Goal: Task Accomplishment & Management: Manage account settings

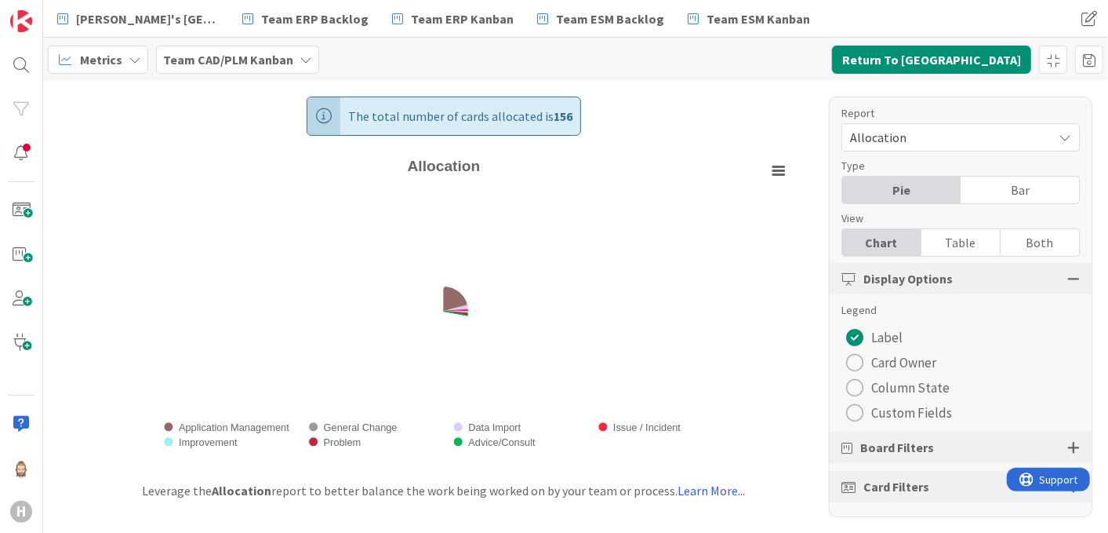
click at [262, 54] on b "Team CAD/PLM Kanban" at bounding box center [228, 60] width 130 height 16
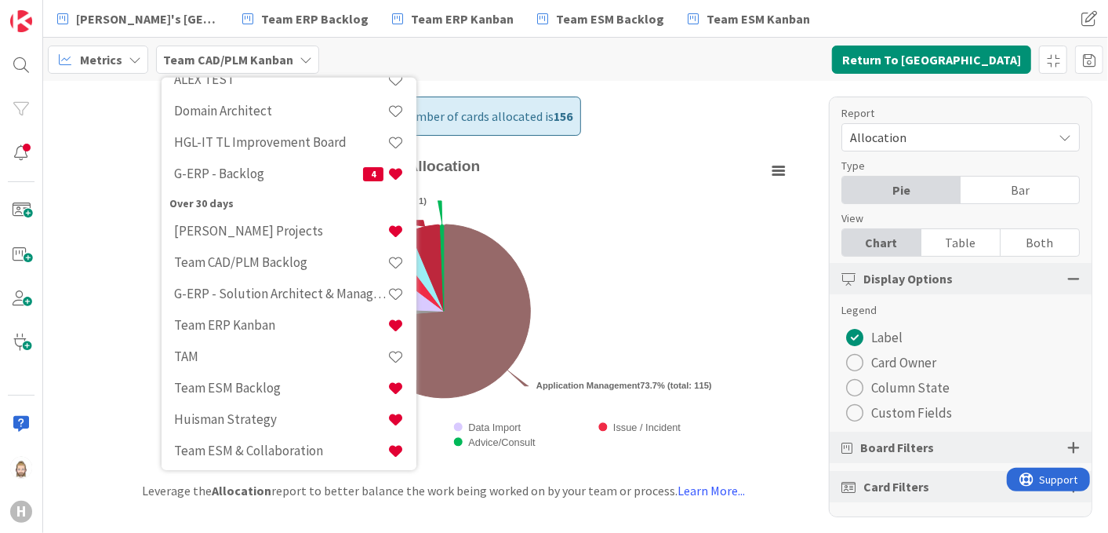
scroll to position [301, 0]
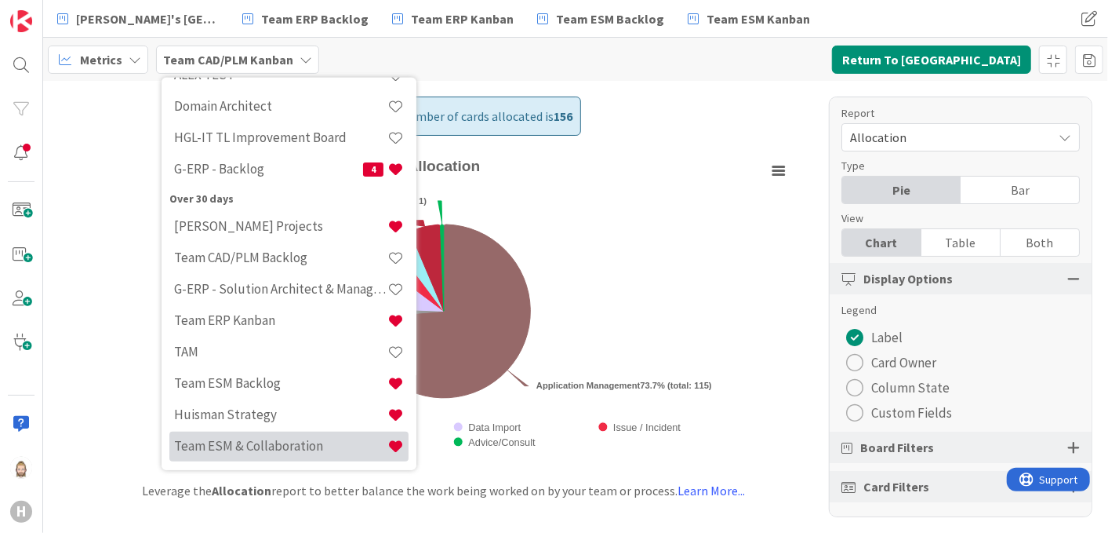
click at [271, 445] on h4 "Team ESM & Collaboration" at bounding box center [280, 446] width 213 height 16
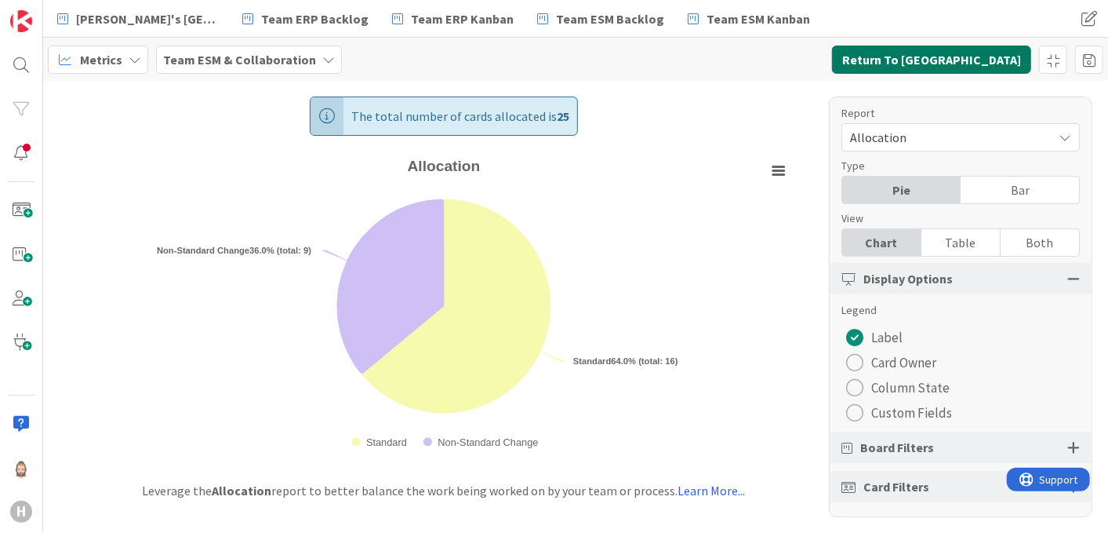
click at [978, 61] on button "Return To Kanban" at bounding box center [931, 59] width 199 height 28
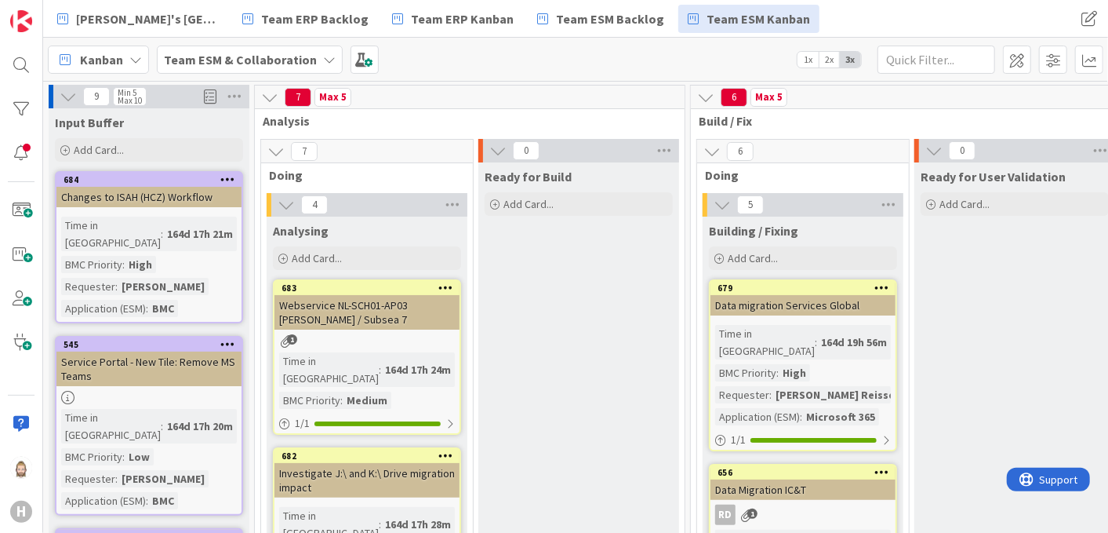
click at [830, 59] on span "2x" at bounding box center [829, 60] width 21 height 16
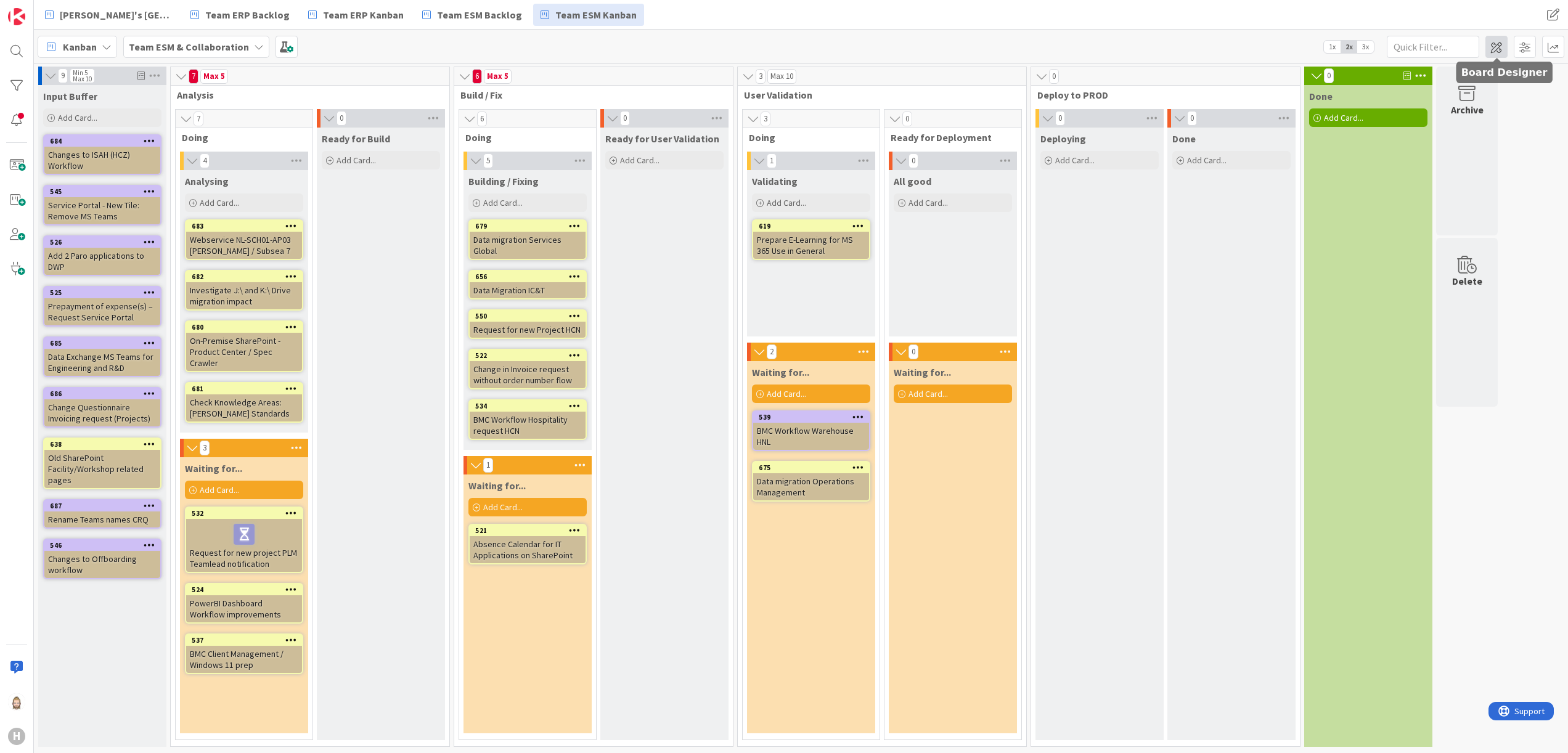
click at [870, 42] on span at bounding box center [1496, 46] width 22 height 22
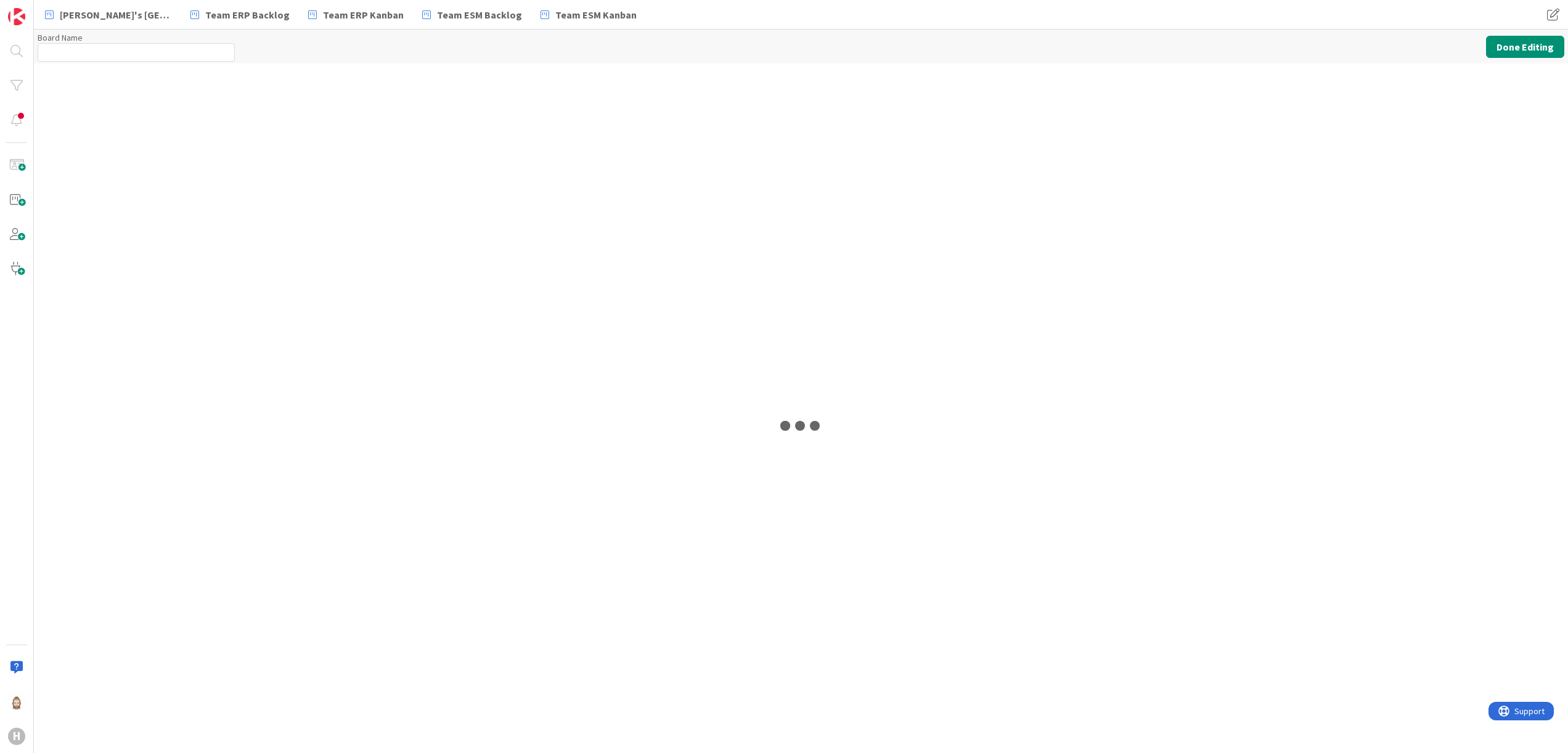
type input "Team ESM & Collaboration"
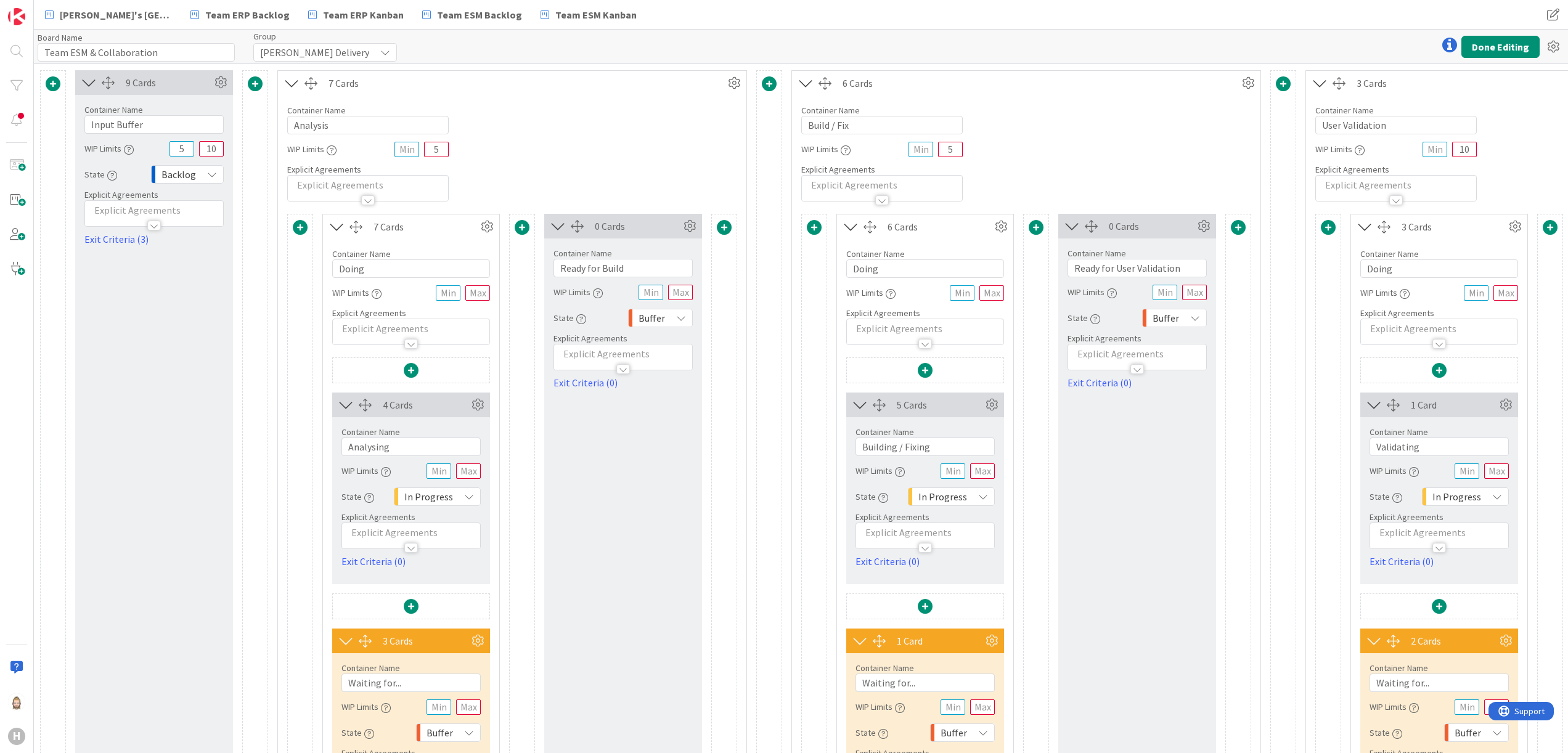
click at [292, 84] on icon at bounding box center [292, 83] width 20 height 16
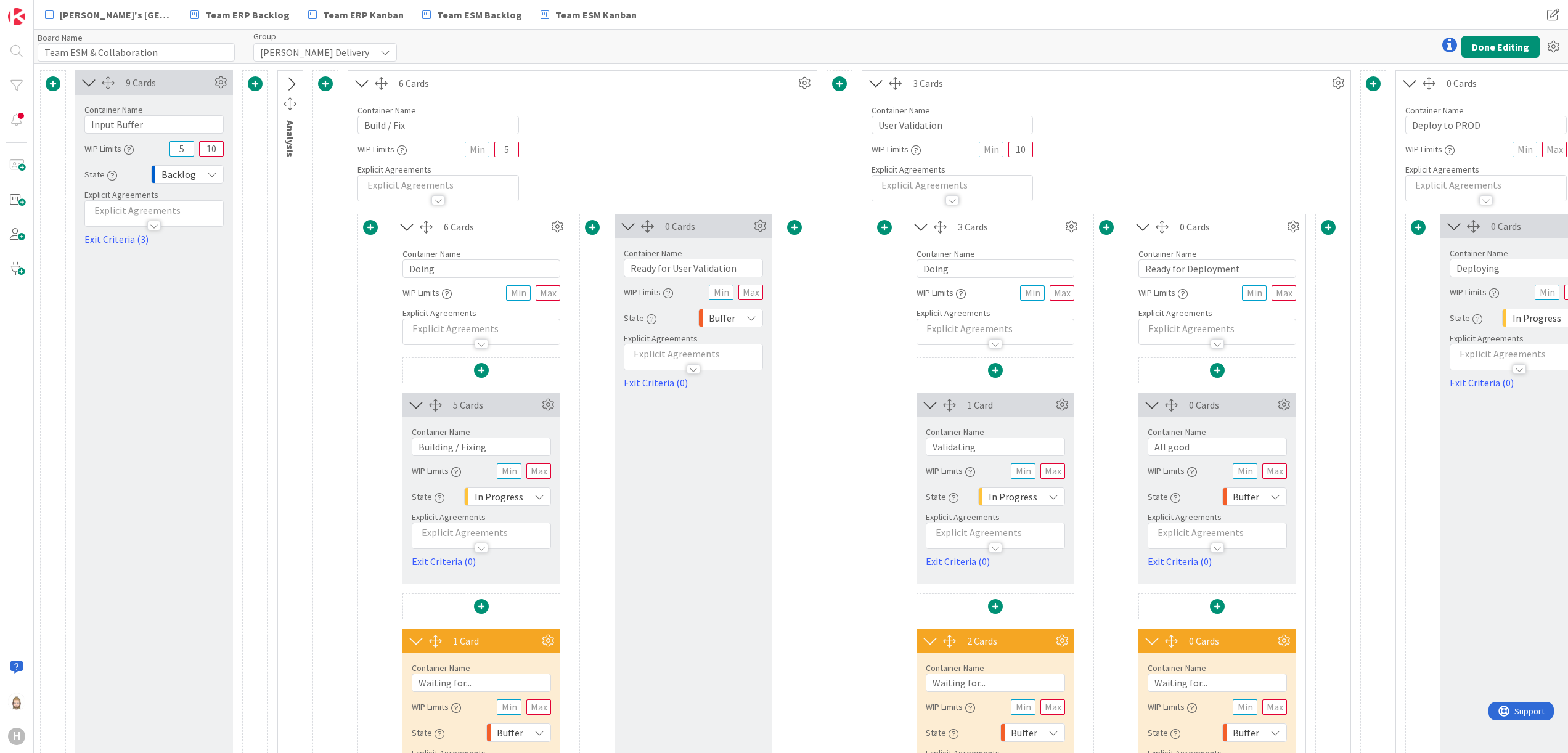
click at [362, 79] on icon at bounding box center [362, 83] width 20 height 16
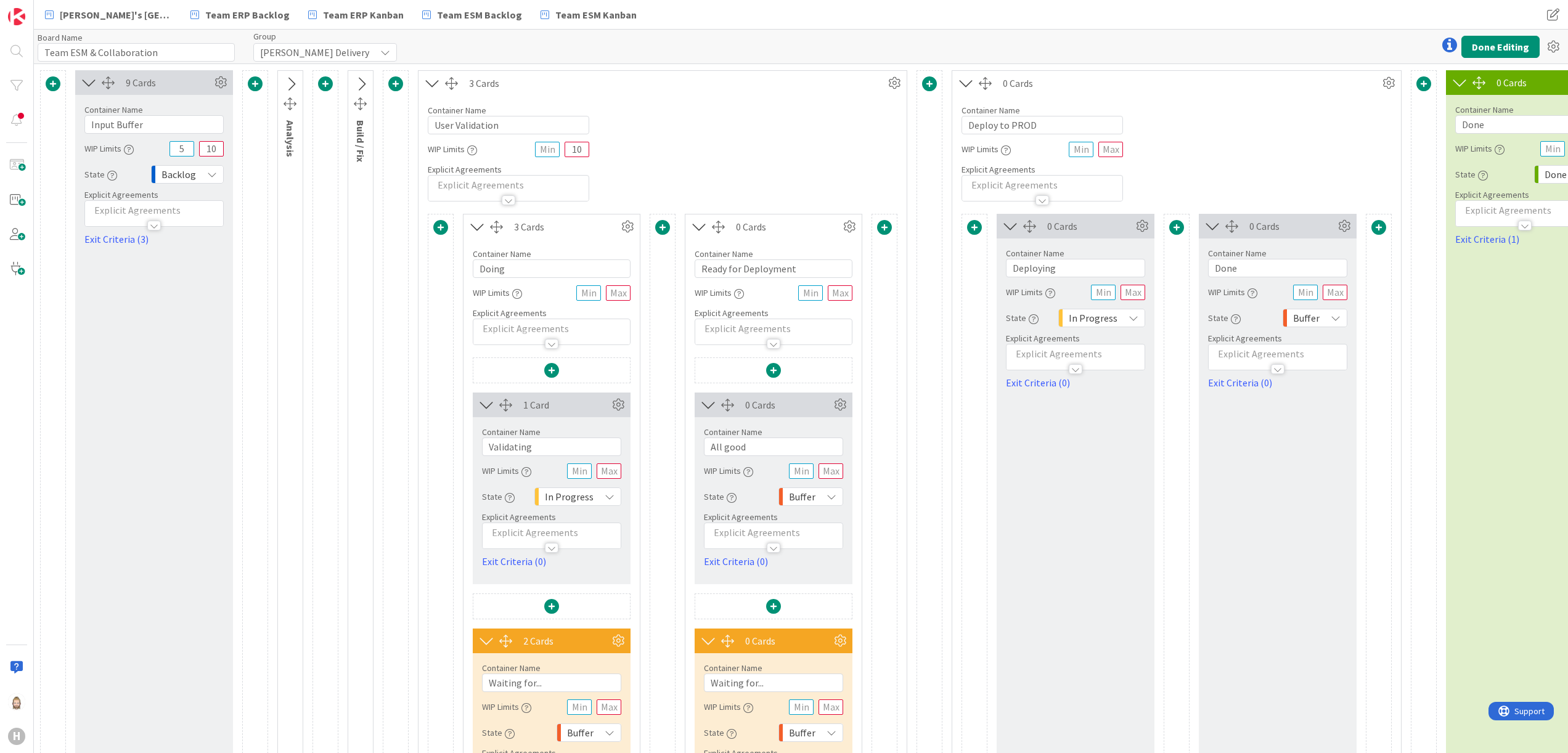
click at [429, 83] on icon at bounding box center [432, 83] width 20 height 16
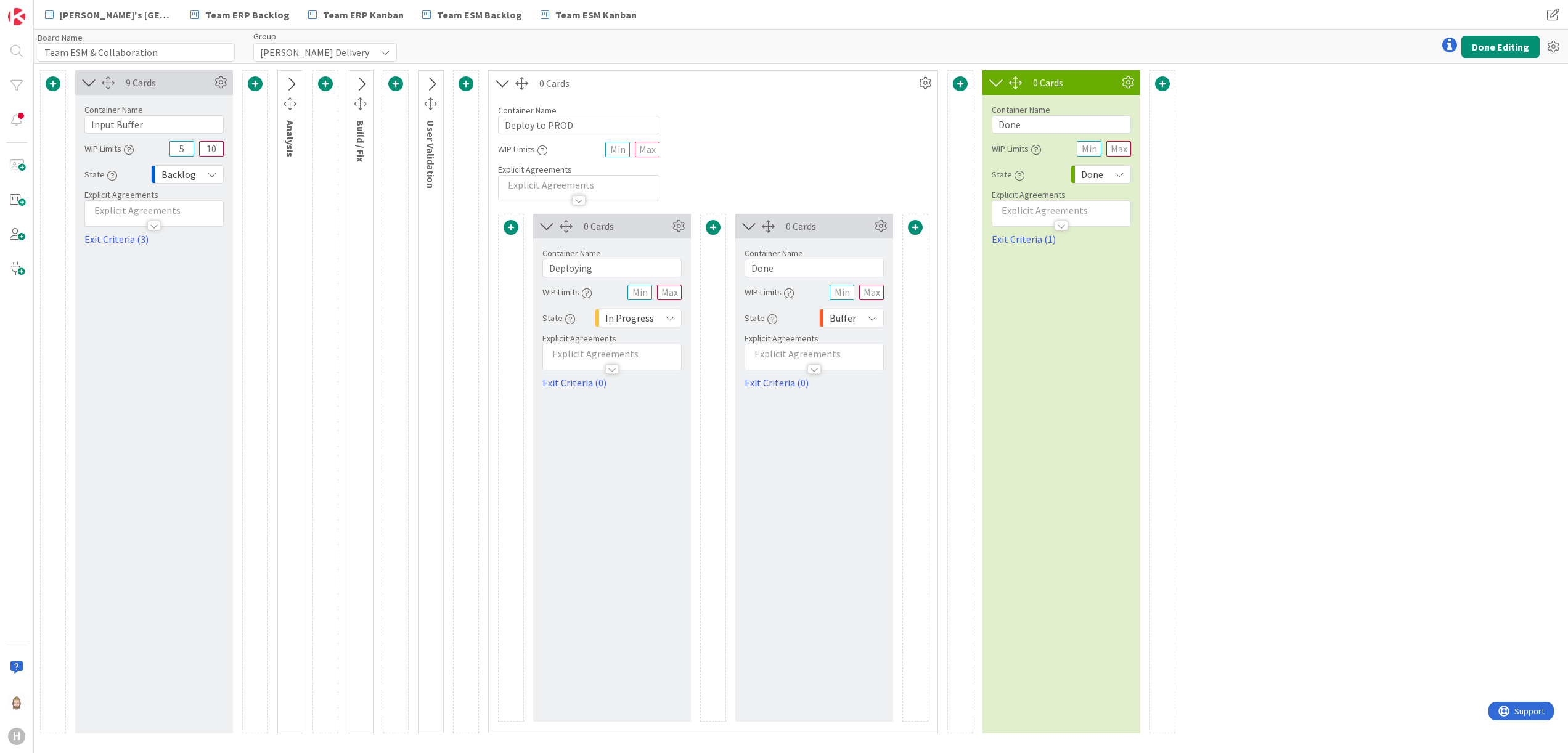
click at [503, 83] on icon at bounding box center [503, 83] width 20 height 16
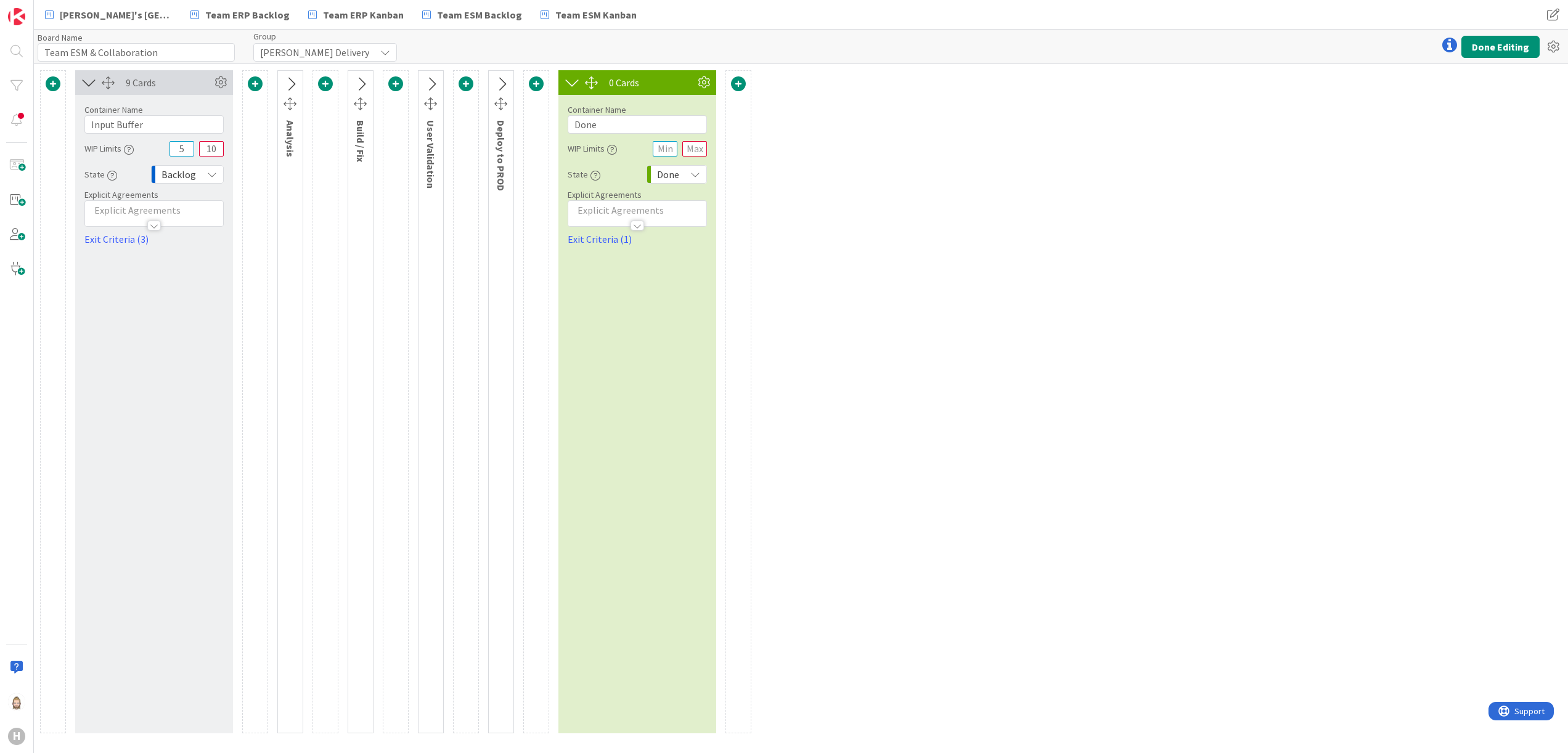
click at [255, 82] on span at bounding box center [255, 83] width 15 height 15
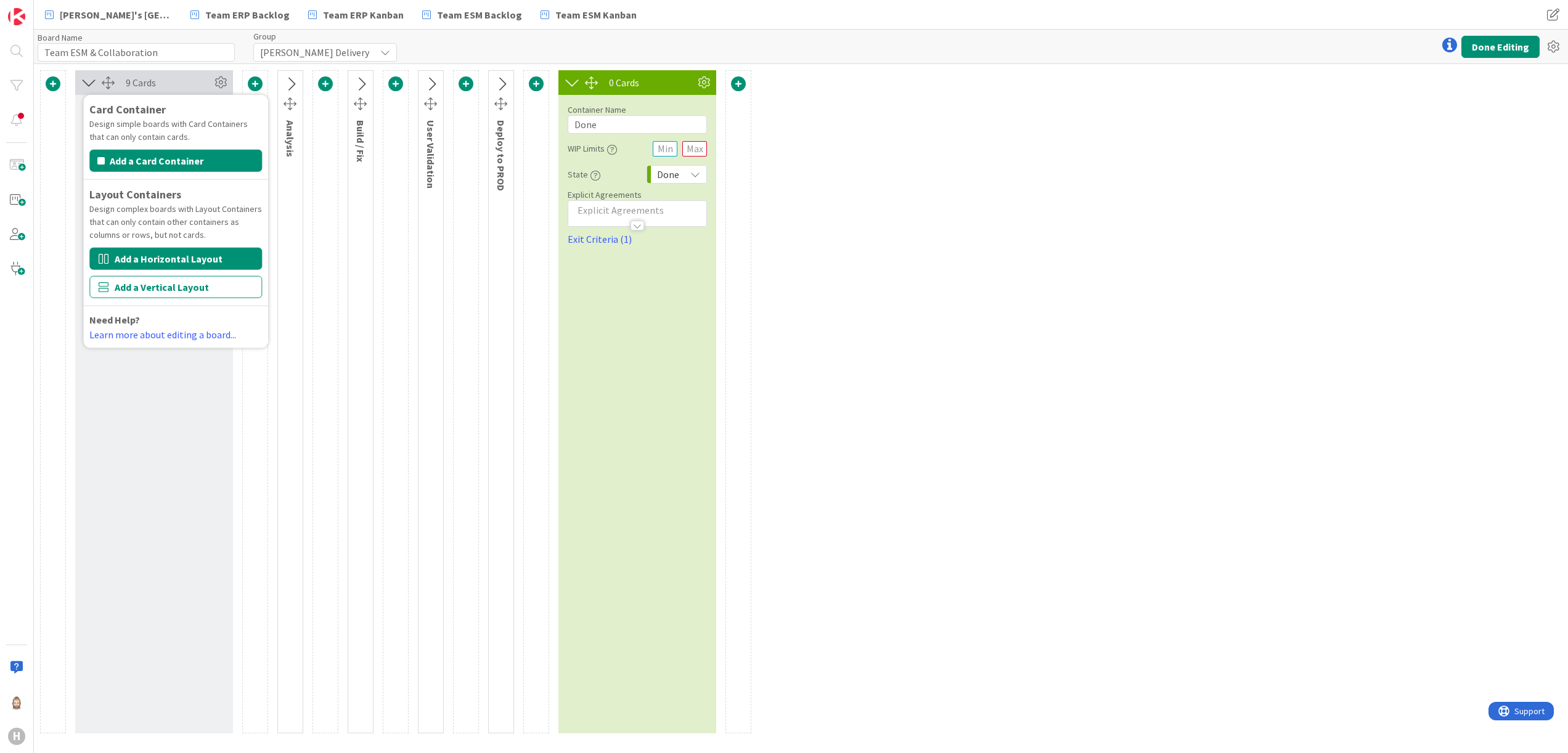
click at [223, 255] on button "Add a Horizontal Layout" at bounding box center [176, 259] width 173 height 22
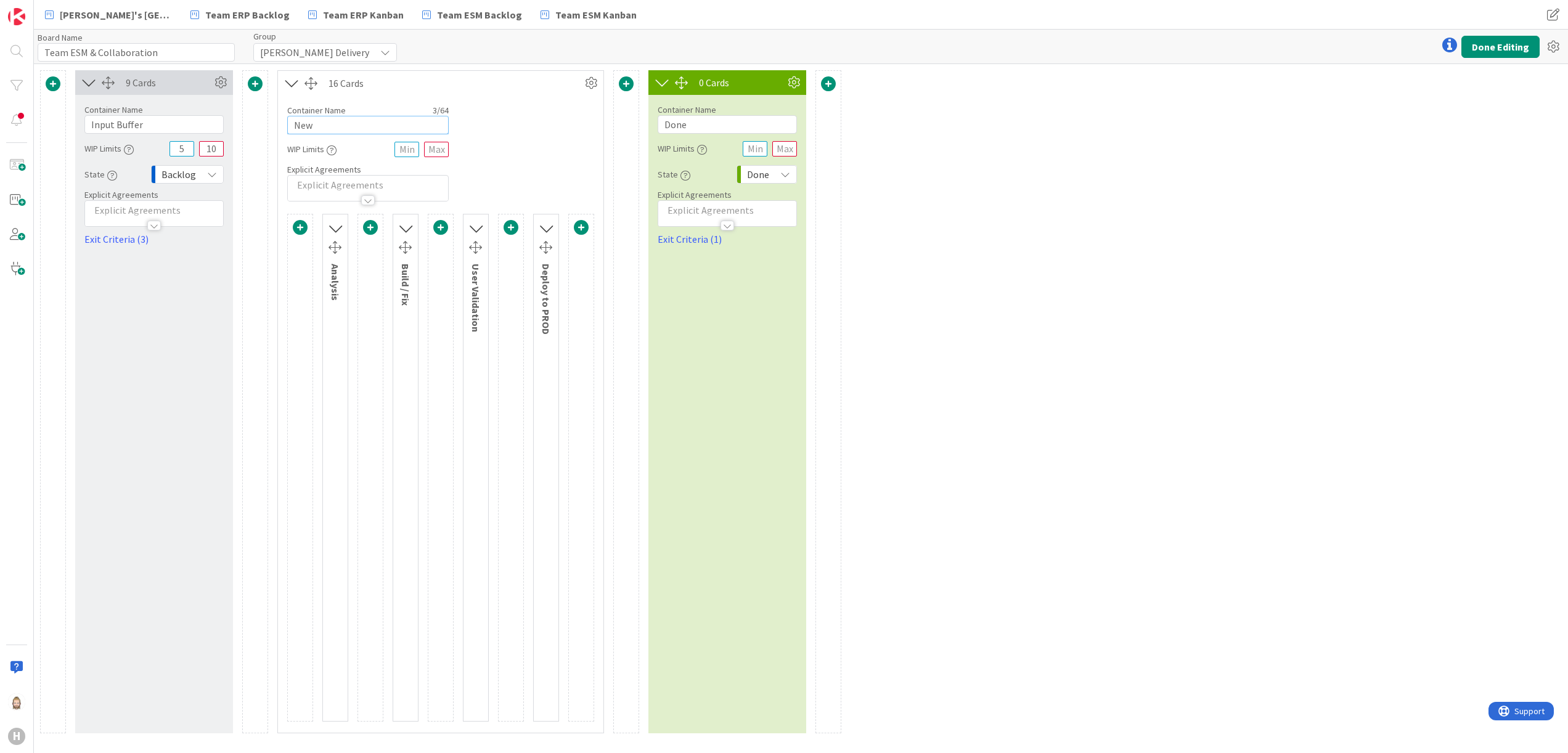
click at [373, 127] on input "New" at bounding box center [367, 125] width 161 height 19
click at [870, 50] on button "Done Editing" at bounding box center [1501, 46] width 79 height 22
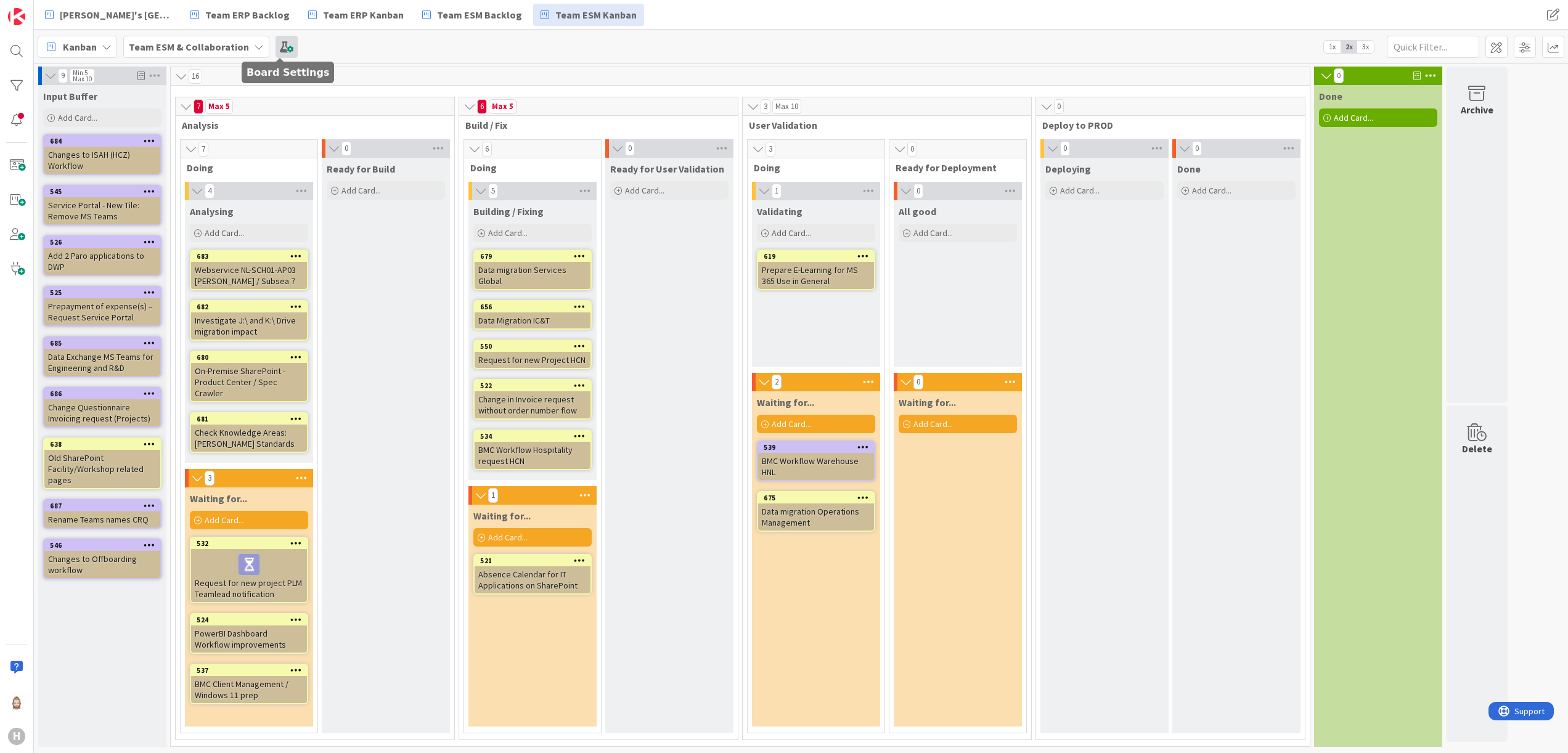
click at [287, 45] on span at bounding box center [287, 46] width 22 height 22
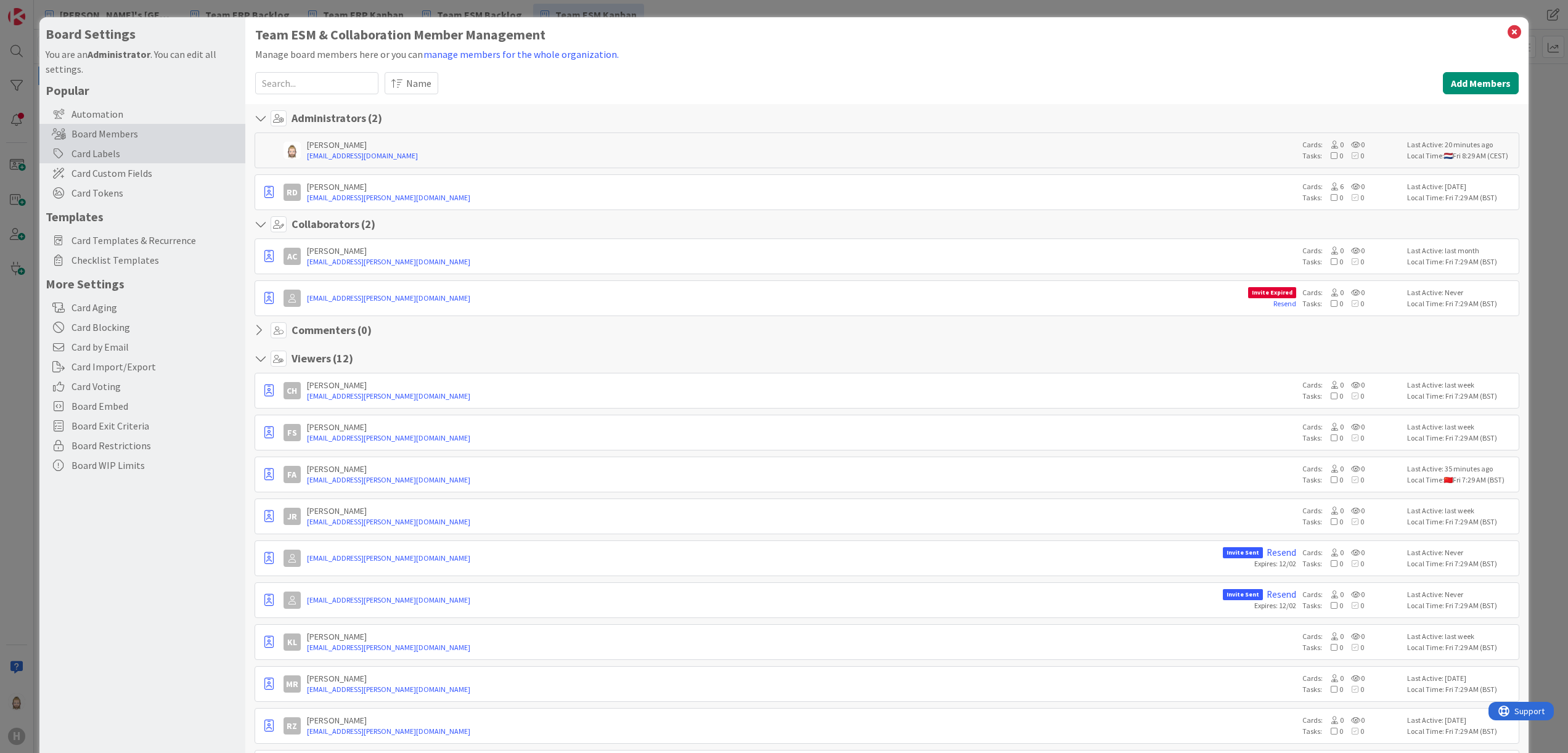
click at [131, 145] on div "Card Labels" at bounding box center [142, 153] width 206 height 20
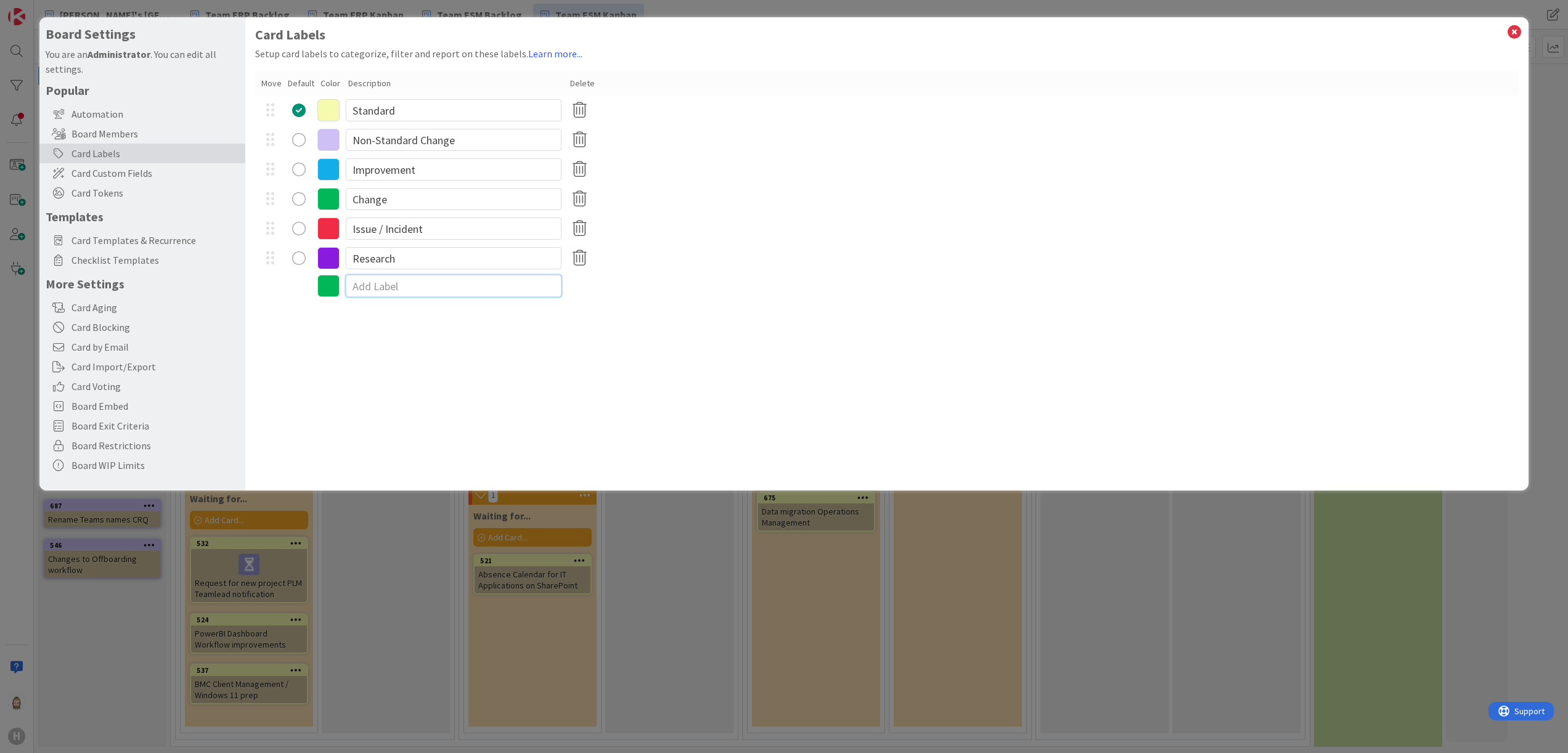
click at [424, 287] on input at bounding box center [454, 286] width 216 height 22
type input "Problem"
click at [329, 282] on icon at bounding box center [329, 288] width 22 height 22
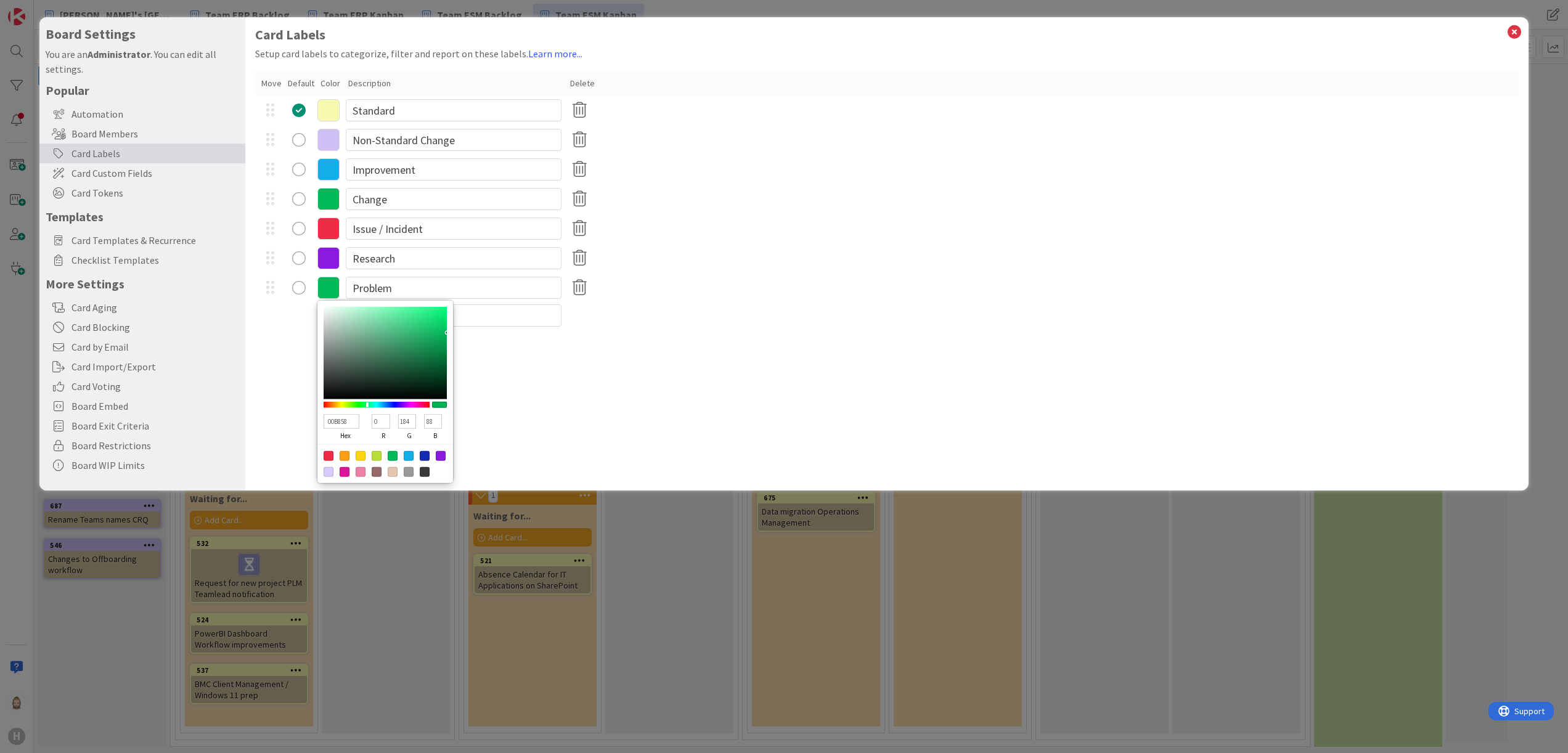
click at [328, 418] on div at bounding box center [329, 456] width 10 height 10
type input "F02B46"
type input "240"
type input "43"
type input "70"
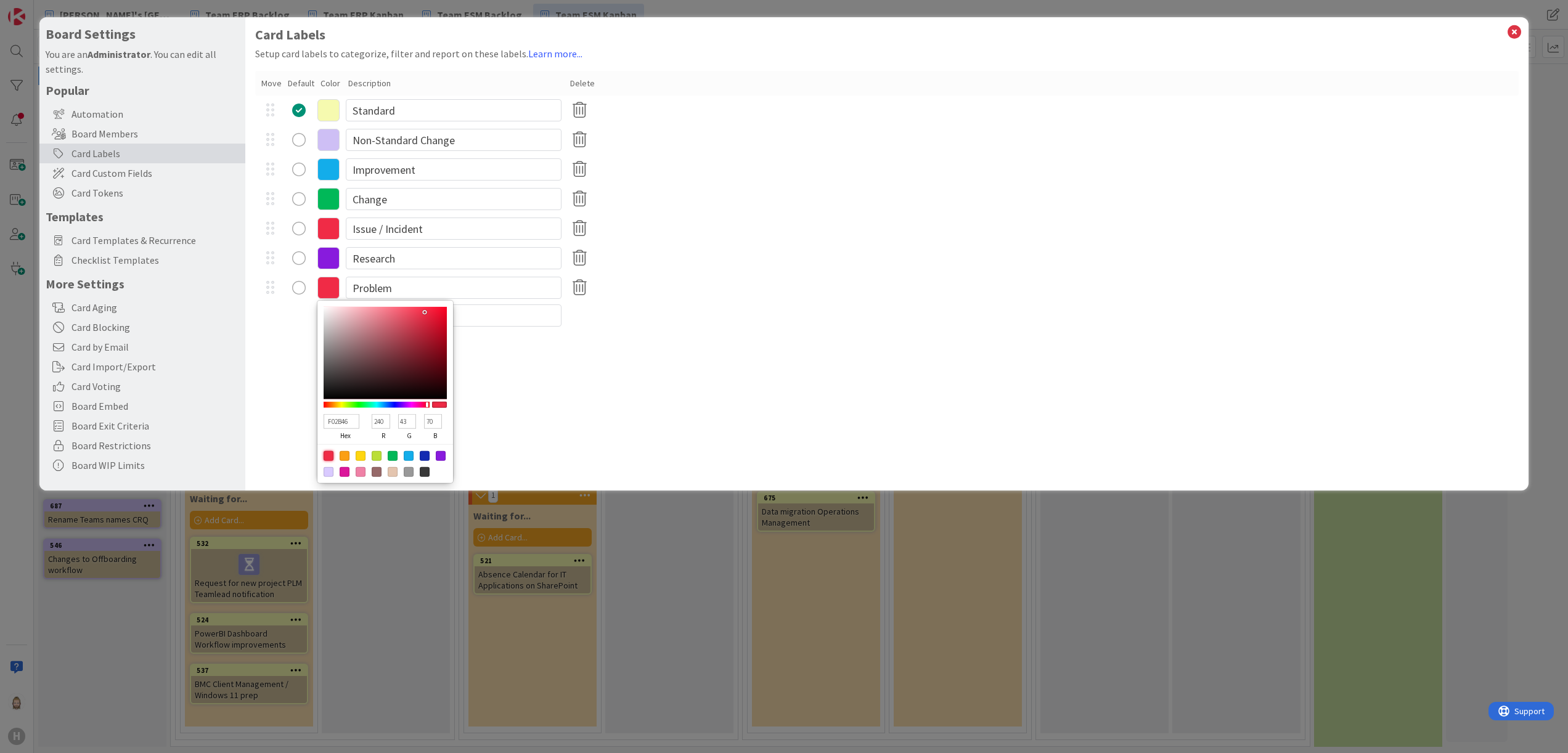
type input "950E20"
type input "149"
type input "14"
type input "32"
click at [435, 345] on div at bounding box center [385, 354] width 123 height 93
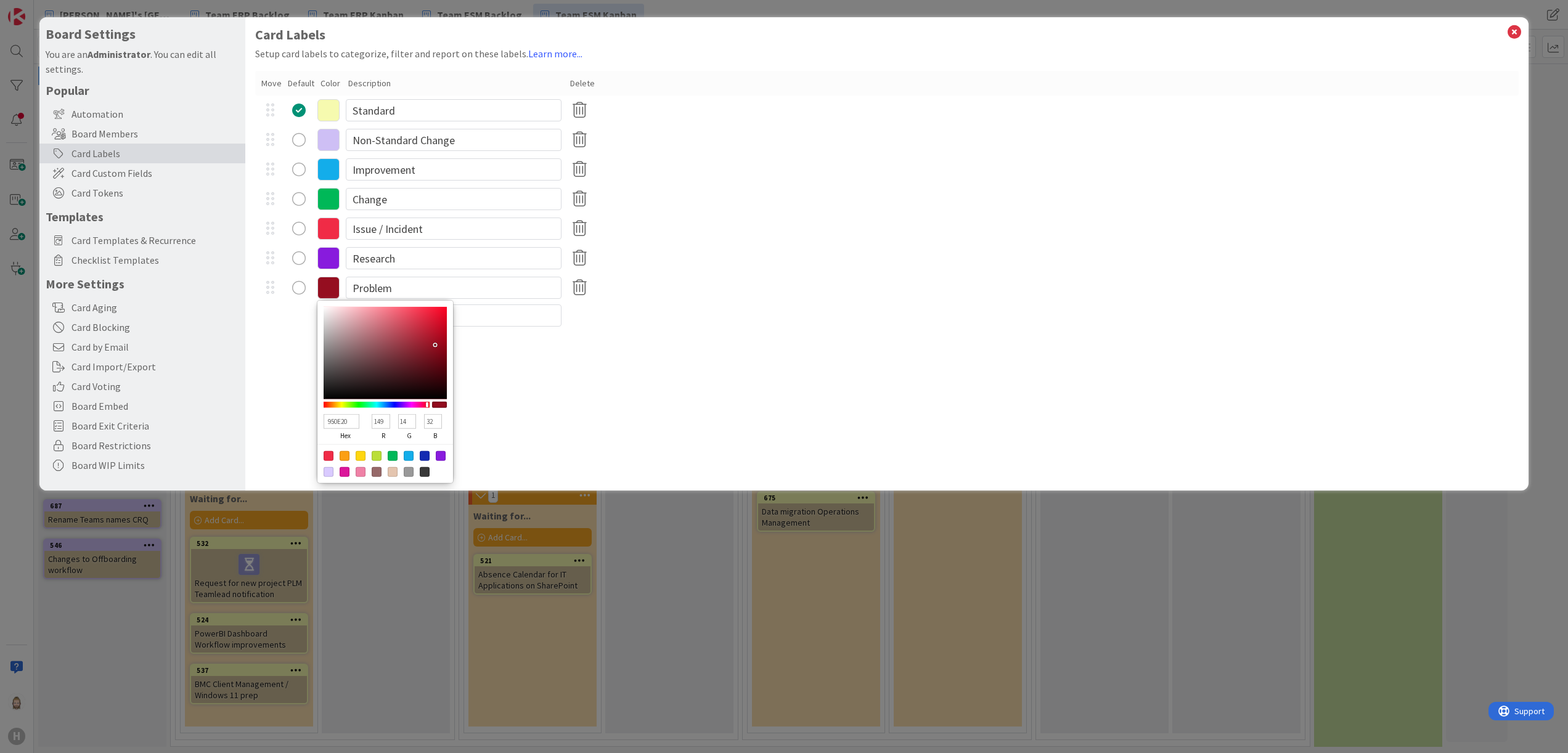
type input "980D1F"
type input "152"
type input "13"
type input "31"
click at [436, 344] on div at bounding box center [385, 354] width 123 height 93
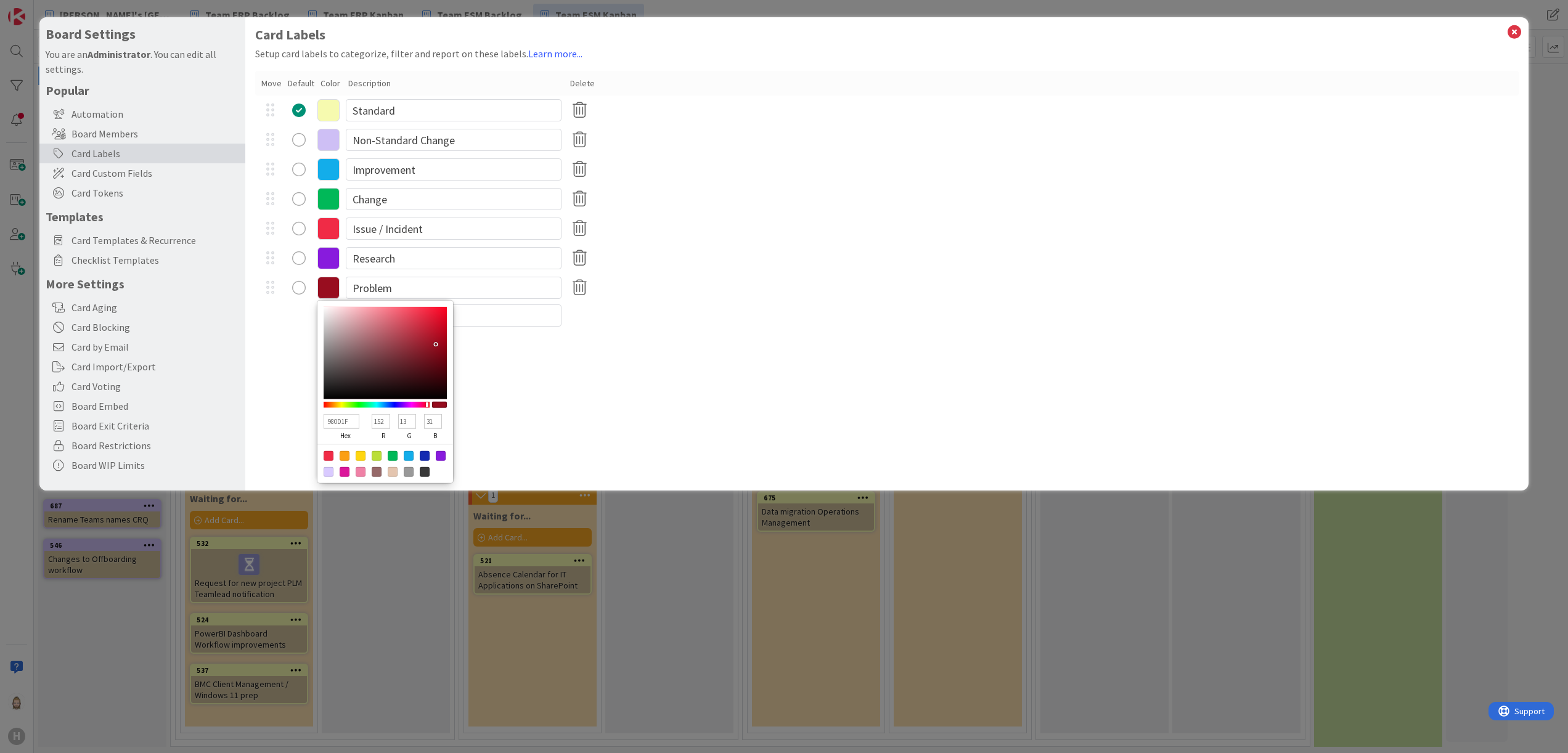
type input "A6091D"
type input "166"
type input "9"
type input "29"
click at [440, 339] on div at bounding box center [385, 354] width 123 height 93
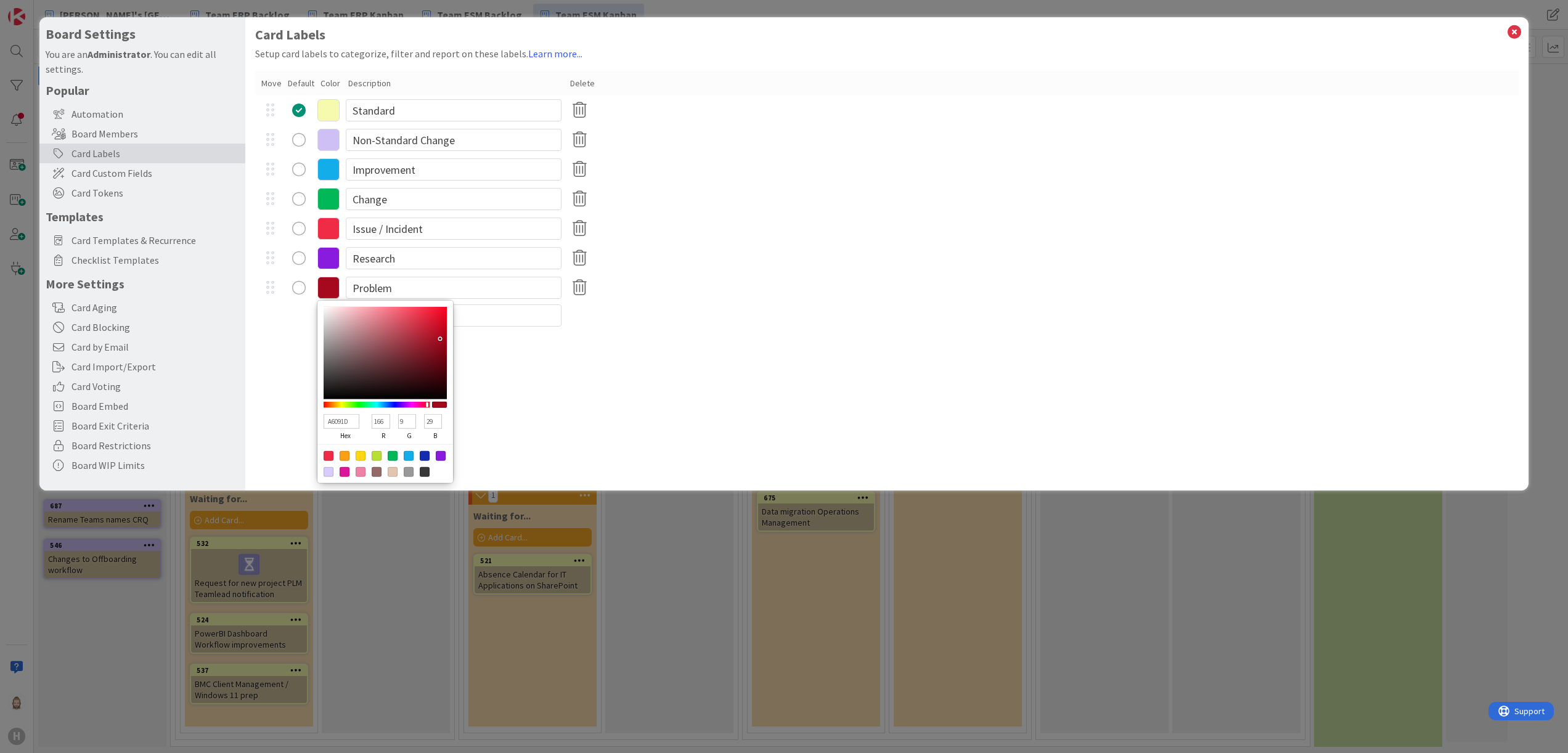
type input "A3061A"
type input "163"
type input "6"
type input "26"
click at [442, 340] on div at bounding box center [442, 341] width 2 height 2
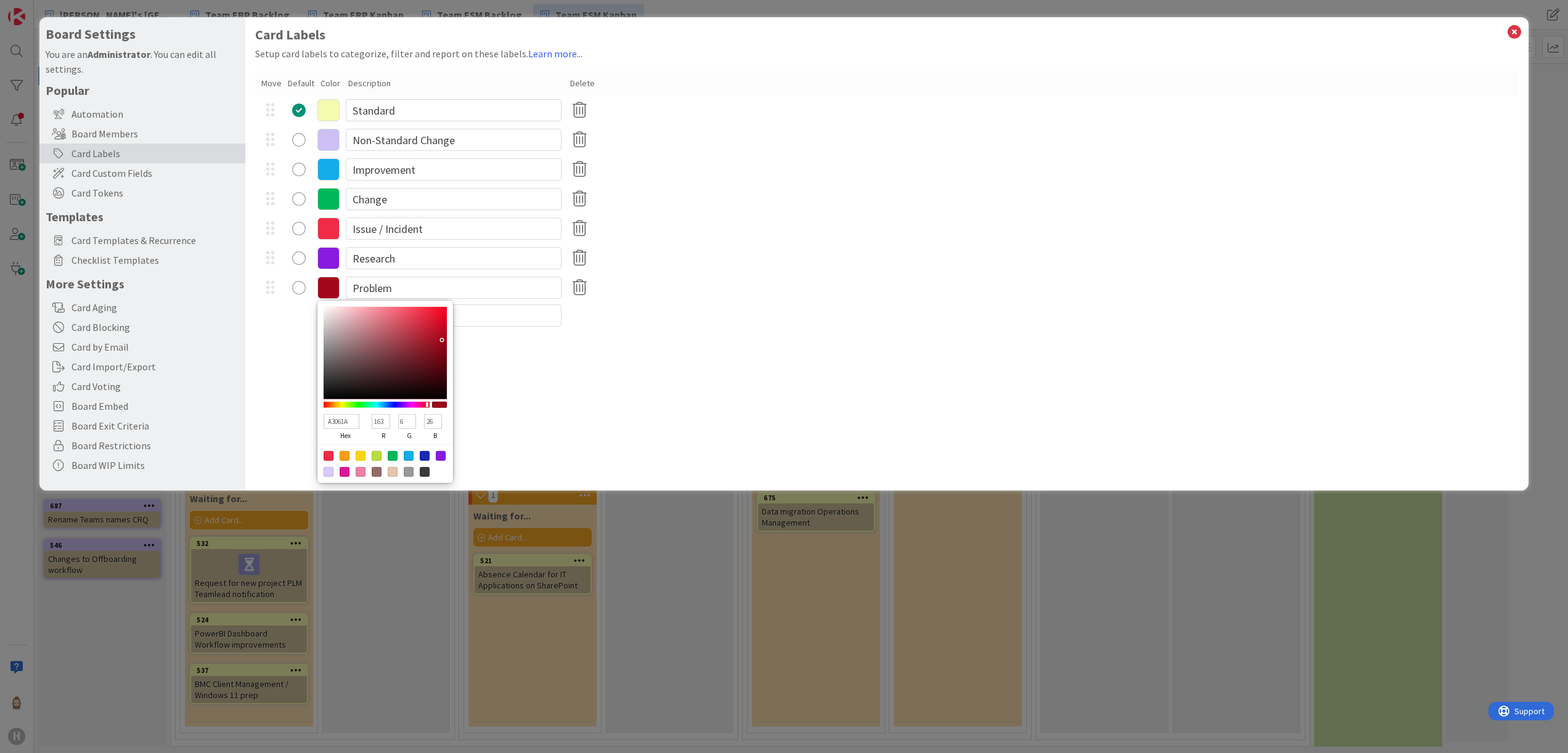
type input "AD061B"
type input "173"
type input "27"
click at [442, 336] on div at bounding box center [385, 354] width 123 height 93
click at [486, 368] on div "Card Labels Setup card labels to categorize, filter and report on these labels.…" at bounding box center [887, 254] width 1284 height 473
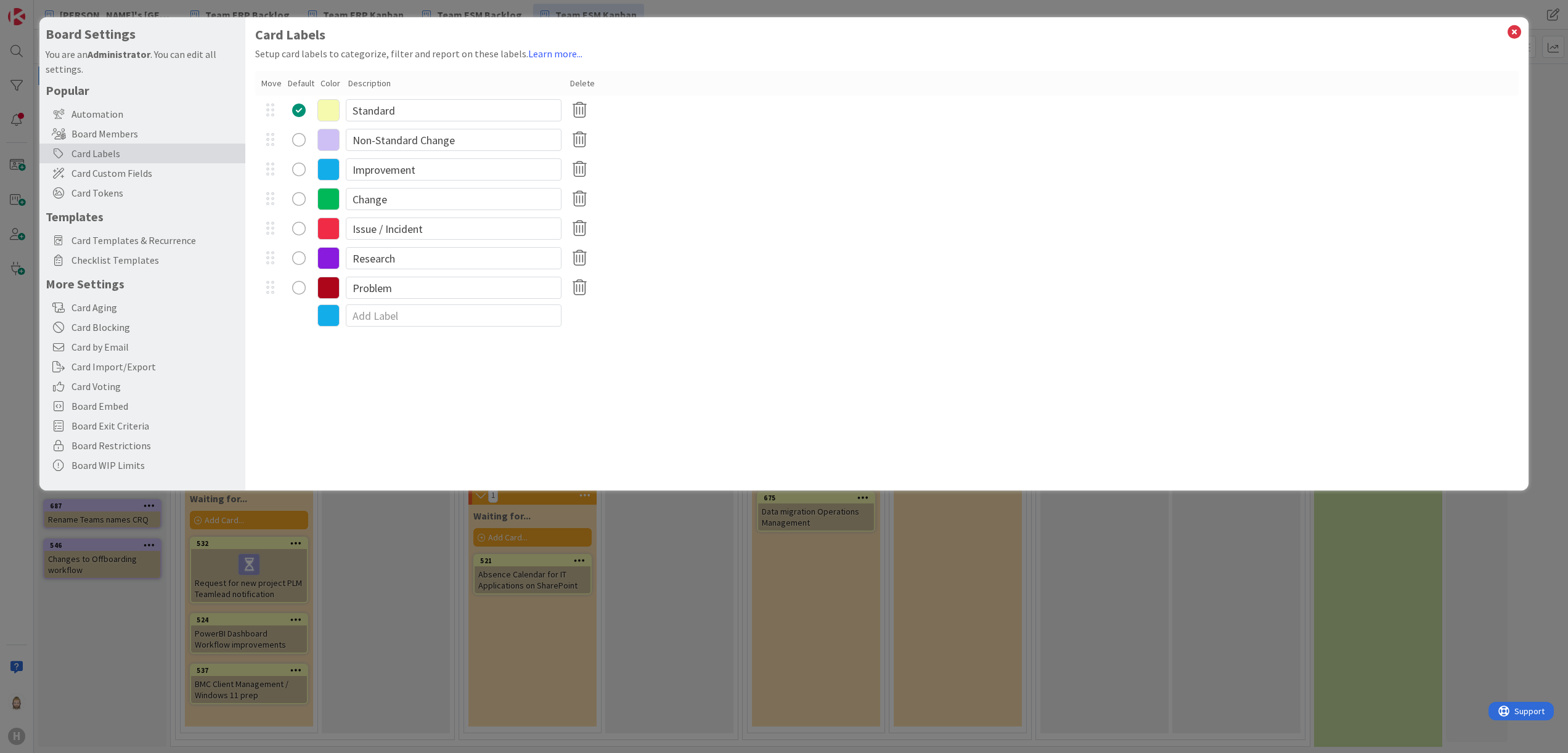
drag, startPoint x: 295, startPoint y: 282, endPoint x: 295, endPoint y: 242, distance: 40.0
click at [295, 242] on div "Standard Non-Standard Change Improvement Change Issue / Incident Research AD061…" at bounding box center [887, 200] width 1265 height 208
click at [396, 310] on input at bounding box center [454, 315] width 216 height 22
type input "Service Request"
click at [373, 347] on input at bounding box center [454, 345] width 216 height 22
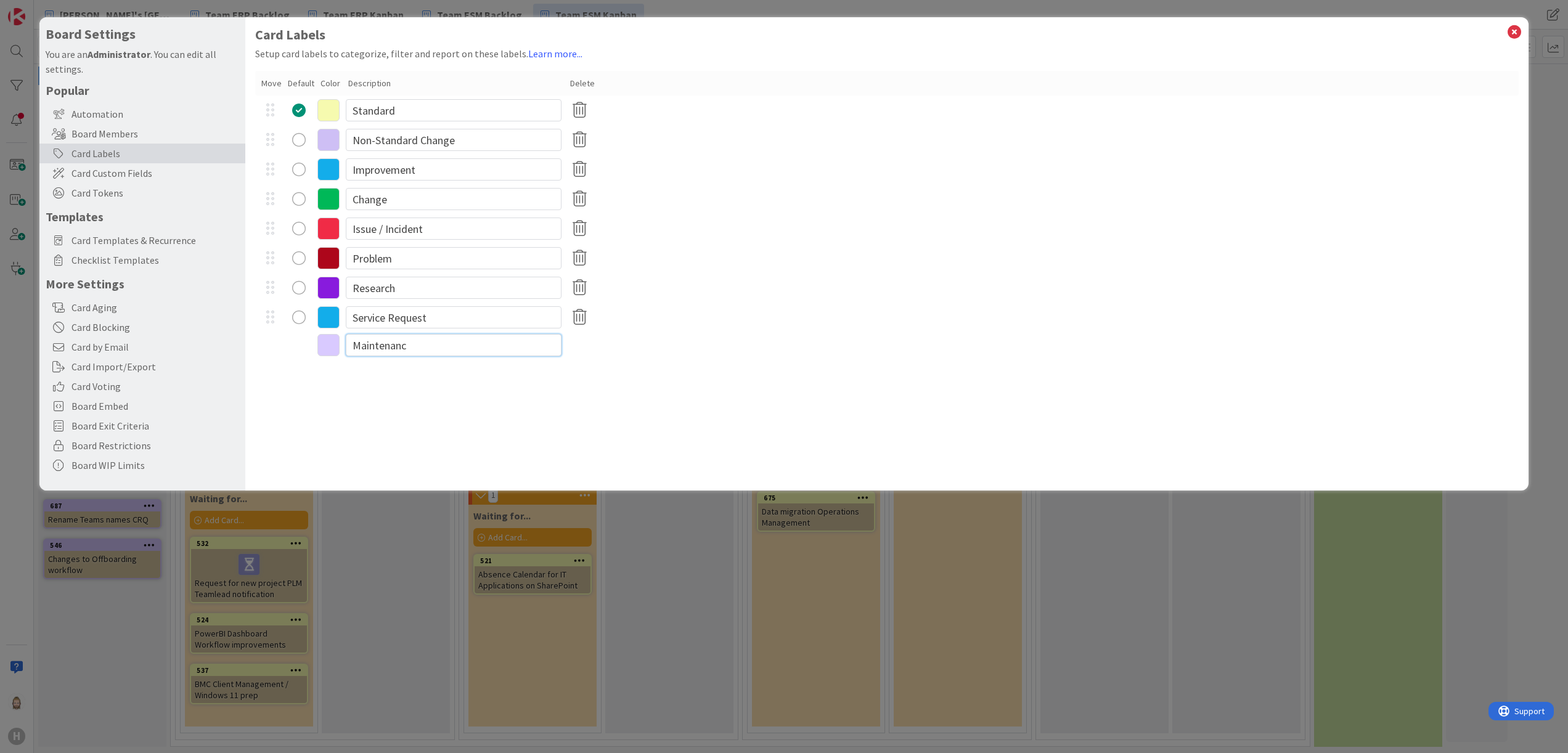
type input "Maintenance"
click at [343, 410] on div "Card Labels Setup card labels to categorize, filter and report on these labels.…" at bounding box center [887, 254] width 1284 height 473
click at [330, 340] on icon at bounding box center [329, 347] width 22 height 22
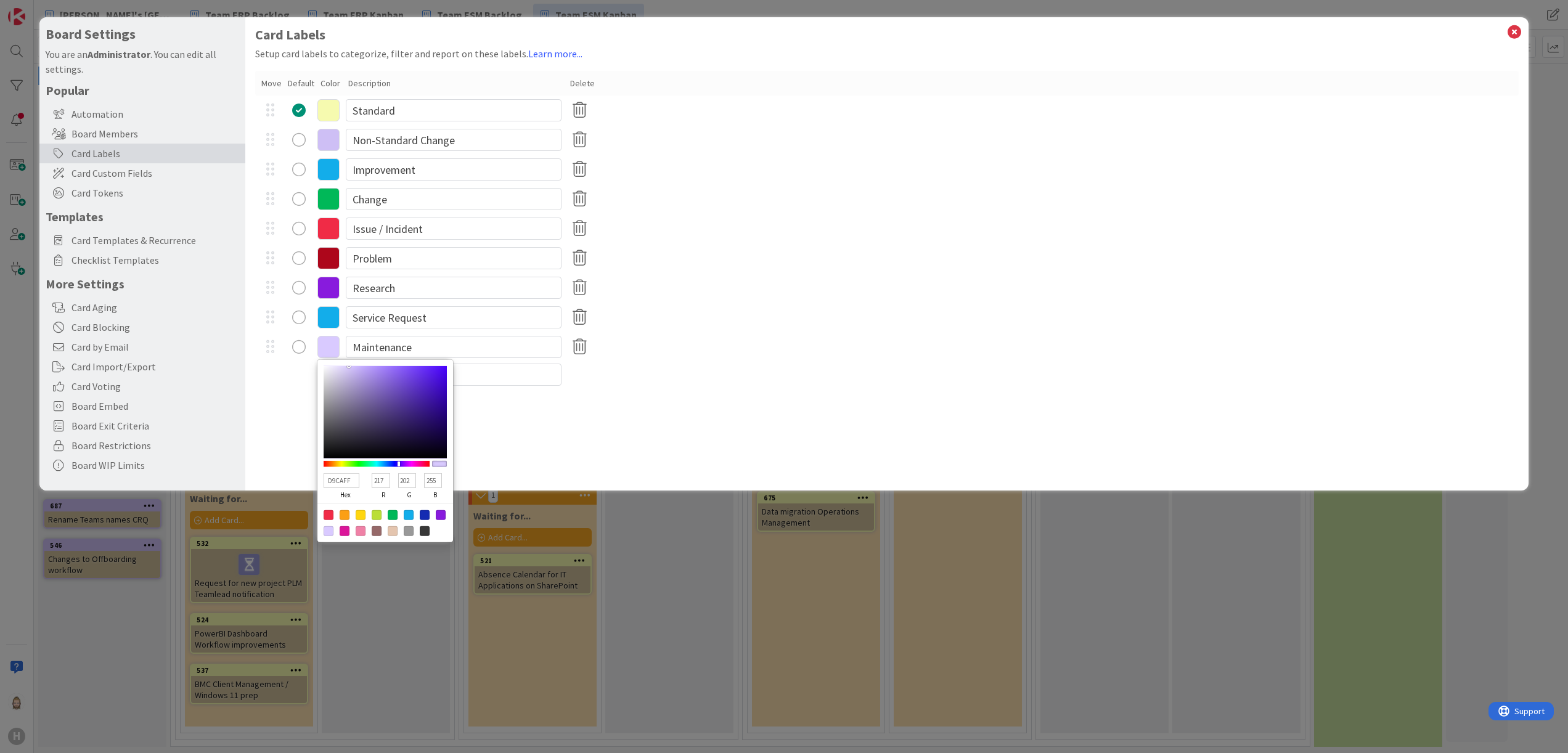
click at [407, 418] on div at bounding box center [409, 515] width 10 height 10
type input "13ADEA"
type input "19"
type input "173"
type input "234"
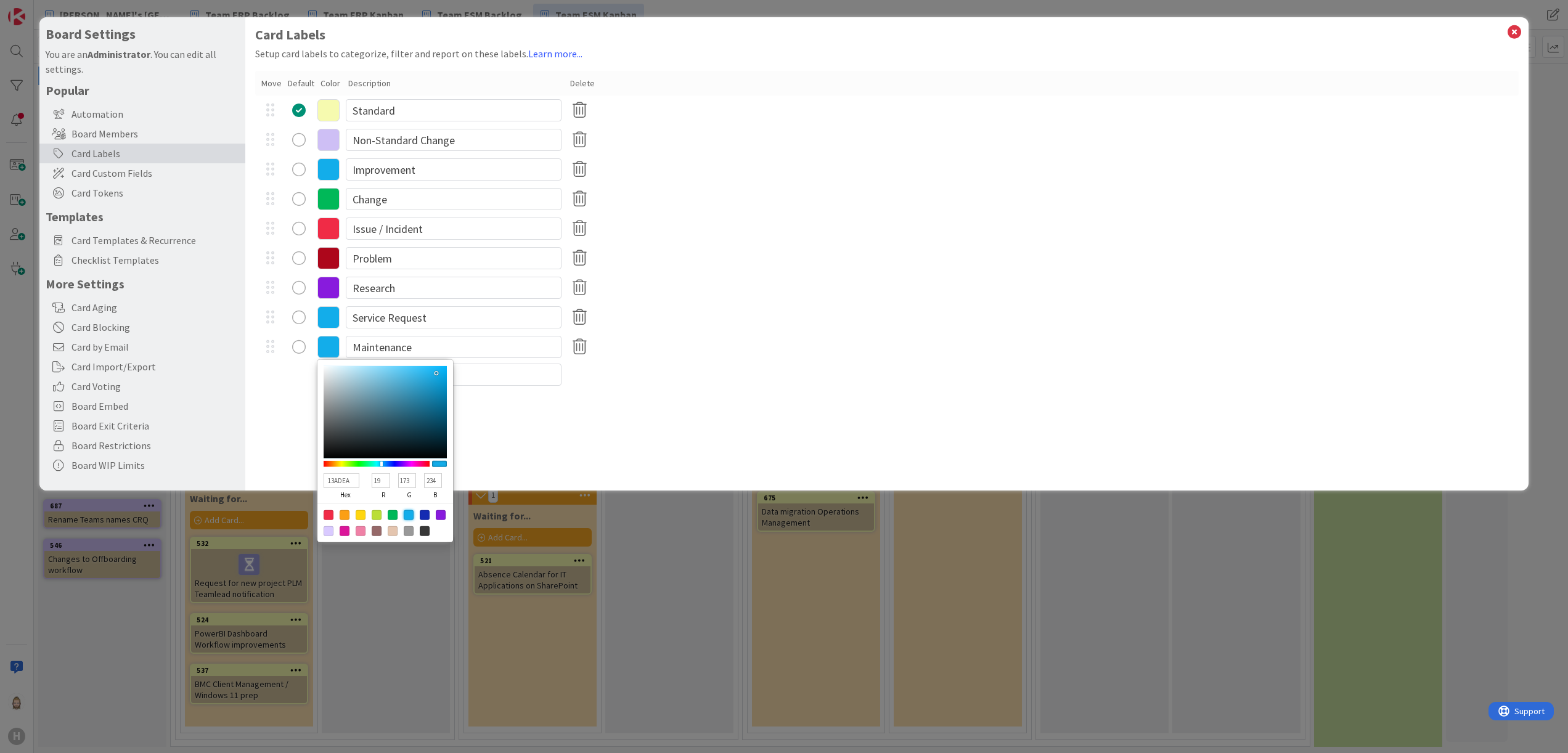
click at [536, 418] on div "Card Labels Setup card labels to categorize, filter and report on these labels.…" at bounding box center [887, 254] width 1284 height 473
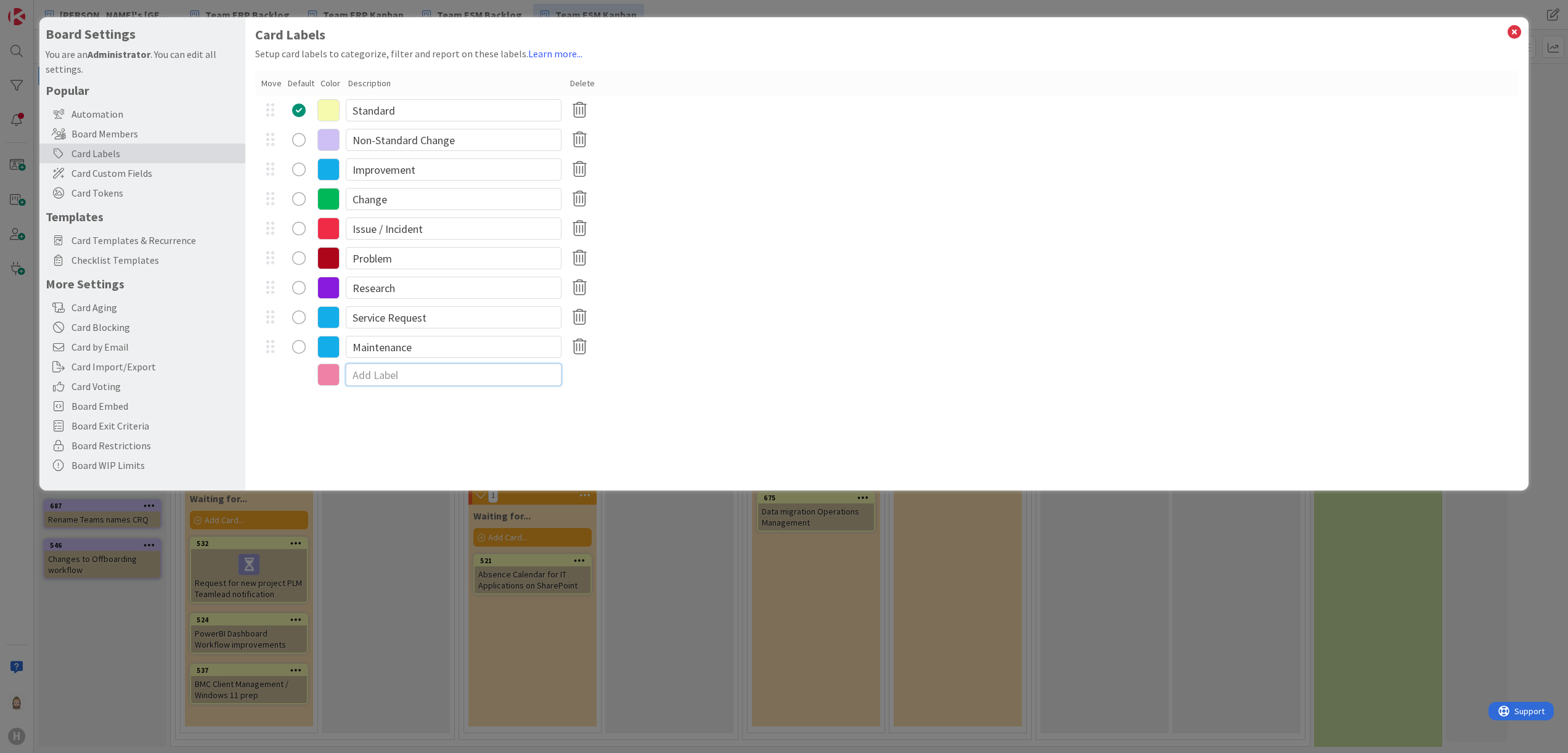
click at [439, 368] on input at bounding box center [454, 375] width 216 height 22
click at [333, 141] on icon at bounding box center [329, 140] width 22 height 22
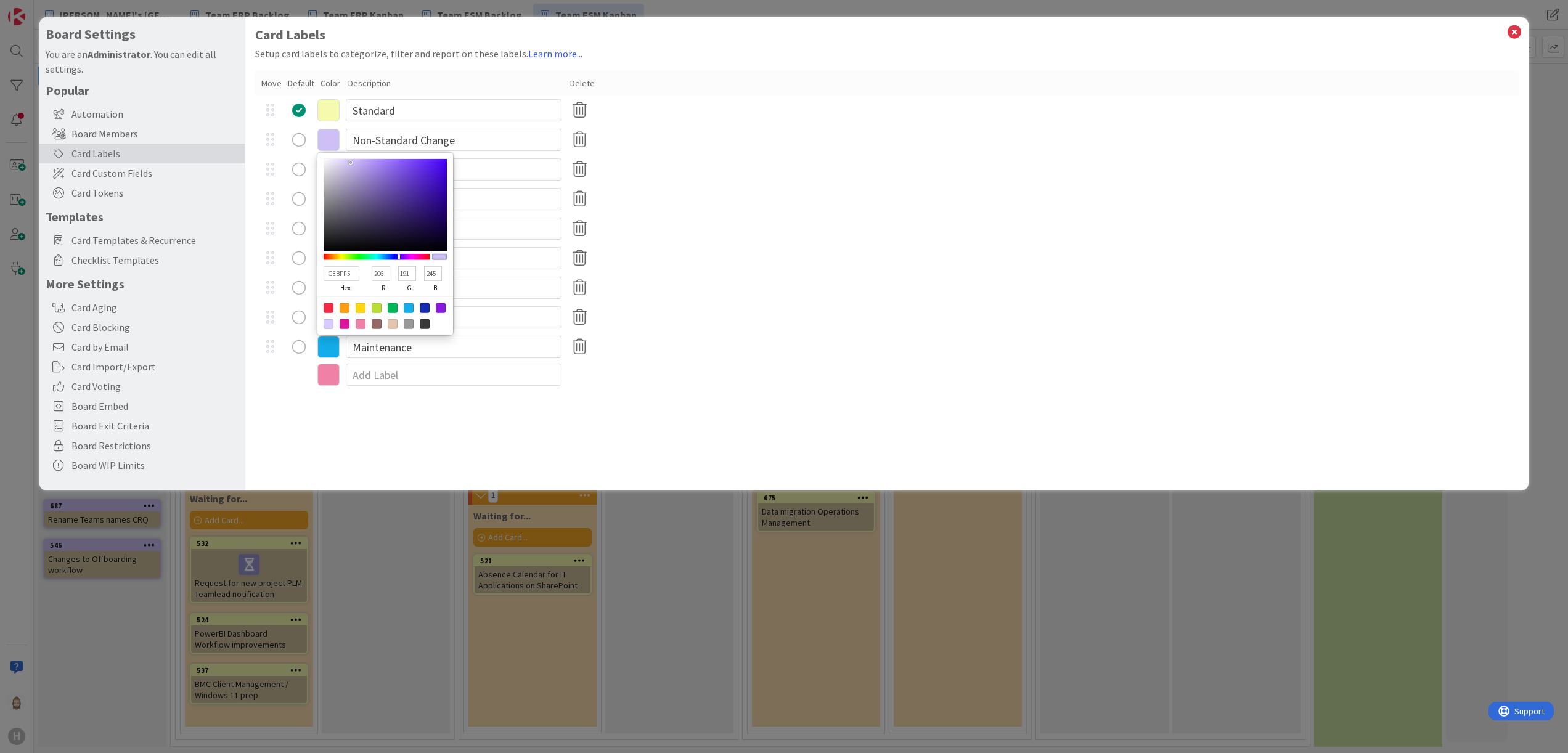
click at [358, 309] on div at bounding box center [361, 308] width 10 height 10
type input "FFD60F"
type input "255"
type input "214"
type input "15"
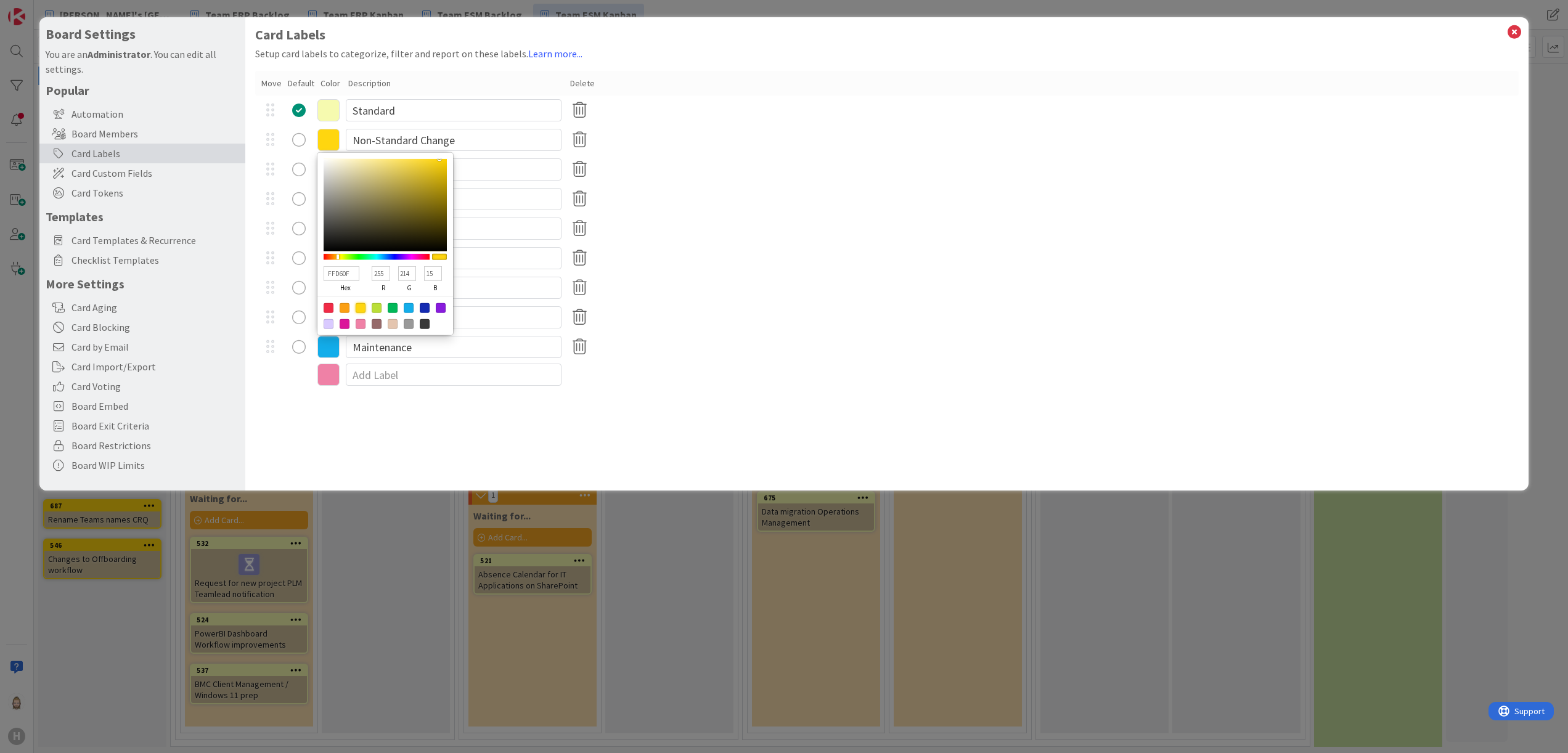
click at [718, 254] on div "Research" at bounding box center [887, 259] width 1265 height 30
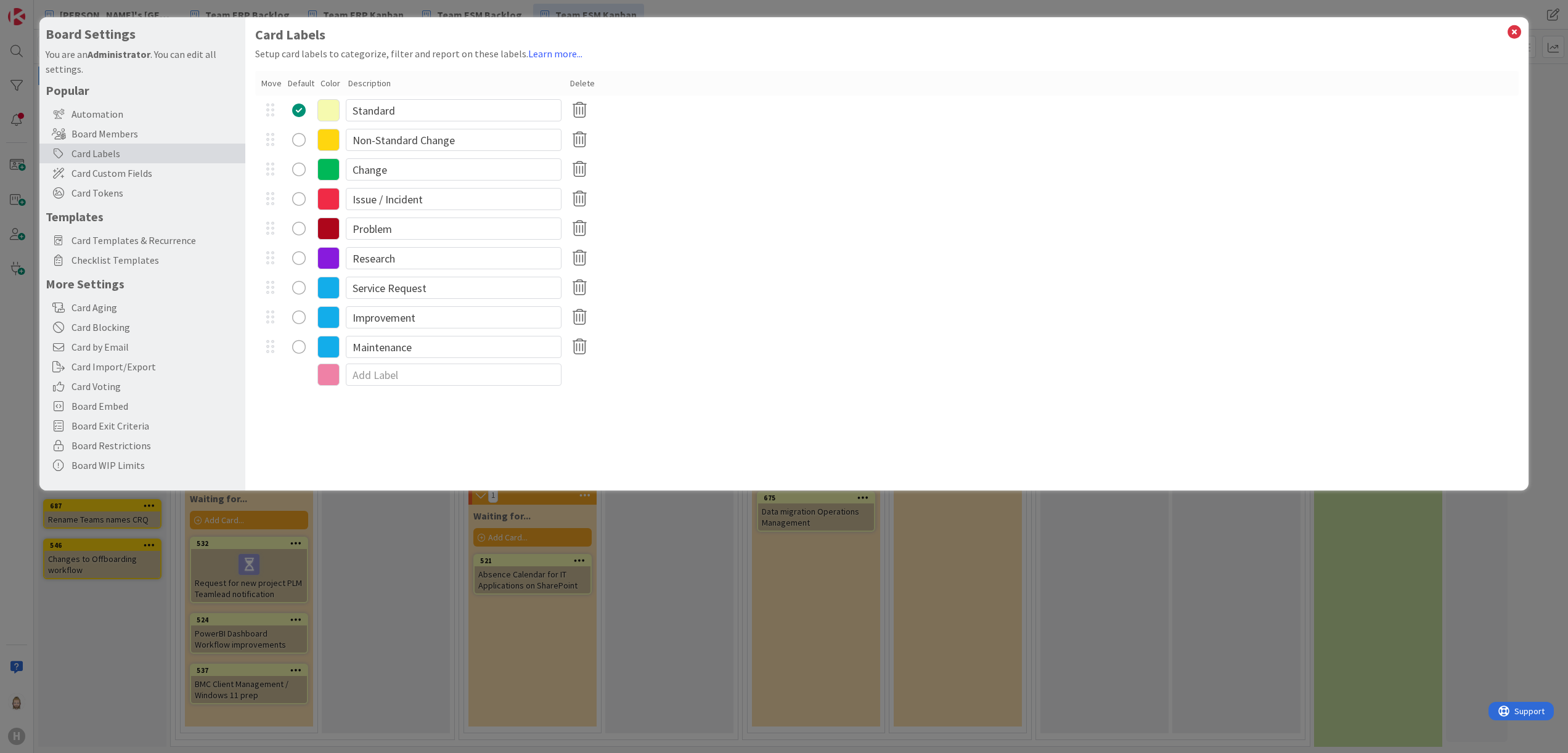
click at [299, 134] on div "radio" at bounding box center [299, 139] width 13 height 13
click at [573, 110] on icon at bounding box center [579, 110] width 24 height 26
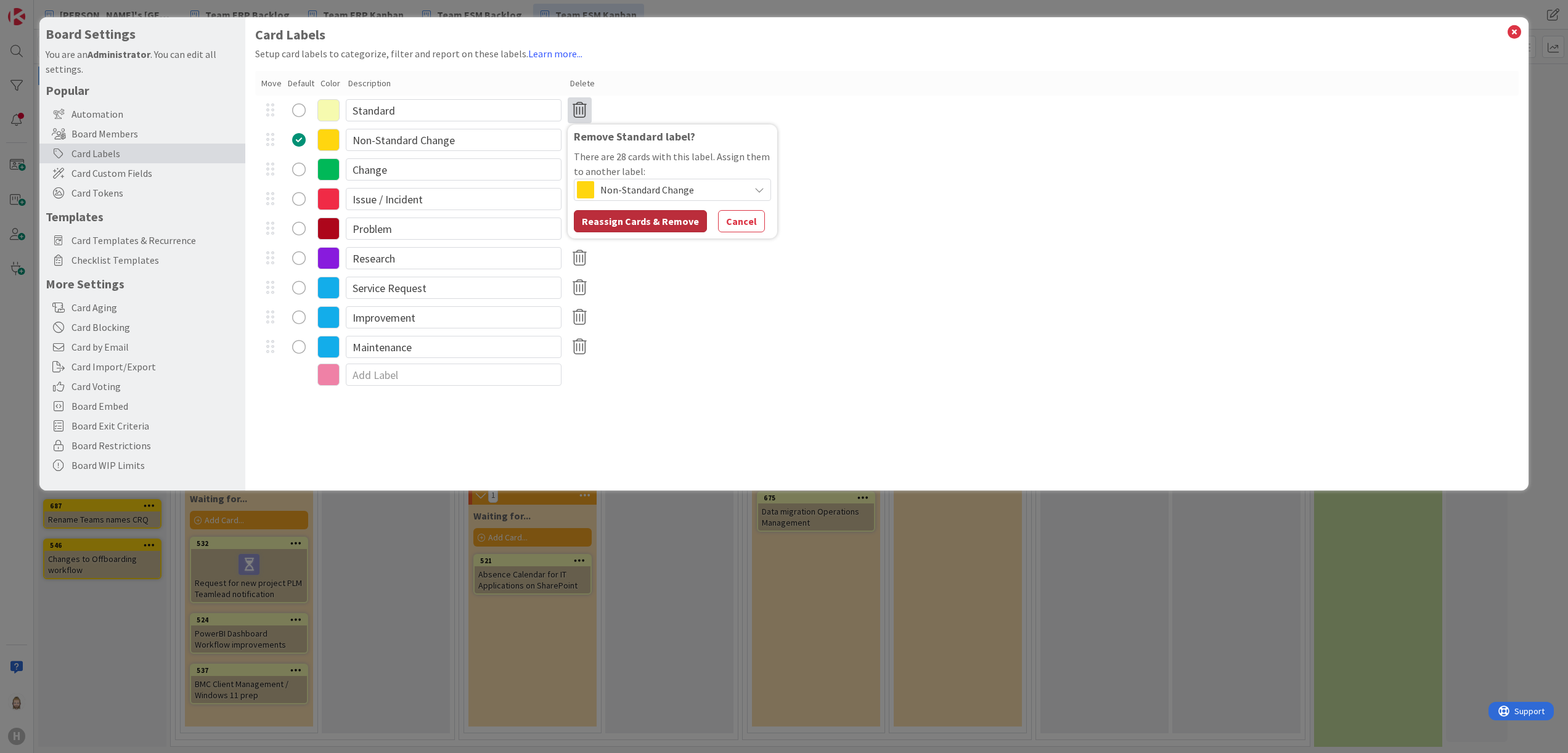
click at [646, 224] on button "Reassign Cards & Remove" at bounding box center [640, 221] width 133 height 22
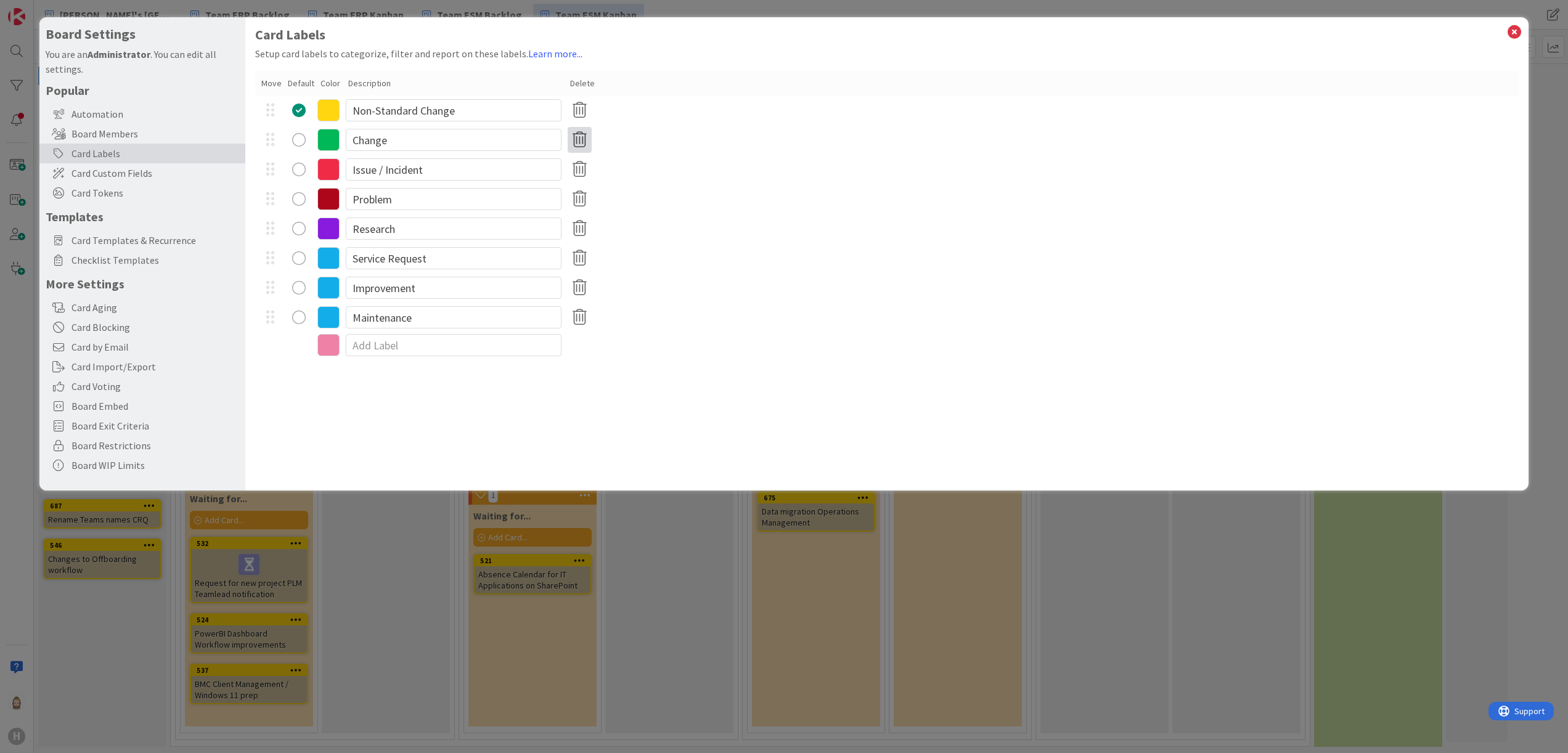
click at [578, 137] on icon at bounding box center [579, 140] width 24 height 26
click at [599, 197] on button "Remove" at bounding box center [600, 199] width 53 height 22
click at [578, 196] on icon at bounding box center [579, 199] width 24 height 26
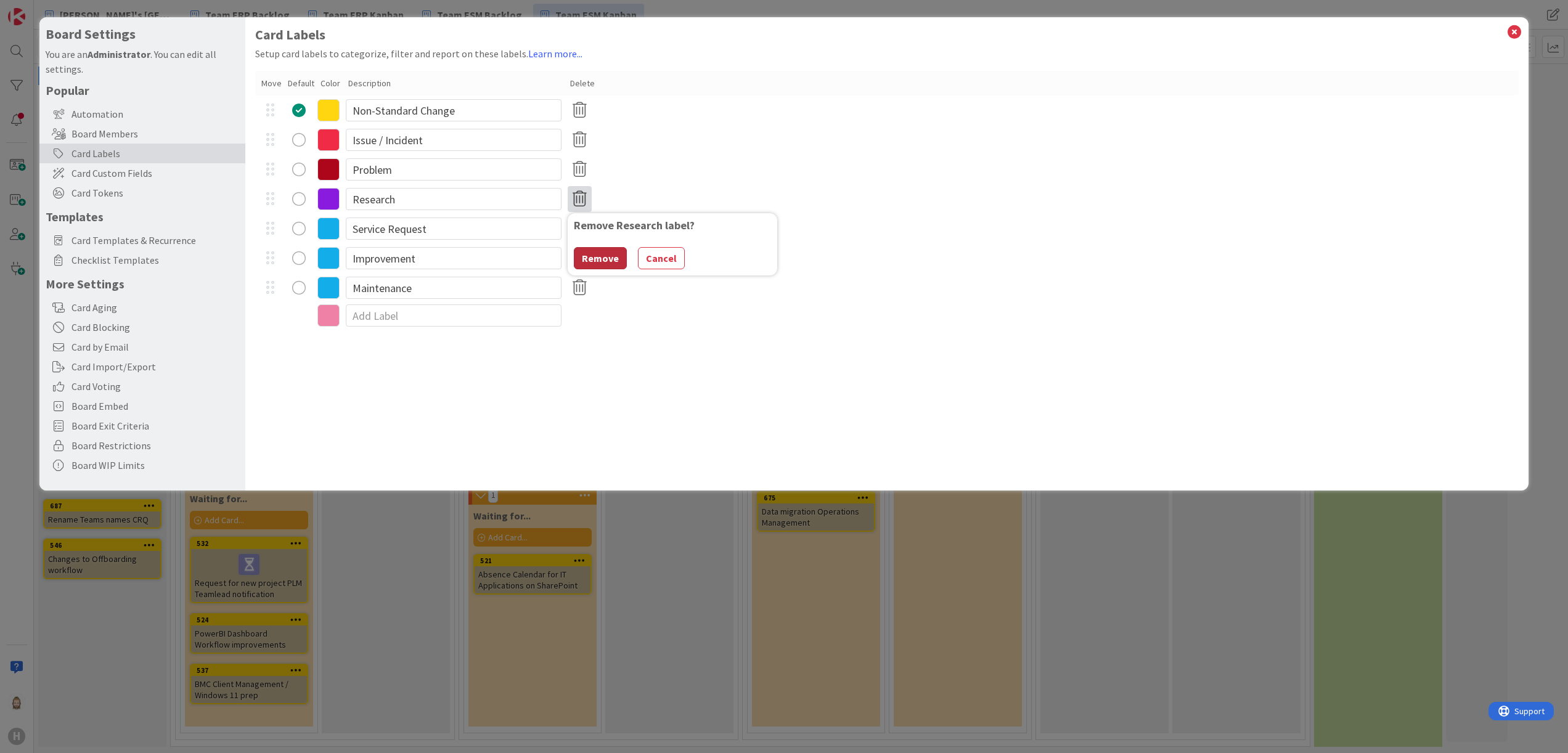
click at [597, 249] on button "Remove" at bounding box center [600, 259] width 53 height 22
click at [328, 198] on icon at bounding box center [329, 199] width 22 height 22
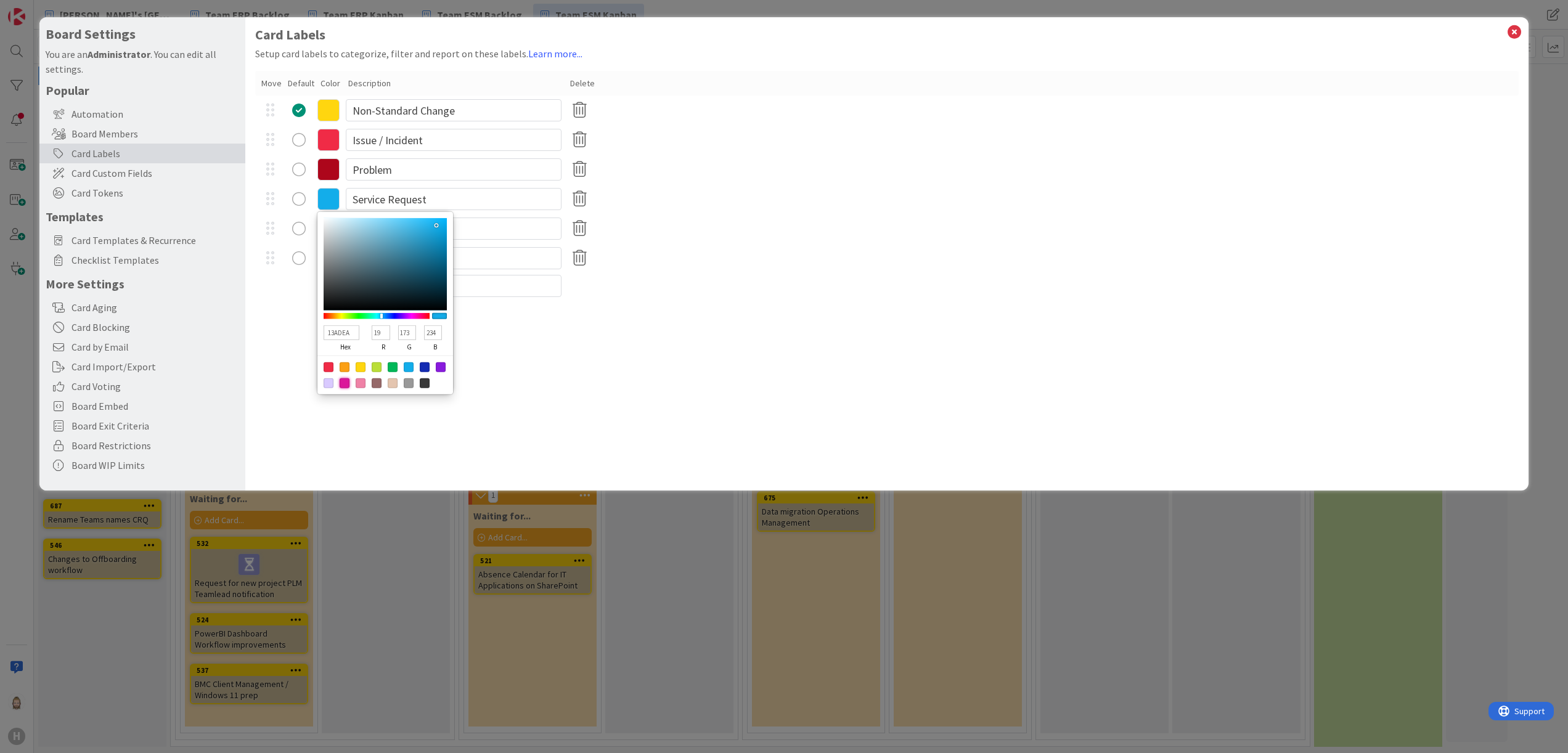
click at [343, 381] on div at bounding box center [344, 384] width 10 height 10
type input "DB169A"
type input "219"
type input "22"
type input "154"
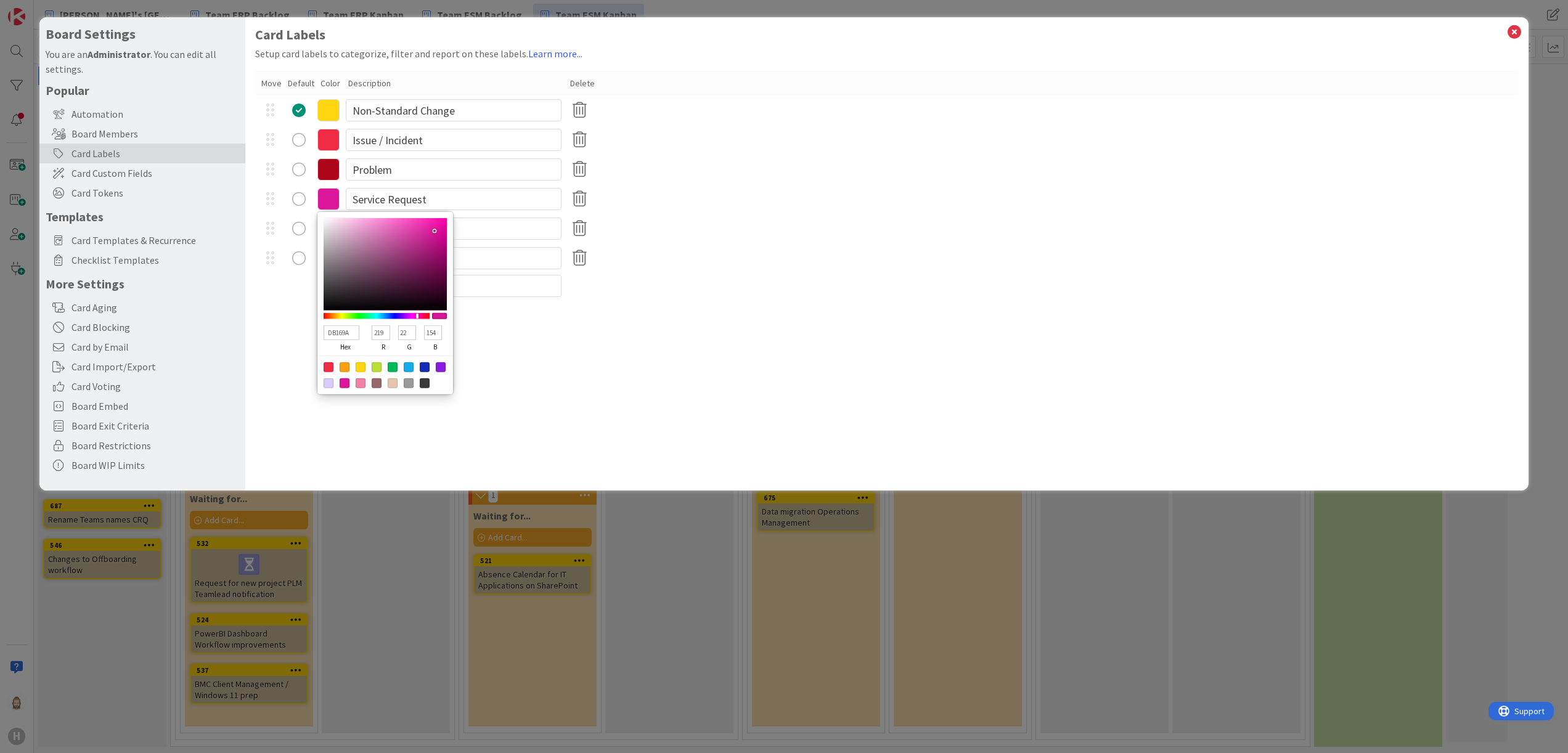
click at [521, 404] on div "Card Labels Setup card labels to categorize, filter and report on these labels.…" at bounding box center [887, 254] width 1284 height 473
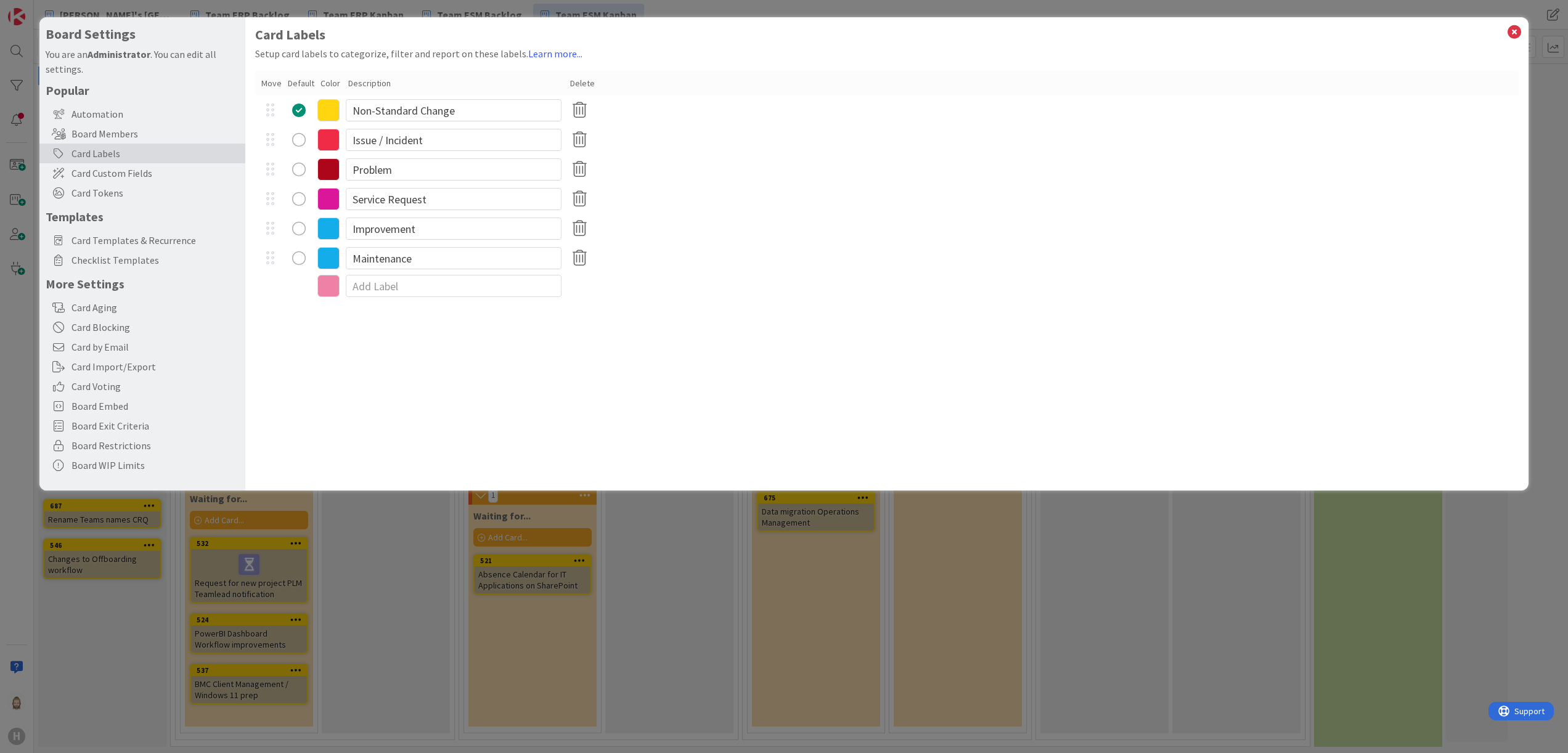
click at [325, 253] on icon at bounding box center [329, 259] width 22 height 22
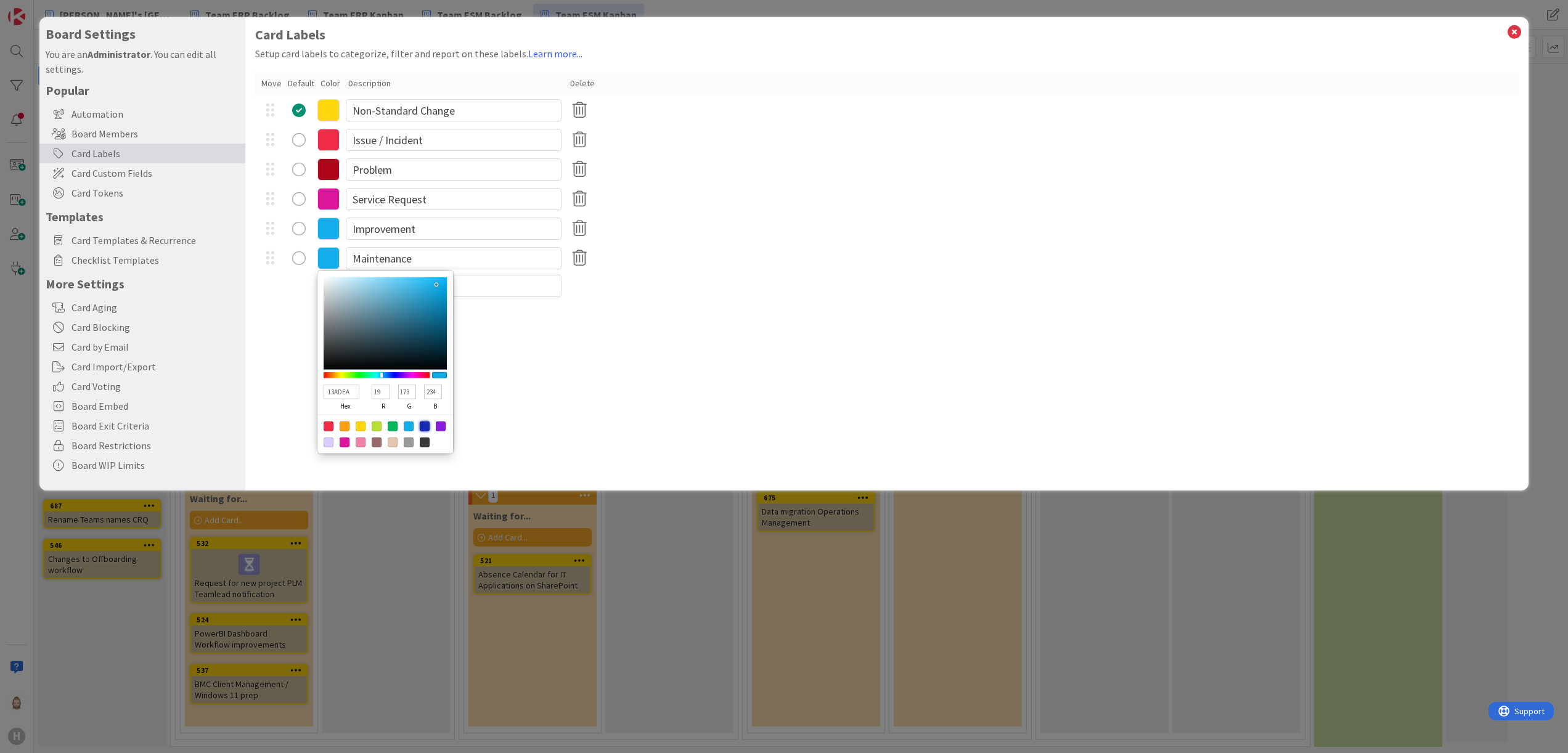
click at [424, 418] on div at bounding box center [424, 426] width 10 height 10
type input "142BB2"
type input "20"
type input "43"
type input "178"
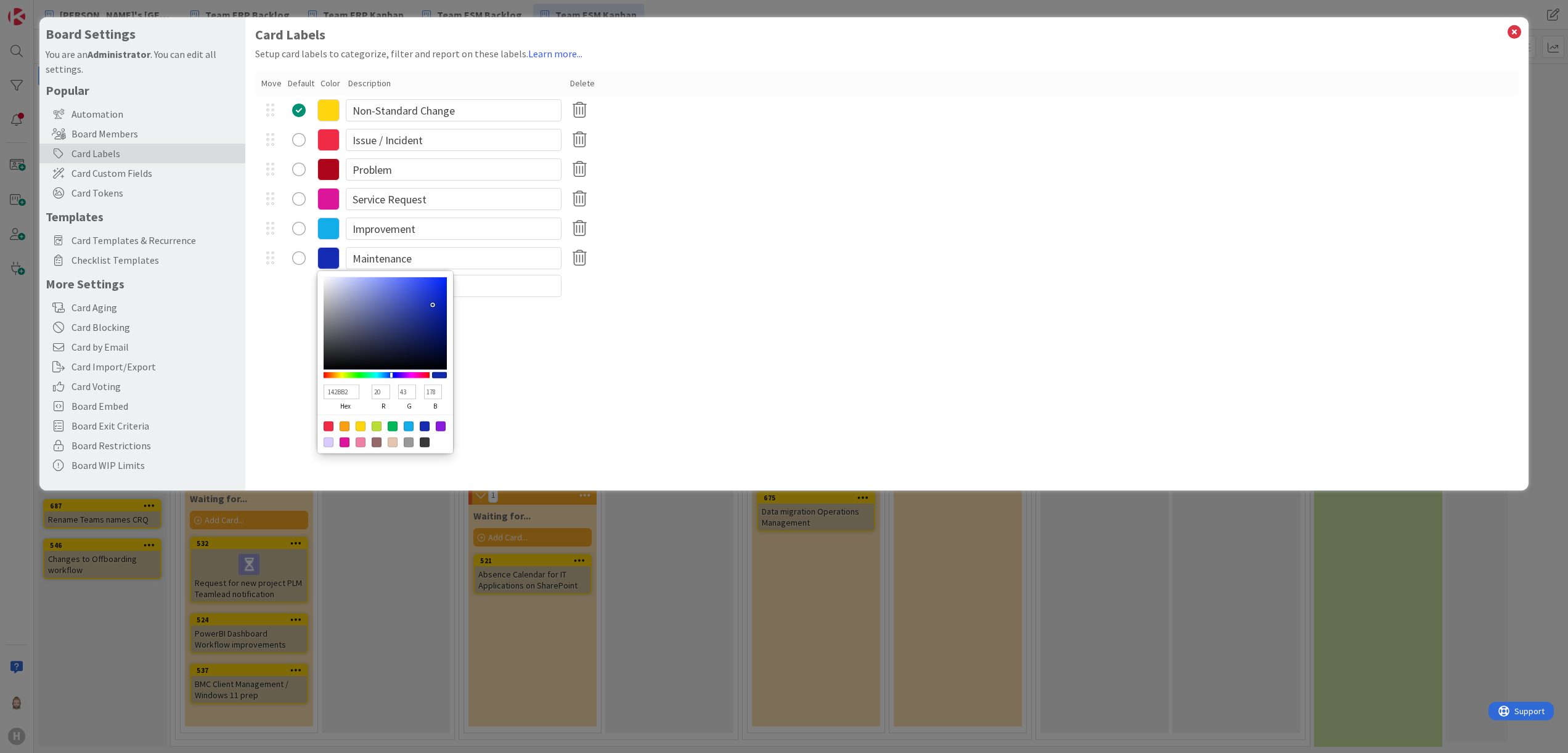
click at [550, 401] on div "Card Labels Setup card labels to categorize, filter and report on these labels.…" at bounding box center [887, 254] width 1284 height 473
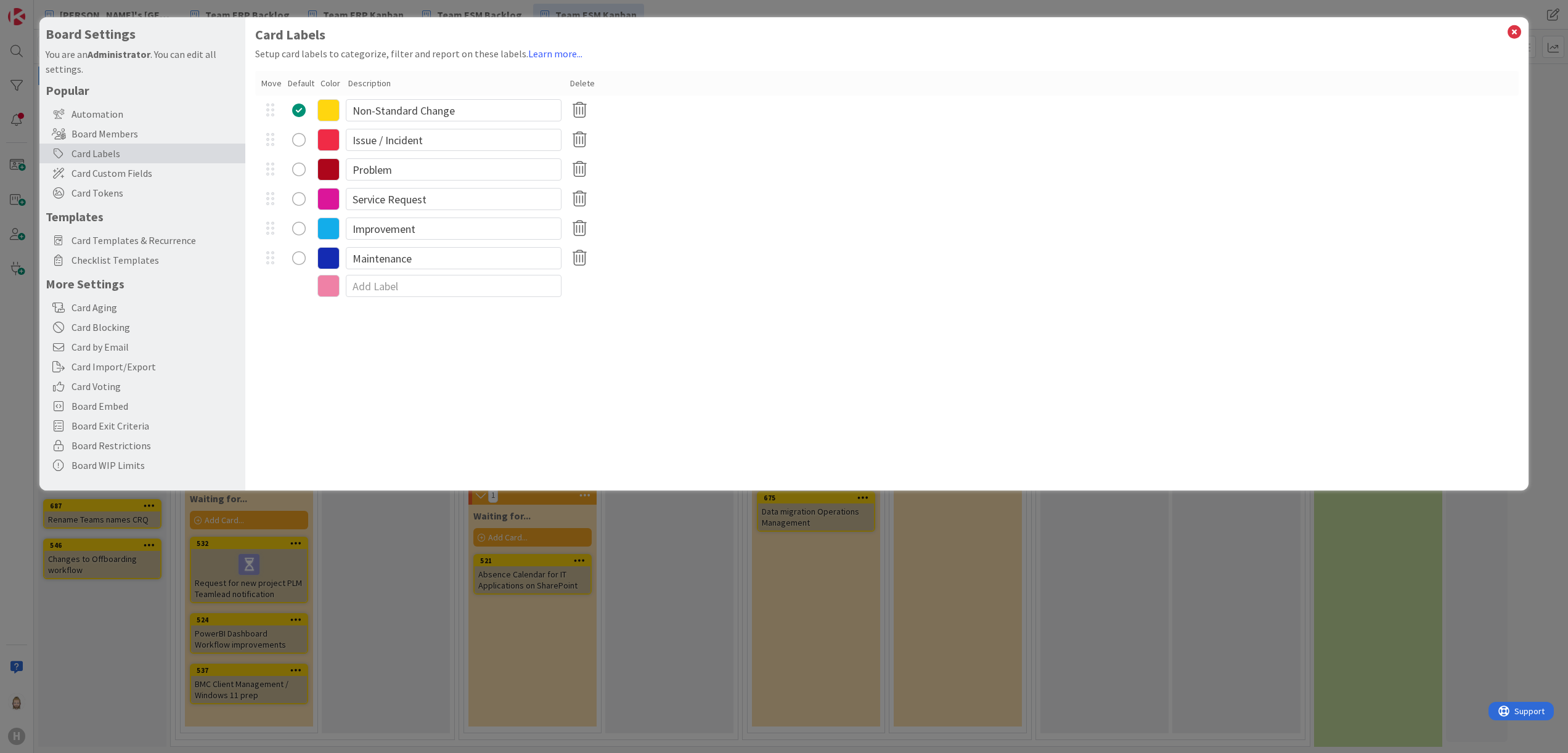
click at [839, 295] on div at bounding box center [887, 285] width 1265 height 26
click at [406, 281] on input at bounding box center [454, 286] width 216 height 22
type input "Project work"
click at [477, 406] on div "Card Labels Setup card labels to categorize, filter and report on these labels.…" at bounding box center [887, 254] width 1284 height 473
click at [328, 281] on icon at bounding box center [329, 288] width 22 height 22
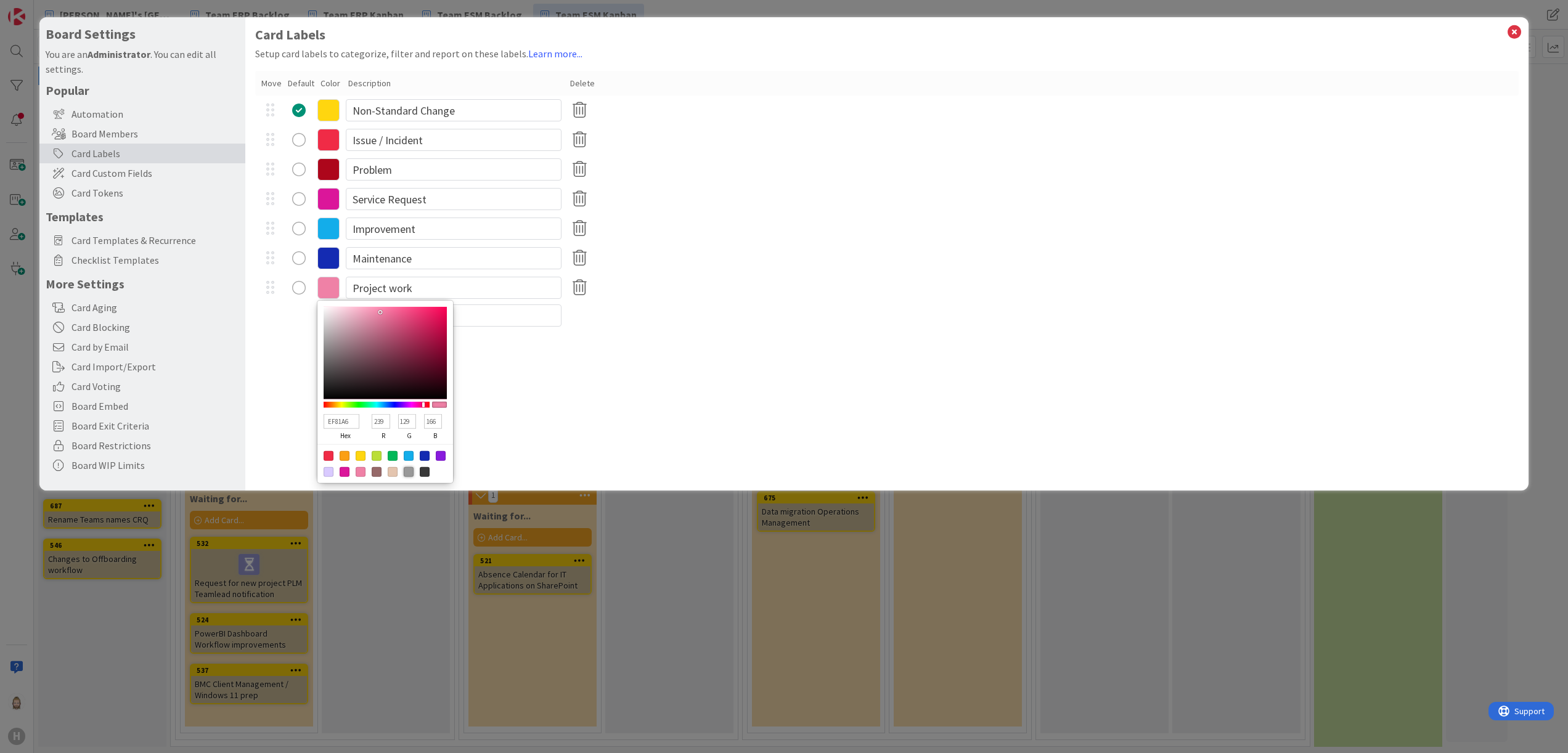
click at [407, 418] on div at bounding box center [409, 472] width 10 height 10
type input "999999"
type input "153"
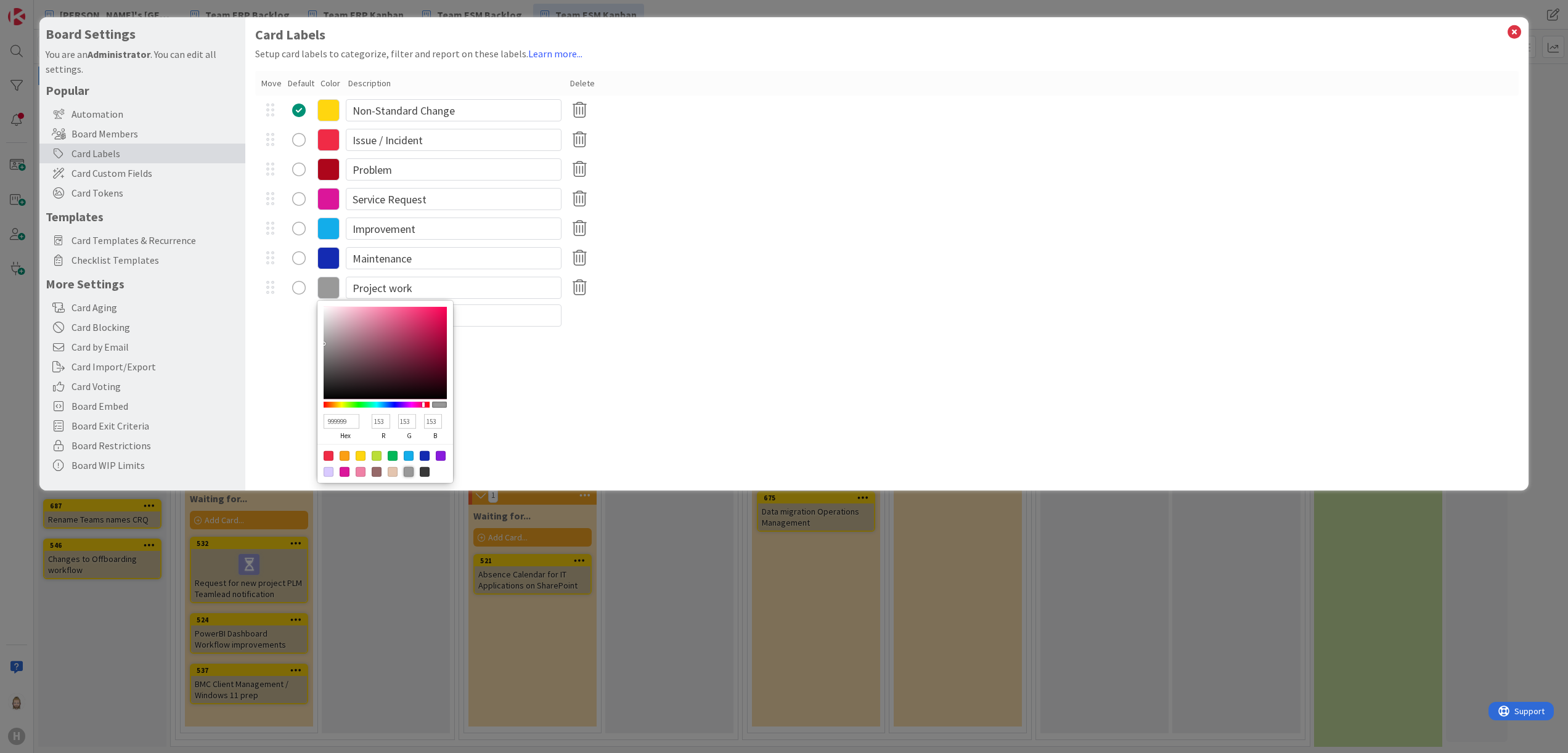
click at [560, 418] on div "Card Labels Setup card labels to categorize, filter and report on these labels.…" at bounding box center [887, 254] width 1284 height 473
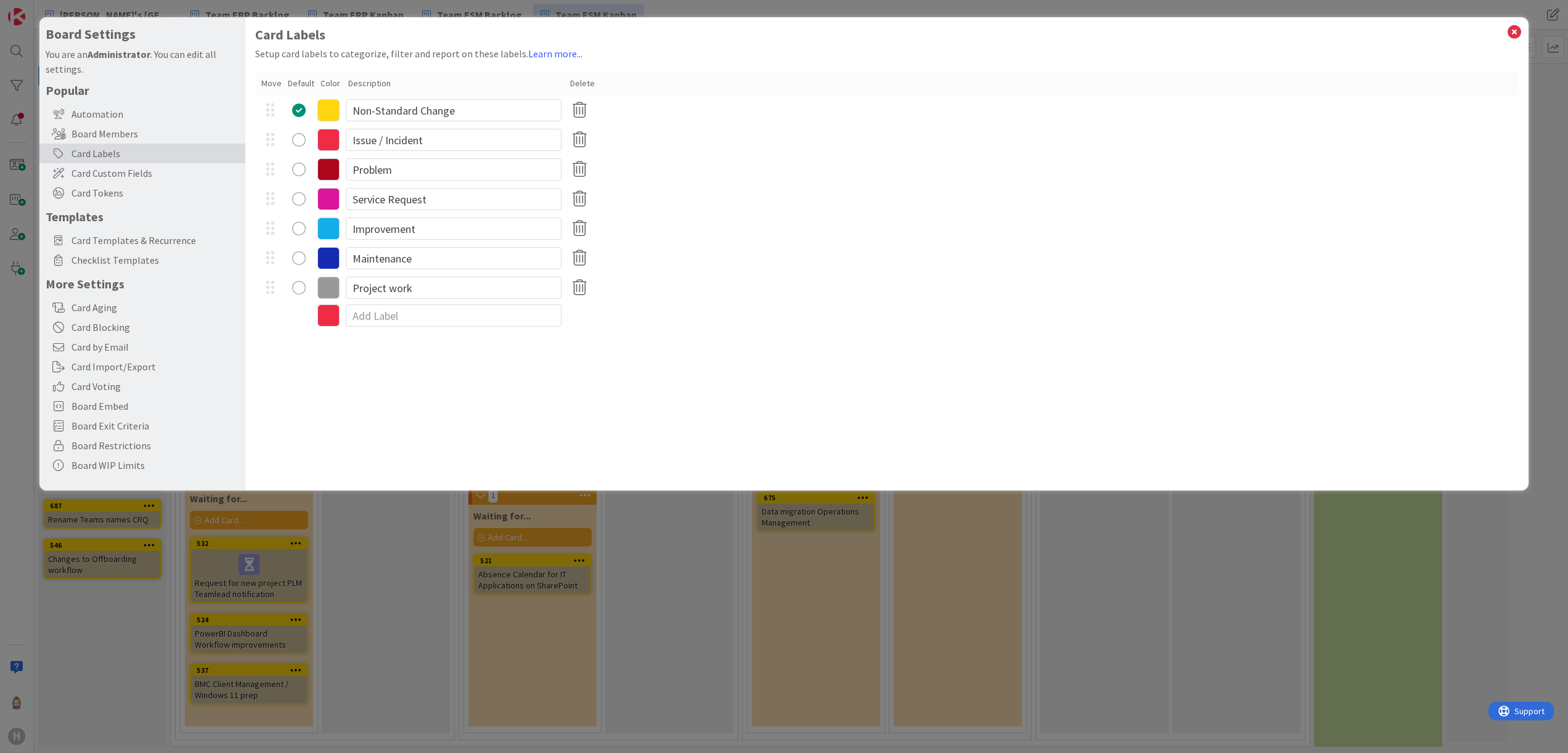
click at [560, 418] on div "Card Labels Setup card labels to categorize, filter and report on these labels.…" at bounding box center [887, 254] width 1284 height 473
click at [105, 133] on div "Board Members" at bounding box center [142, 134] width 206 height 20
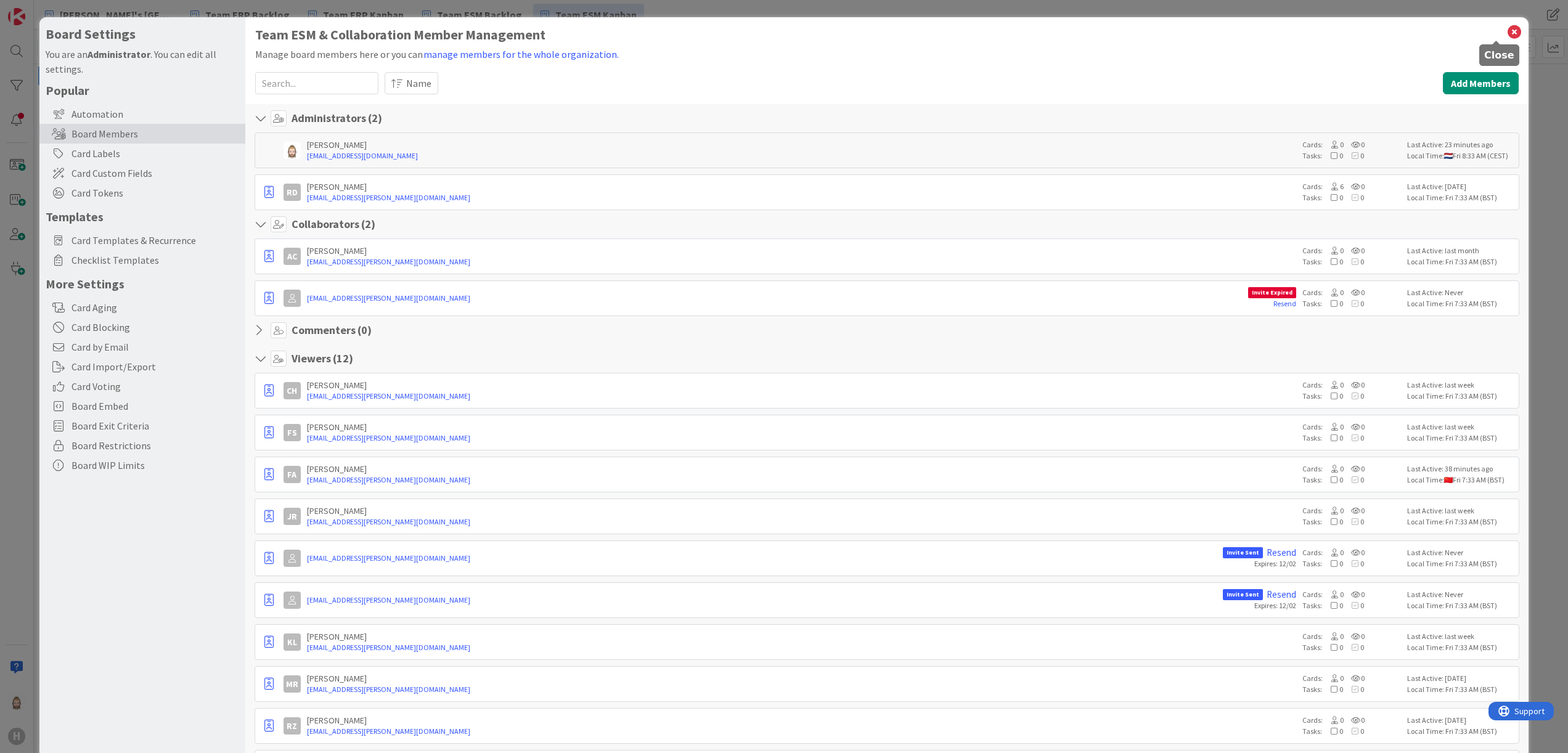
click at [870, 33] on icon at bounding box center [1515, 32] width 16 height 17
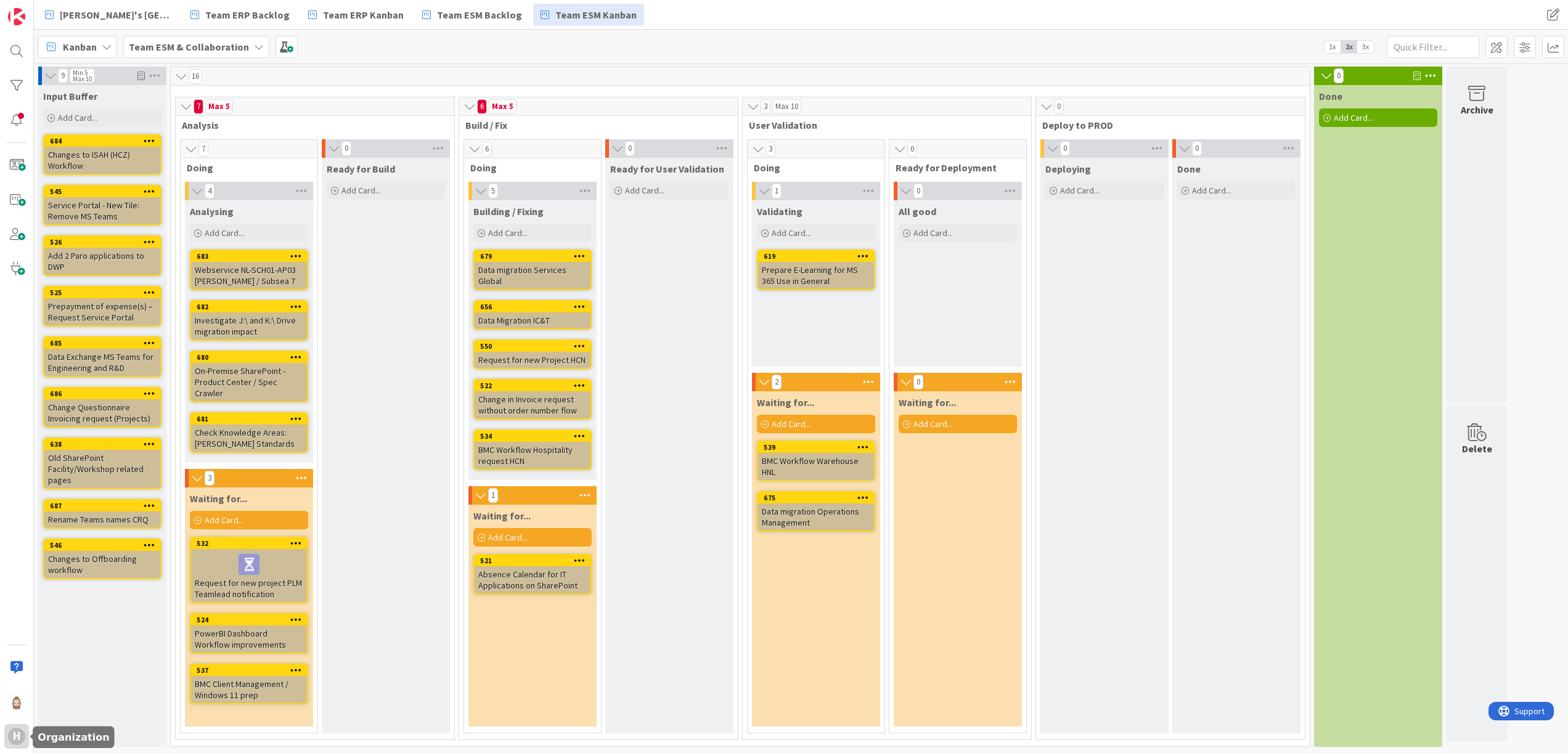
click at [20, 418] on div "H" at bounding box center [17, 736] width 17 height 17
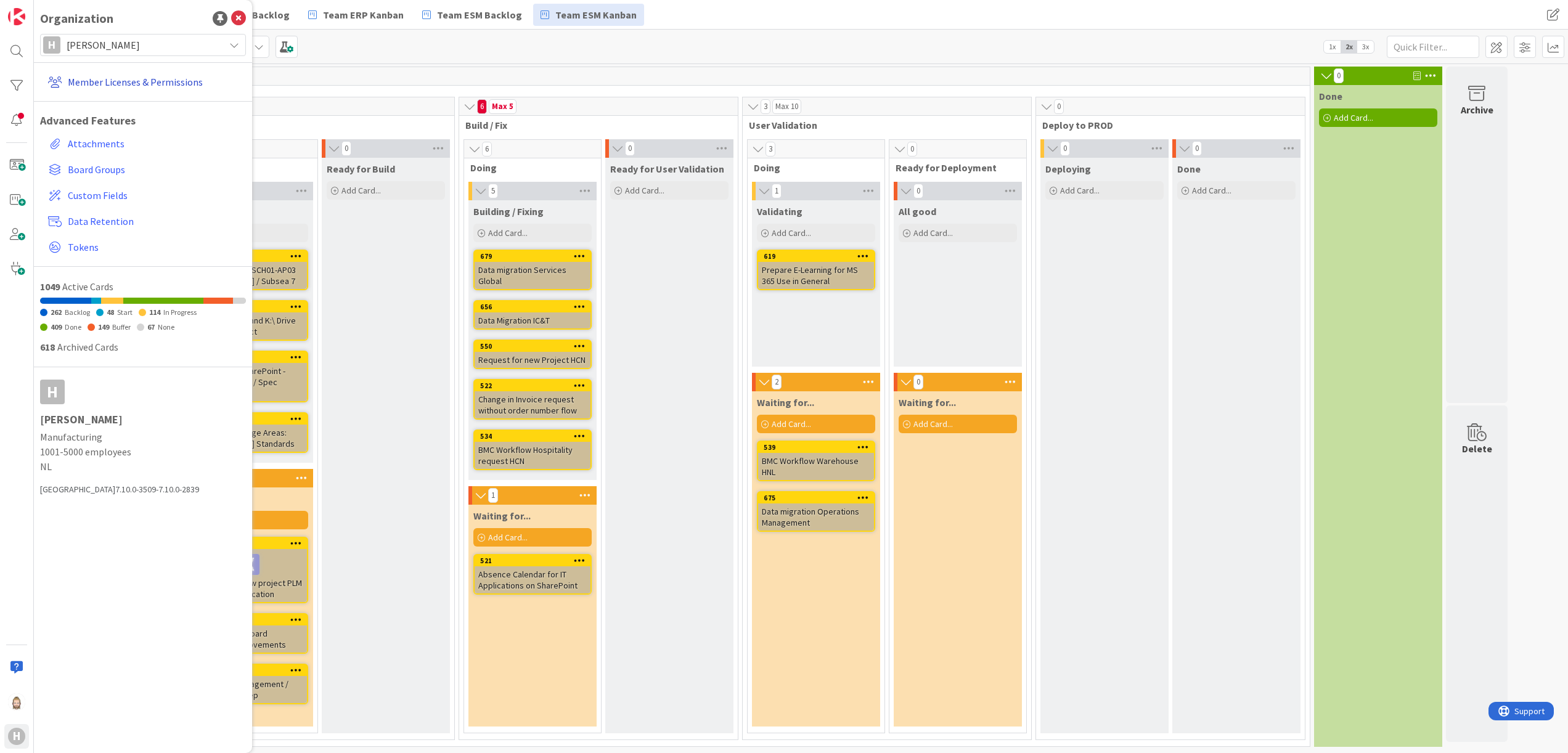
click at [123, 75] on link "Member Licenses & Permissions" at bounding box center [145, 82] width 203 height 22
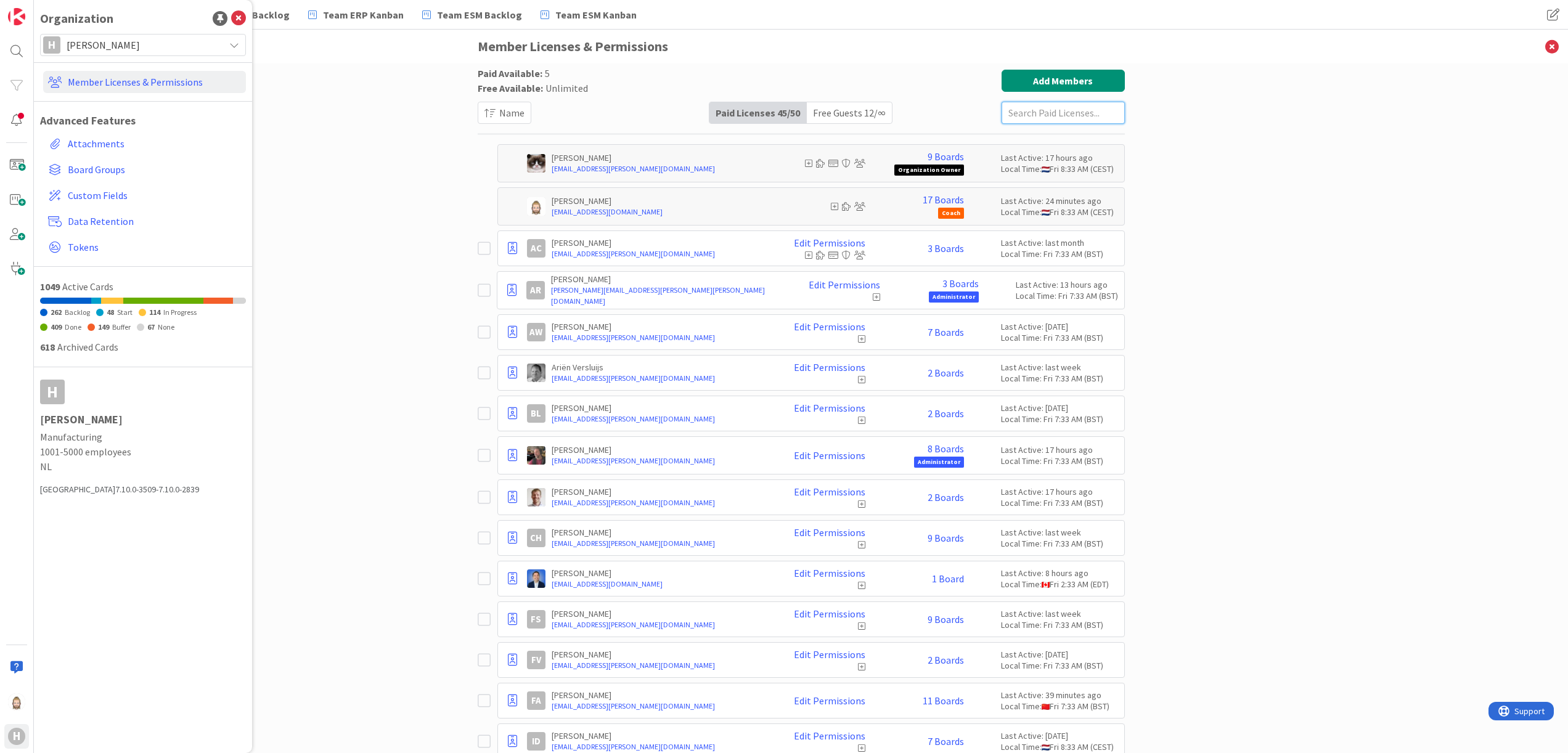
click at [870, 112] on input "text" at bounding box center [1063, 112] width 123 height 22
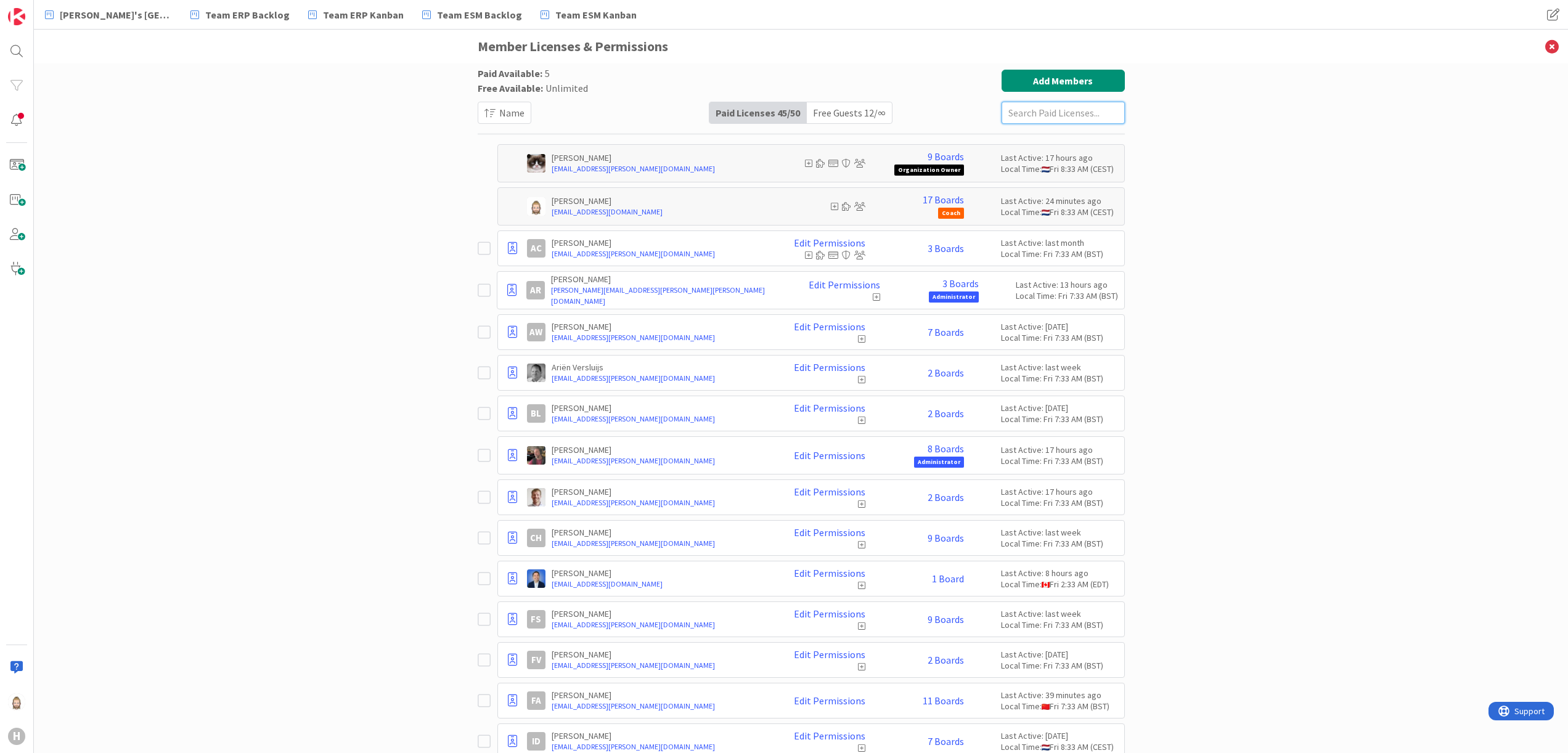
paste input "hbrak@huisman-nl.com"
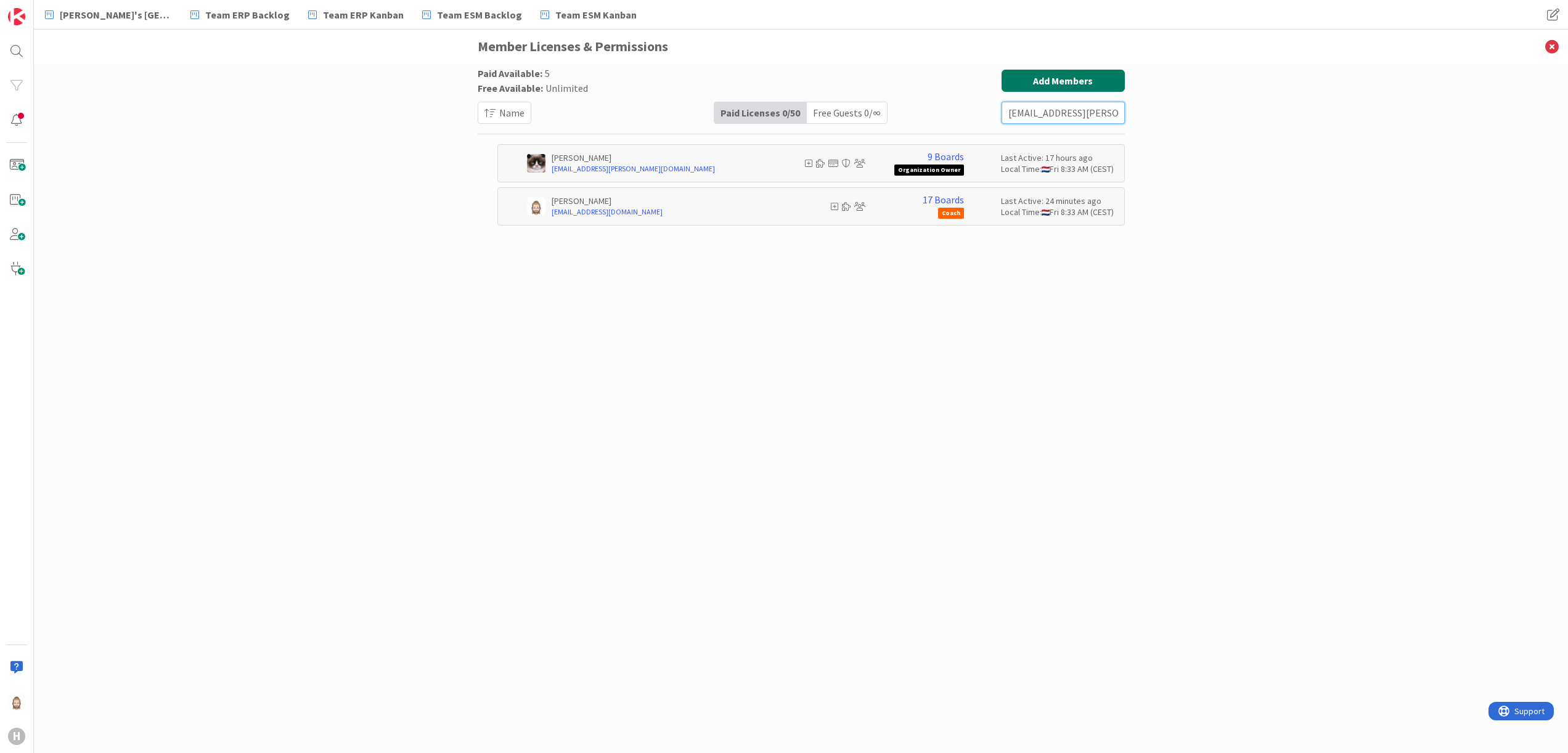
type input "hbrak@huisman-nl.com"
click at [870, 76] on button "Add Members" at bounding box center [1063, 81] width 123 height 22
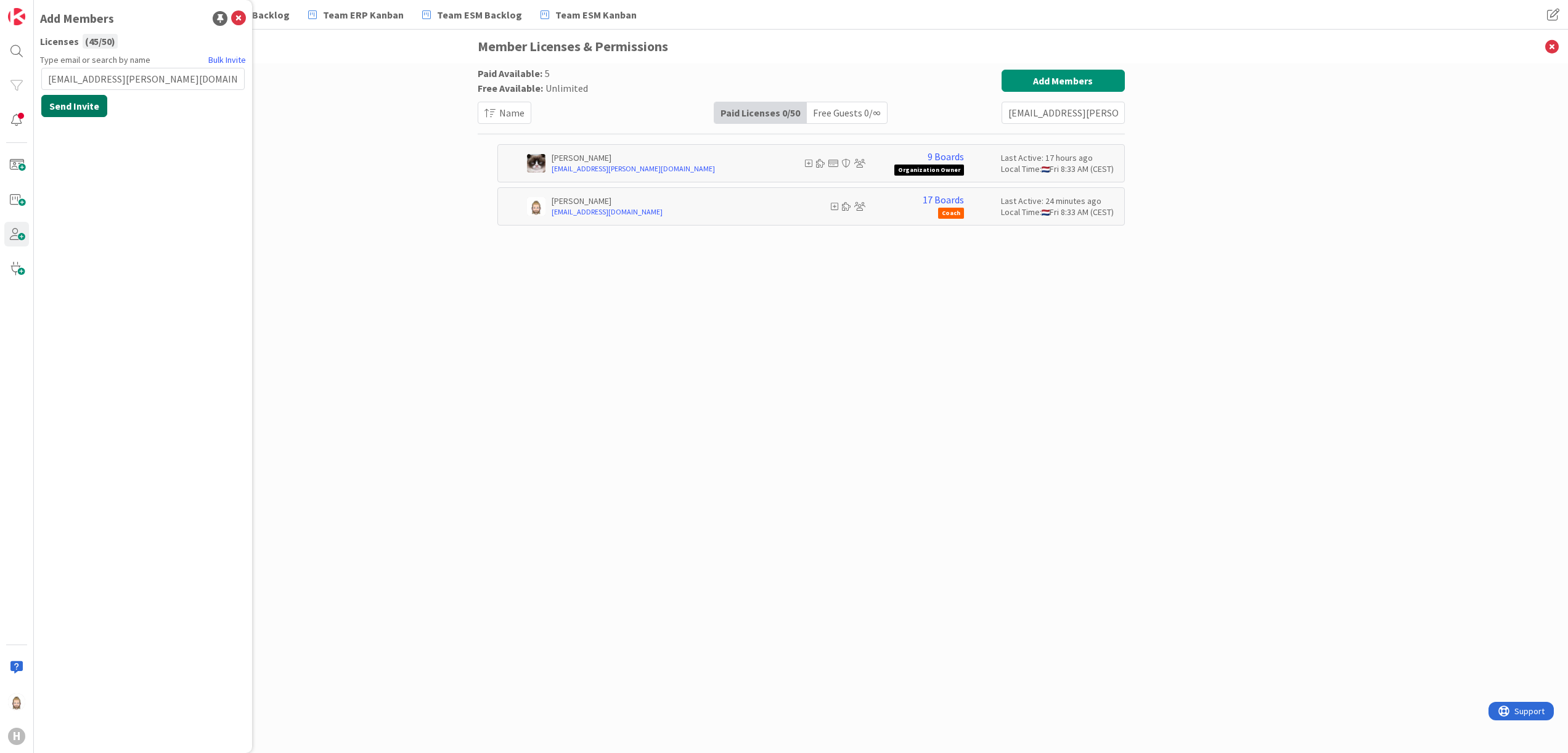
type input "hbrak@huisman-nl.com"
click at [68, 106] on button "Send Invite" at bounding box center [75, 106] width 66 height 22
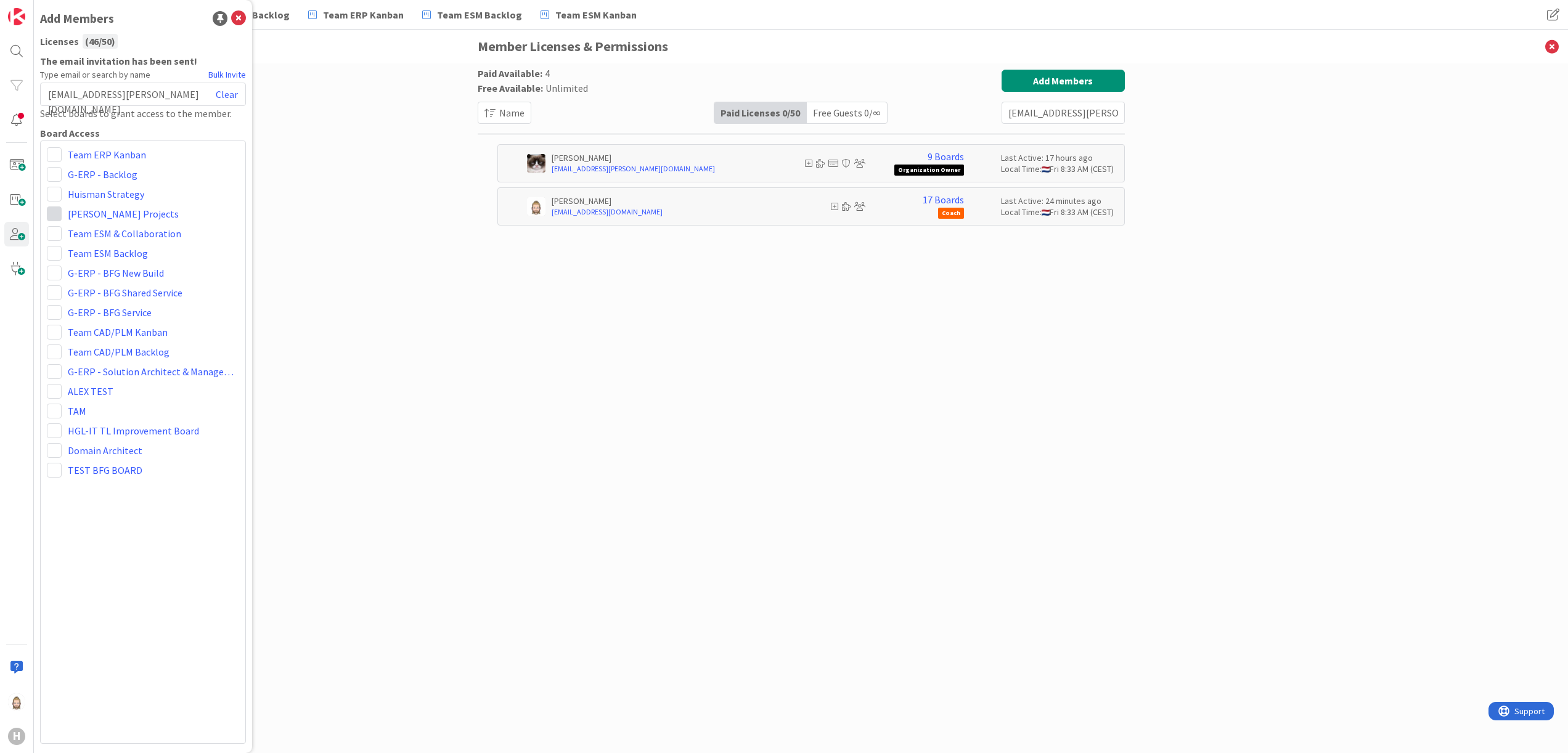
click at [50, 211] on span at bounding box center [54, 214] width 15 height 15
click at [113, 299] on span "Viewer" at bounding box center [134, 307] width 94 height 19
click at [55, 232] on span at bounding box center [54, 233] width 15 height 15
click at [105, 275] on span "Collaborator" at bounding box center [134, 282] width 94 height 19
click at [53, 254] on span at bounding box center [54, 253] width 15 height 15
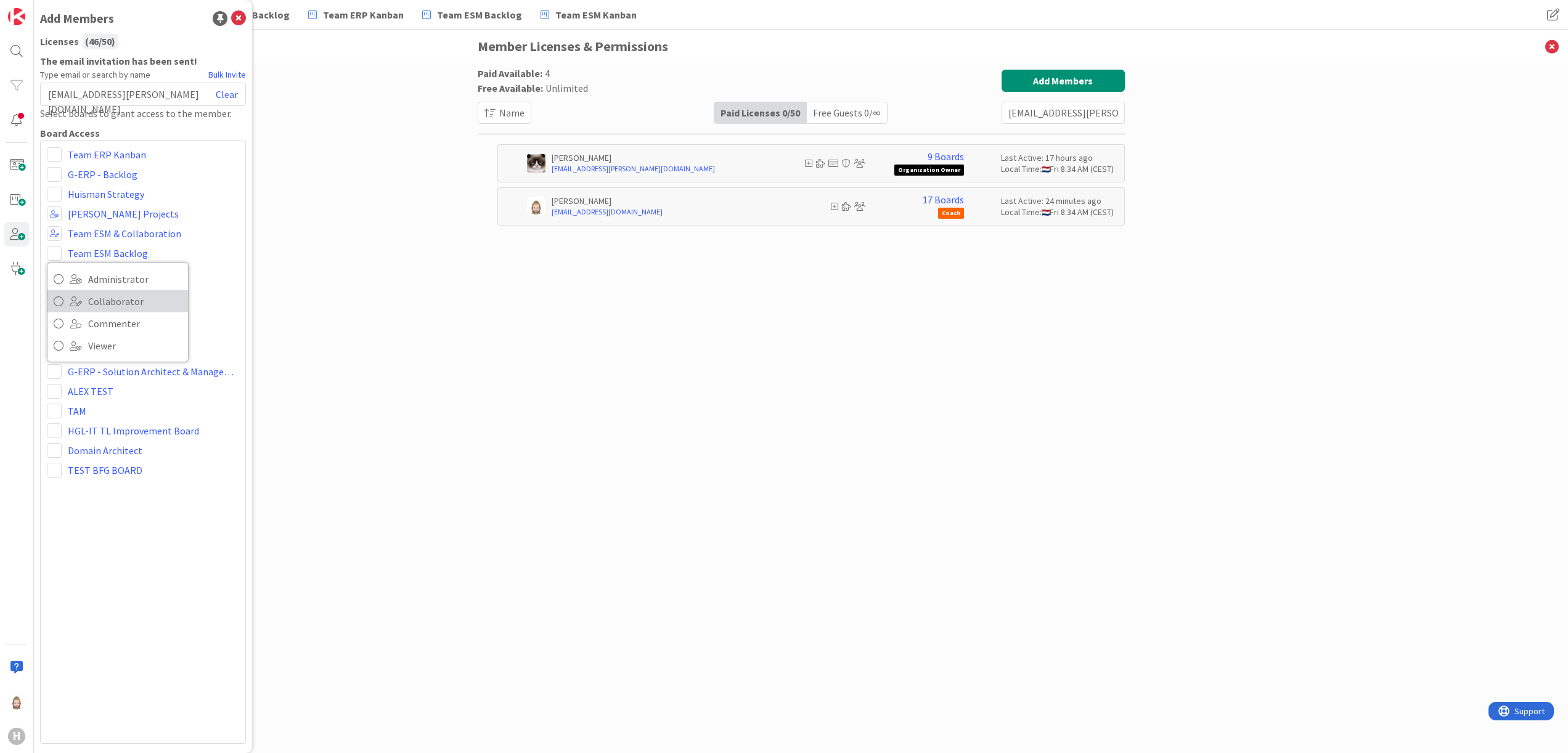
click at [126, 302] on span "Collaborator" at bounding box center [134, 302] width 94 height 19
click at [241, 13] on icon at bounding box center [238, 18] width 15 height 15
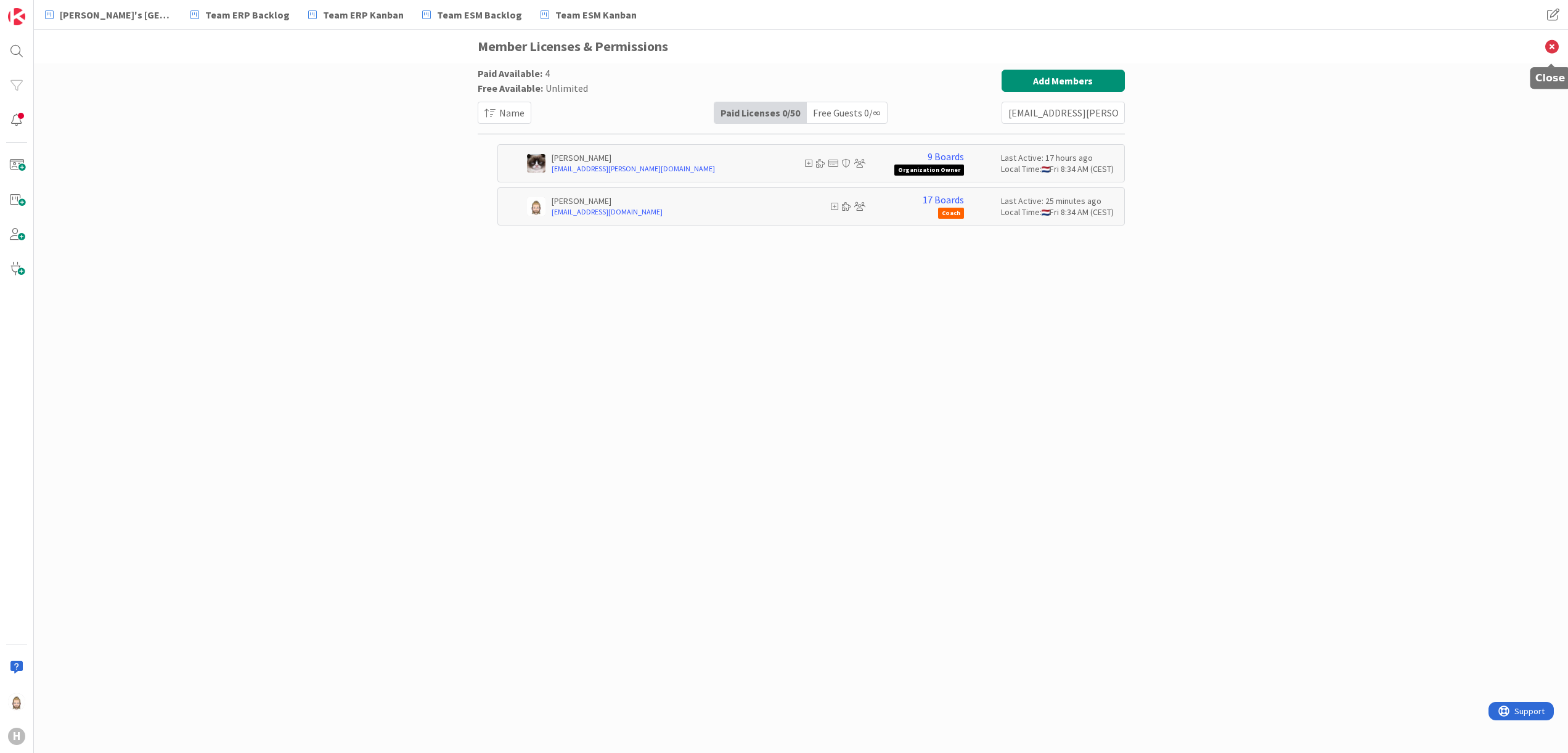
click at [870, 44] on icon at bounding box center [1551, 46] width 32 height 34
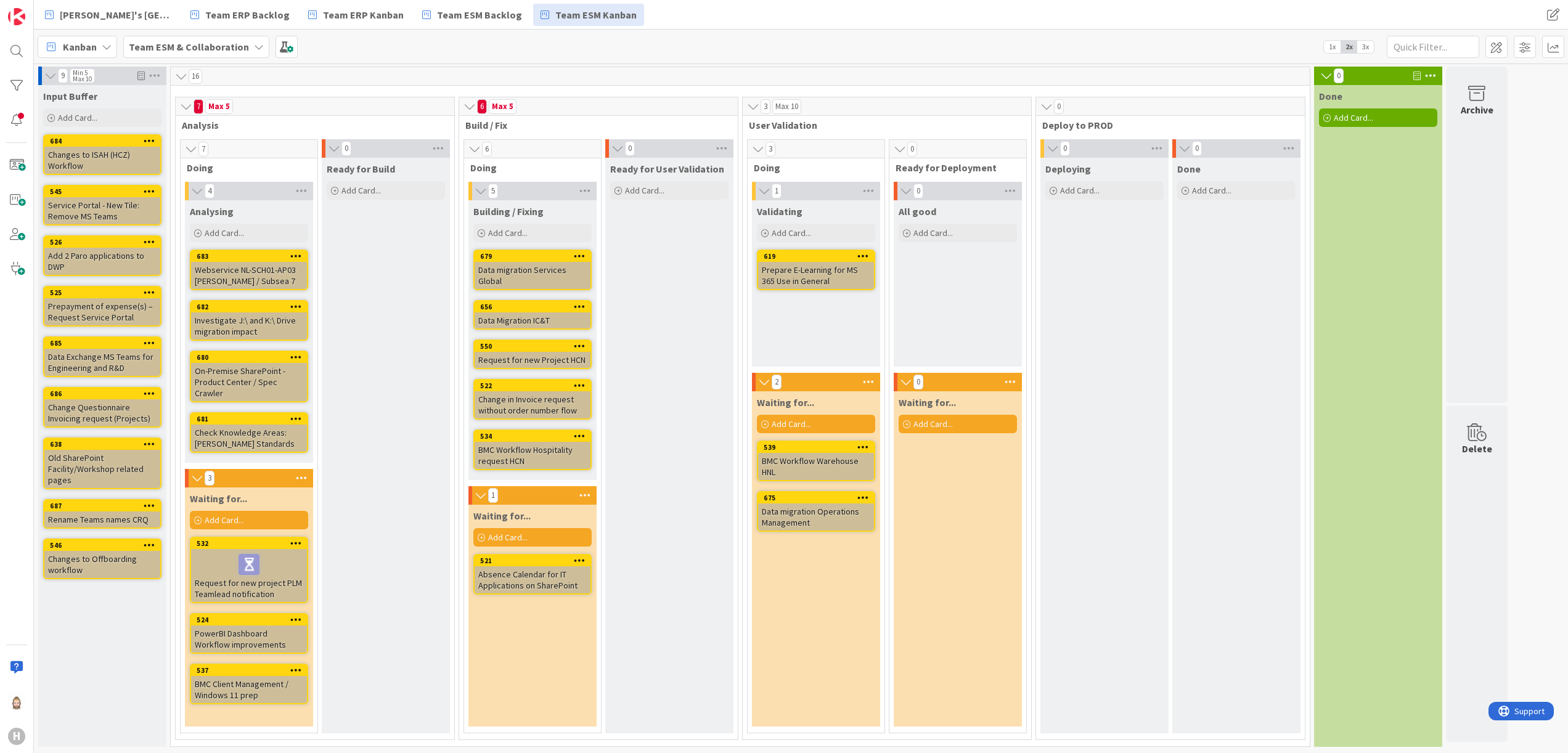
click at [98, 43] on div "Kanban" at bounding box center [77, 46] width 79 height 22
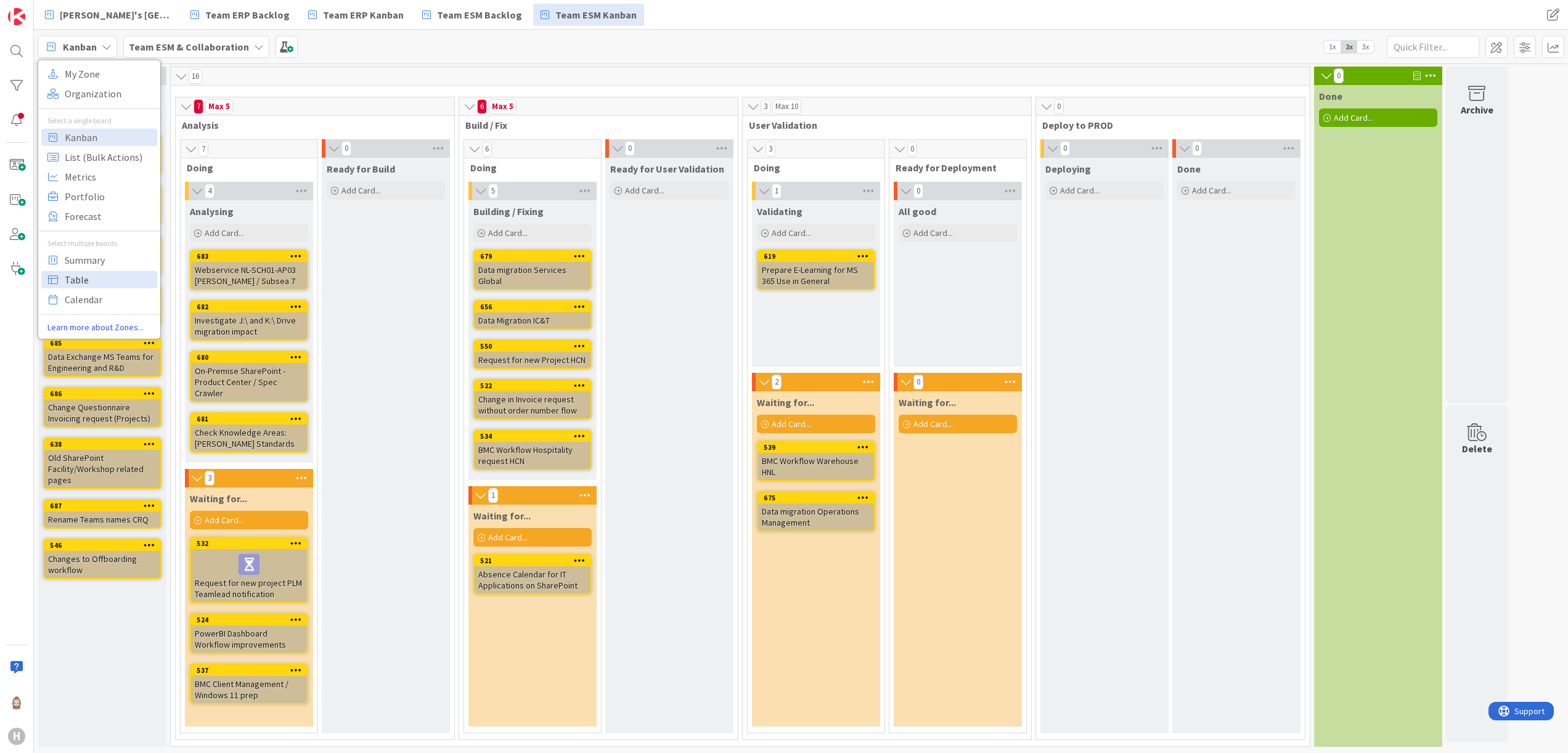
click at [102, 271] on span "Table" at bounding box center [108, 280] width 89 height 19
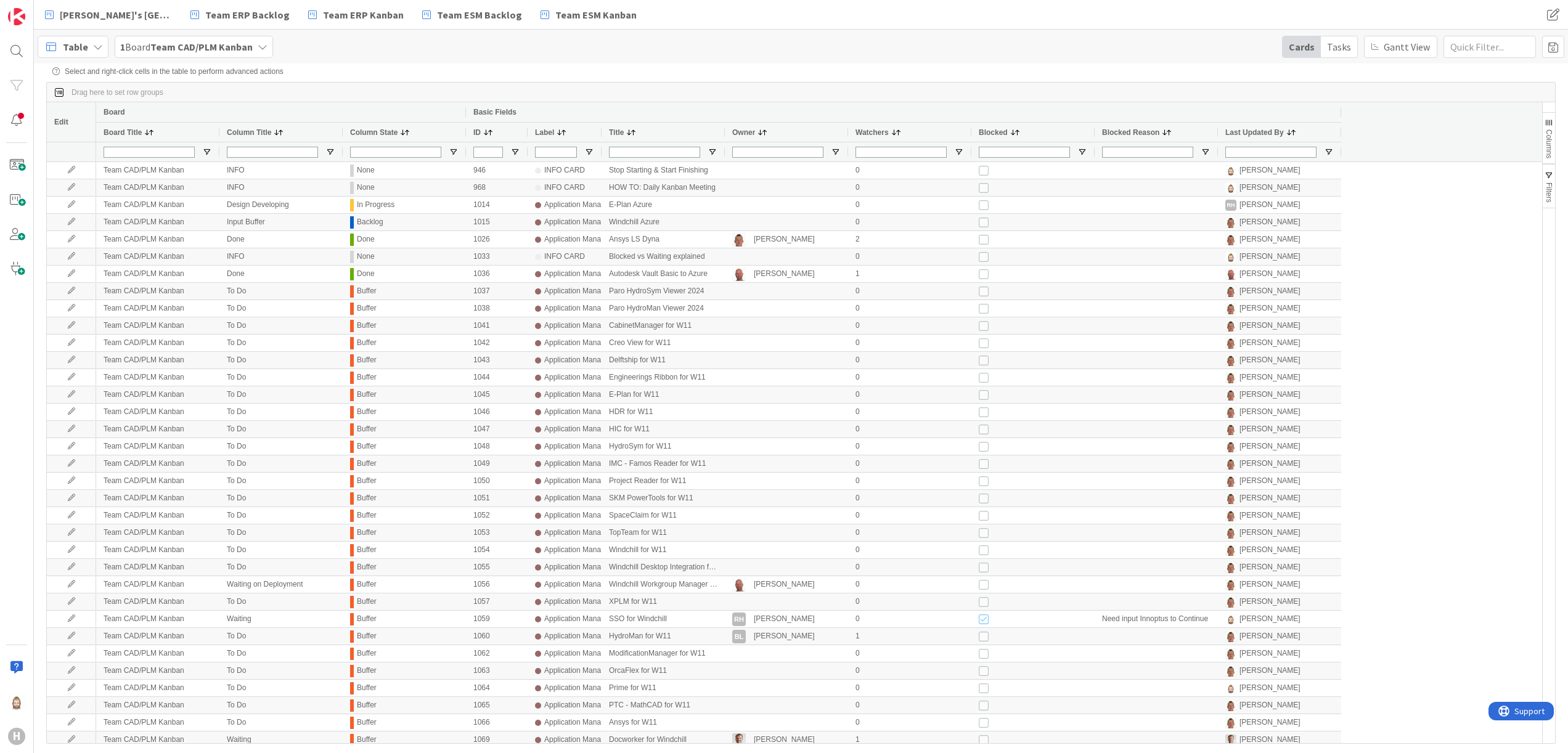
click at [94, 54] on div "Table" at bounding box center [73, 46] width 71 height 22
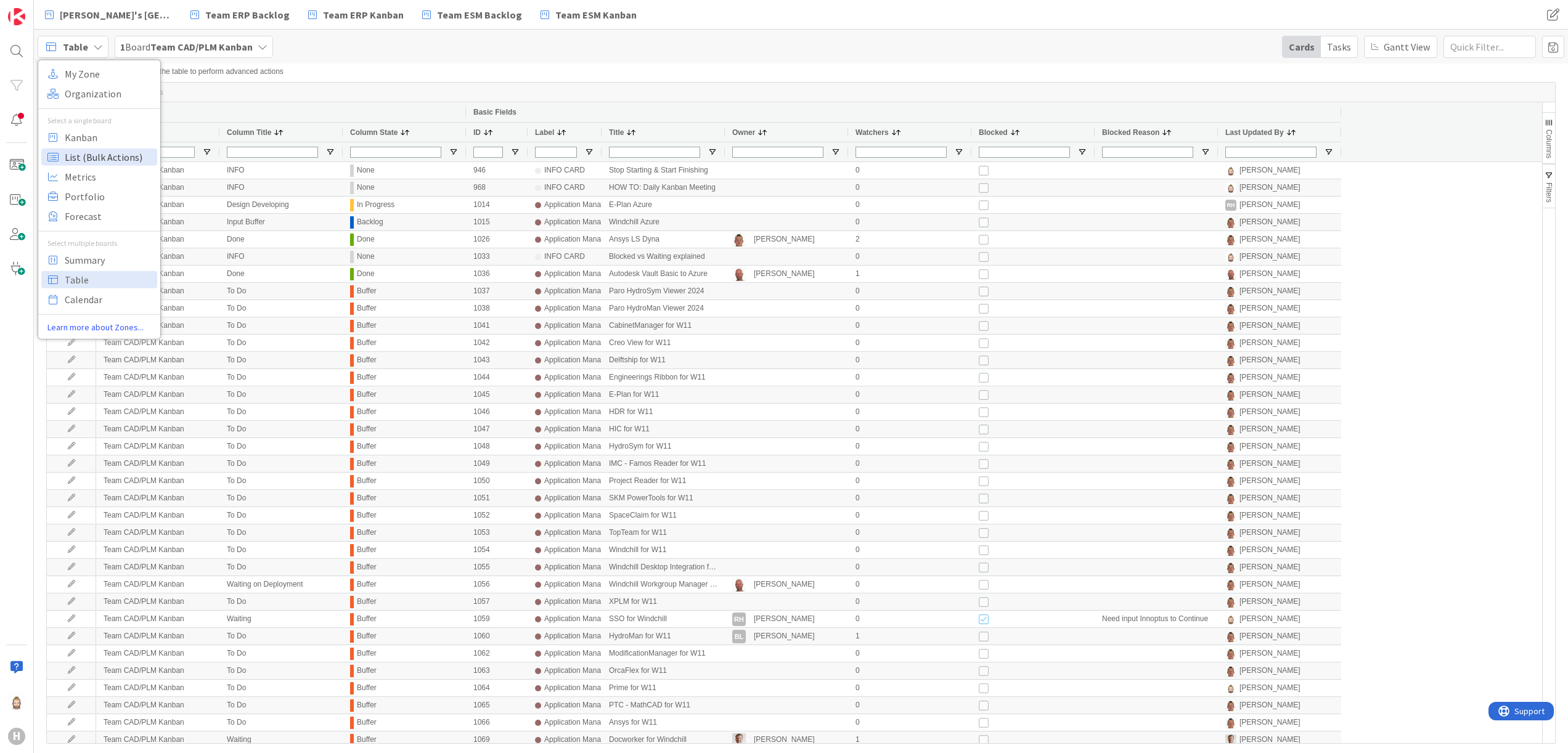
click at [105, 149] on span "List (Bulk Actions)" at bounding box center [108, 156] width 89 height 19
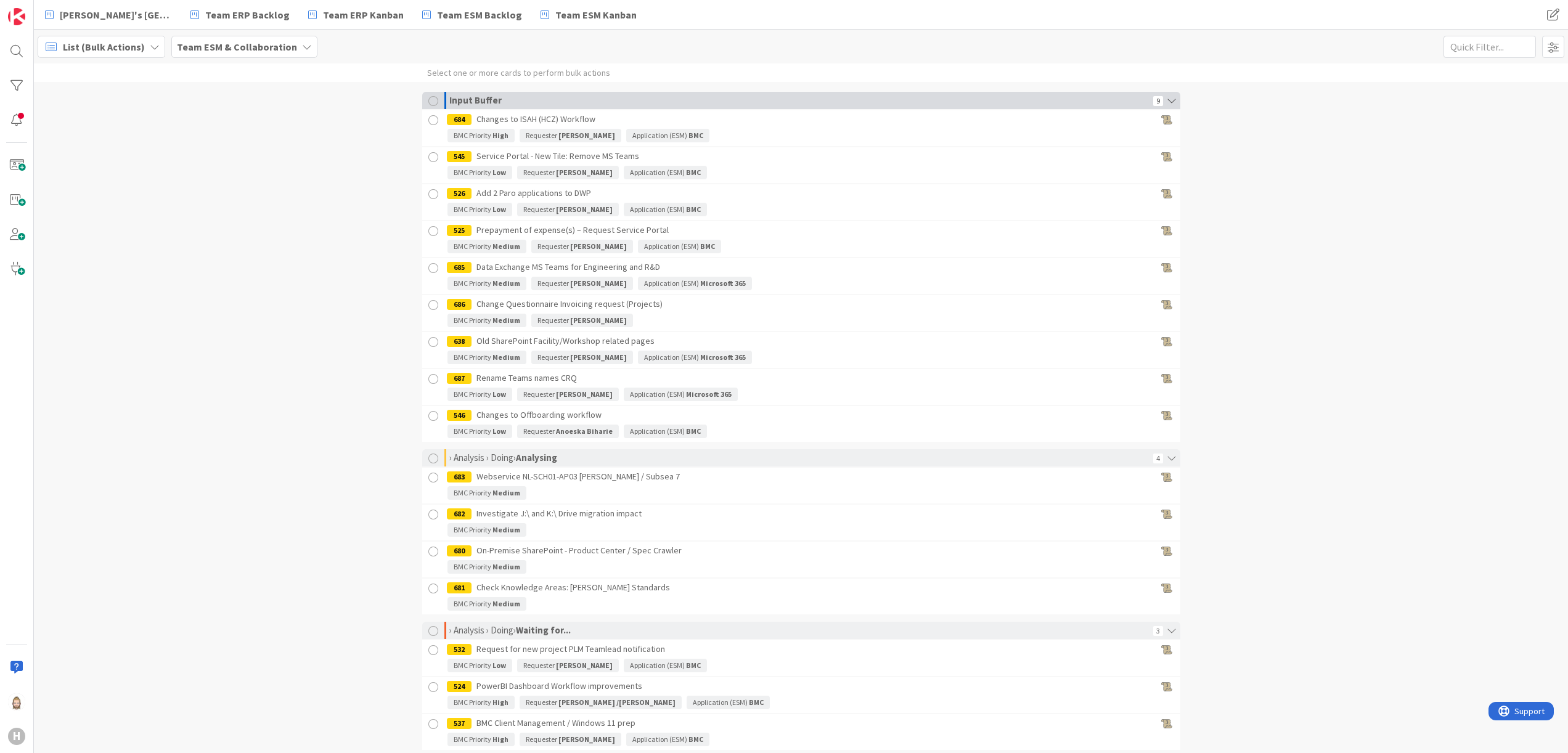
click at [428, 99] on div at bounding box center [433, 101] width 10 height 10
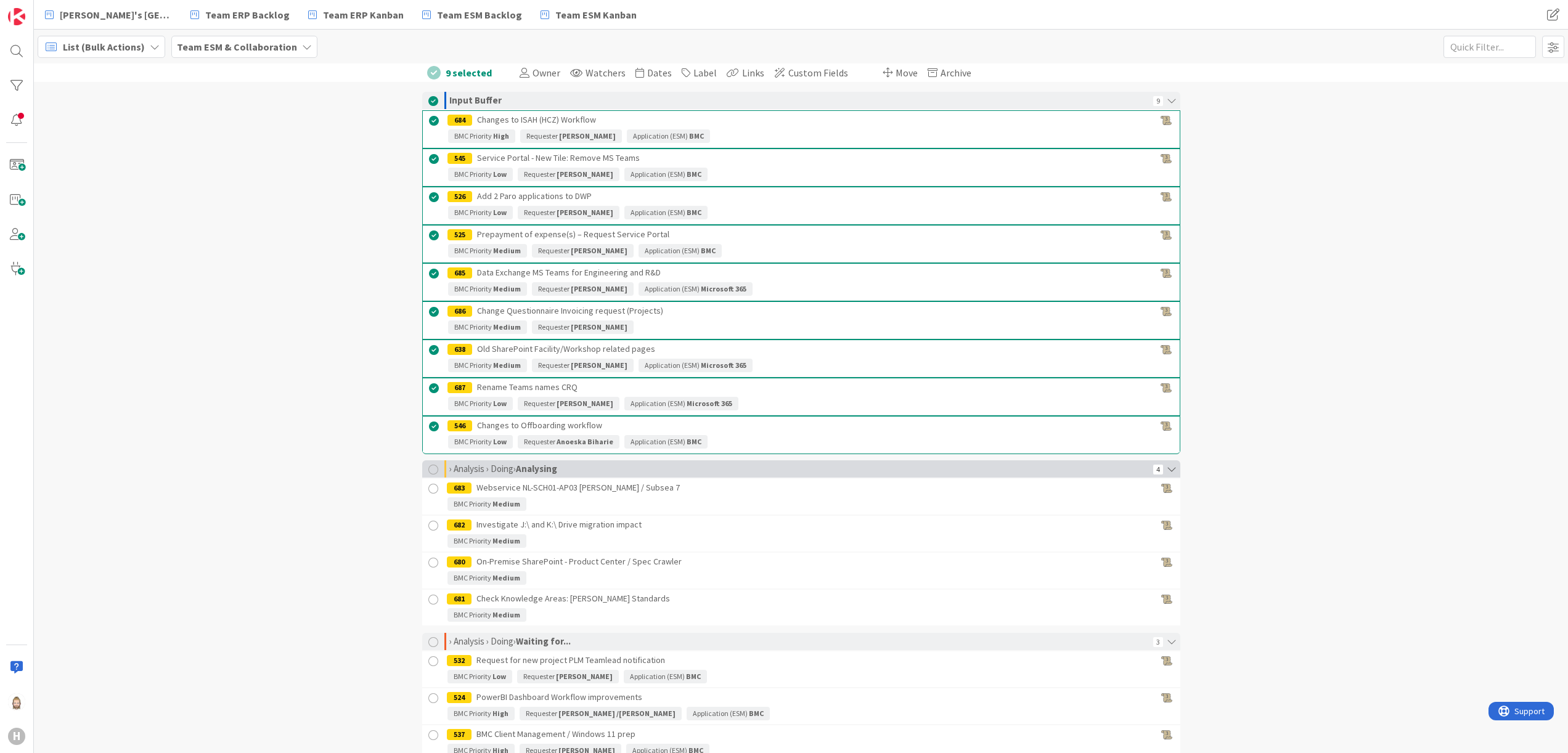
click at [428, 418] on div at bounding box center [433, 469] width 10 height 10
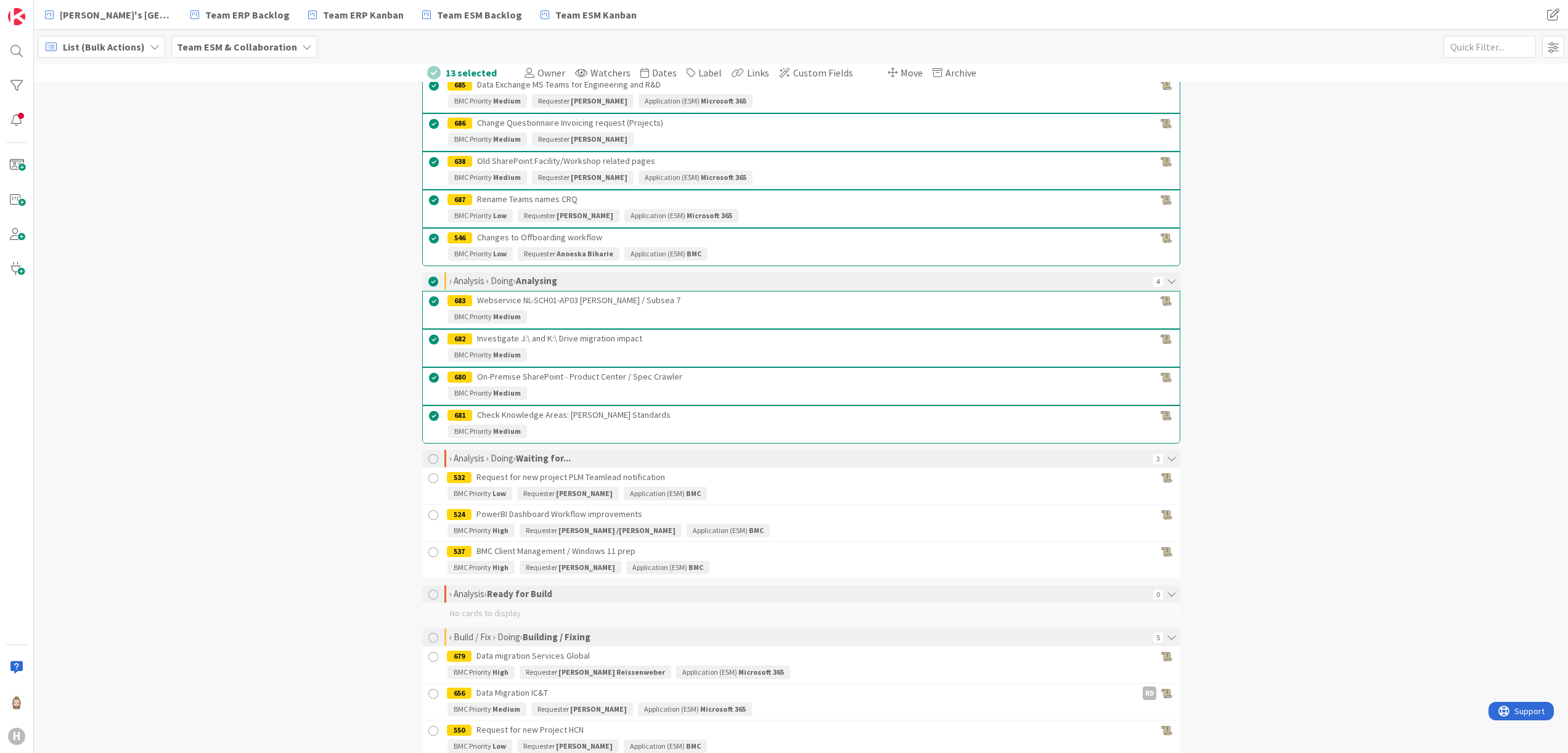
scroll to position [247, 0]
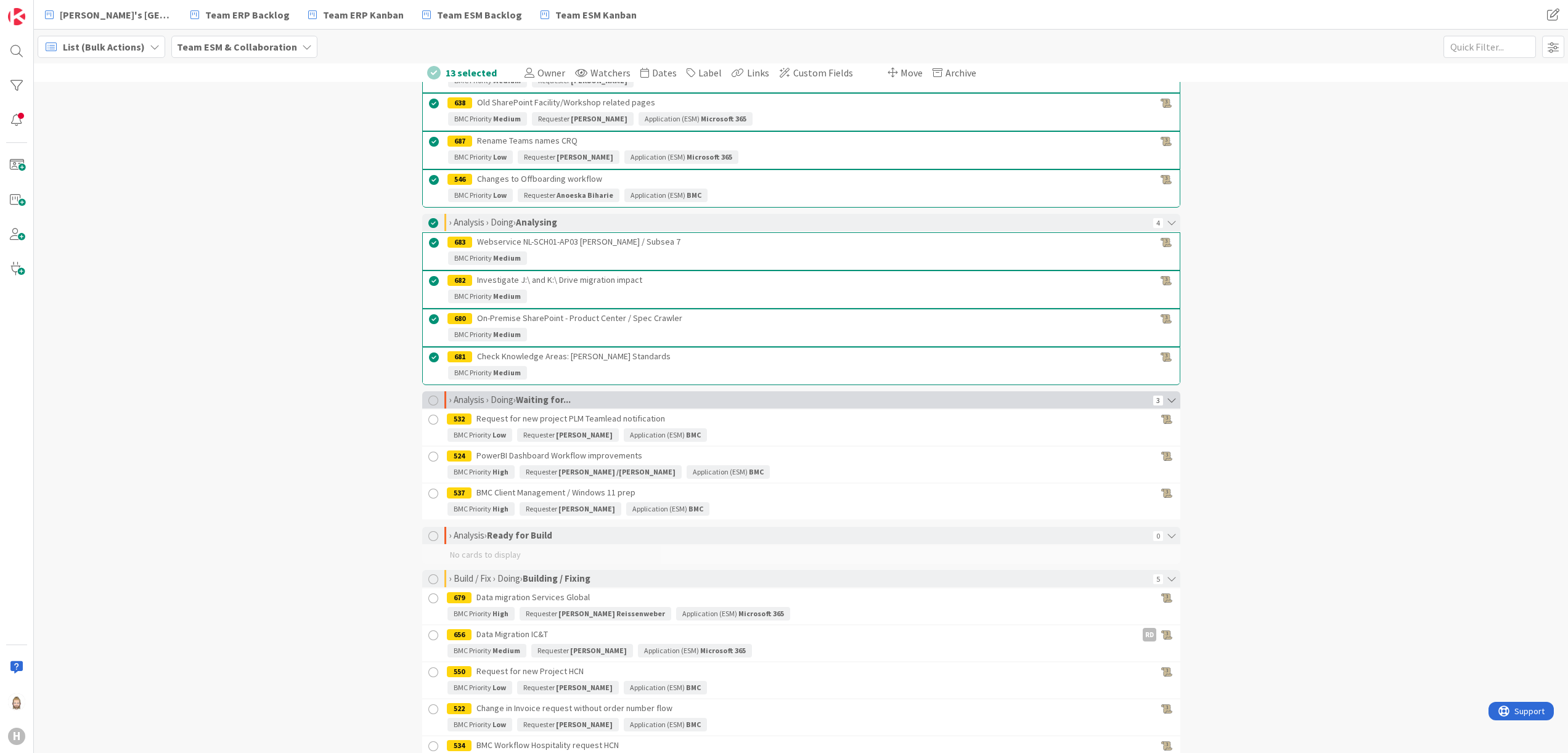
click at [428, 405] on div at bounding box center [433, 401] width 10 height 10
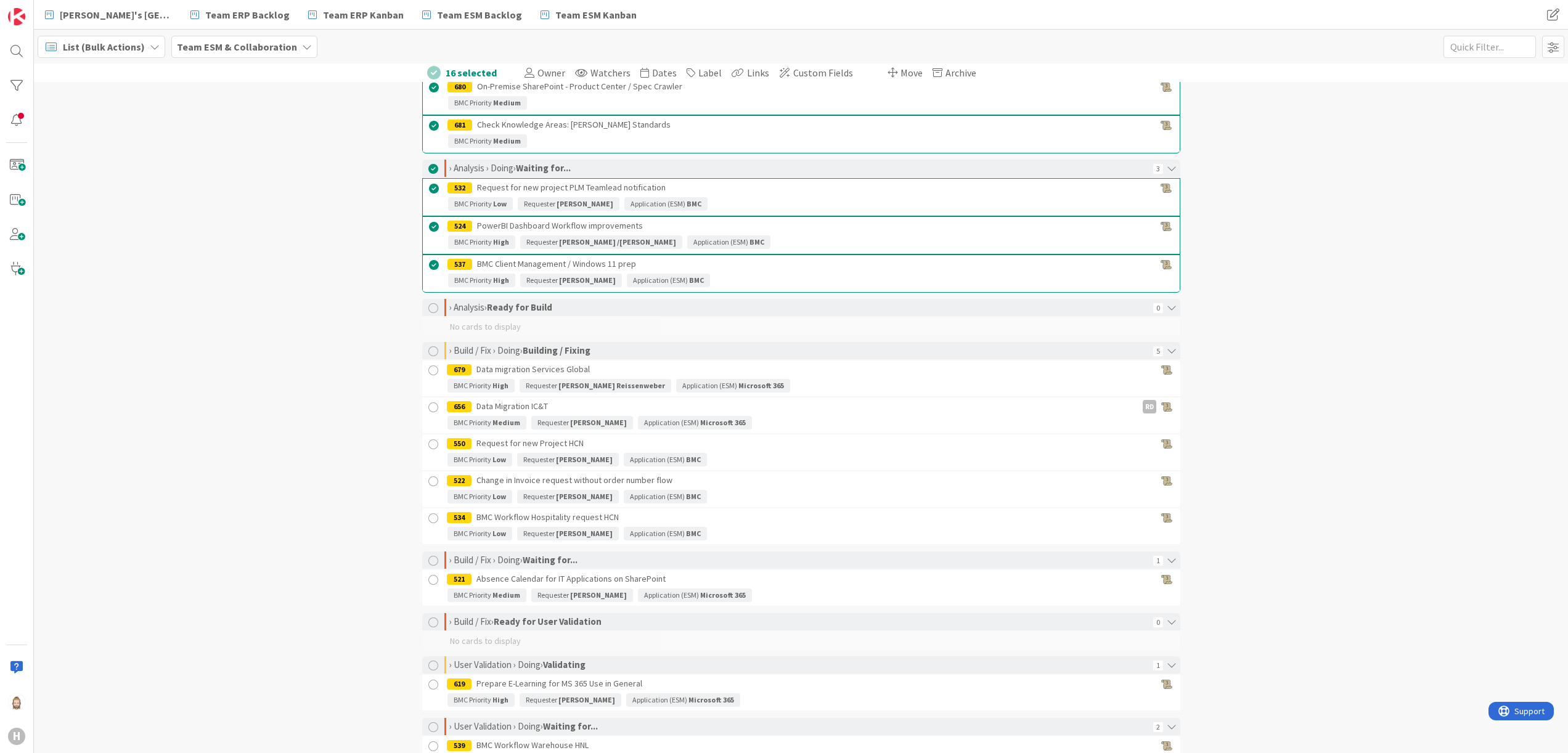
scroll to position [493, 0]
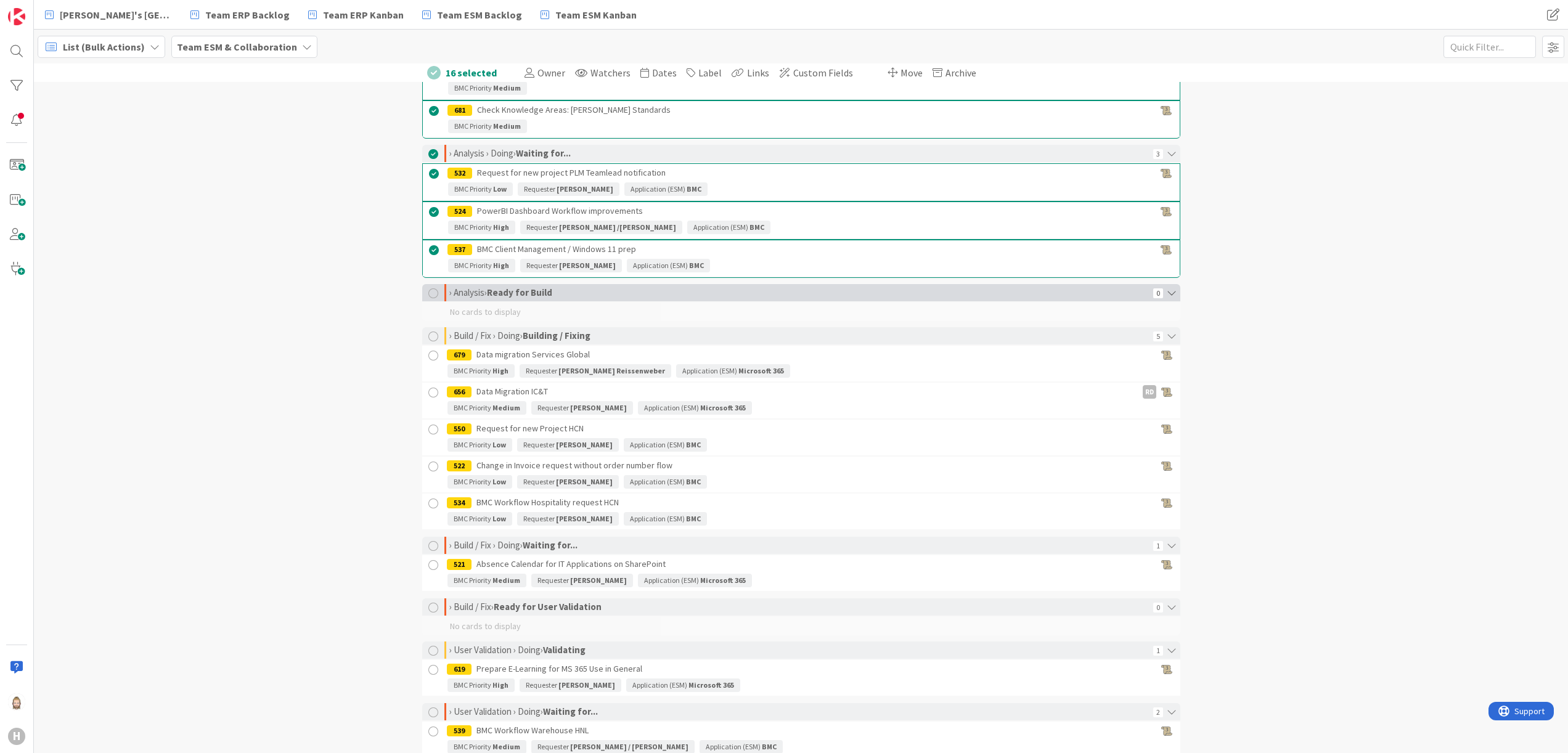
click at [428, 299] on div at bounding box center [433, 293] width 10 height 10
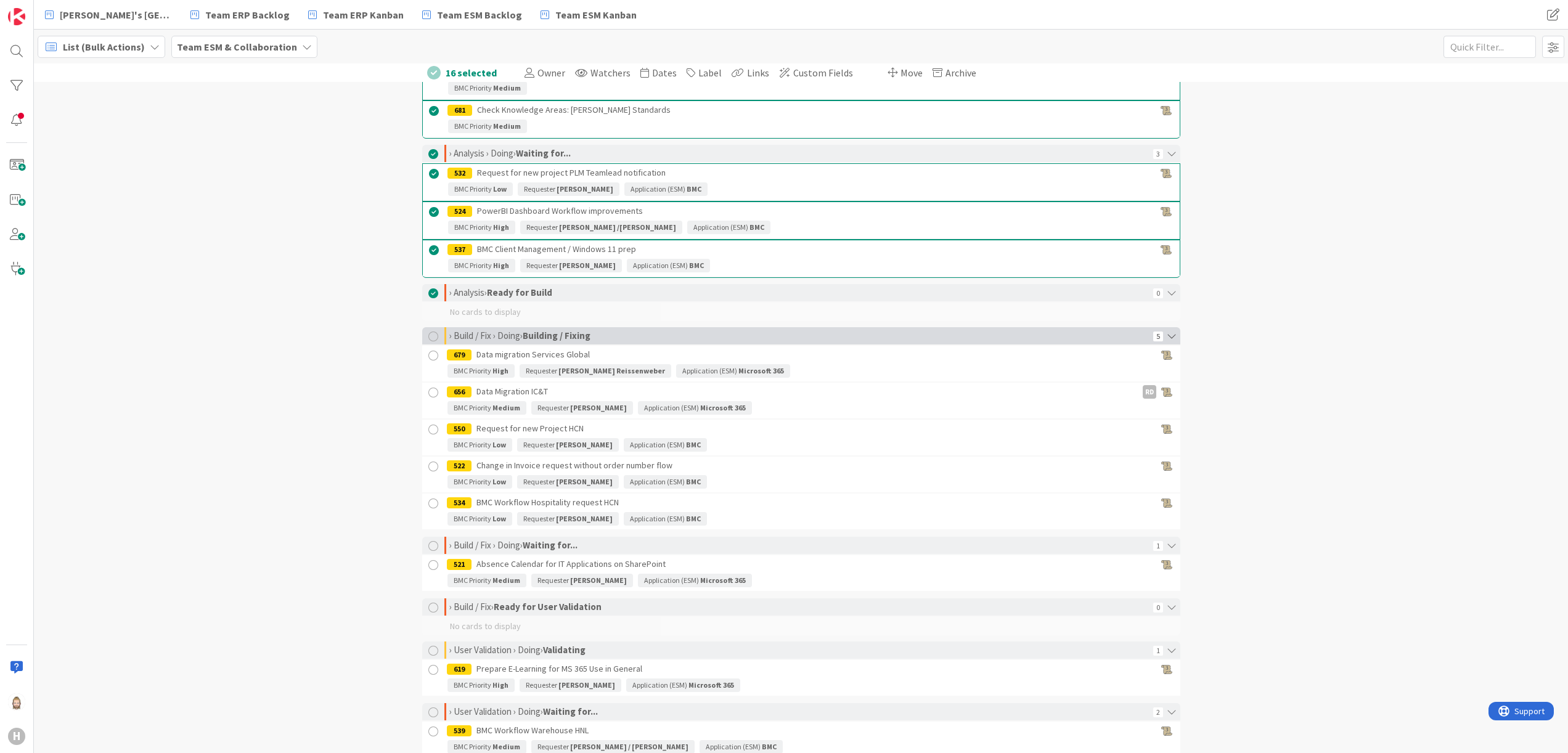
click at [428, 341] on div at bounding box center [433, 336] width 10 height 10
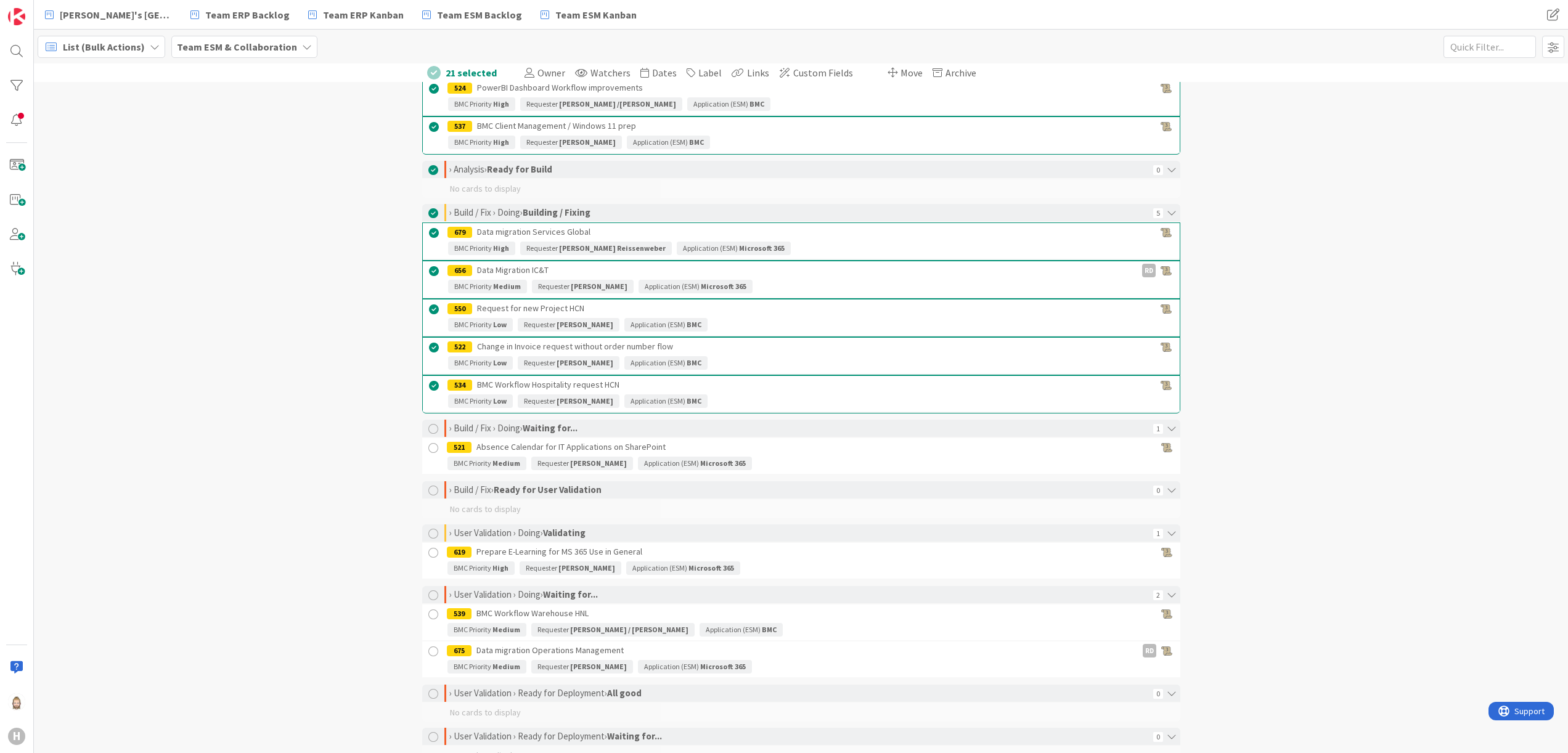
scroll to position [740, 0]
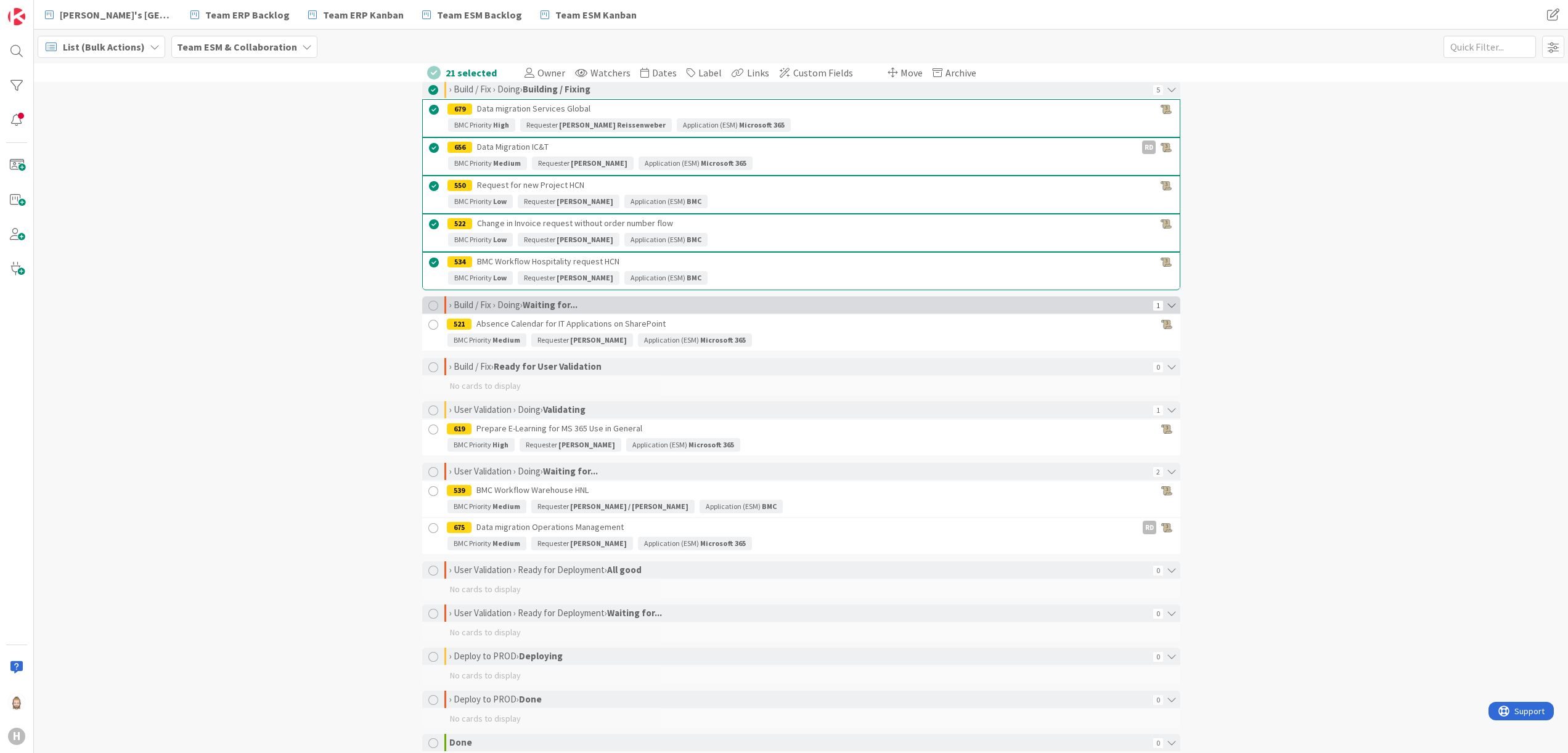
click at [428, 310] on div at bounding box center [433, 306] width 10 height 10
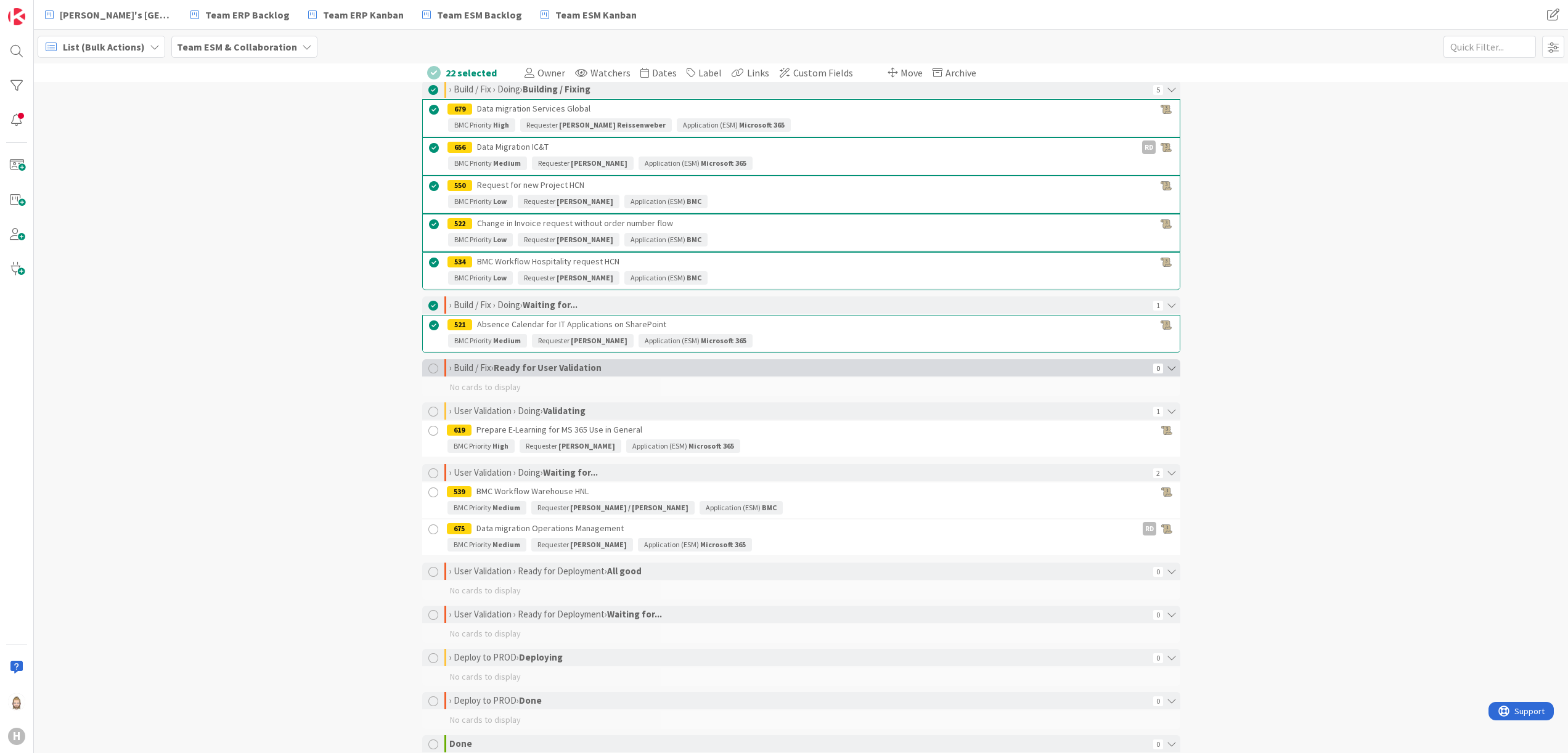
click at [428, 373] on div at bounding box center [433, 369] width 10 height 10
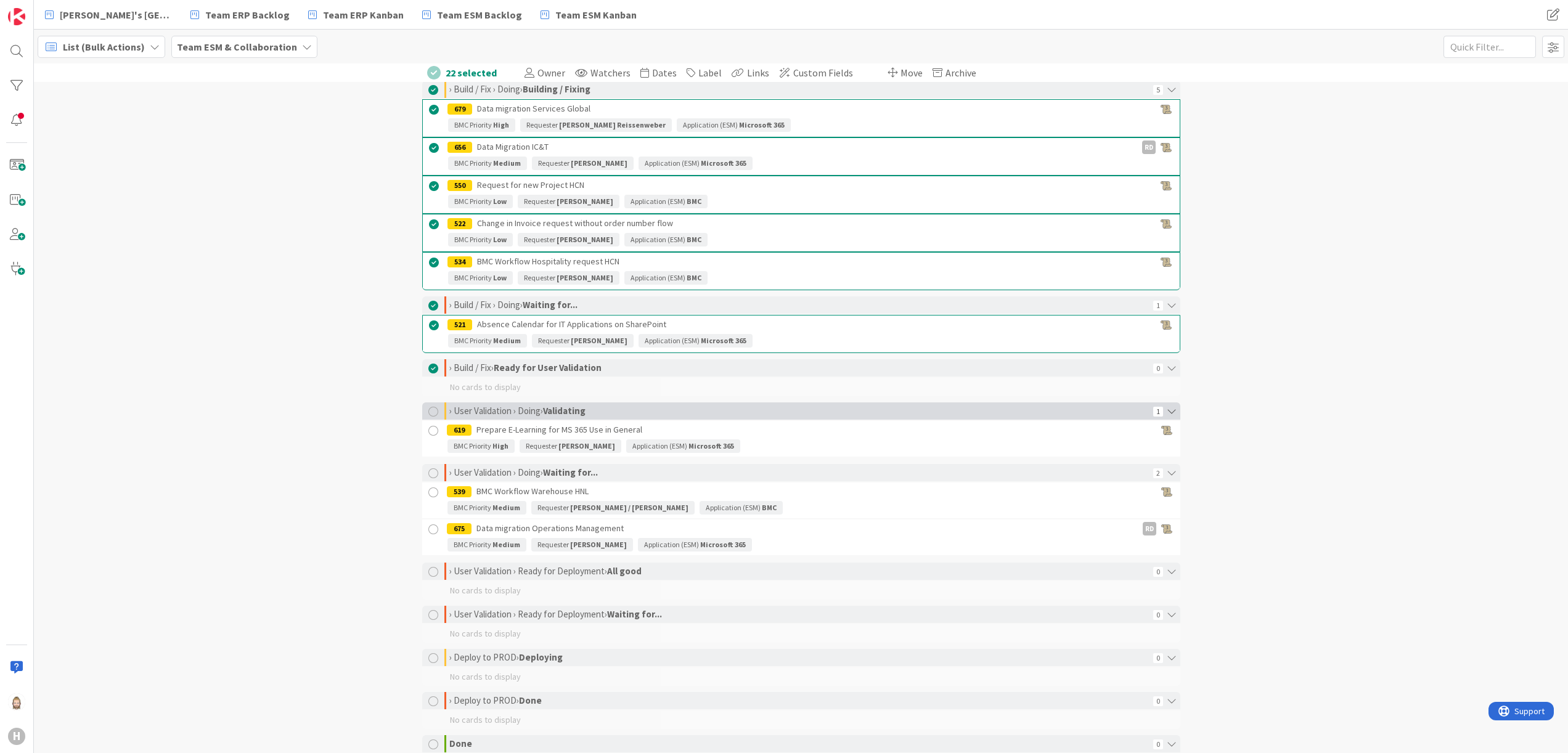
click at [428, 417] on div at bounding box center [433, 412] width 10 height 10
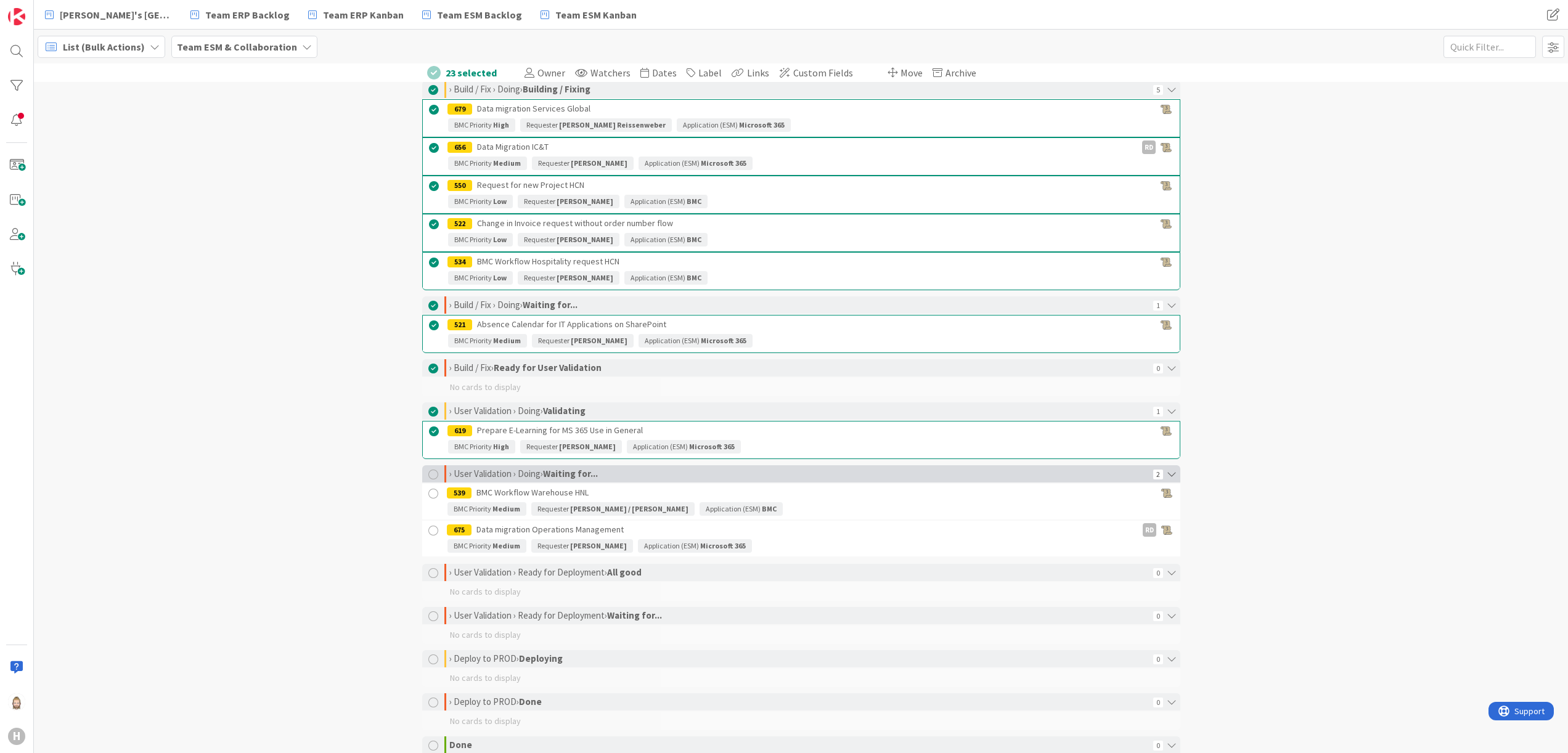
click at [428, 418] on div at bounding box center [433, 475] width 10 height 10
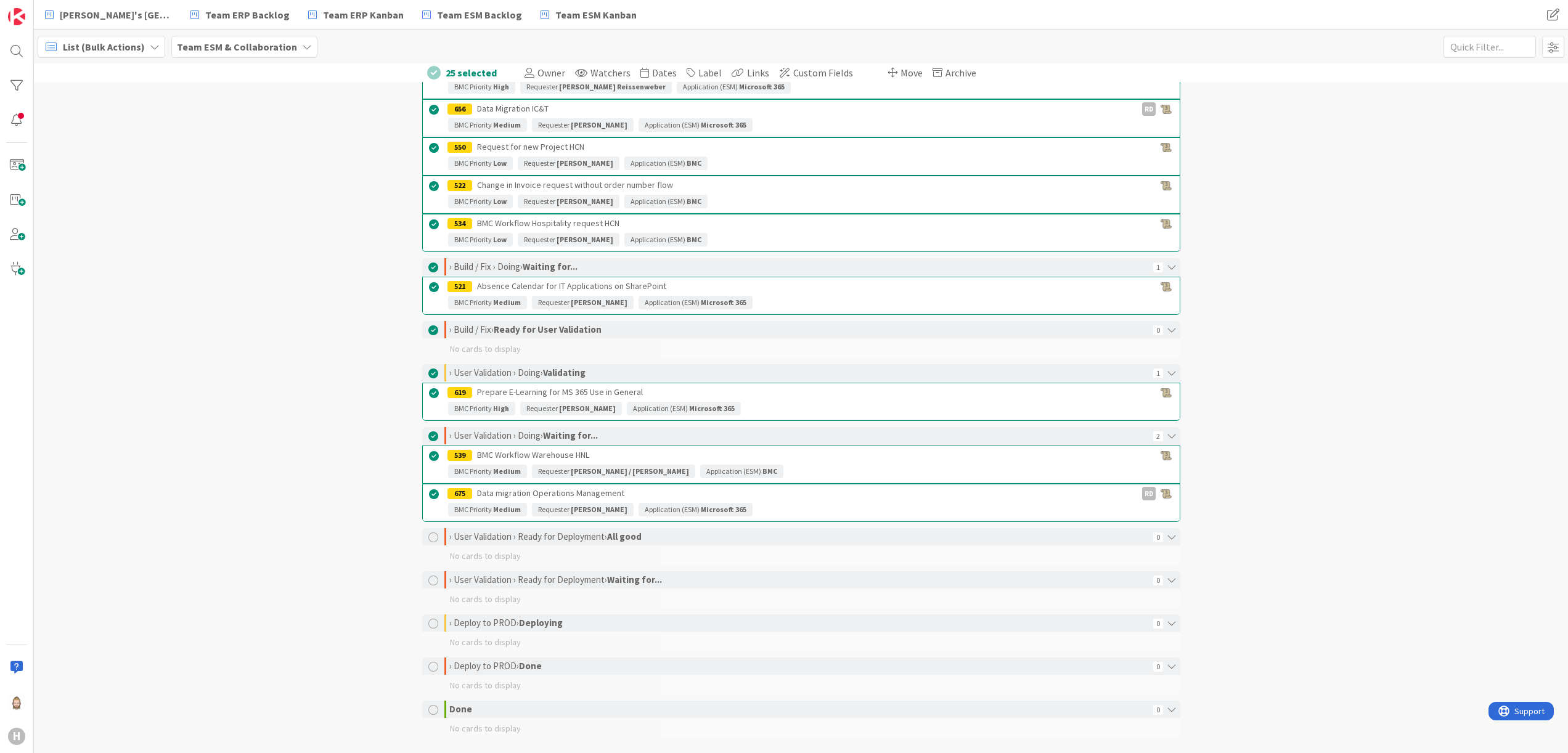
scroll to position [810, 0]
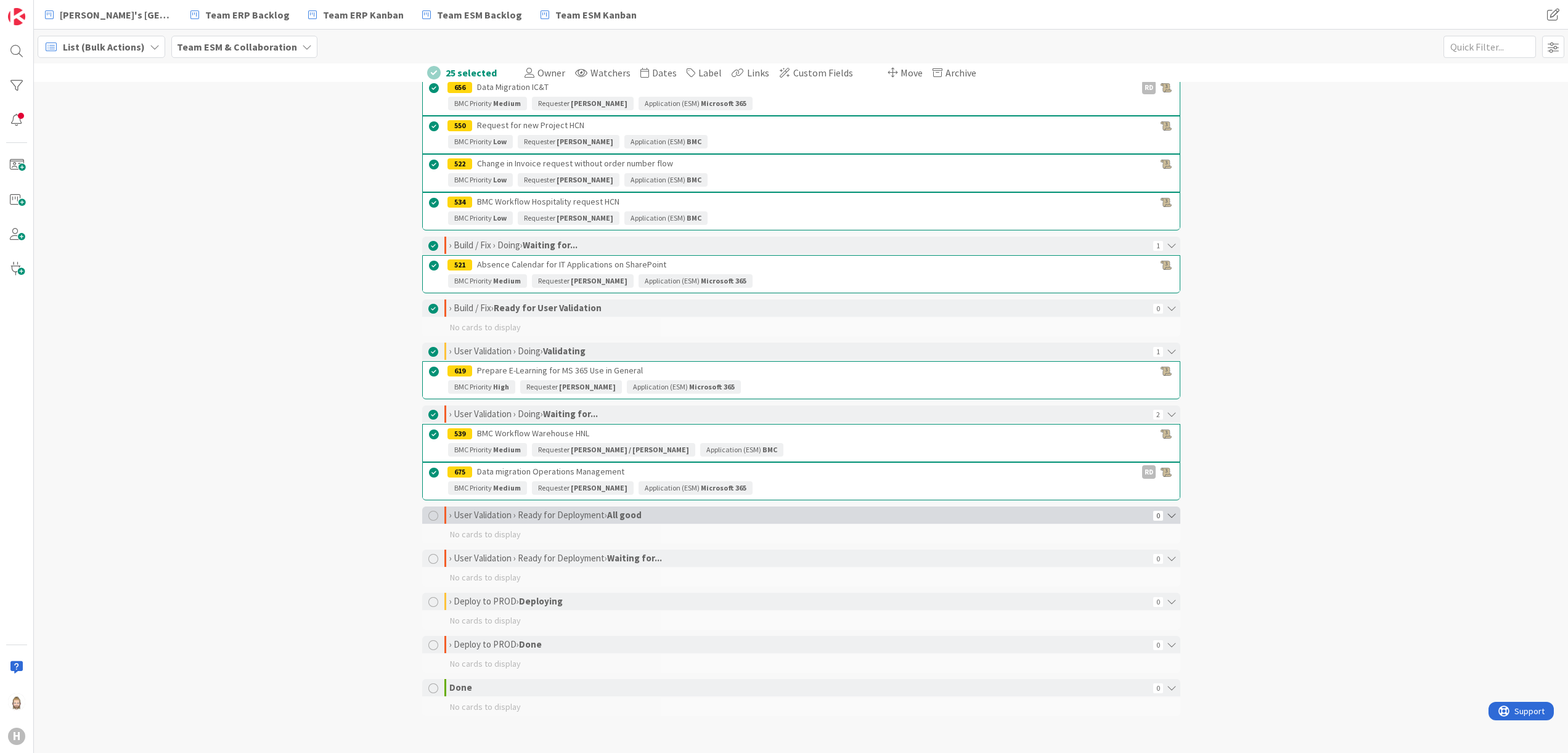
click at [430, 418] on div "› User Validation › Ready for Deployment › All good 0" at bounding box center [801, 516] width 758 height 17
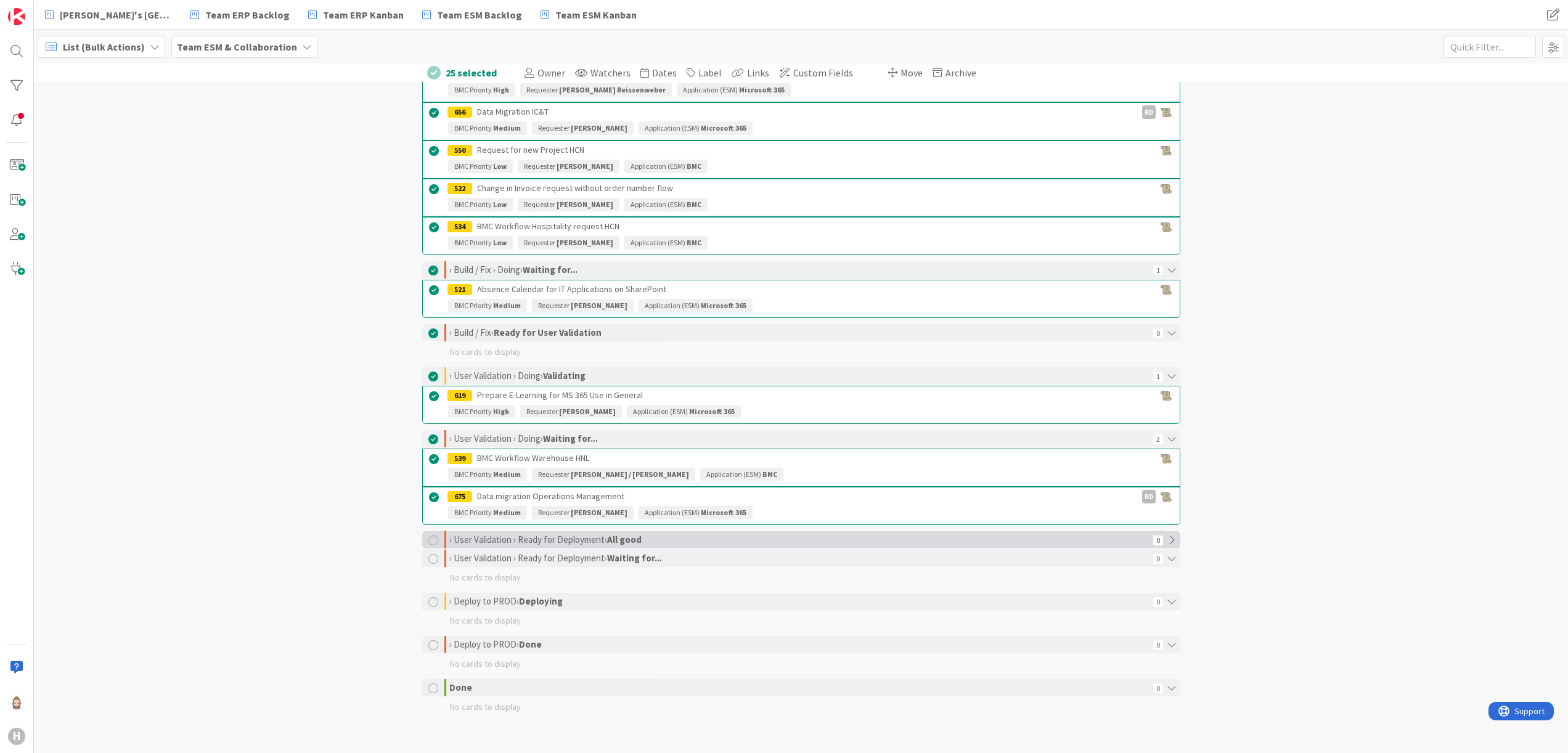
click at [428, 418] on div at bounding box center [433, 541] width 10 height 10
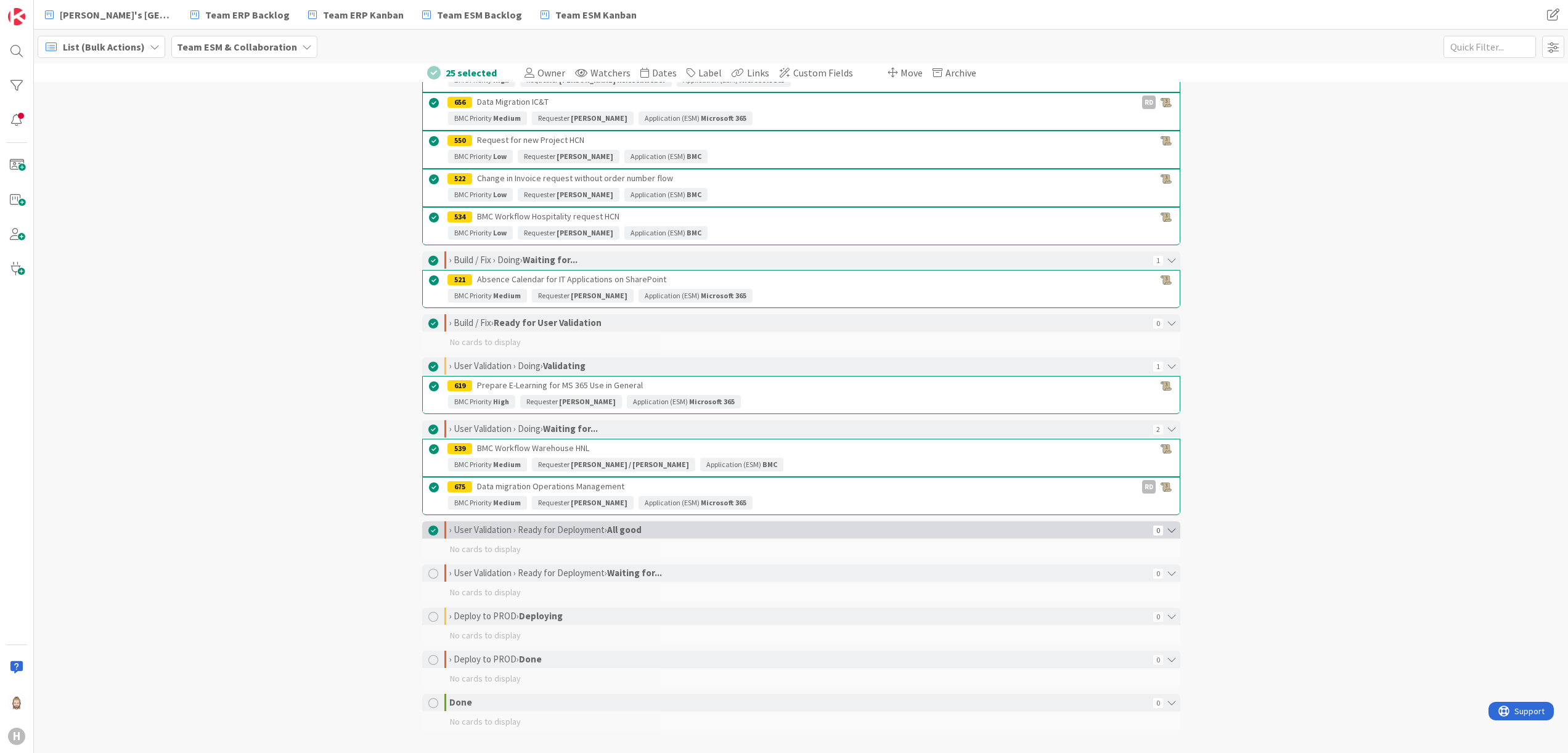
scroll to position [810, 0]
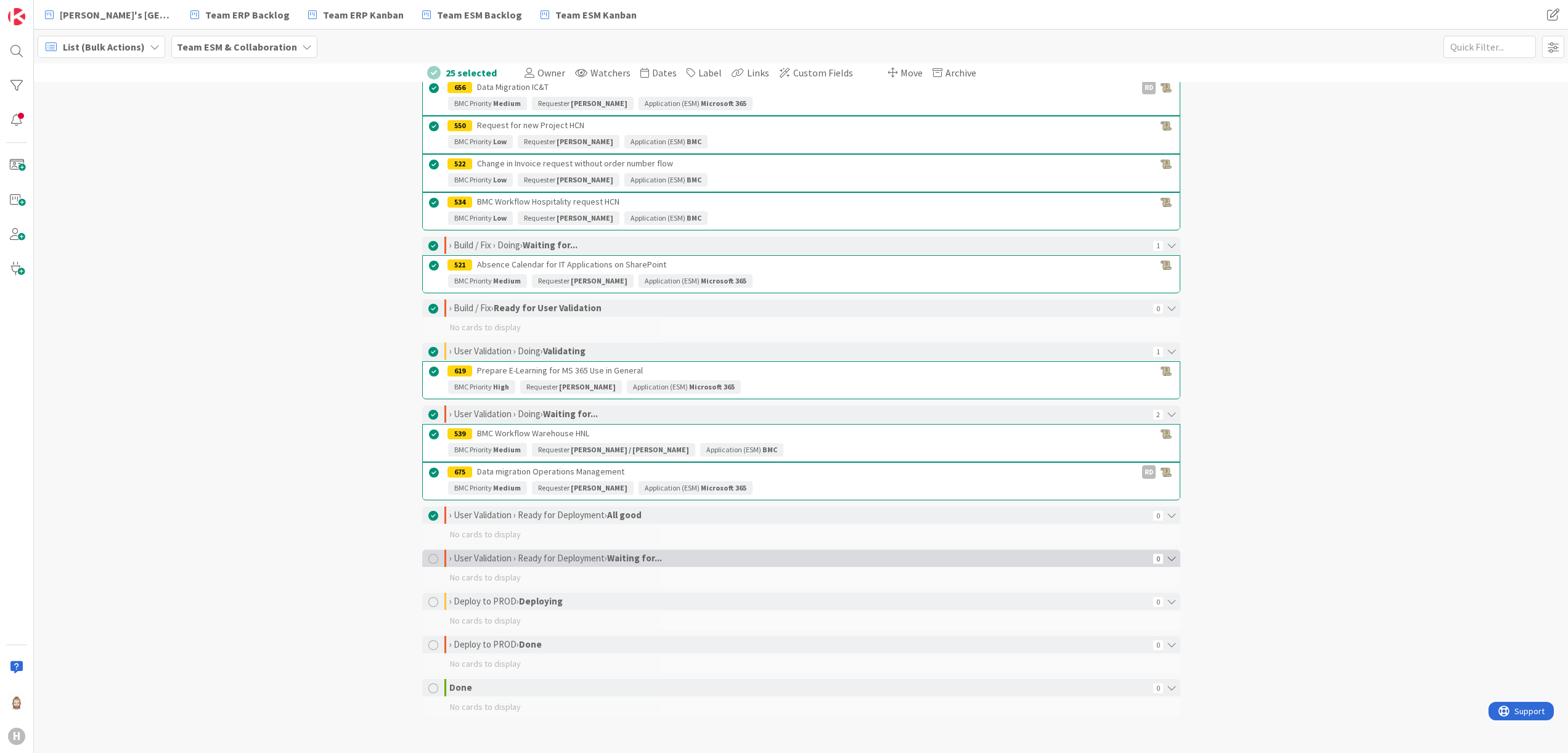
click at [428, 418] on div at bounding box center [433, 559] width 10 height 10
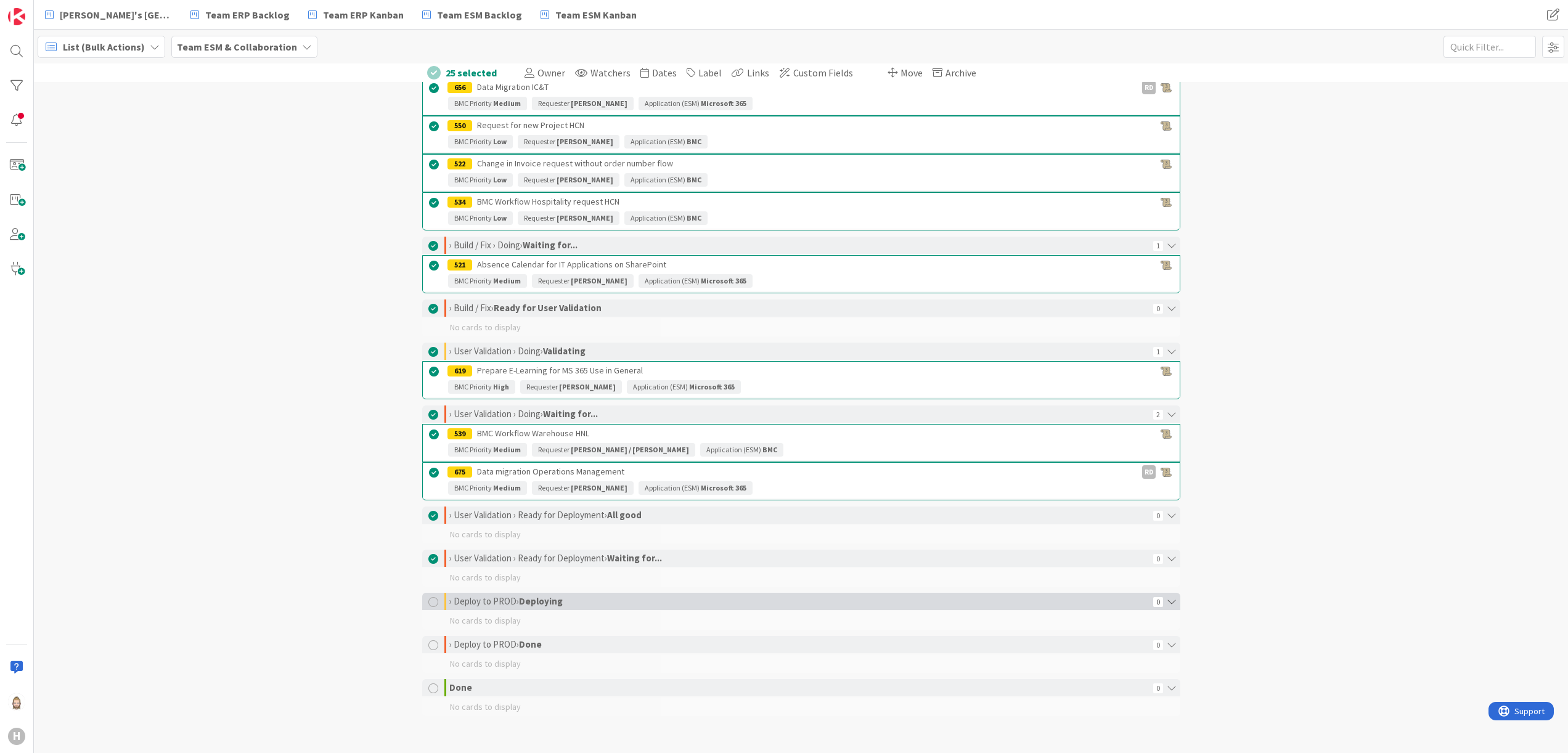
click at [428, 418] on div at bounding box center [433, 602] width 10 height 10
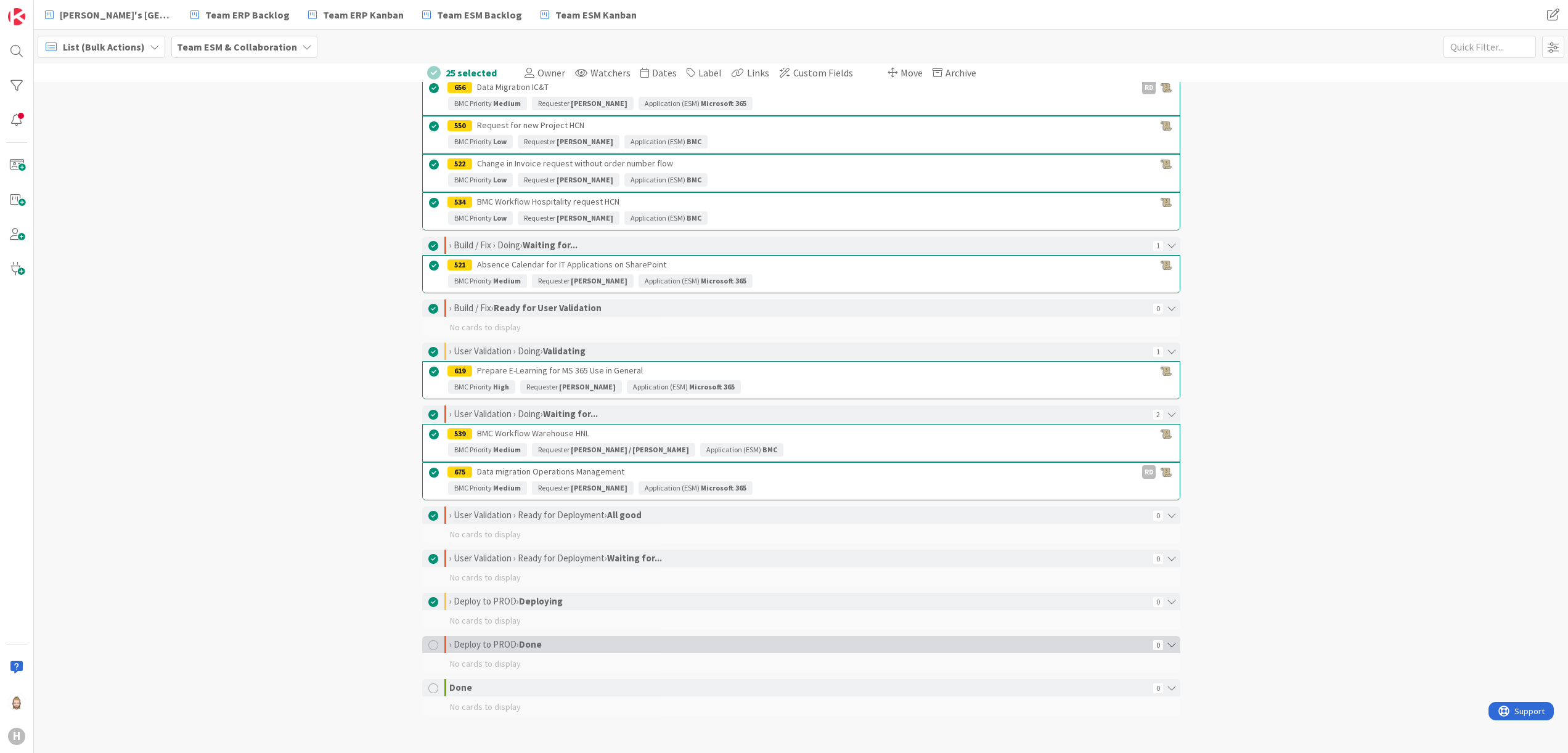
click at [428, 418] on div at bounding box center [433, 645] width 10 height 10
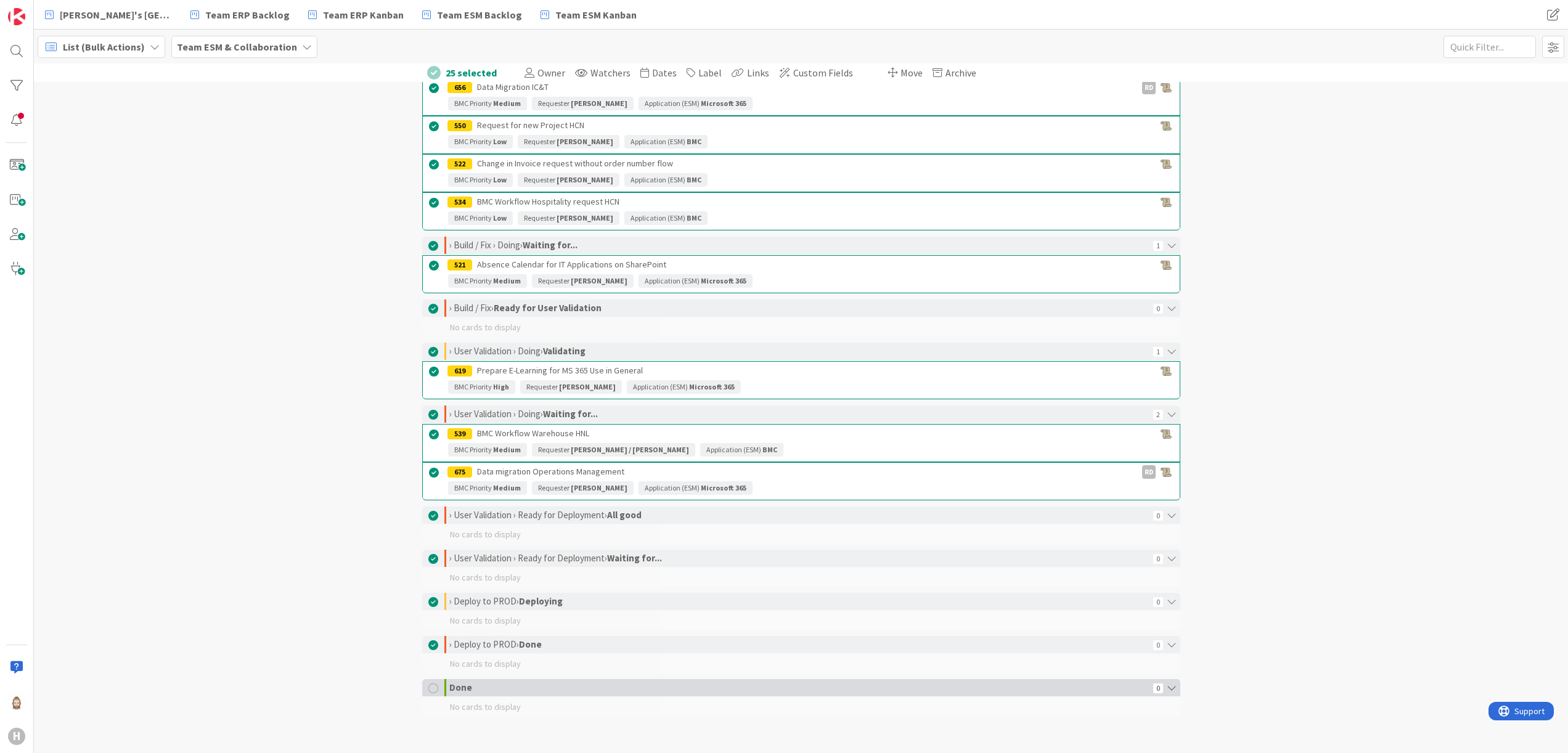
click at [428, 418] on div at bounding box center [433, 689] width 10 height 10
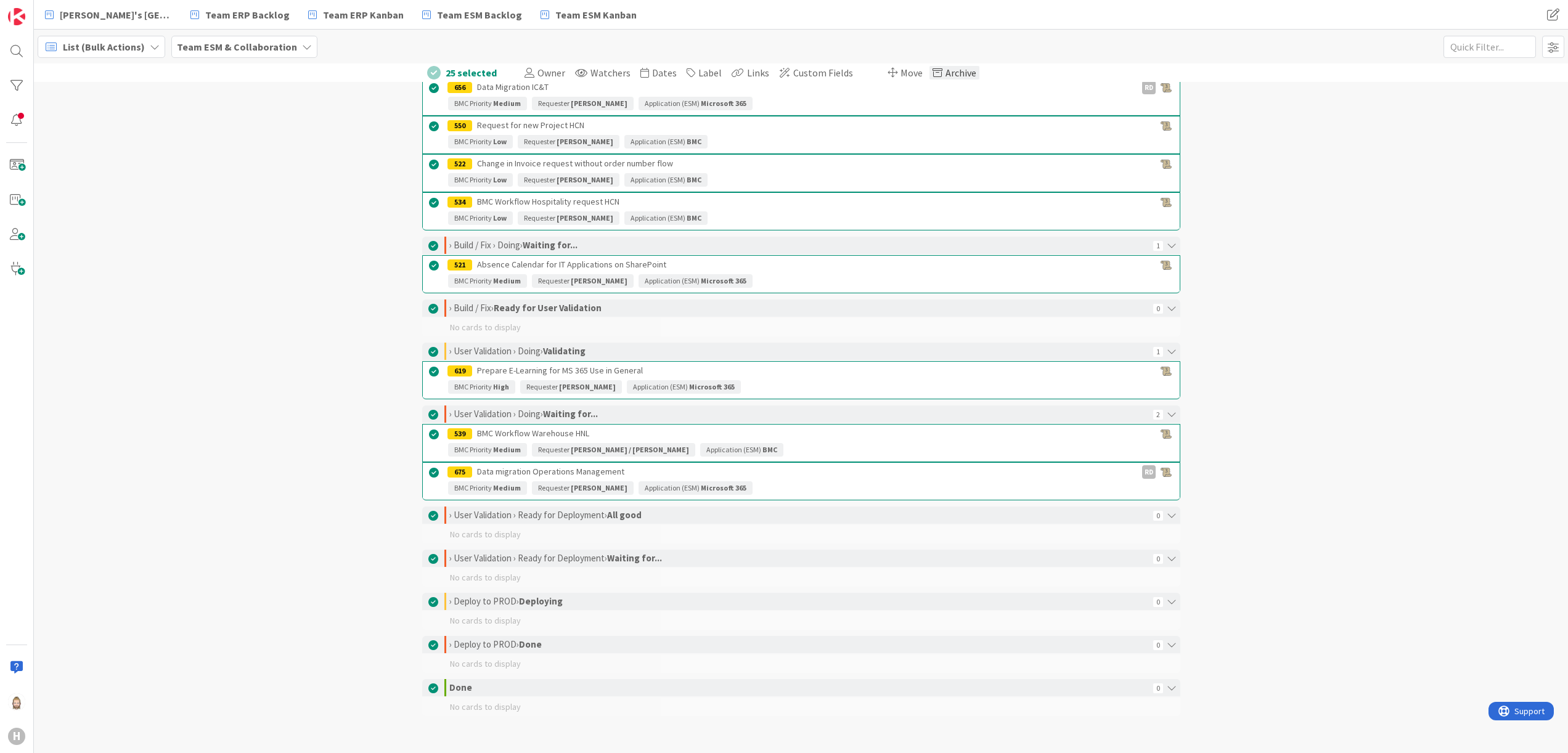
click at [870, 76] on span "Archive" at bounding box center [960, 73] width 31 height 13
click at [870, 145] on button "Archive 25 cards" at bounding box center [979, 152] width 87 height 22
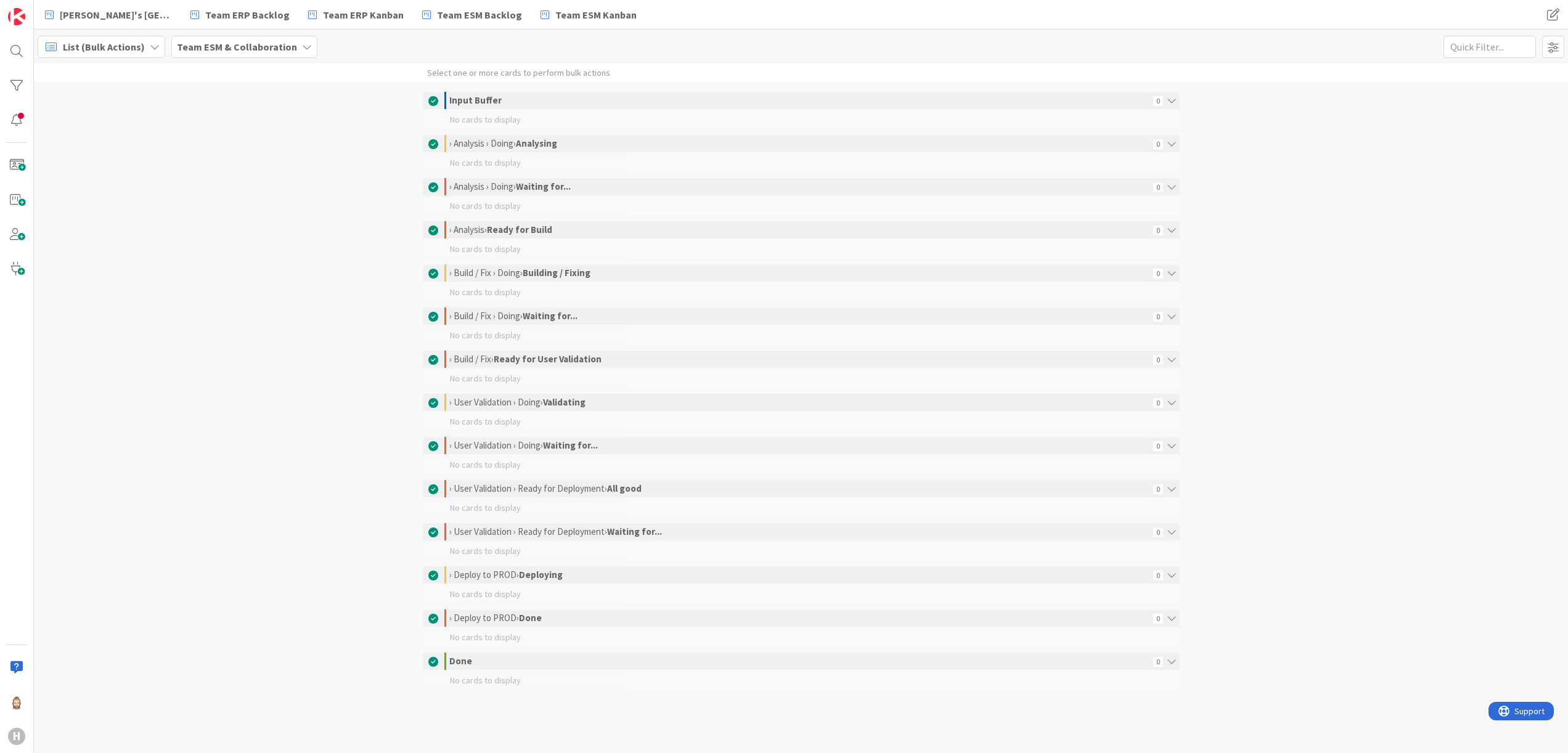
scroll to position [0, 0]
click at [100, 41] on span "List (Bulk Actions)" at bounding box center [104, 46] width 82 height 15
click at [100, 134] on span "Kanban" at bounding box center [108, 137] width 89 height 19
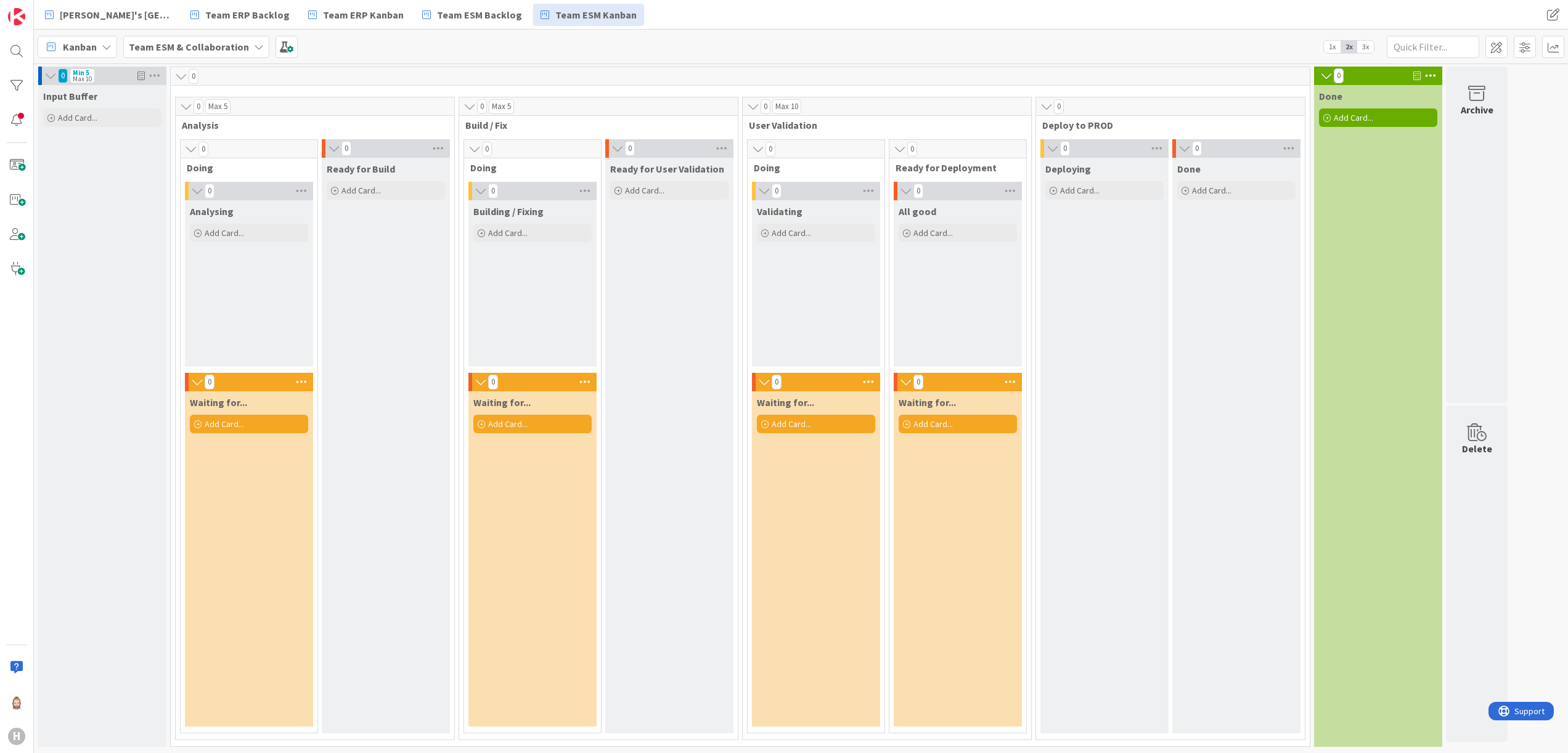
click at [183, 76] on icon at bounding box center [181, 76] width 13 height 13
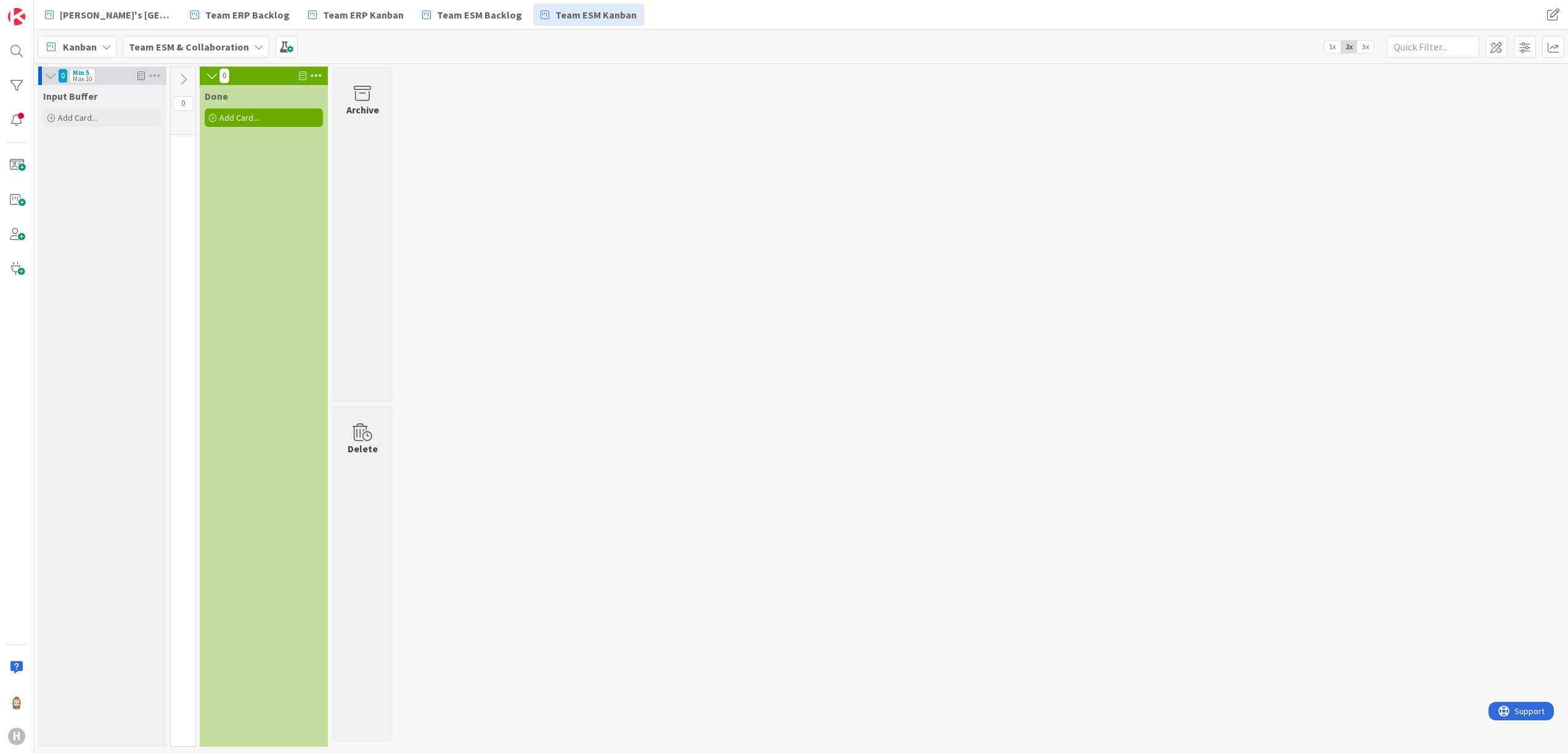
click at [183, 76] on icon at bounding box center [182, 79] width 13 height 13
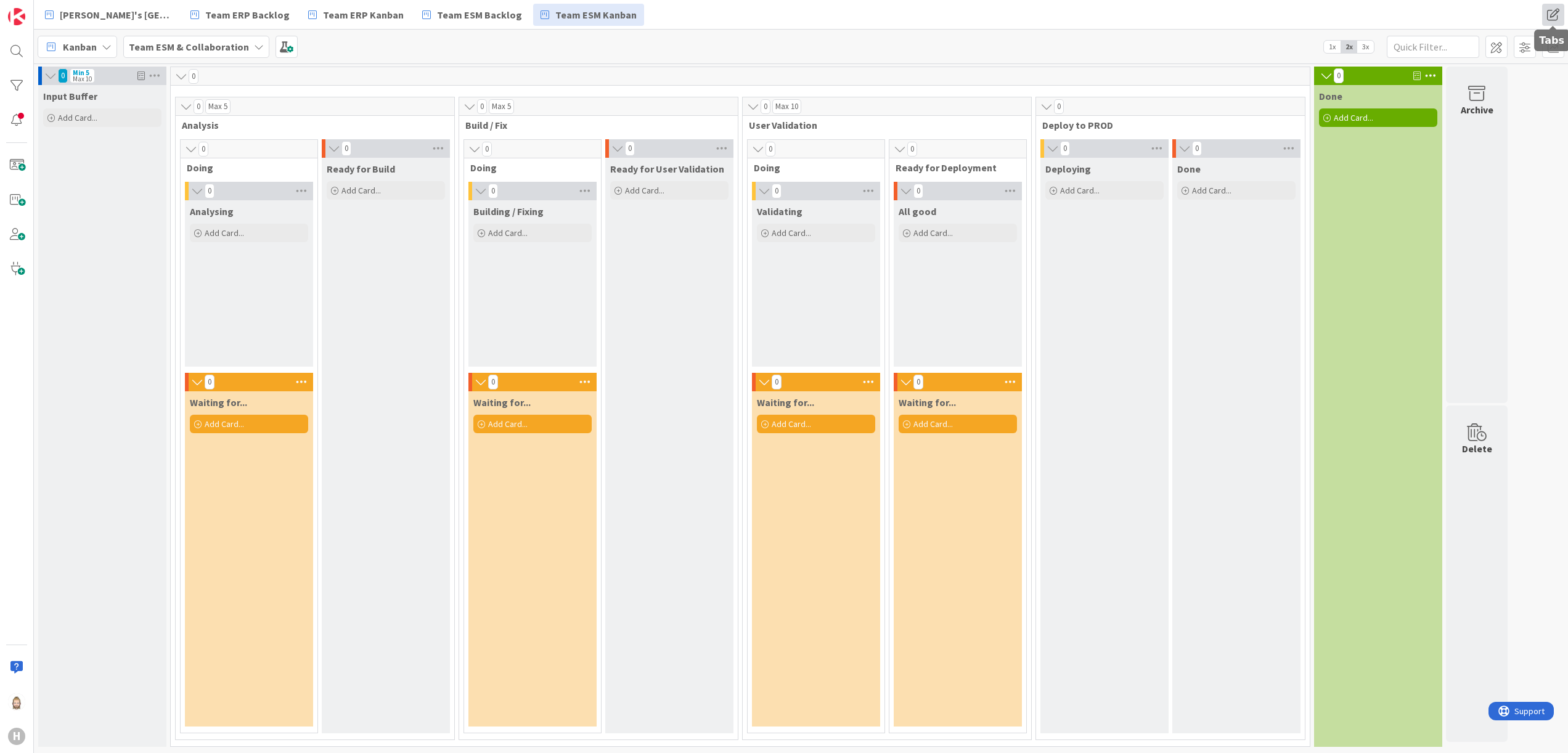
click at [870, 13] on span at bounding box center [1553, 15] width 22 height 22
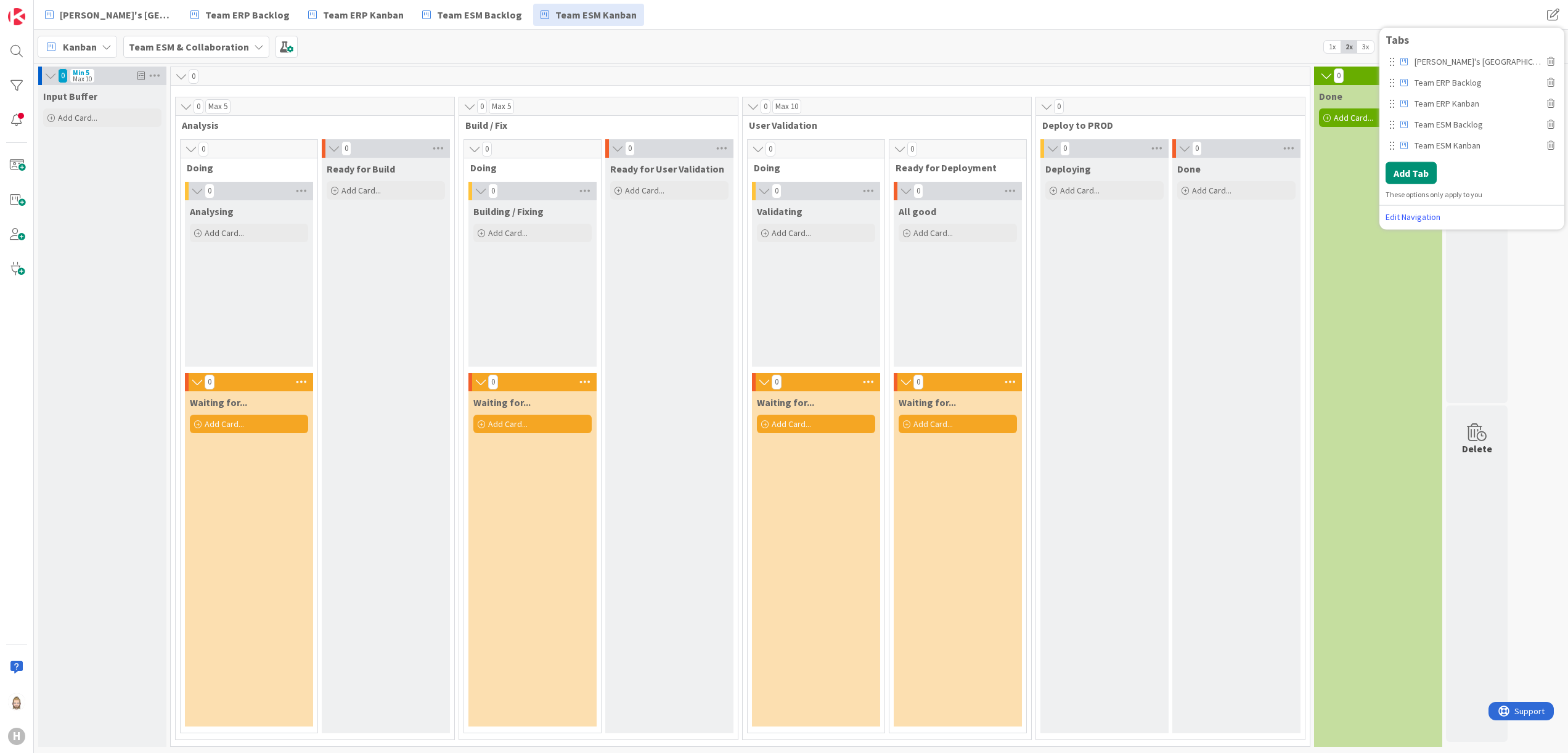
click at [870, 23] on div "Rob's Kanban Zone Team ERP Backlog Team ERP Kanban Team ESM Backlog Team ESM Ka…" at bounding box center [801, 15] width 1534 height 30
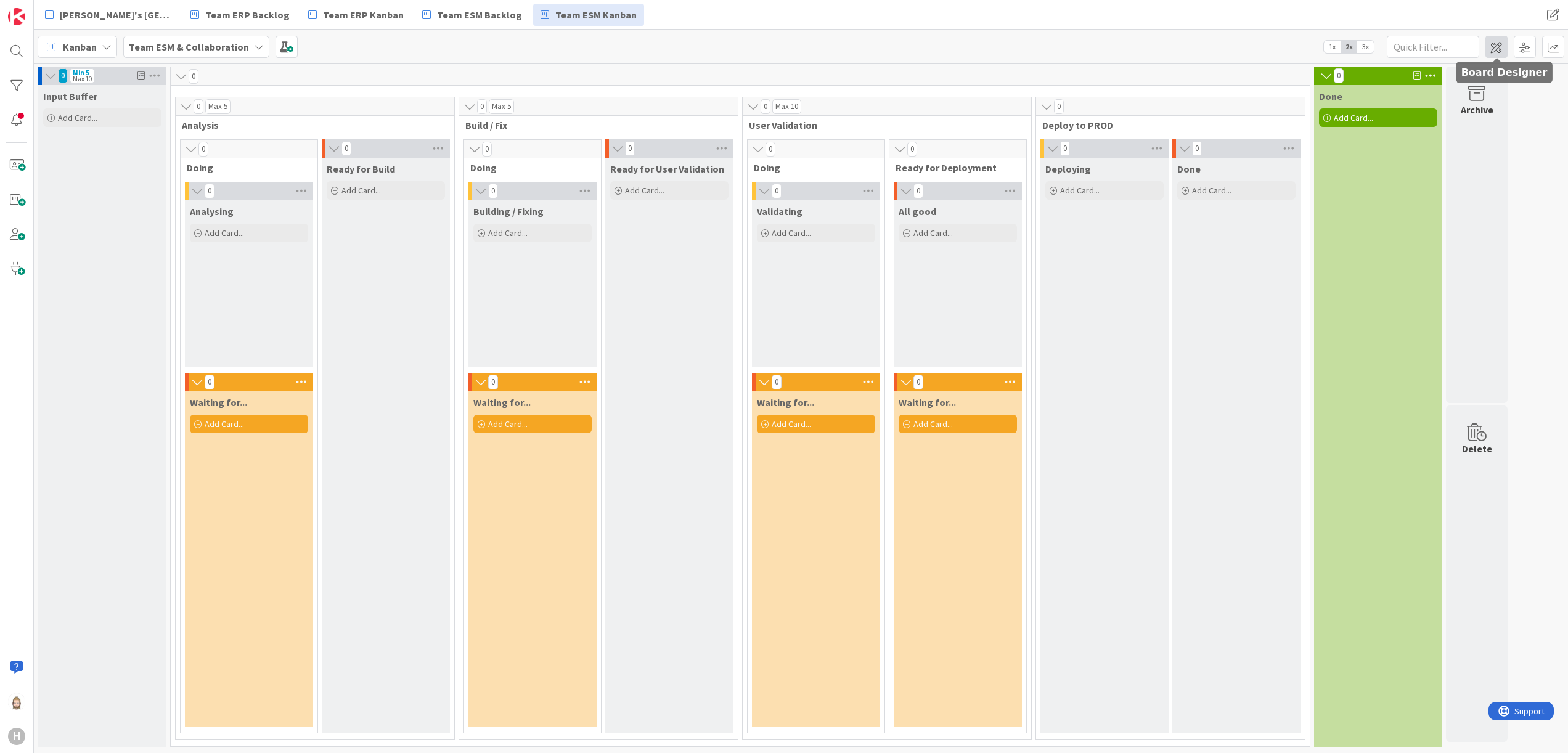
click at [870, 50] on span at bounding box center [1496, 46] width 22 height 22
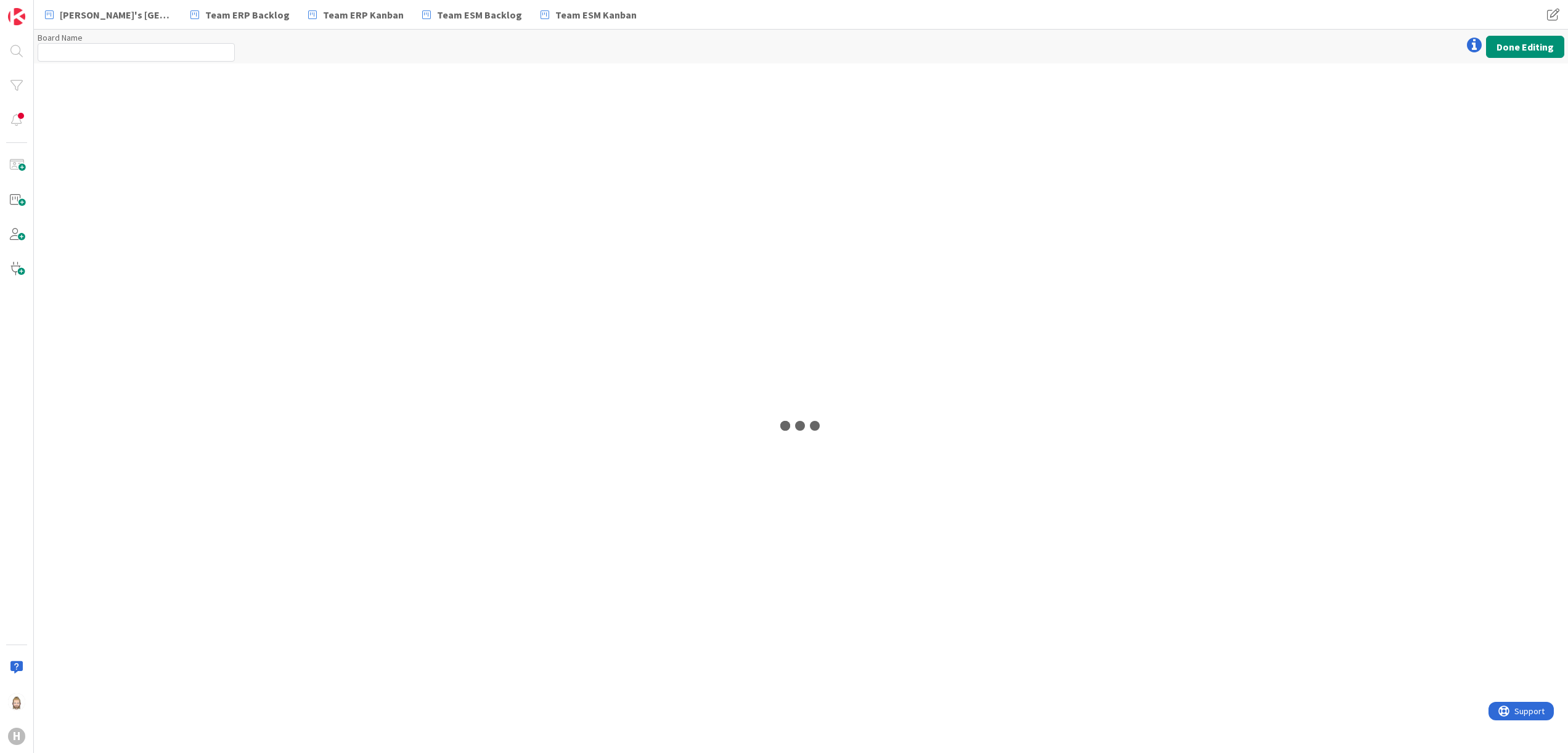
type input "Team ESM & Collaboration"
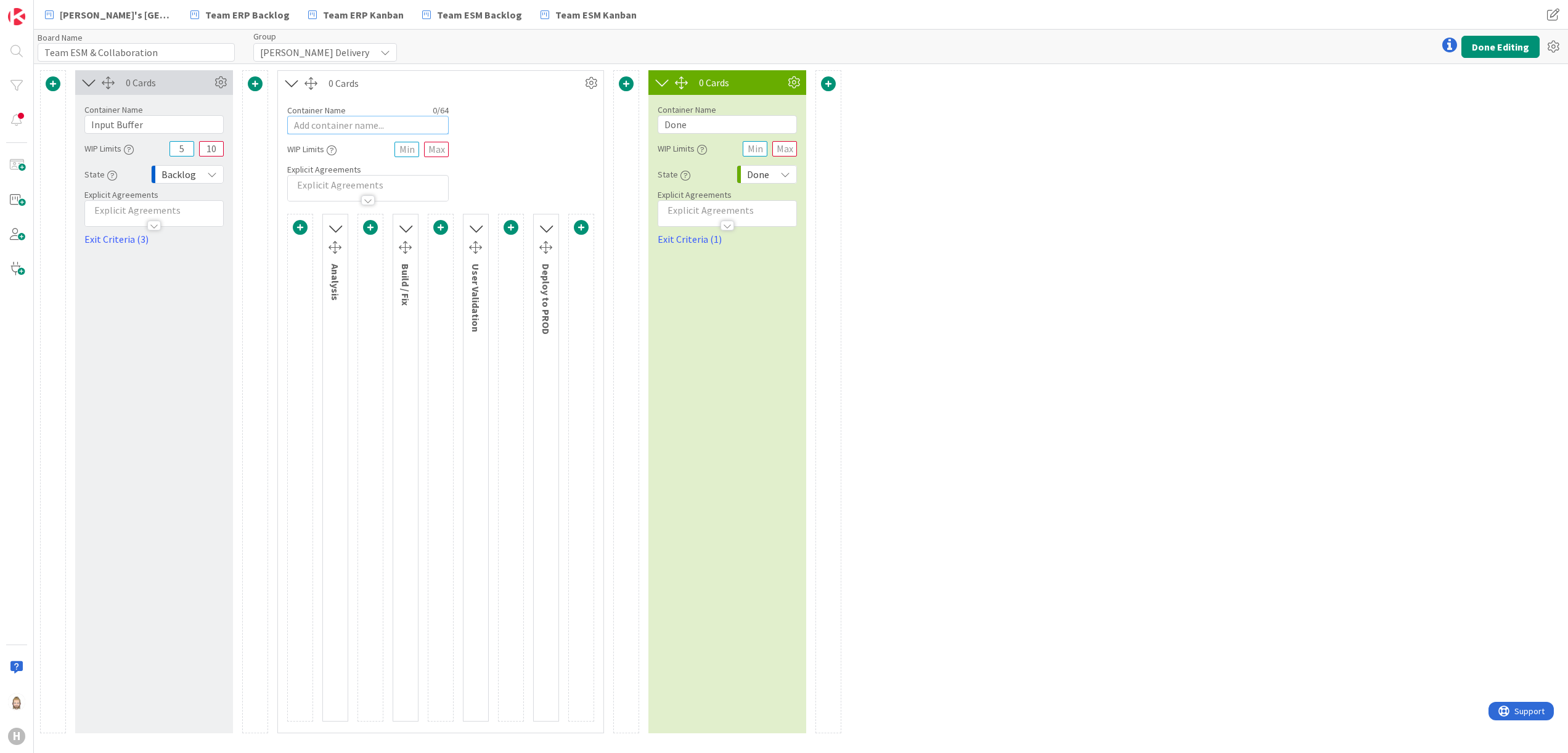
click at [376, 123] on input "text" at bounding box center [367, 125] width 161 height 19
type input "Incidents & Service Requests"
click at [553, 171] on div "Container Name 28 / 64 Incidents & Service Requests WIP Limits Explicit Agreeme…" at bounding box center [441, 149] width 325 height 106
click at [589, 79] on icon at bounding box center [591, 83] width 19 height 19
click at [870, 190] on div "0 Cards Container Name 12 / 64 Input Buffer WIP Limits 5 10 State Backlog Expli…" at bounding box center [801, 409] width 1534 height 689
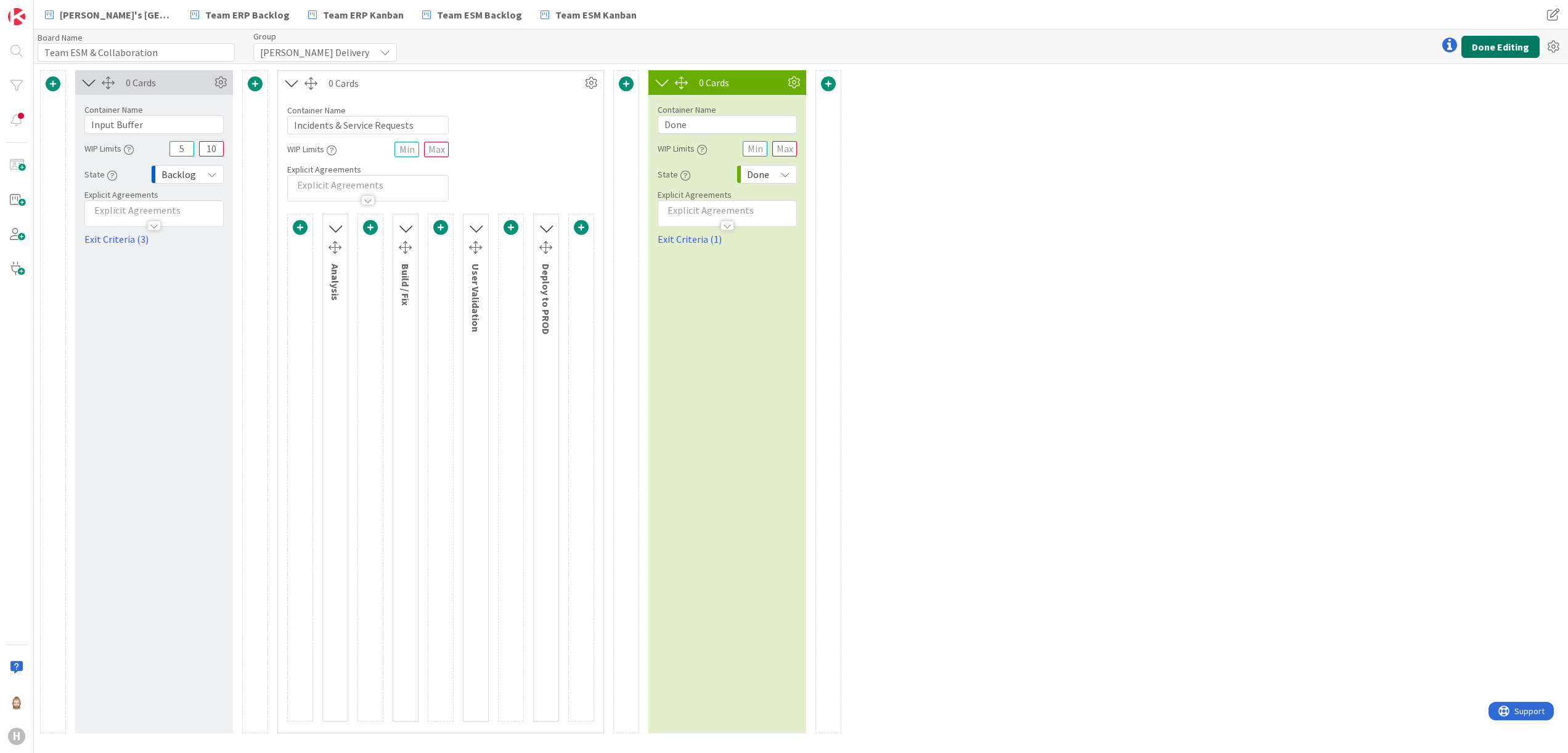
click at [870, 40] on button "Done Editing" at bounding box center [1501, 46] width 79 height 22
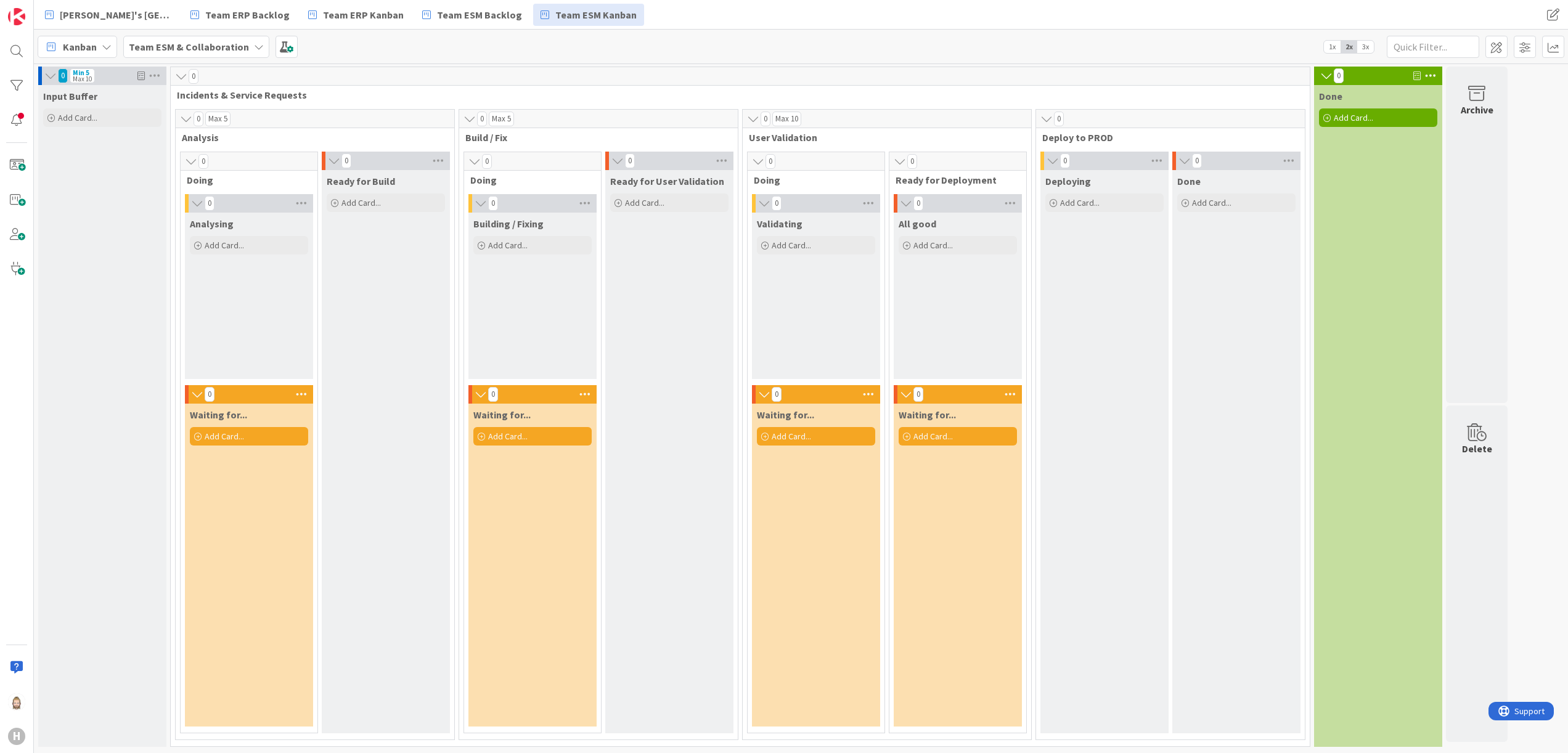
click at [182, 84] on div "0" at bounding box center [740, 76] width 1139 height 19
click at [178, 77] on icon at bounding box center [181, 76] width 13 height 13
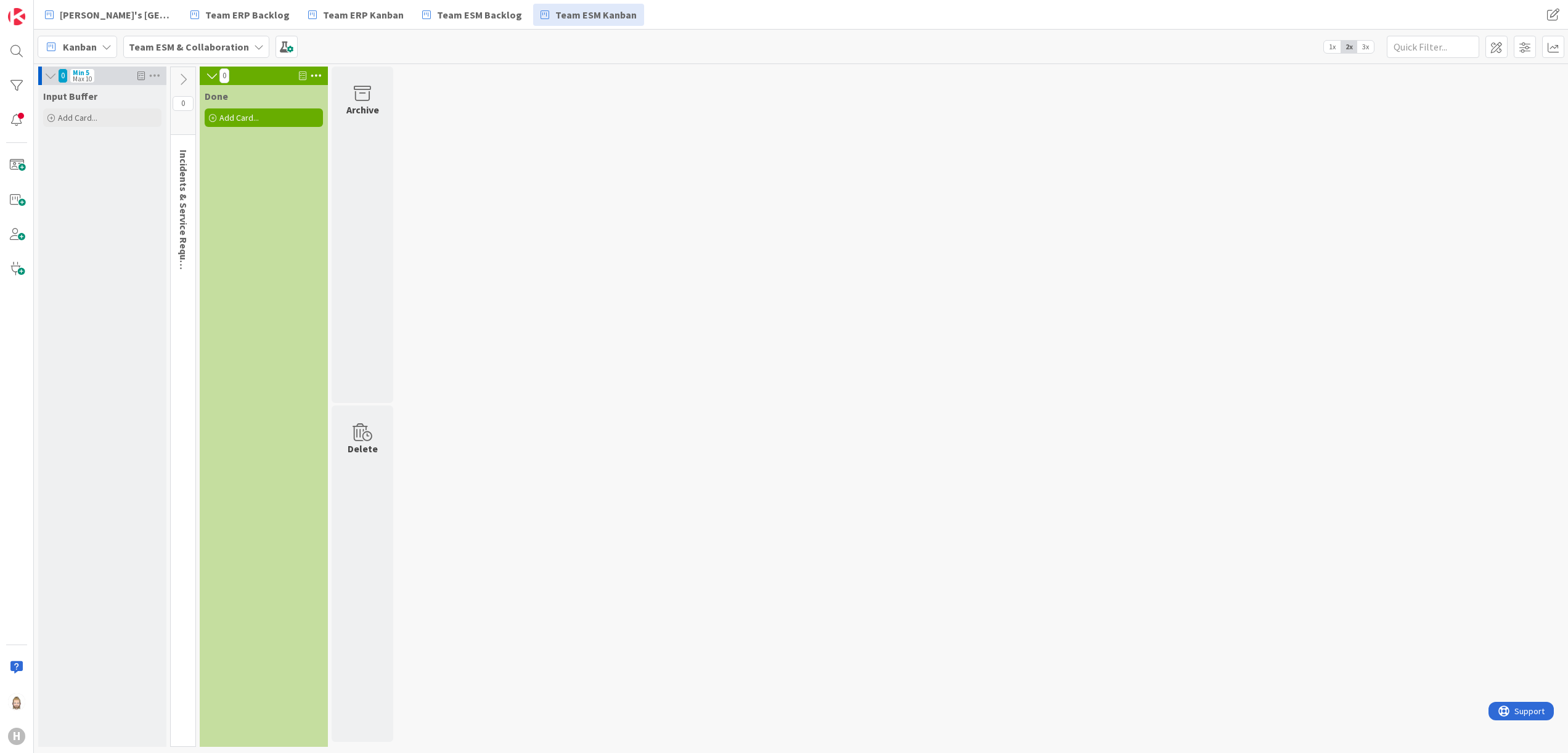
click at [178, 77] on icon at bounding box center [182, 79] width 13 height 13
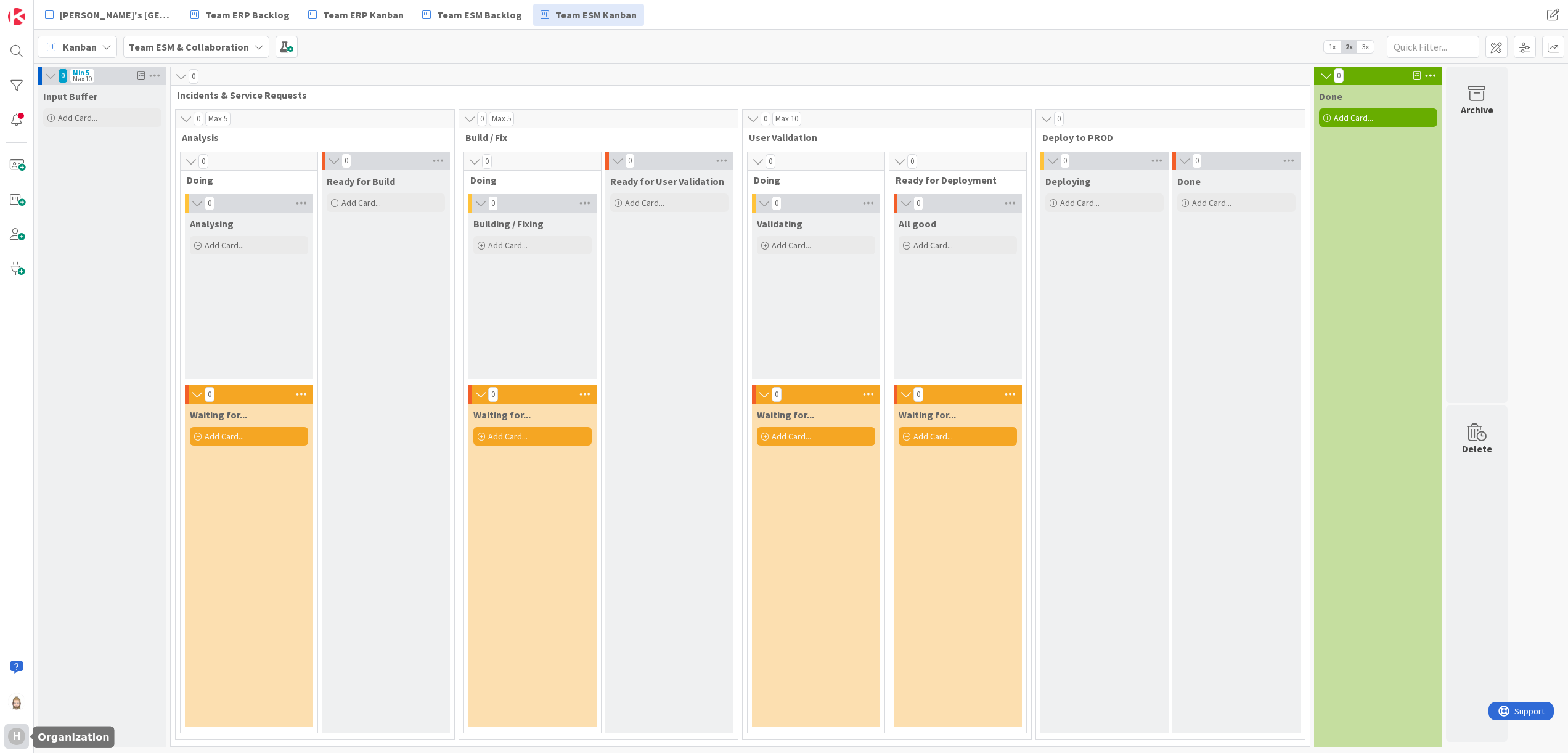
click at [20, 418] on div "H" at bounding box center [17, 736] width 17 height 17
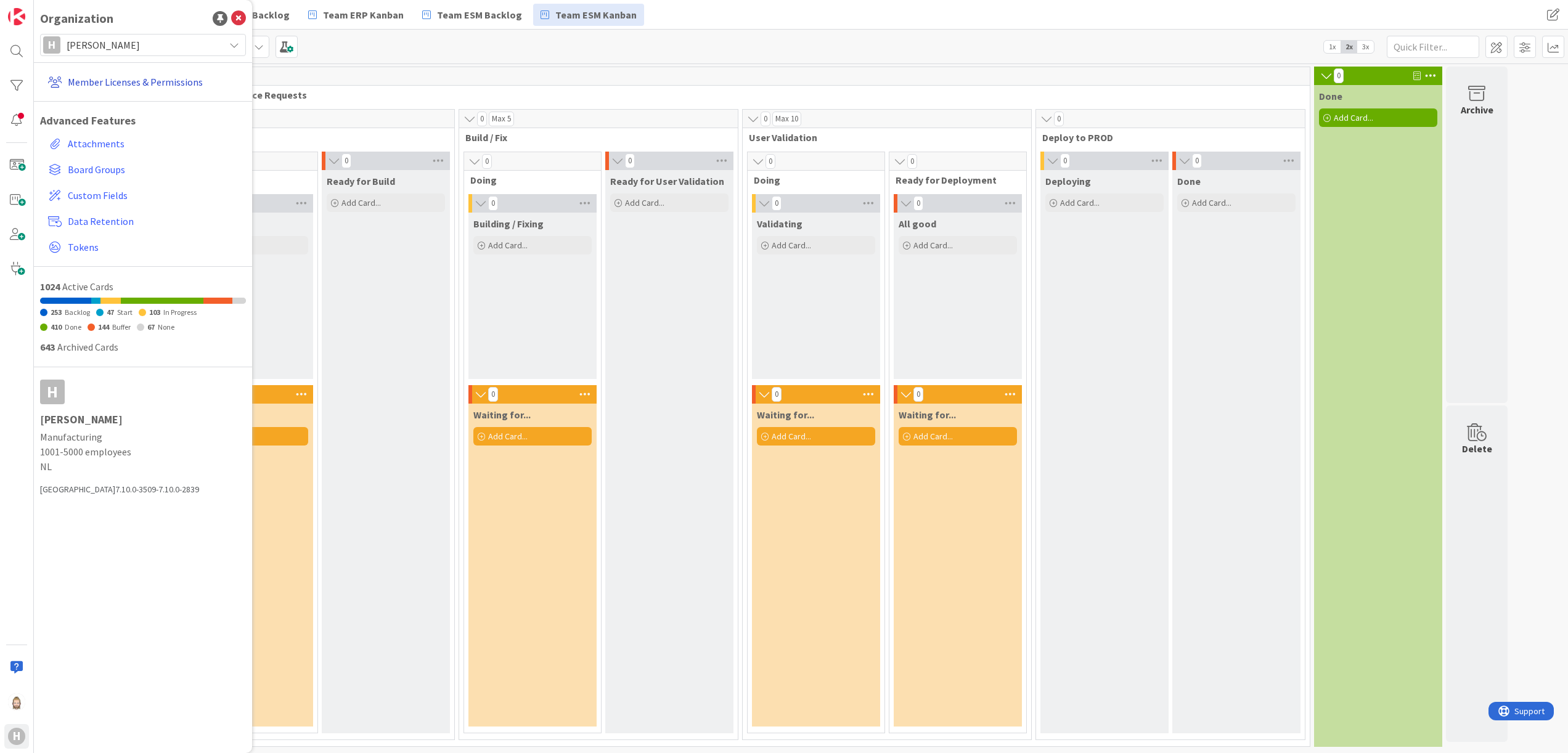
click at [129, 82] on link "Member Licenses & Permissions" at bounding box center [145, 82] width 203 height 22
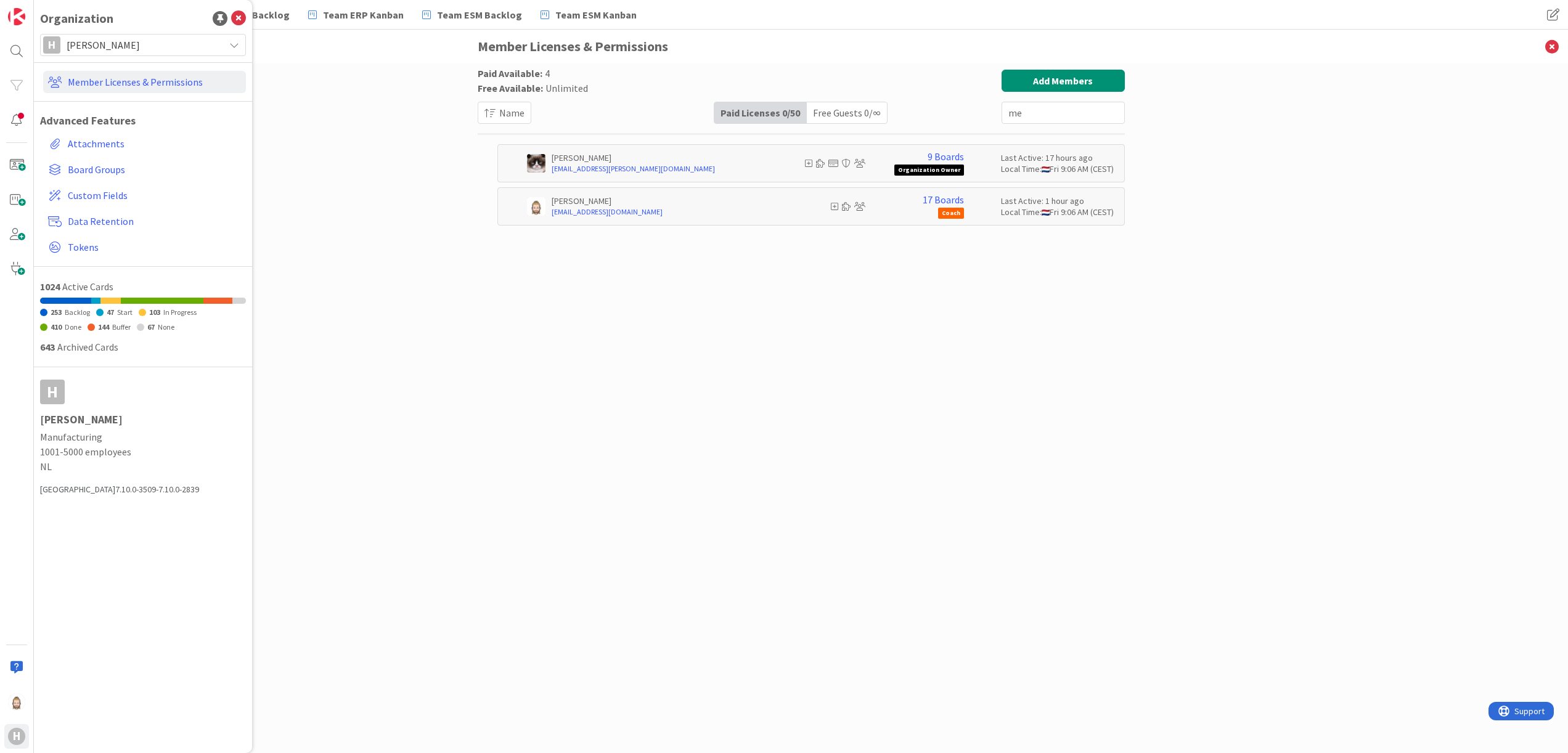
type input "m"
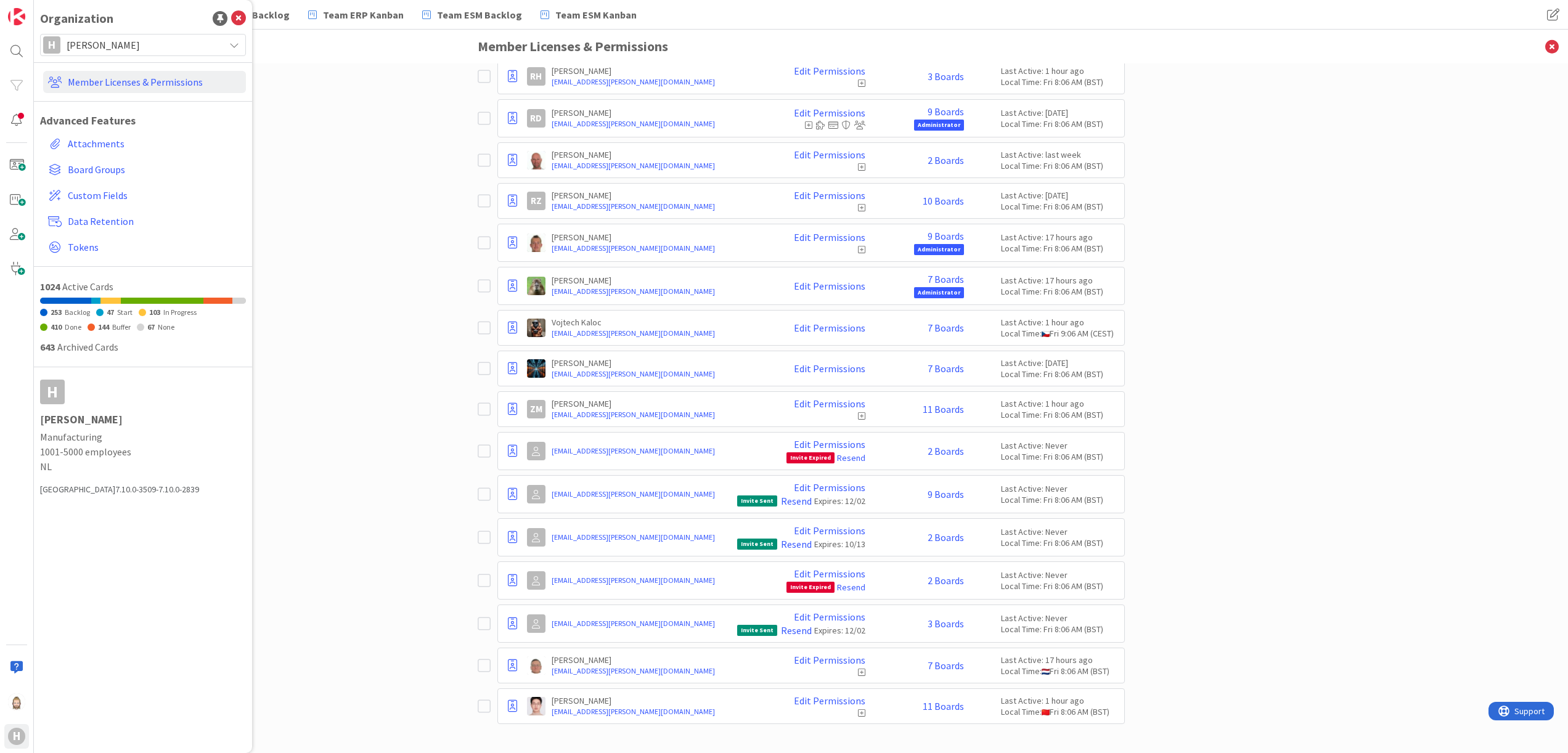
scroll to position [1394, 0]
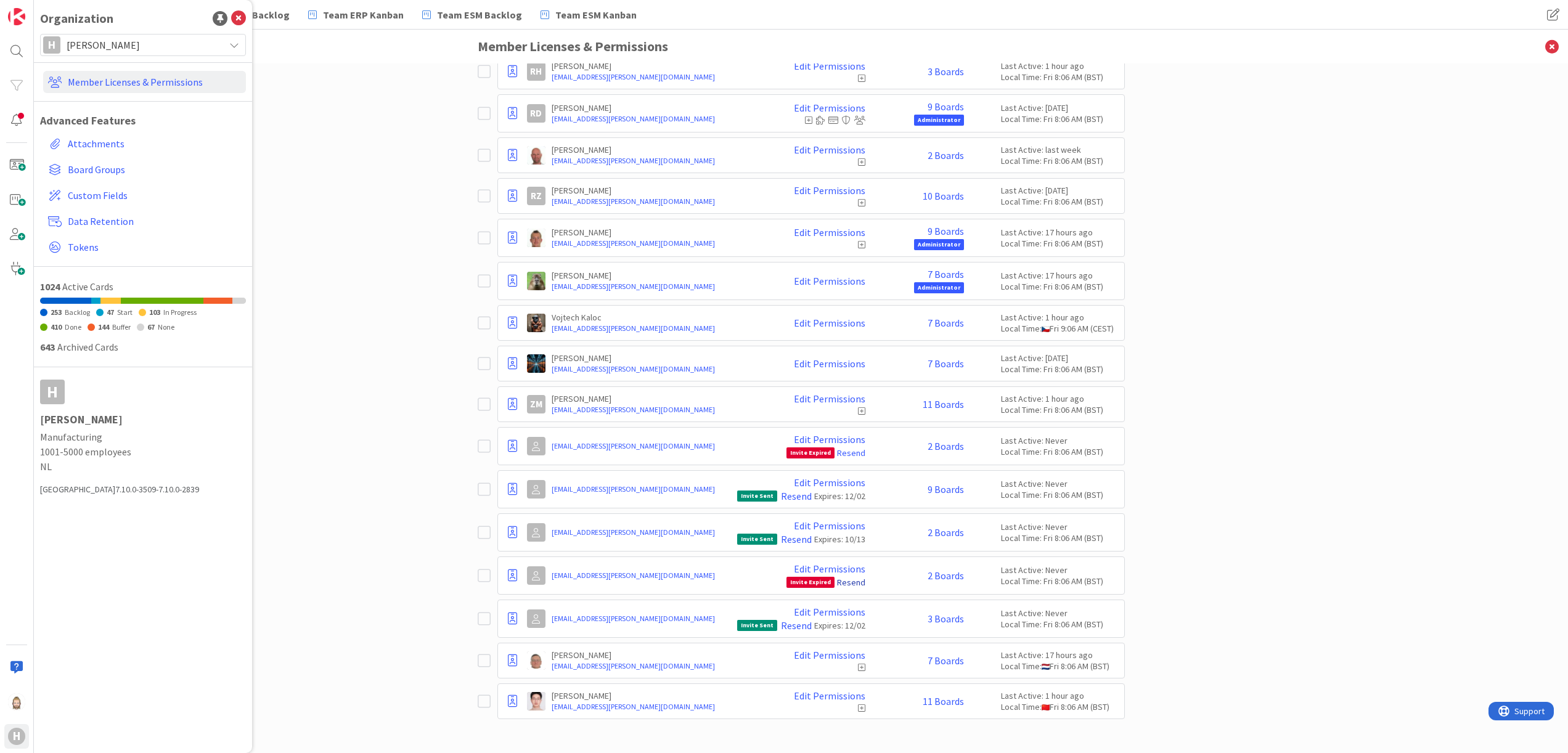
click at [842, 418] on link "Resend" at bounding box center [851, 582] width 28 height 11
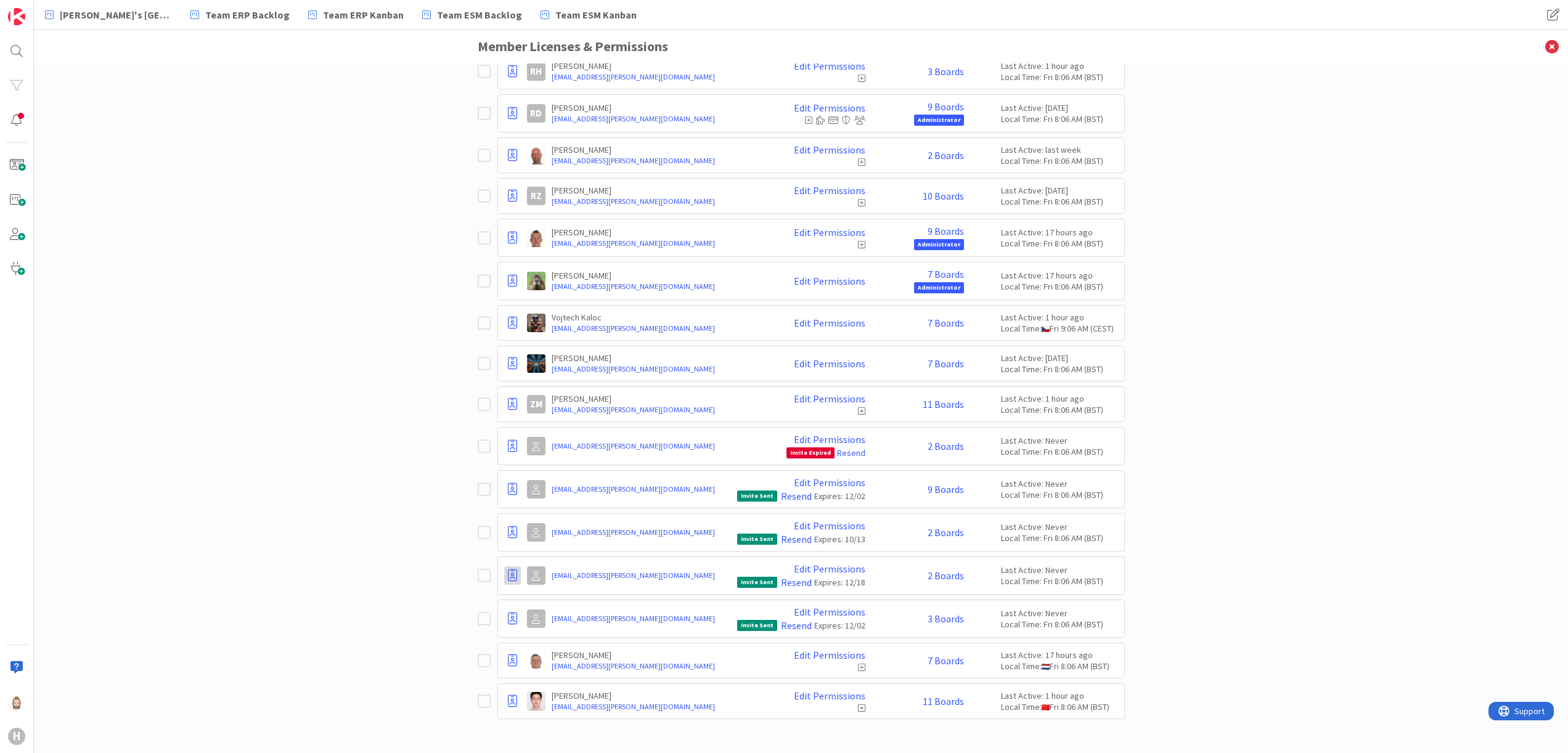
click at [505, 418] on div at bounding box center [512, 576] width 17 height 19
click at [388, 418] on div "Paid Available: 4 Free Available: Unlimited Name Paid Licenses 46 / 50 Free Gue…" at bounding box center [801, 409] width 1534 height 690
click at [870, 418] on link "2 Boards" at bounding box center [946, 575] width 36 height 11
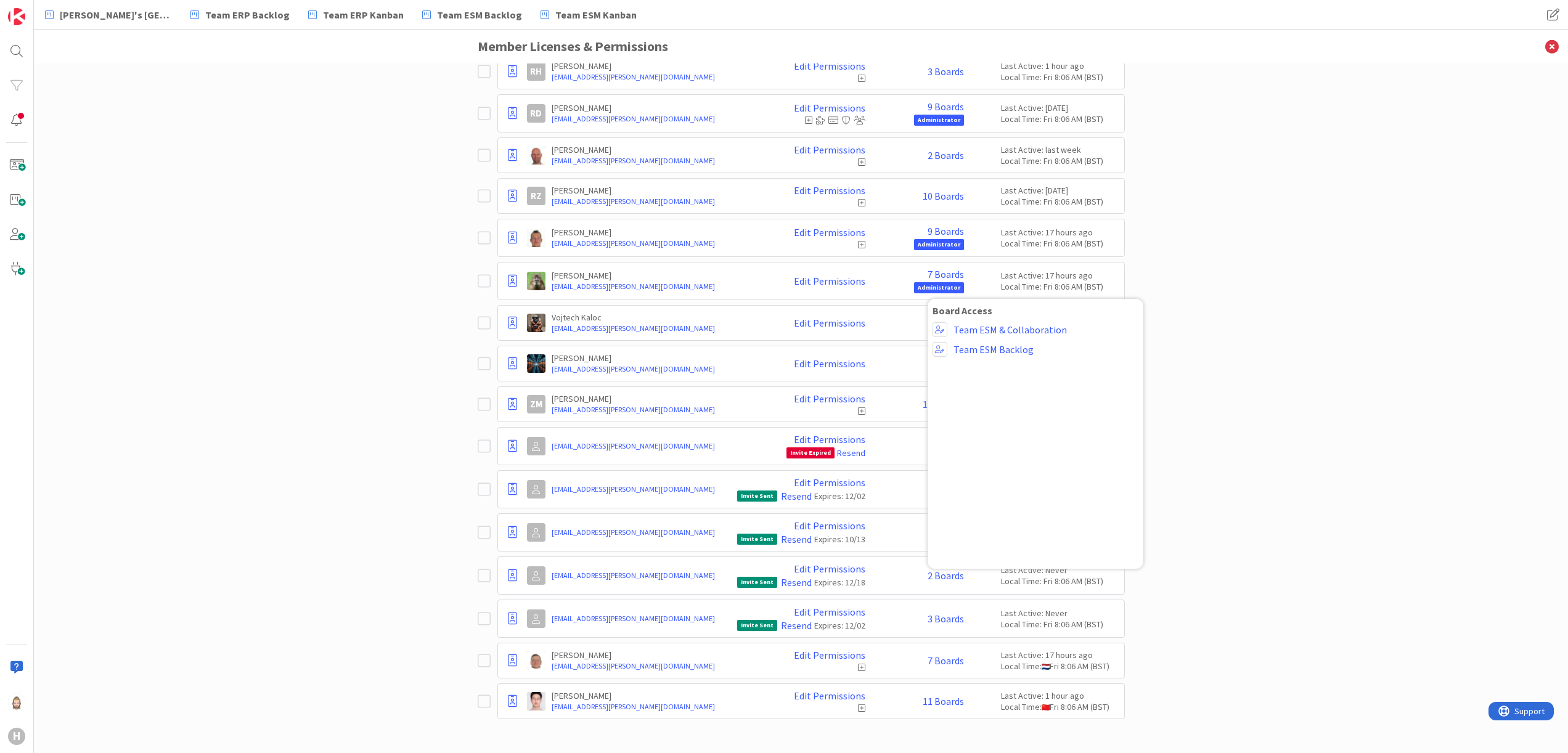
click at [870, 418] on div "Paid Available: 4 Free Available: Unlimited Name Paid Licenses 46 / 50 Free Gue…" at bounding box center [801, 409] width 1534 height 690
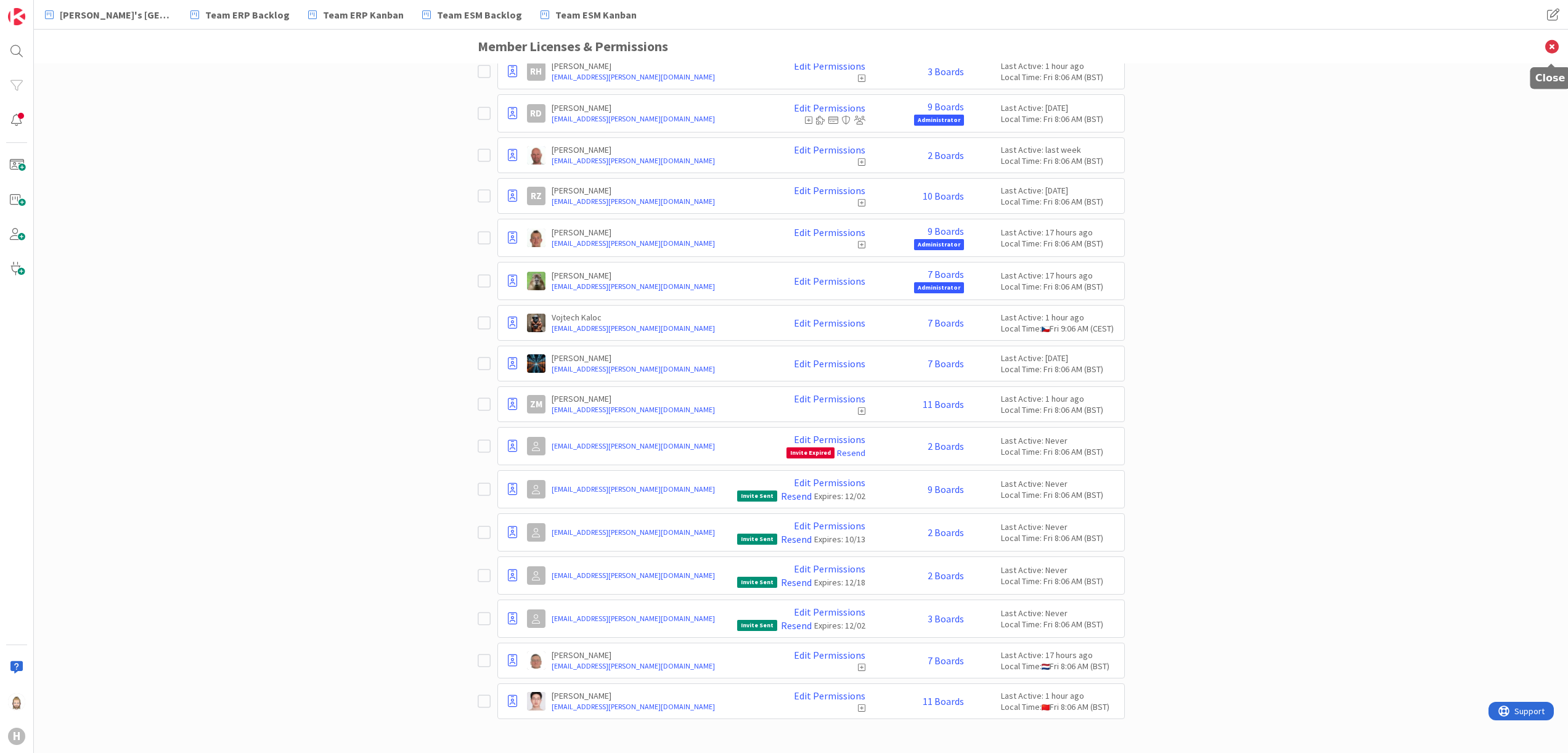
click at [870, 45] on icon at bounding box center [1551, 46] width 32 height 34
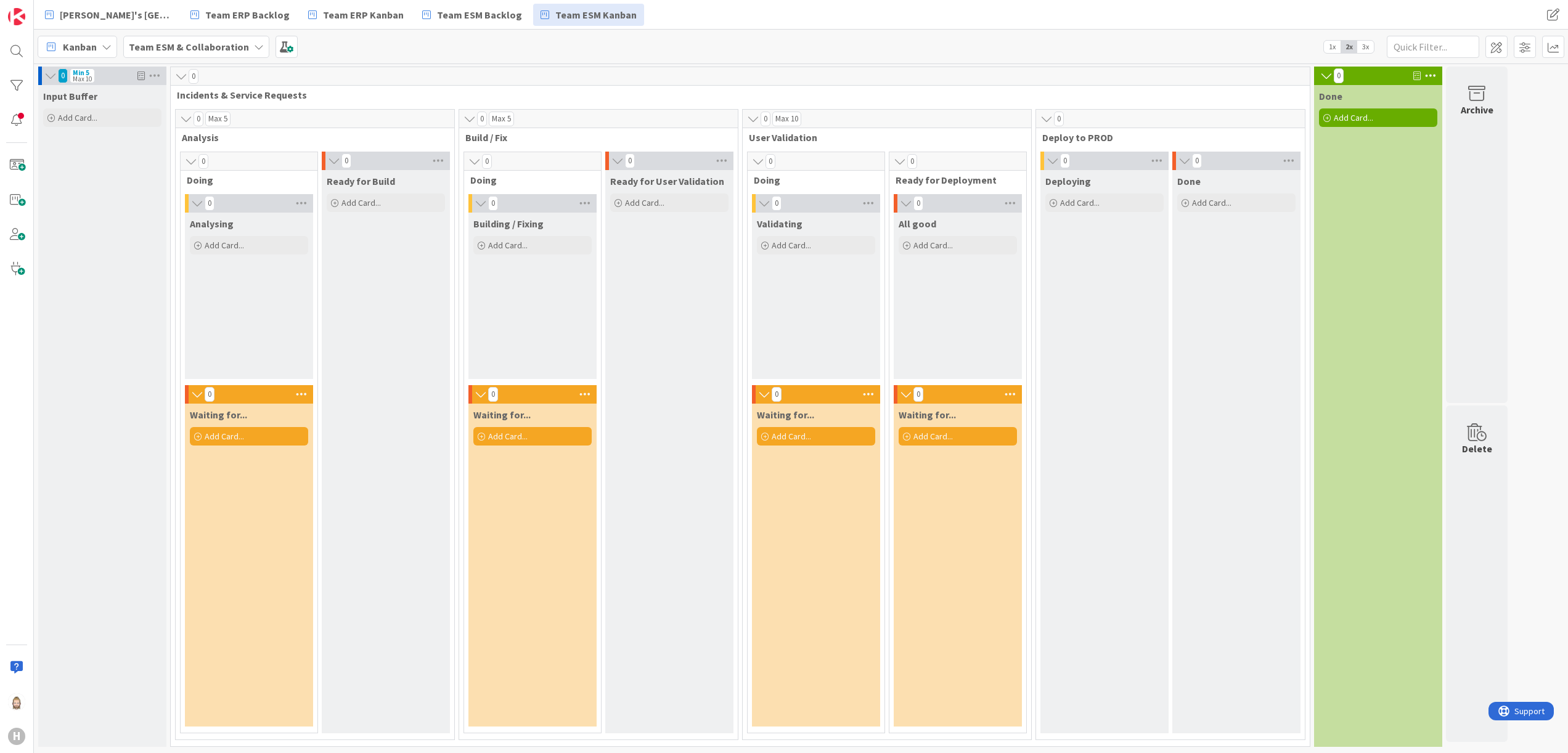
click at [615, 160] on icon at bounding box center [617, 161] width 13 height 13
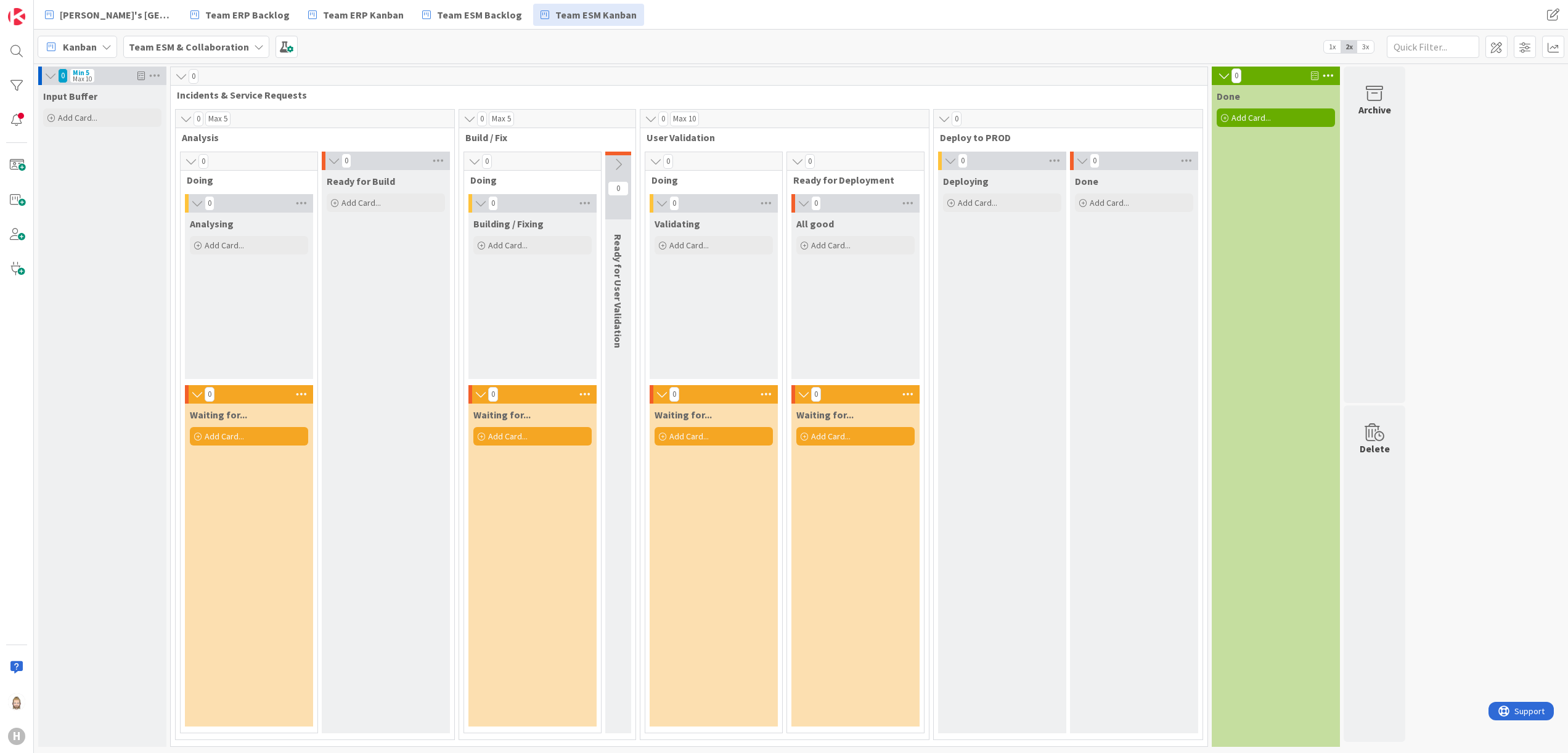
click at [332, 161] on icon at bounding box center [333, 161] width 13 height 13
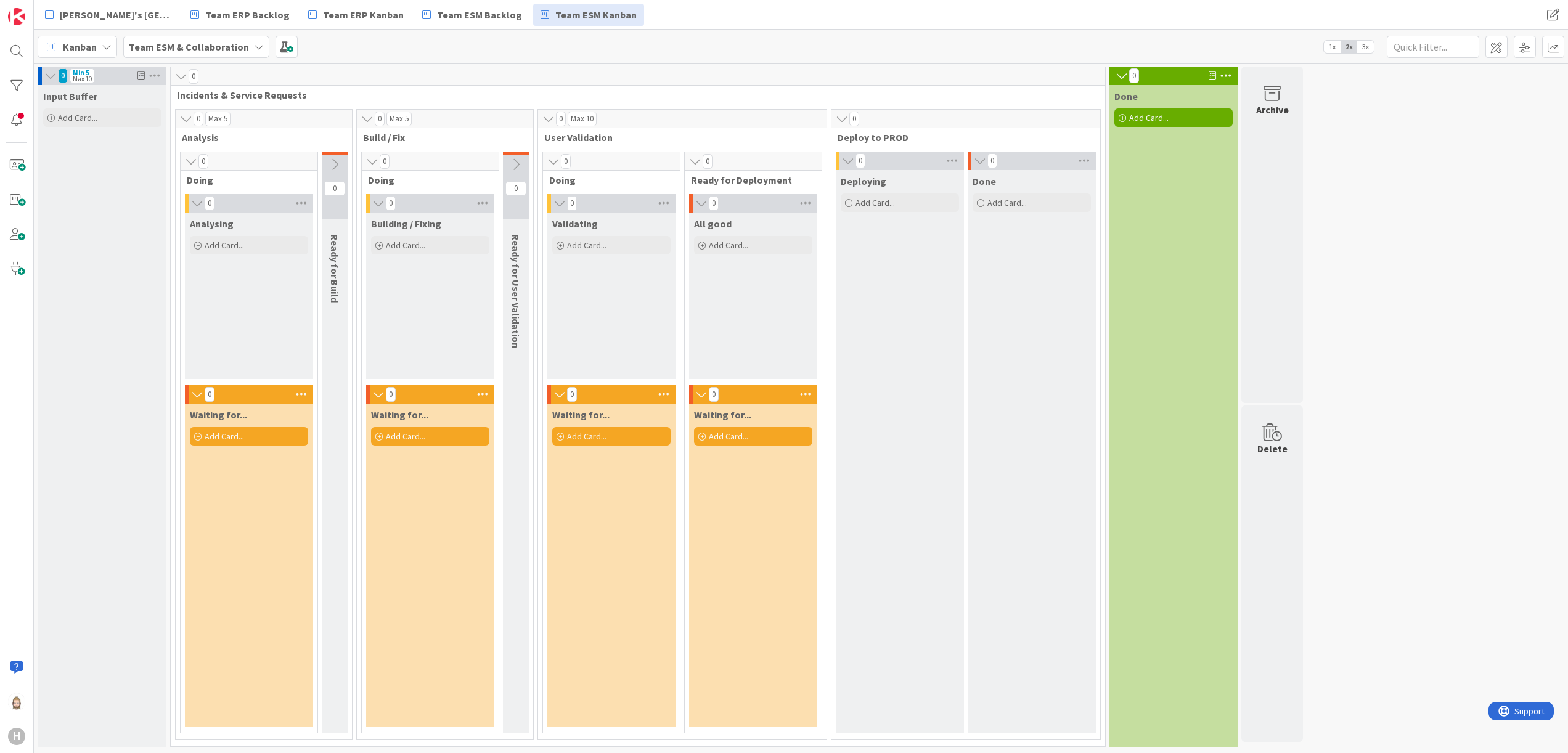
click at [206, 221] on span "Analysing" at bounding box center [212, 224] width 44 height 13
drag, startPoint x: 206, startPoint y: 221, endPoint x: 217, endPoint y: 417, distance: 196.3
click at [217, 417] on span "Waiting for..." at bounding box center [218, 415] width 57 height 13
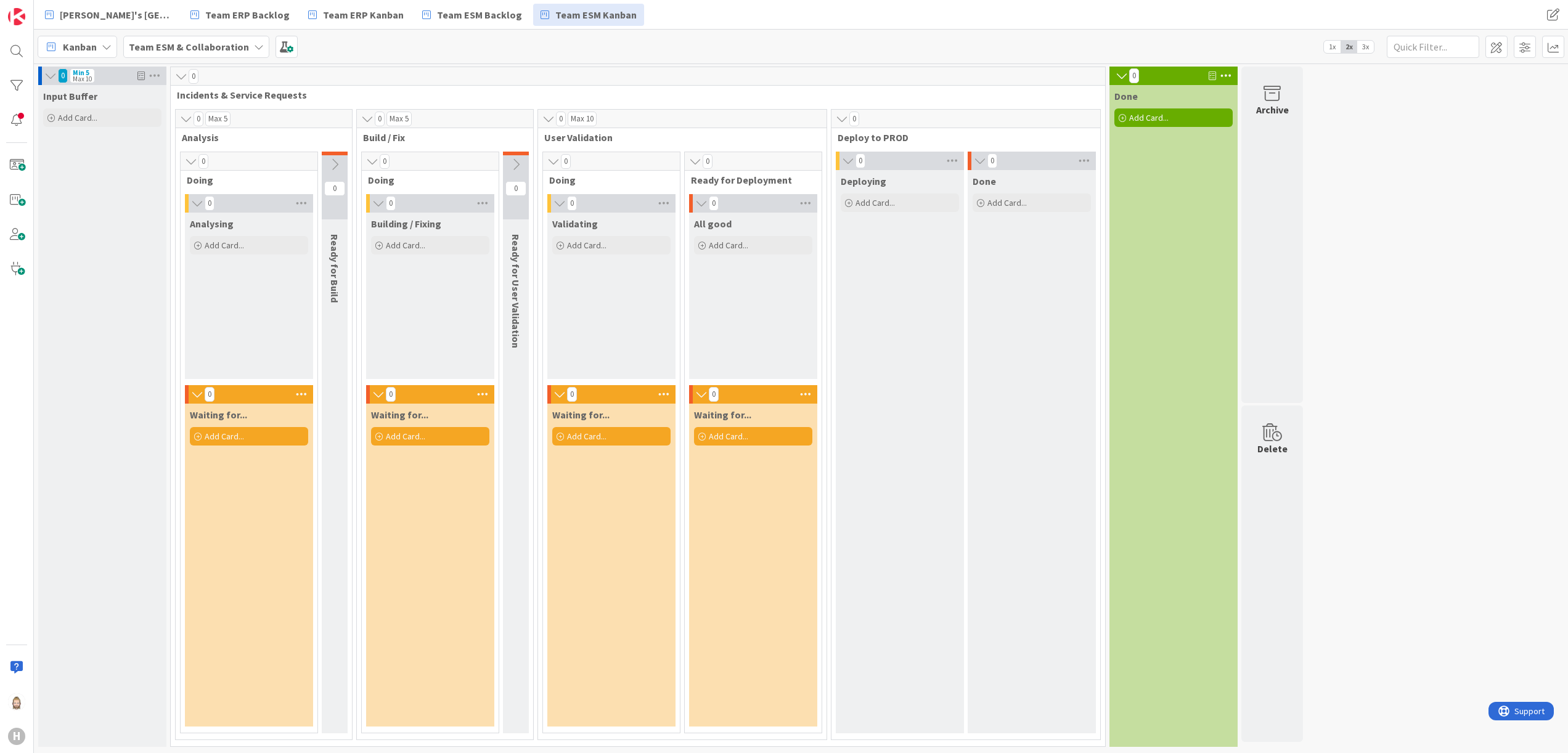
drag, startPoint x: 217, startPoint y: 417, endPoint x: 230, endPoint y: 417, distance: 13.0
click at [230, 417] on span "Waiting for..." at bounding box center [218, 415] width 57 height 13
drag, startPoint x: 230, startPoint y: 417, endPoint x: 216, endPoint y: 417, distance: 14.0
click at [216, 417] on span "Waiting for..." at bounding box center [218, 415] width 57 height 13
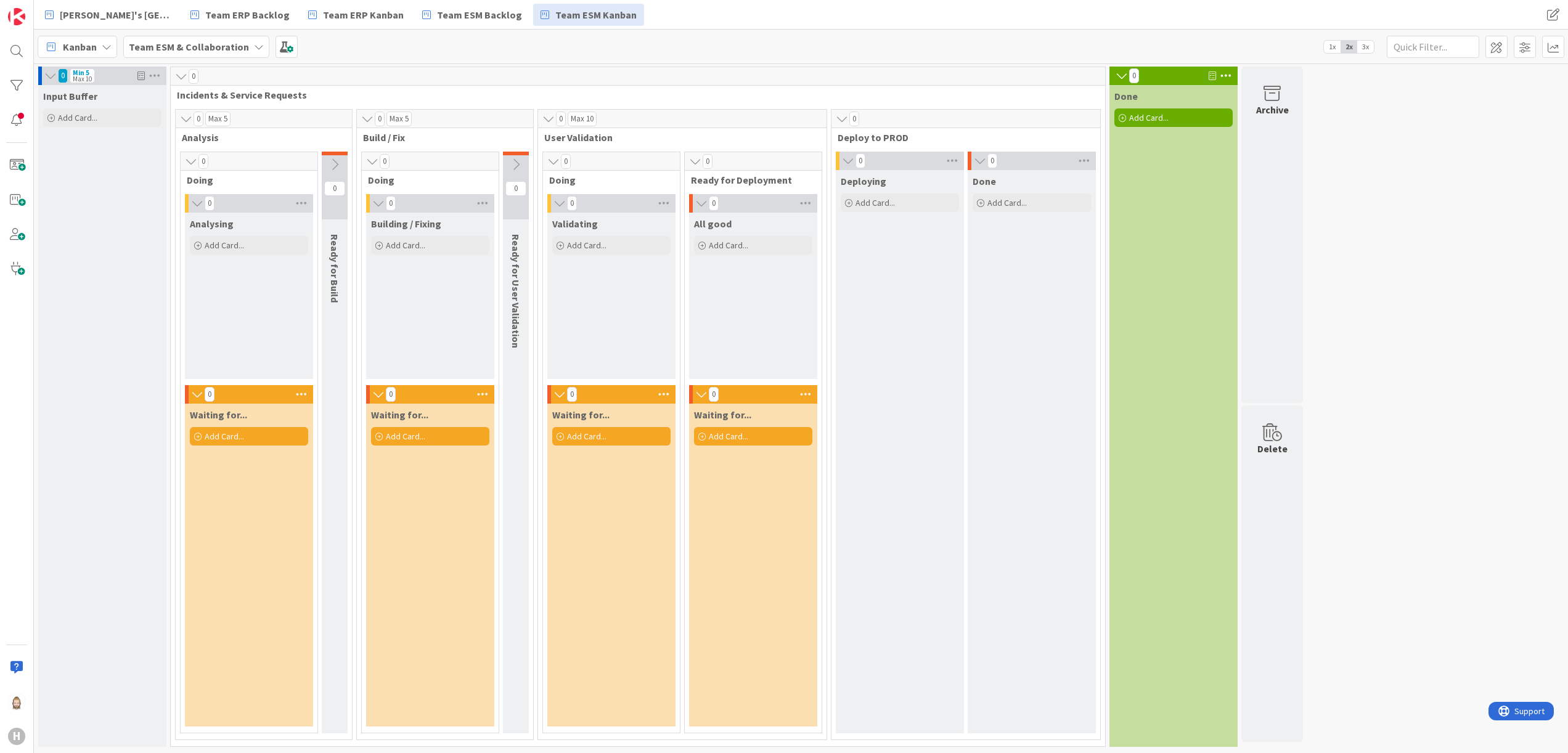
drag, startPoint x: 216, startPoint y: 417, endPoint x: 225, endPoint y: 276, distance: 141.3
click at [225, 276] on div "Analysing Add Card..." at bounding box center [248, 296] width 128 height 167
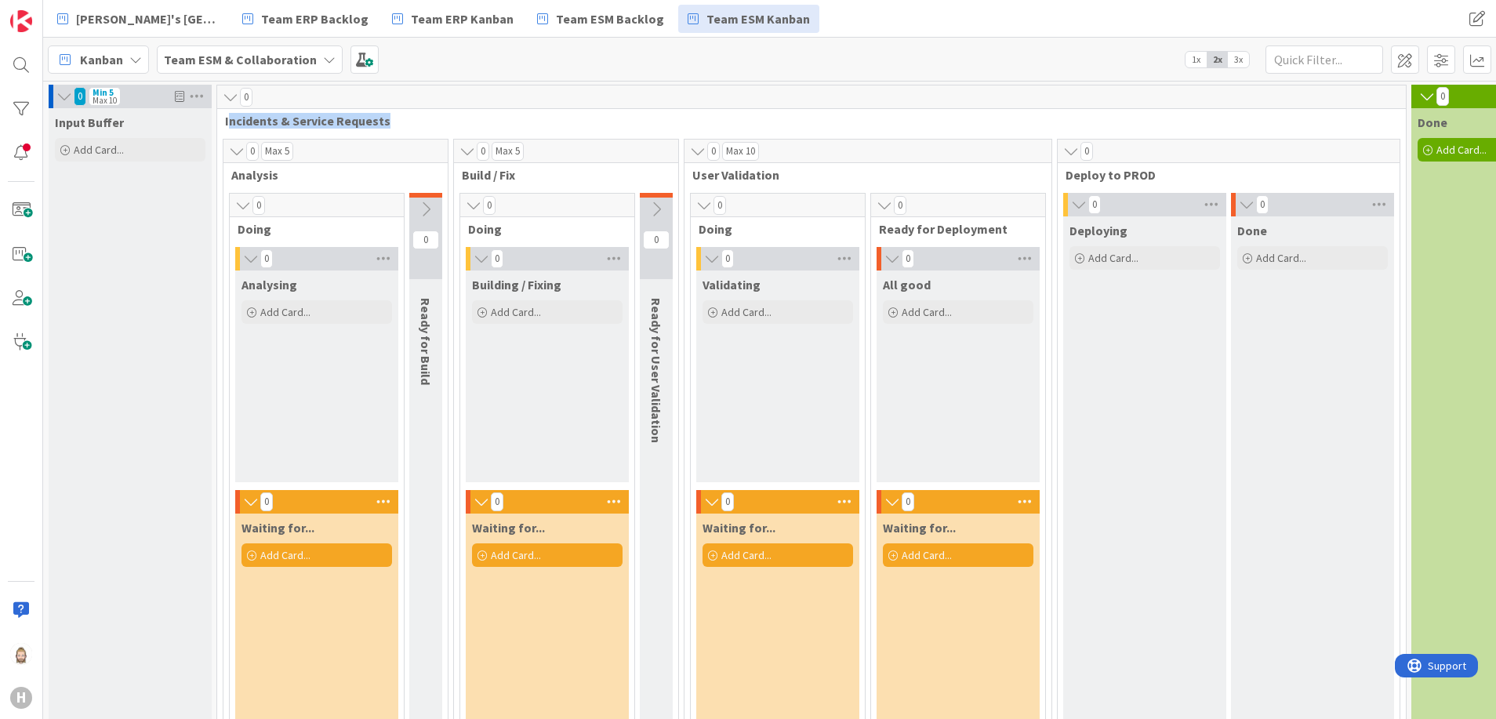
drag, startPoint x: 227, startPoint y: 122, endPoint x: 391, endPoint y: 124, distance: 163.9
click at [391, 124] on span "Incidents & Service Requests" at bounding box center [806, 121] width 1162 height 16
drag, startPoint x: 391, startPoint y: 124, endPoint x: 259, endPoint y: 177, distance: 142.9
click at [259, 177] on span "Analysis" at bounding box center [329, 175] width 197 height 16
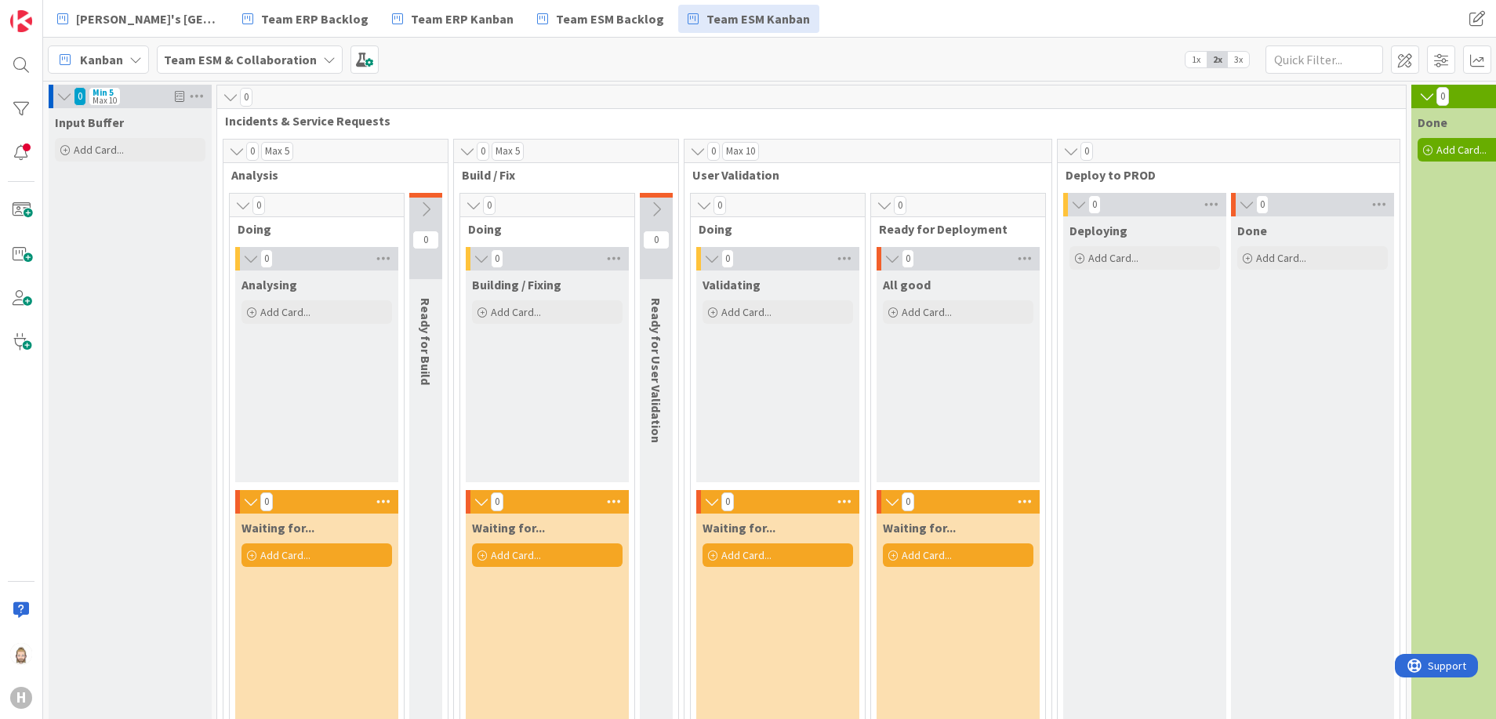
drag, startPoint x: 259, startPoint y: 177, endPoint x: 499, endPoint y: 179, distance: 240.0
click at [499, 179] on span "Build / Fix" at bounding box center [560, 175] width 197 height 16
drag, startPoint x: 464, startPoint y: 179, endPoint x: 538, endPoint y: 176, distance: 73.8
click at [538, 176] on span "Build / Fix" at bounding box center [560, 175] width 197 height 16
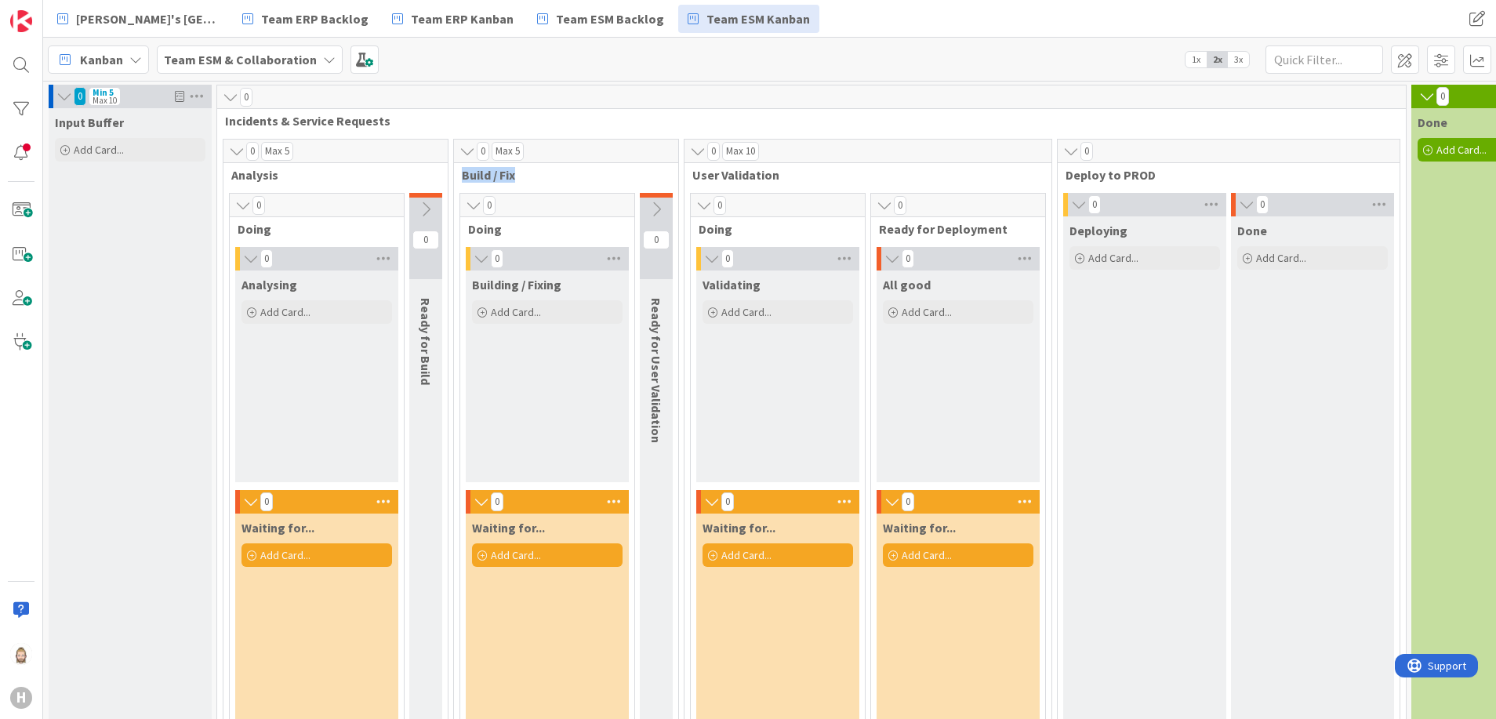
drag, startPoint x: 538, startPoint y: 176, endPoint x: 563, endPoint y: 176, distance: 25.1
click at [563, 176] on span "Build / Fix" at bounding box center [560, 175] width 197 height 16
click at [285, 283] on span "Analysing" at bounding box center [270, 285] width 56 height 16
drag, startPoint x: 285, startPoint y: 283, endPoint x: 519, endPoint y: 51, distance: 329.4
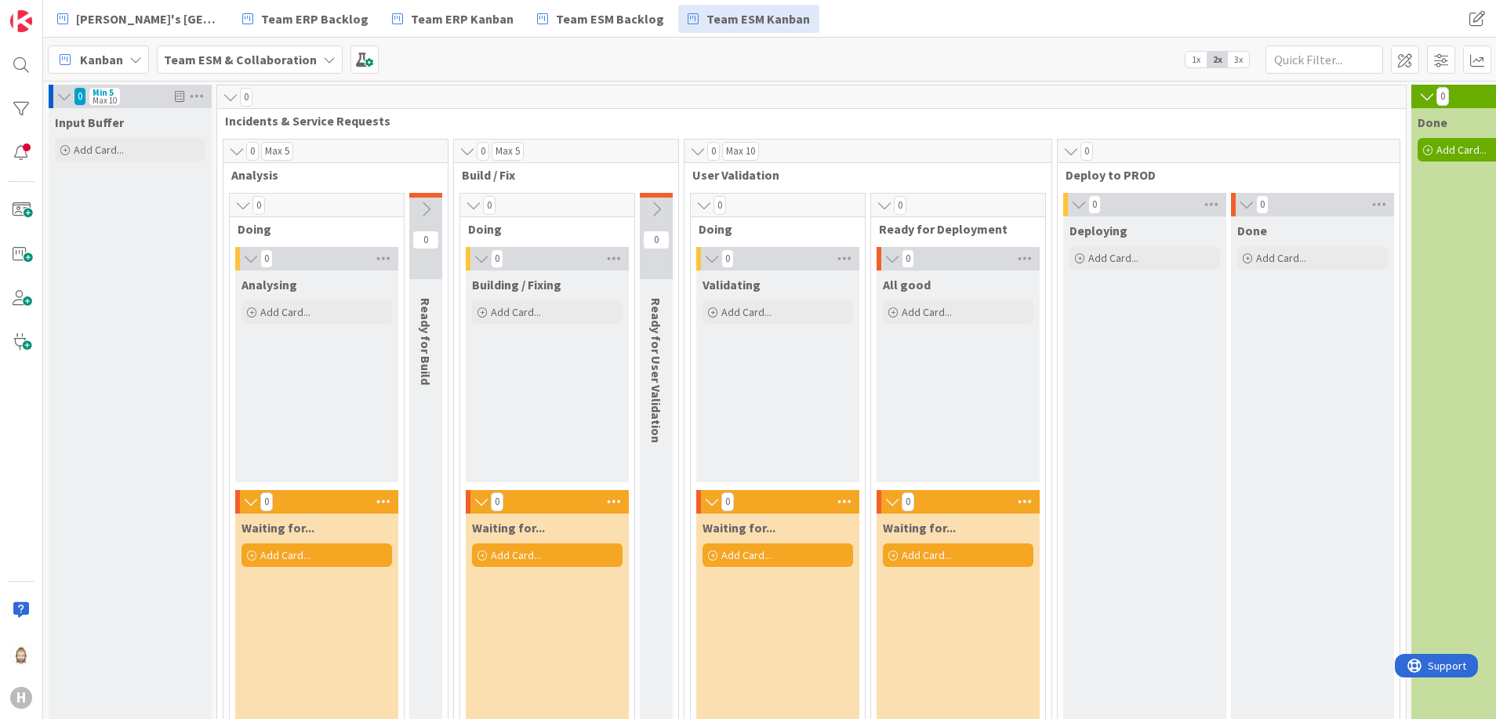
click at [519, 51] on div "Kanban Team ESM & Collaboration 1x 2x 3x" at bounding box center [769, 59] width 1453 height 43
click at [135, 149] on div "Add Card..." at bounding box center [130, 150] width 151 height 24
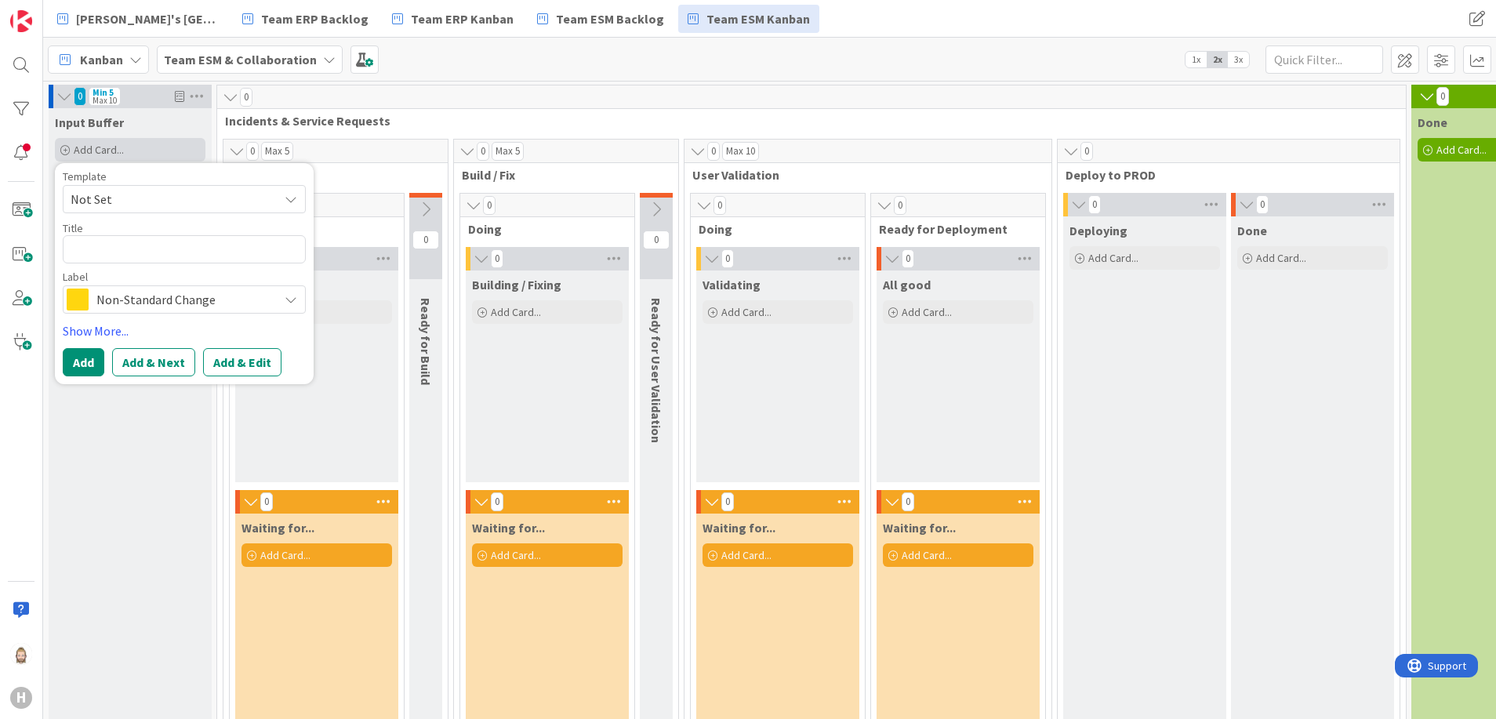
type textarea "x"
type textarea "T"
type textarea "x"
type textarea "TE"
type textarea "x"
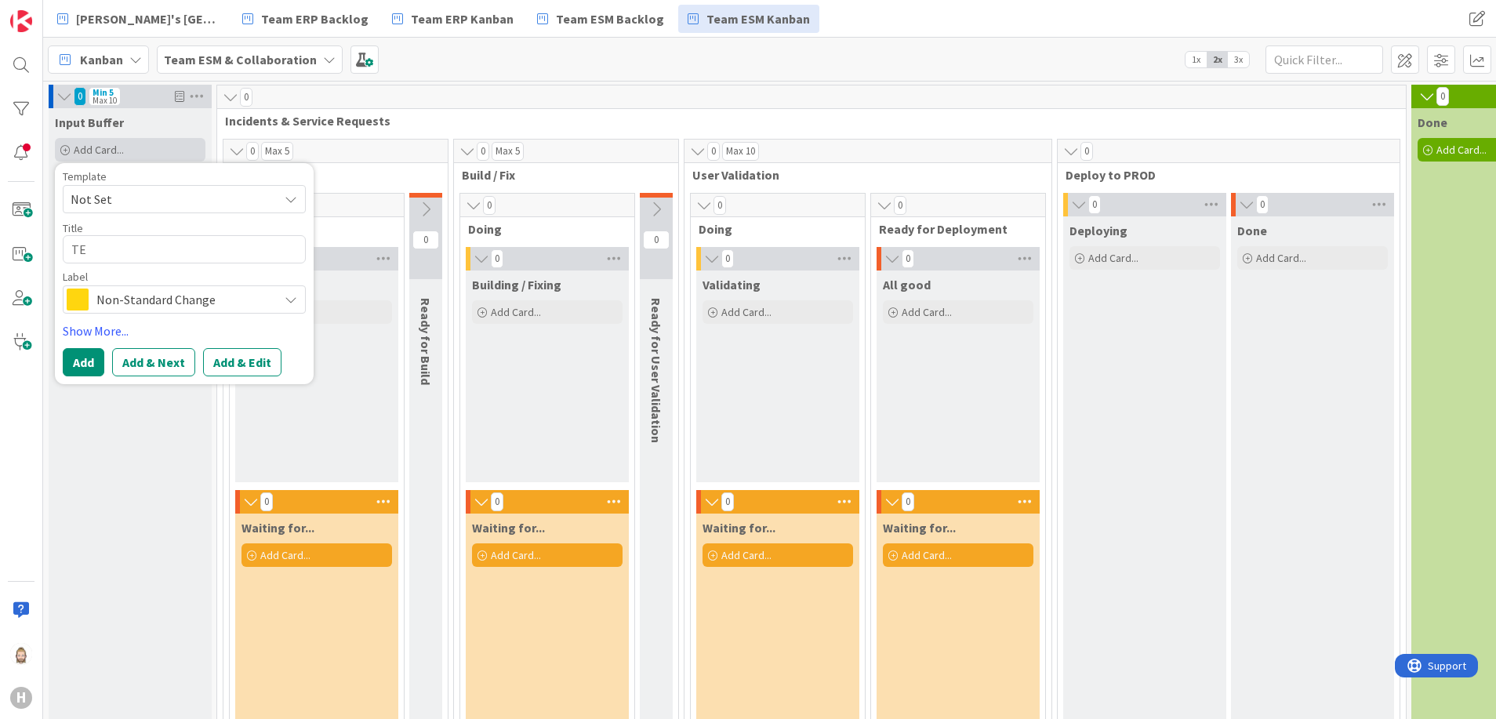
type textarea "TES"
type textarea "x"
type textarea "TEST"
click at [202, 298] on span "Non-Standard Change" at bounding box center [183, 300] width 174 height 22
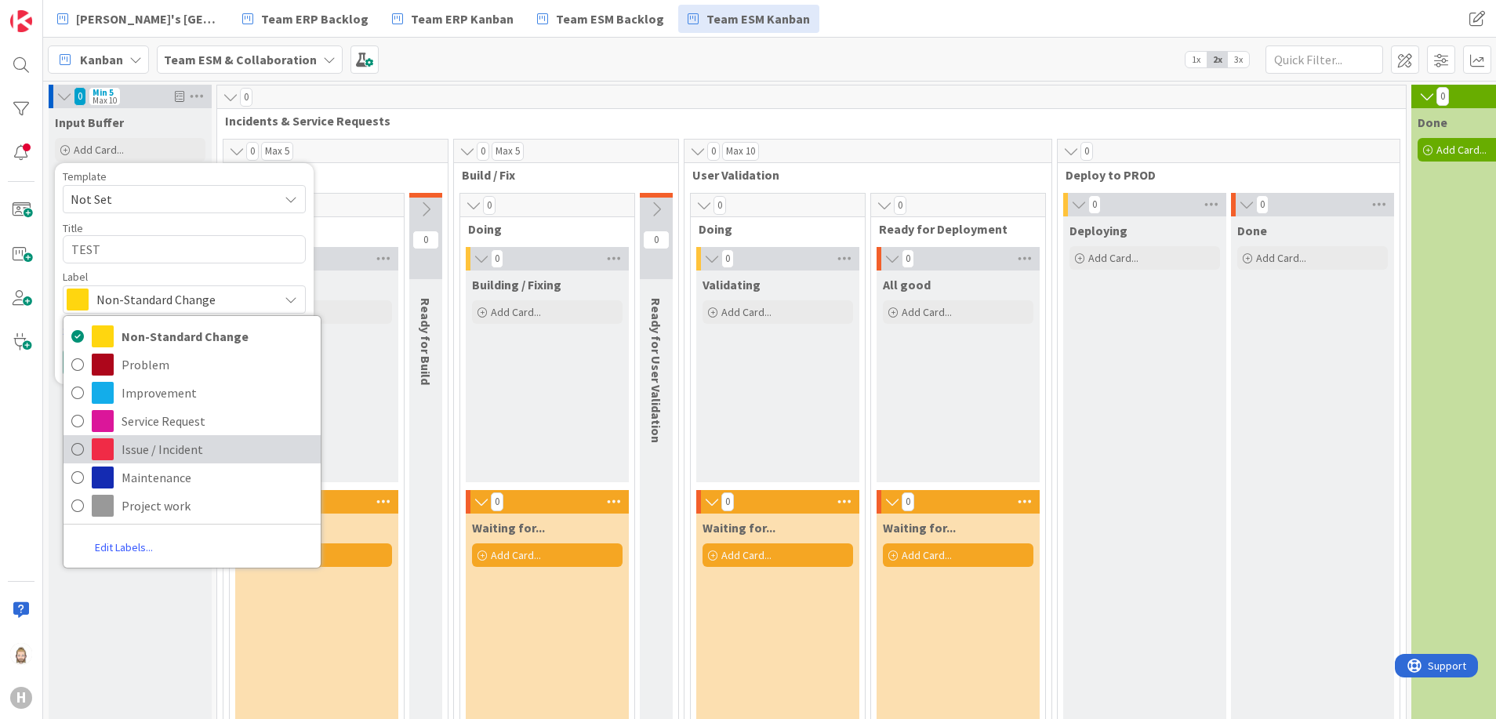
click at [176, 451] on span "Issue / Incident" at bounding box center [217, 450] width 191 height 24
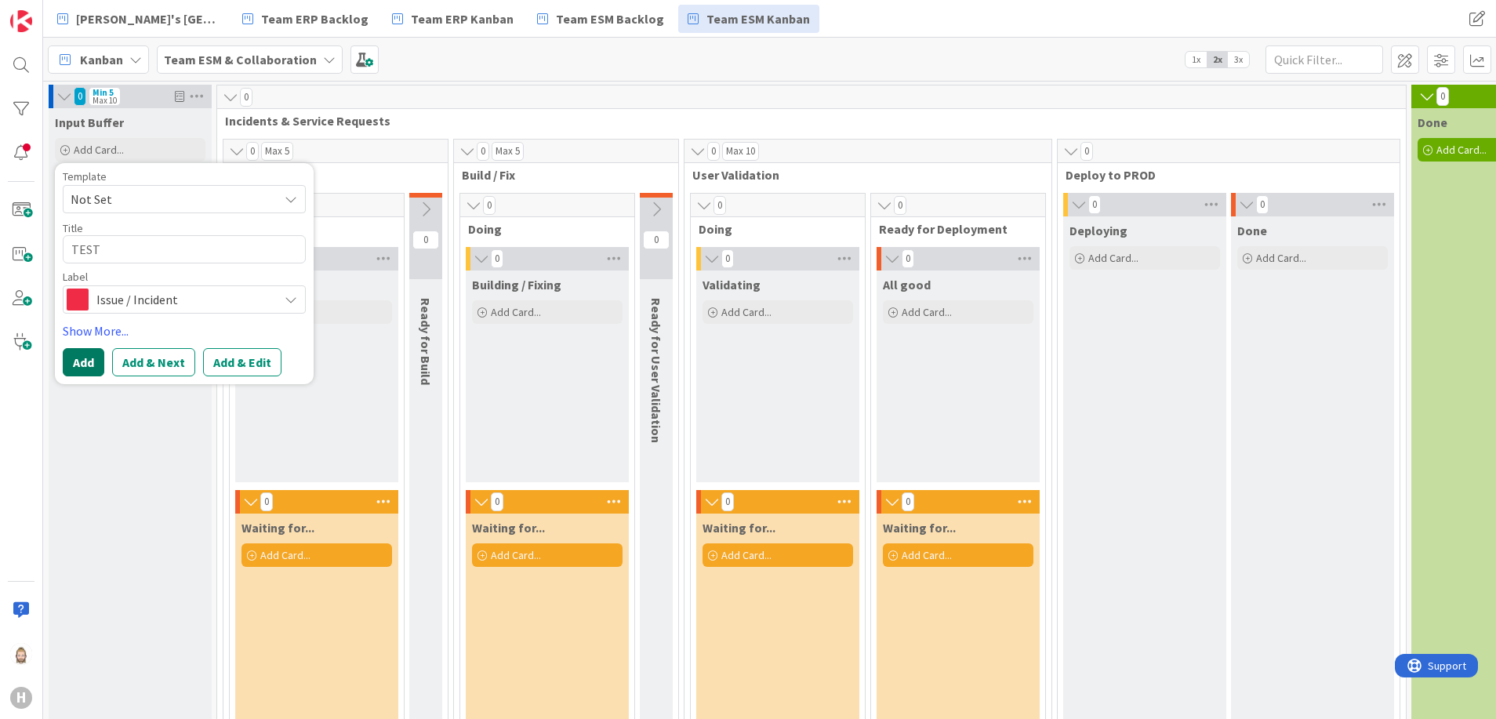
click at [85, 364] on button "Add" at bounding box center [84, 362] width 42 height 28
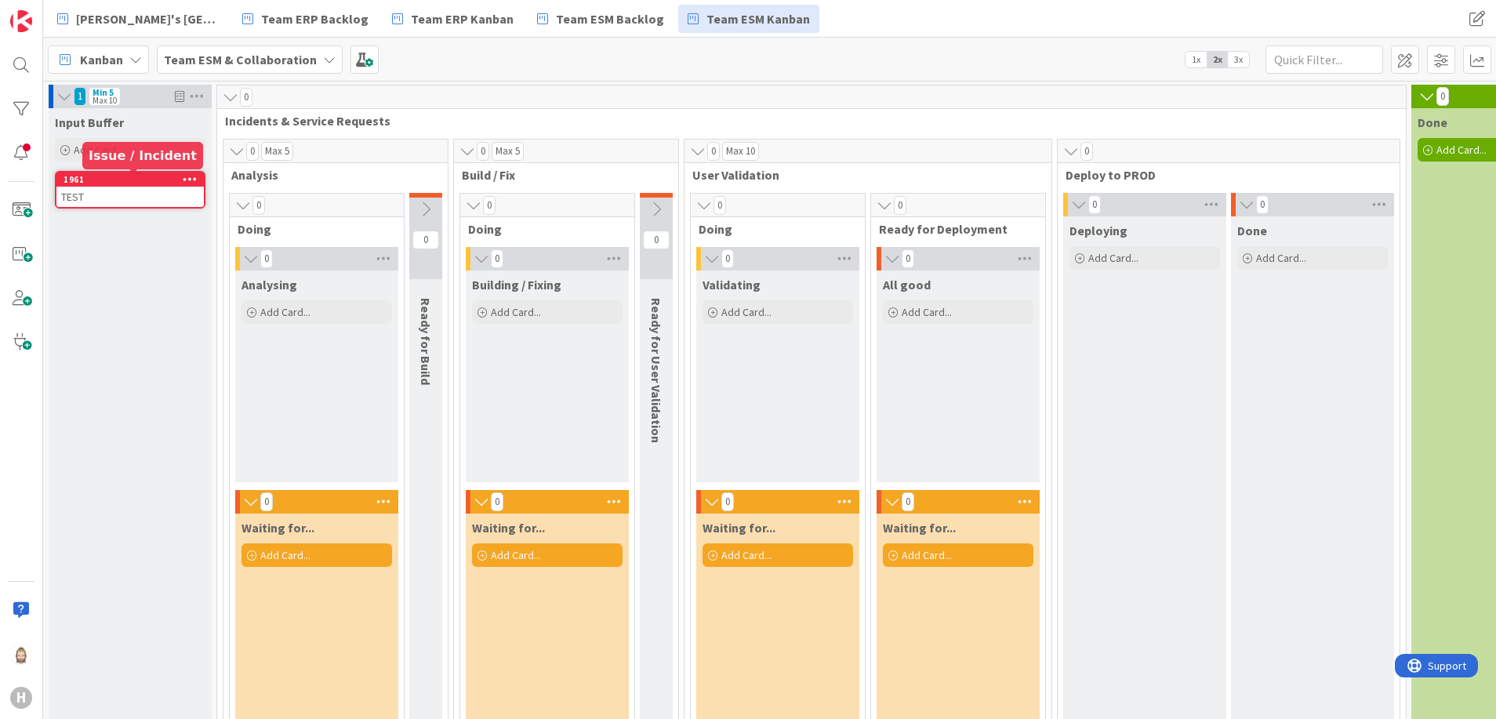
click at [140, 180] on div "1961" at bounding box center [134, 179] width 140 height 11
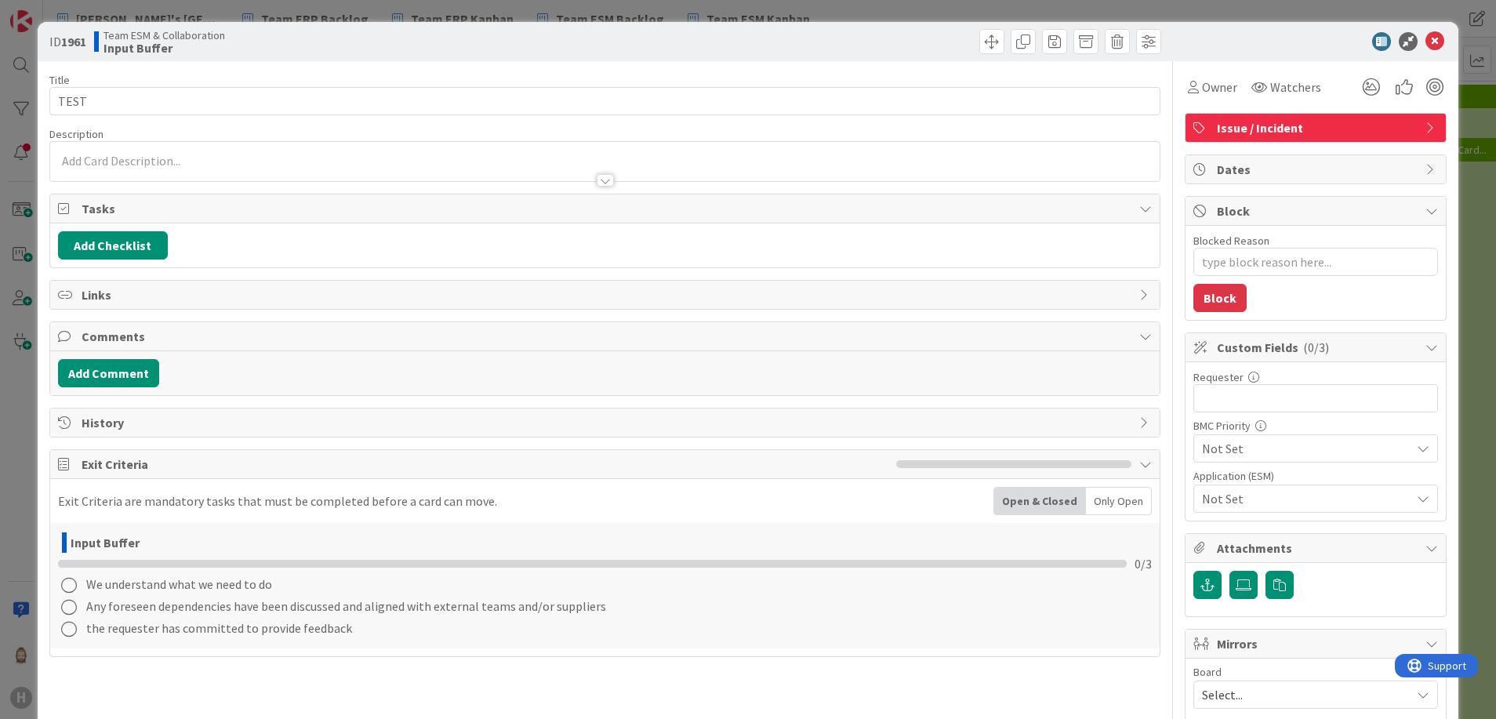
type textarea "x"
click at [597, 180] on div at bounding box center [605, 180] width 17 height 13
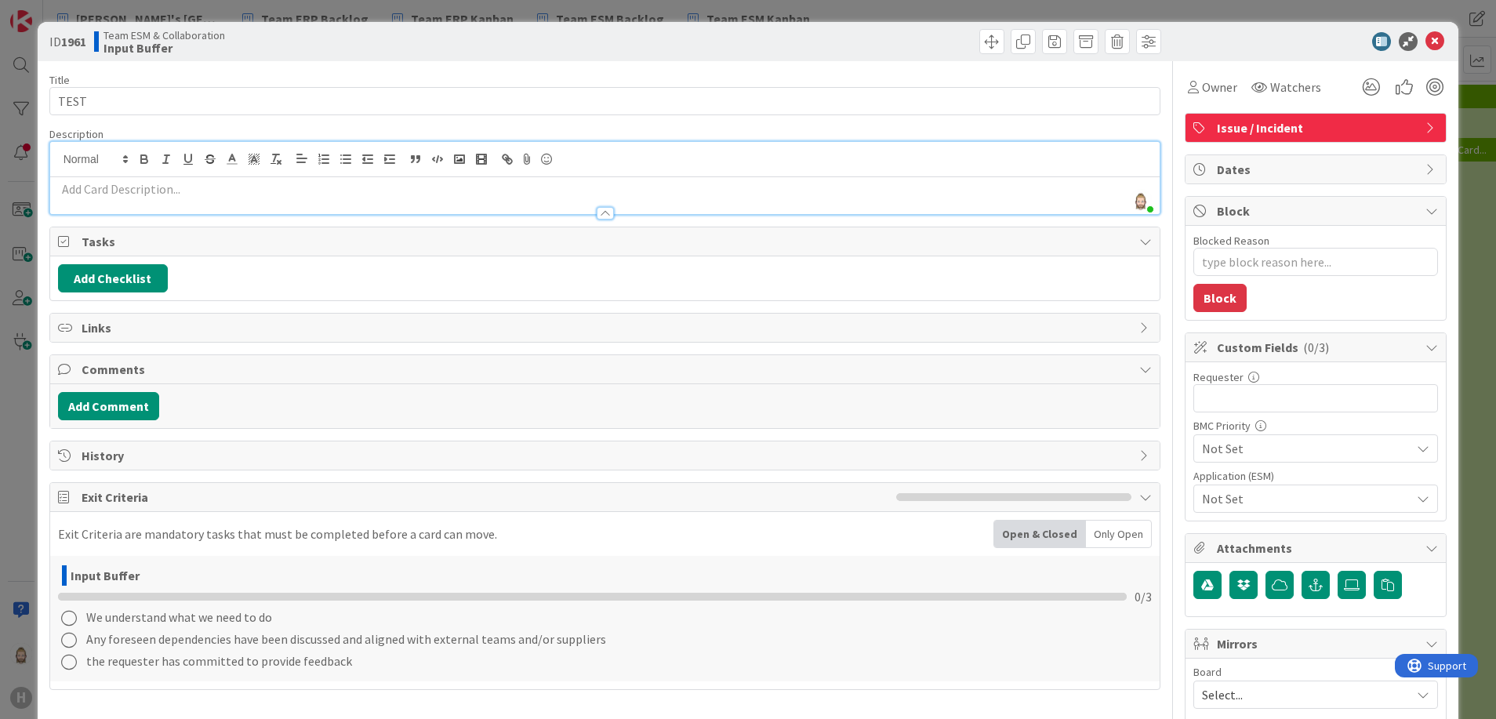
click at [597, 209] on div at bounding box center [605, 213] width 17 height 13
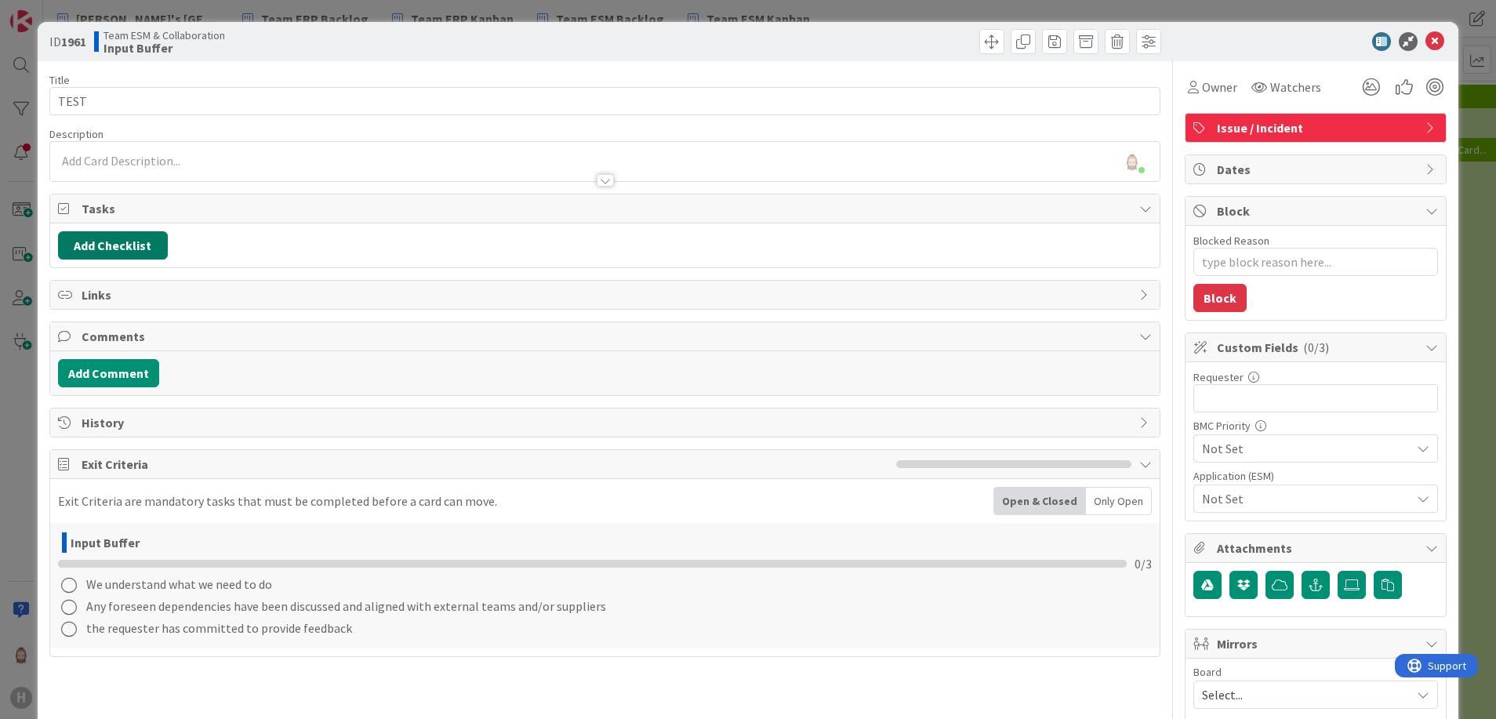
click at [122, 240] on button "Add Checklist" at bounding box center [113, 245] width 110 height 28
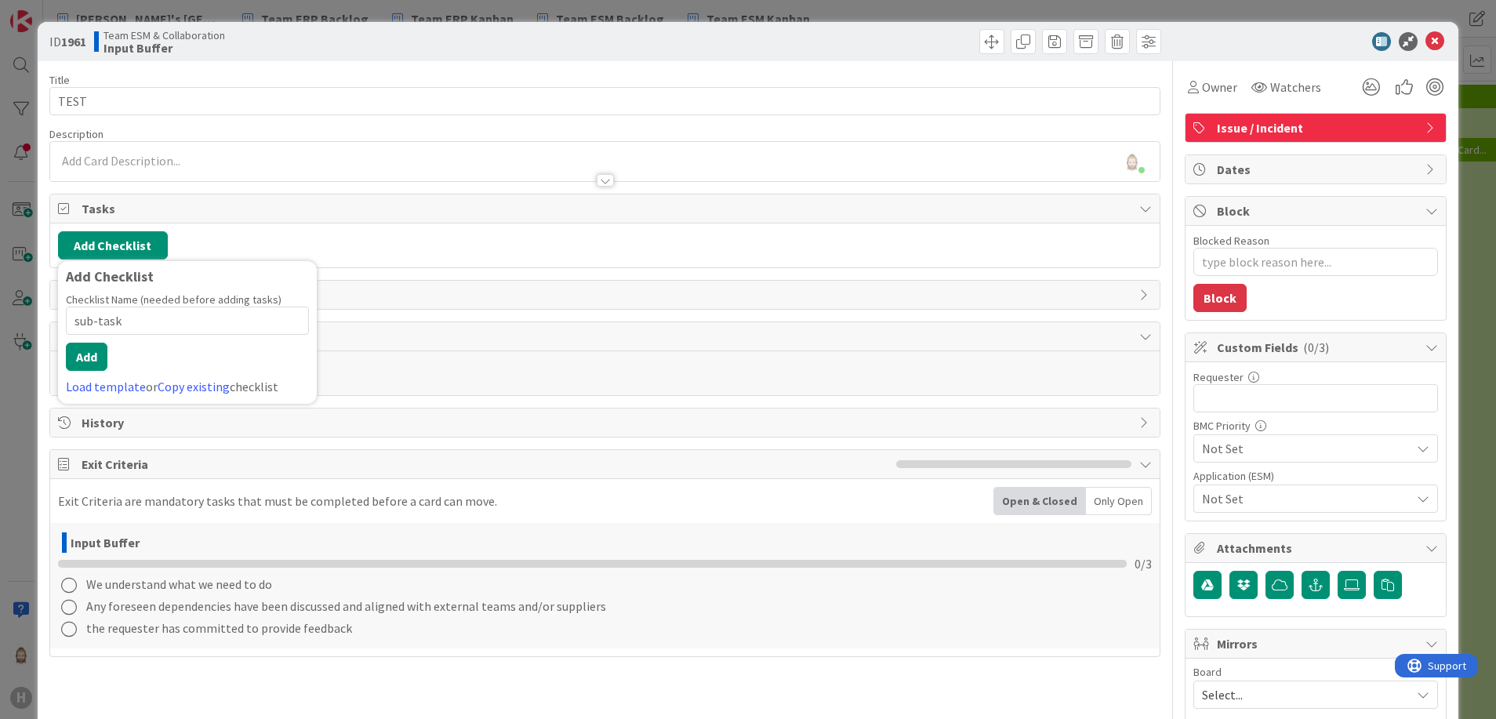
type input "sub-tasks"
type textarea "x"
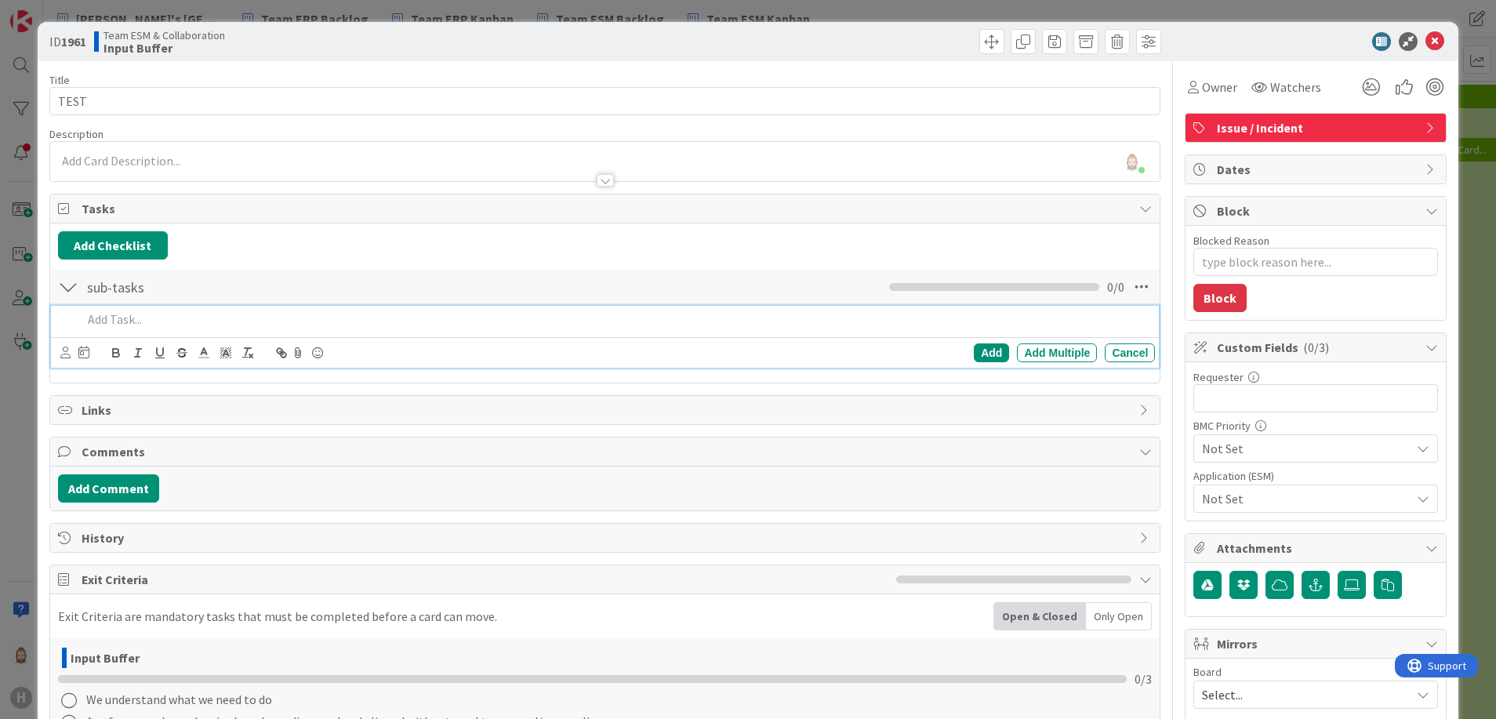
click at [334, 317] on p at bounding box center [615, 320] width 1067 height 18
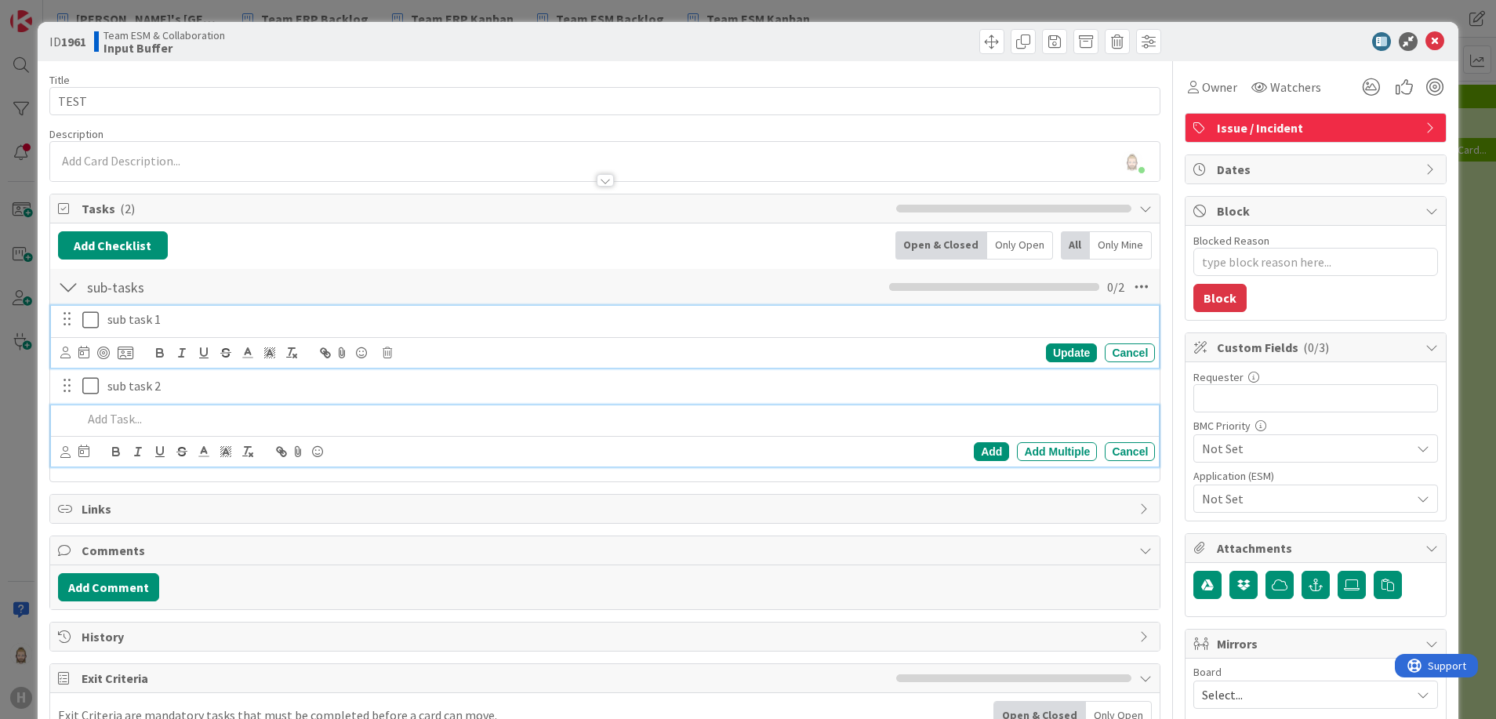
click at [96, 316] on icon at bounding box center [90, 320] width 16 height 19
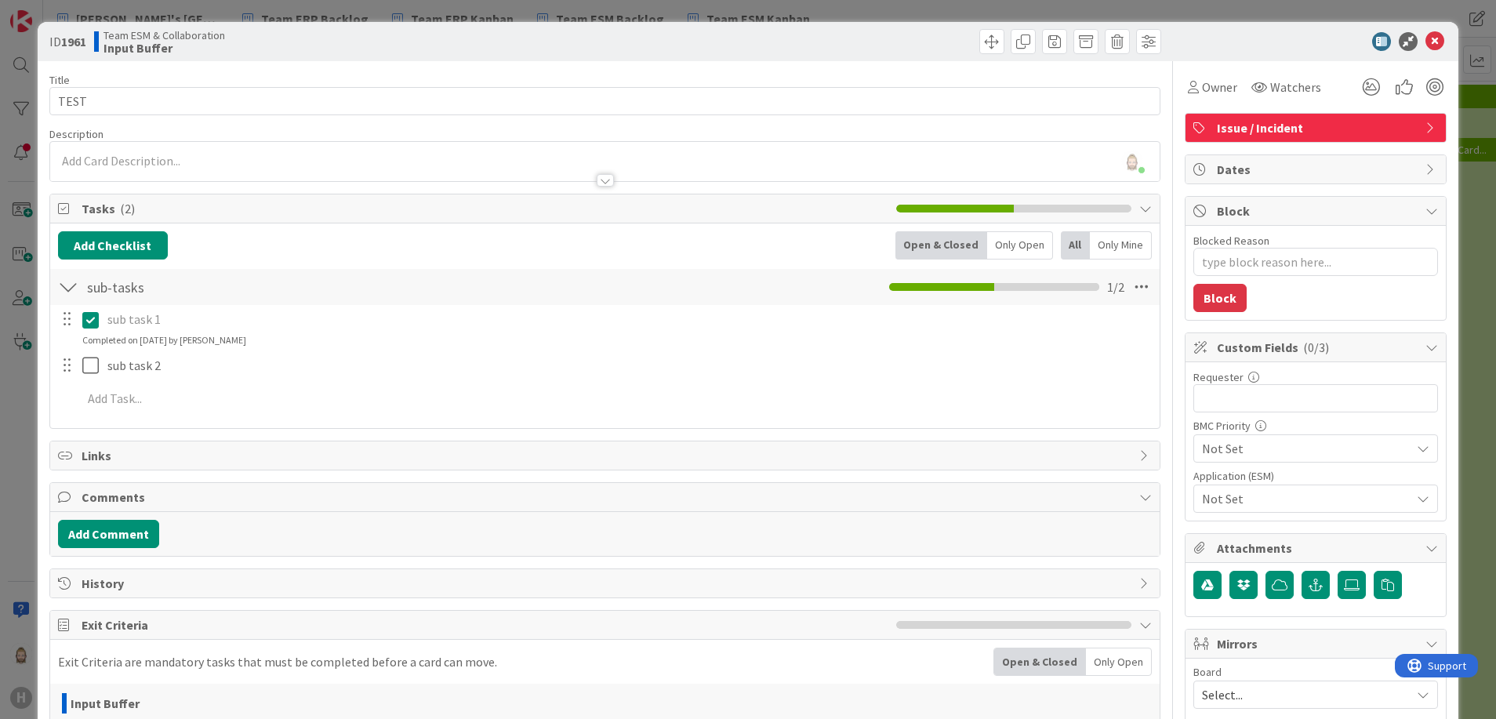
click at [86, 325] on icon at bounding box center [90, 320] width 16 height 19
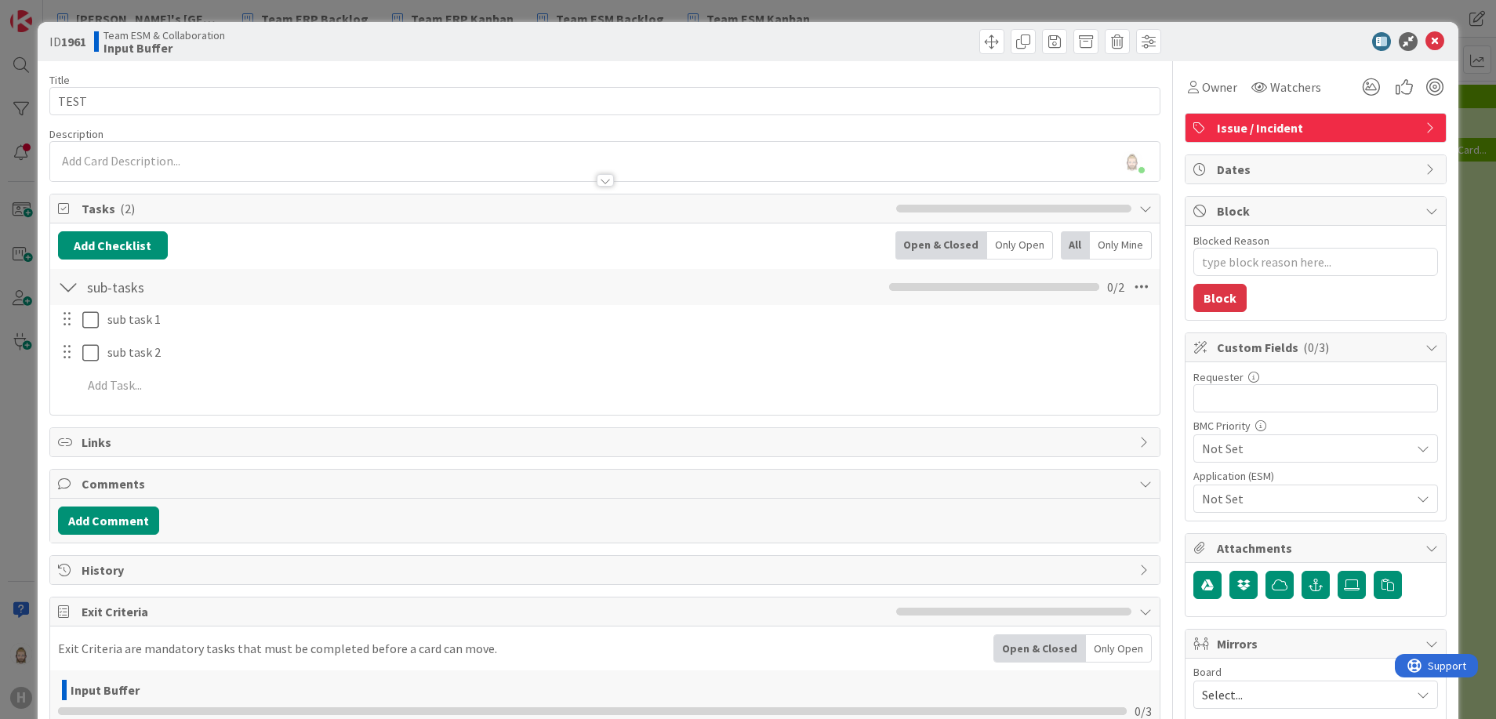
click at [227, 247] on div "Add Checklist Back Open & Closed Only Open All Only Mine" at bounding box center [605, 245] width 1095 height 28
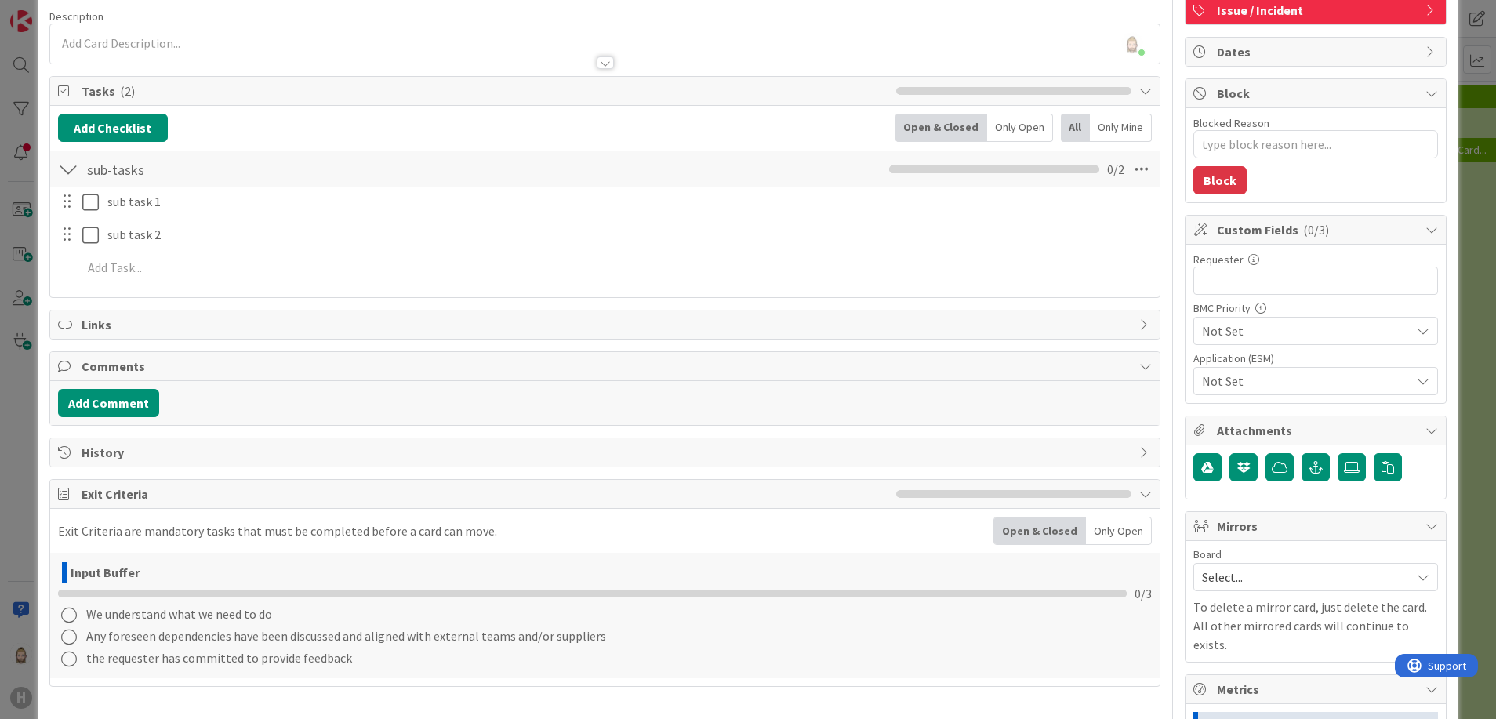
click at [301, 323] on span "Links" at bounding box center [607, 324] width 1051 height 19
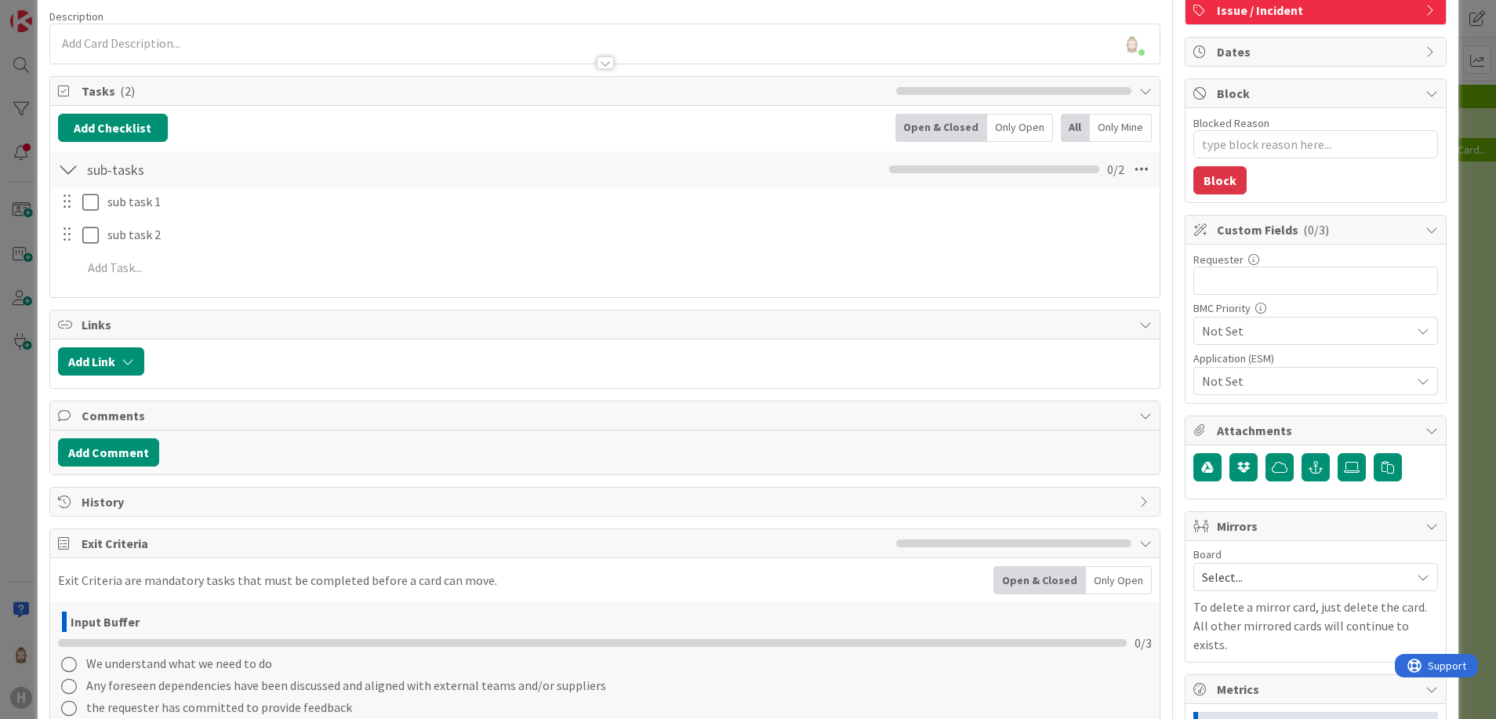
click at [301, 323] on span "Links" at bounding box center [607, 324] width 1051 height 19
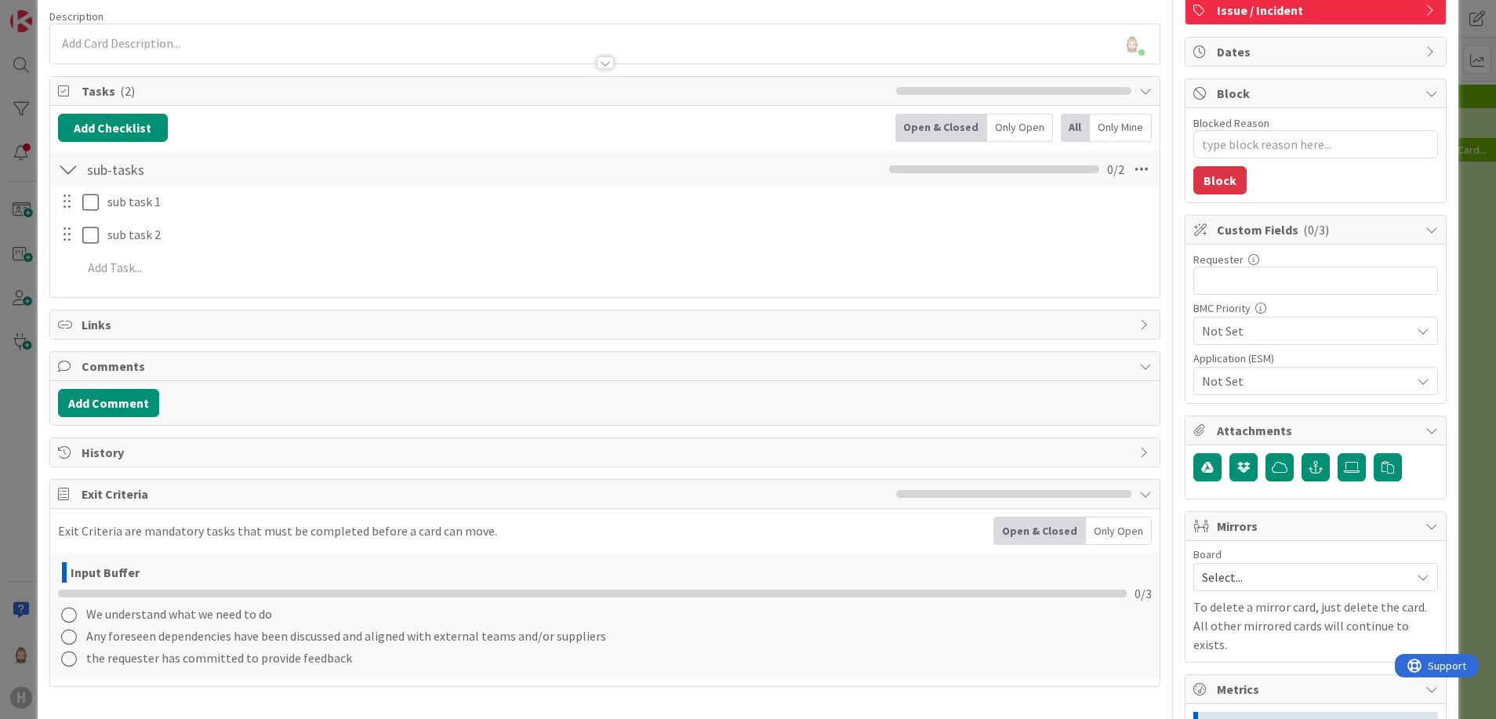
scroll to position [0, 0]
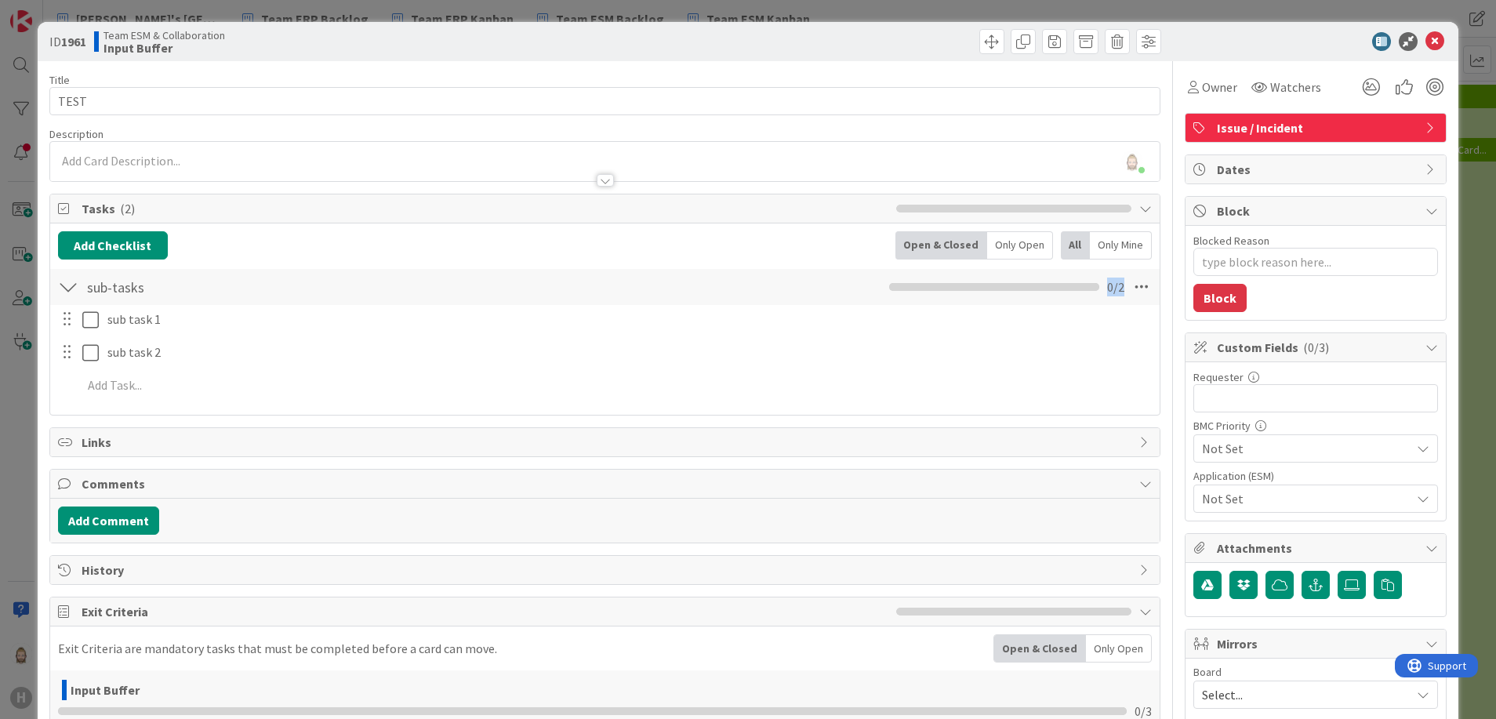
drag, startPoint x: 1106, startPoint y: 290, endPoint x: 1078, endPoint y: 289, distance: 27.5
click at [1078, 289] on div "0 / 2" at bounding box center [1006, 287] width 235 height 19
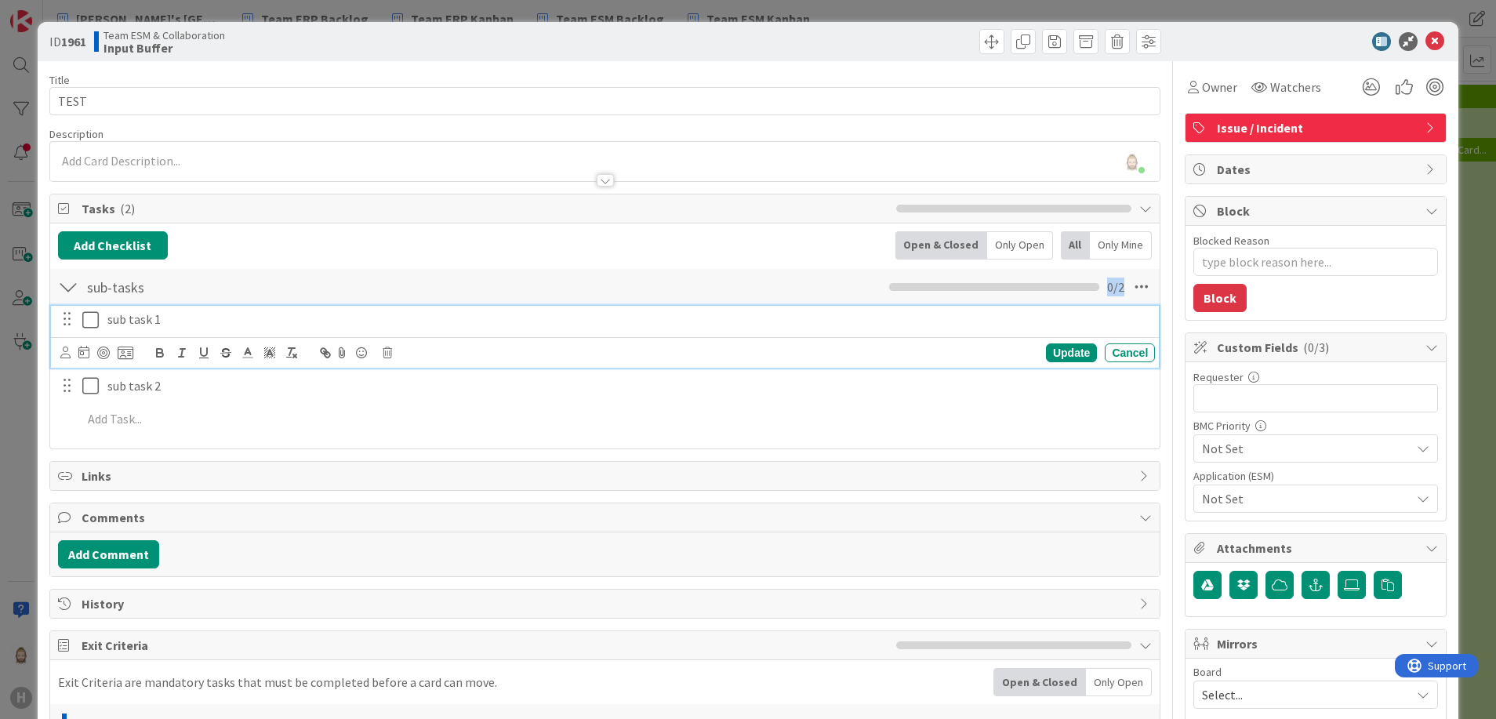
click at [93, 326] on icon at bounding box center [90, 320] width 16 height 19
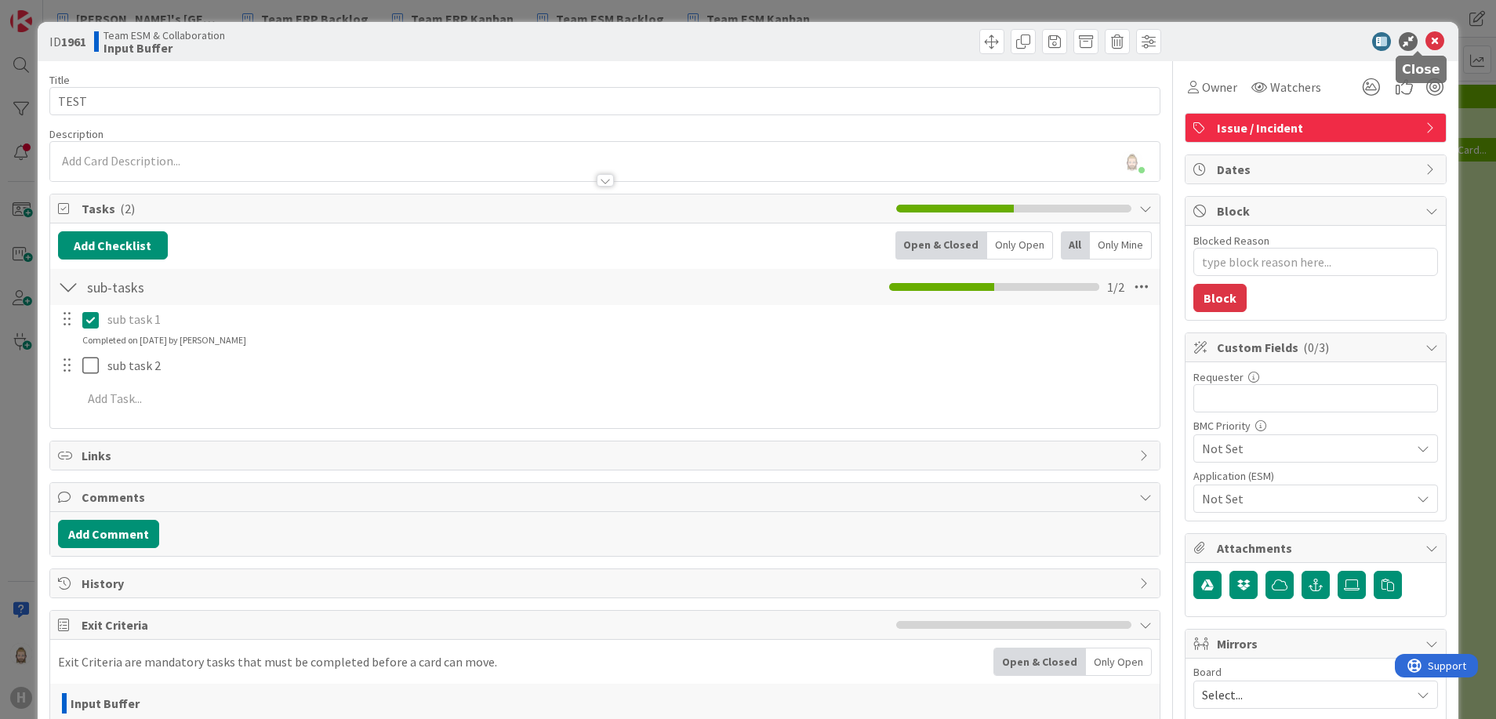
click at [1107, 44] on icon at bounding box center [1435, 41] width 19 height 19
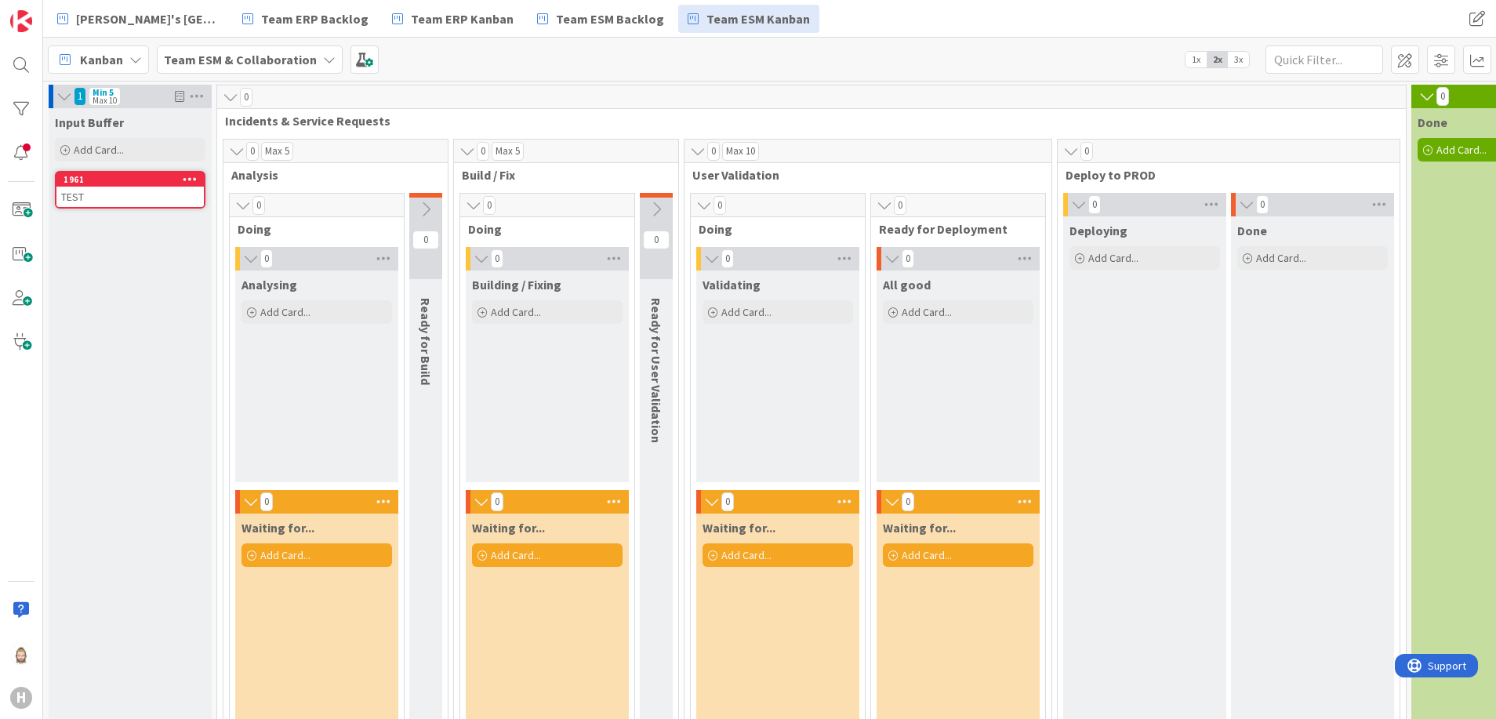
click at [1107, 60] on span "3x" at bounding box center [1238, 60] width 21 height 16
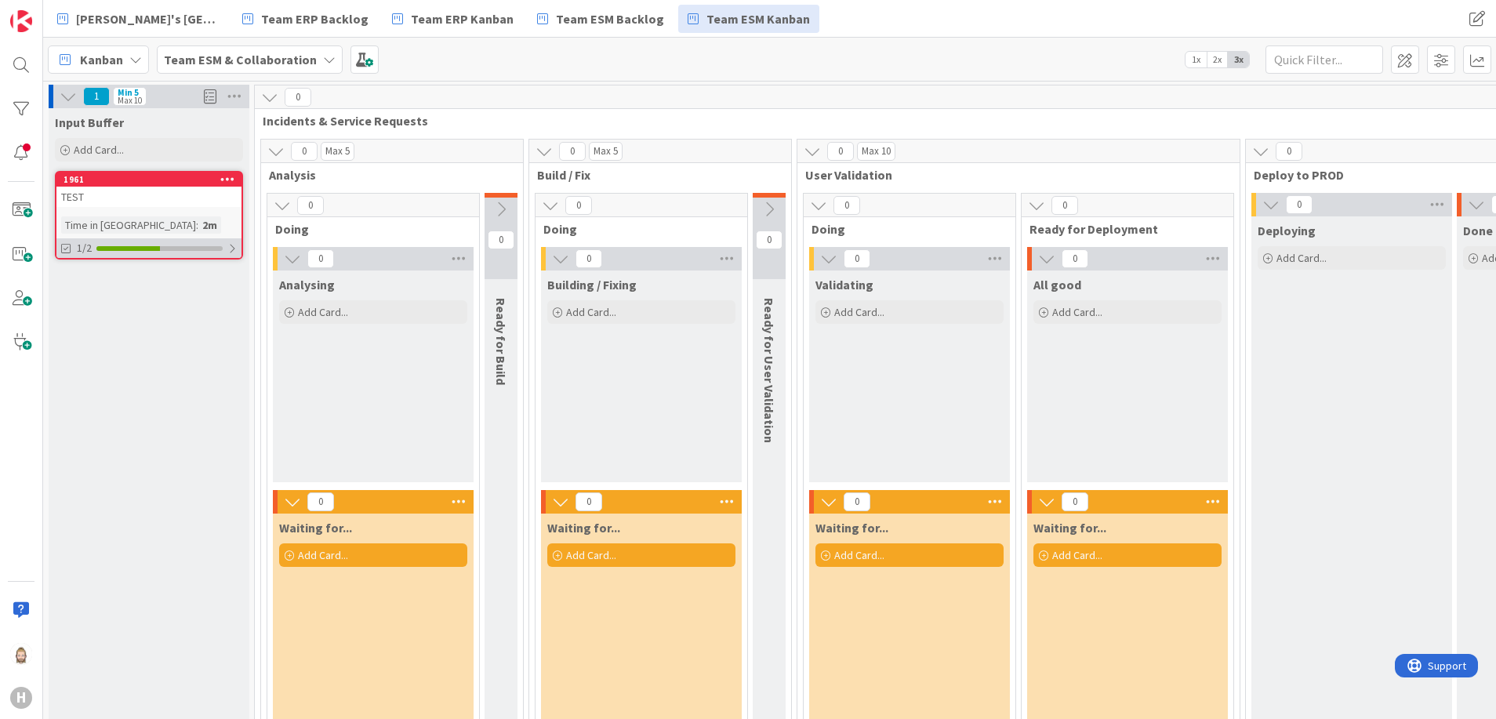
click at [232, 247] on div at bounding box center [231, 248] width 9 height 13
click at [112, 305] on button "Show Full Tasks" at bounding box center [96, 302] width 67 height 17
click at [112, 304] on button "Hide Full Tasks" at bounding box center [94, 302] width 63 height 17
click at [67, 288] on icon at bounding box center [67, 286] width 13 height 13
click at [129, 252] on div "2/2" at bounding box center [148, 248] width 185 height 20
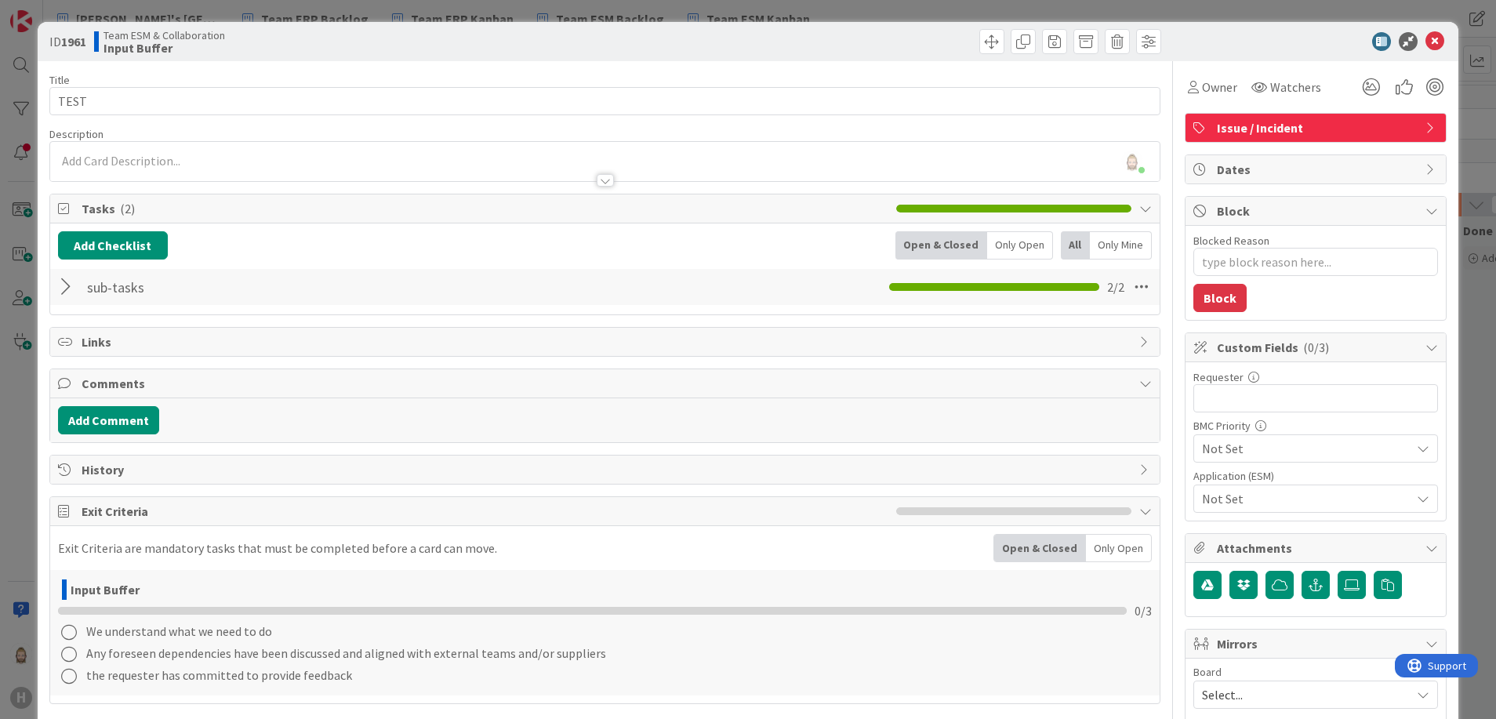
click at [67, 285] on div at bounding box center [68, 287] width 20 height 28
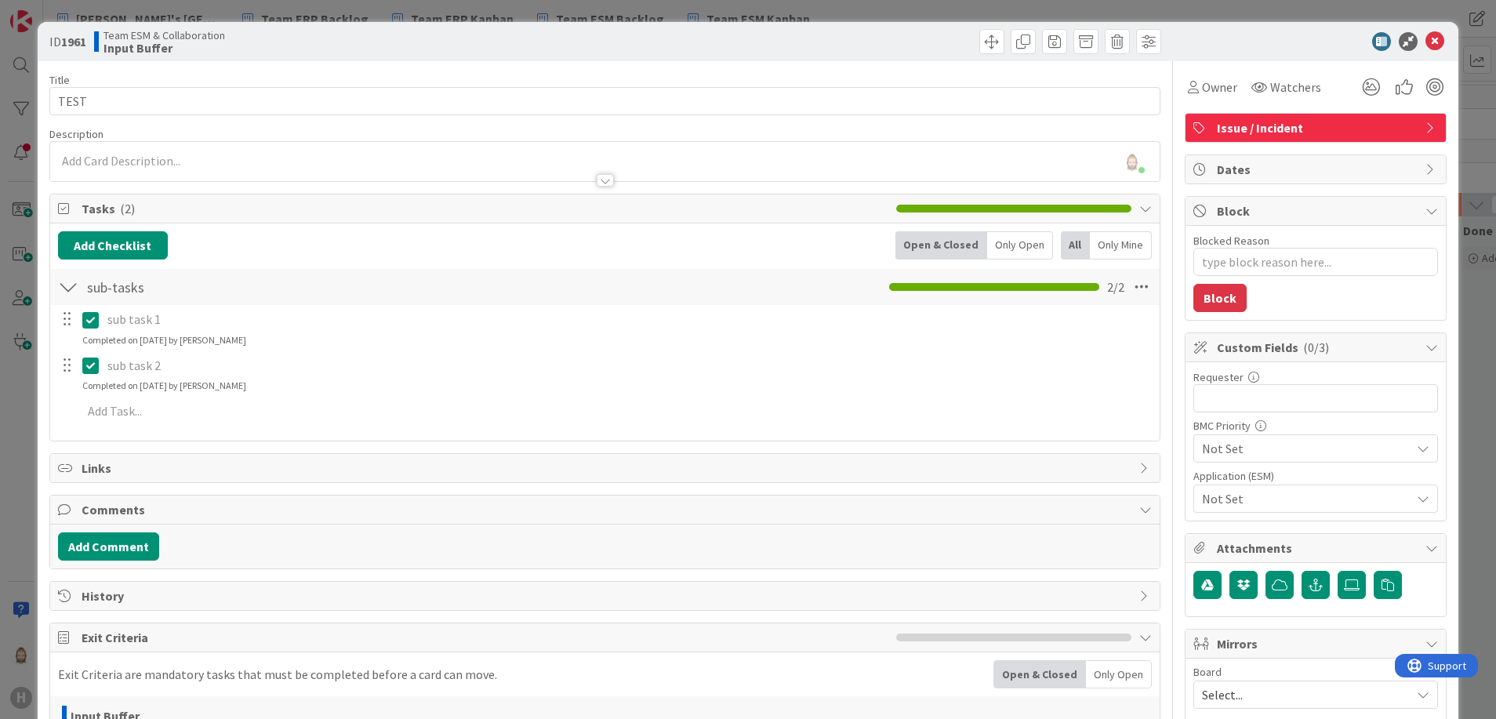
click at [84, 317] on icon at bounding box center [90, 320] width 16 height 19
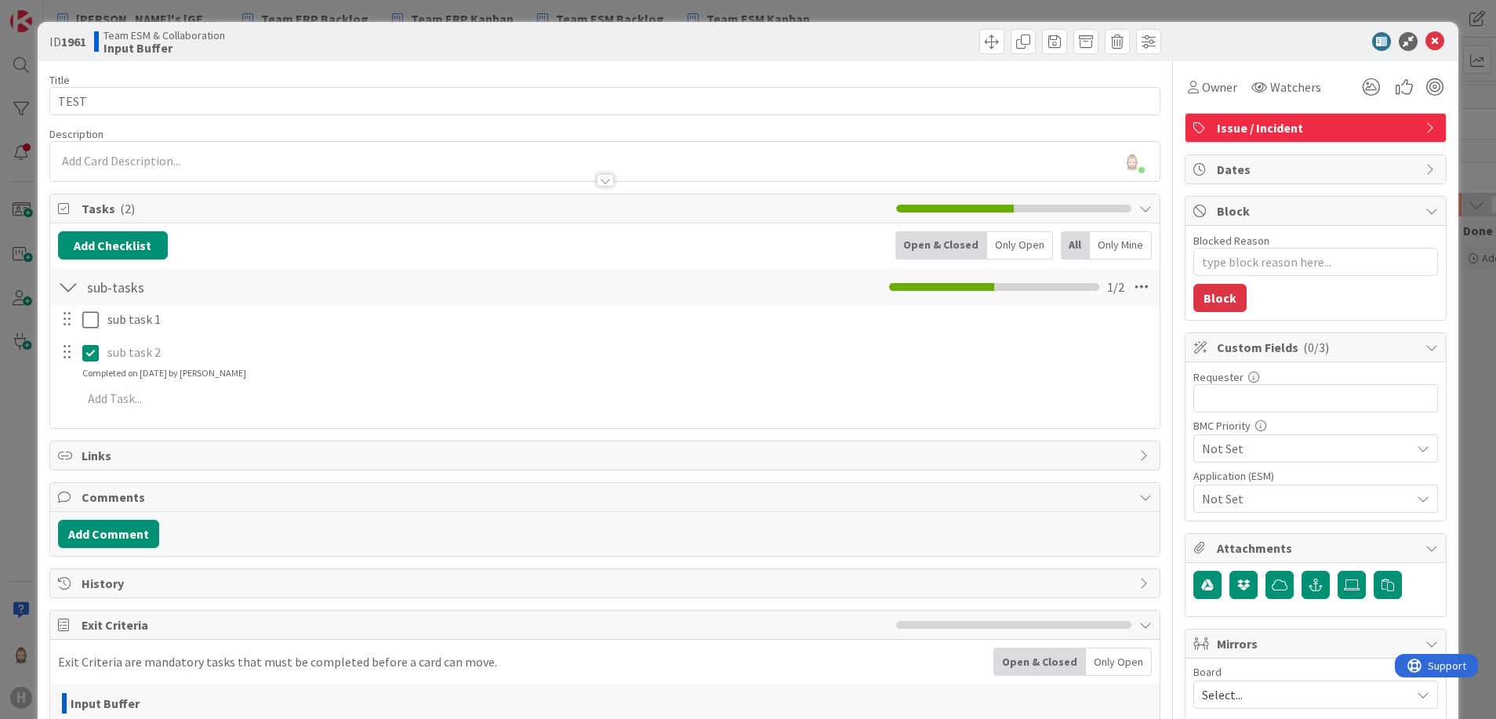
click at [93, 381] on div "sub task 1 Update Cancel sub task 2 Update Cancel Completed on 19/09/2025 by Ro…" at bounding box center [605, 362] width 1095 height 114
click at [90, 352] on icon at bounding box center [90, 353] width 16 height 19
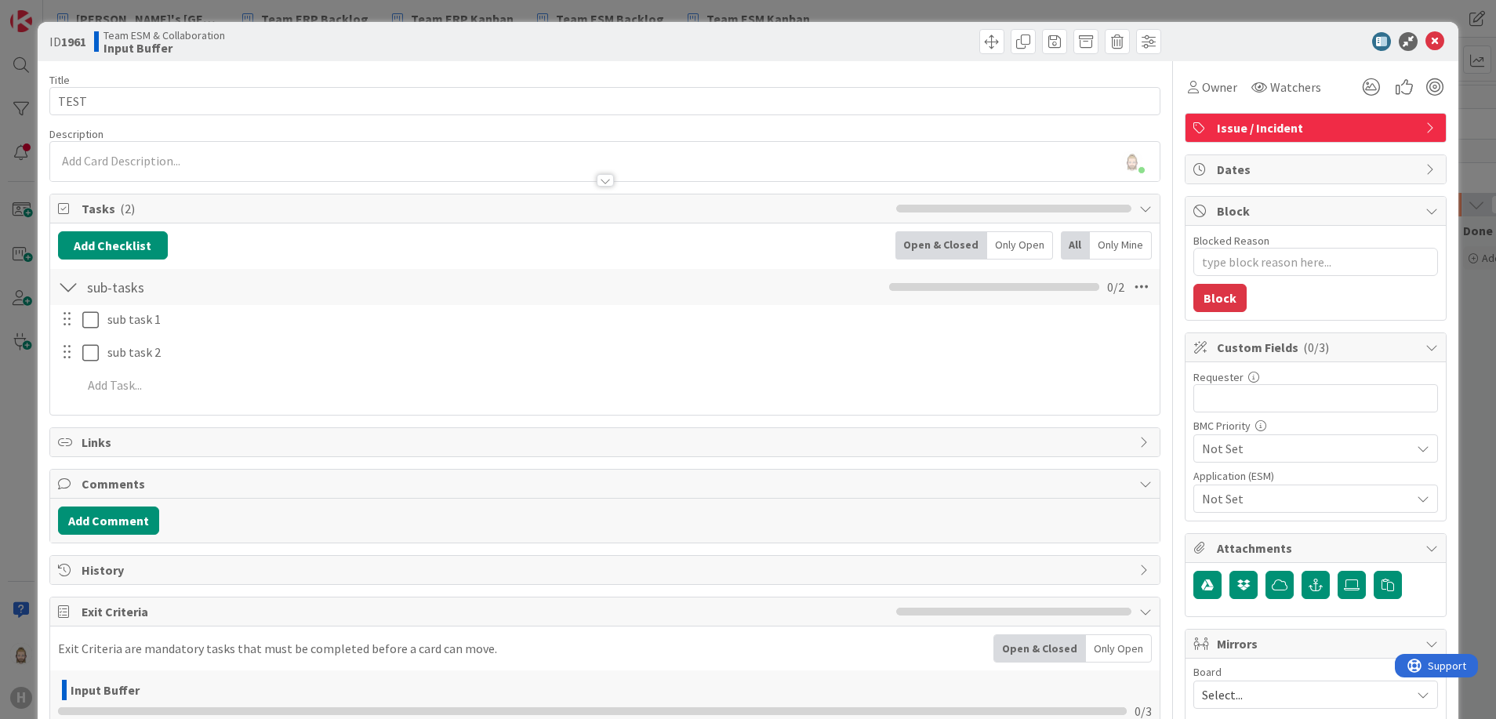
click at [217, 250] on div "Add Checklist Open & Closed Only Open All Only Mine" at bounding box center [605, 245] width 1095 height 28
click at [394, 202] on span "Tasks ( 2 )" at bounding box center [486, 208] width 808 height 19
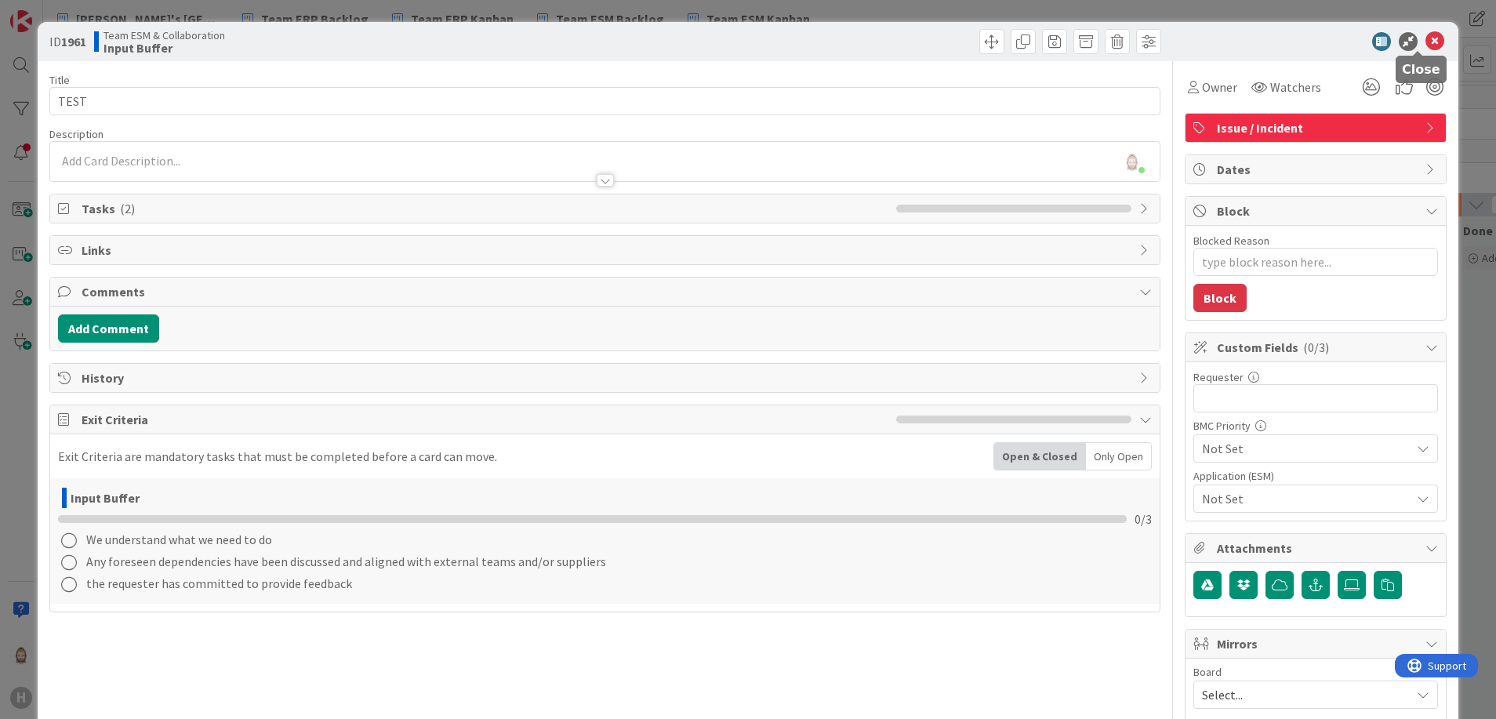
click at [1107, 39] on icon at bounding box center [1435, 41] width 19 height 19
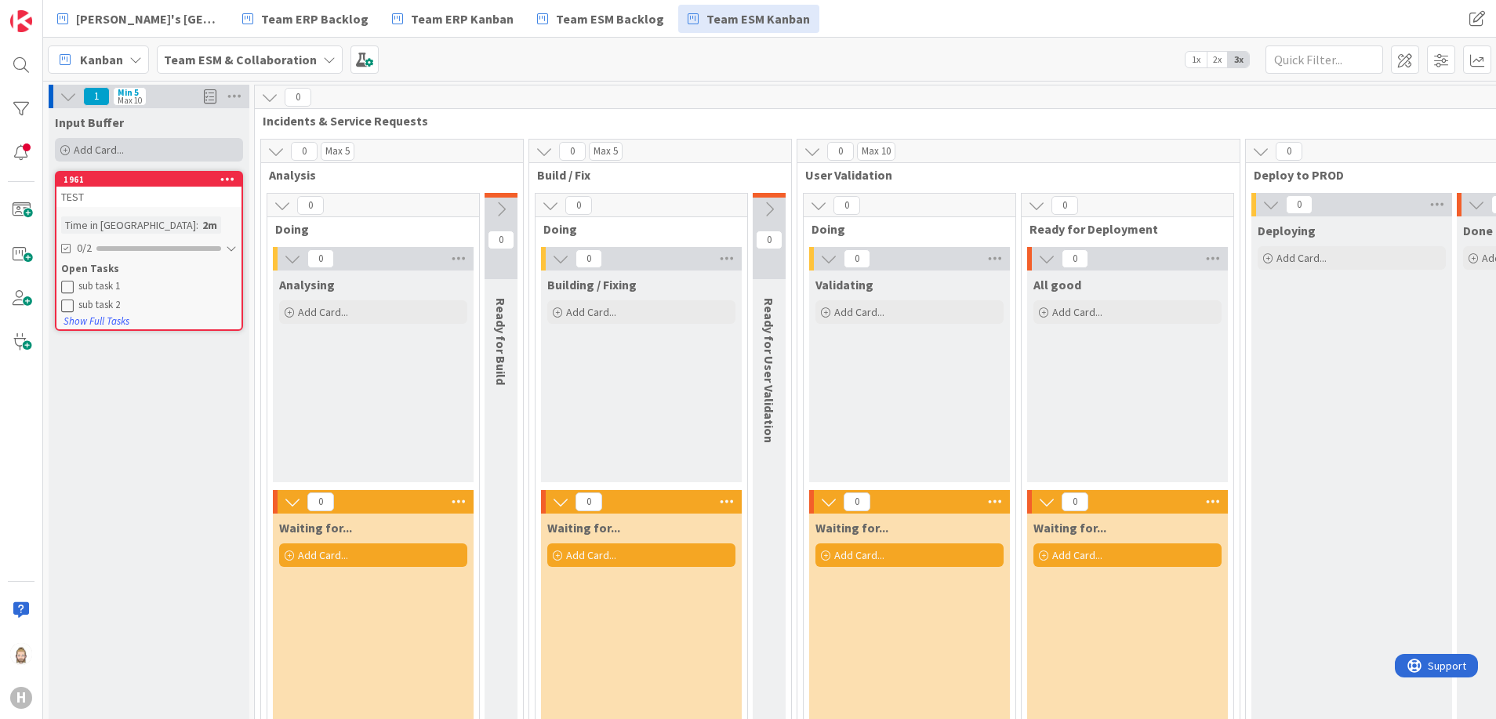
click at [140, 154] on div "Add Card..." at bounding box center [149, 150] width 188 height 24
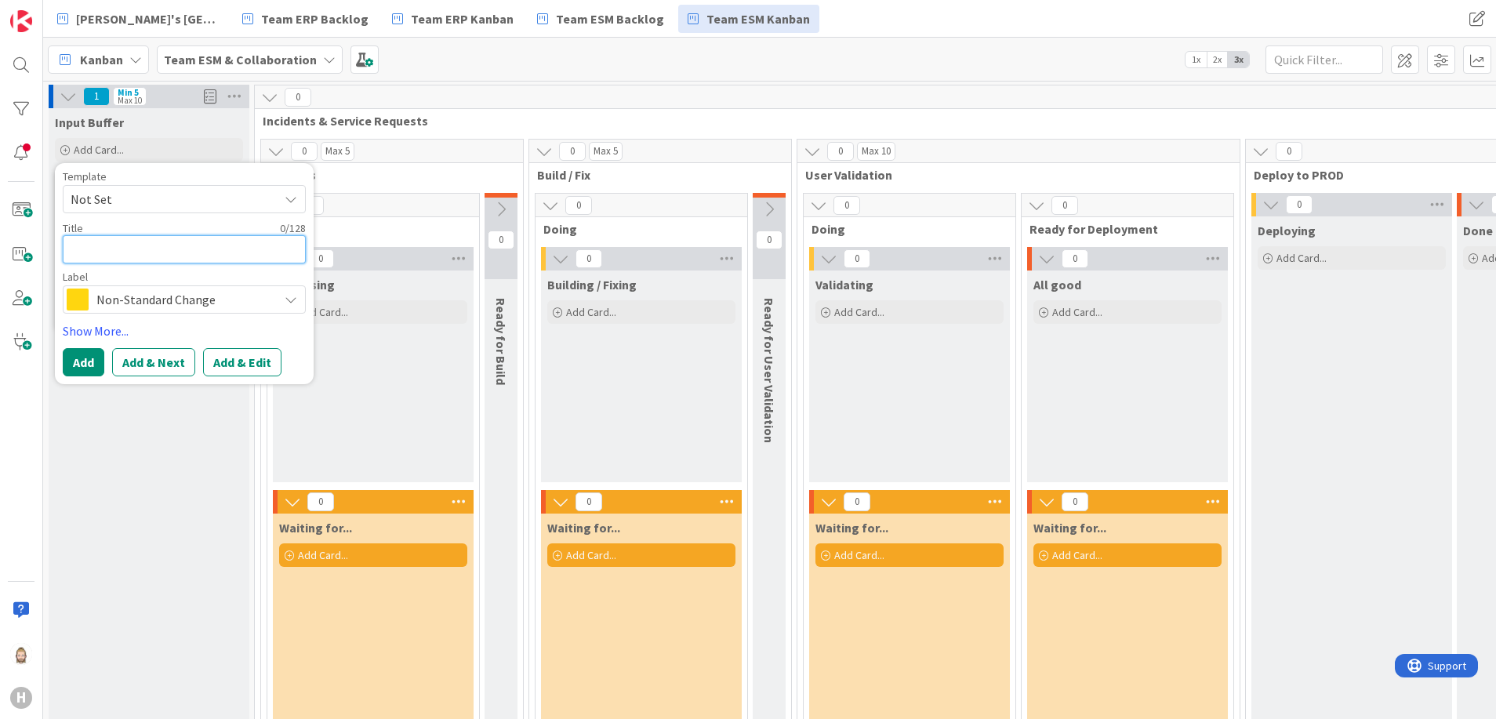
type textarea "x"
type textarea "T"
type textarea "x"
type textarea "TE"
type textarea "x"
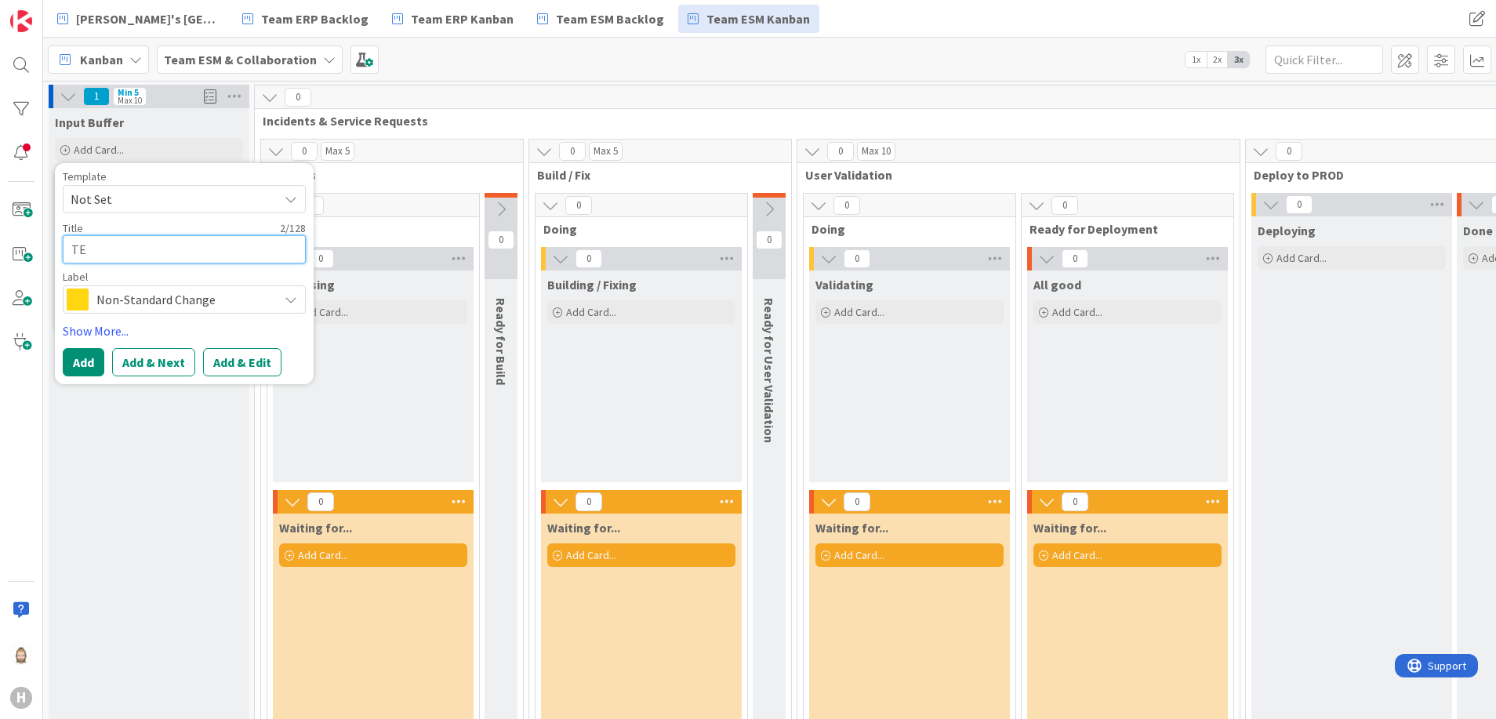
type textarea "TES"
type textarea "x"
type textarea "TEST"
type textarea "x"
type textarea "TEST"
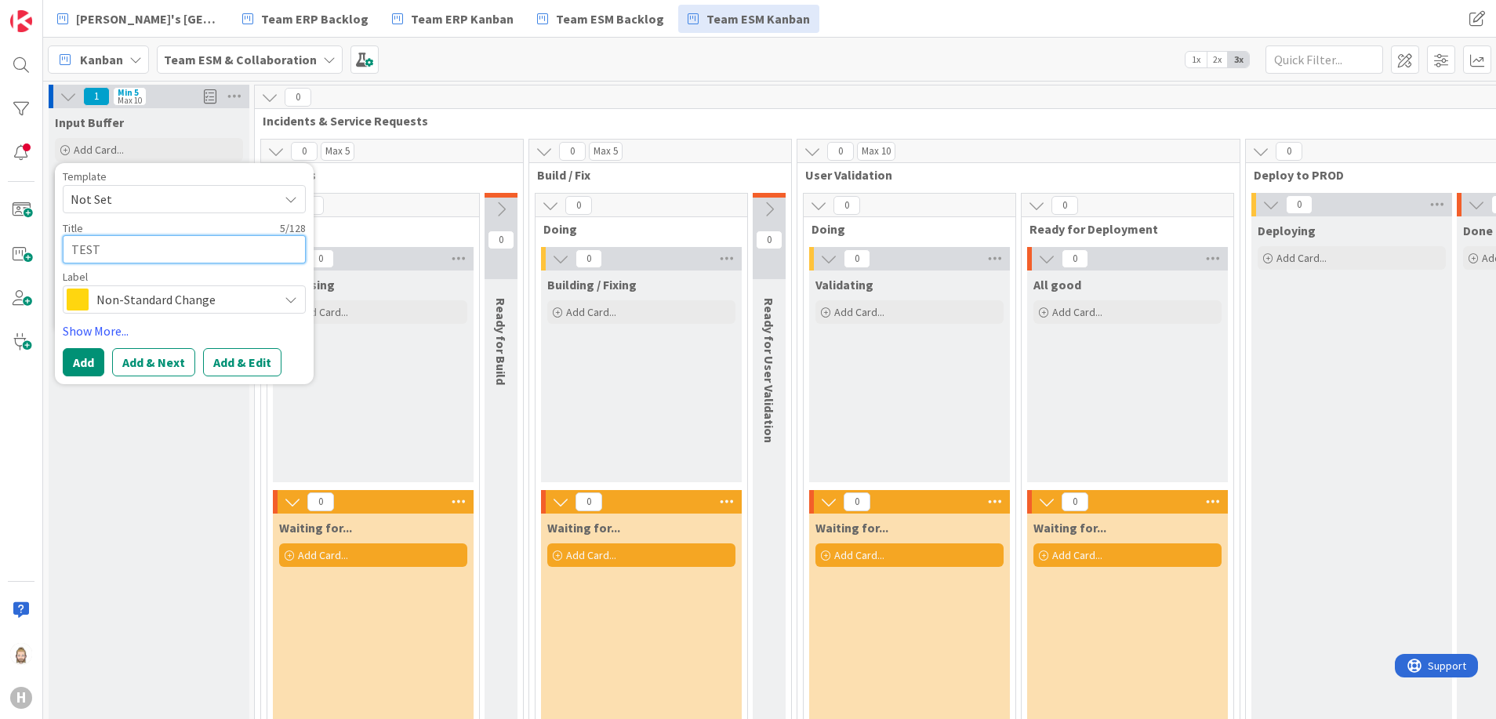
type textarea "x"
type textarea "TEST 2"
click at [170, 292] on span "Non-Standard Change" at bounding box center [183, 300] width 174 height 22
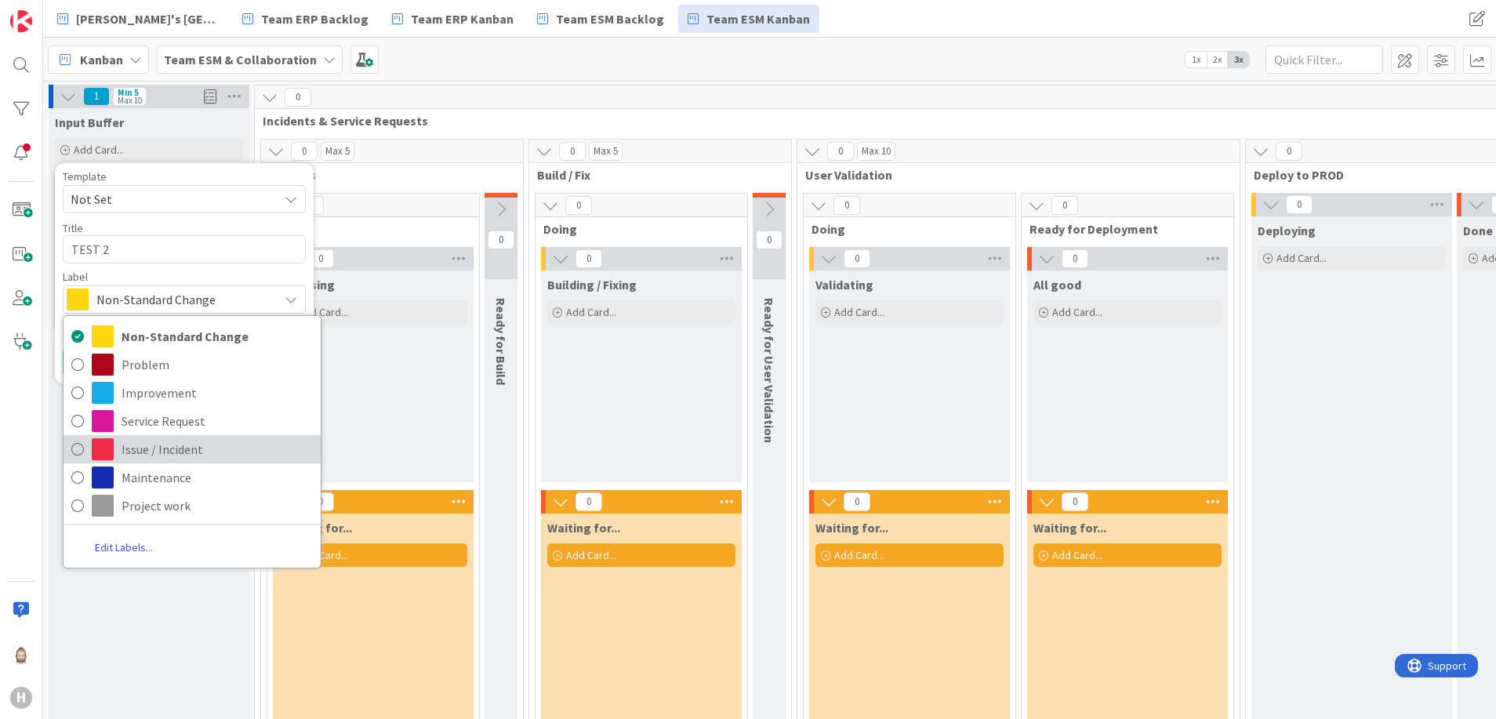
click at [169, 450] on span "Issue / Incident" at bounding box center [217, 450] width 191 height 24
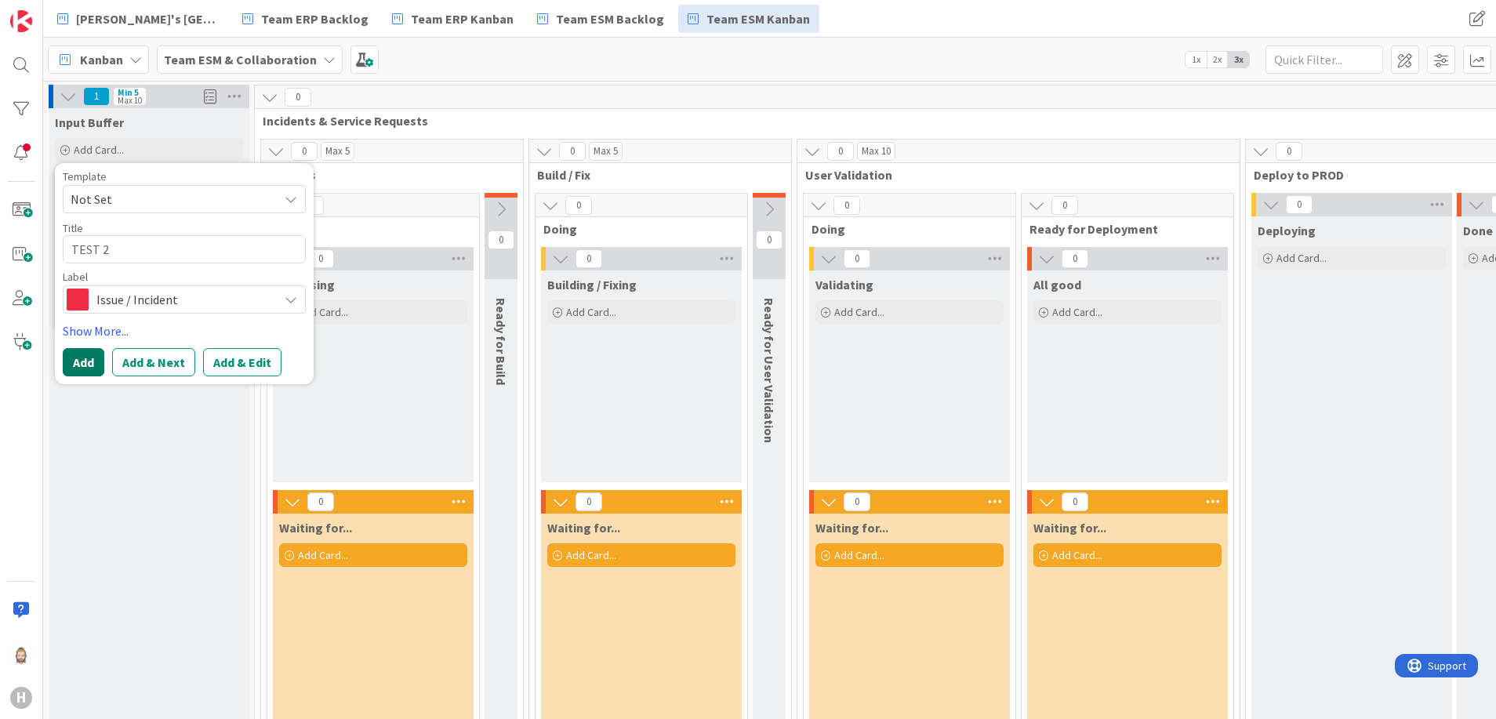
click at [77, 368] on button "Add" at bounding box center [84, 362] width 42 height 28
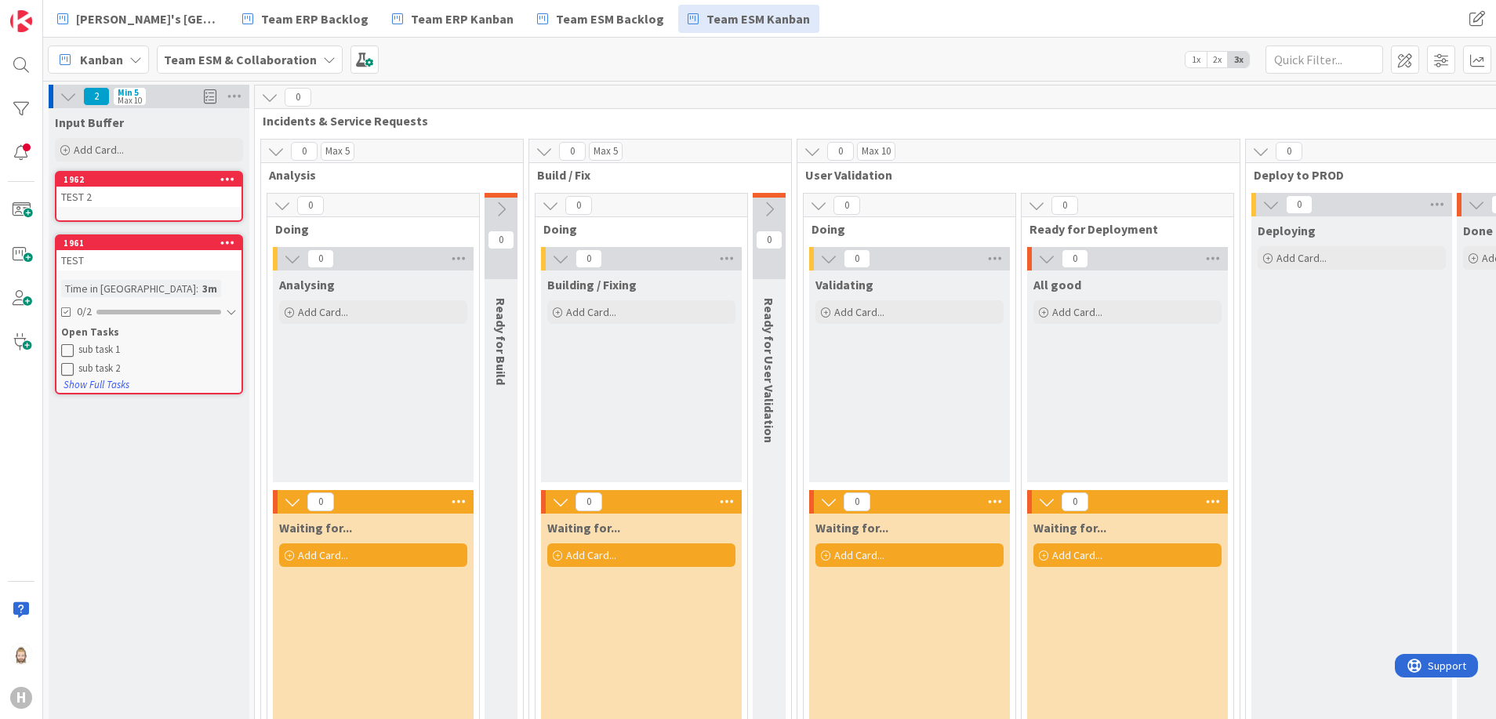
click at [169, 192] on div "TEST 2" at bounding box center [148, 197] width 185 height 20
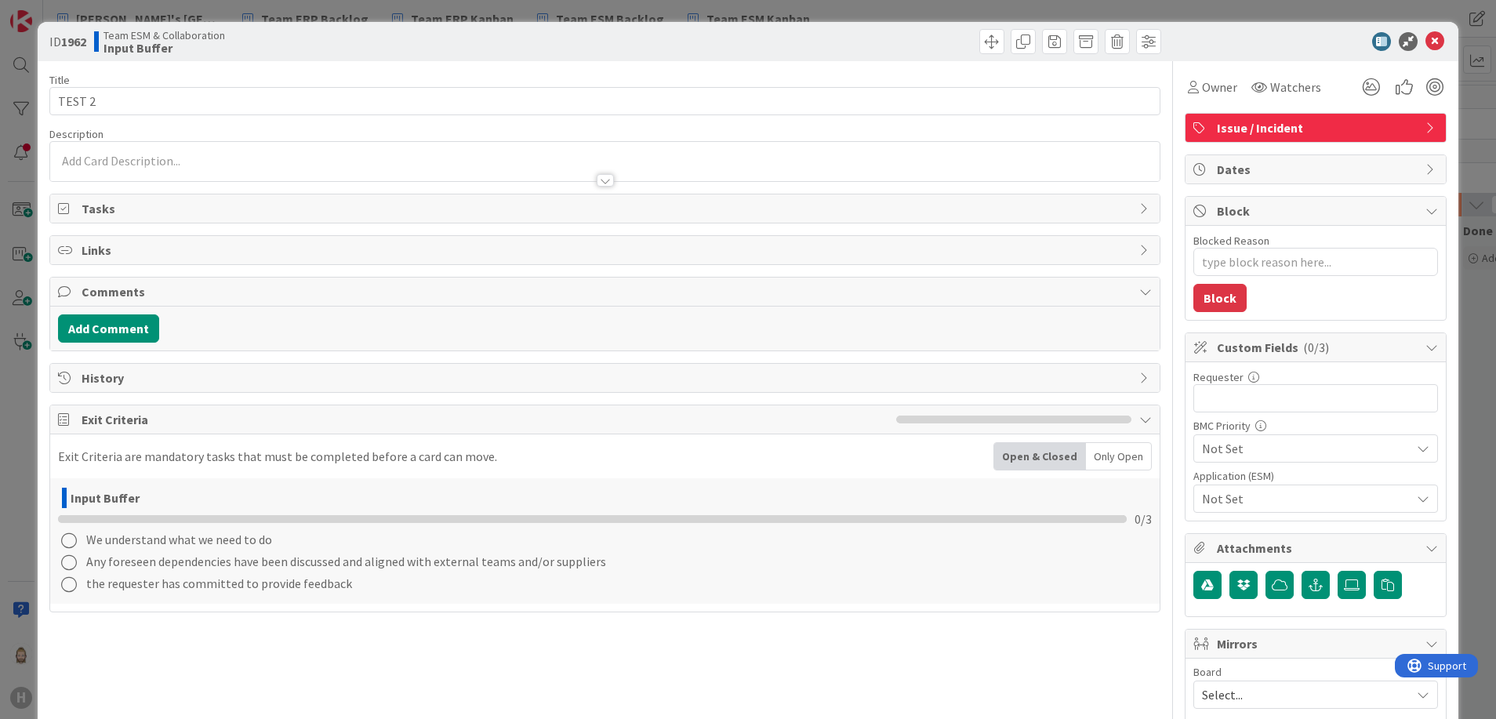
click at [137, 248] on span "Links" at bounding box center [607, 250] width 1051 height 19
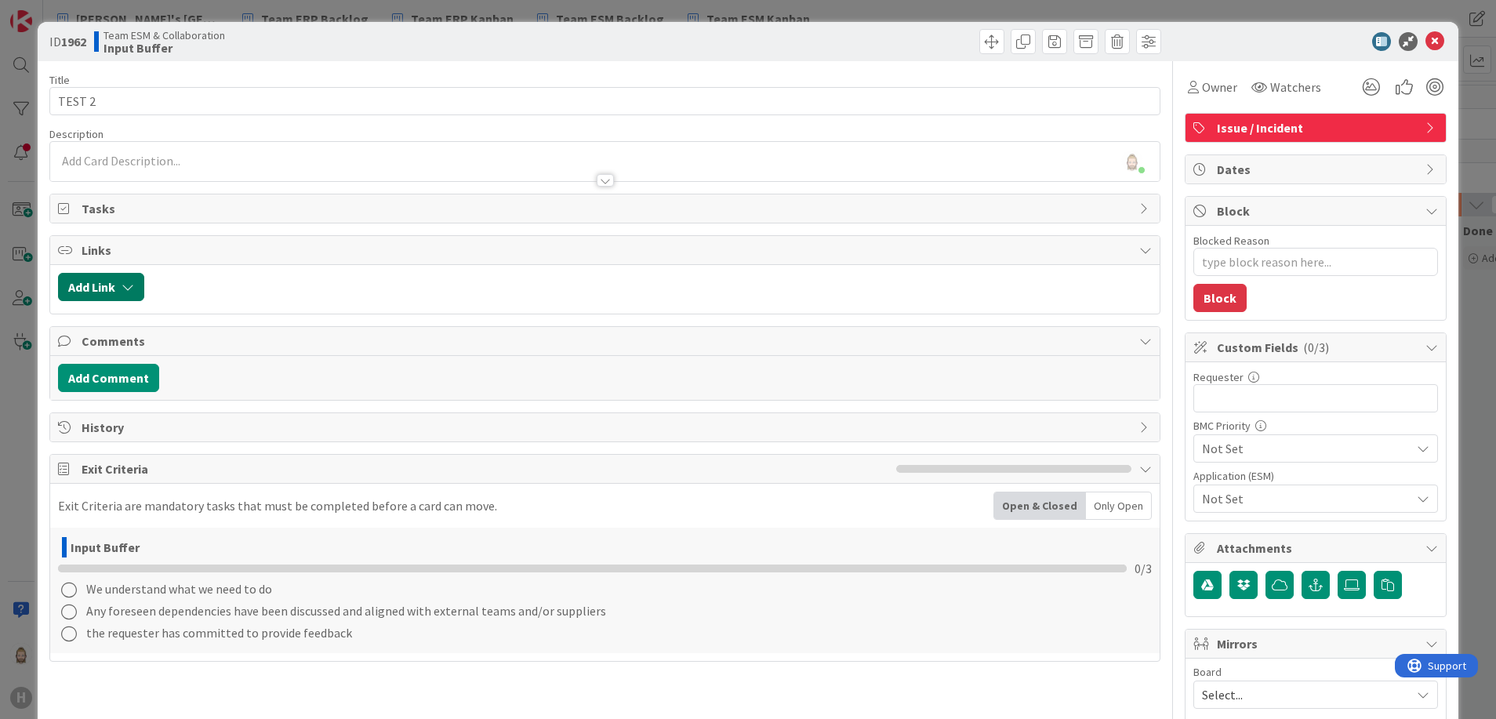
click at [127, 278] on button "Add Link" at bounding box center [101, 287] width 86 height 28
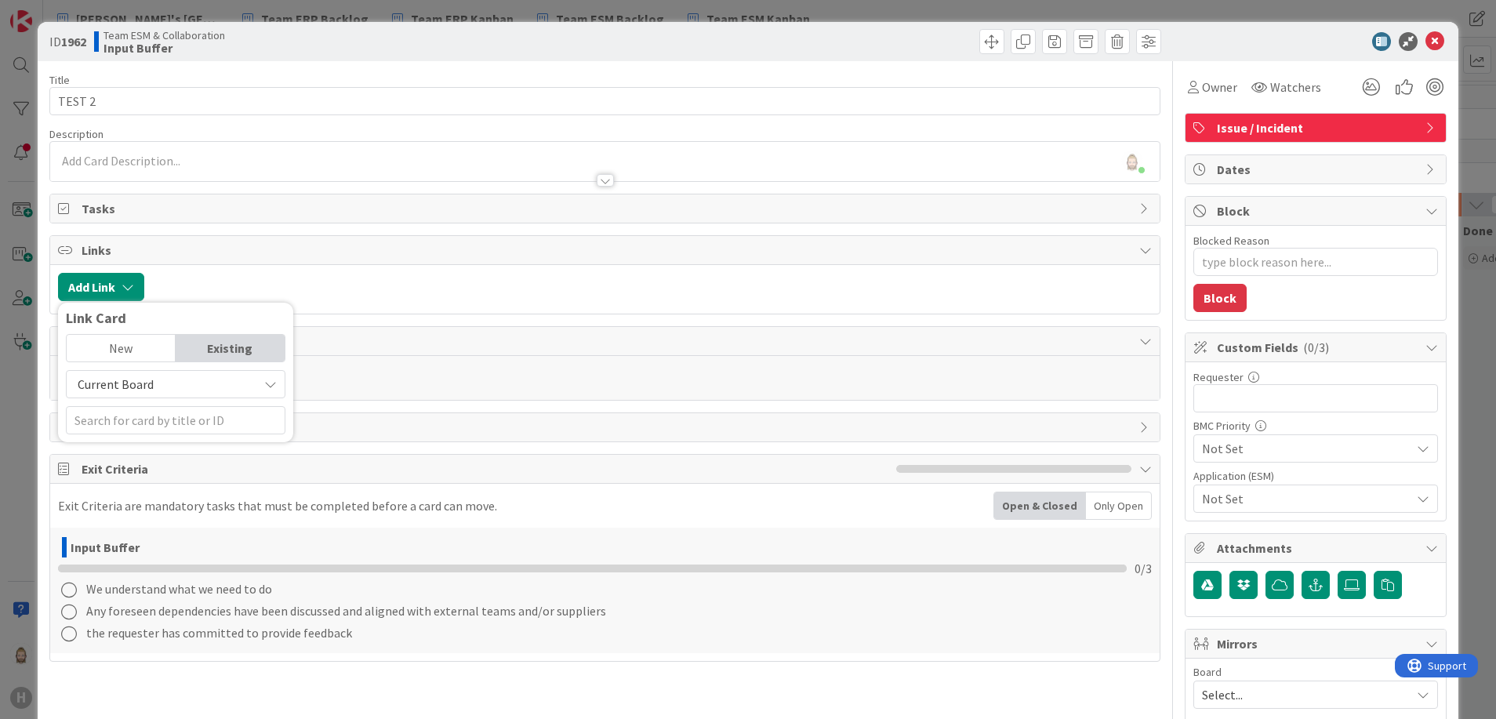
click at [220, 346] on div "Existing" at bounding box center [230, 348] width 109 height 27
click at [208, 379] on span "Current Board" at bounding box center [163, 384] width 176 height 22
click at [195, 418] on input "text" at bounding box center [176, 420] width 220 height 28
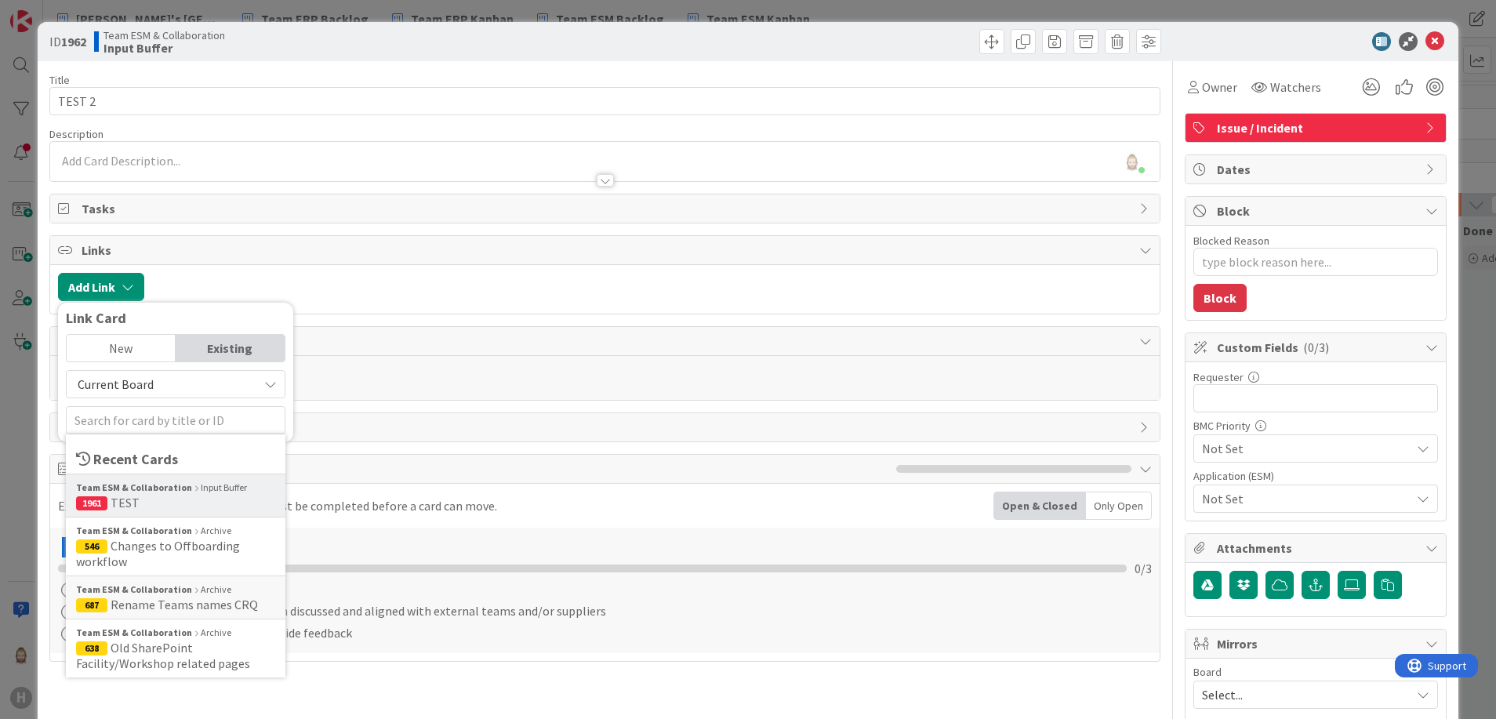
click at [154, 491] on b "Team ESM & Collaboration" at bounding box center [134, 488] width 116 height 14
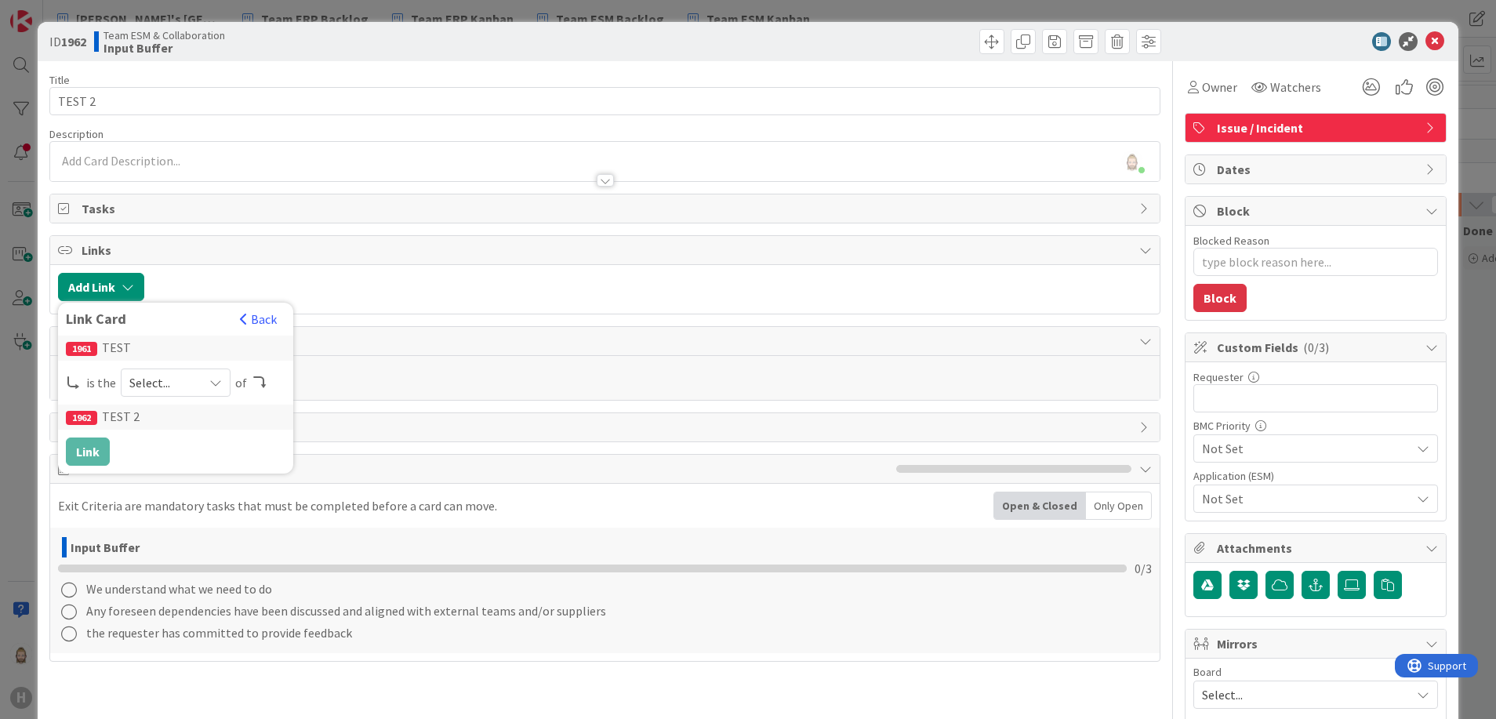
click at [183, 378] on span "Select..." at bounding box center [162, 383] width 66 height 22
click at [285, 421] on span "parent" at bounding box center [258, 420] width 177 height 24
click at [100, 452] on button "Link" at bounding box center [88, 452] width 44 height 28
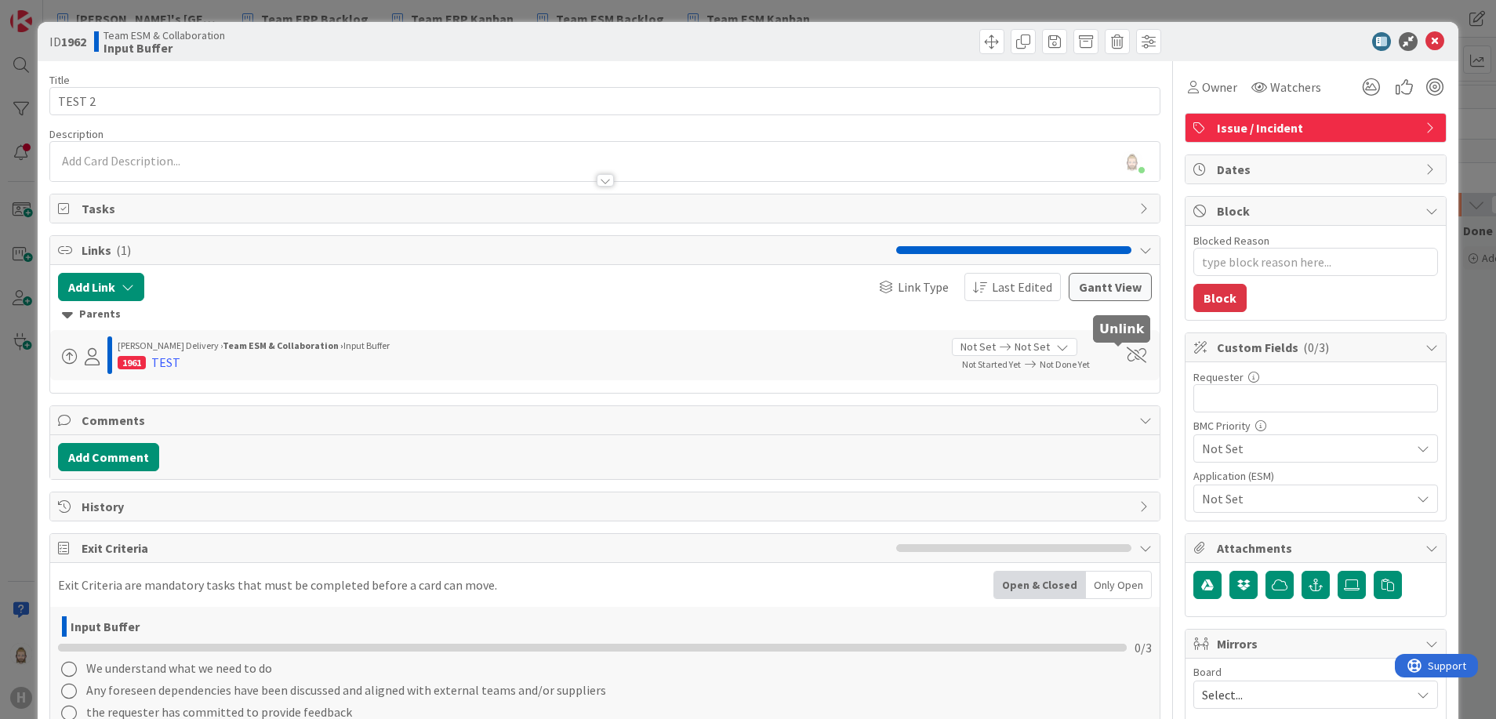
click at [1107, 355] on span at bounding box center [1137, 355] width 20 height 16
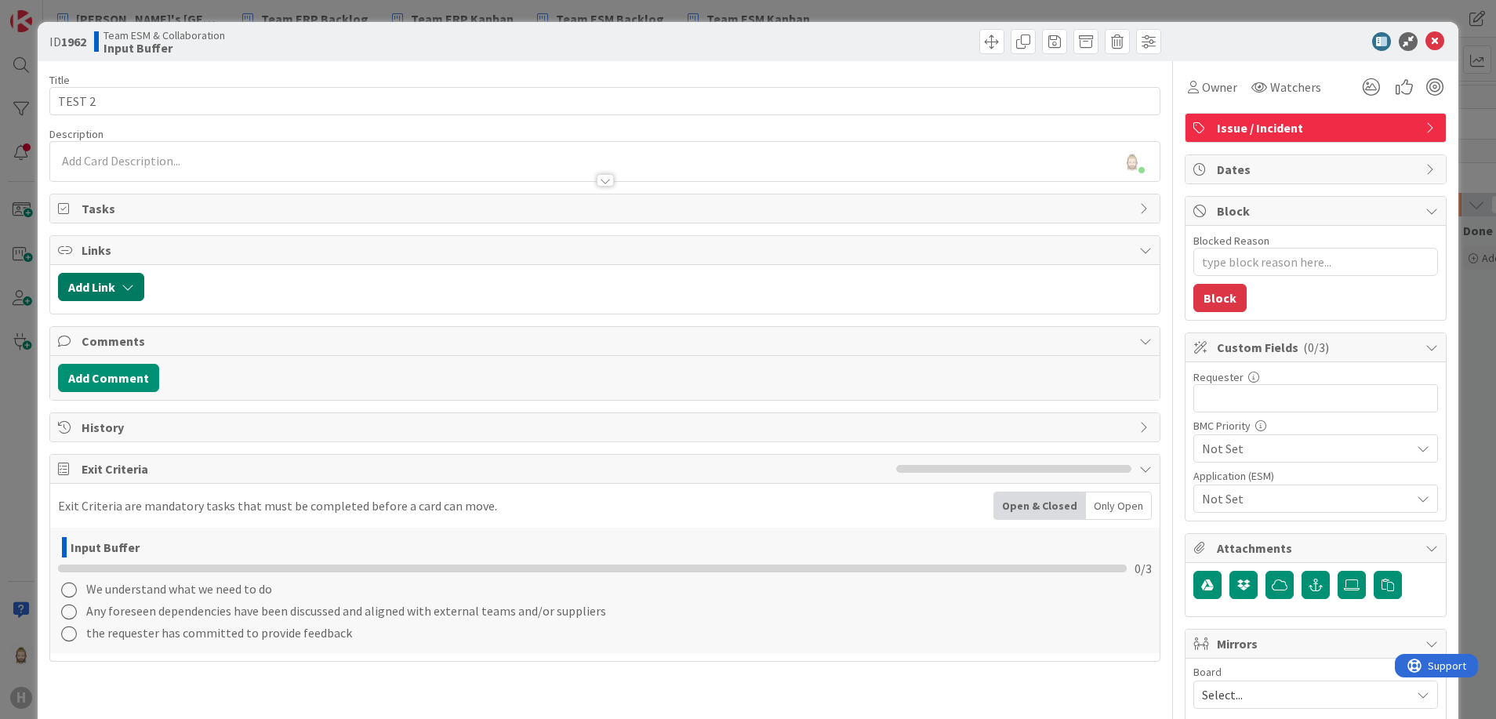
click at [100, 279] on button "Add Link" at bounding box center [101, 287] width 86 height 28
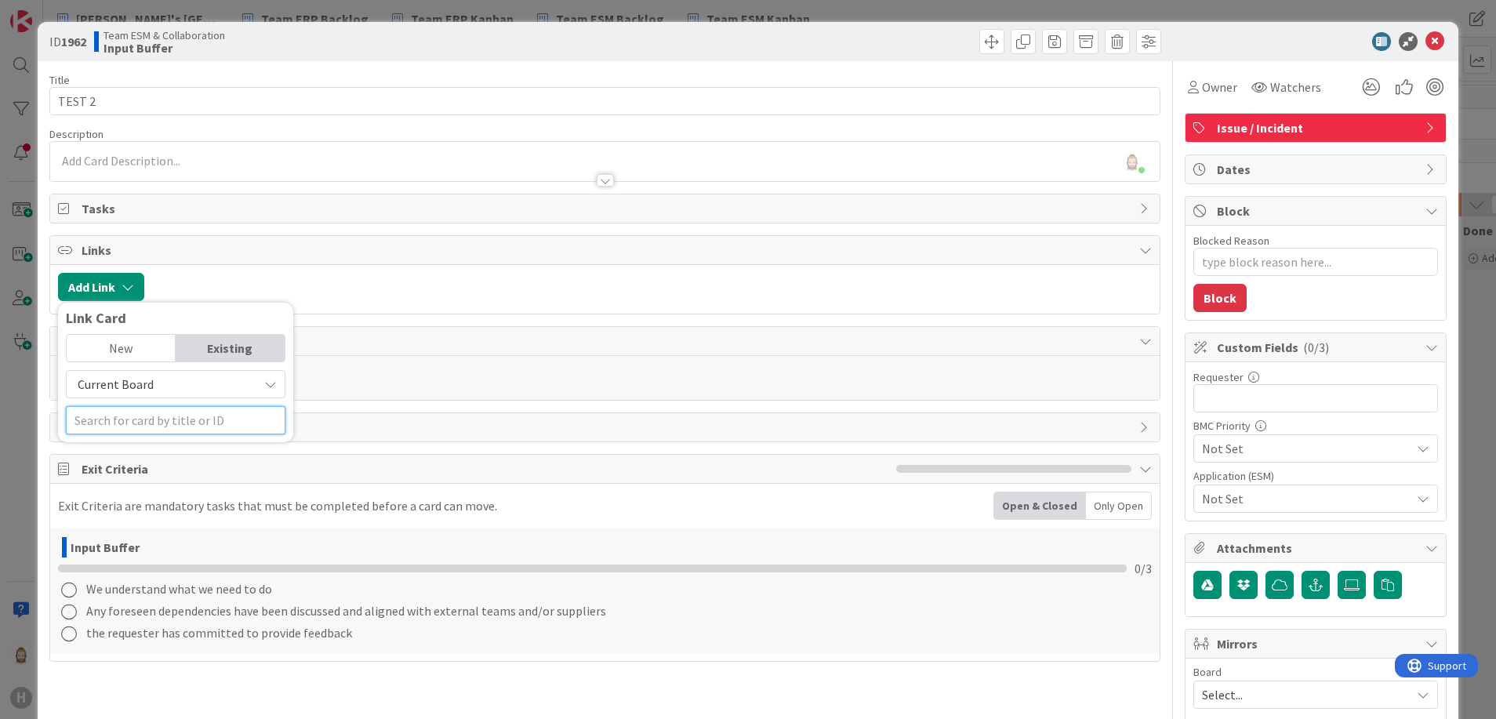
click at [182, 419] on input "text" at bounding box center [176, 420] width 220 height 28
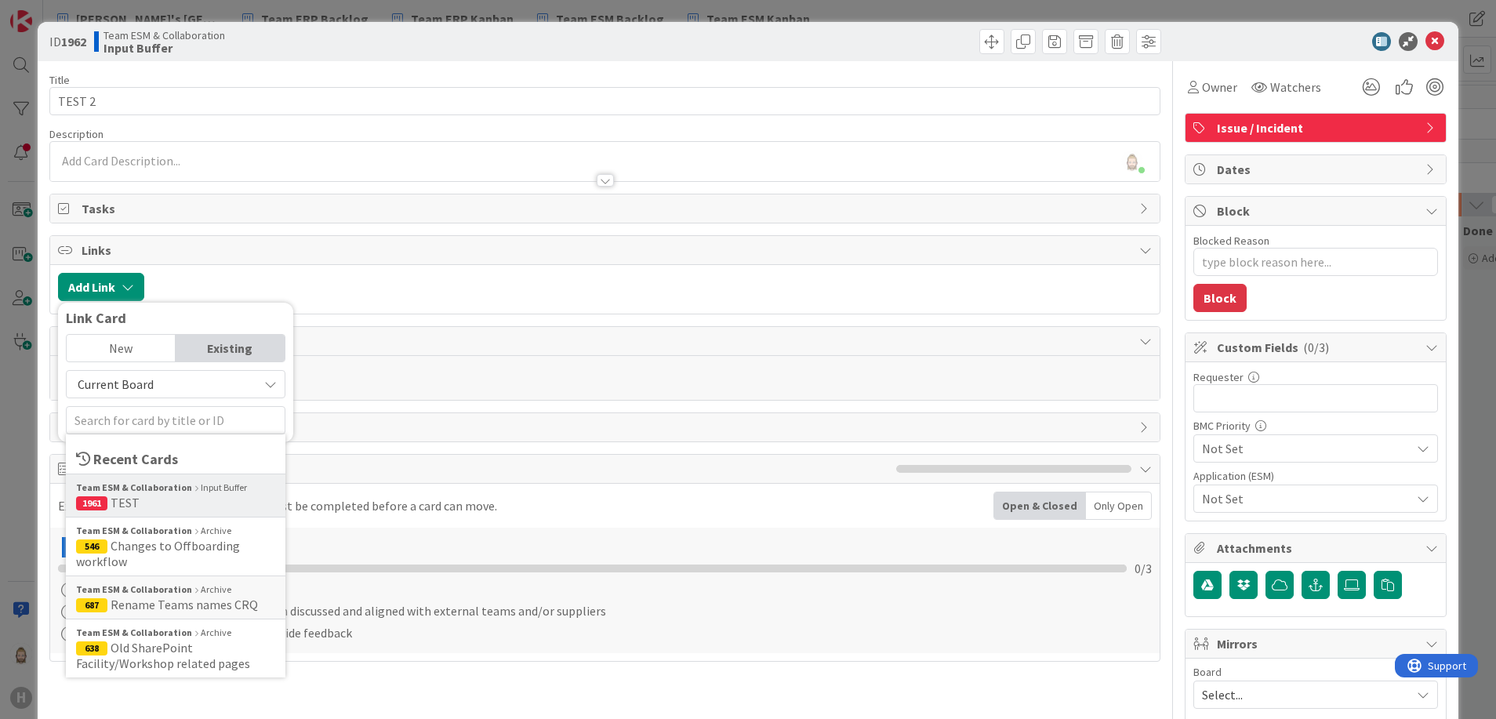
click at [187, 492] on div "Team ESM & Collaboration Input Buffer" at bounding box center [175, 488] width 199 height 14
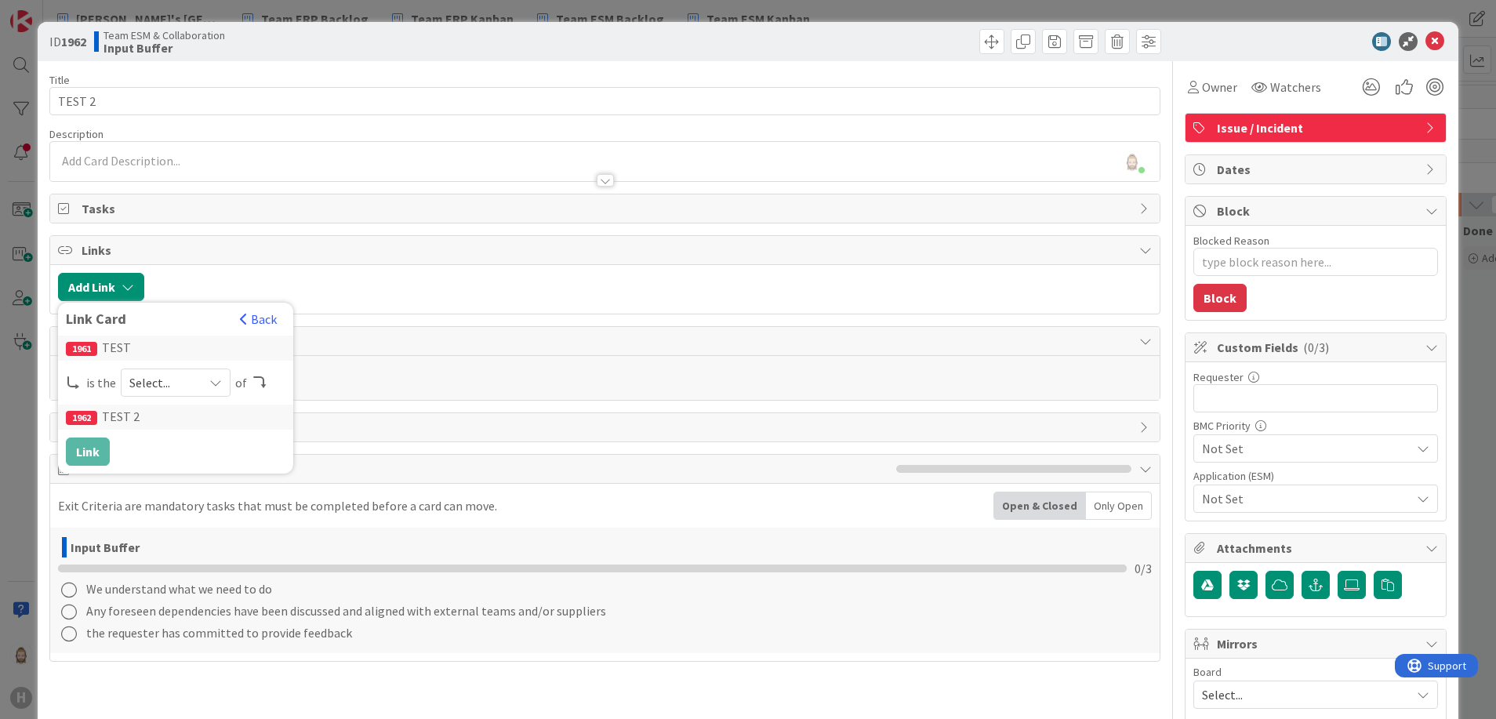
click at [197, 380] on div "Select..." at bounding box center [176, 383] width 110 height 28
click at [198, 418] on span "parent" at bounding box center [258, 420] width 177 height 24
click at [101, 452] on button "Link" at bounding box center [88, 452] width 44 height 28
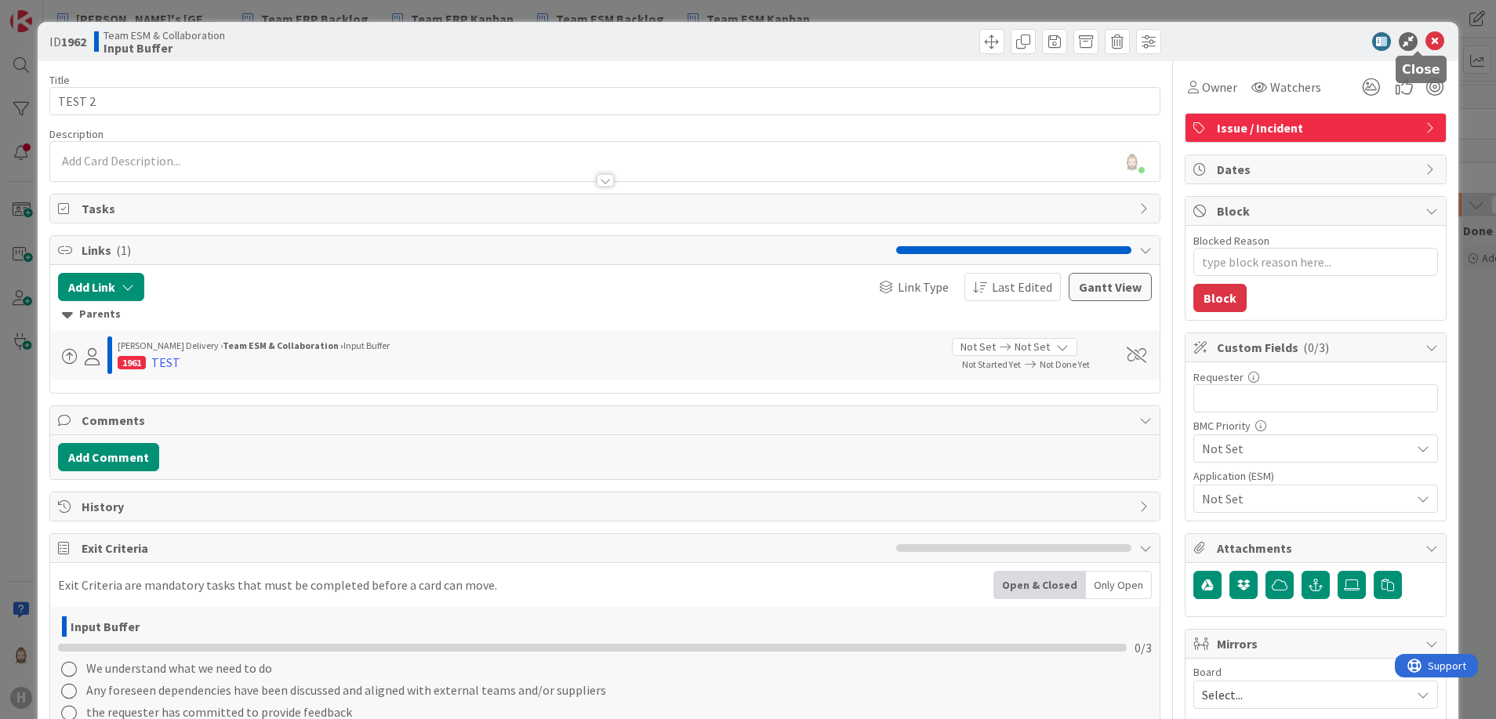
click at [1107, 36] on icon at bounding box center [1435, 41] width 19 height 19
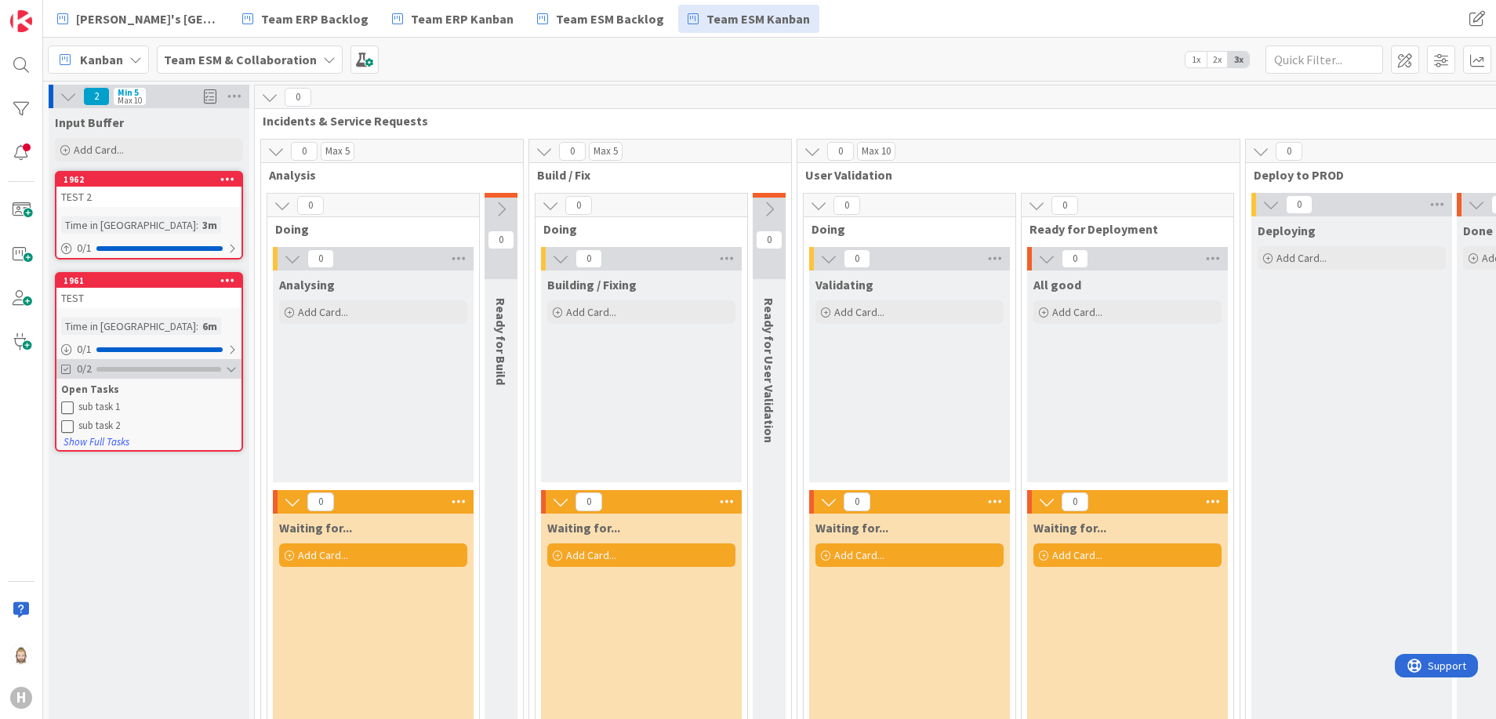
click at [229, 365] on div at bounding box center [231, 369] width 11 height 13
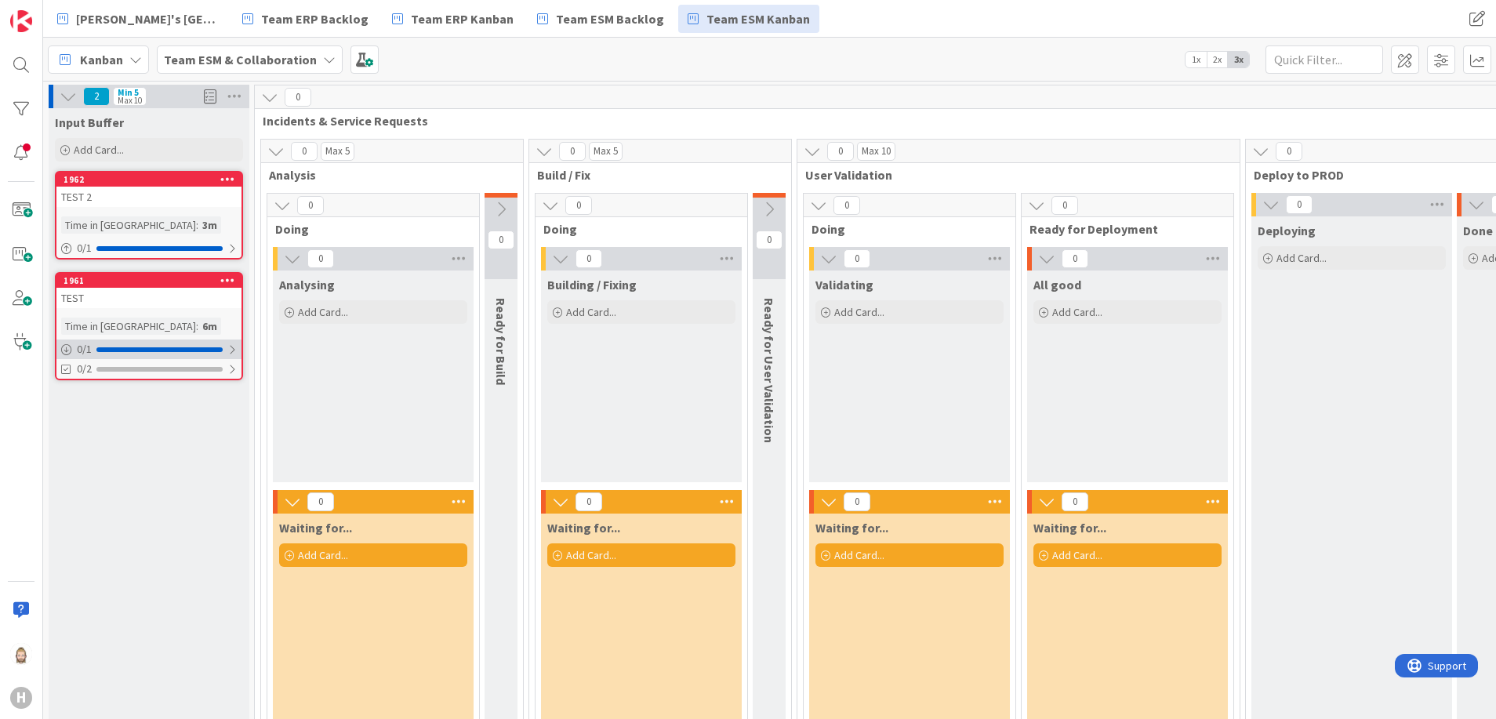
click at [234, 346] on div at bounding box center [231, 350] width 9 height 13
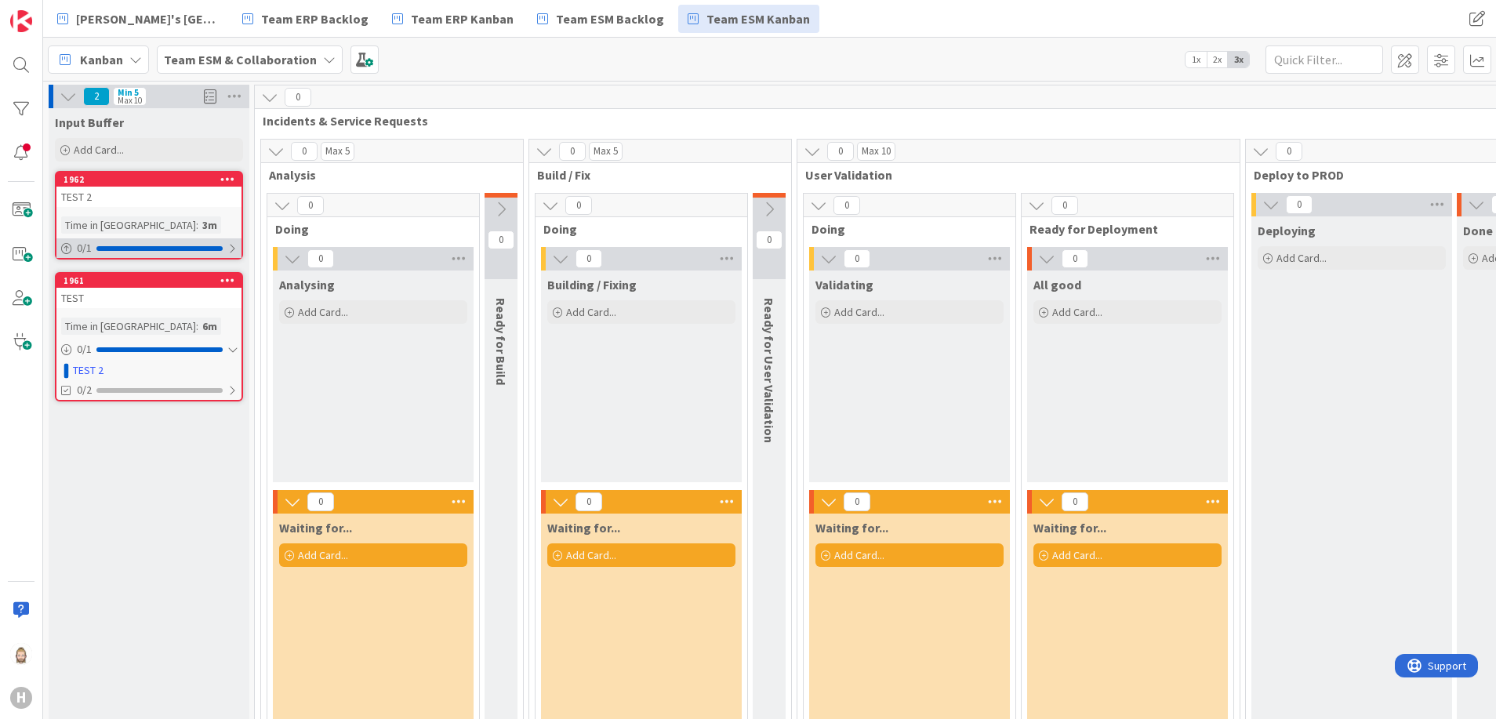
click at [223, 245] on div "0 / 1" at bounding box center [148, 248] width 185 height 20
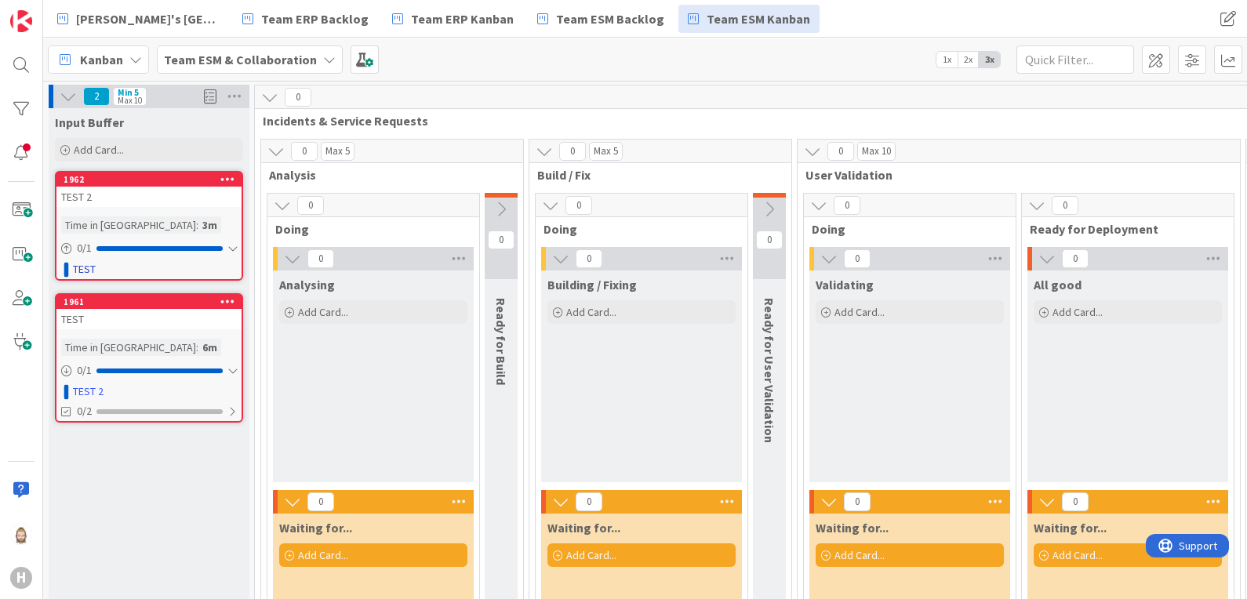
click at [177, 198] on div "TEST 2" at bounding box center [148, 197] width 185 height 20
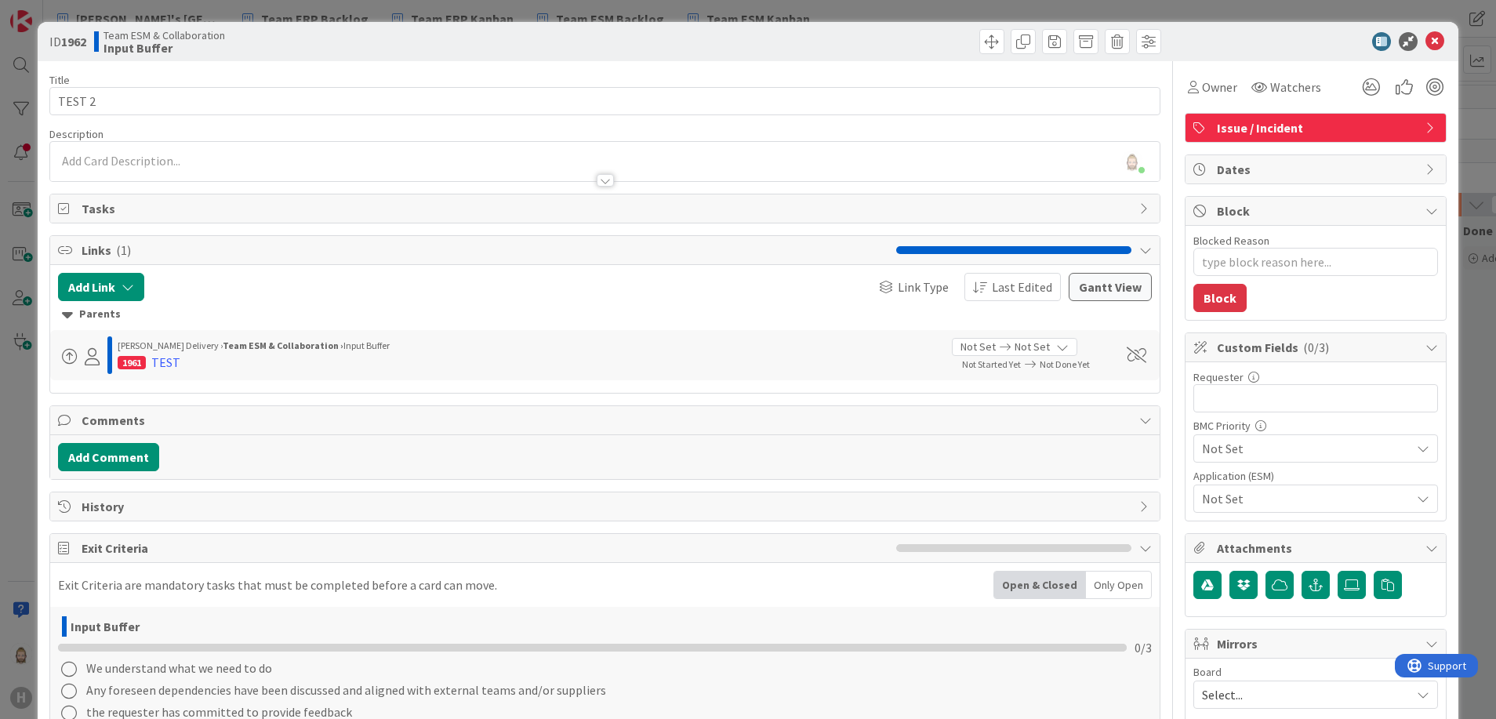
click at [1107, 238] on div "Links ( 1 )" at bounding box center [605, 250] width 1111 height 29
type textarea "x"
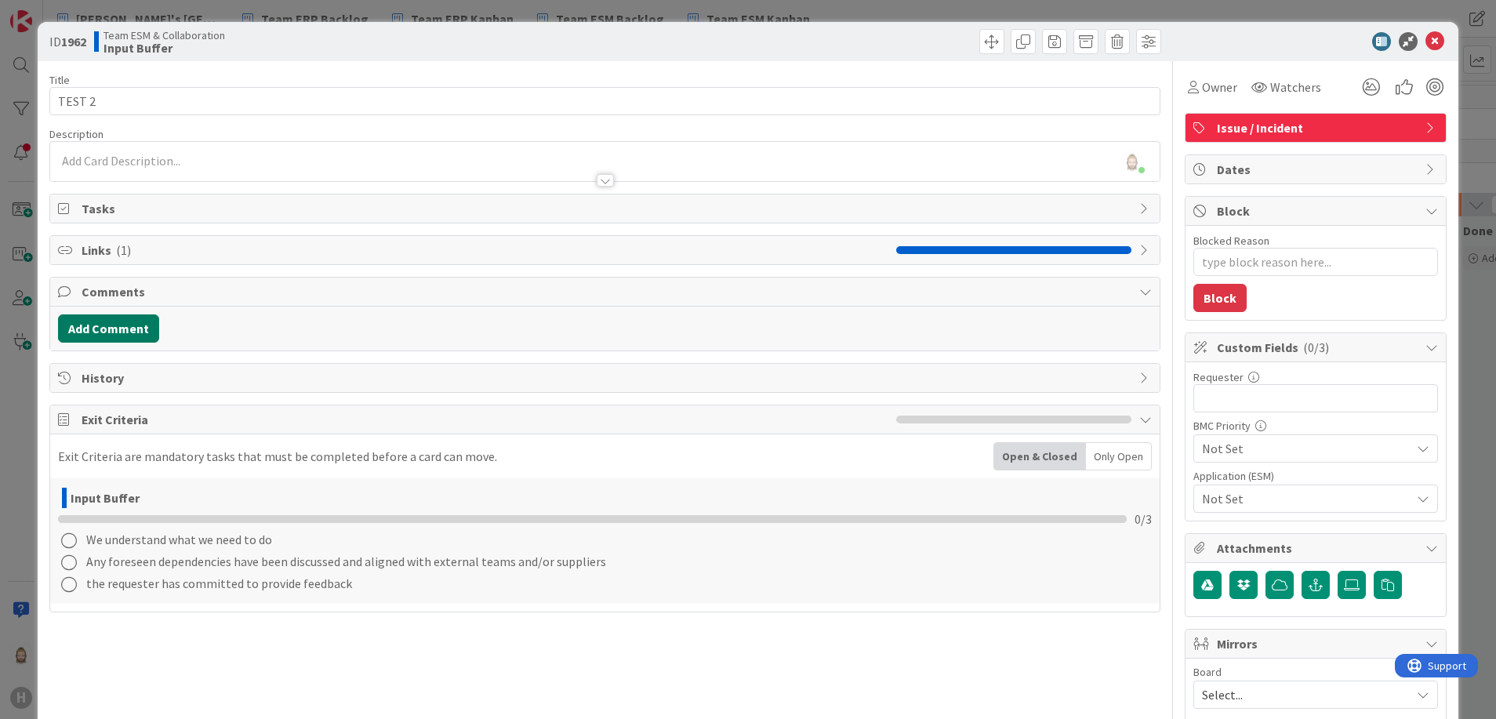
click at [135, 329] on button "Add Comment" at bounding box center [108, 329] width 101 height 28
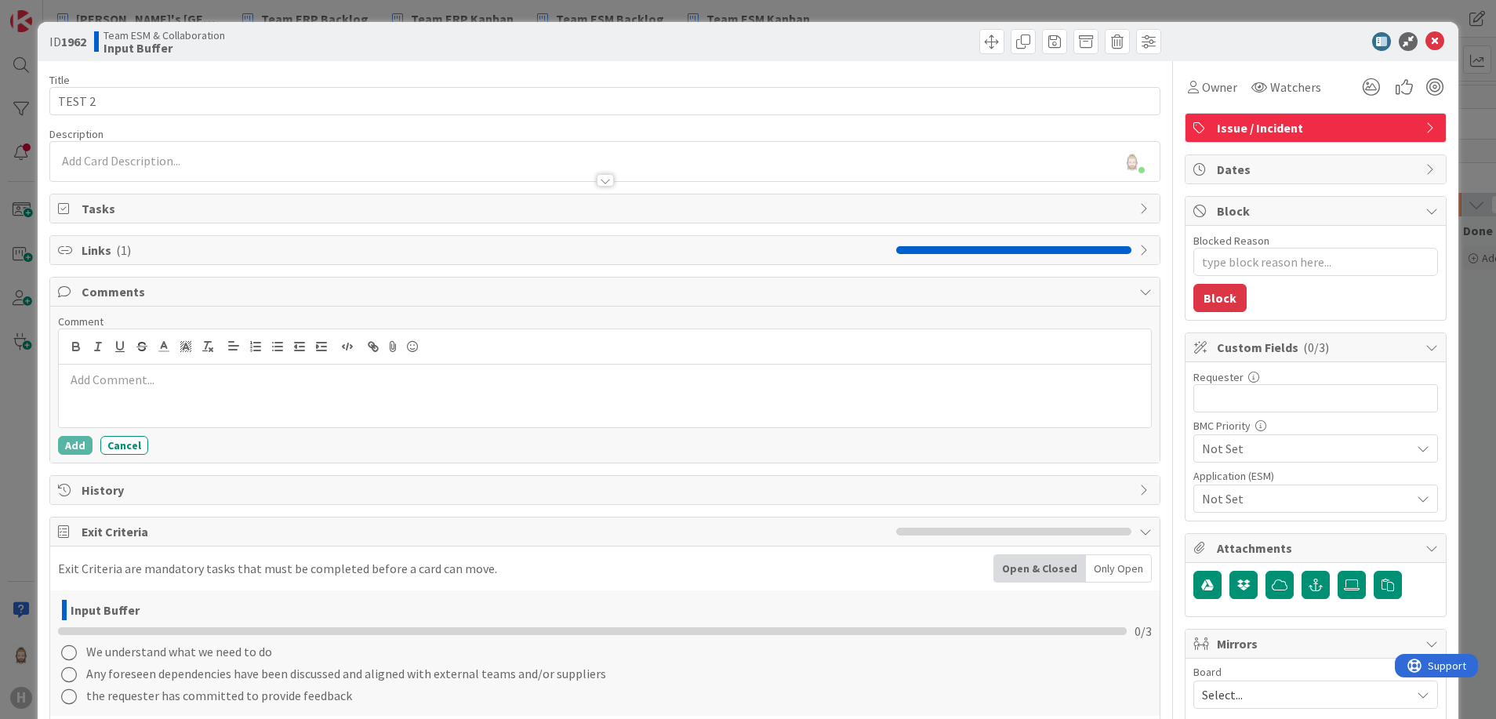
click at [273, 381] on p at bounding box center [605, 380] width 1081 height 18
click at [72, 445] on button "Add" at bounding box center [75, 445] width 35 height 19
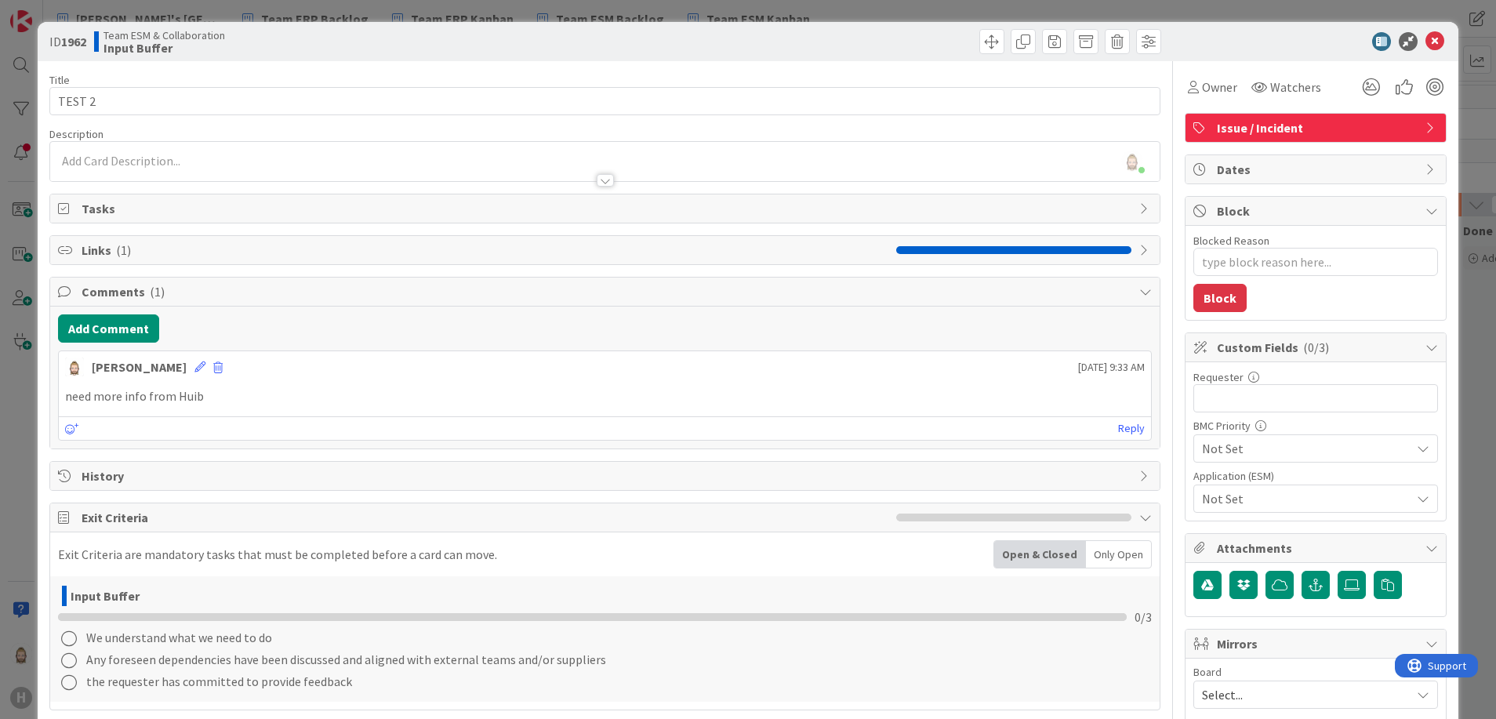
drag, startPoint x: 1005, startPoint y: 365, endPoint x: 1138, endPoint y: 375, distance: 132.9
click at [1107, 375] on div "Add Comment Rob van Wees 19 September 2025 9:33 AM need more info from Huib 19 …" at bounding box center [605, 378] width 1111 height 142
drag, startPoint x: 925, startPoint y: 394, endPoint x: 900, endPoint y: 394, distance: 25.1
click at [925, 394] on p "need more info from Huib" at bounding box center [605, 396] width 1081 height 18
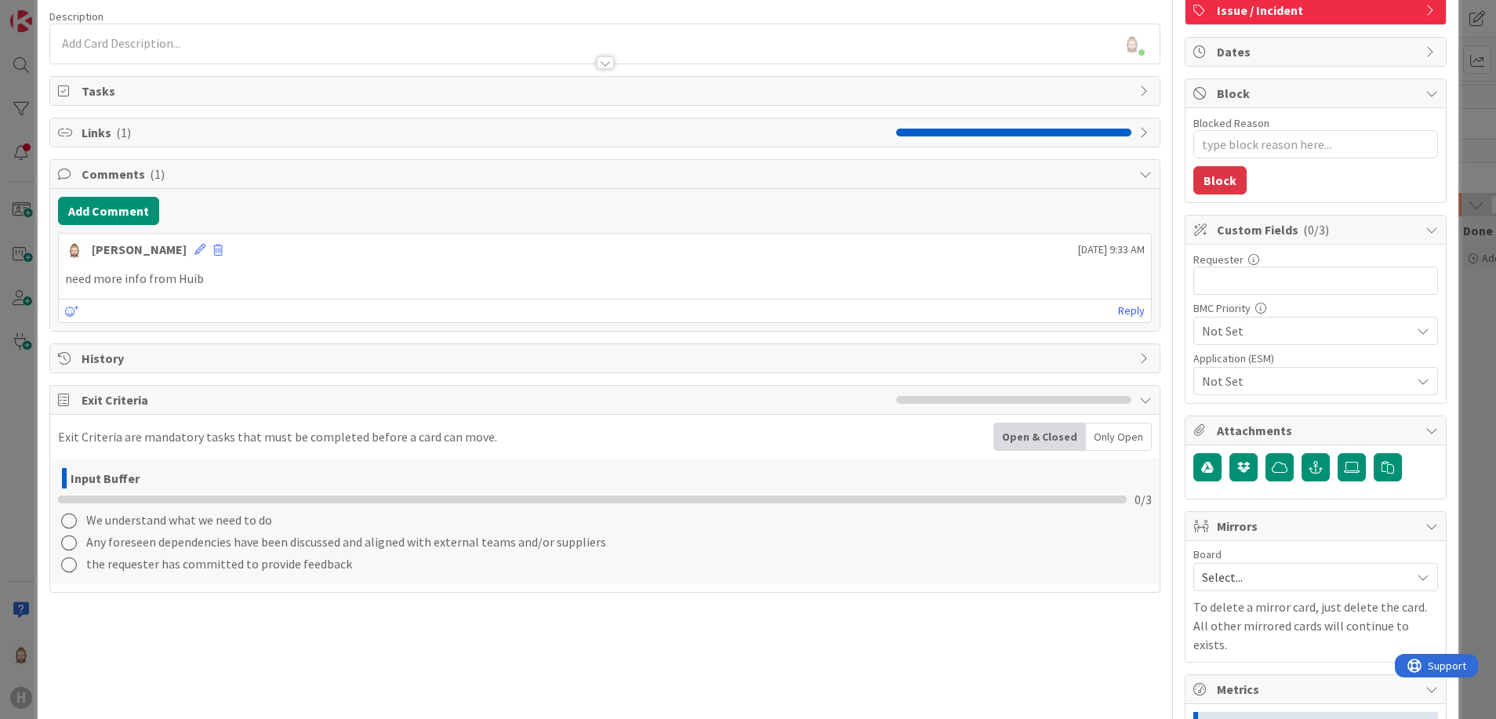
click at [1038, 167] on span "Comments ( 1 )" at bounding box center [607, 174] width 1051 height 19
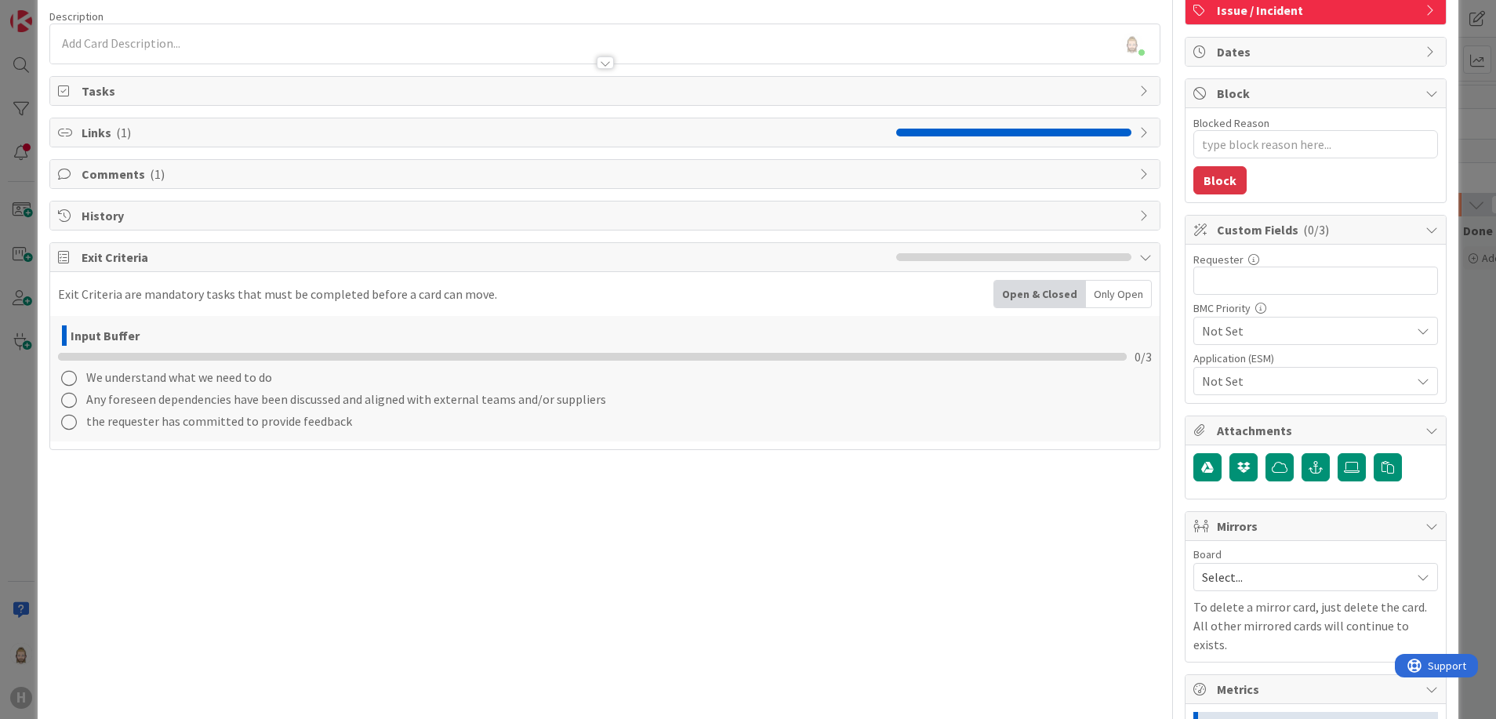
click at [363, 210] on span "History" at bounding box center [607, 215] width 1051 height 19
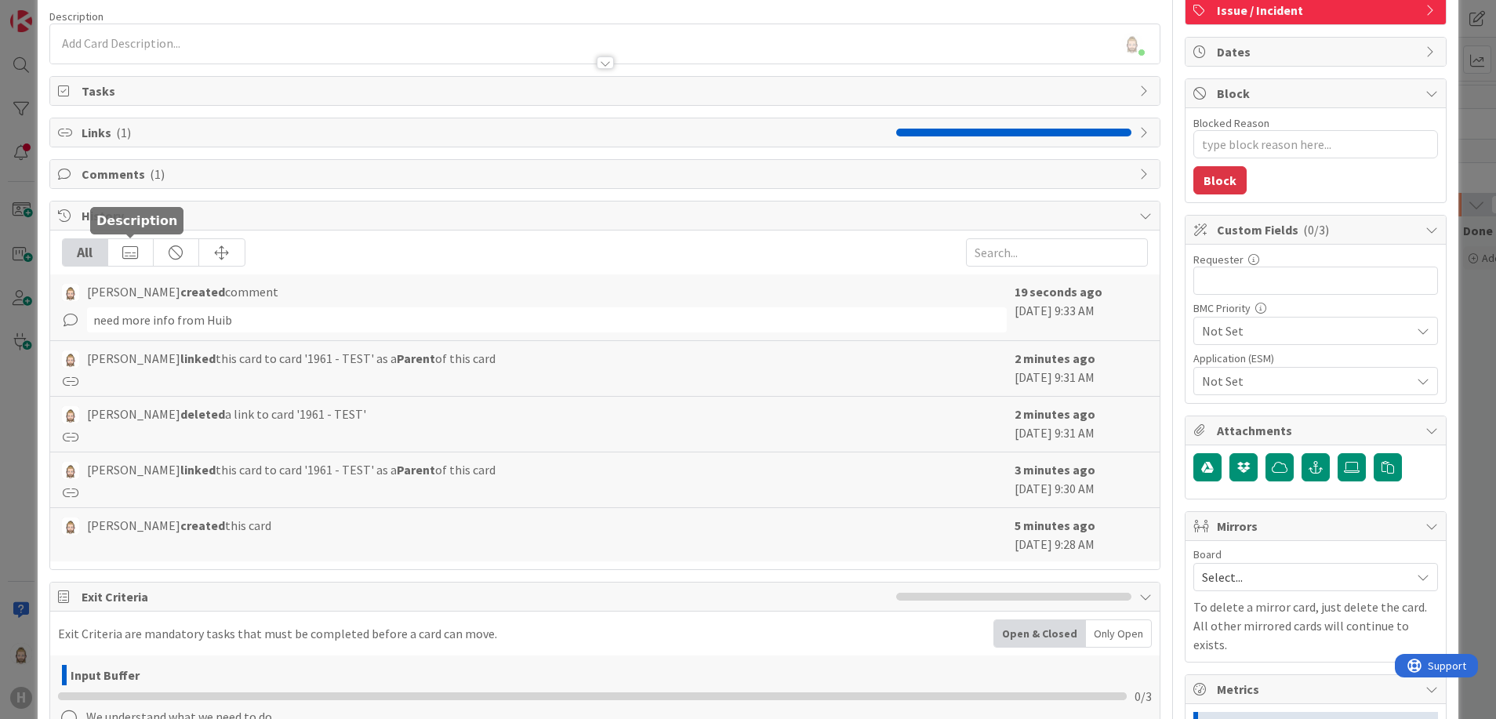
click at [129, 245] on div at bounding box center [130, 252] width 45 height 27
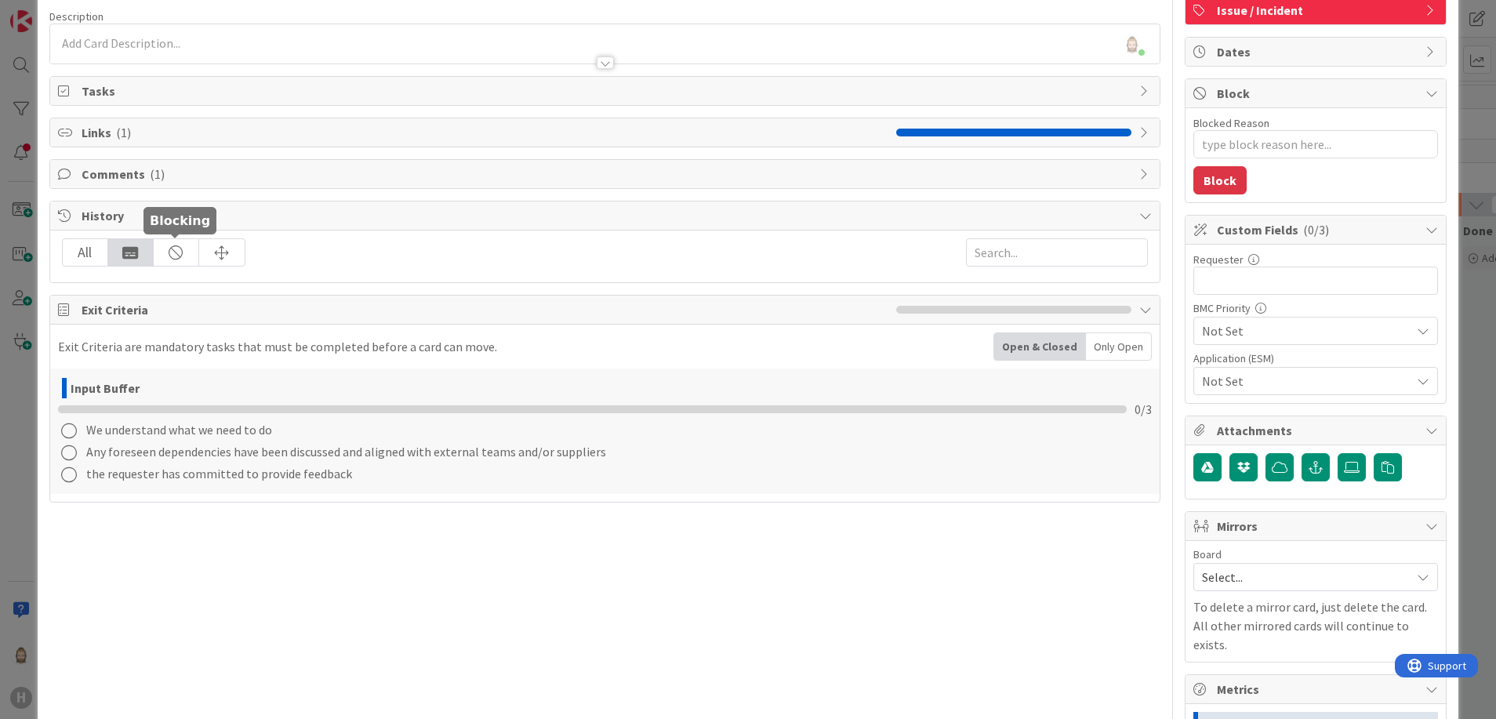
click at [183, 256] on div at bounding box center [176, 252] width 45 height 27
click at [212, 250] on div at bounding box center [221, 252] width 45 height 27
click at [183, 252] on div at bounding box center [176, 252] width 45 height 27
click at [132, 253] on div at bounding box center [130, 252] width 45 height 27
click at [95, 253] on div "All" at bounding box center [85, 252] width 45 height 27
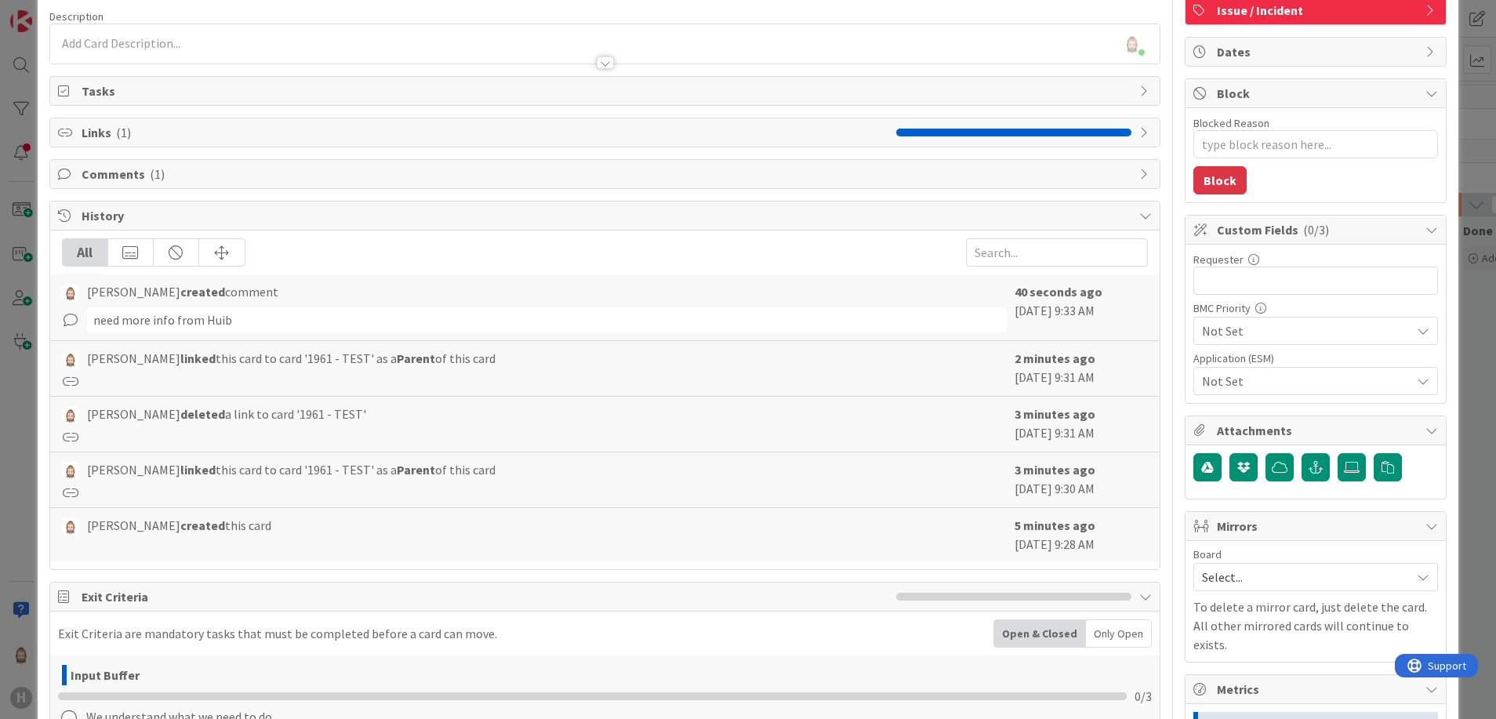
click at [1107, 218] on icon at bounding box center [1146, 215] width 13 height 13
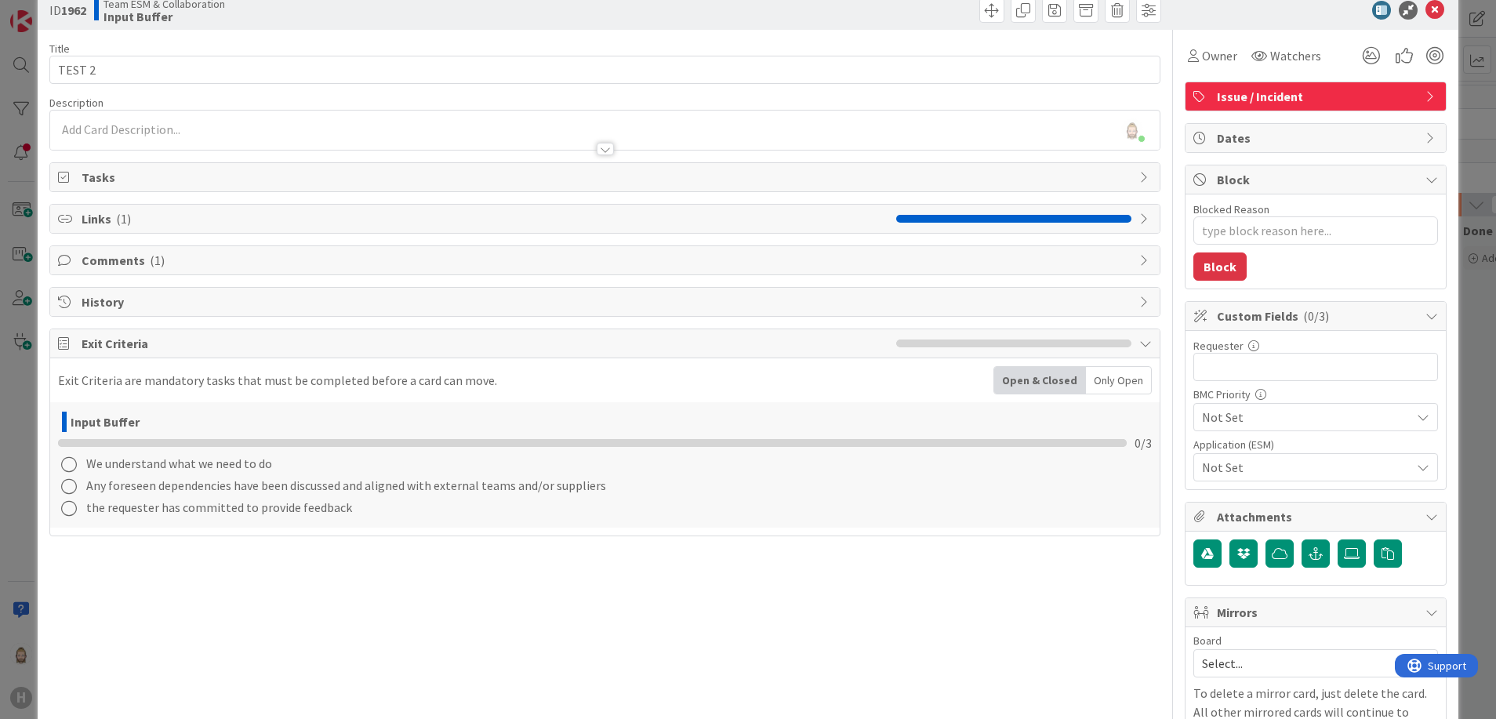
scroll to position [0, 0]
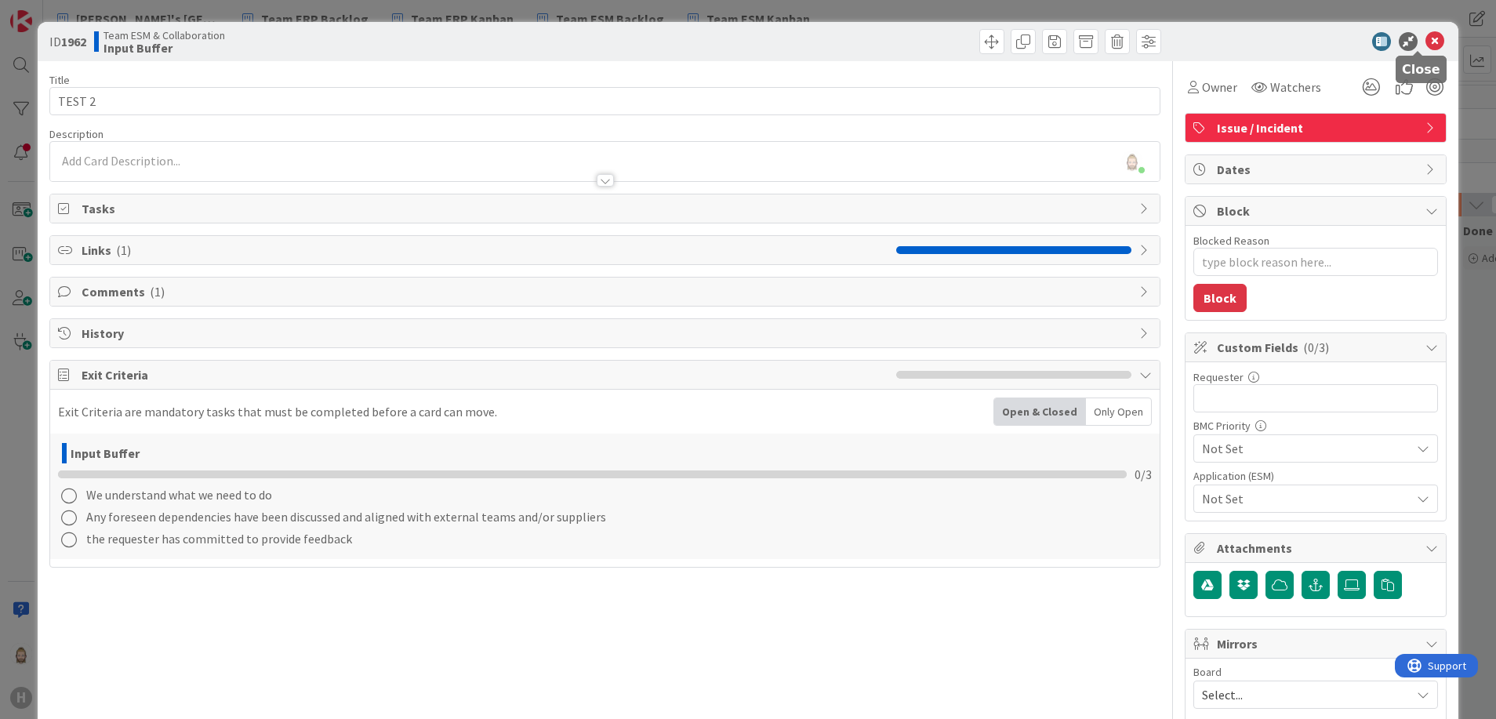
click at [1107, 38] on icon at bounding box center [1435, 41] width 19 height 19
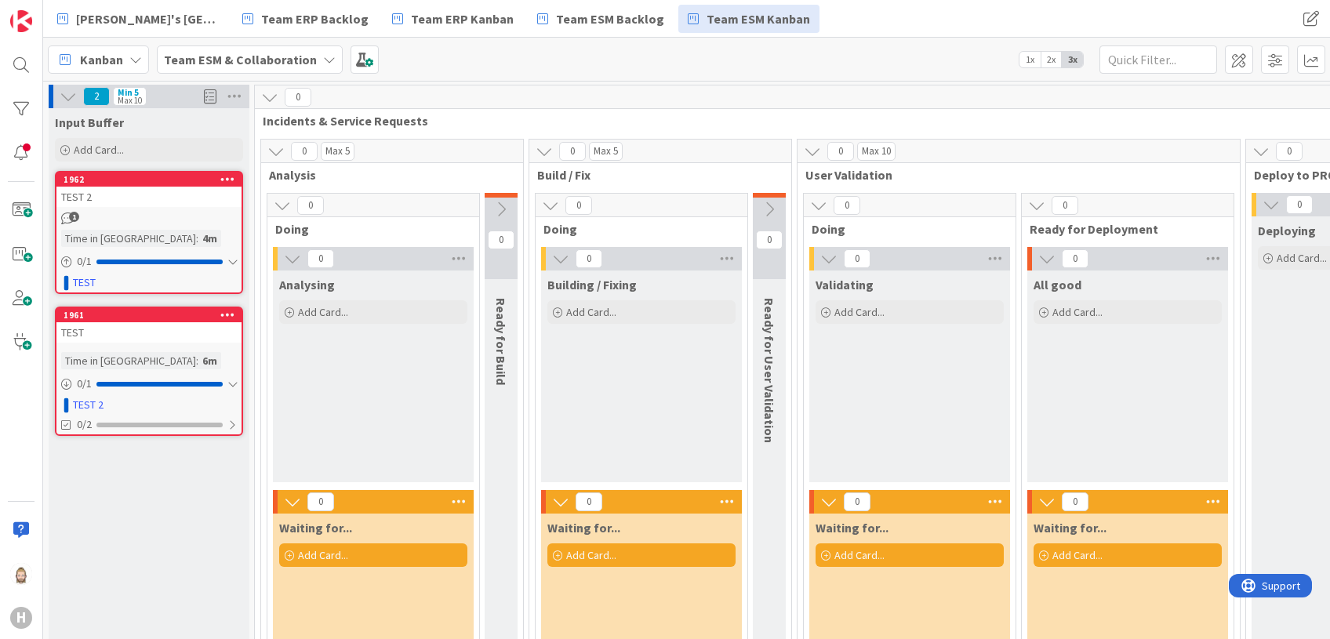
click at [212, 97] on span at bounding box center [210, 97] width 13 height 24
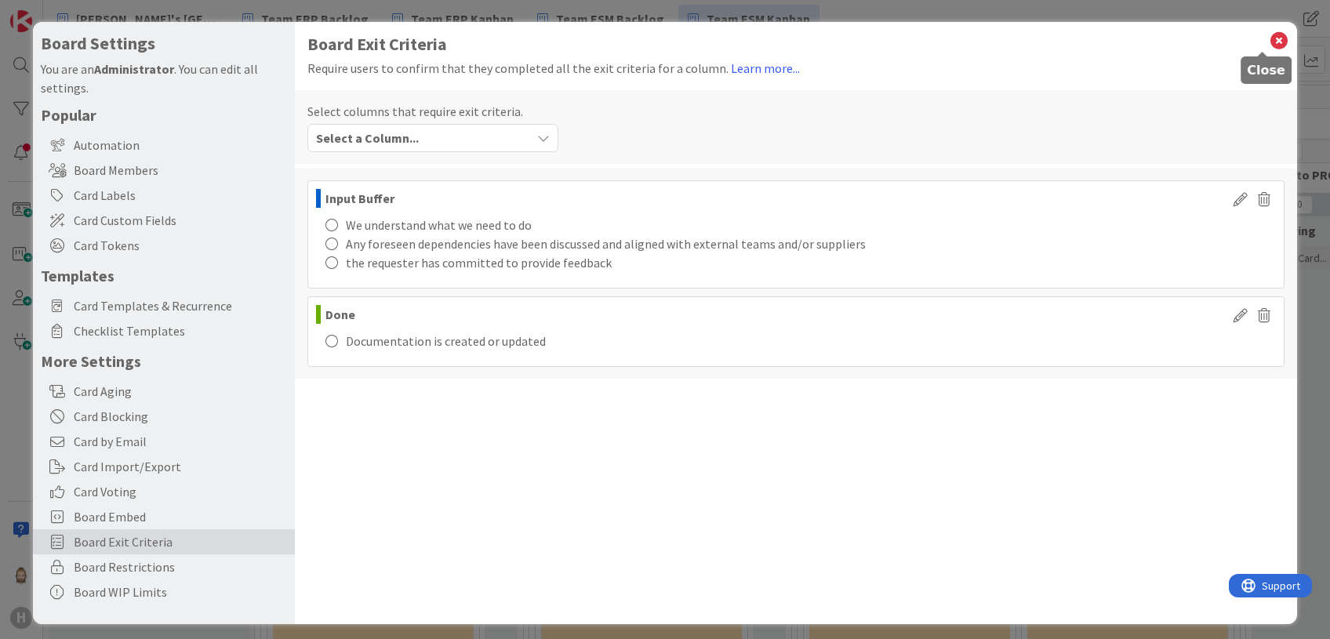
drag, startPoint x: 1259, startPoint y: 37, endPoint x: 1252, endPoint y: 41, distance: 8.1
click at [1107, 37] on icon at bounding box center [1279, 41] width 20 height 22
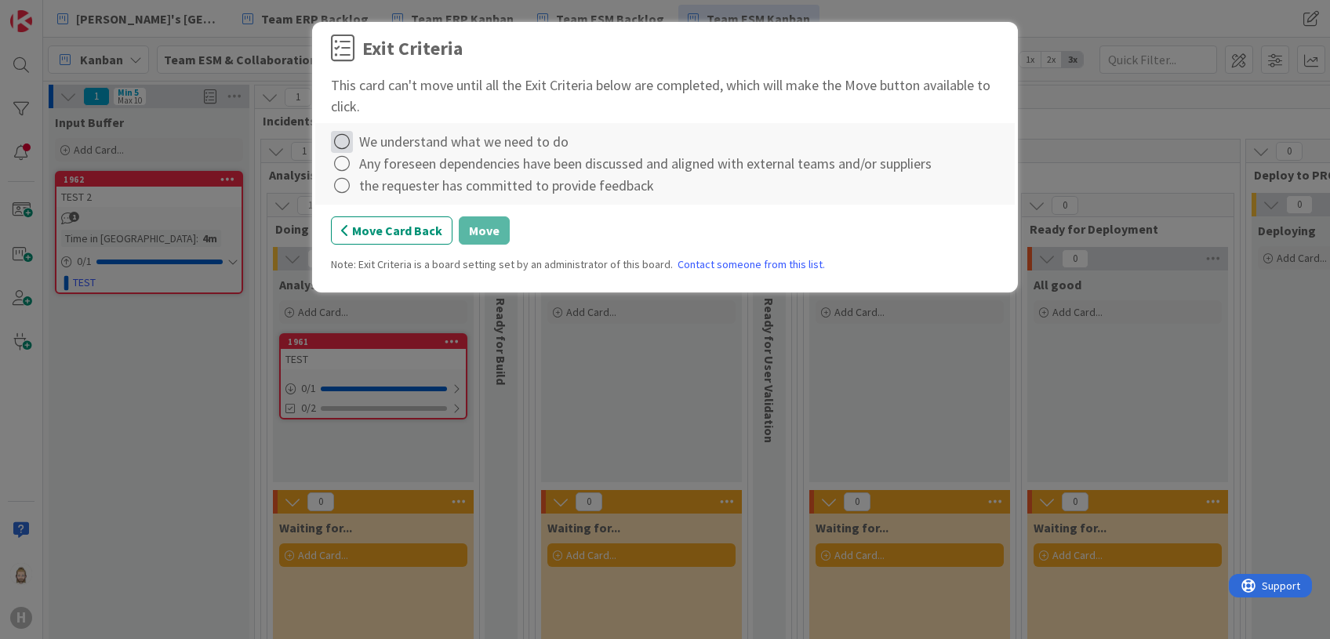
click at [346, 138] on icon at bounding box center [342, 142] width 22 height 22
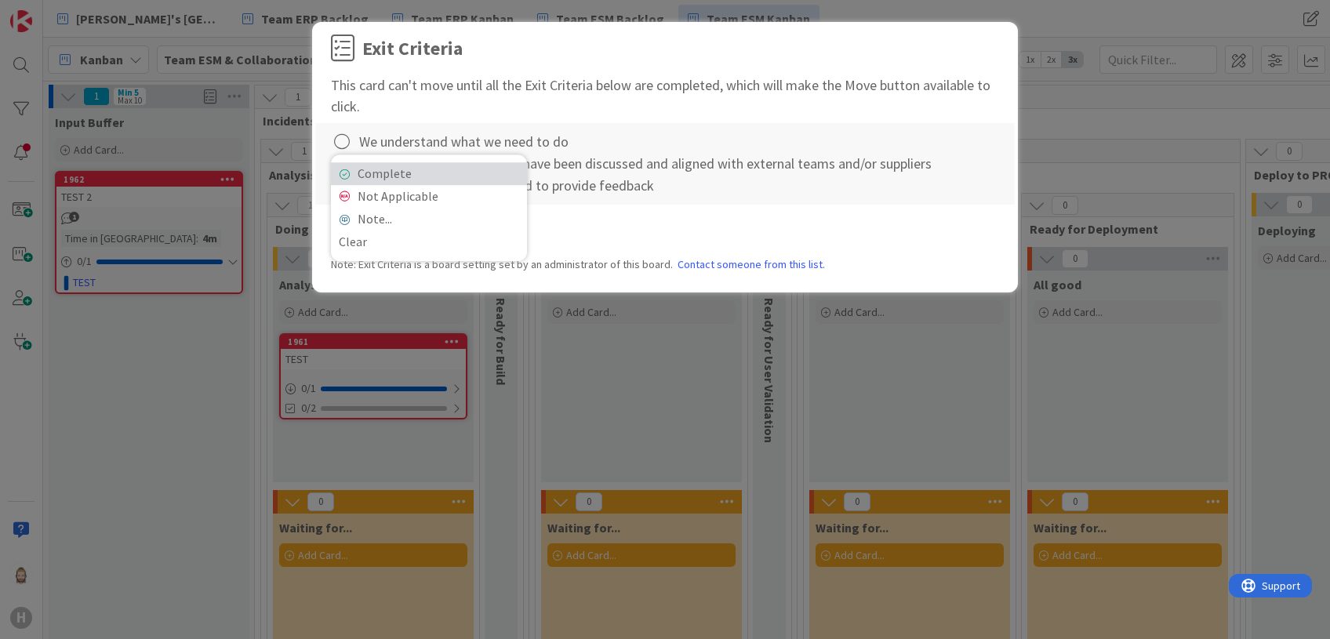
click at [431, 168] on link "Complete" at bounding box center [429, 173] width 196 height 23
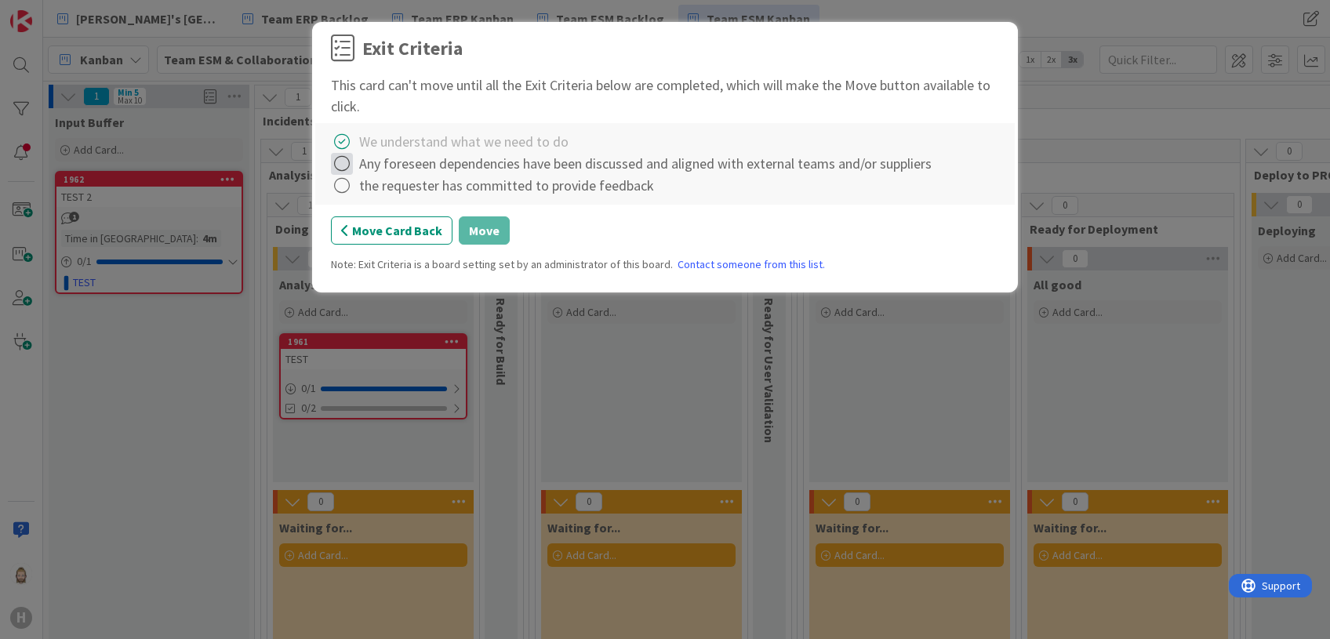
click at [344, 164] on icon at bounding box center [342, 164] width 22 height 22
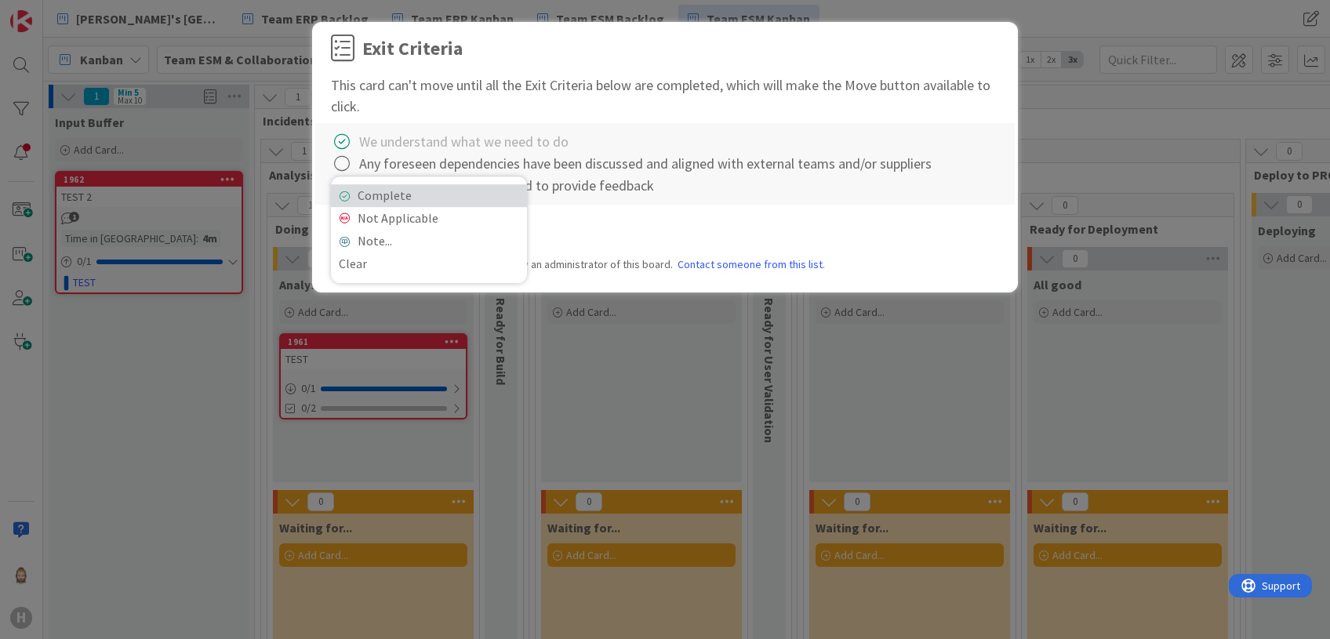
click at [423, 187] on link "Complete" at bounding box center [429, 195] width 196 height 23
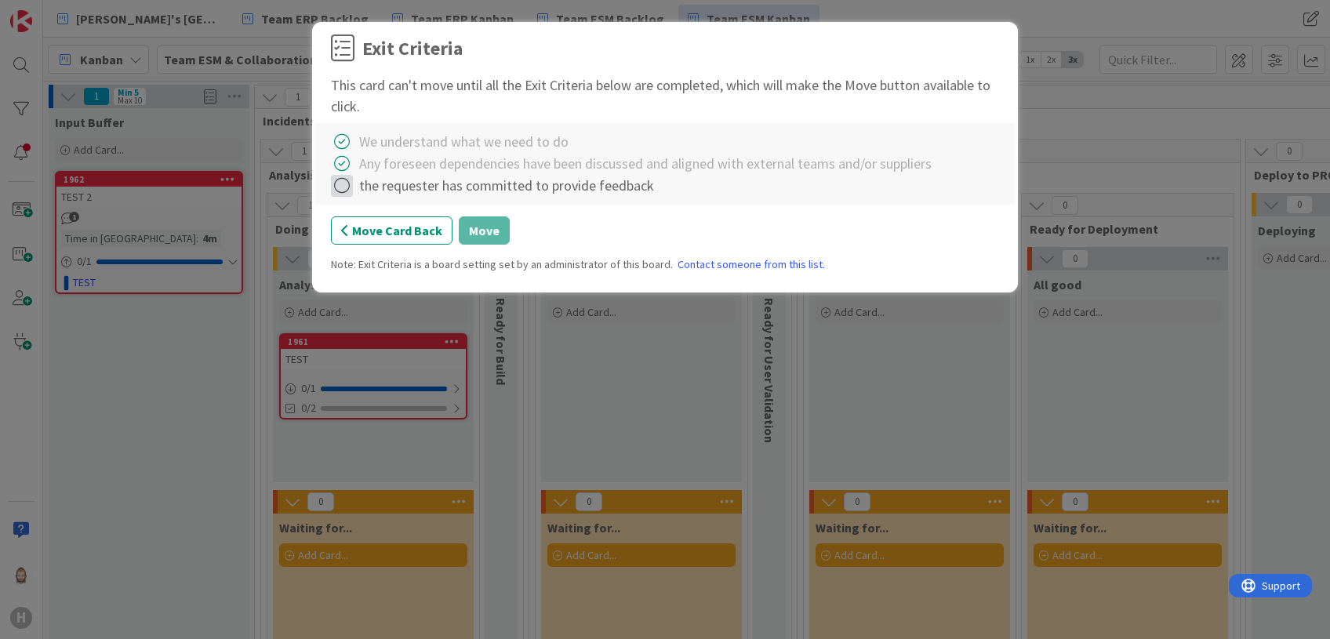
click at [345, 186] on icon at bounding box center [342, 186] width 22 height 22
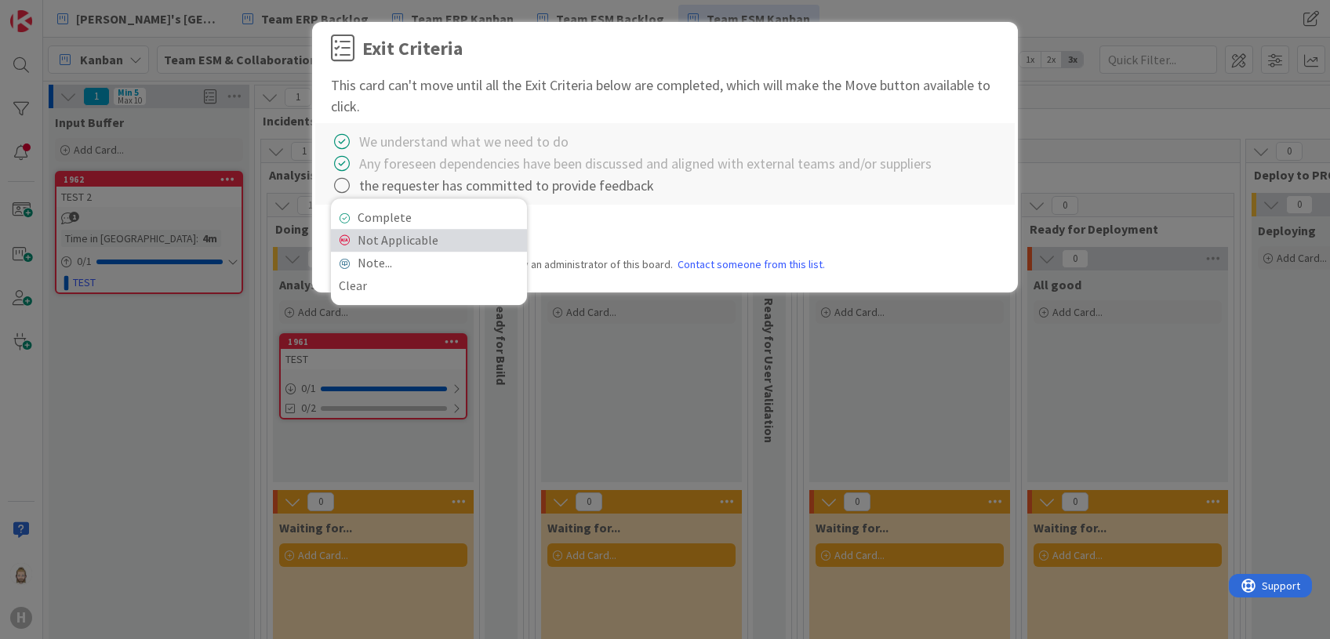
click at [391, 241] on link "Not Applicable" at bounding box center [429, 240] width 196 height 23
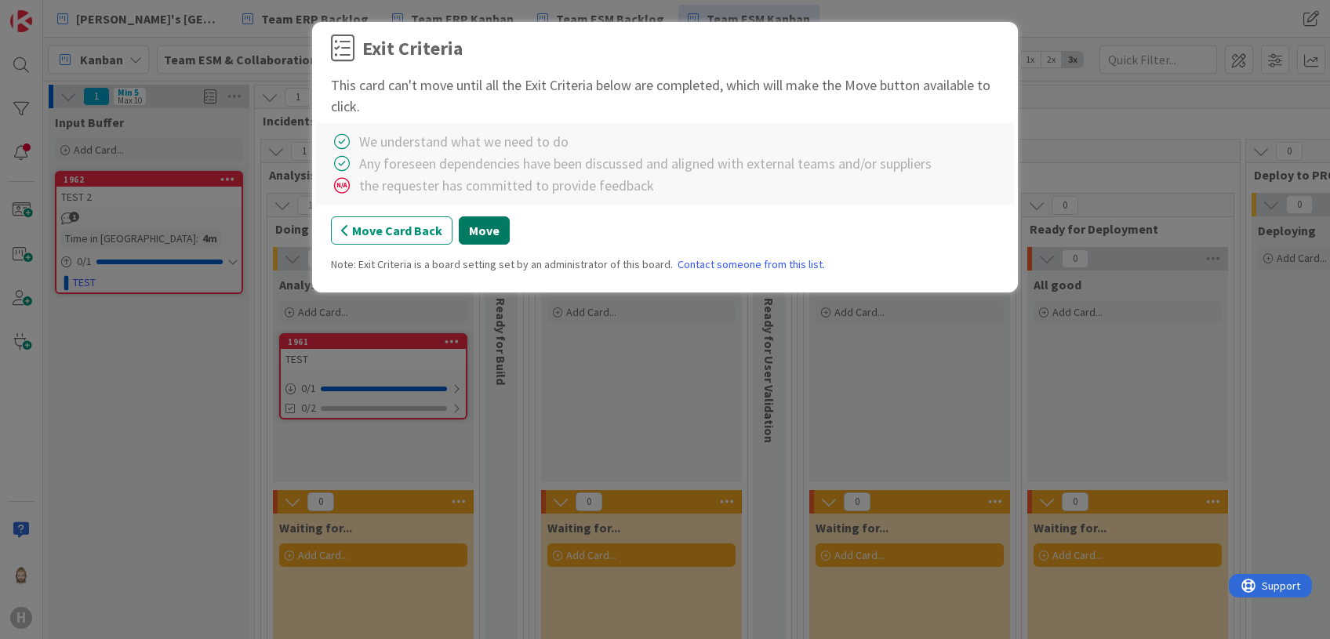
click at [482, 226] on button "Move" at bounding box center [484, 230] width 51 height 28
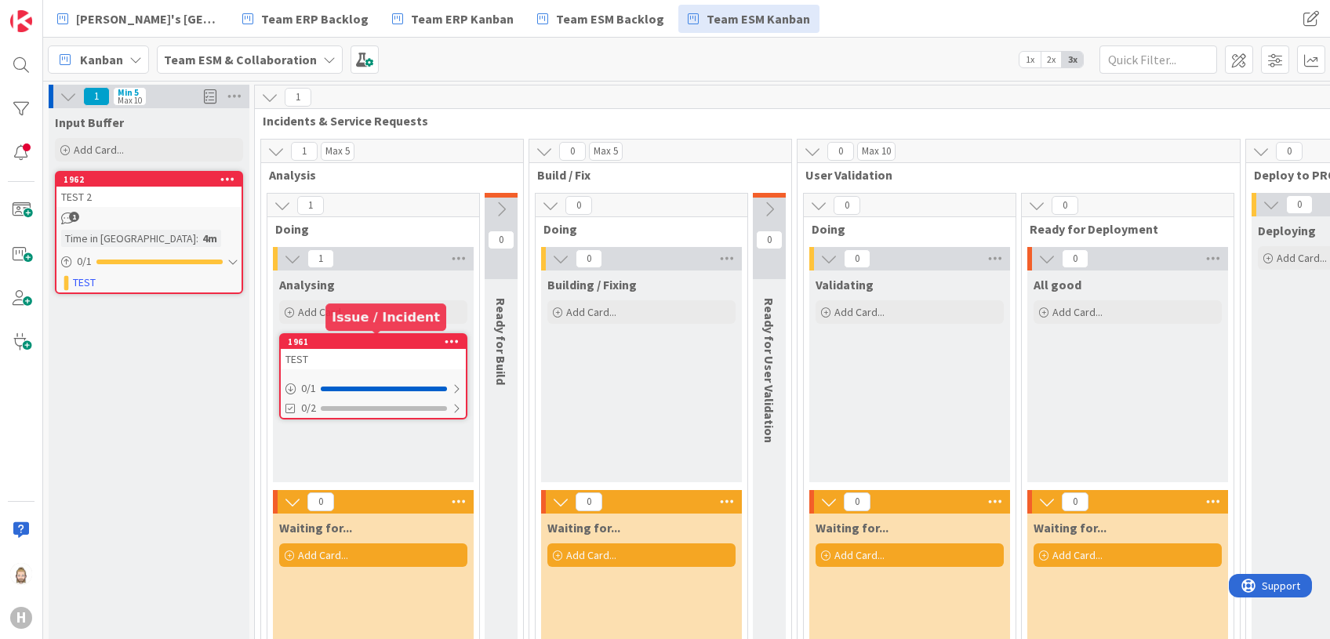
click at [389, 335] on div "1961" at bounding box center [373, 342] width 185 height 14
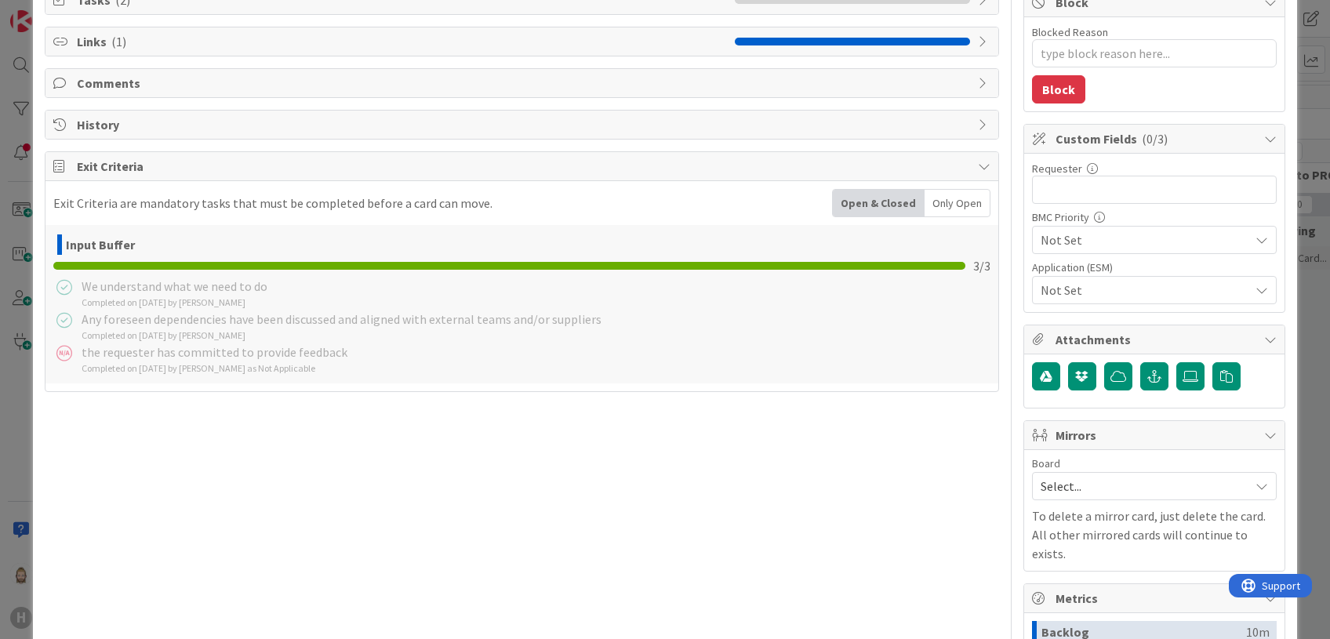
scroll to position [314, 0]
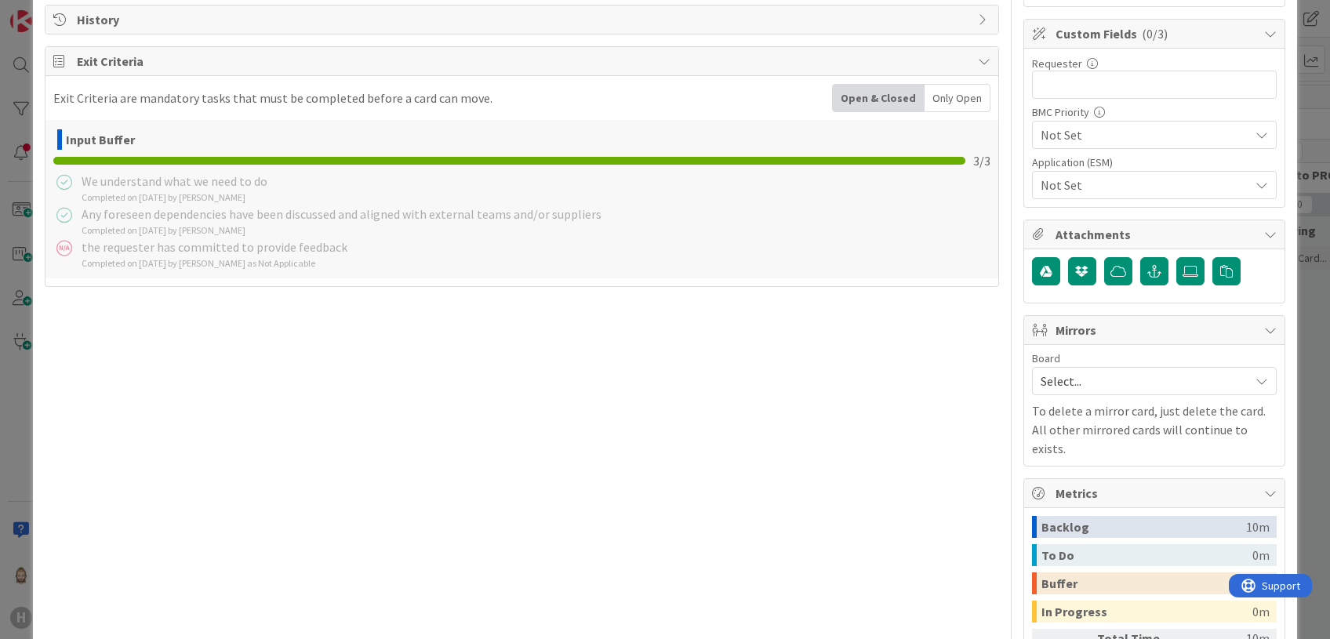
drag, startPoint x: 106, startPoint y: 195, endPoint x: 257, endPoint y: 195, distance: 151.4
click at [257, 195] on div "Completed on 19/09/2025 by Rob van Wees" at bounding box center [175, 198] width 186 height 14
drag, startPoint x: 257, startPoint y: 195, endPoint x: 173, endPoint y: 179, distance: 86.1
click at [173, 179] on div "We understand what we need to do" at bounding box center [175, 181] width 186 height 19
drag, startPoint x: 173, startPoint y: 179, endPoint x: 182, endPoint y: 228, distance: 50.3
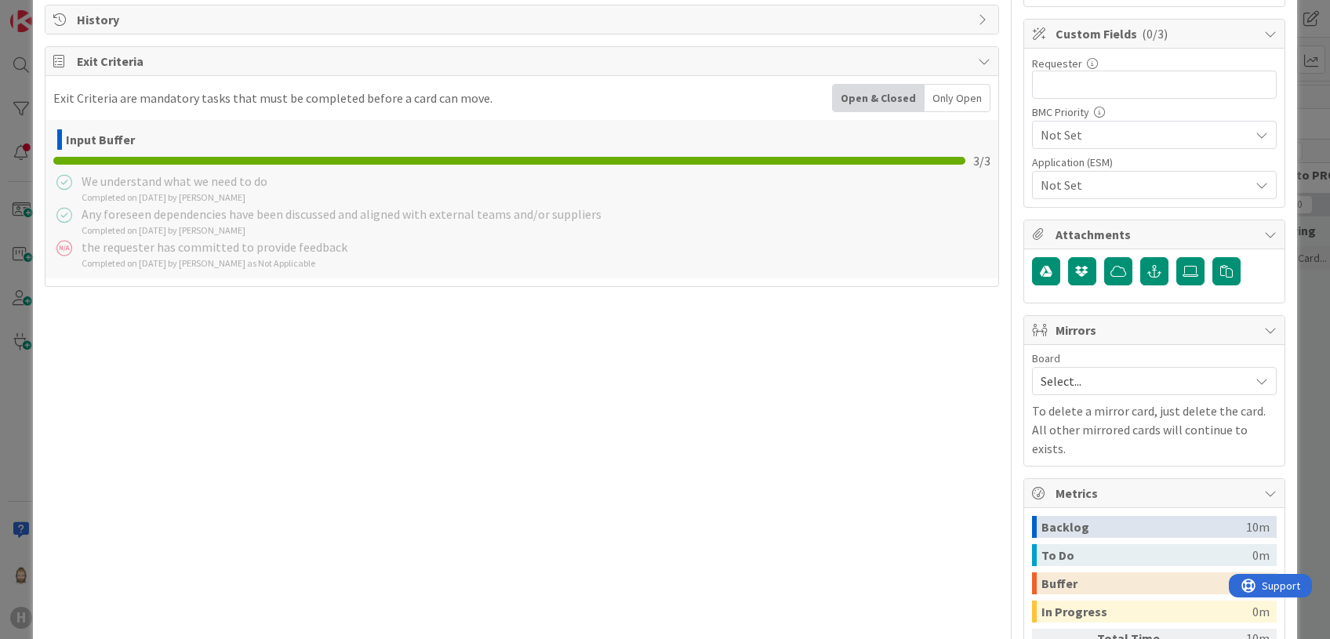
click at [182, 228] on div "Completed on 19/09/2025 by Rob van Wees" at bounding box center [342, 231] width 520 height 14
drag, startPoint x: 180, startPoint y: 230, endPoint x: 221, endPoint y: 226, distance: 41.0
click at [221, 226] on div "Completed on 19/09/2025 by Rob van Wees" at bounding box center [342, 231] width 520 height 14
drag, startPoint x: 221, startPoint y: 226, endPoint x: 290, endPoint y: 227, distance: 69.0
click at [290, 227] on div "Any foreseen dependencies have been discussed and aligned with external teams a…" at bounding box center [342, 221] width 520 height 33
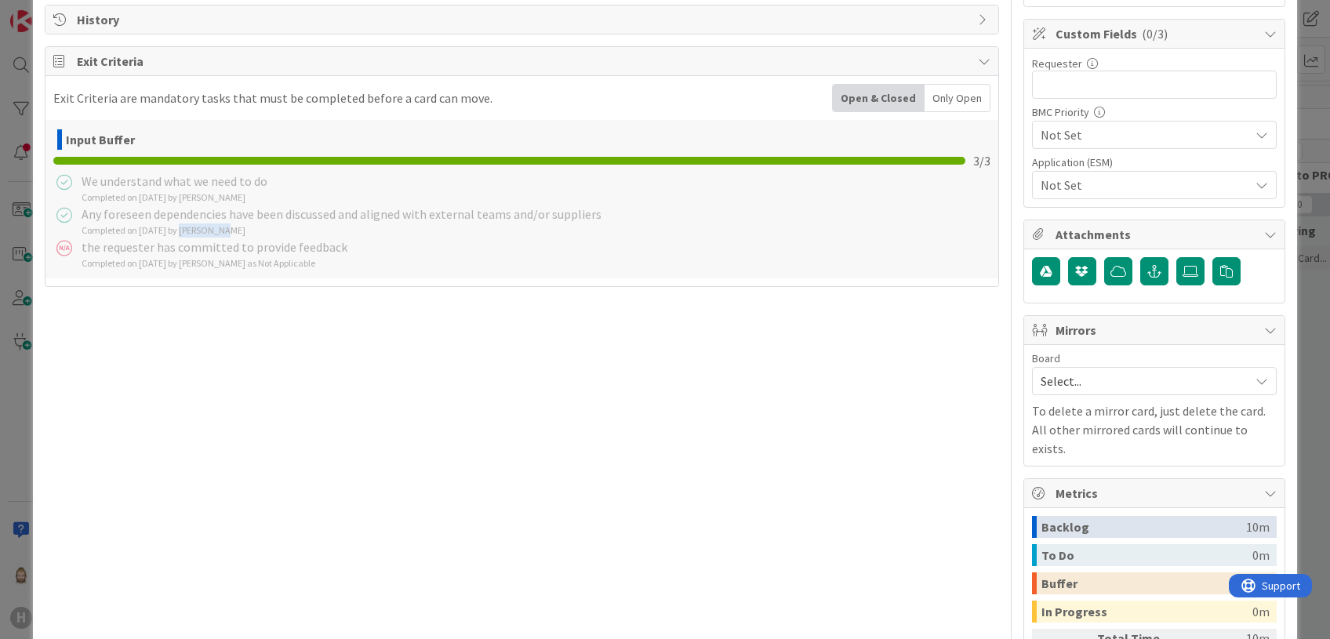
click at [290, 227] on div "Completed on 19/09/2025 by Rob van Wees" at bounding box center [342, 231] width 520 height 14
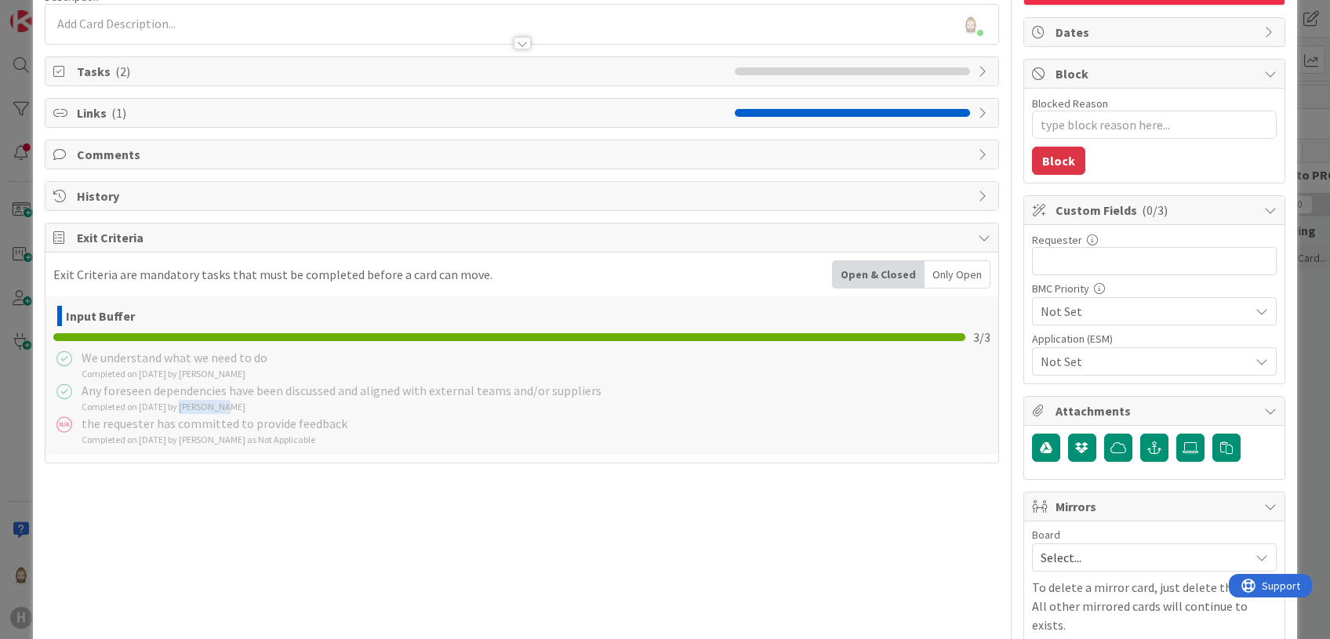
scroll to position [104, 0]
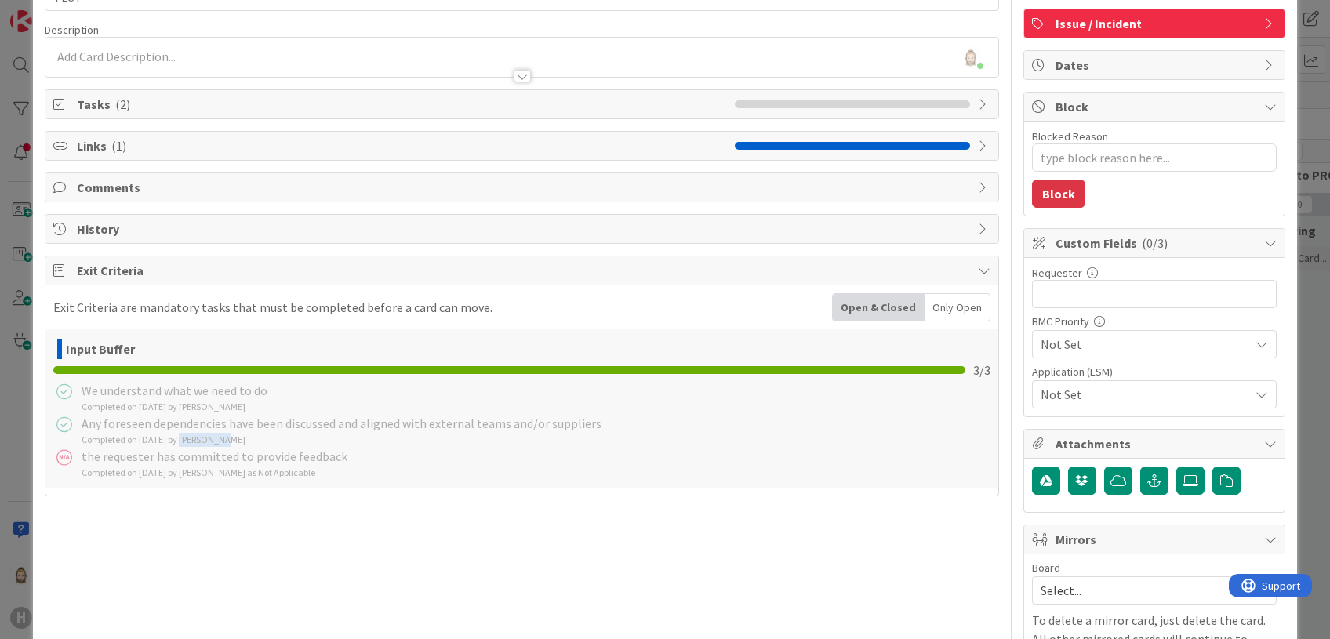
click at [75, 103] on div "Tasks ( 2 )" at bounding box center [521, 104] width 952 height 28
type textarea "x"
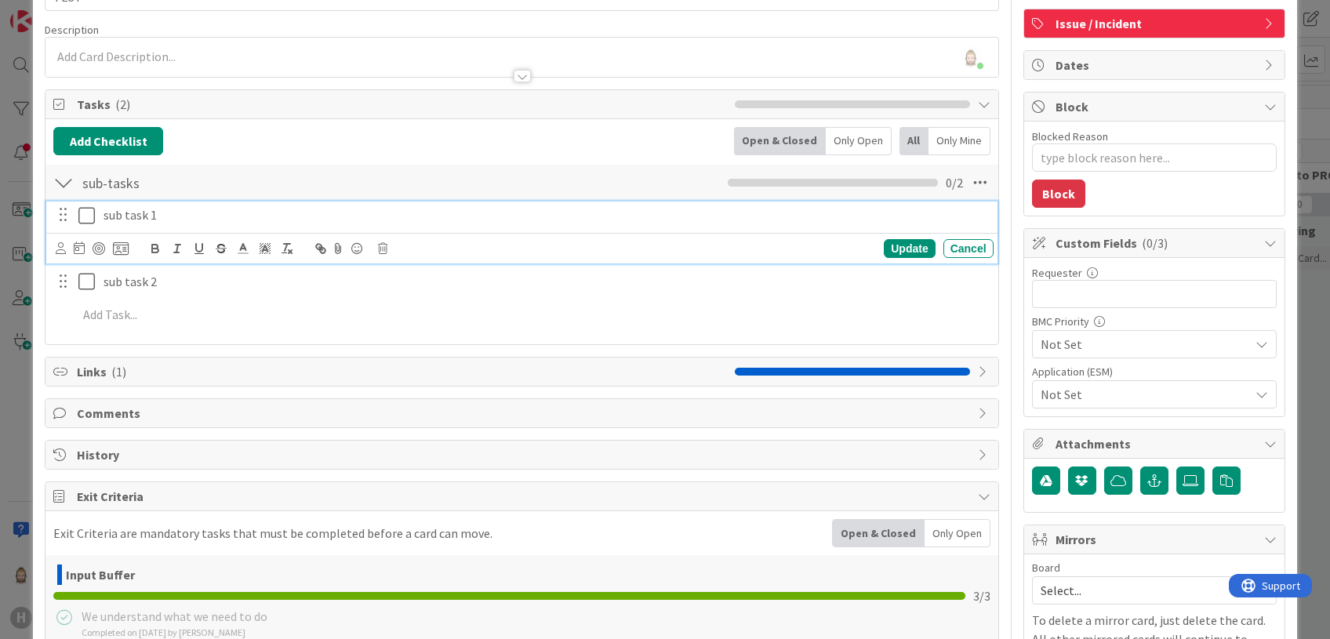
click at [204, 211] on p "sub task 1" at bounding box center [546, 215] width 884 height 18
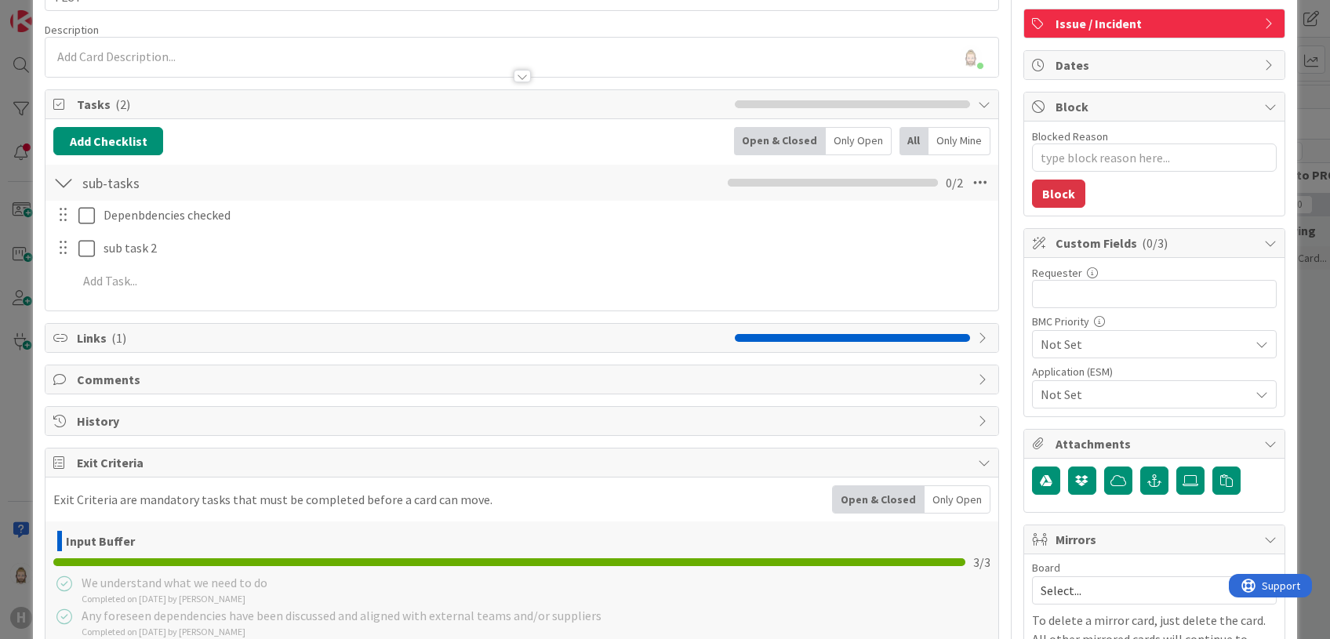
click at [305, 144] on div "Add Checklist Open & Closed Only Open All Only Mine" at bounding box center [521, 141] width 936 height 28
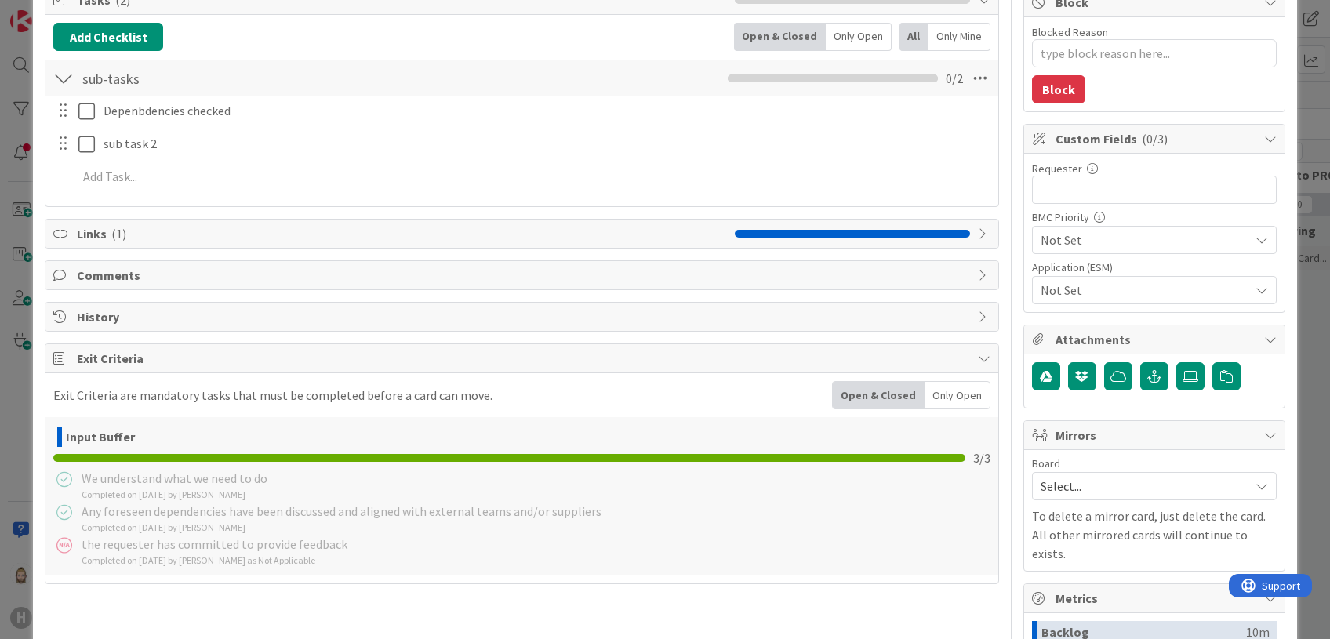
scroll to position [0, 0]
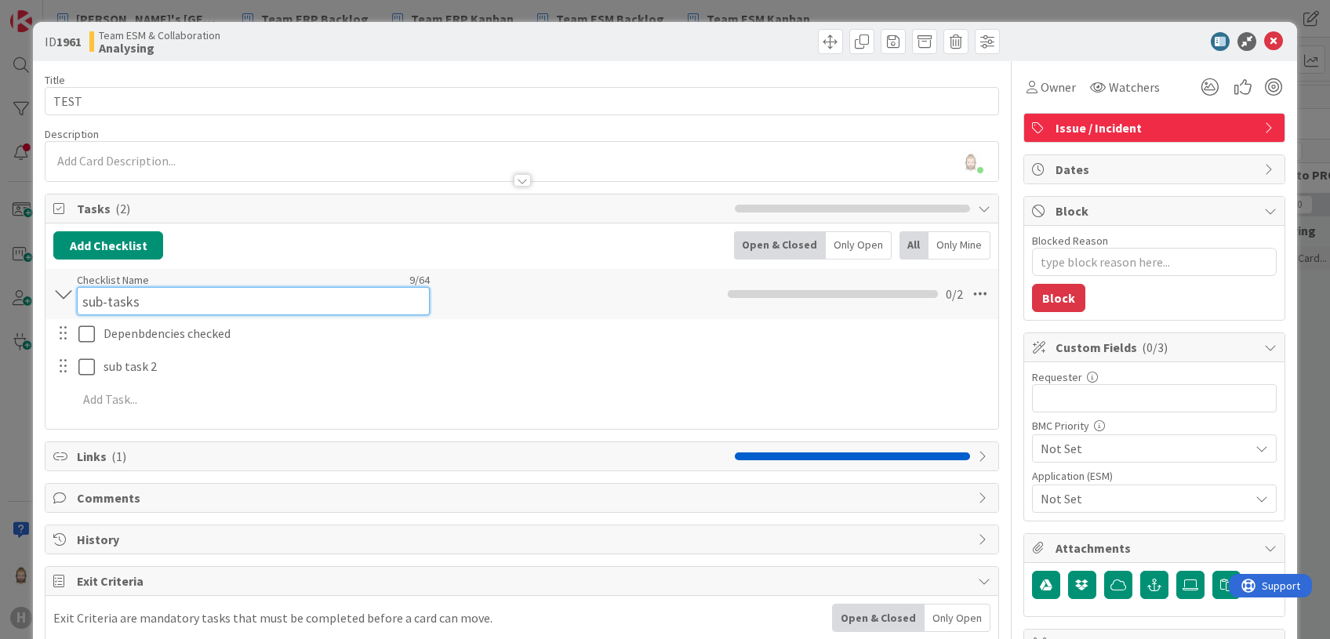
click at [107, 289] on input "sub-tasks" at bounding box center [253, 301] width 353 height 28
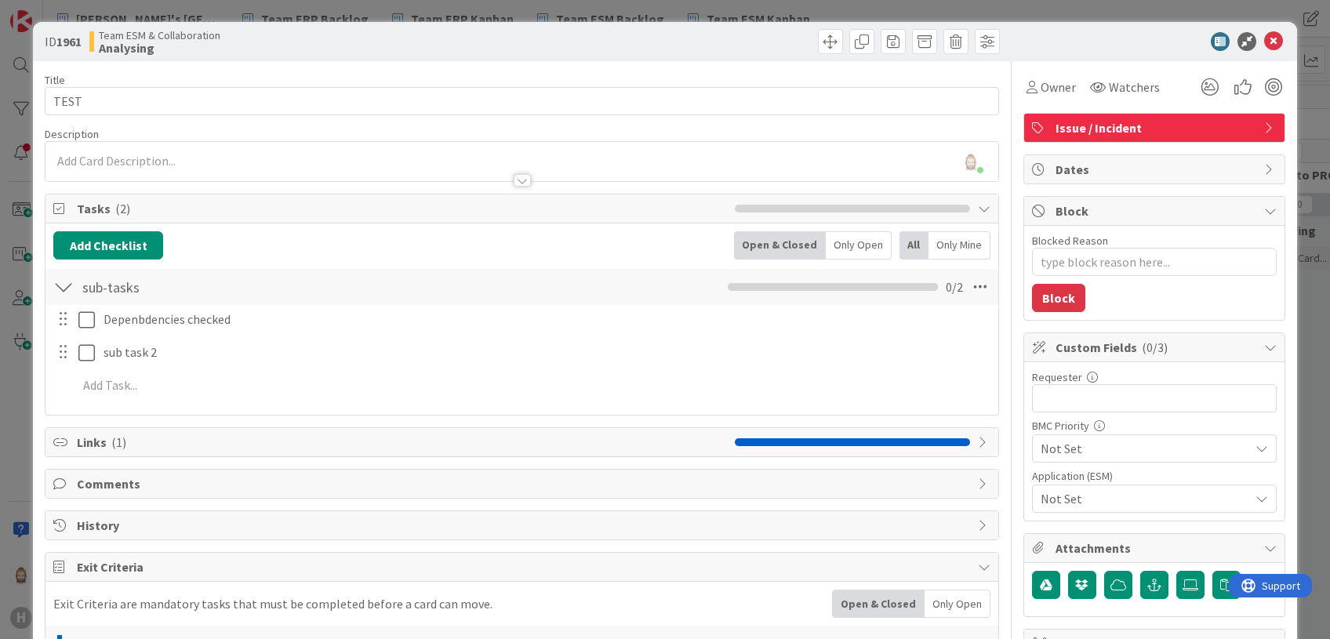
click at [526, 245] on div "Add Checklist Open & Closed Only Open All Only Mine" at bounding box center [521, 245] width 936 height 28
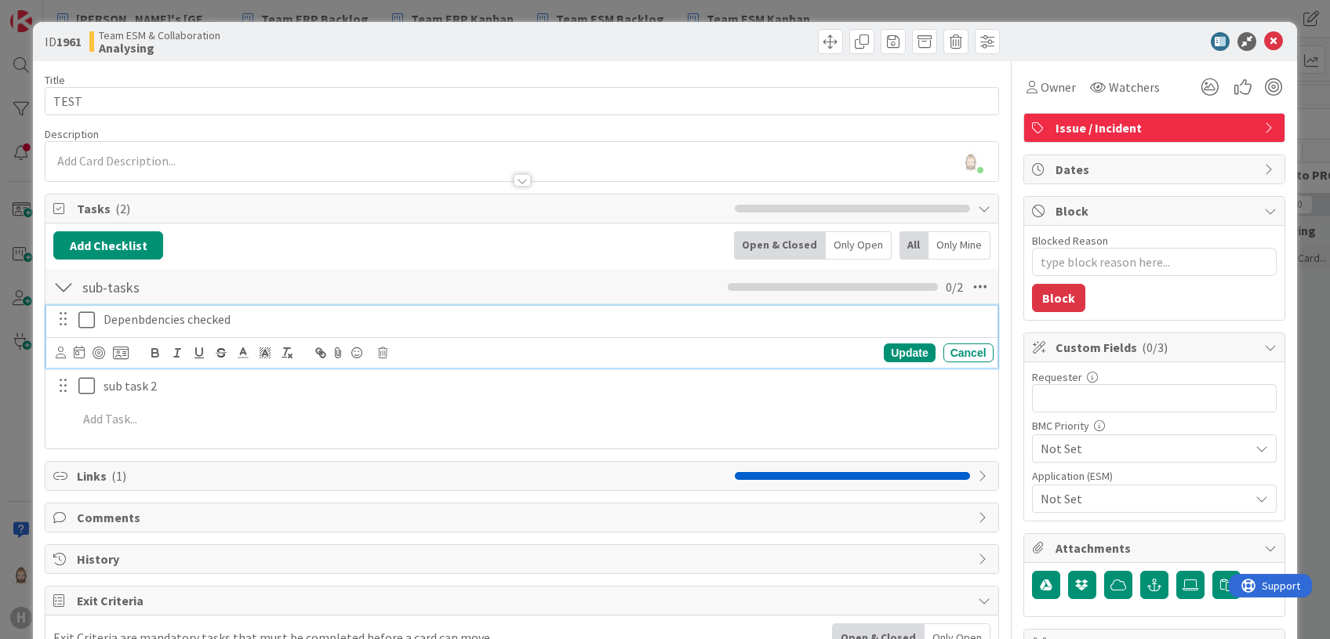
click at [143, 315] on p "Depenbdencies checked" at bounding box center [546, 320] width 884 height 18
click at [884, 351] on div "Update" at bounding box center [909, 353] width 51 height 19
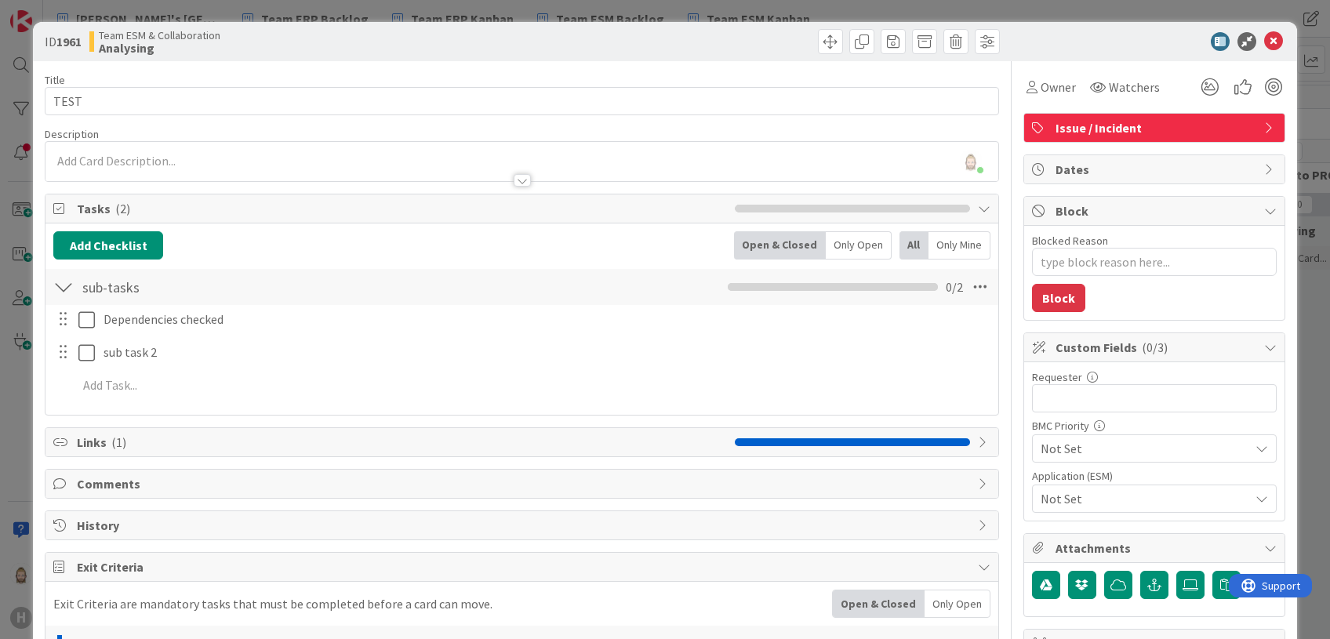
click at [61, 286] on div at bounding box center [63, 287] width 20 height 28
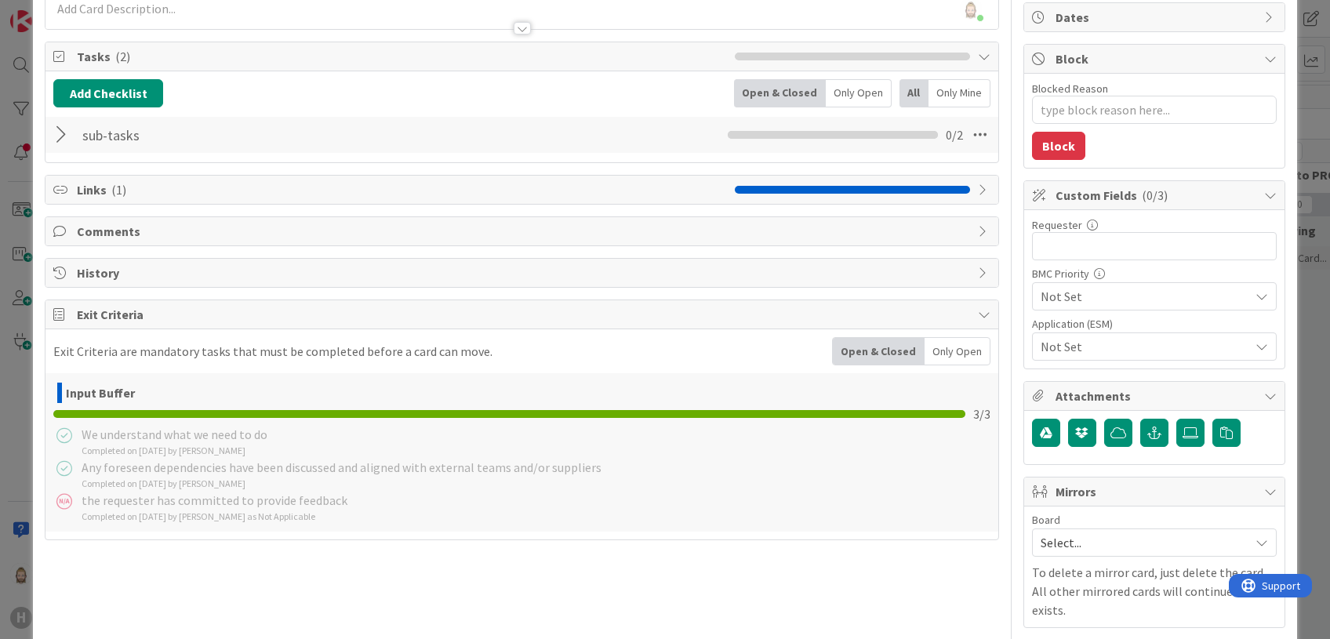
scroll to position [209, 0]
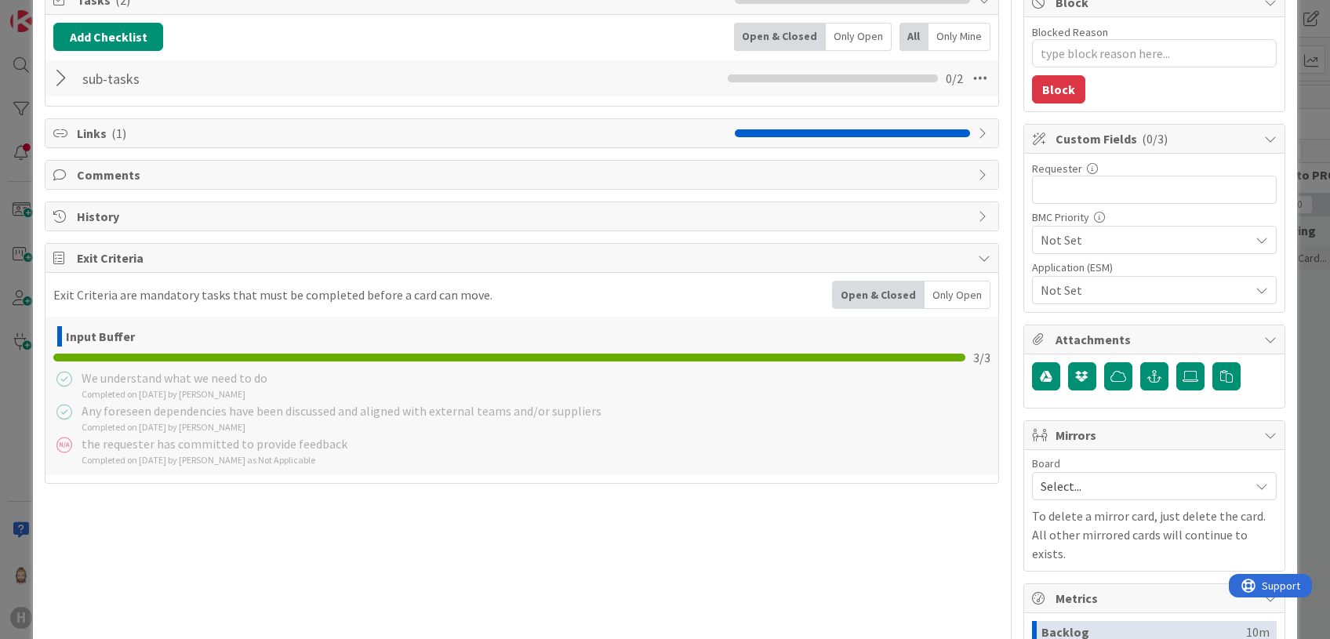
click at [949, 295] on div "Only Open" at bounding box center [957, 295] width 65 height 27
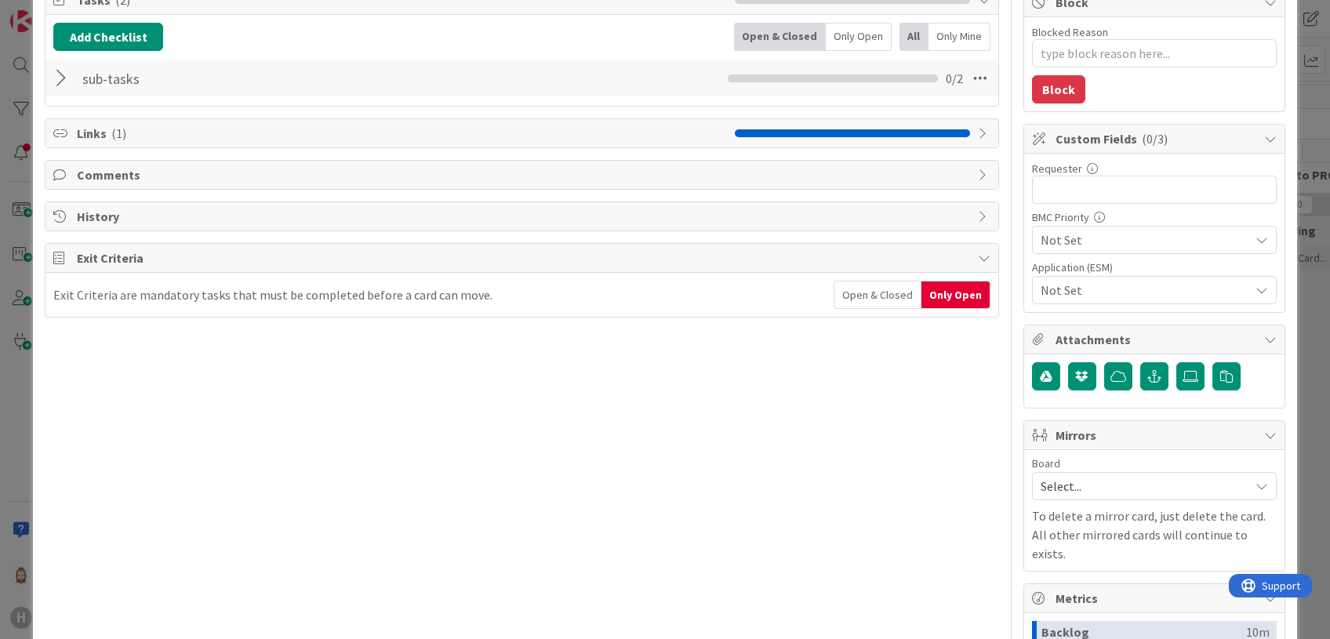
click at [879, 292] on div "Open & Closed" at bounding box center [877, 295] width 87 height 27
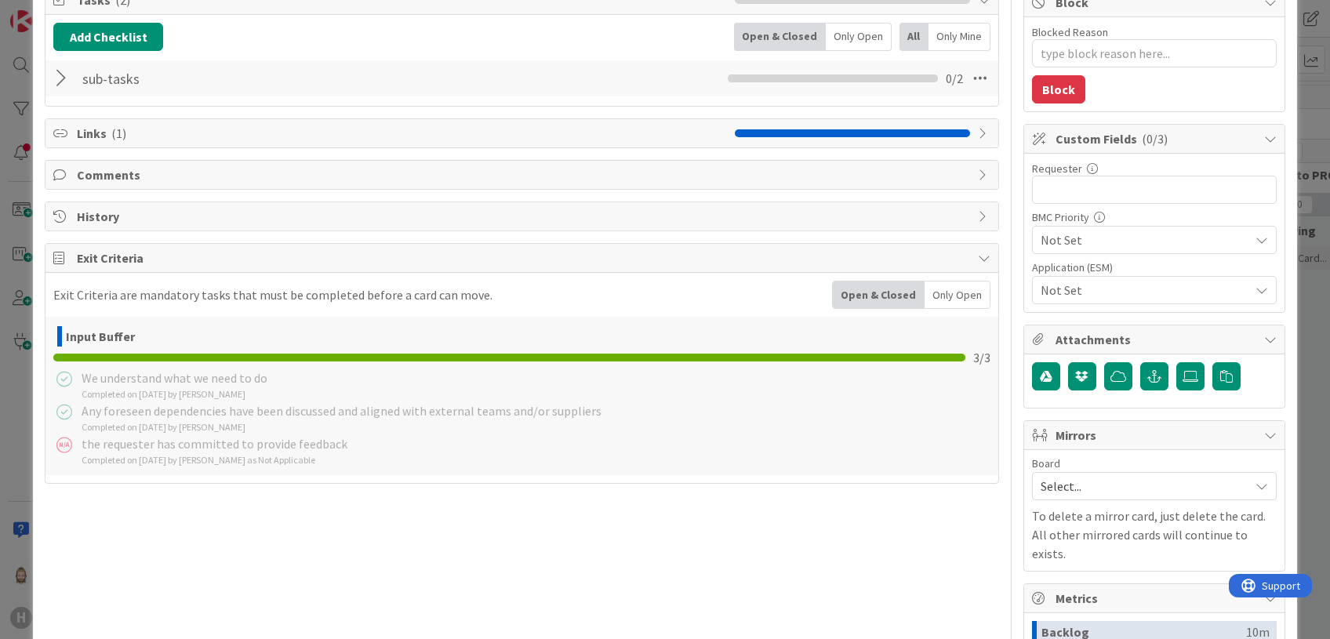
click at [978, 252] on icon at bounding box center [984, 258] width 13 height 13
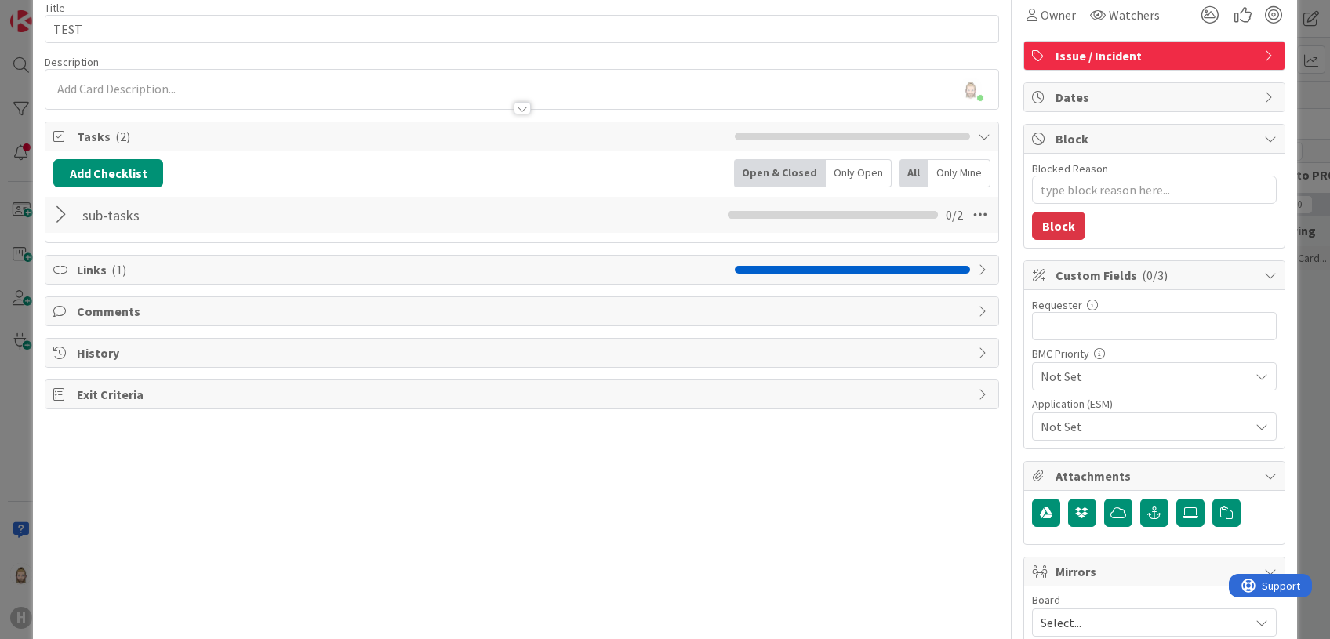
scroll to position [0, 0]
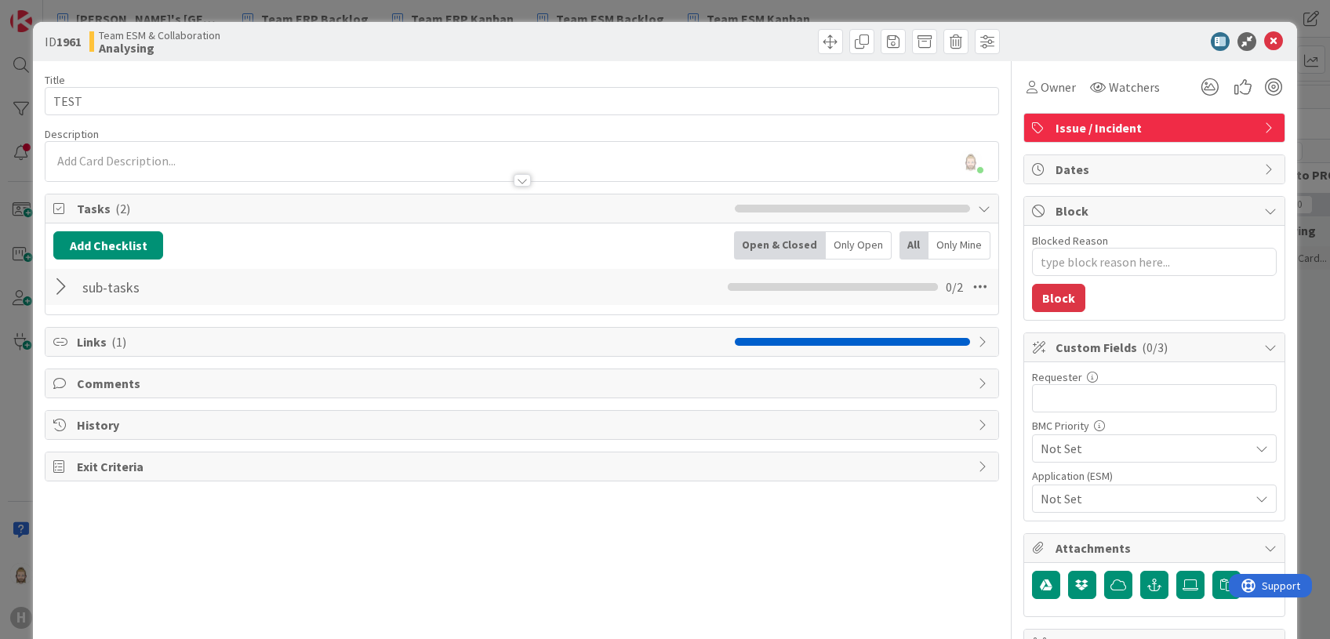
click at [66, 44] on b "1961" at bounding box center [68, 42] width 25 height 16
drag, startPoint x: 66, startPoint y: 44, endPoint x: 318, endPoint y: 41, distance: 251.8
click at [318, 41] on div "Team ESM & Collaboration Analysing" at bounding box center [303, 41] width 429 height 25
click at [118, 50] on b "Analysing" at bounding box center [160, 48] width 122 height 13
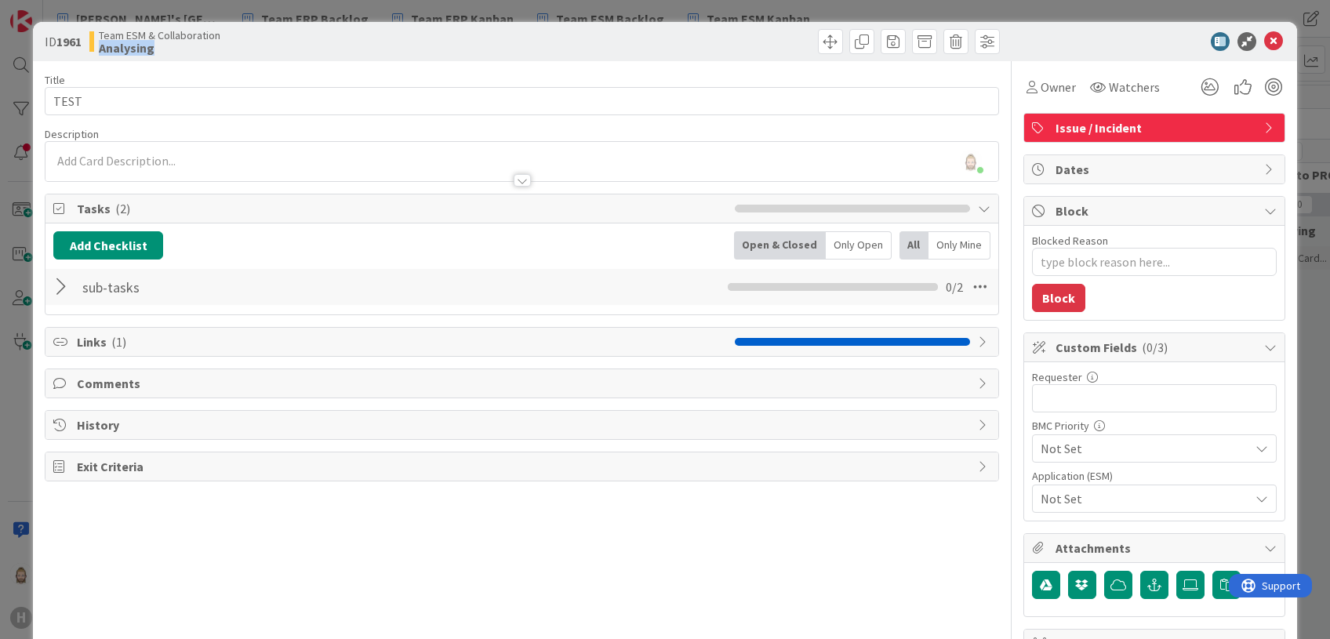
click at [118, 50] on b "Analysing" at bounding box center [160, 48] width 122 height 13
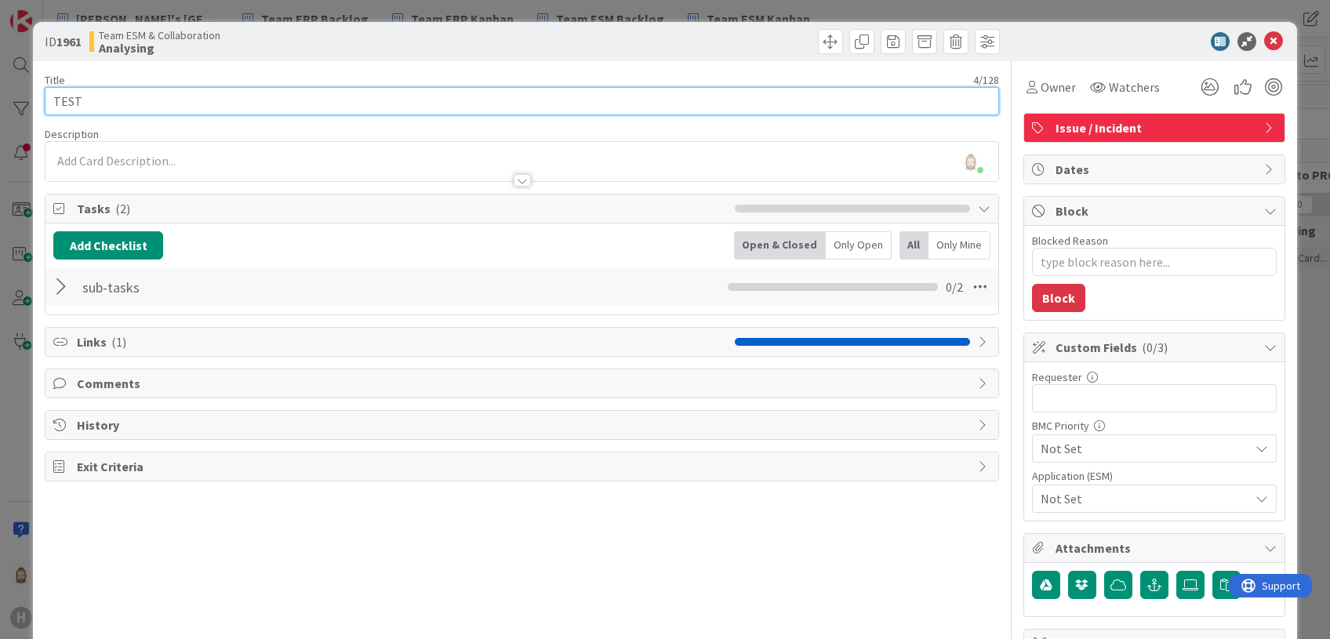
drag, startPoint x: 118, startPoint y: 50, endPoint x: 378, endPoint y: 89, distance: 263.2
click at [378, 89] on input "TEST" at bounding box center [522, 101] width 954 height 28
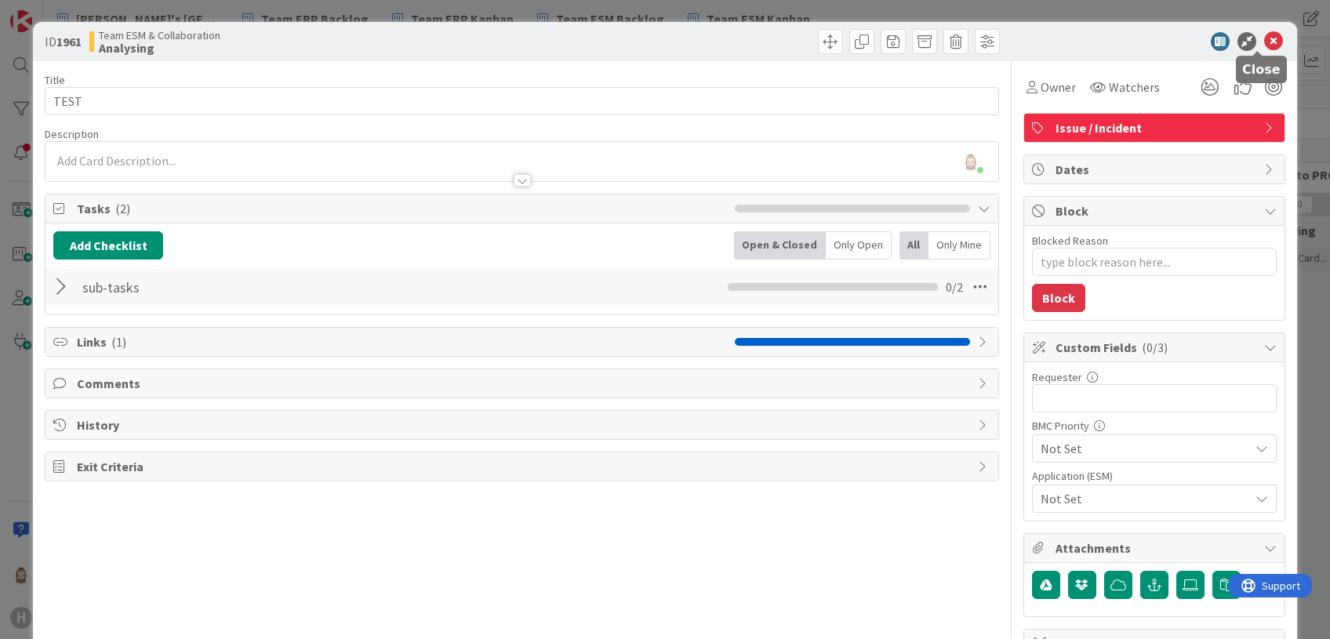
drag, startPoint x: 1260, startPoint y: 37, endPoint x: 1257, endPoint y: 52, distance: 15.1
click at [1107, 37] on icon at bounding box center [1273, 41] width 19 height 19
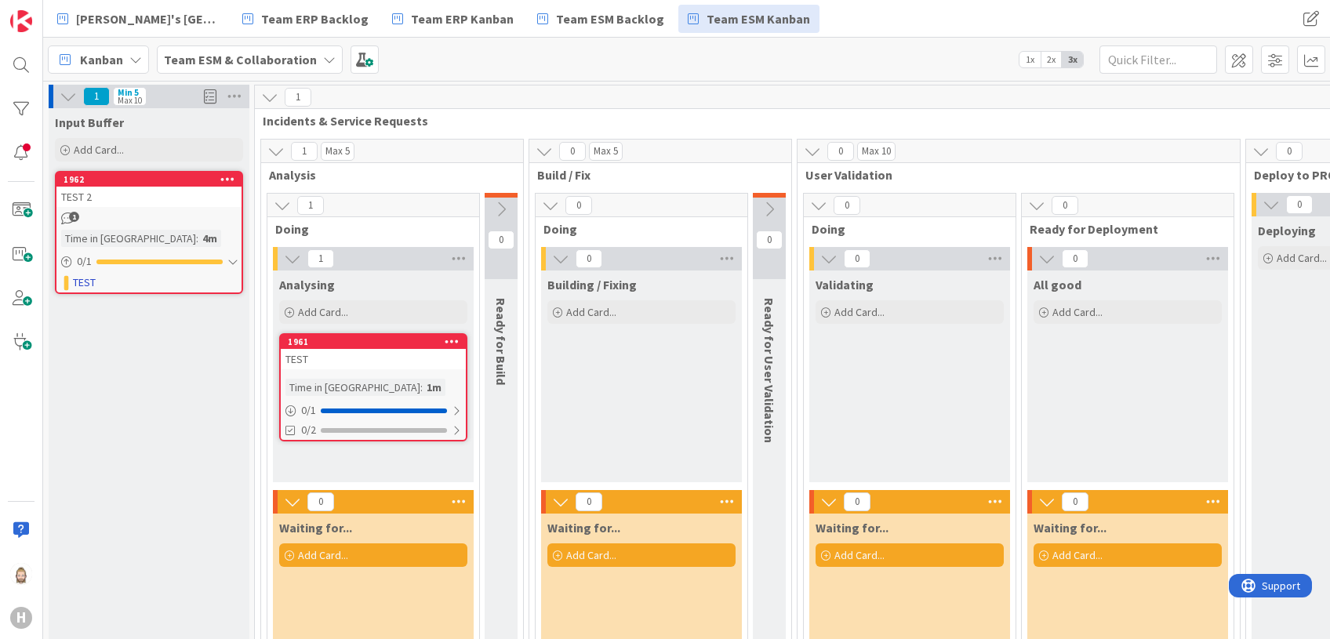
click at [75, 190] on div "TEST 2" at bounding box center [148, 197] width 185 height 20
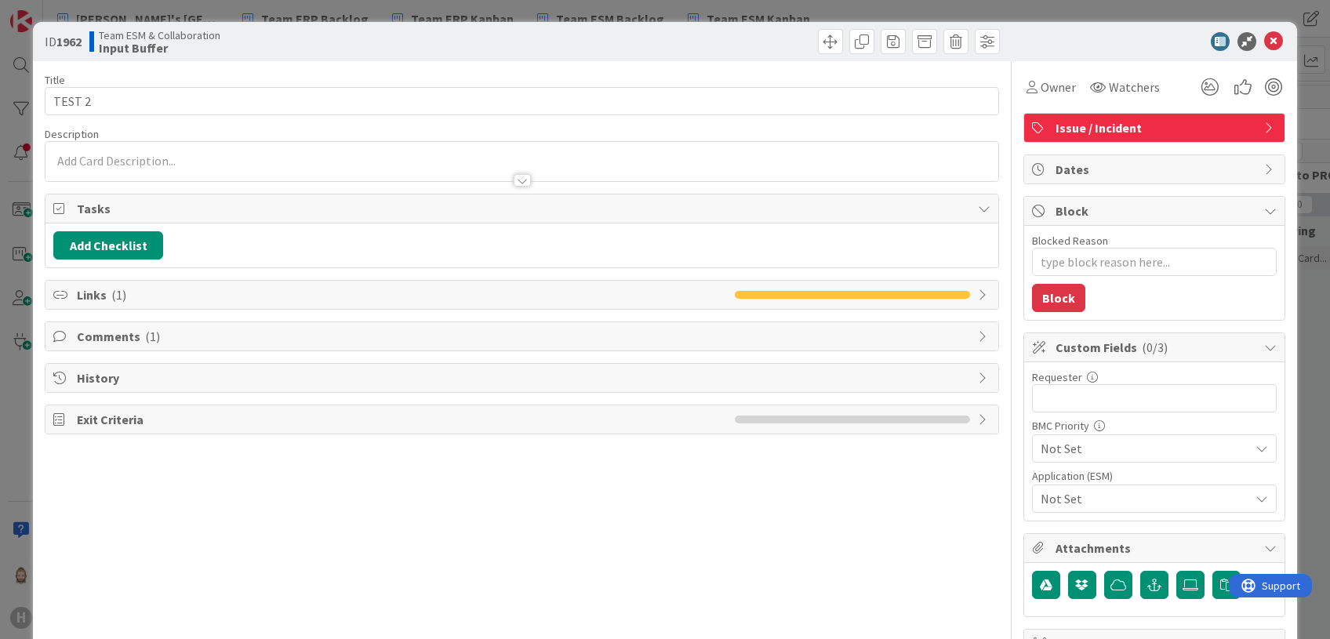
type textarea "x"
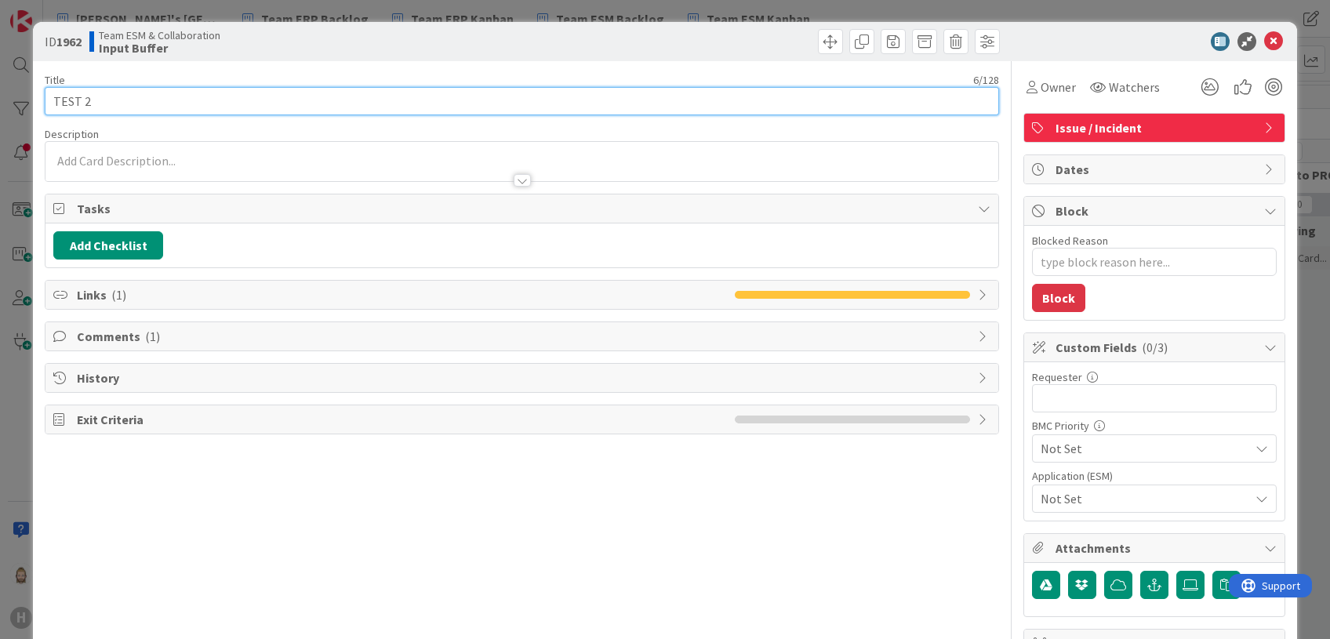
click at [157, 95] on input "TEST 2" at bounding box center [522, 101] width 954 height 28
type input "ABCDEFG"
type textarea "x"
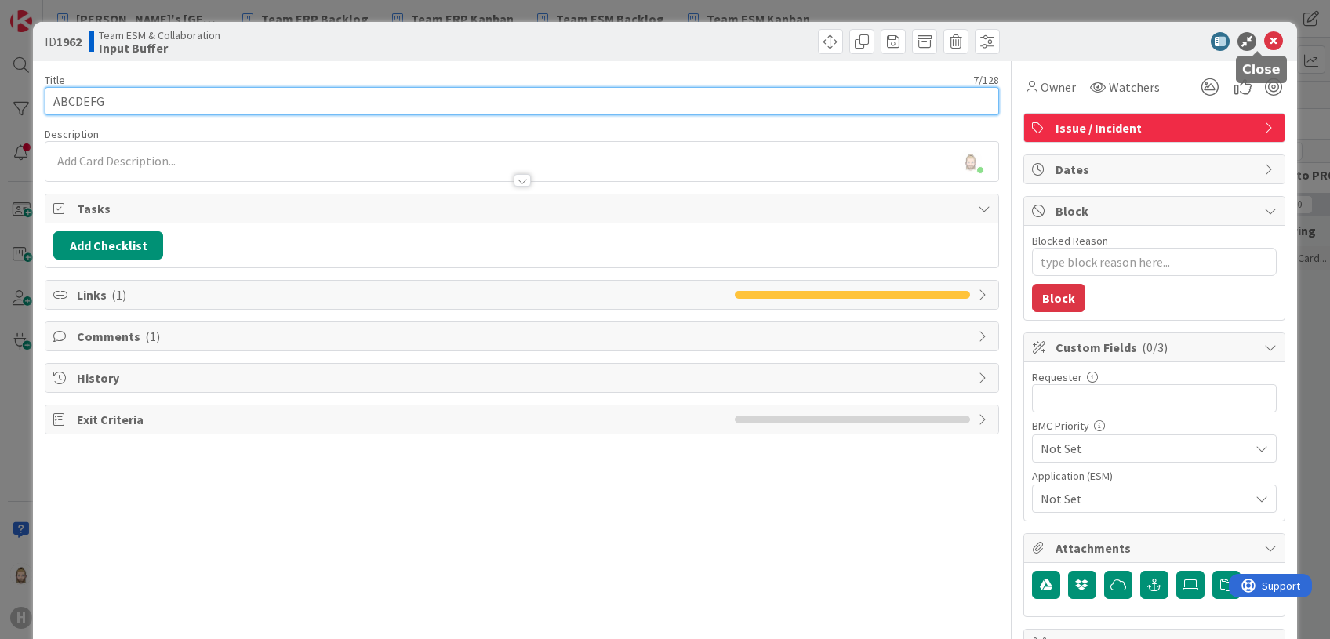
type input "ABCDEFG"
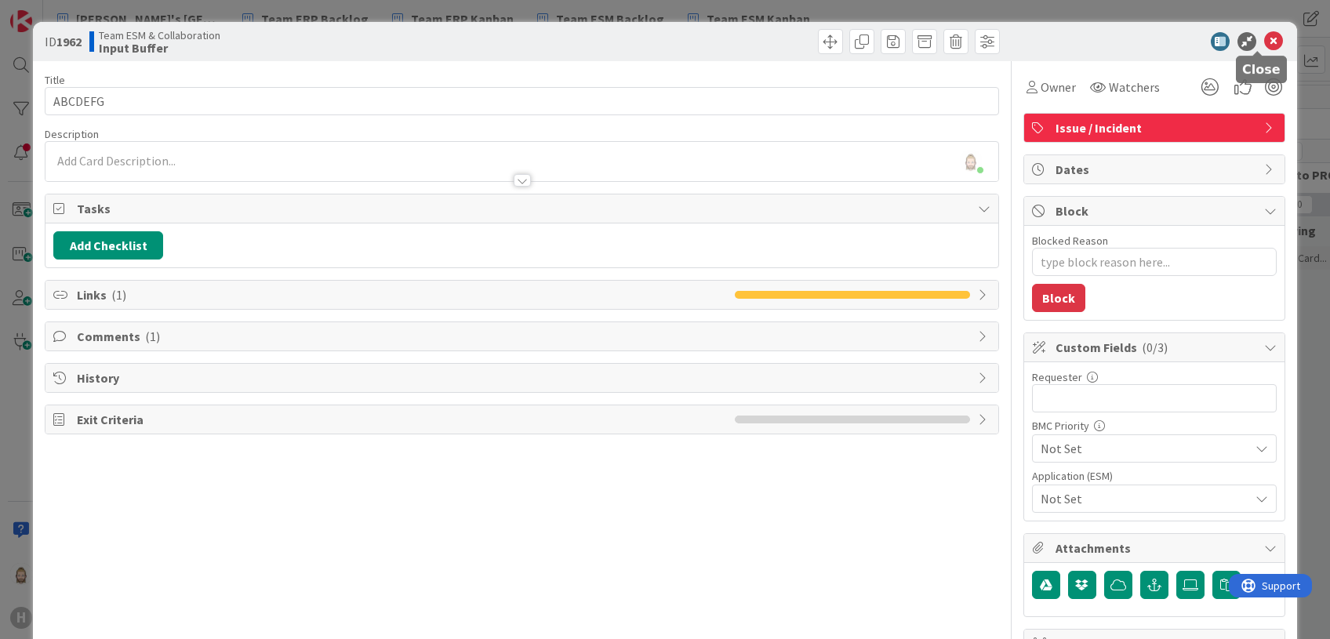
click at [1107, 36] on icon at bounding box center [1273, 41] width 19 height 19
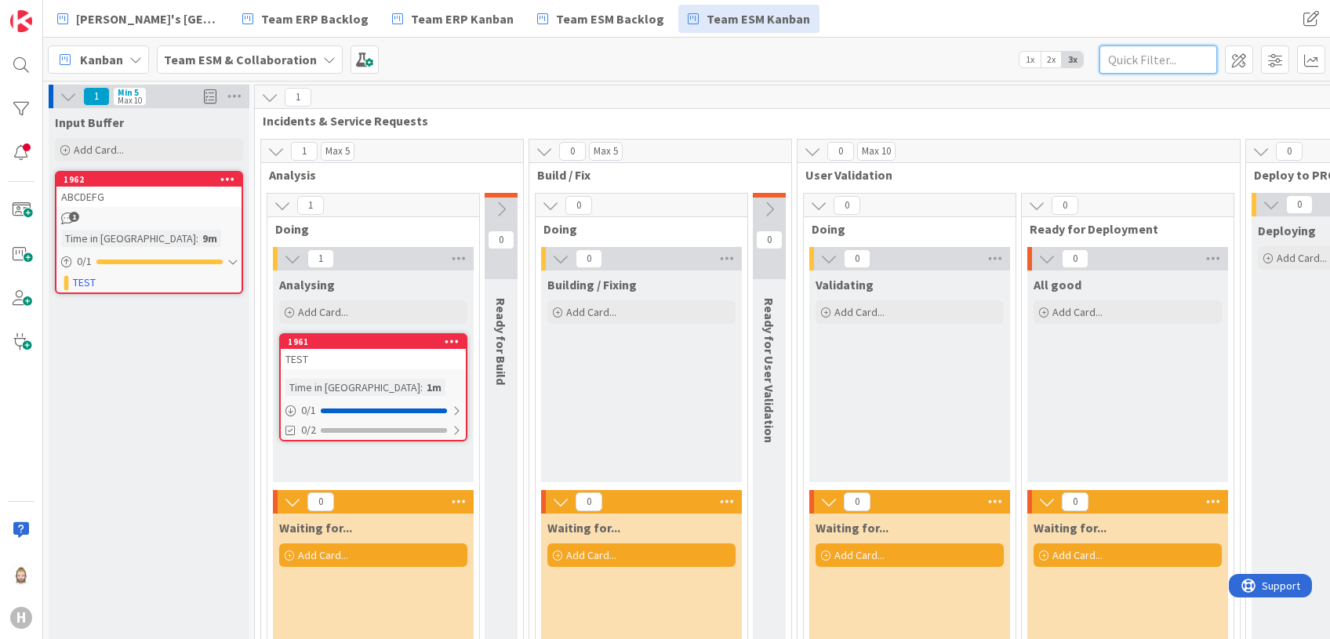
click at [1107, 61] on input "text" at bounding box center [1159, 59] width 118 height 28
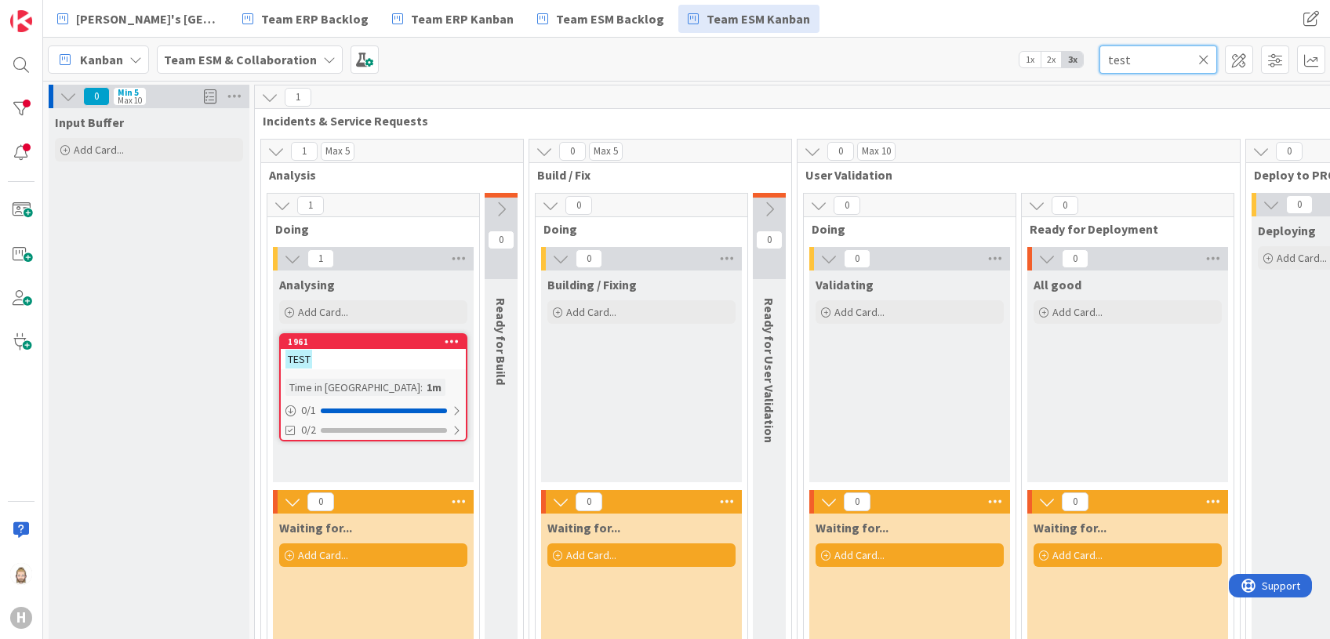
type input "test"
click at [1107, 61] on icon at bounding box center [1203, 60] width 11 height 14
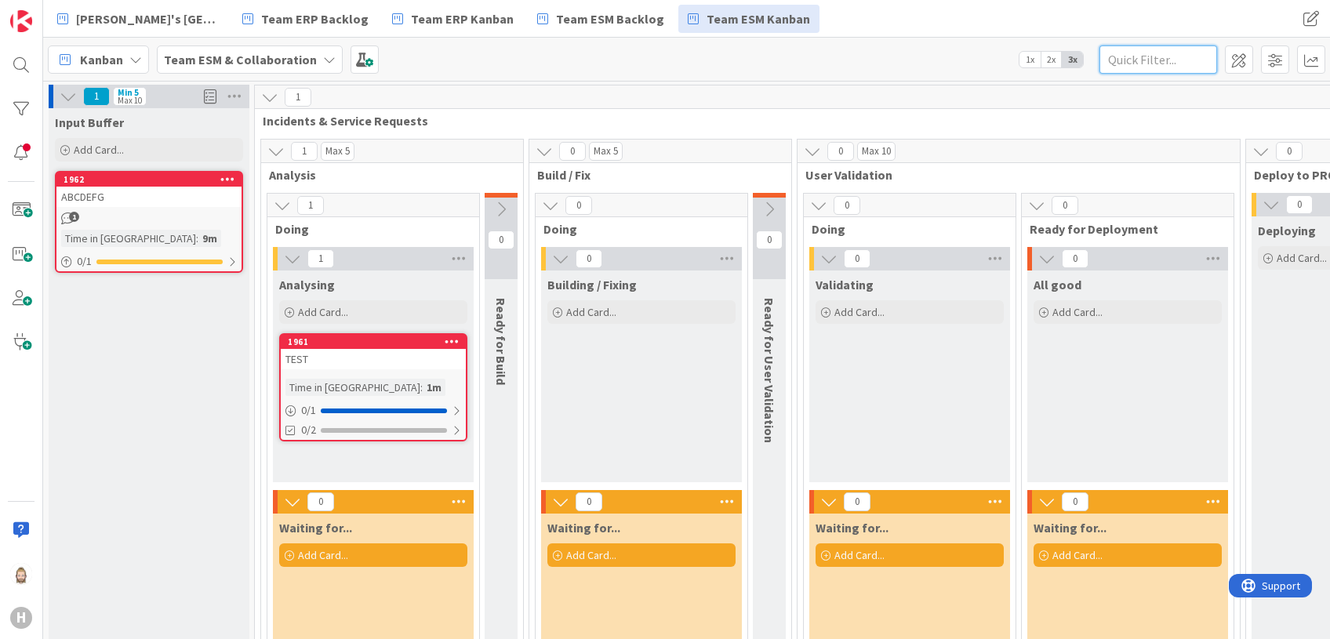
click at [1107, 62] on input "text" at bounding box center [1159, 59] width 118 height 28
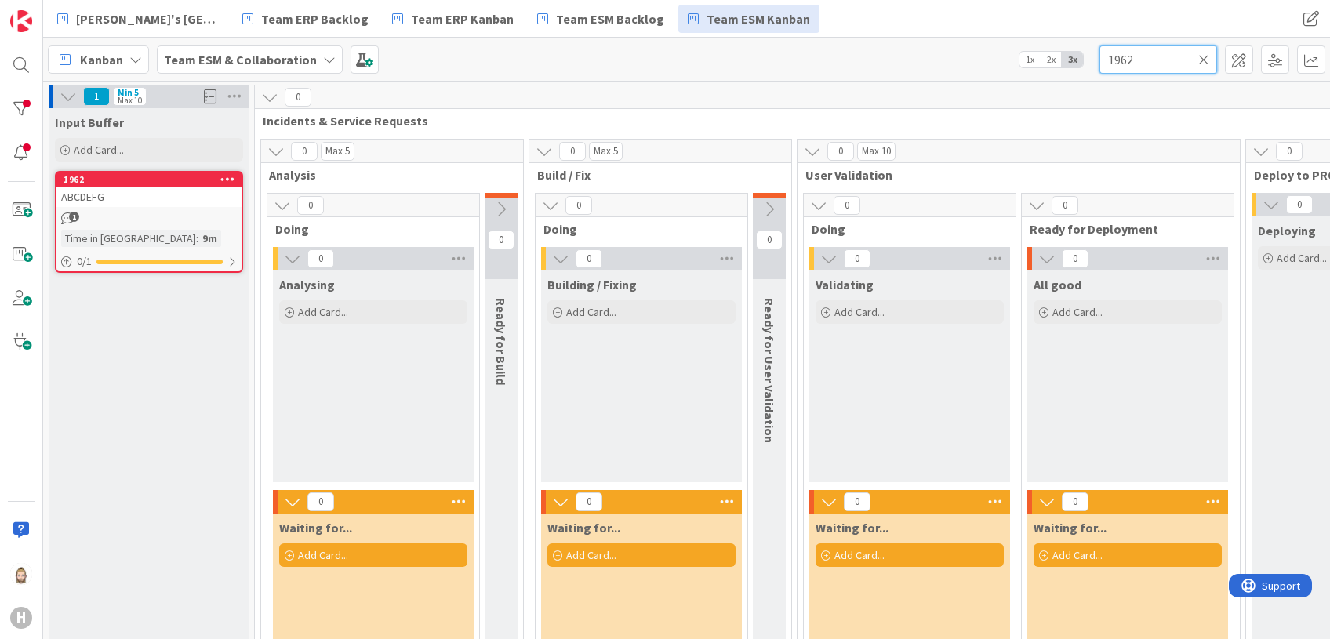
type input "1962"
click at [1107, 60] on icon at bounding box center [1203, 60] width 11 height 14
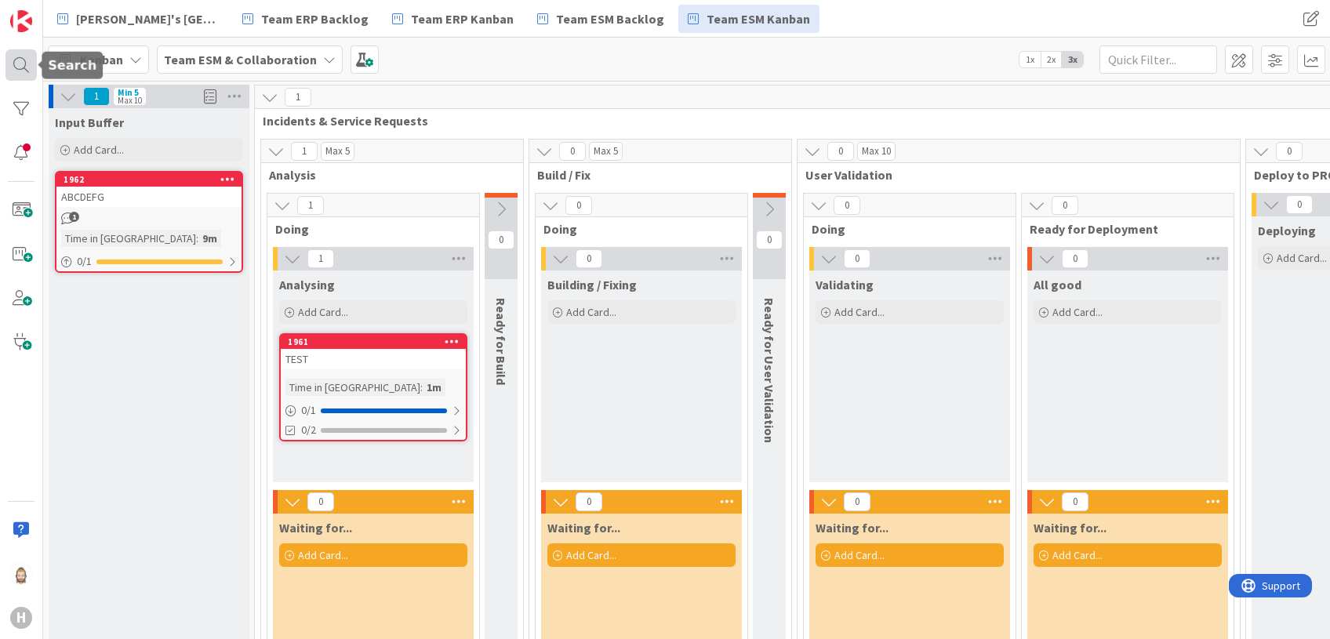
click at [21, 65] on div at bounding box center [20, 64] width 31 height 31
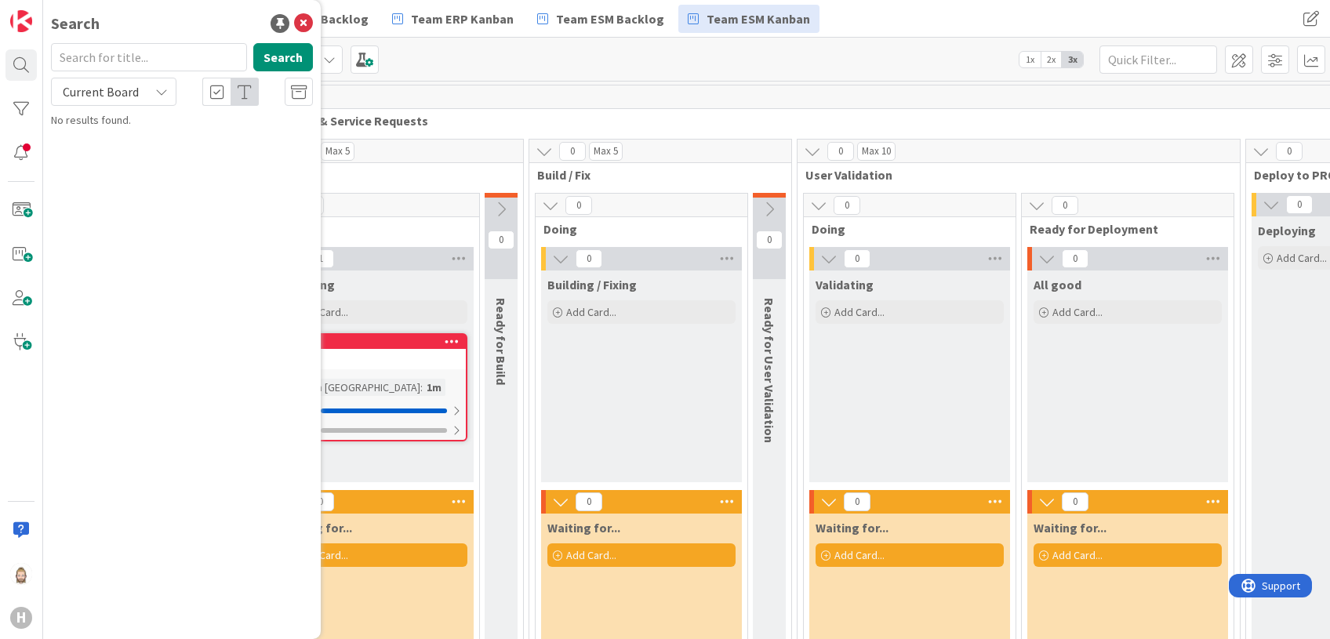
click at [176, 54] on input "text" at bounding box center [149, 57] width 196 height 28
click at [164, 89] on icon at bounding box center [161, 91] width 13 height 13
click at [179, 274] on div "Search Search Current Board Current Board All Boards No results found." at bounding box center [182, 319] width 278 height 639
click at [147, 61] on input "text" at bounding box center [149, 57] width 196 height 28
type input "test"
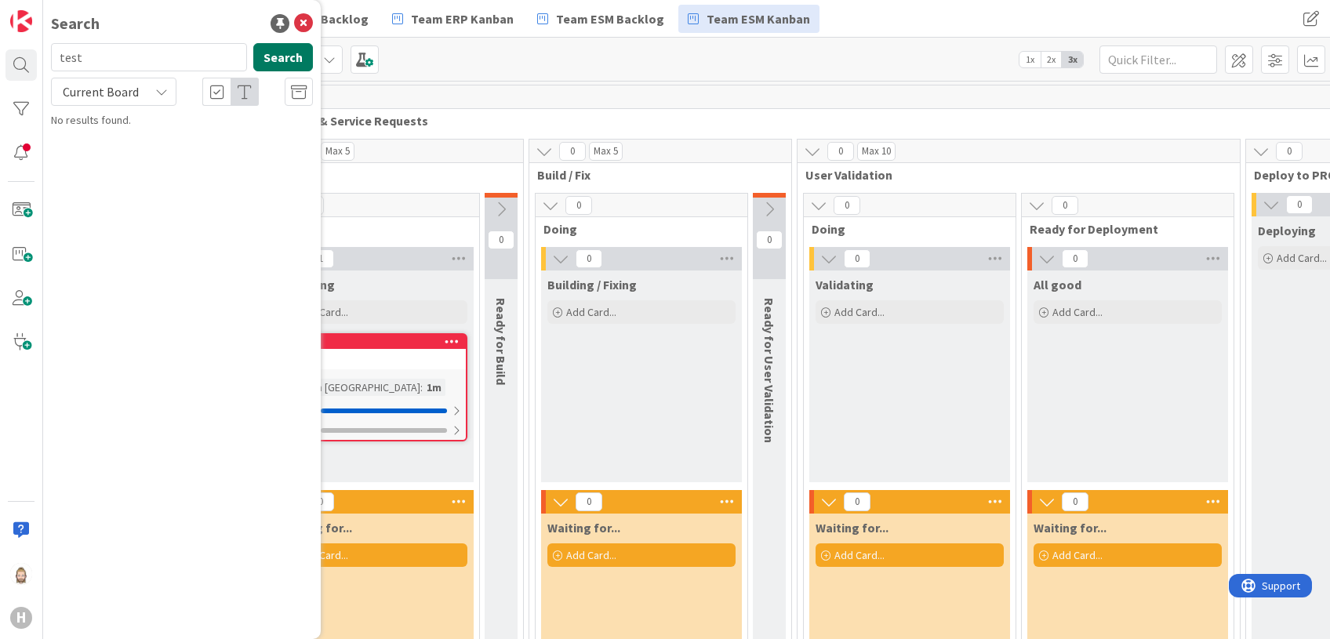
click at [271, 53] on button "Search" at bounding box center [283, 57] width 60 height 28
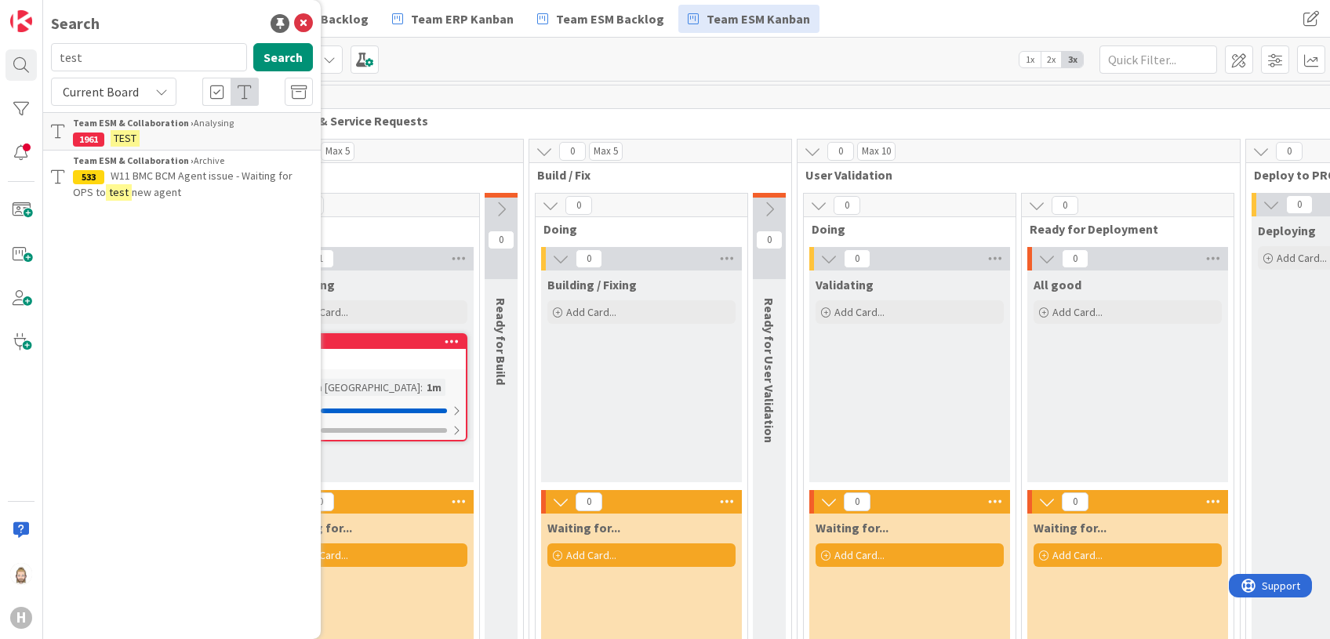
click at [176, 130] on p "TEST" at bounding box center [193, 138] width 240 height 16
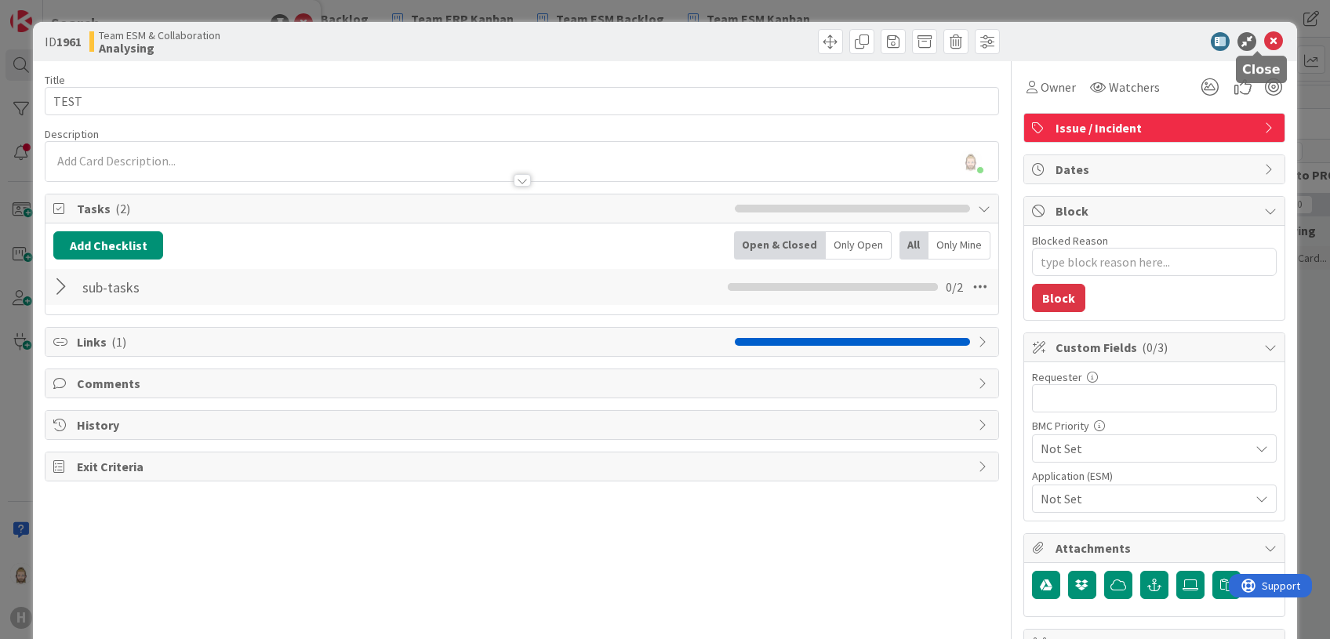
click at [1107, 40] on icon at bounding box center [1273, 41] width 19 height 19
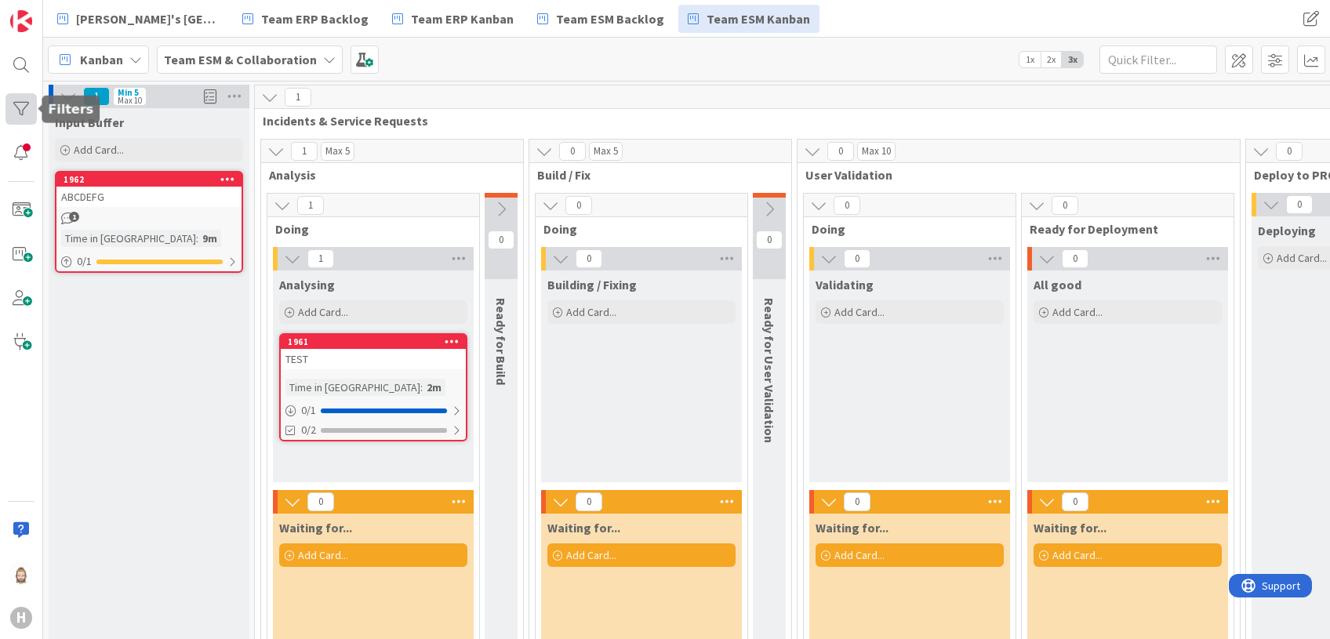
click at [20, 105] on div at bounding box center [20, 108] width 31 height 31
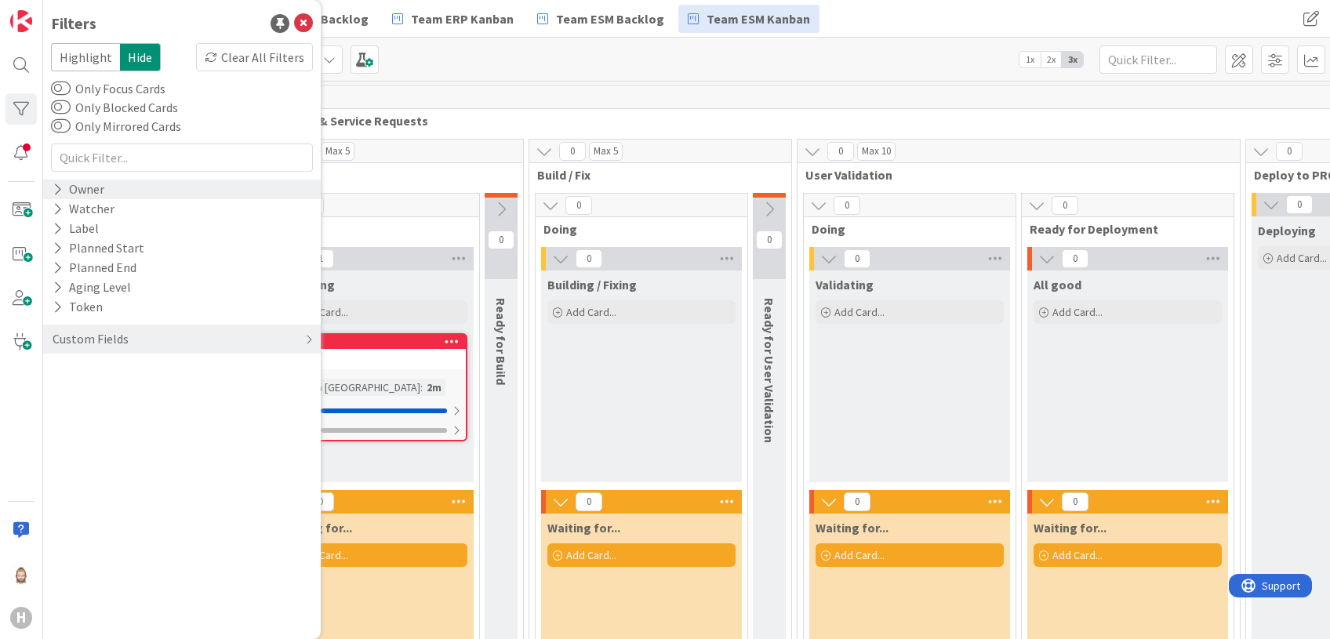
click at [56, 187] on icon at bounding box center [58, 189] width 10 height 13
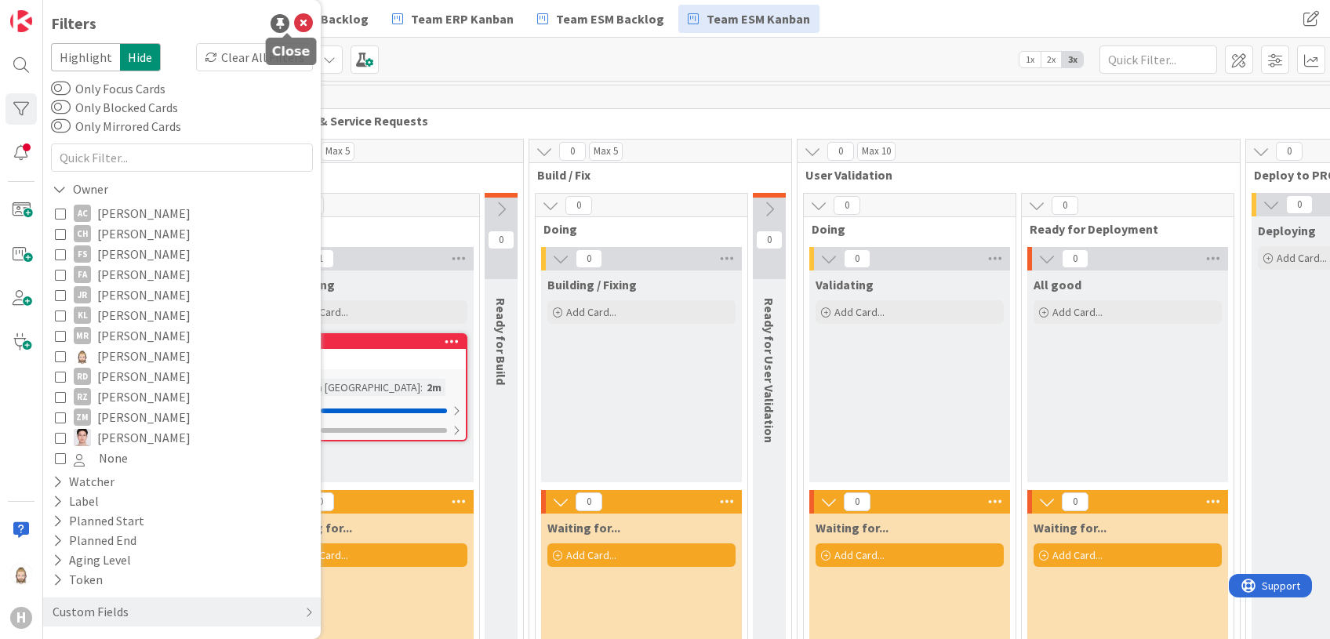
click at [294, 23] on icon at bounding box center [303, 23] width 19 height 19
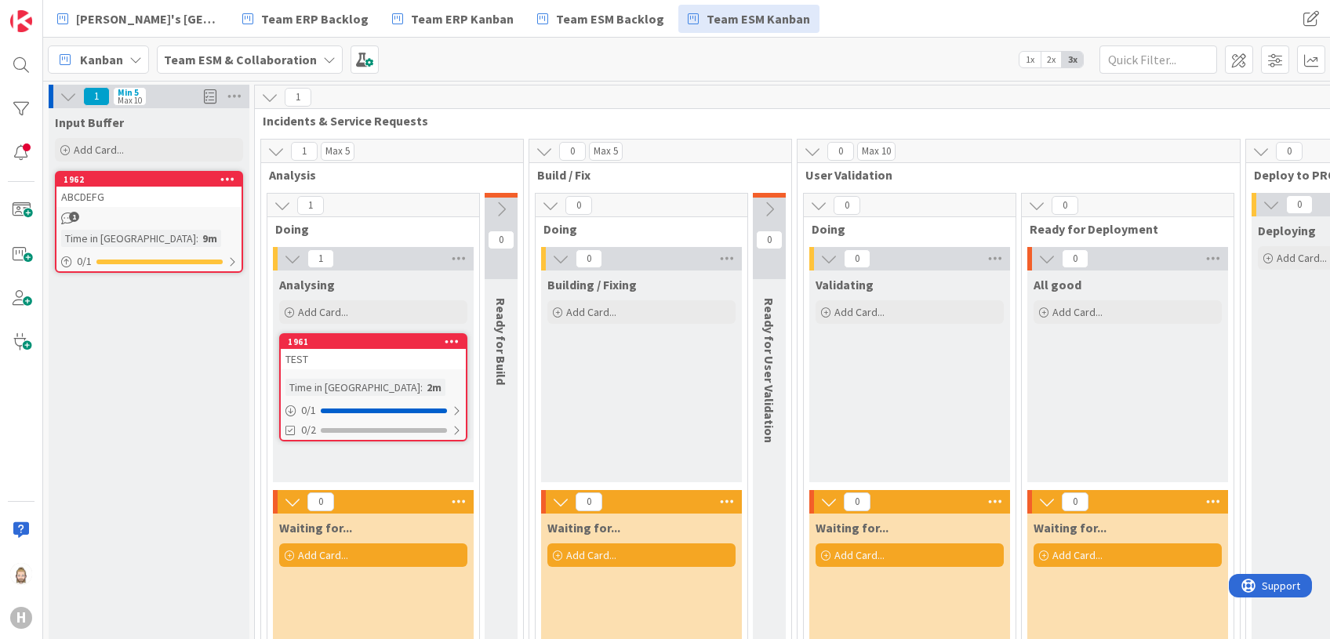
click at [403, 355] on div "TEST" at bounding box center [373, 359] width 185 height 20
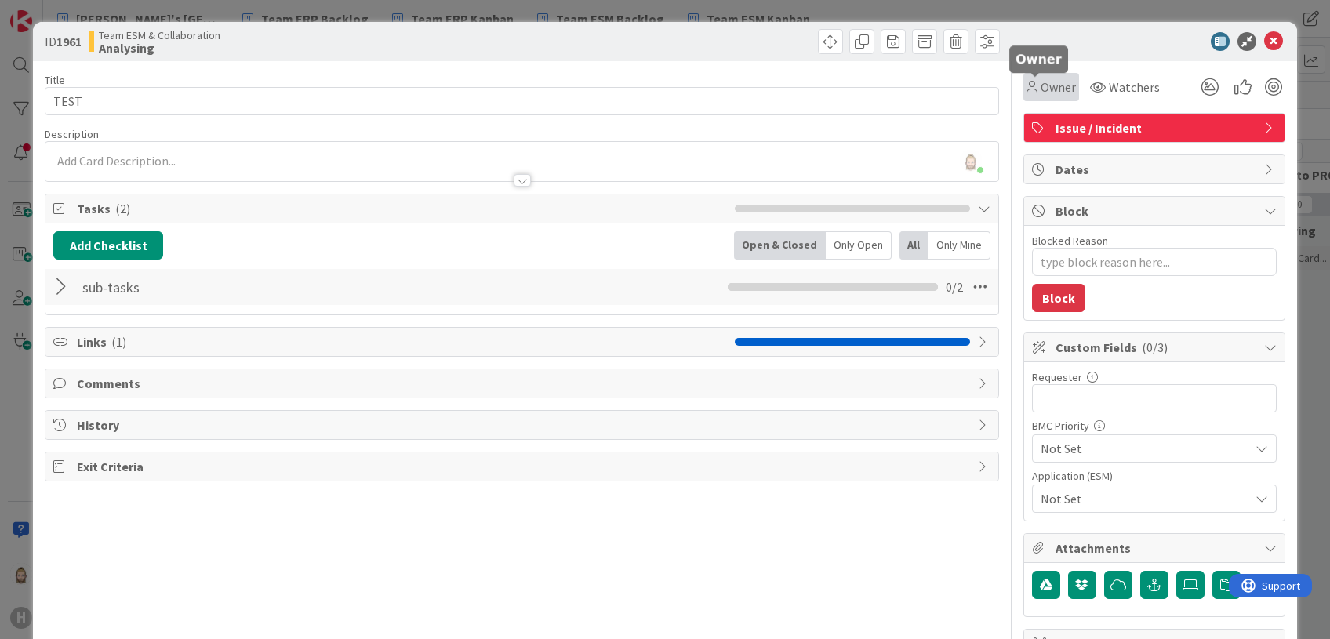
click at [1041, 89] on span "Owner" at bounding box center [1058, 87] width 35 height 19
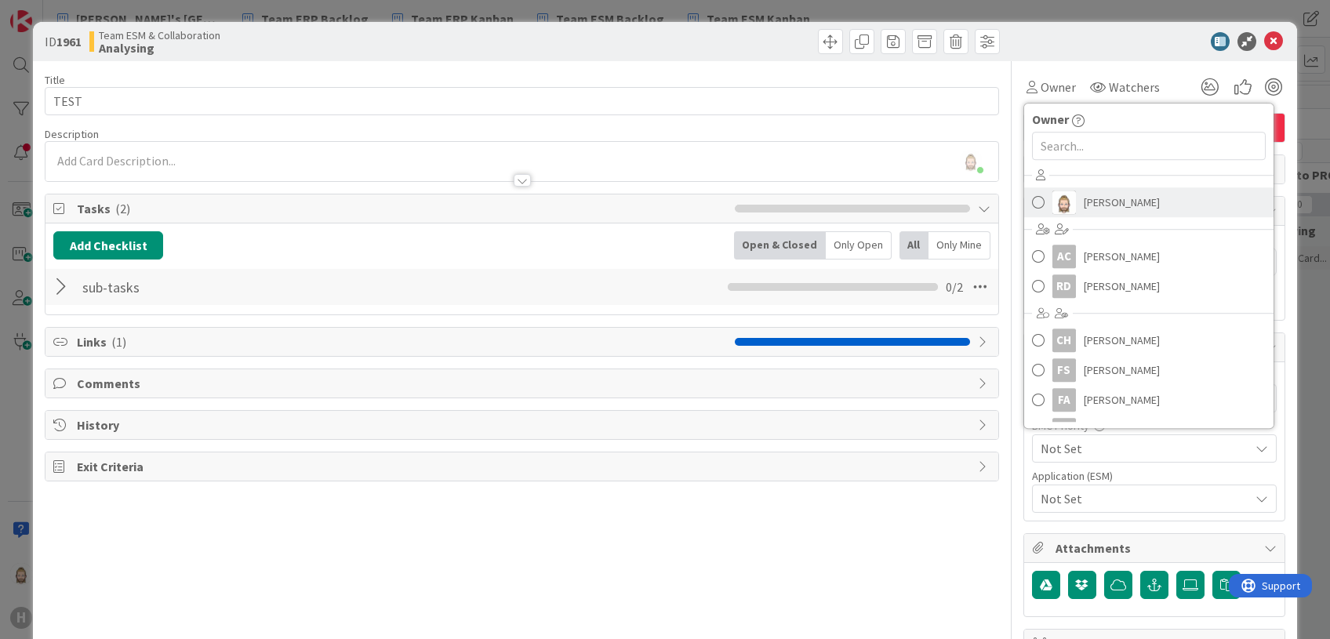
click at [1104, 200] on span "Rob van Wees" at bounding box center [1122, 203] width 76 height 24
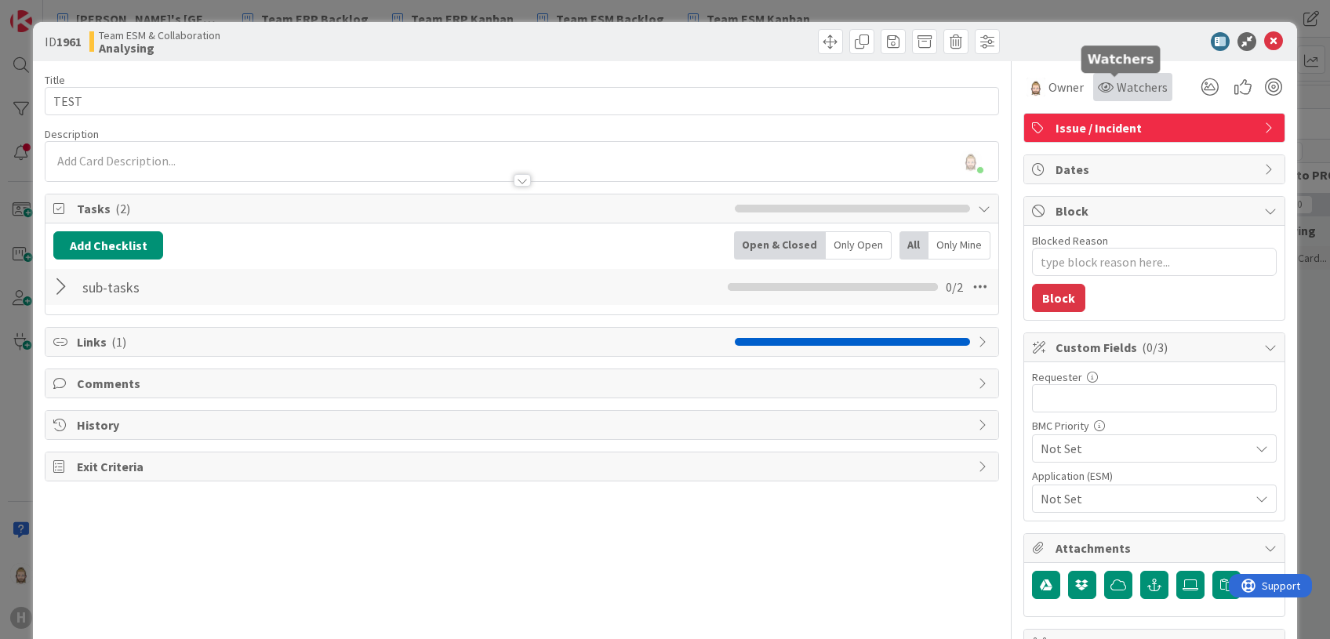
click at [1107, 80] on span "Watchers" at bounding box center [1142, 87] width 51 height 19
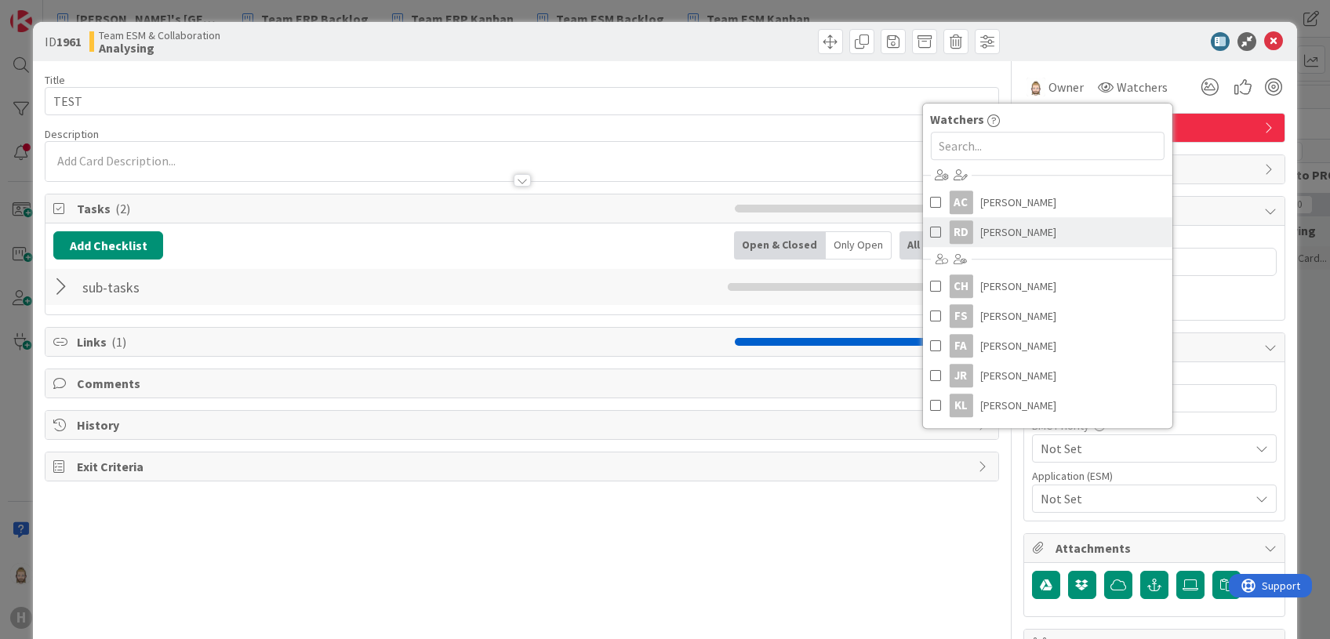
click at [980, 226] on span "Robby de Bie" at bounding box center [1018, 232] width 76 height 24
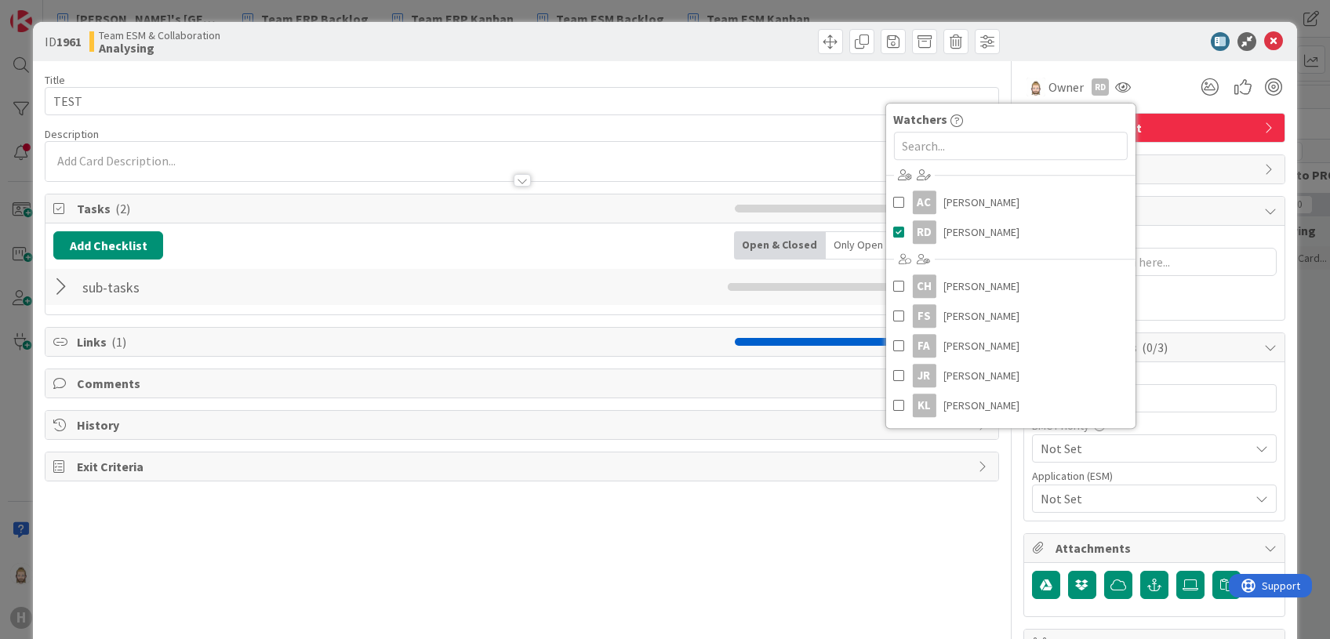
click at [1098, 31] on div "ID 1961 Team ESM & Collaboration Analysing" at bounding box center [664, 41] width 1263 height 39
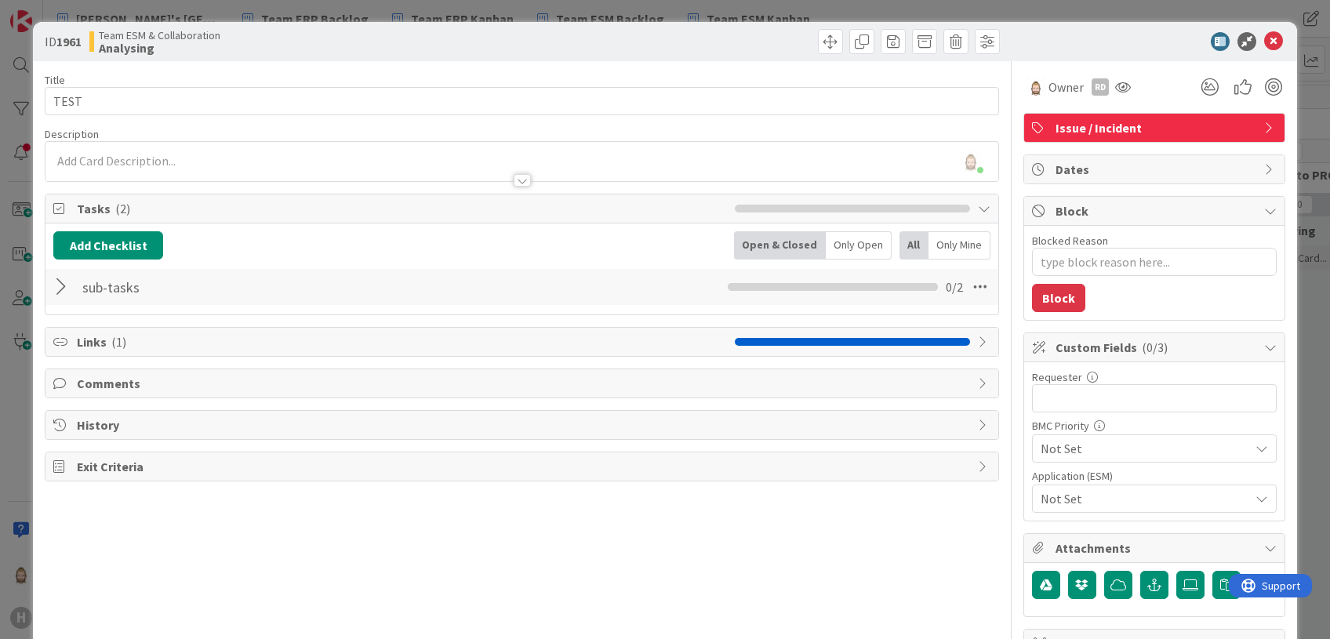
click at [1107, 32] on div at bounding box center [1147, 41] width 278 height 19
click at [1107, 39] on icon at bounding box center [1273, 41] width 19 height 19
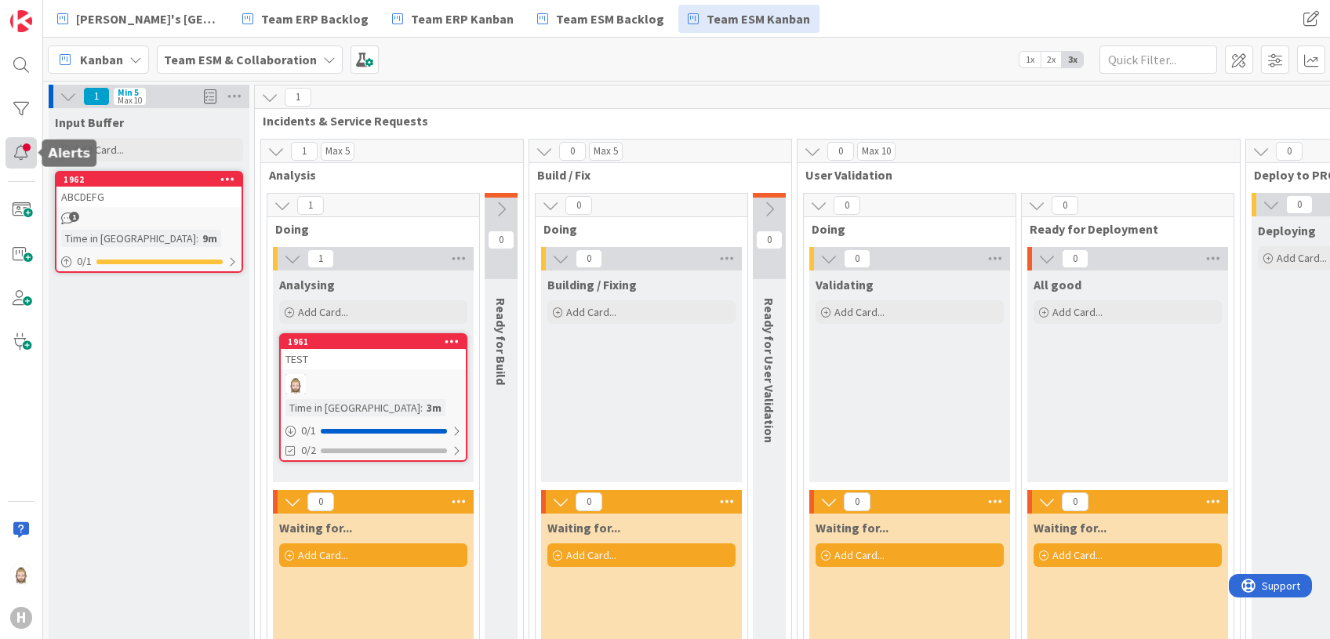
click at [20, 151] on div at bounding box center [20, 152] width 31 height 31
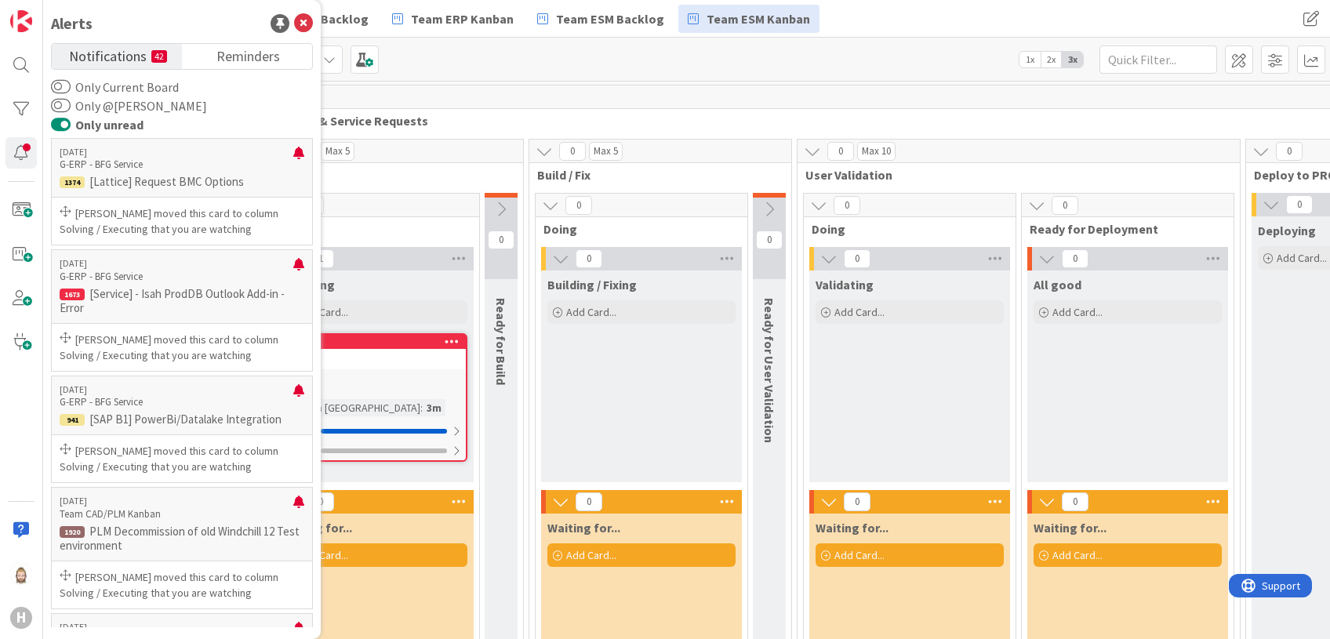
click at [131, 85] on label "Only Current Board" at bounding box center [115, 87] width 128 height 19
click at [71, 85] on button "Only Current Board" at bounding box center [61, 87] width 20 height 16
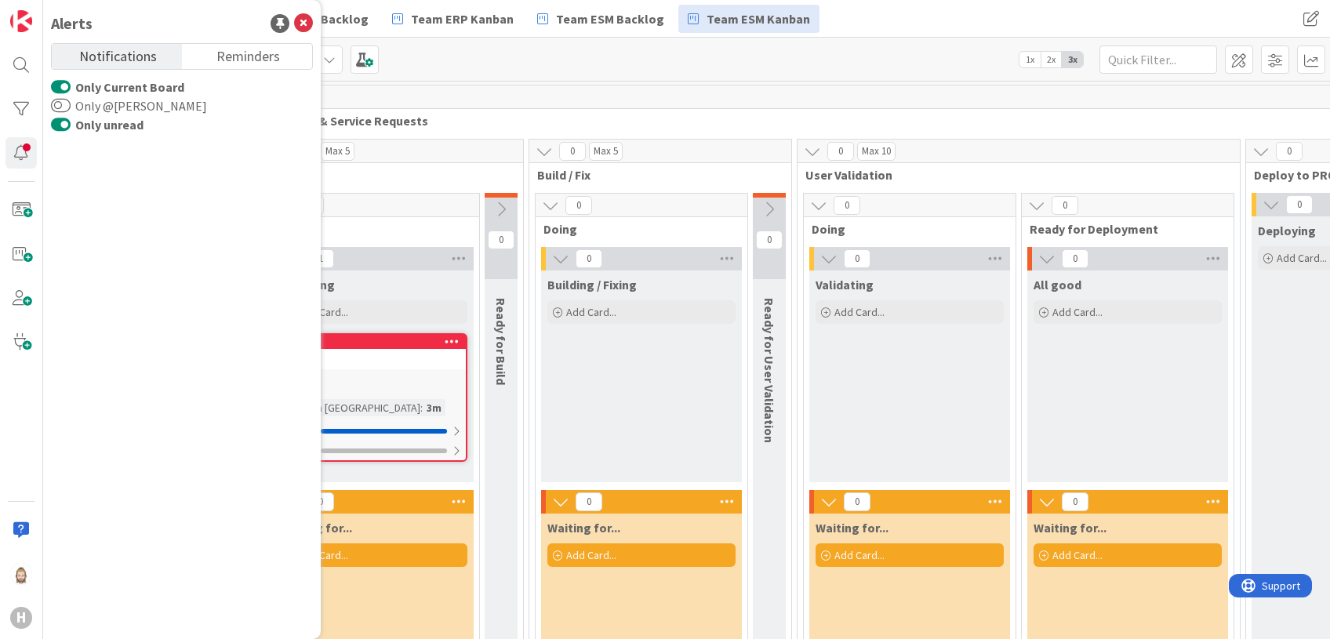
click at [123, 119] on label "Only unread" at bounding box center [97, 124] width 93 height 19
click at [71, 119] on button "Only unread" at bounding box center [61, 125] width 20 height 16
click at [305, 19] on icon at bounding box center [303, 23] width 19 height 19
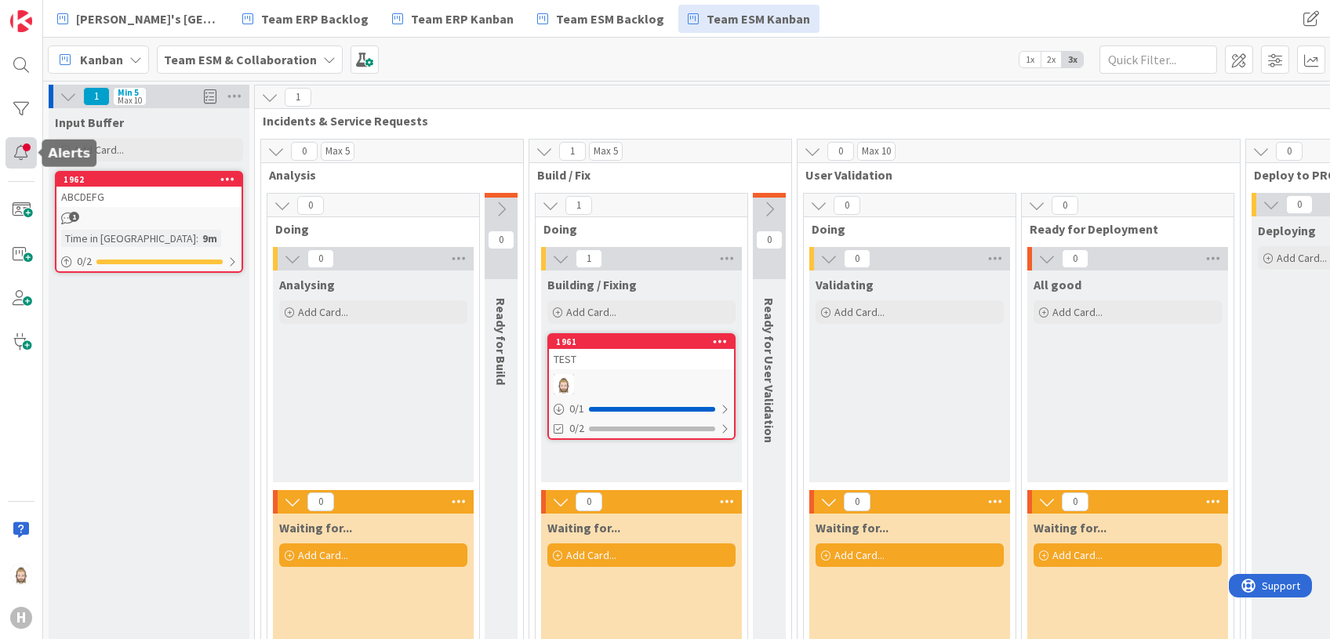
click at [25, 157] on div at bounding box center [20, 152] width 31 height 31
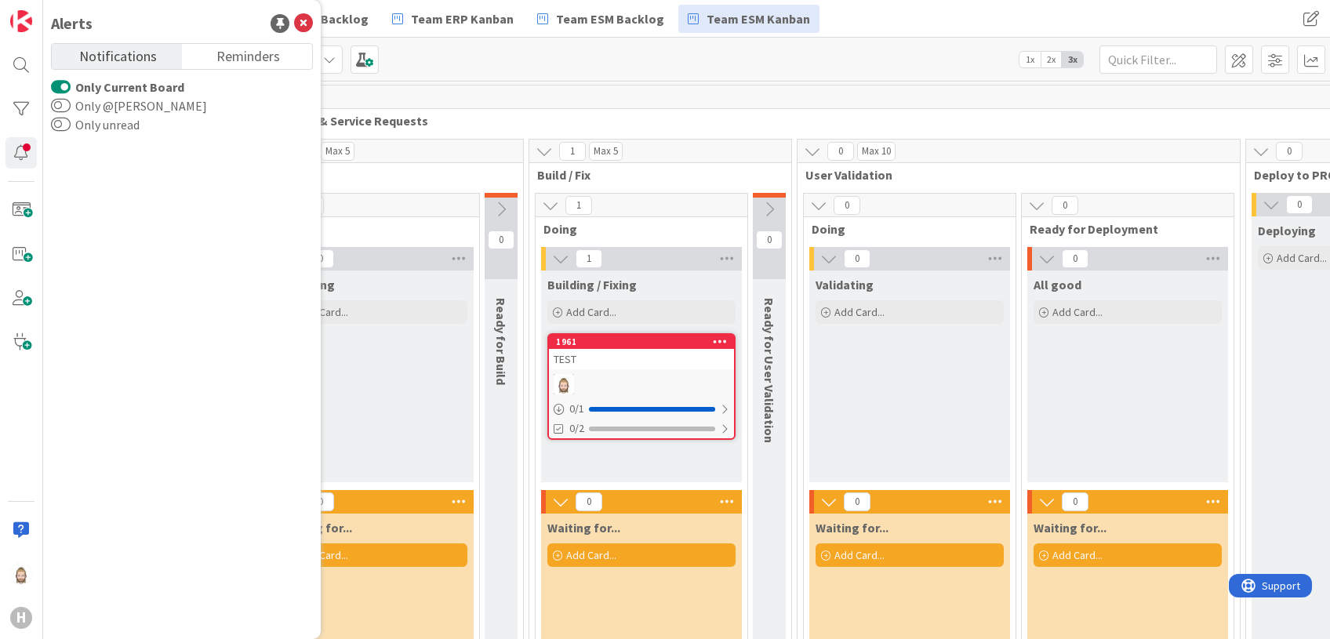
click at [125, 54] on span "Notifications" at bounding box center [118, 55] width 78 height 22
click at [215, 53] on link "Reminders" at bounding box center [247, 56] width 130 height 25
click at [128, 59] on span "Notifications" at bounding box center [118, 55] width 78 height 22
click at [305, 23] on icon at bounding box center [303, 23] width 19 height 19
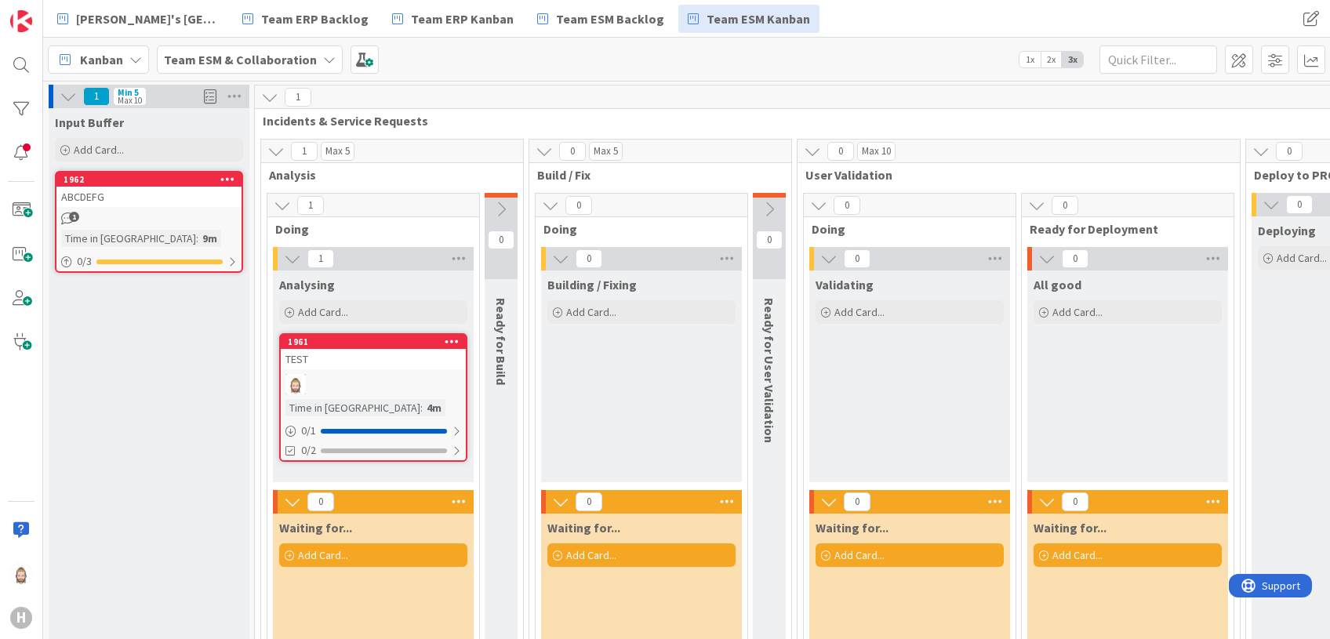
click at [100, 56] on span "Kanban" at bounding box center [101, 59] width 43 height 19
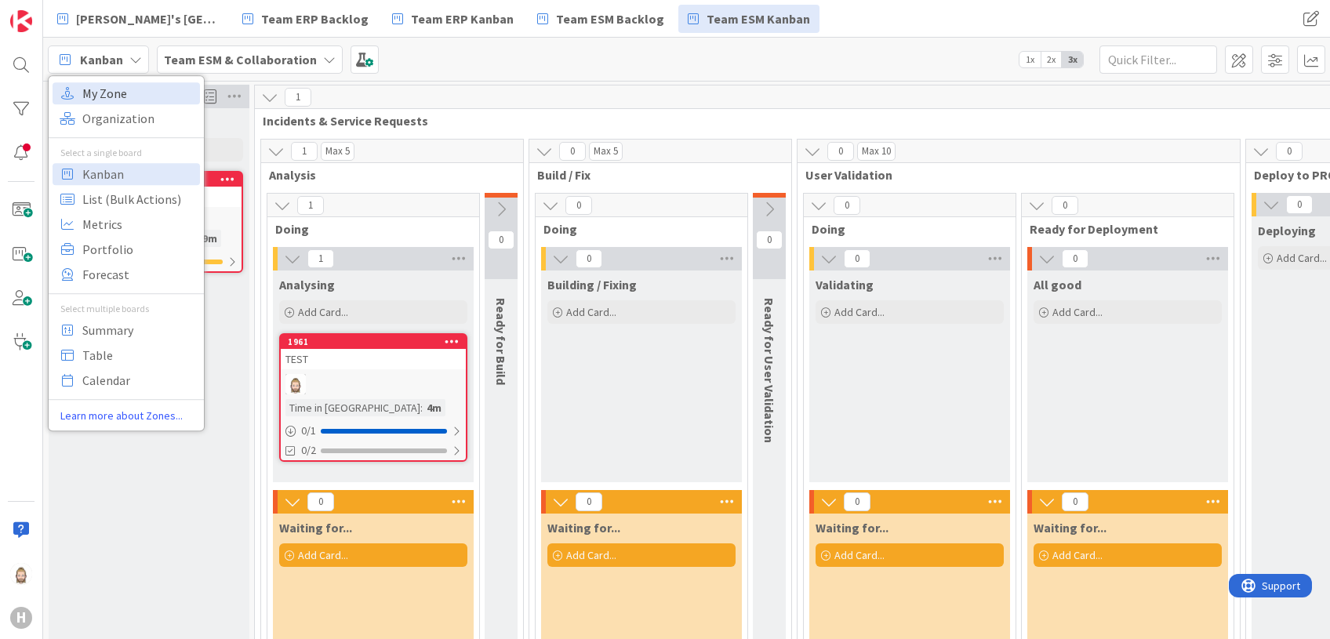
click at [145, 99] on span "My Zone" at bounding box center [138, 94] width 113 height 24
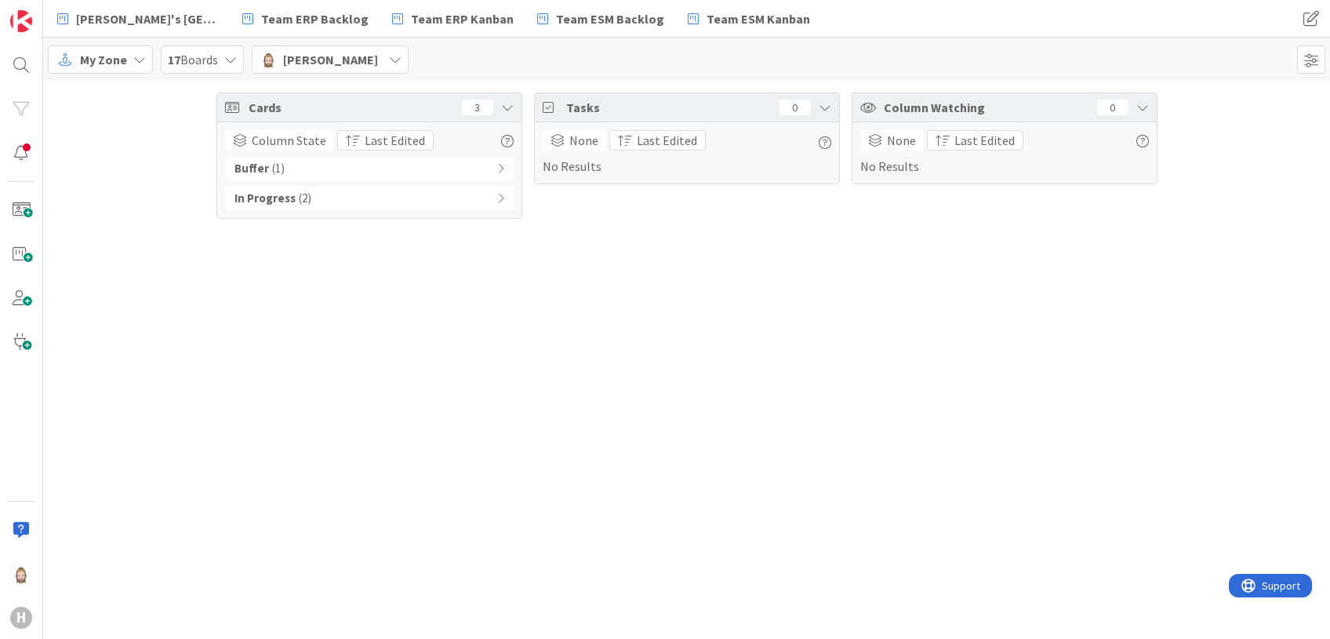
click at [125, 53] on div "My Zone" at bounding box center [100, 59] width 105 height 28
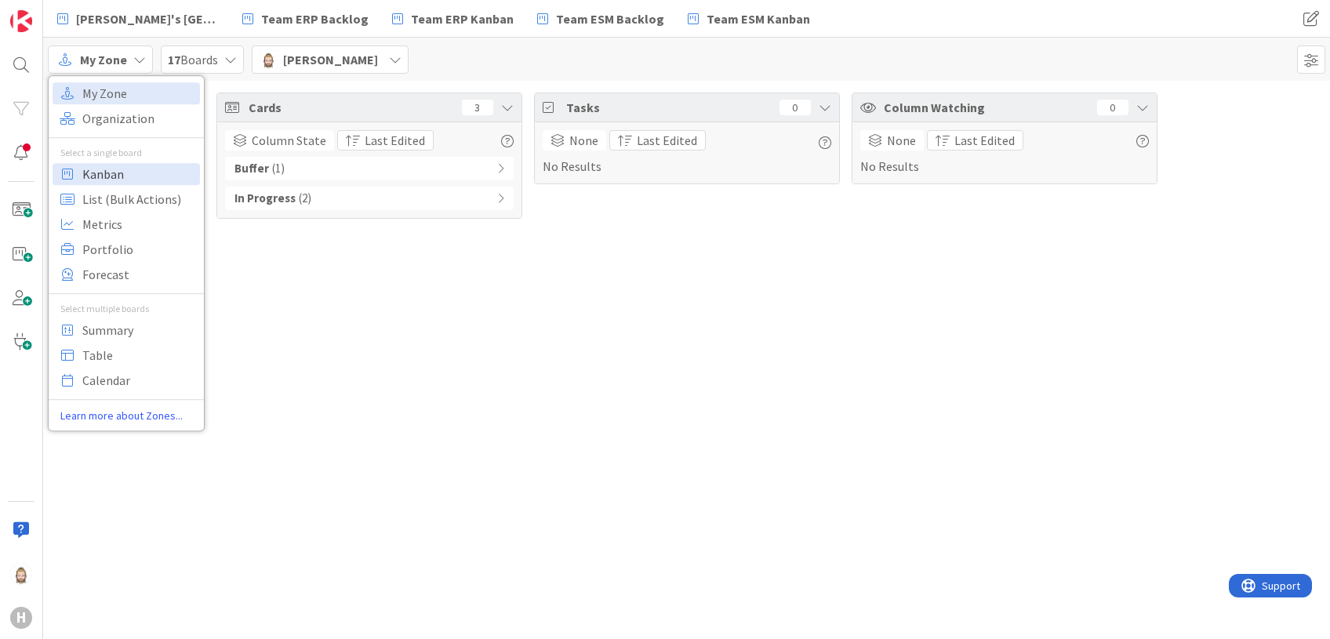
click at [124, 176] on span "Kanban" at bounding box center [138, 174] width 113 height 24
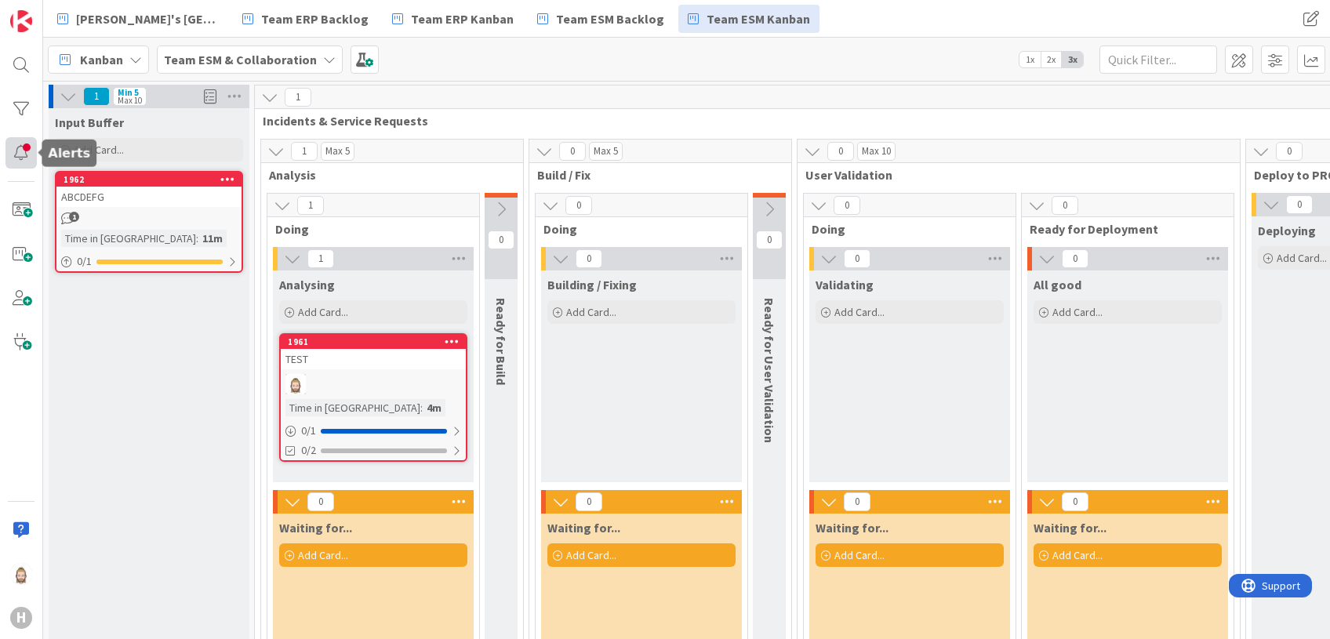
click at [23, 145] on div at bounding box center [20, 152] width 31 height 31
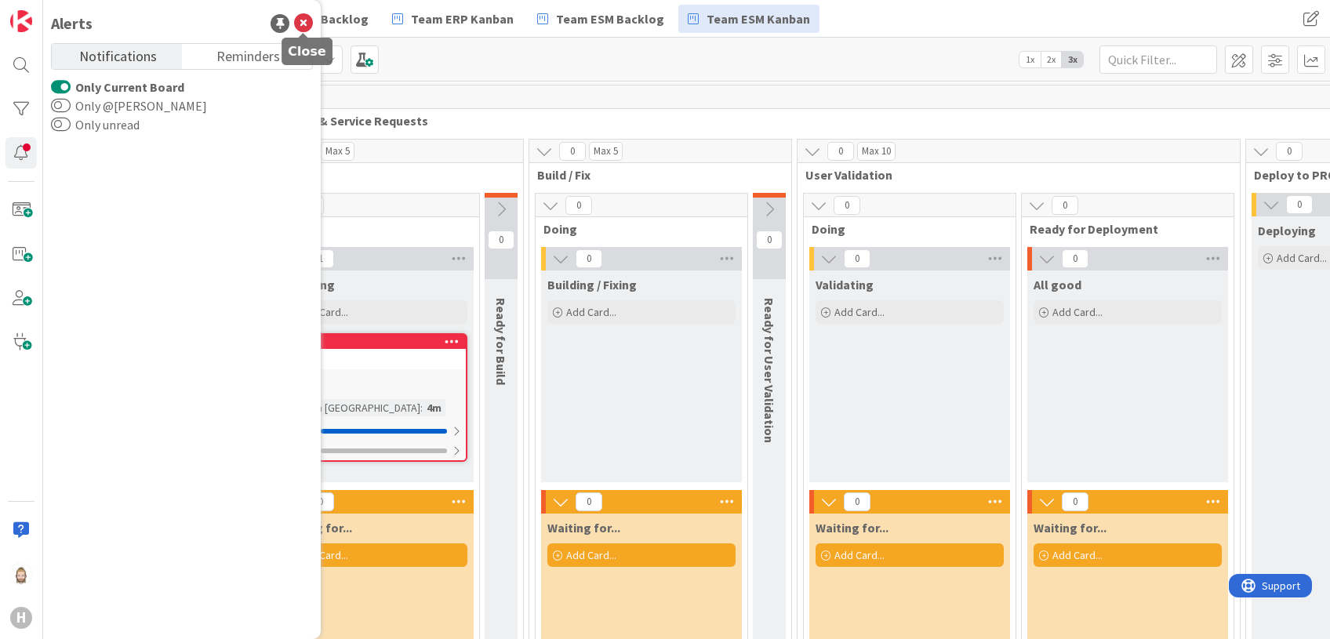
click at [304, 20] on icon at bounding box center [303, 23] width 19 height 19
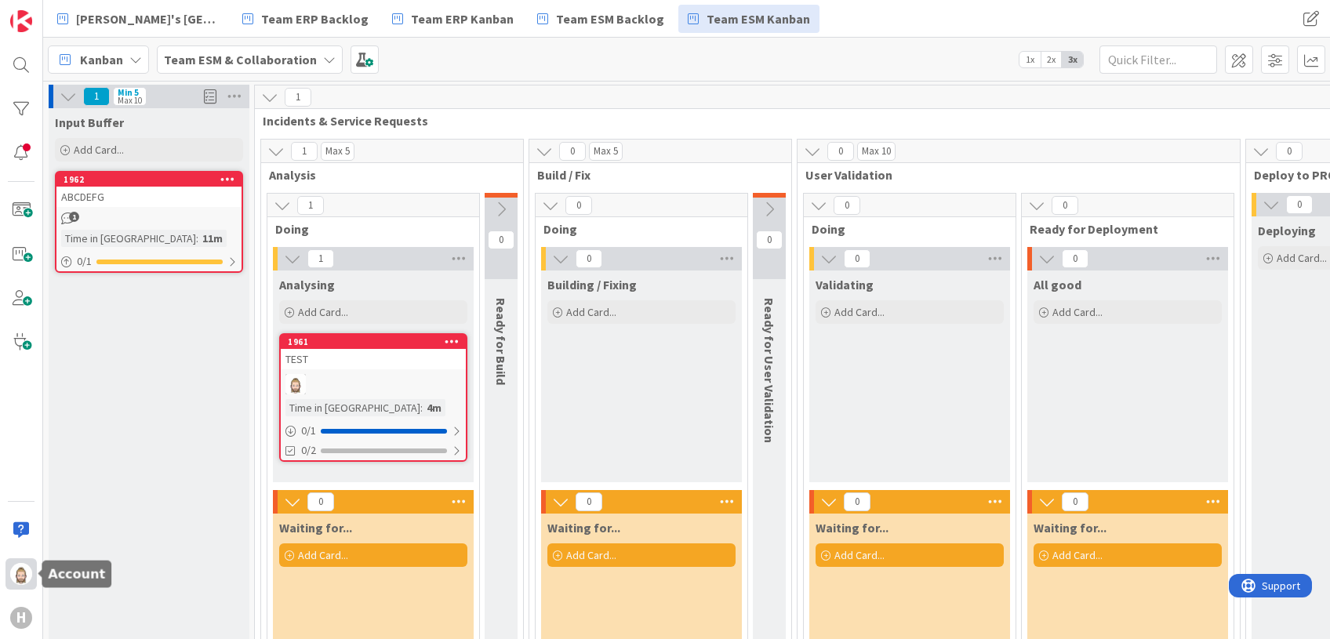
click at [19, 532] on img at bounding box center [21, 574] width 22 height 22
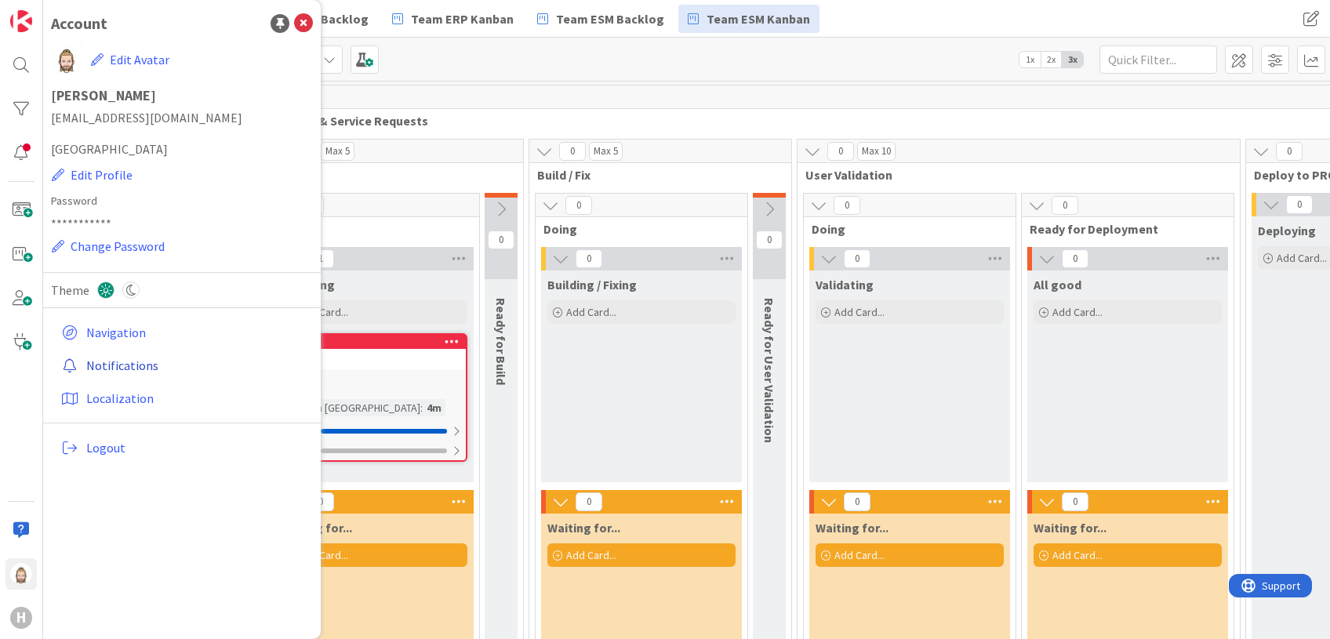
click at [122, 358] on link "Notifications" at bounding box center [184, 365] width 258 height 28
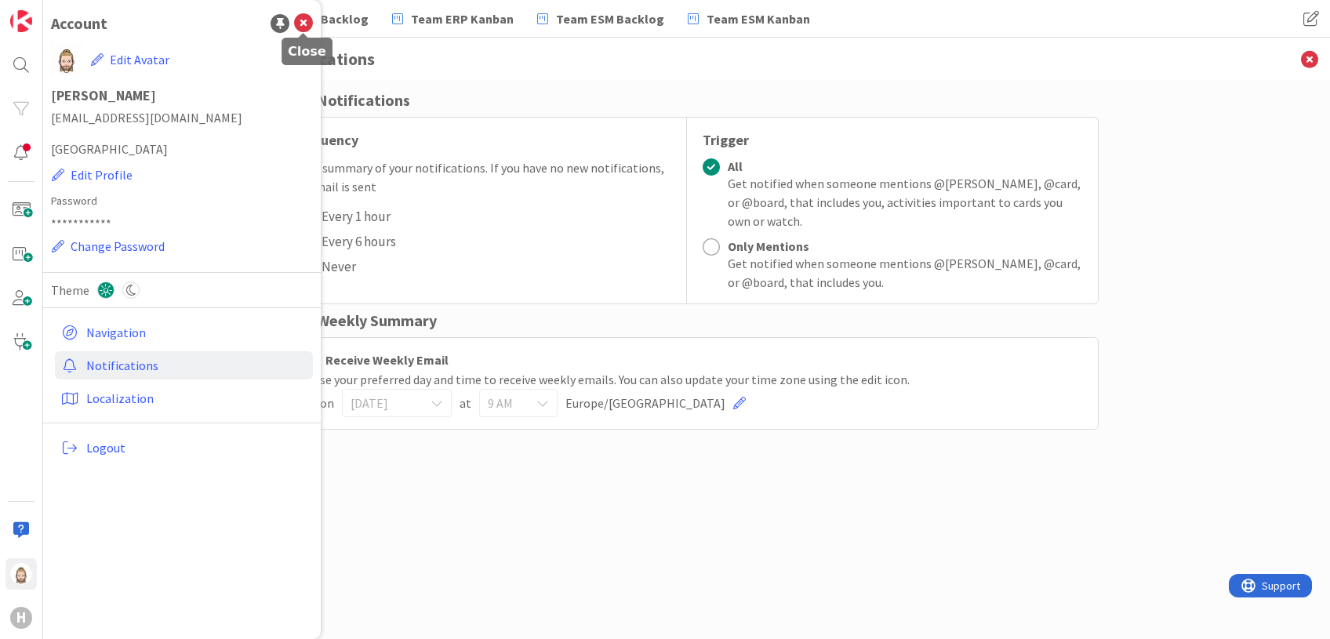
click at [304, 20] on icon at bounding box center [303, 23] width 19 height 19
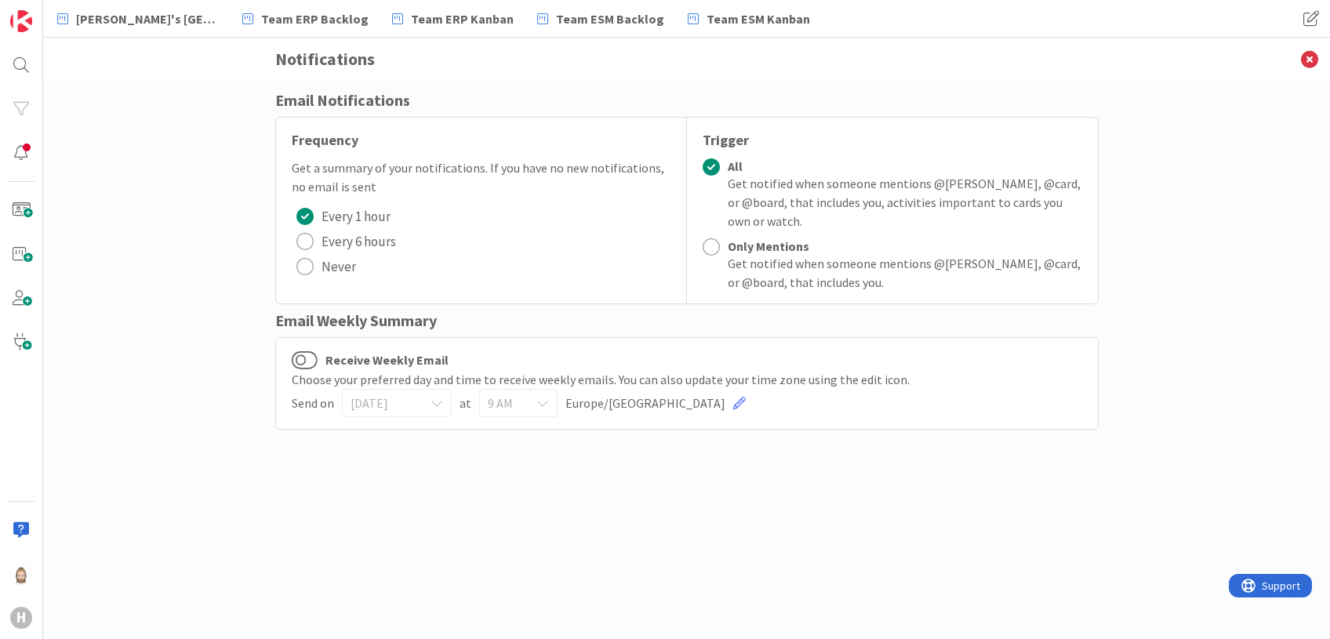
click at [409, 355] on label "Receive Weekly Email" at bounding box center [370, 360] width 157 height 20
click at [318, 355] on button "Receive Weekly Email" at bounding box center [305, 360] width 26 height 20
click at [304, 358] on button "Receive Weekly Email" at bounding box center [305, 360] width 26 height 20
click at [1107, 58] on icon at bounding box center [1309, 59] width 41 height 43
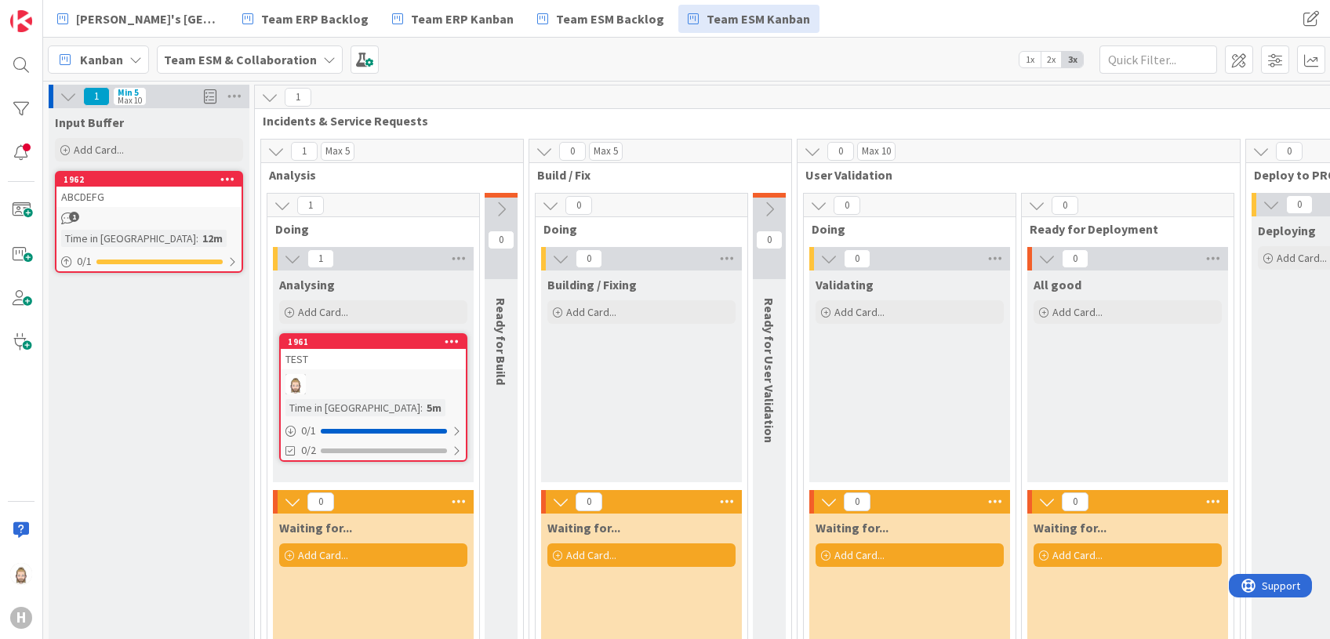
click at [401, 354] on div "TEST" at bounding box center [373, 359] width 185 height 20
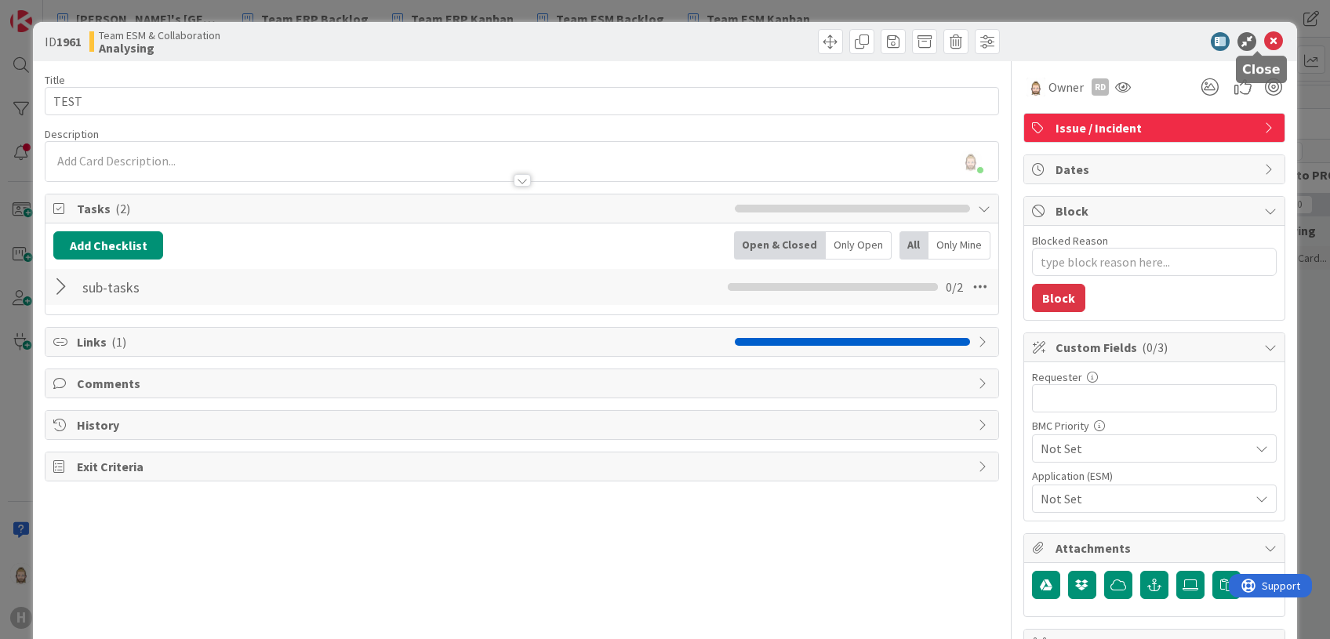
click at [1107, 35] on icon at bounding box center [1273, 41] width 19 height 19
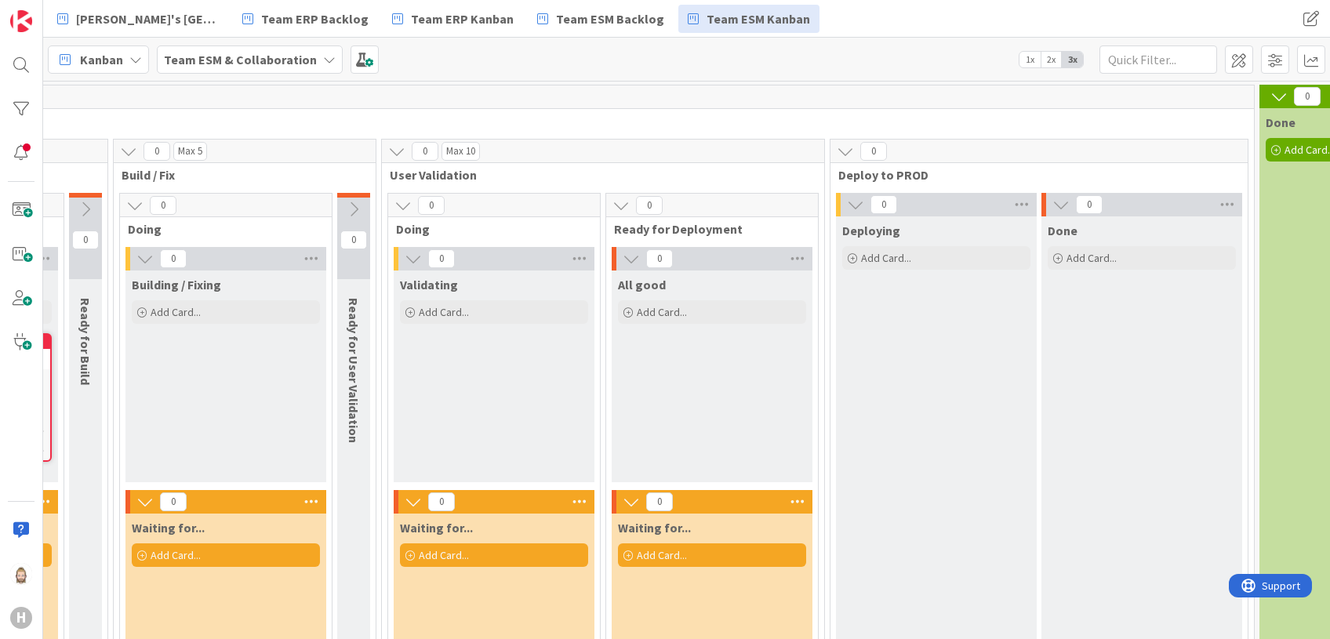
scroll to position [0, 445]
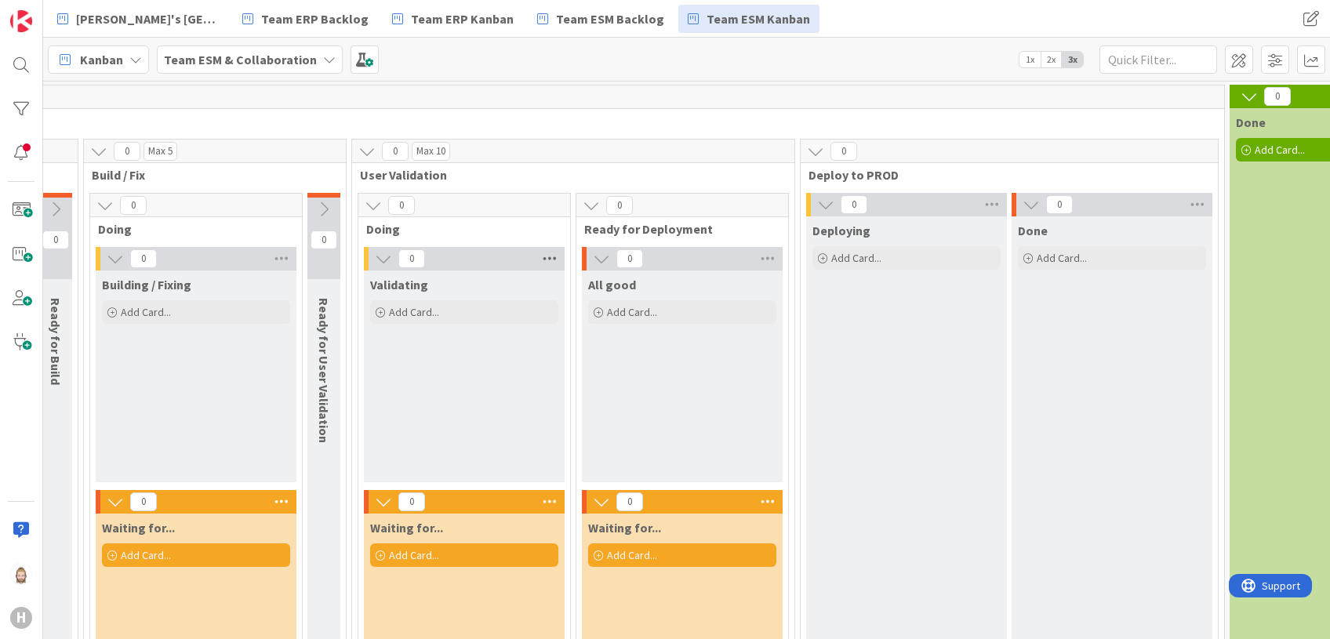
click at [551, 252] on icon at bounding box center [550, 259] width 20 height 24
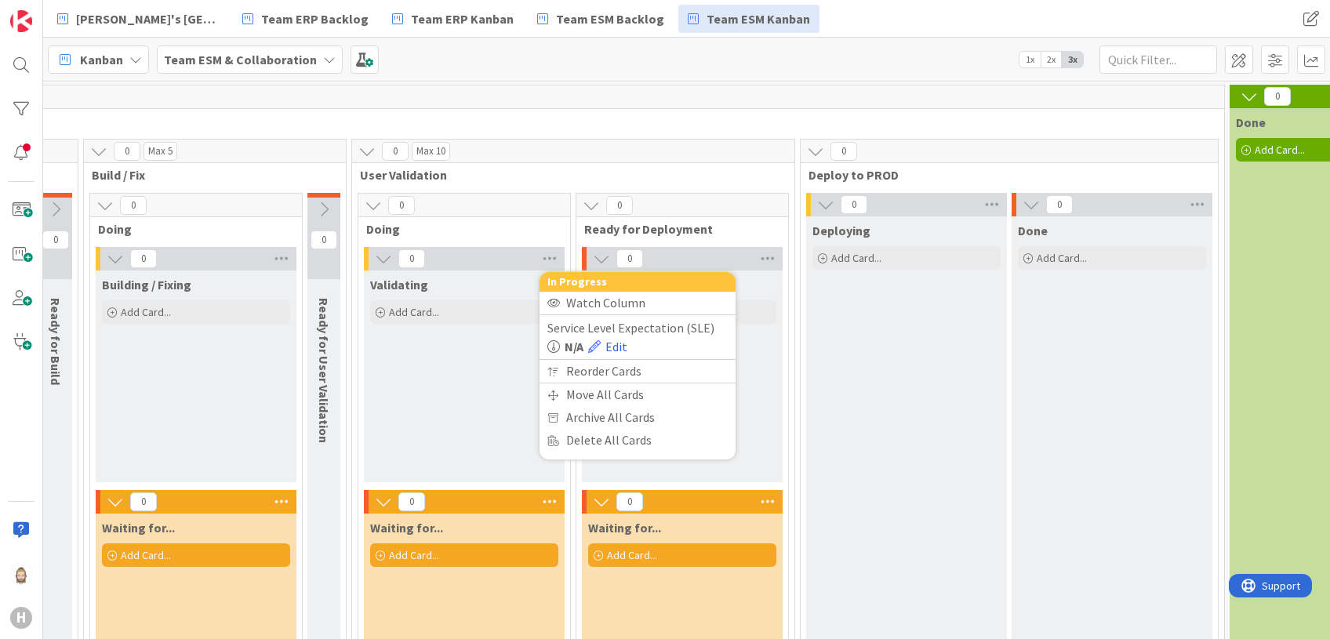
click at [324, 208] on icon at bounding box center [323, 209] width 17 height 17
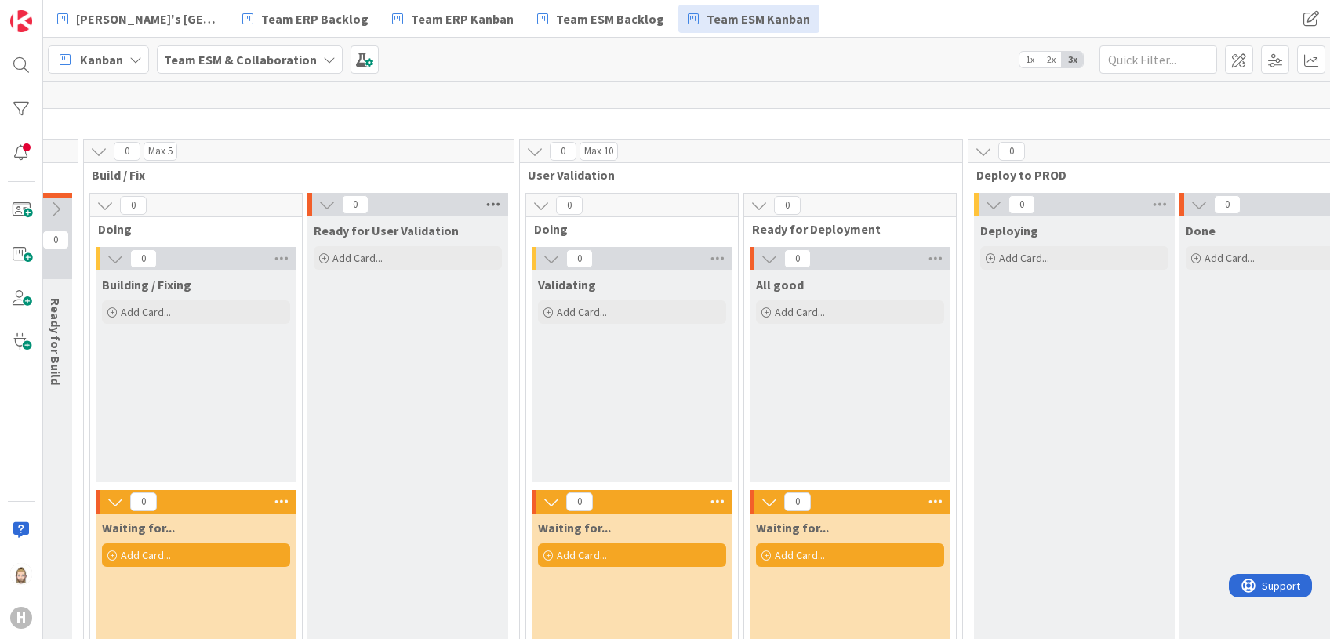
click at [490, 200] on icon at bounding box center [493, 205] width 20 height 24
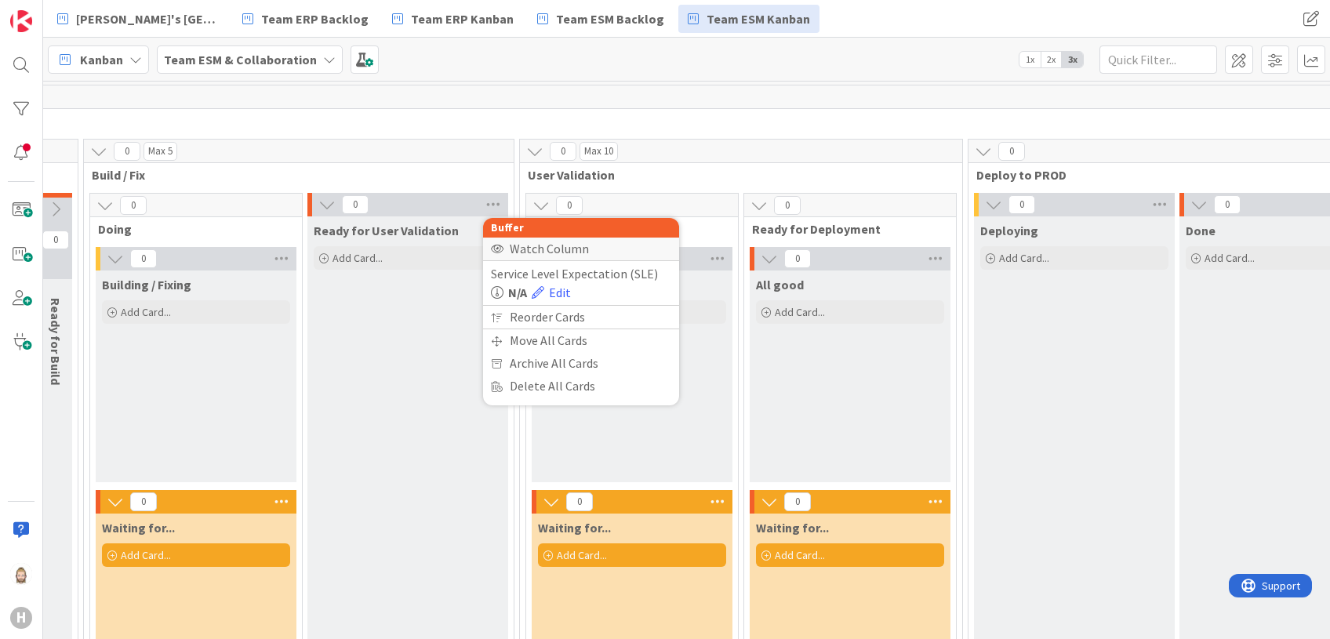
click at [537, 246] on div "Watch Column" at bounding box center [581, 249] width 196 height 23
click at [547, 120] on span "Incidents & Service Requests" at bounding box center [594, 121] width 1555 height 16
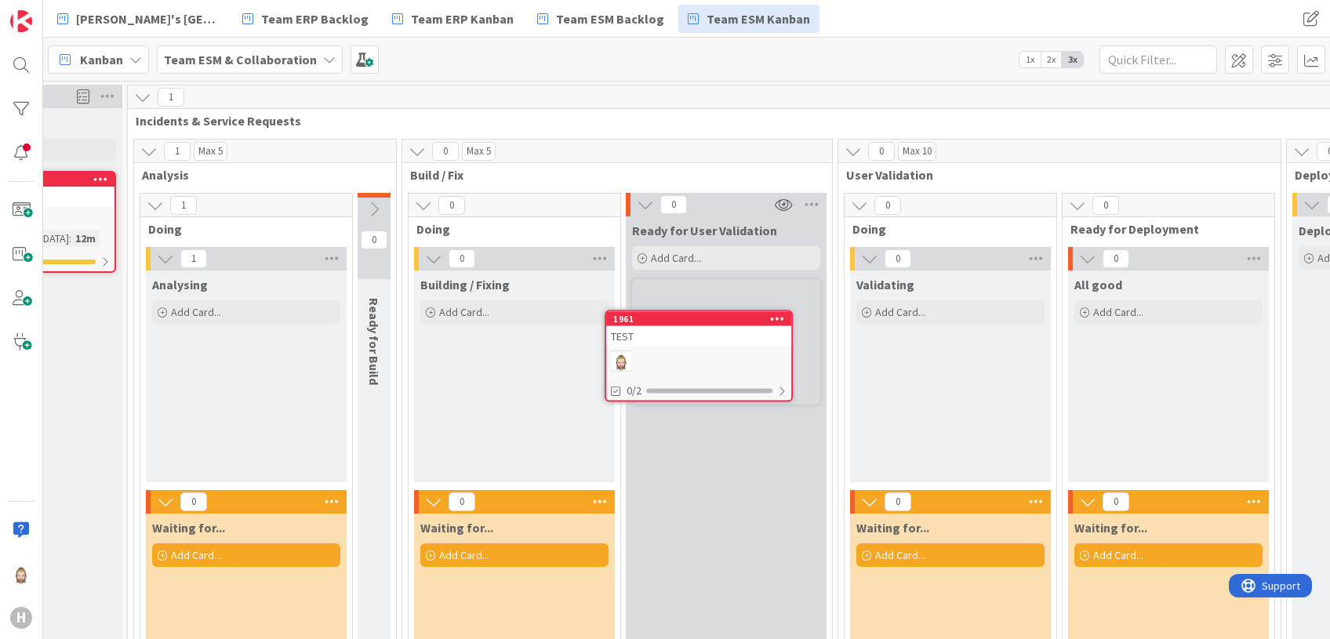
scroll to position [0, 125]
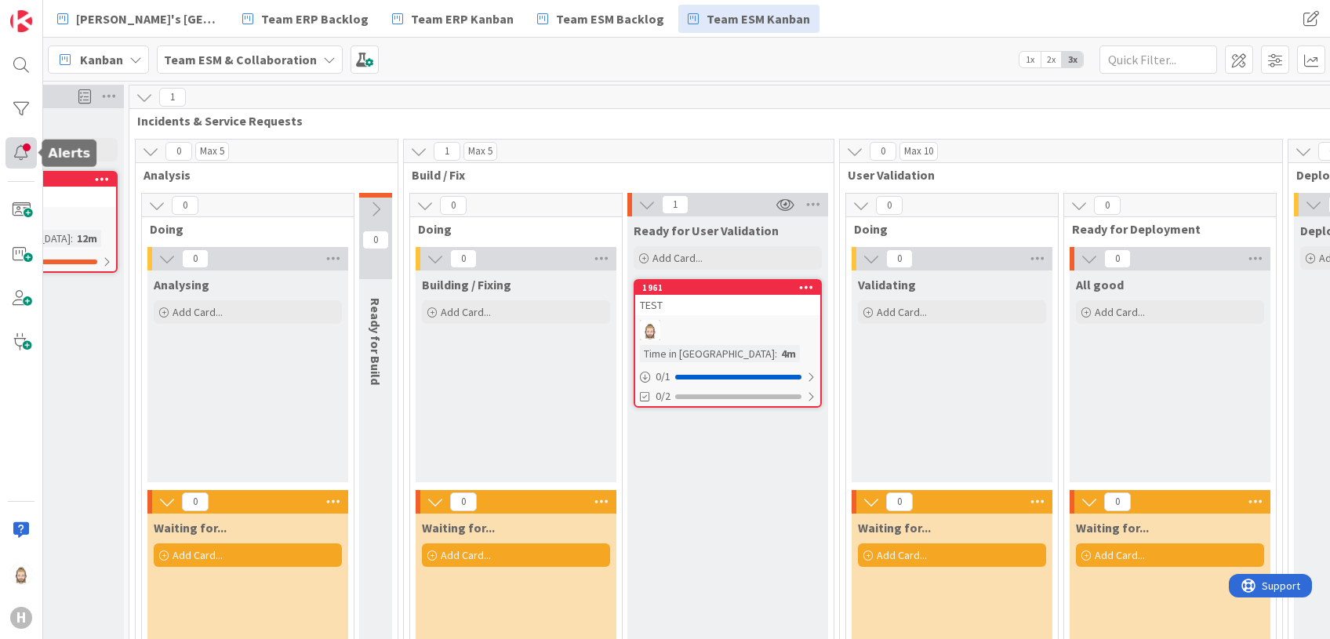
click at [28, 157] on div at bounding box center [20, 152] width 31 height 31
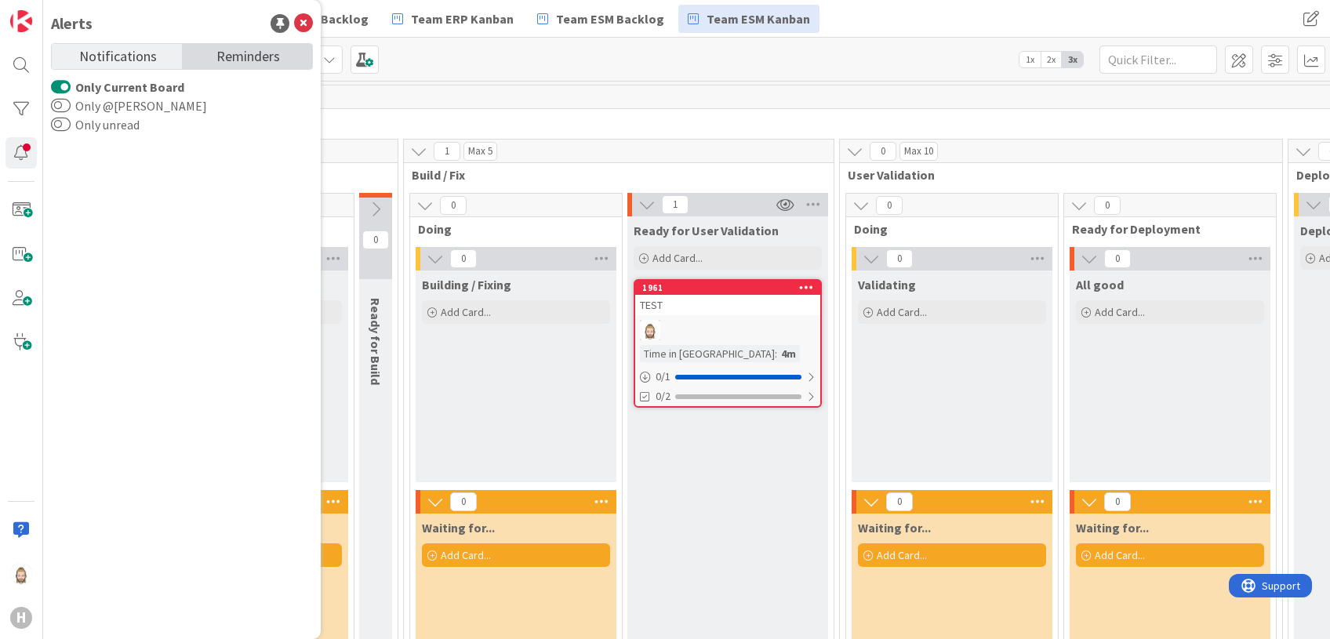
click at [261, 55] on span "Reminders" at bounding box center [248, 55] width 64 height 22
click at [107, 53] on span "Notifications" at bounding box center [118, 55] width 78 height 22
click at [119, 126] on label "Only unread" at bounding box center [95, 124] width 89 height 19
click at [71, 126] on button "Only unread" at bounding box center [61, 125] width 20 height 16
click at [119, 126] on label "Only unread" at bounding box center [97, 124] width 93 height 19
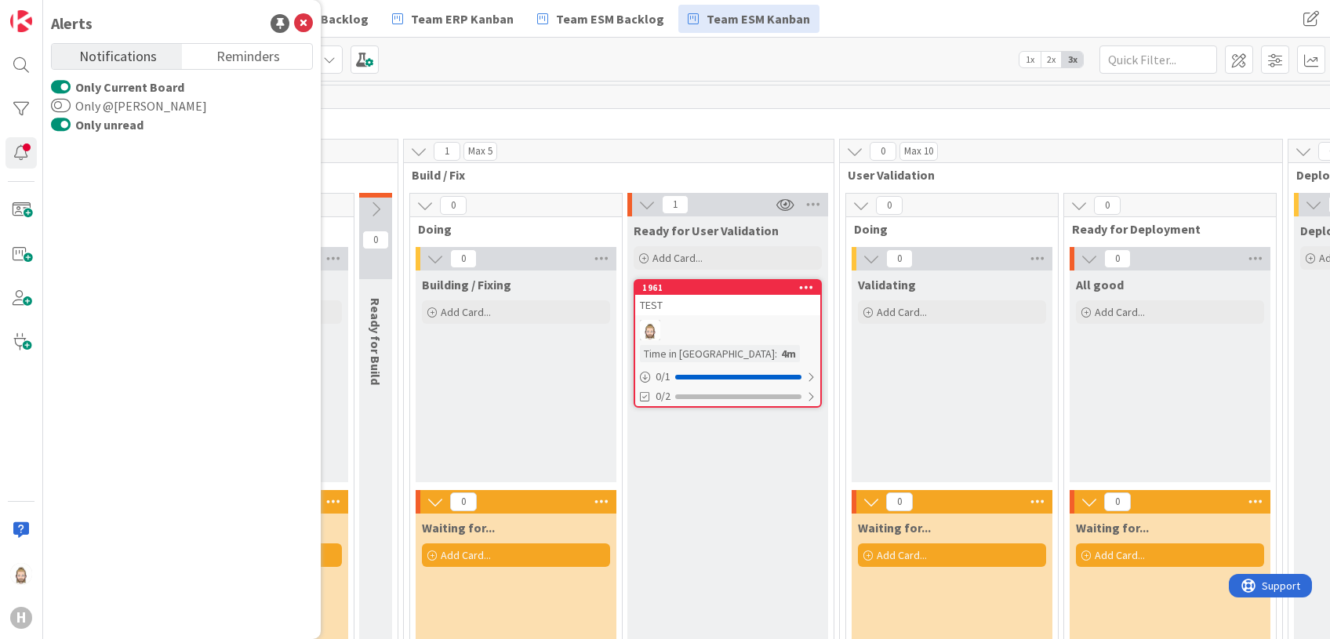
click at [71, 126] on button "Only unread" at bounding box center [61, 125] width 20 height 16
click at [304, 22] on icon at bounding box center [303, 23] width 19 height 19
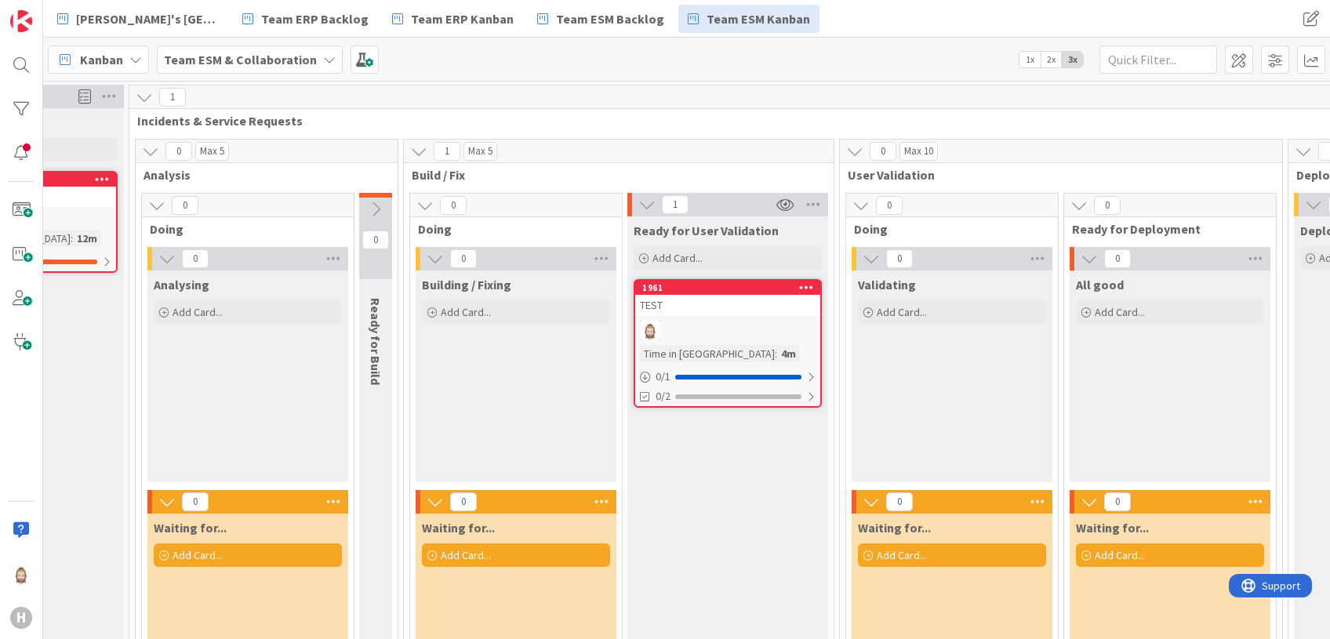
click at [113, 60] on span "Kanban" at bounding box center [101, 59] width 43 height 19
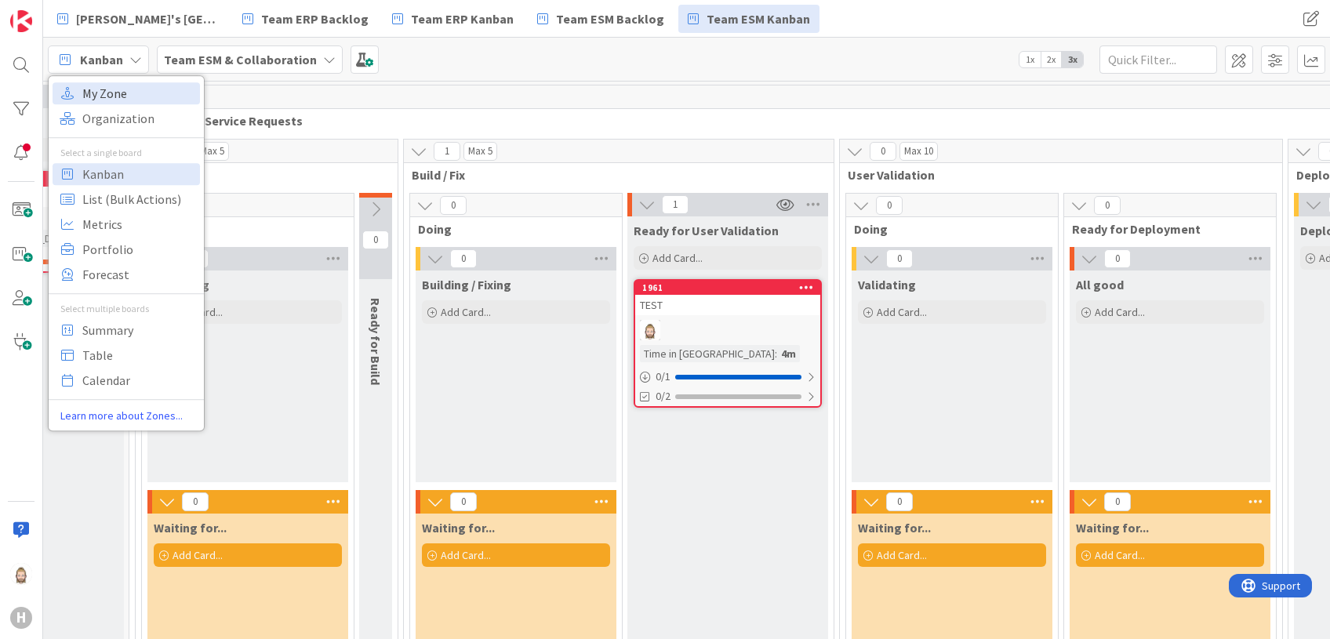
click at [120, 93] on span "My Zone" at bounding box center [138, 94] width 113 height 24
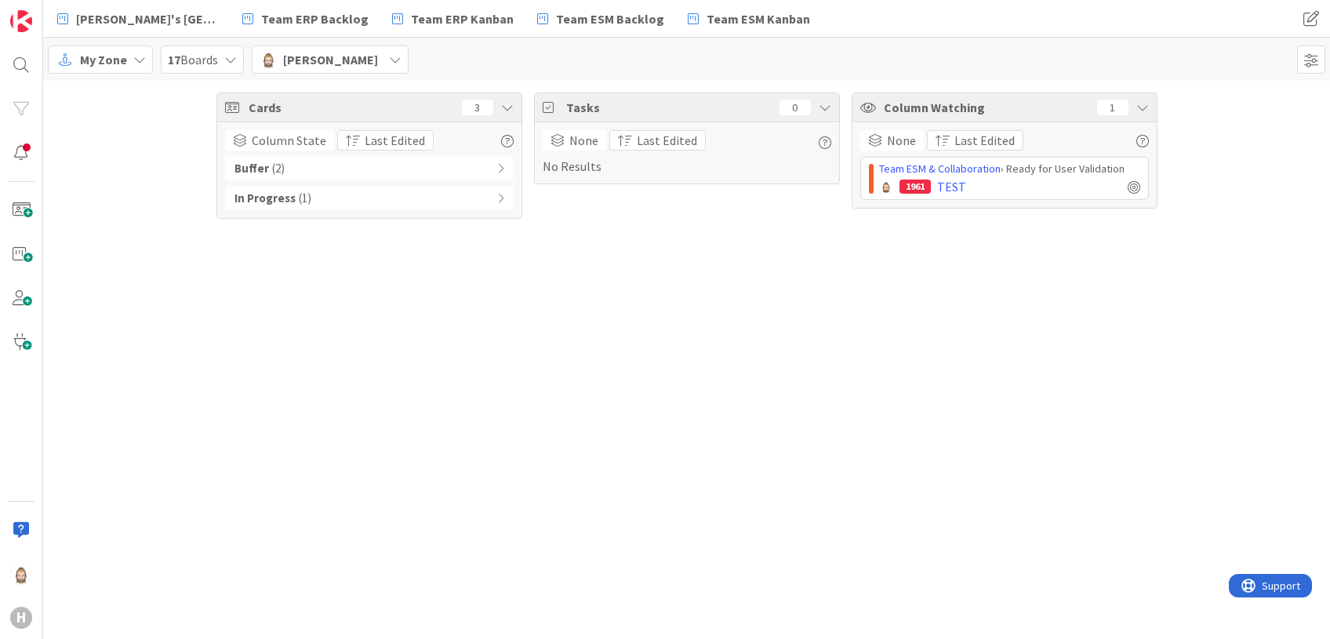
click at [496, 168] on div "Buffer ( 2 )" at bounding box center [369, 169] width 289 height 24
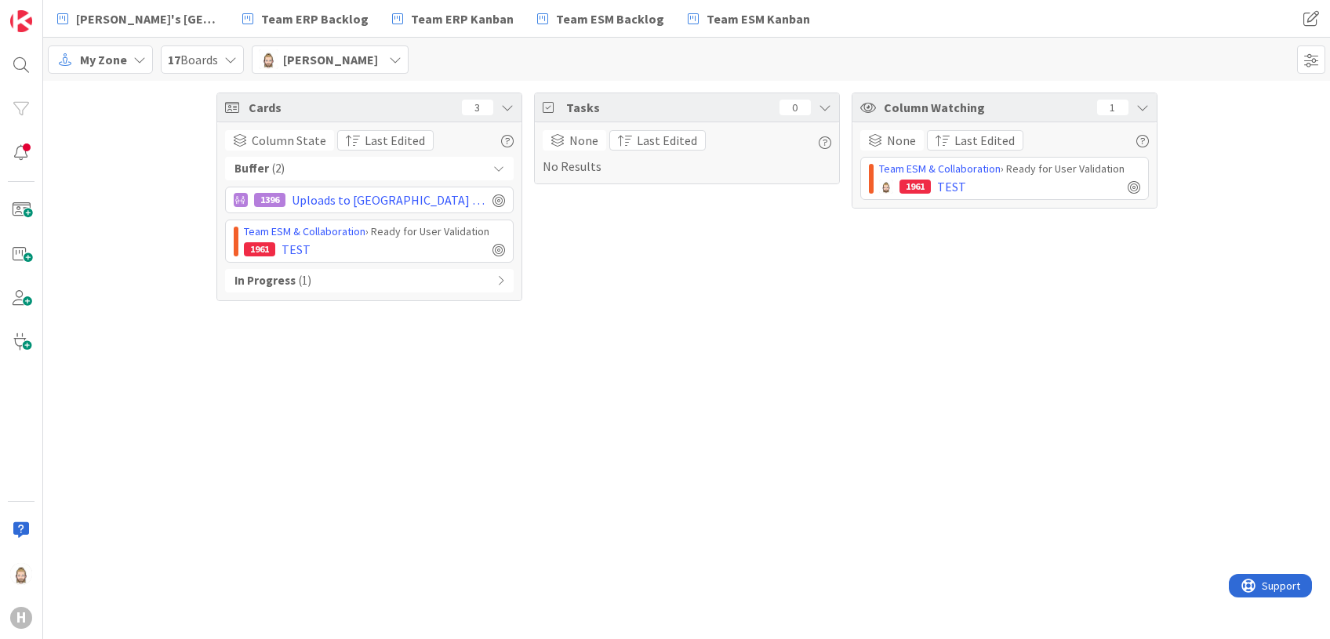
click at [460, 278] on div "In Progress ( 1 )" at bounding box center [369, 281] width 289 height 24
click at [1107, 56] on span at bounding box center [1311, 59] width 28 height 28
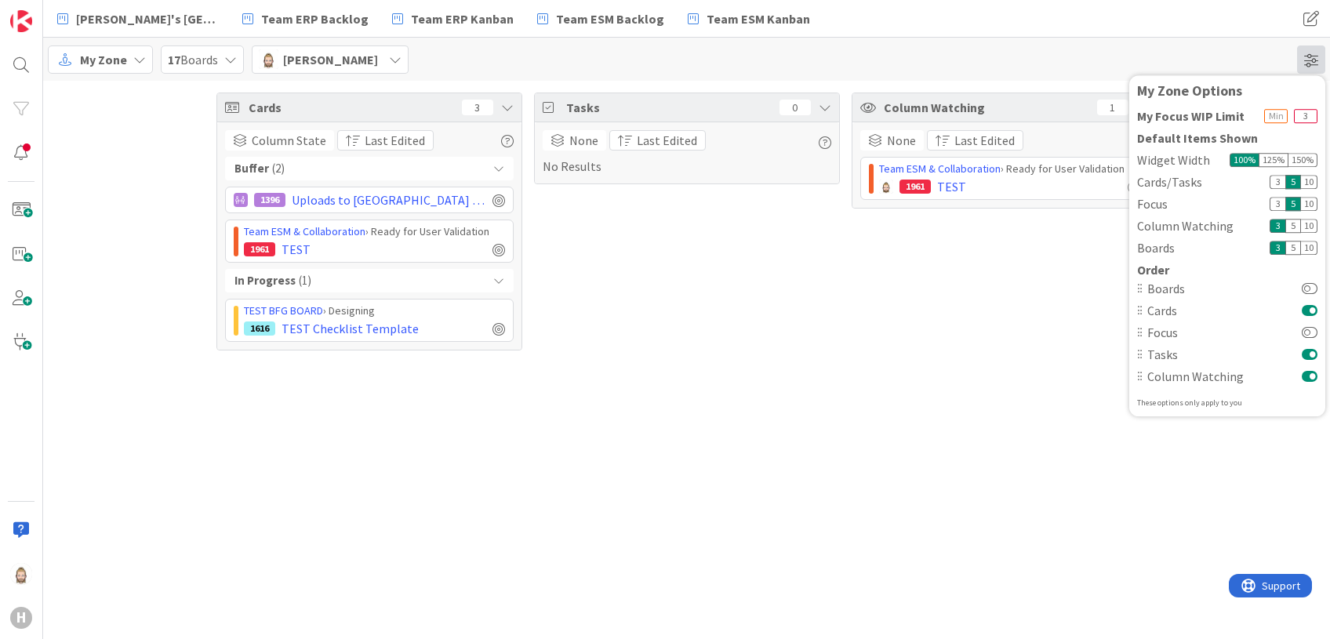
click at [1107, 56] on span at bounding box center [1311, 59] width 28 height 28
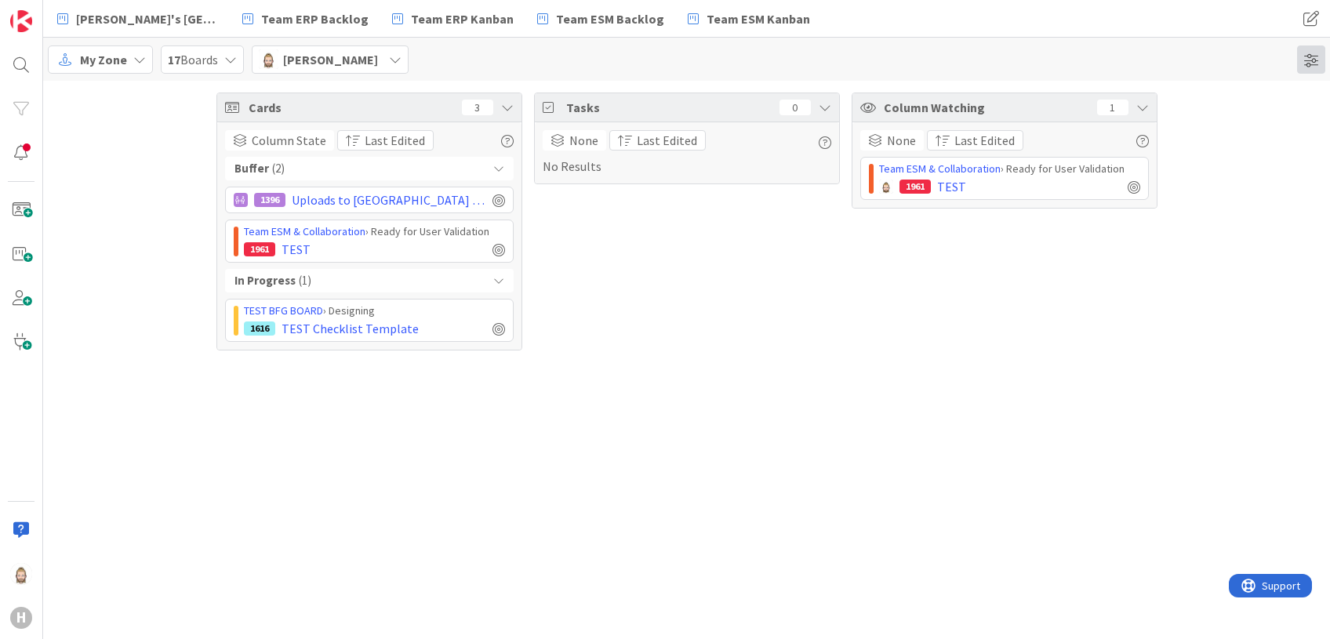
click at [1107, 64] on span at bounding box center [1311, 59] width 28 height 28
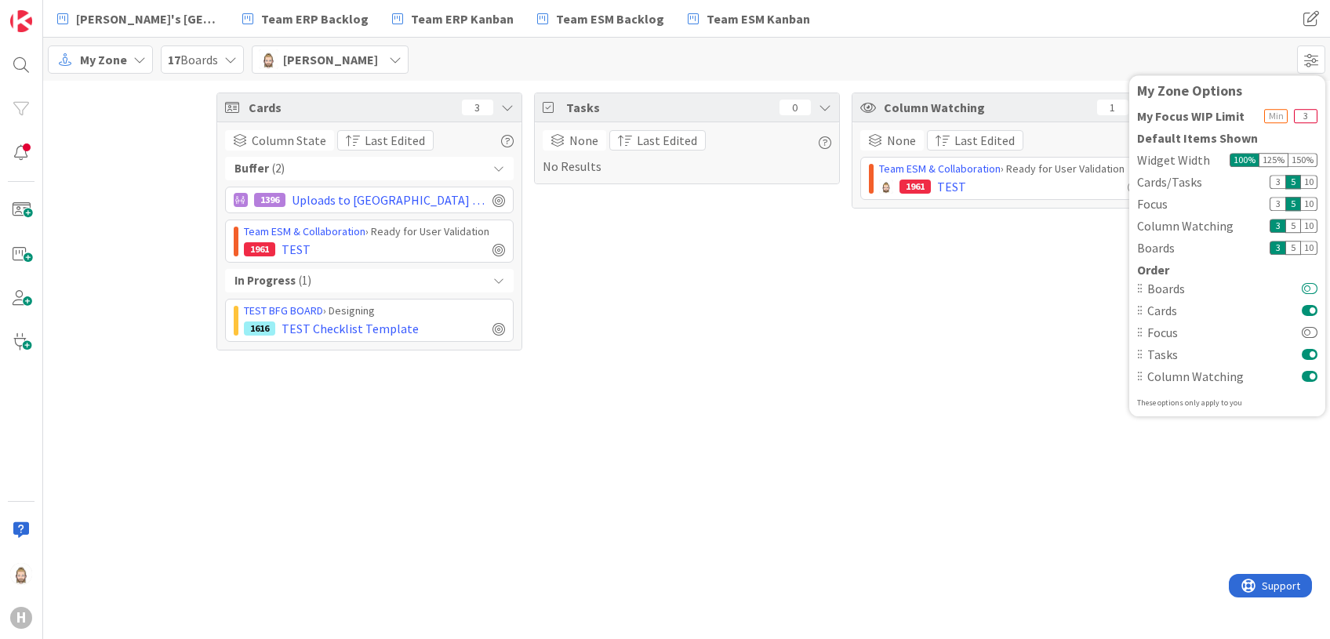
click at [1107, 289] on button at bounding box center [1310, 288] width 16 height 13
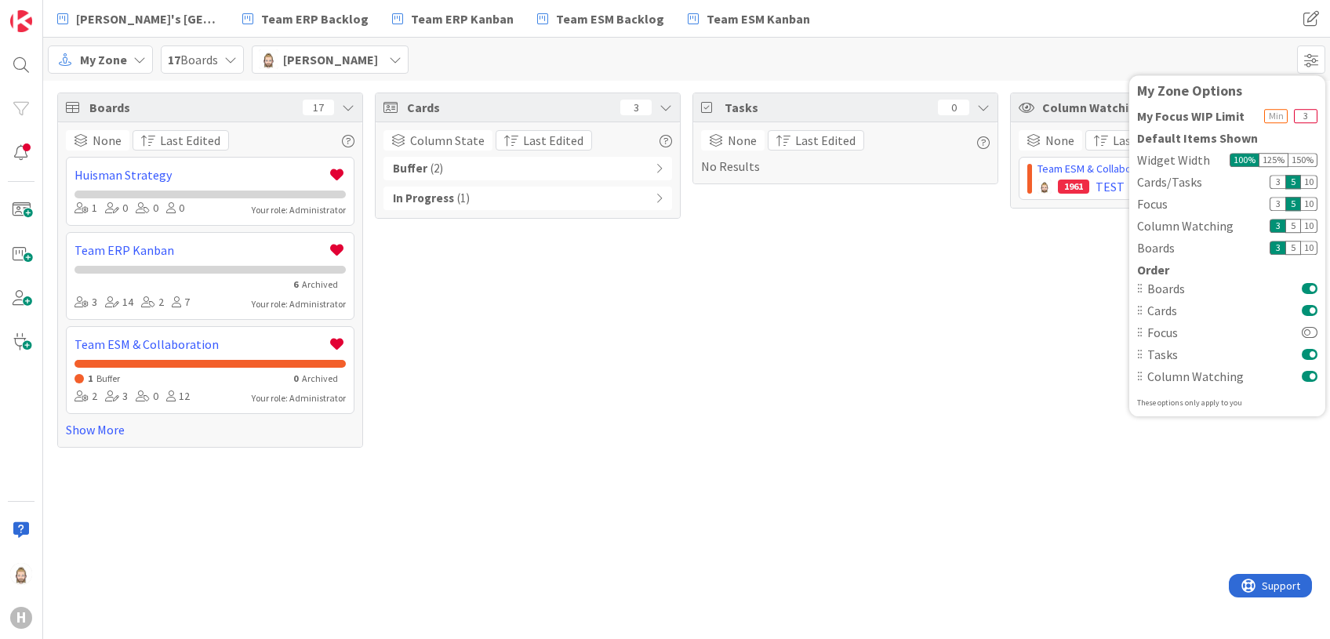
click at [1107, 376] on button at bounding box center [1310, 376] width 16 height 13
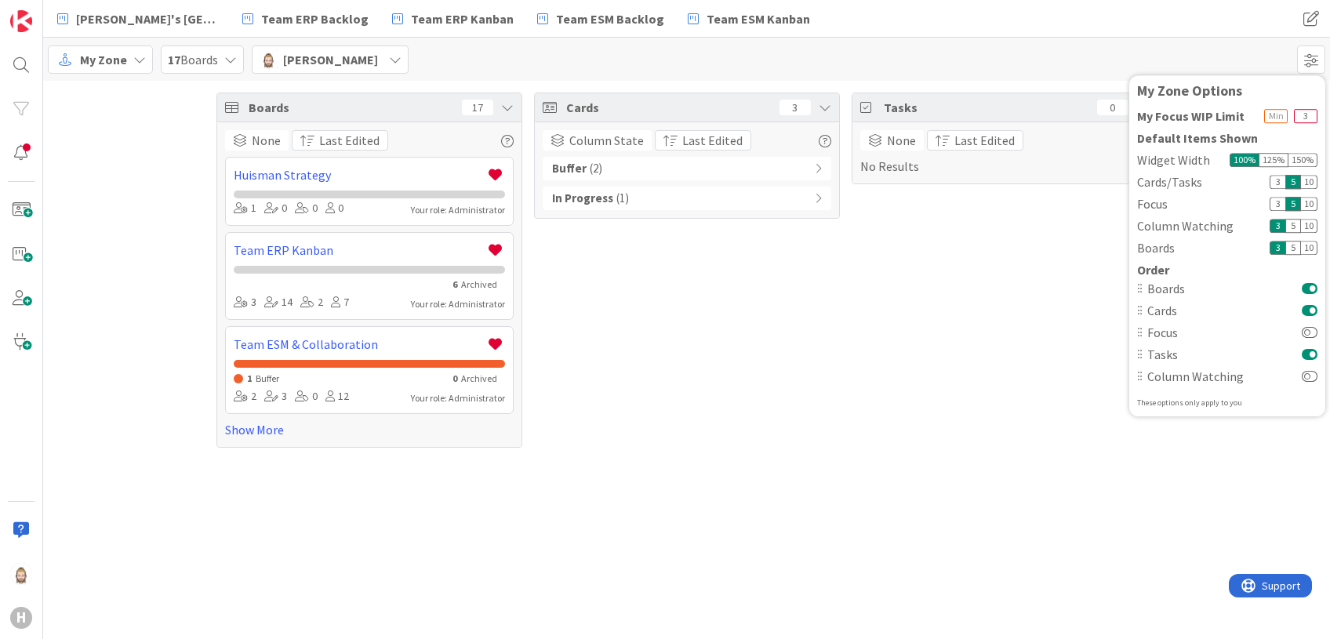
click at [1107, 358] on button at bounding box center [1310, 354] width 16 height 13
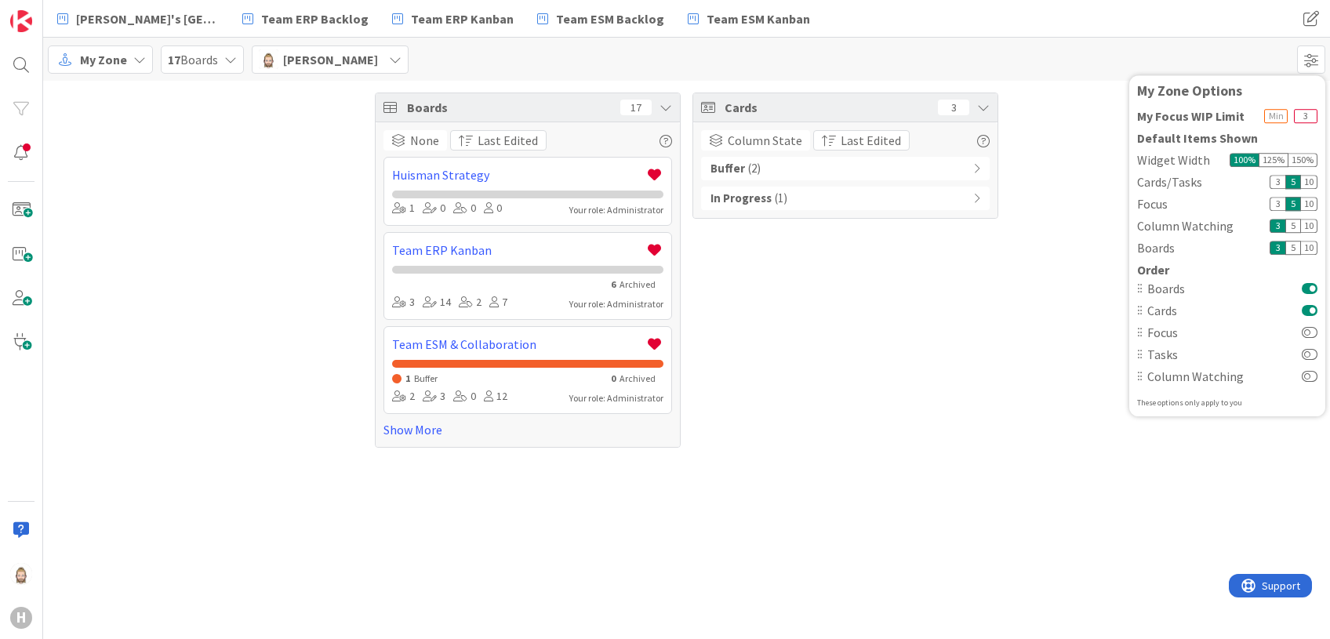
click at [1107, 311] on button at bounding box center [1310, 310] width 16 height 13
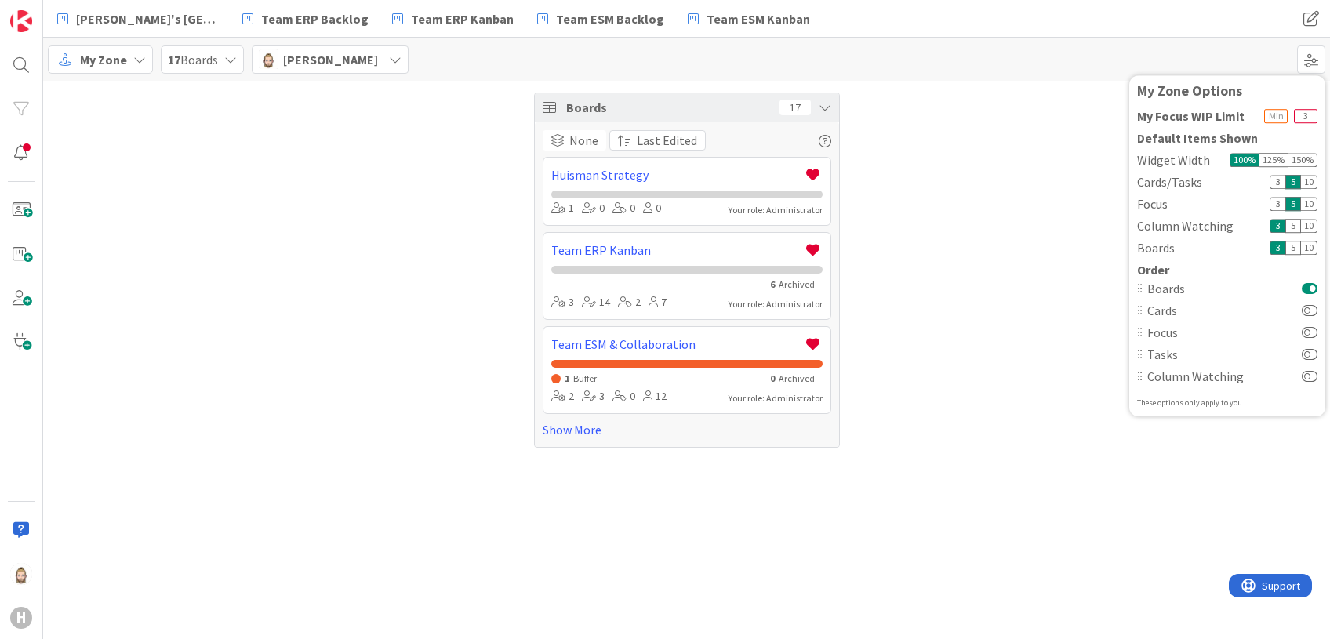
click at [1107, 289] on button at bounding box center [1310, 288] width 16 height 13
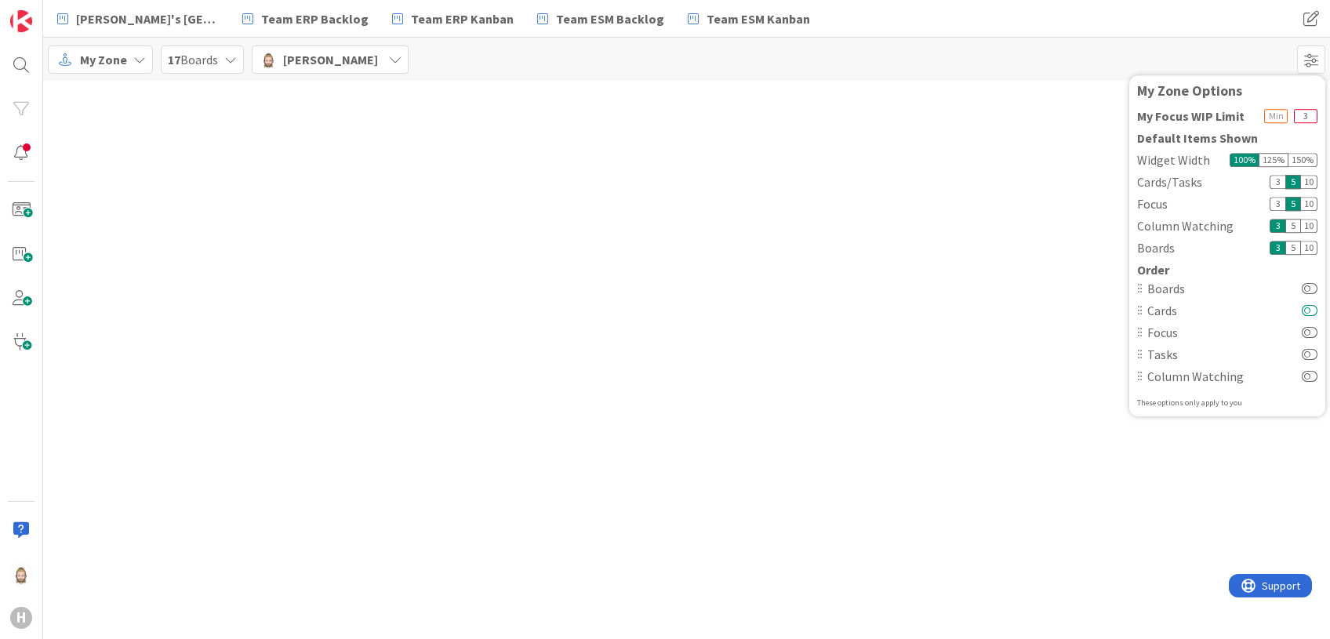
click at [1107, 311] on button at bounding box center [1310, 310] width 16 height 13
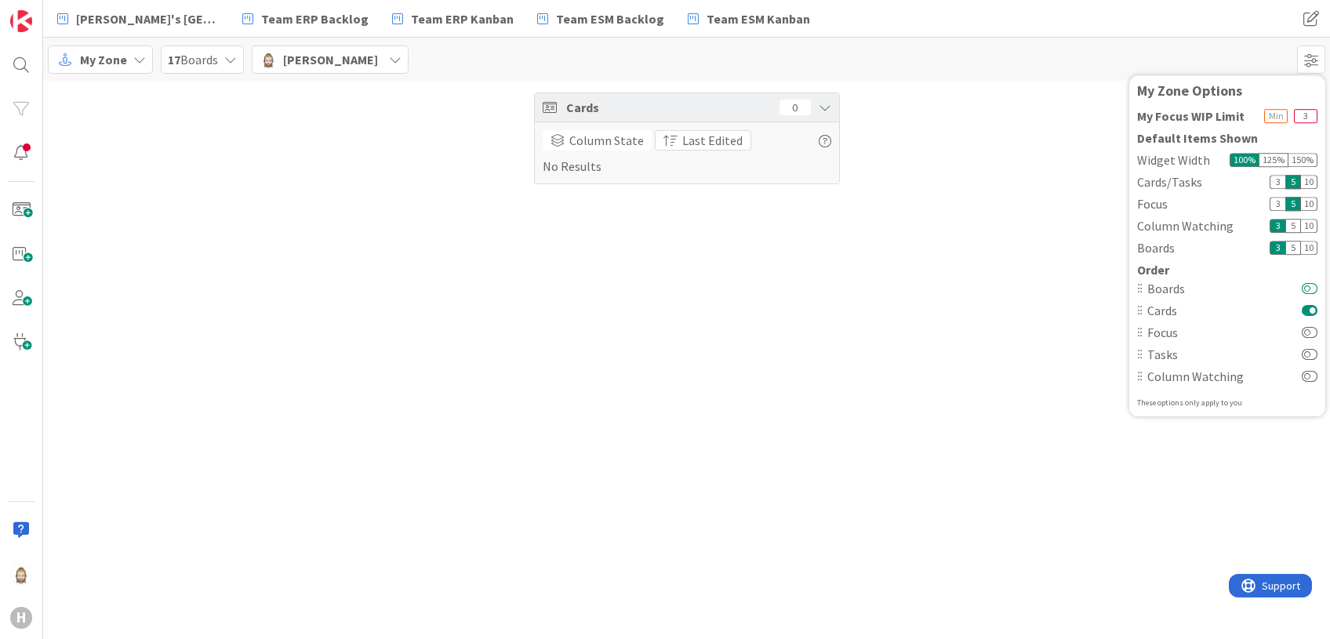
click at [1107, 285] on button at bounding box center [1310, 288] width 16 height 13
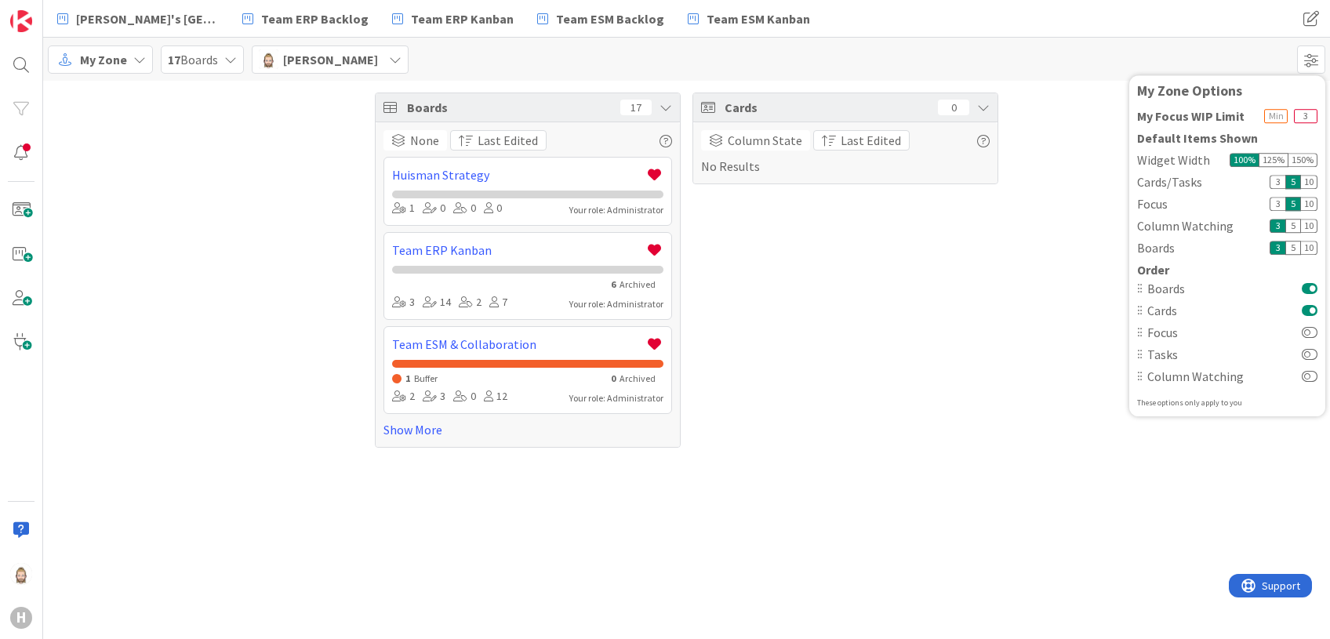
click at [1107, 307] on button at bounding box center [1310, 310] width 16 height 13
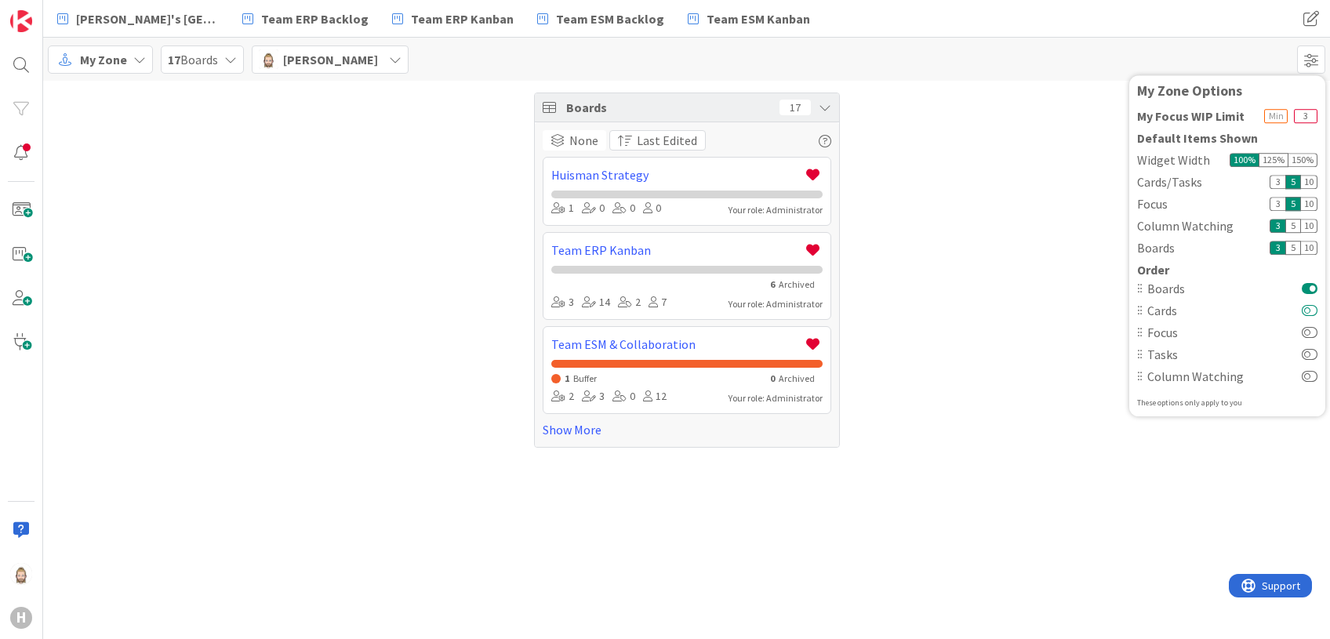
click at [1107, 309] on button at bounding box center [1310, 310] width 16 height 13
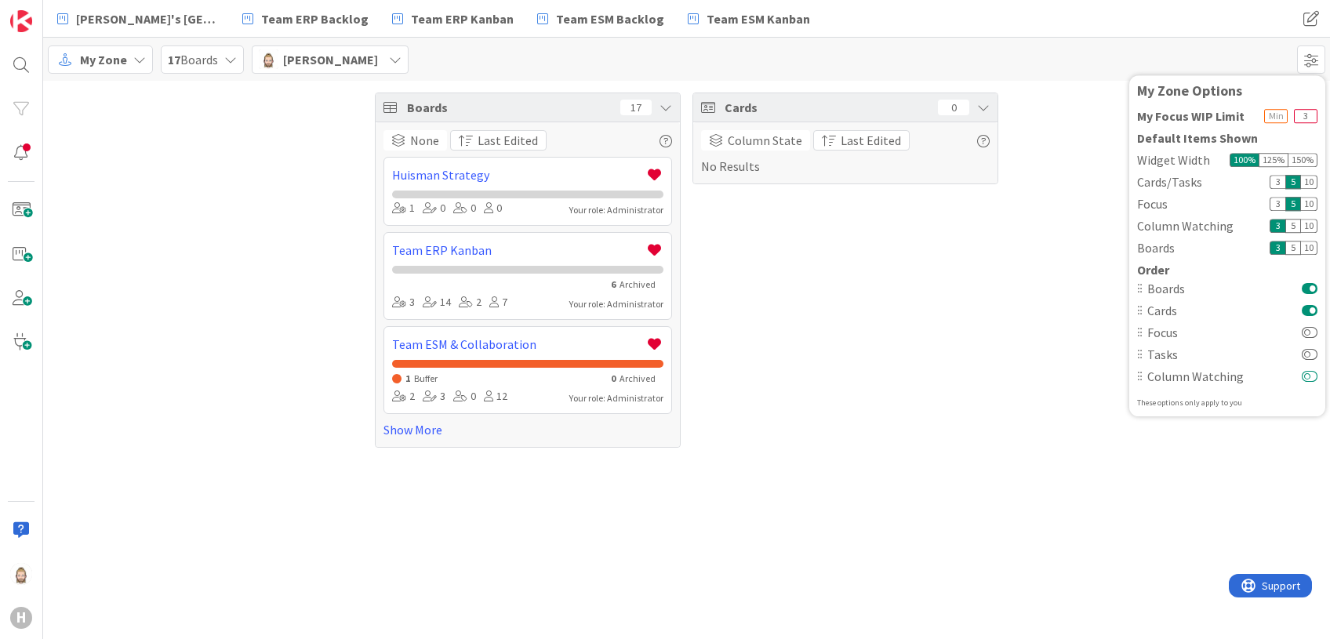
click at [1107, 373] on button at bounding box center [1310, 376] width 16 height 13
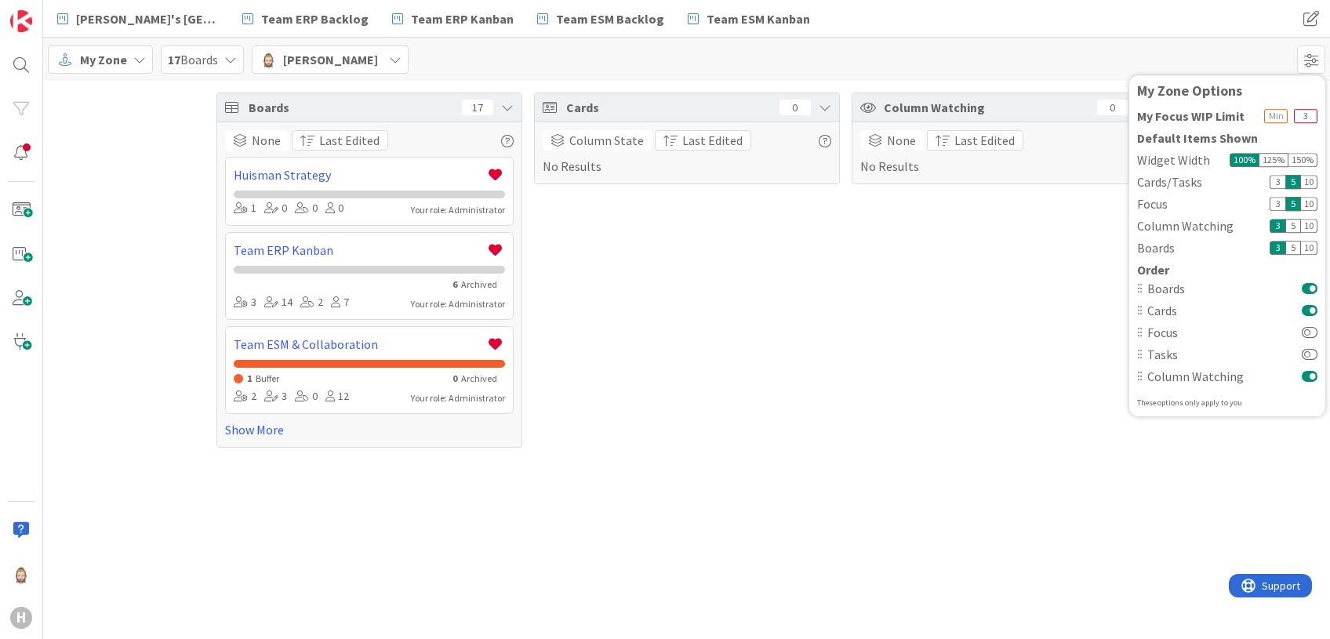
click at [1107, 347] on div "Tasks" at bounding box center [1227, 354] width 180 height 19
click at [1107, 329] on button at bounding box center [1310, 332] width 16 height 13
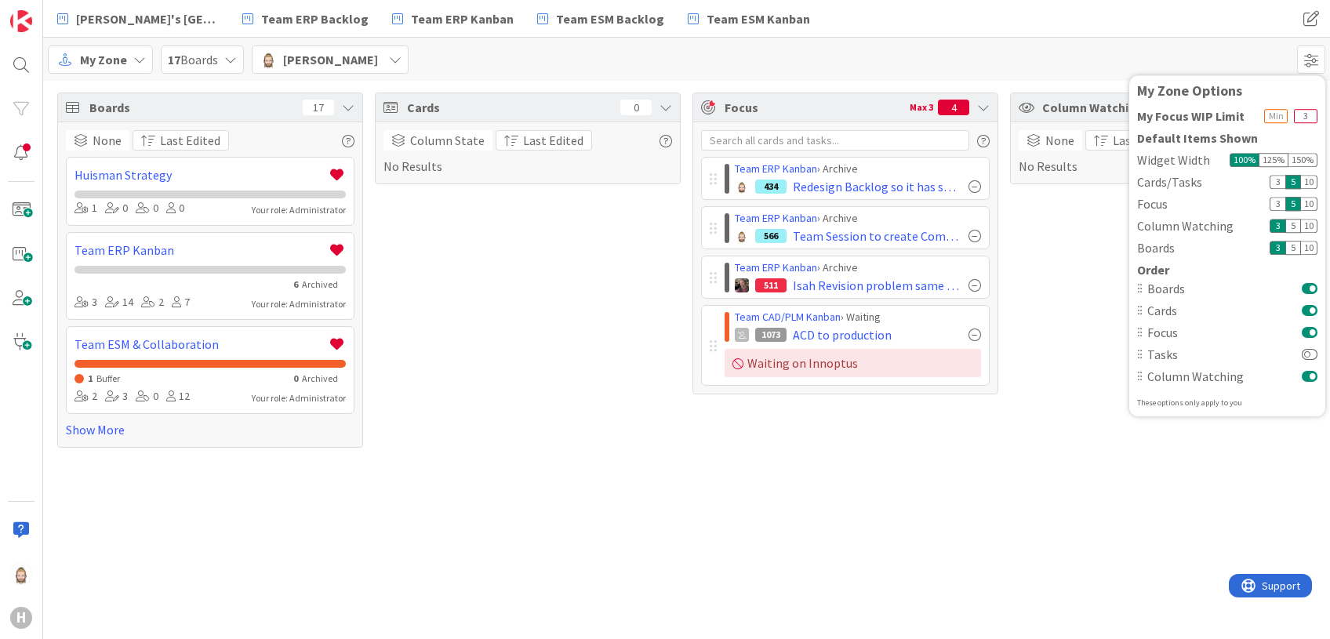
drag, startPoint x: 798, startPoint y: 100, endPoint x: 886, endPoint y: 122, distance: 90.5
click at [700, 163] on div "Focus Max 3 4 Team ERP Kanban › Archive 434 Redesign Backlog so it has swimlane…" at bounding box center [846, 244] width 306 height 302
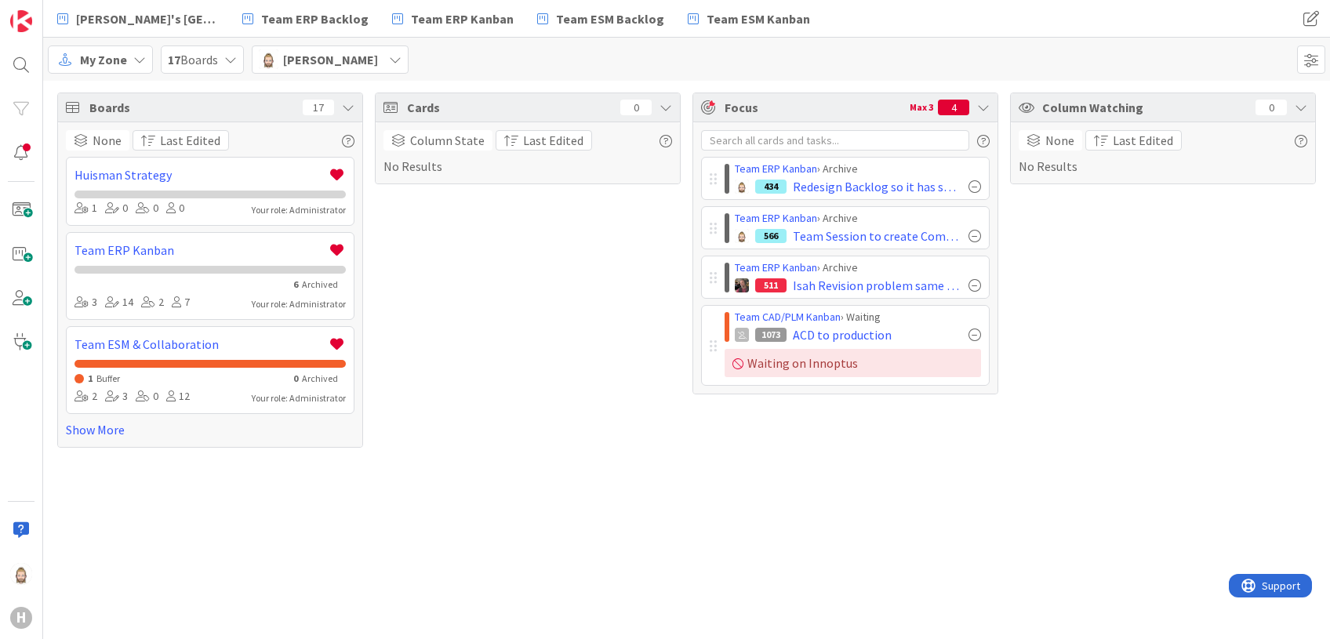
click at [1107, 107] on icon at bounding box center [1301, 107] width 13 height 13
click at [1107, 59] on span at bounding box center [1311, 59] width 28 height 28
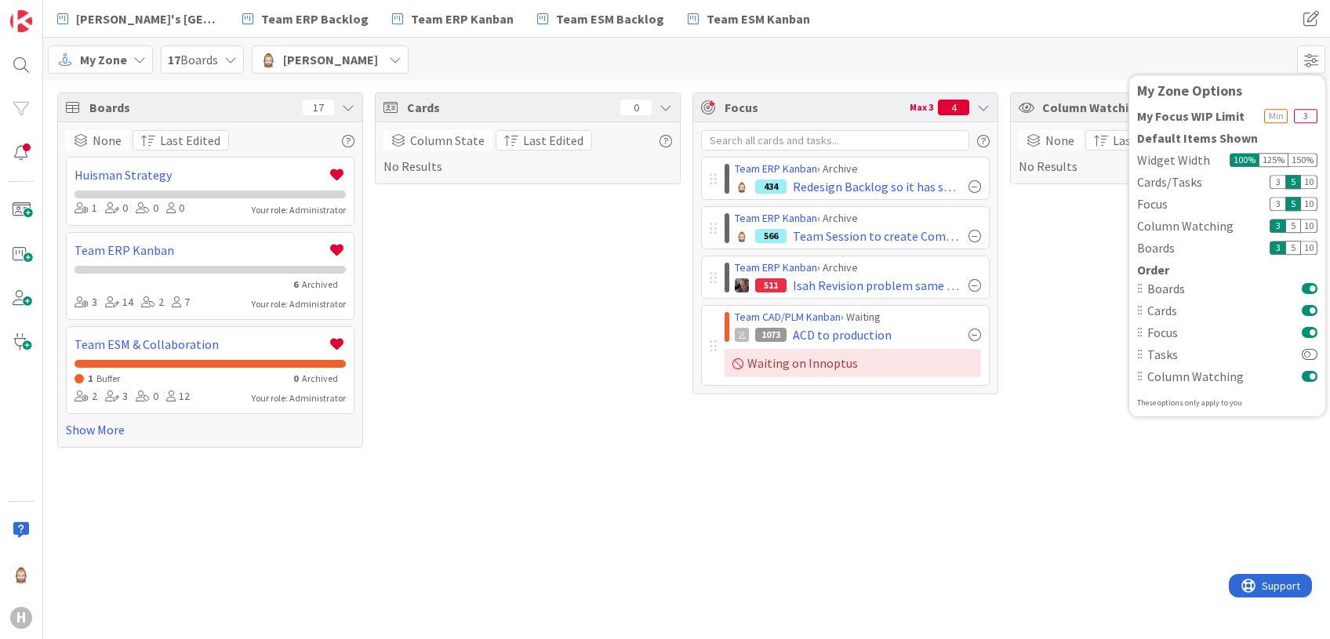
click at [131, 52] on div "My Zone" at bounding box center [100, 59] width 105 height 28
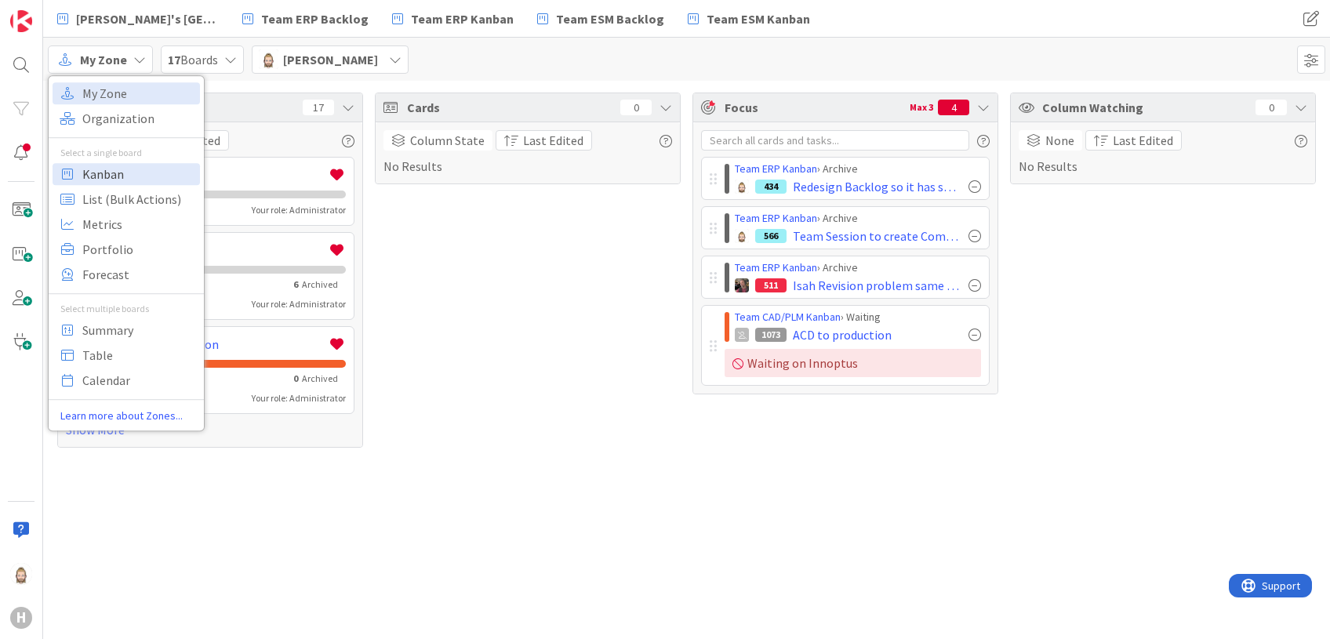
click at [147, 169] on span "Kanban" at bounding box center [138, 174] width 113 height 24
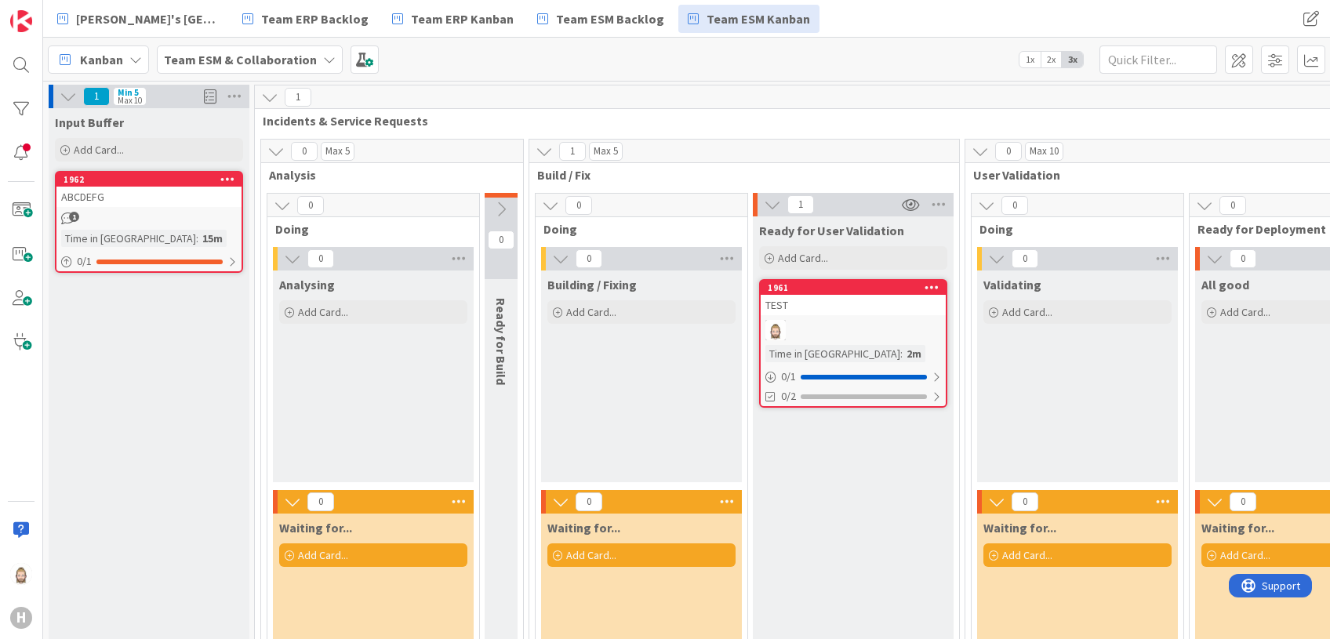
click at [860, 309] on div "TEST" at bounding box center [853, 305] width 185 height 20
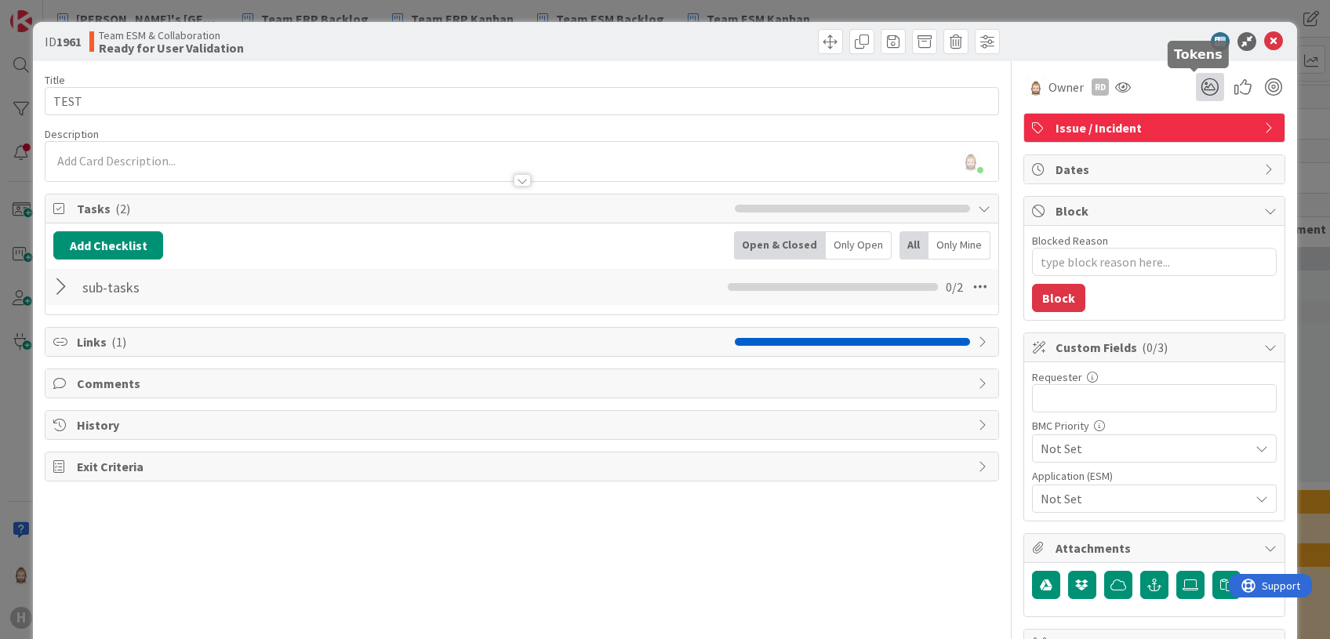
click at [1107, 88] on icon at bounding box center [1210, 87] width 28 height 28
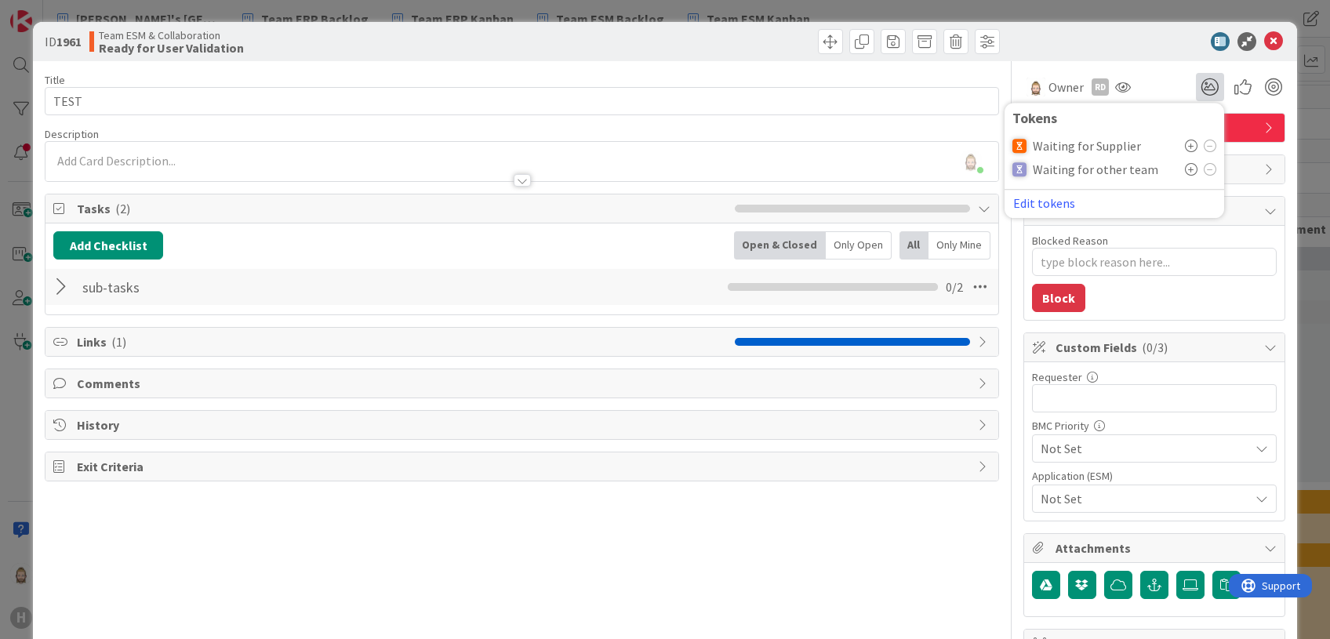
click at [1107, 146] on icon at bounding box center [1191, 146] width 13 height 13
click at [1107, 169] on icon at bounding box center [1191, 174] width 13 height 13
click at [1107, 59] on div "ID 1961 Team ESM & Collaboration Ready for User Validation" at bounding box center [664, 41] width 1263 height 39
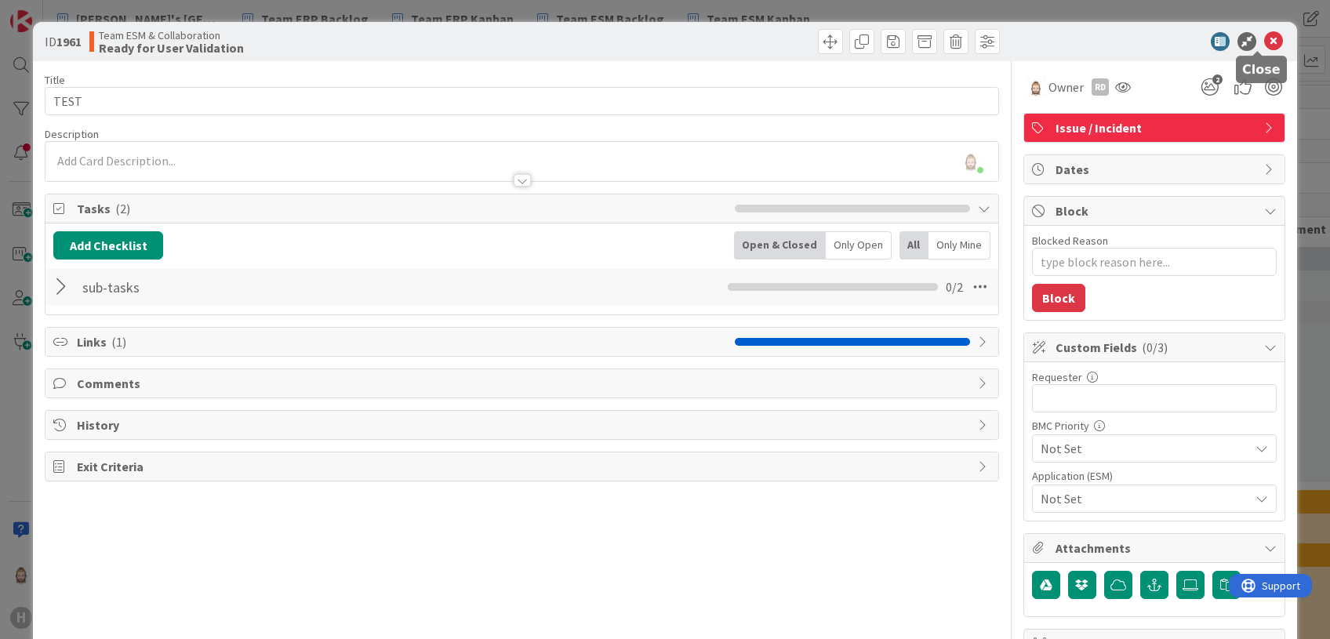
click at [1107, 40] on icon at bounding box center [1273, 41] width 19 height 19
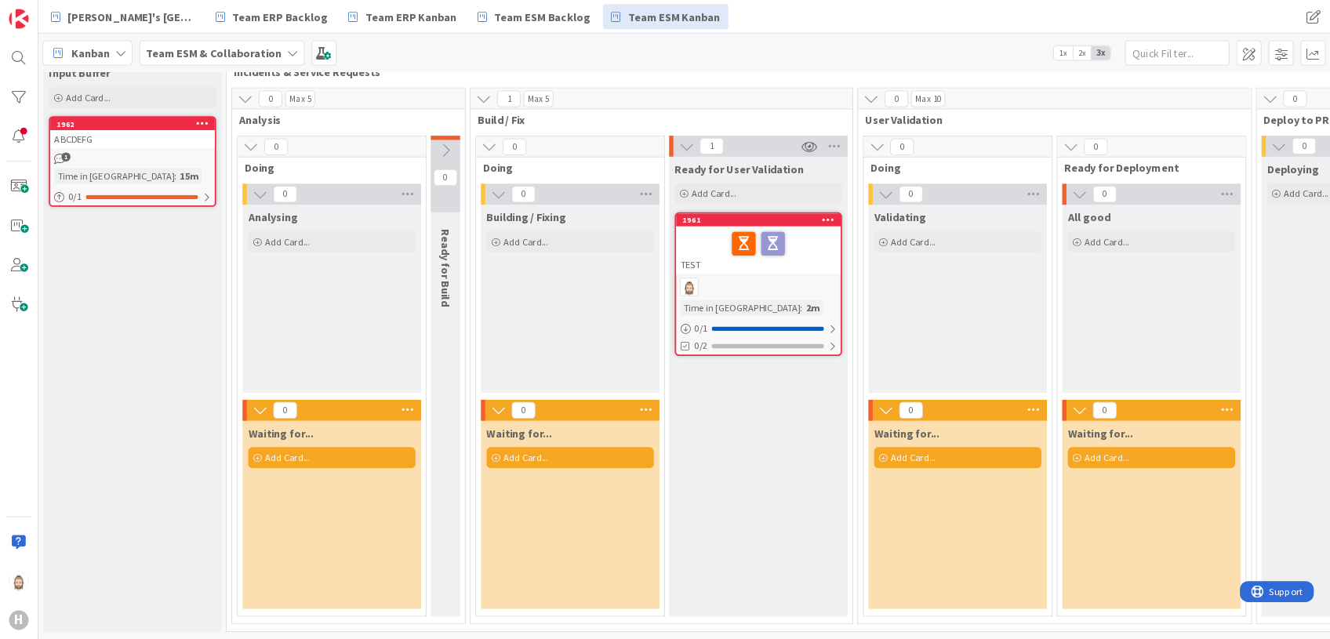
scroll to position [58, 0]
click at [870, 261] on icon at bounding box center [869, 273] width 27 height 25
click at [856, 261] on icon at bounding box center [853, 273] width 27 height 25
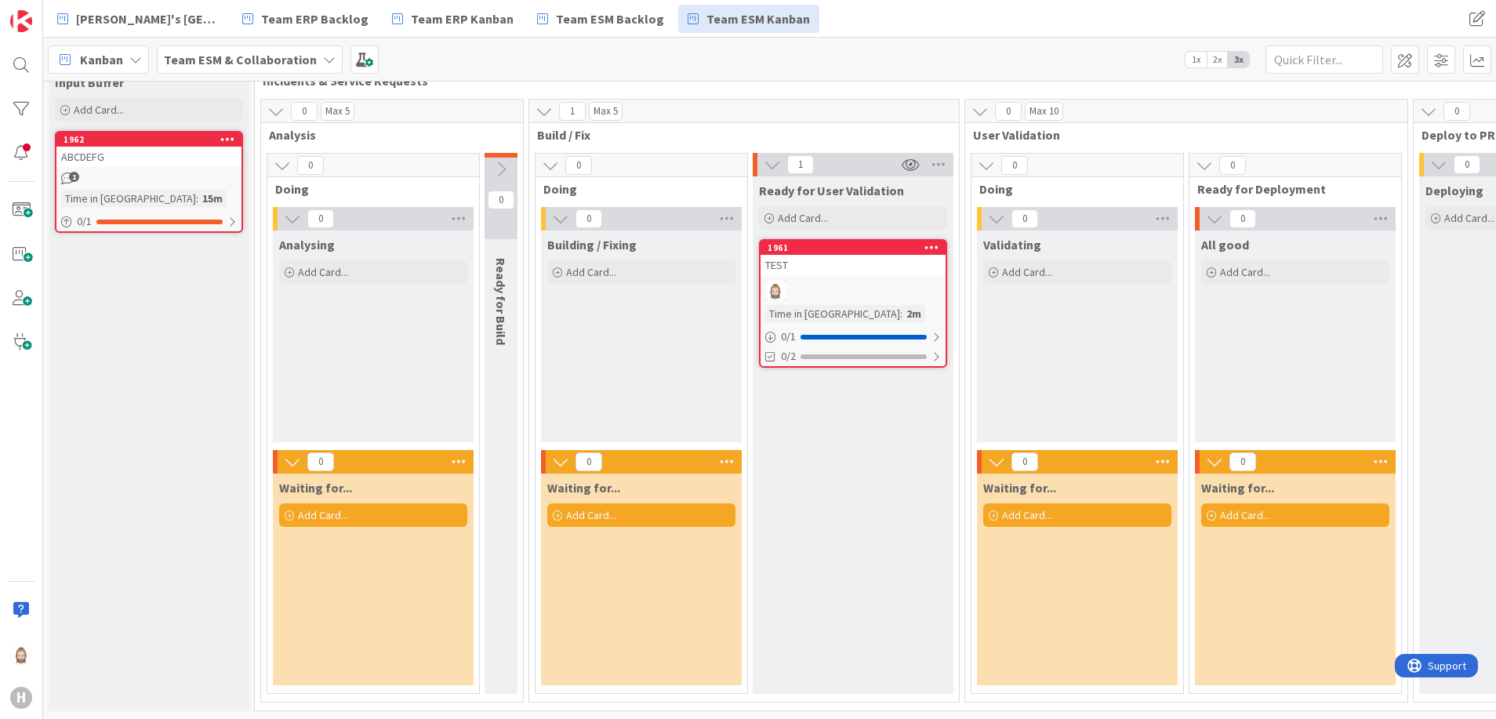
click at [934, 242] on icon at bounding box center [932, 247] width 15 height 11
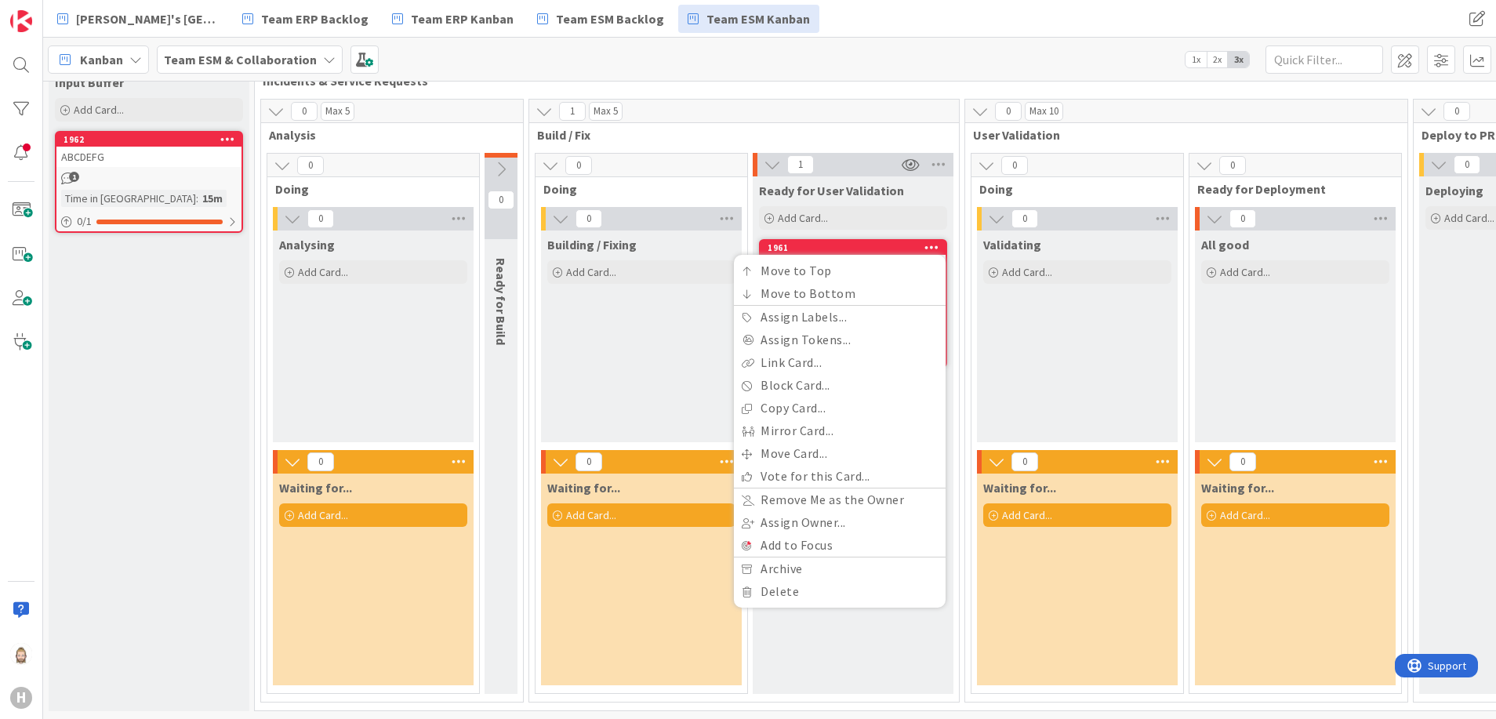
click at [934, 242] on icon at bounding box center [932, 247] width 15 height 11
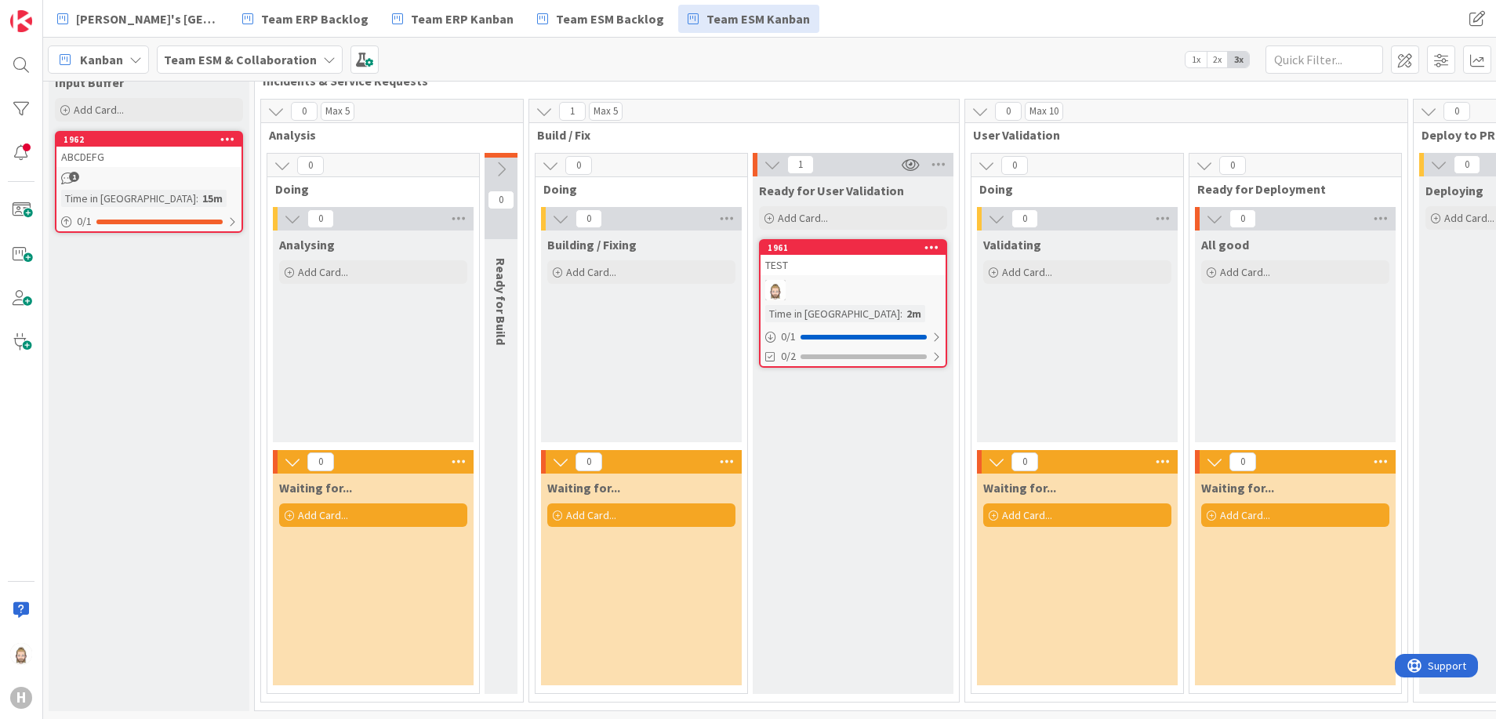
click at [934, 242] on icon at bounding box center [932, 247] width 15 height 11
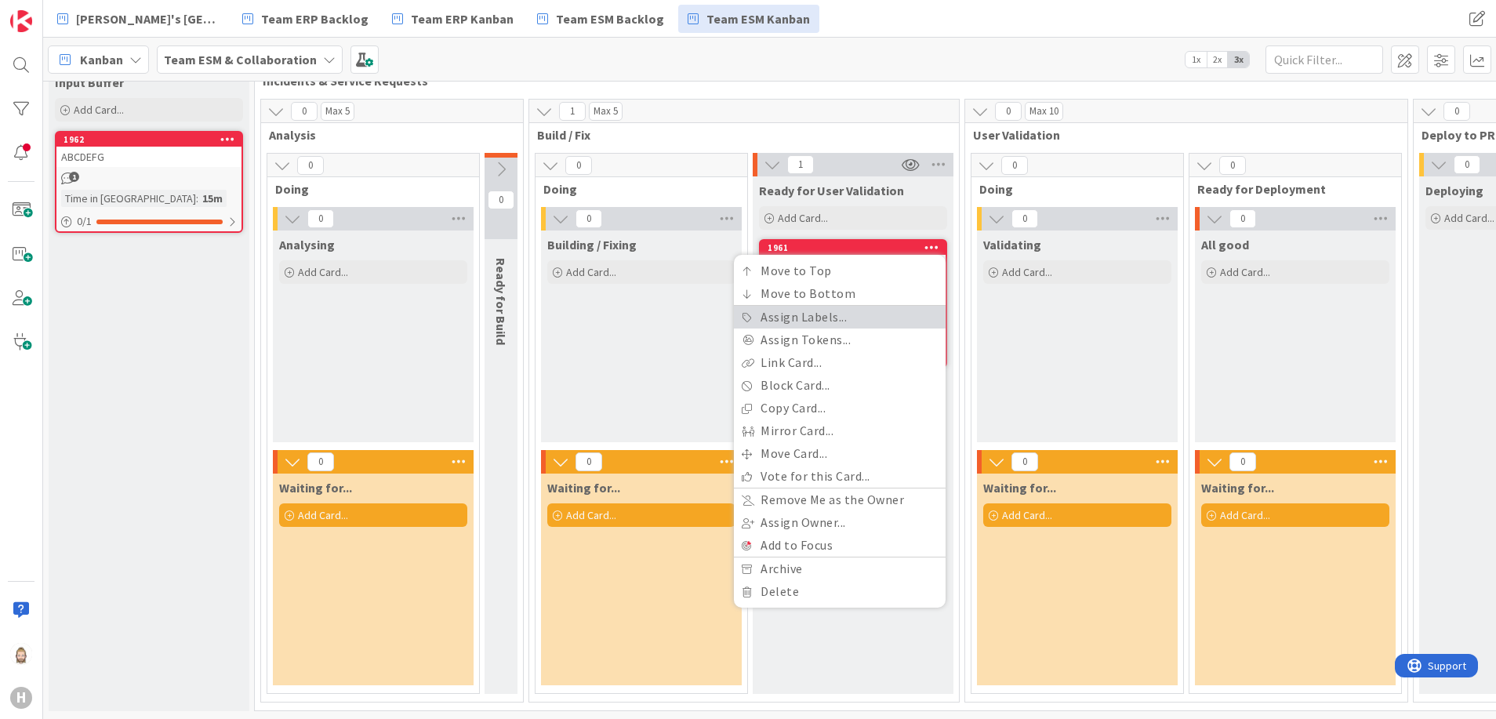
click at [866, 306] on link "Assign Labels..." at bounding box center [840, 317] width 212 height 23
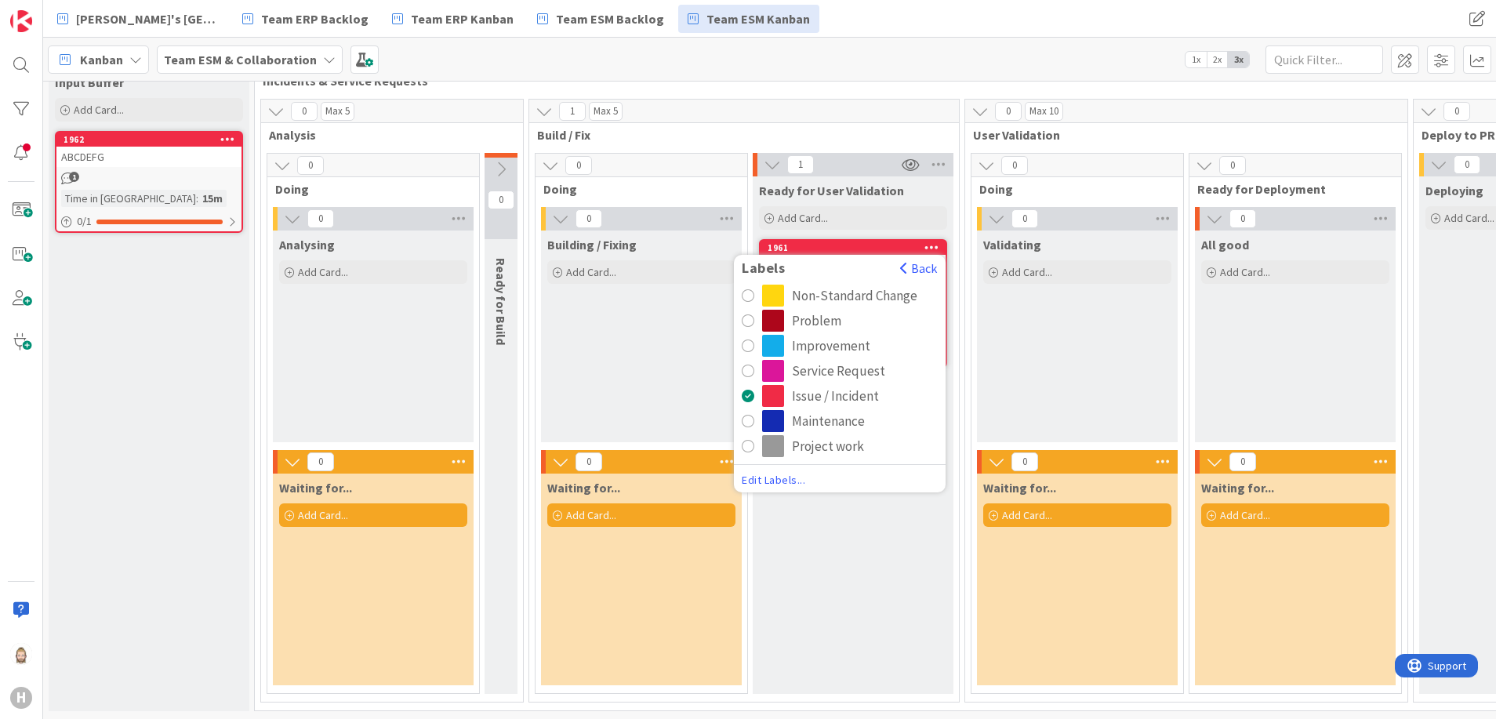
click at [856, 285] on div "Non-Standard Change" at bounding box center [854, 296] width 125 height 22
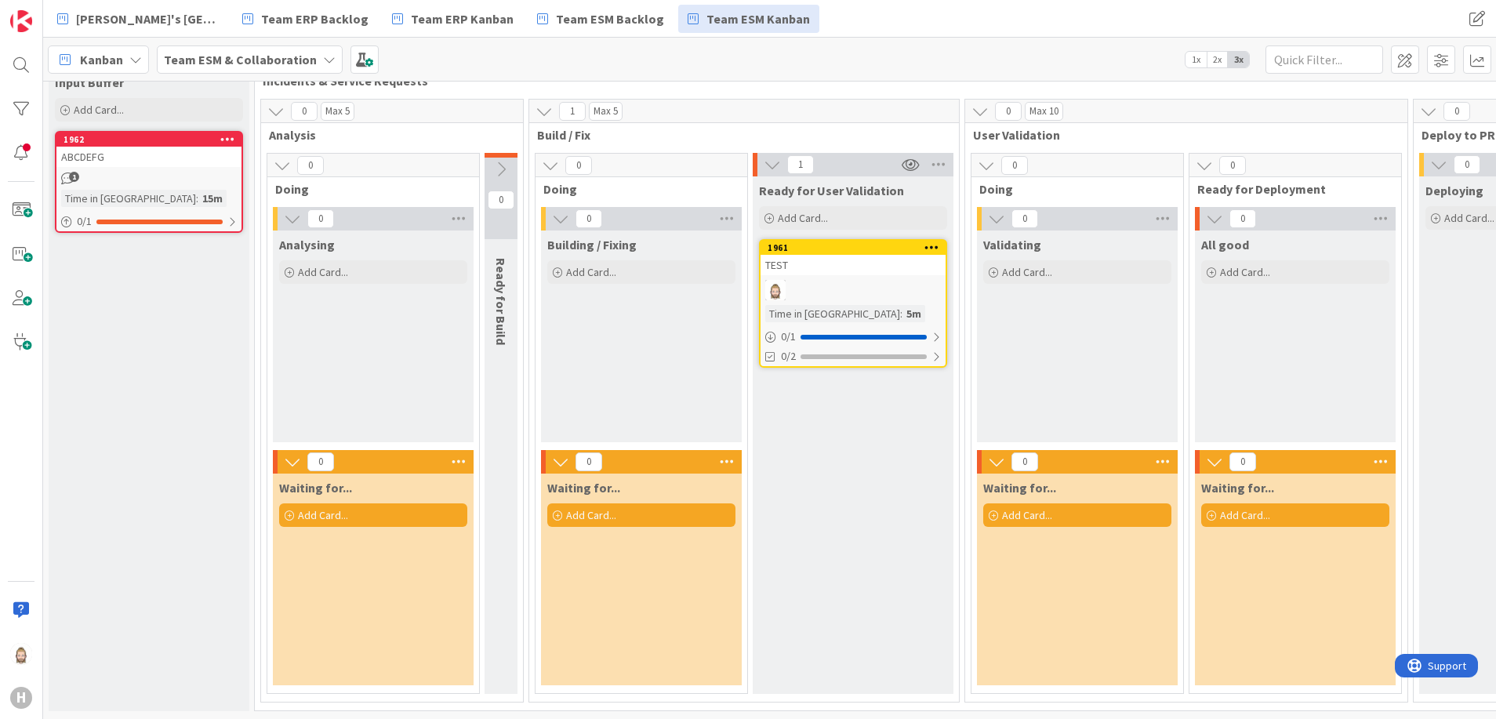
click at [932, 242] on icon at bounding box center [932, 247] width 15 height 11
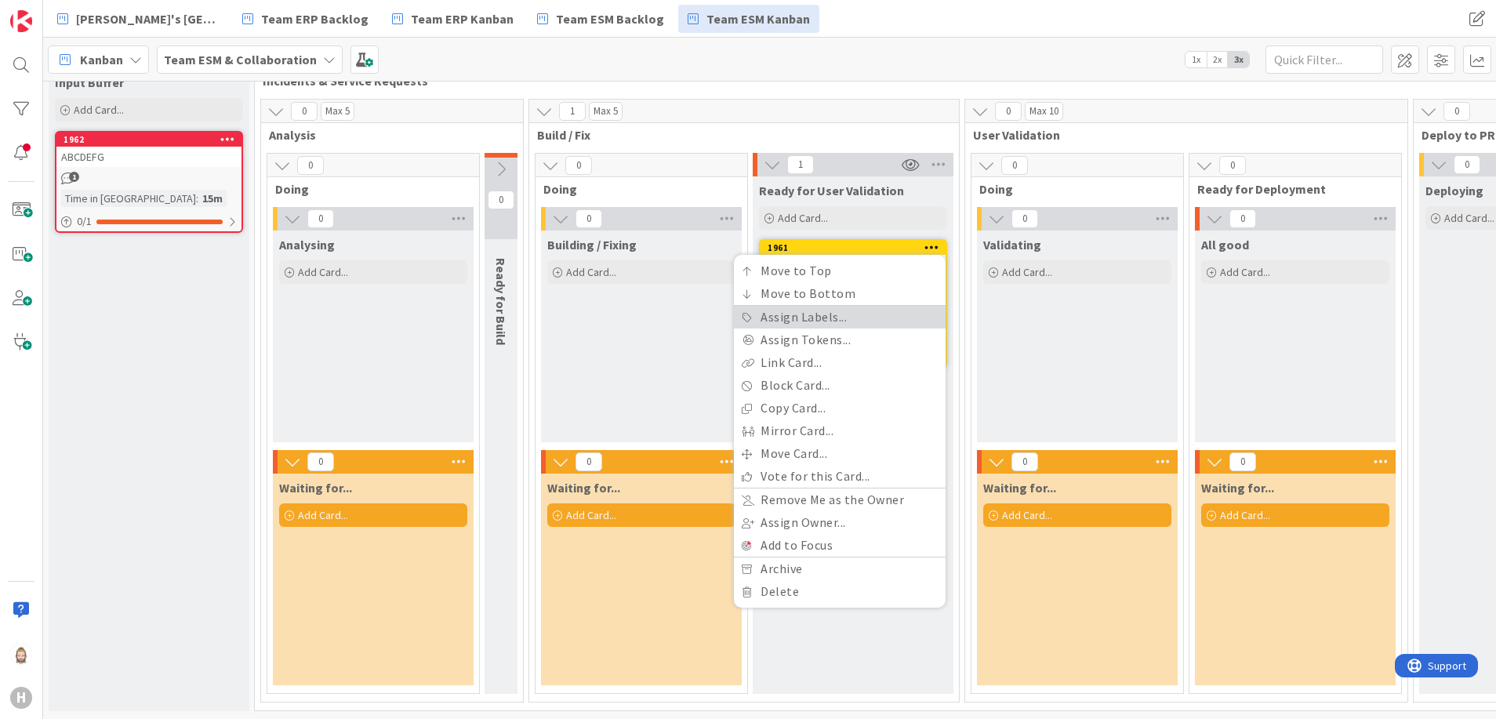
click at [852, 306] on link "Assign Labels..." at bounding box center [840, 317] width 212 height 23
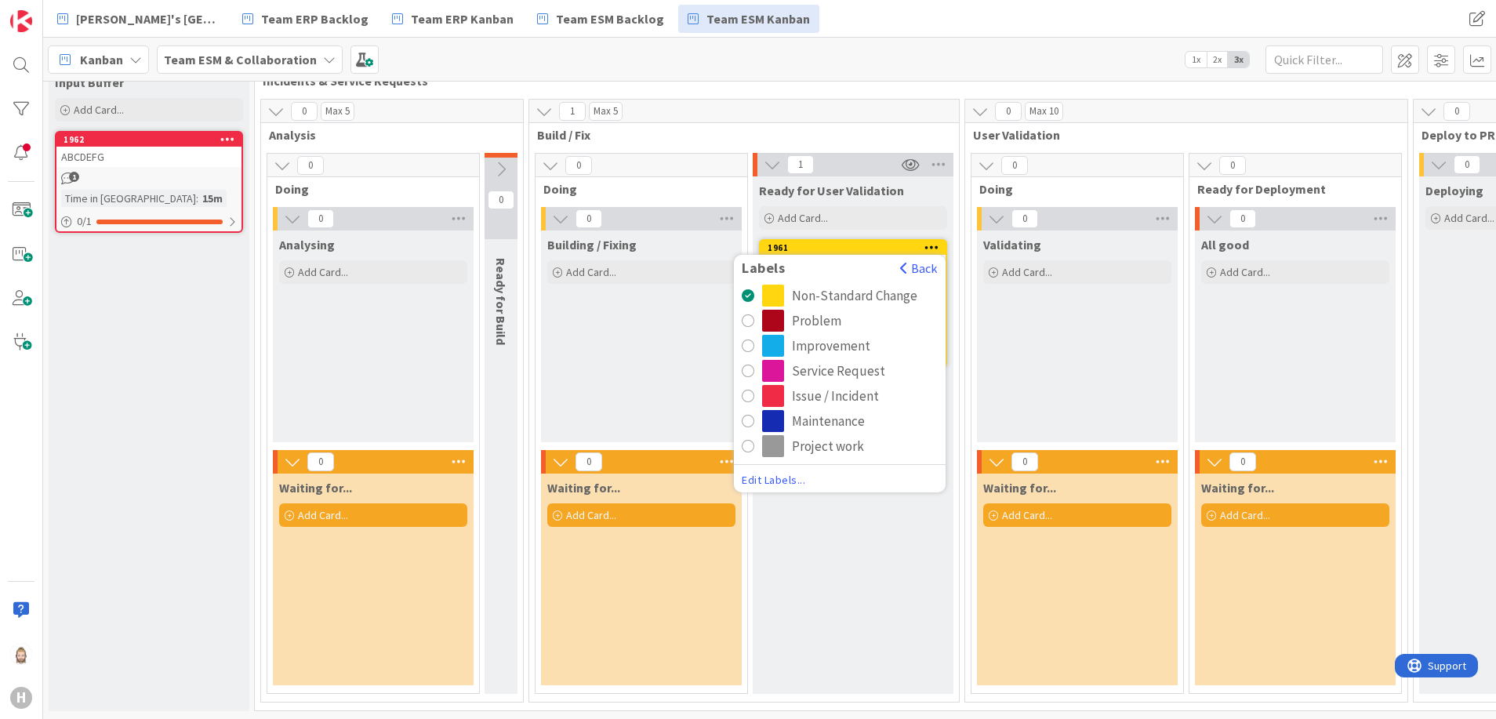
click at [835, 385] on div "Issue / Incident" at bounding box center [835, 396] width 87 height 22
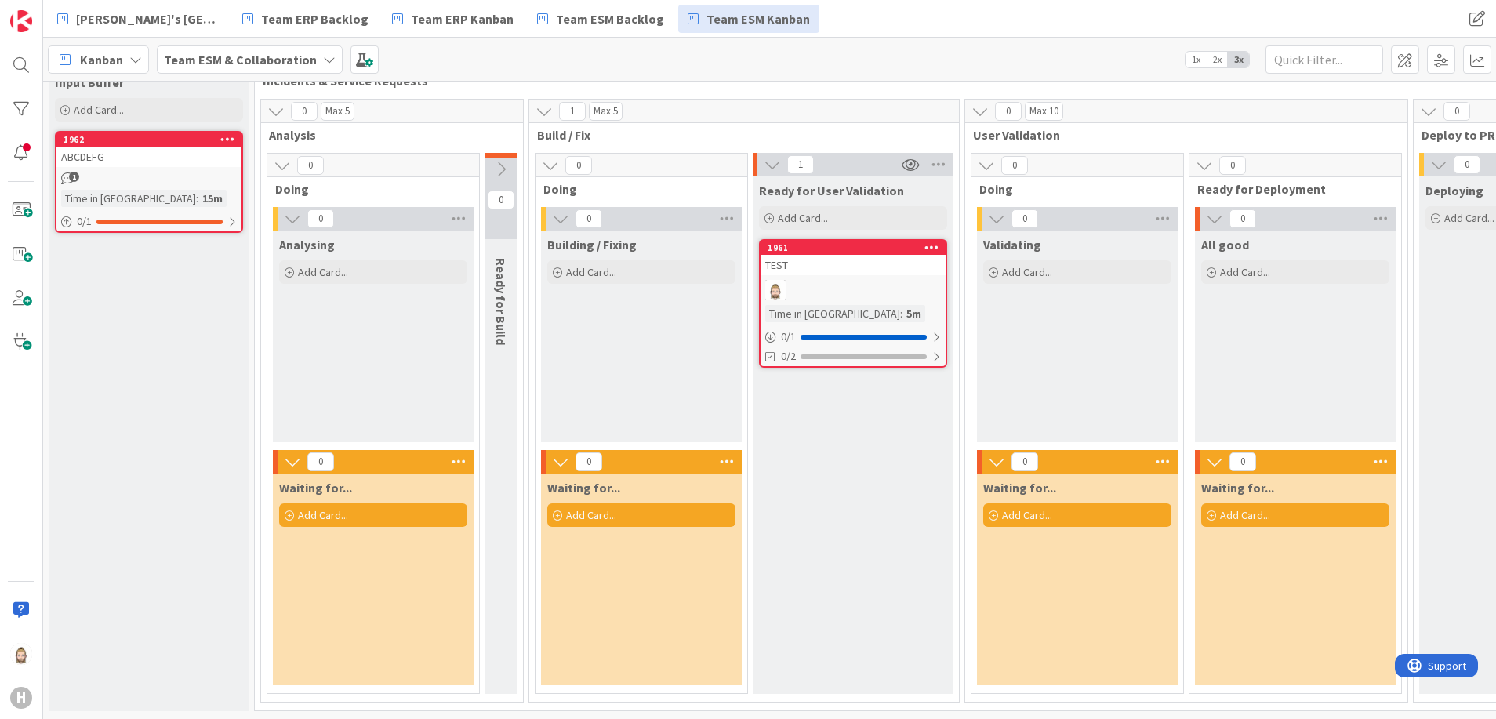
click at [930, 242] on icon at bounding box center [932, 247] width 15 height 11
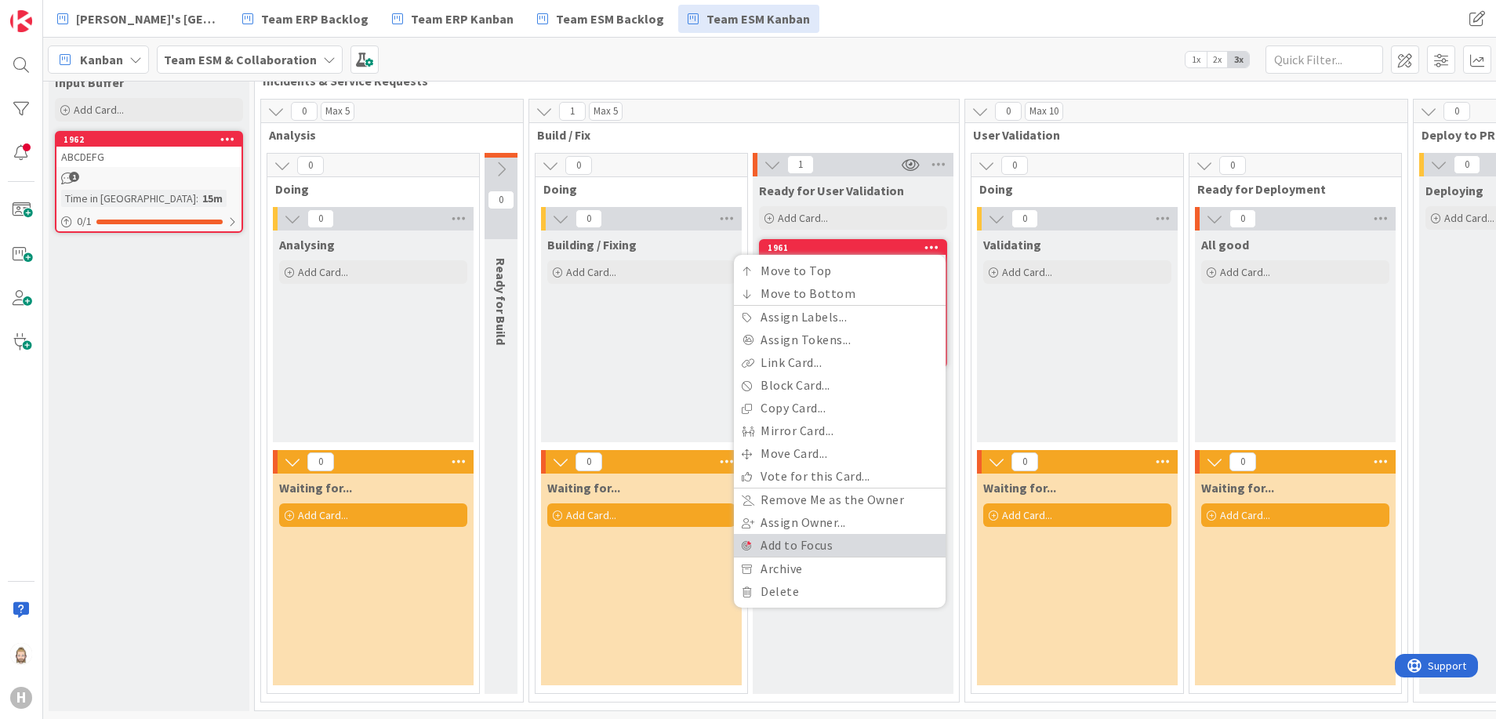
click at [845, 532] on link "Add to Focus" at bounding box center [840, 545] width 212 height 23
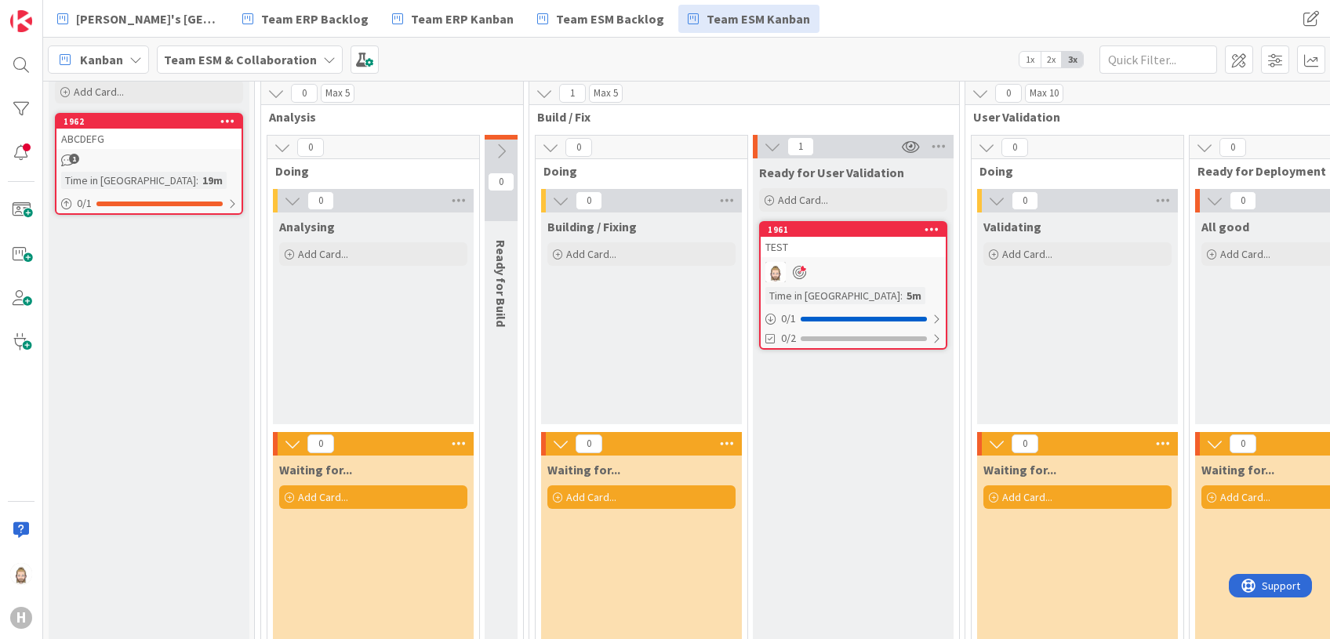
scroll to position [57, 0]
click at [124, 63] on div "Kanban" at bounding box center [98, 59] width 101 height 28
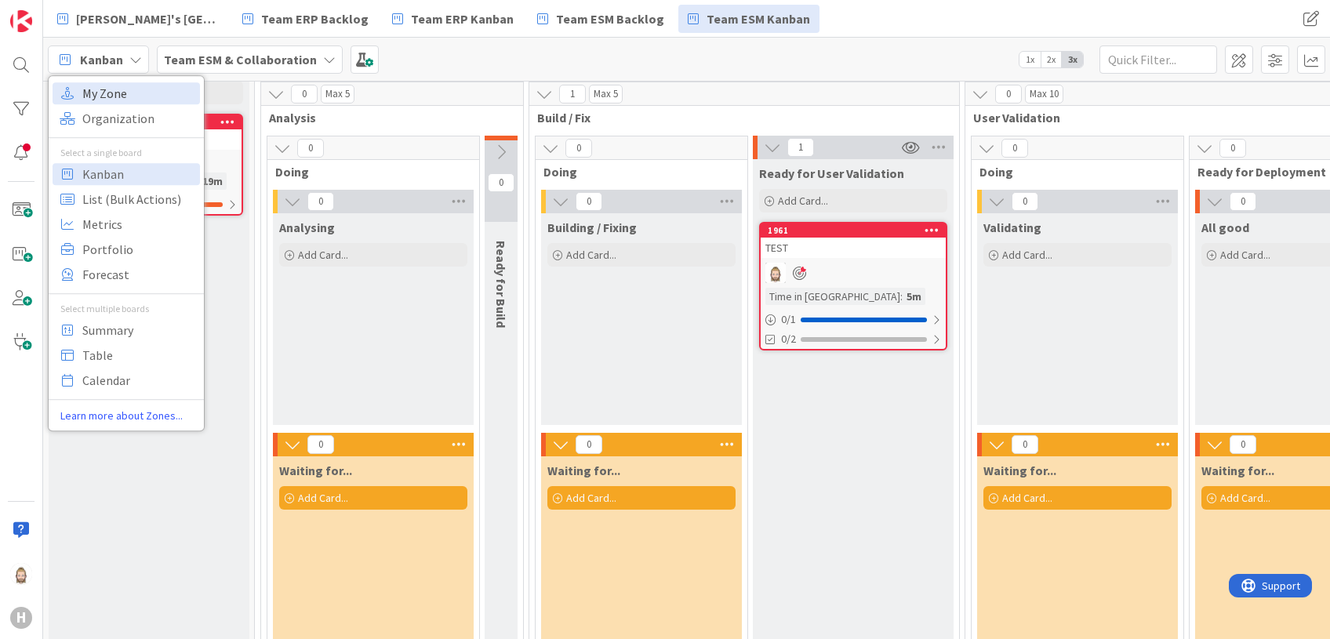
click at [164, 93] on span "My Zone" at bounding box center [138, 94] width 113 height 24
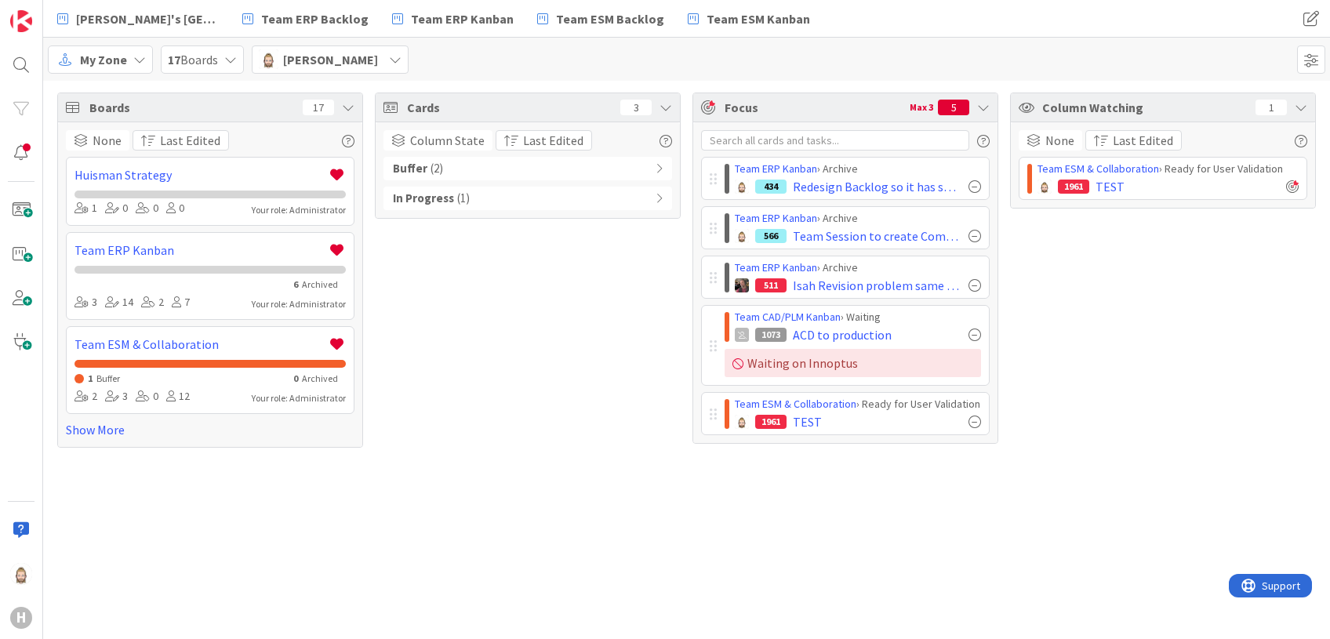
drag, startPoint x: 666, startPoint y: 112, endPoint x: 648, endPoint y: 117, distance: 18.6
click at [666, 112] on icon at bounding box center [666, 107] width 13 height 13
click at [347, 111] on icon at bounding box center [348, 107] width 13 height 13
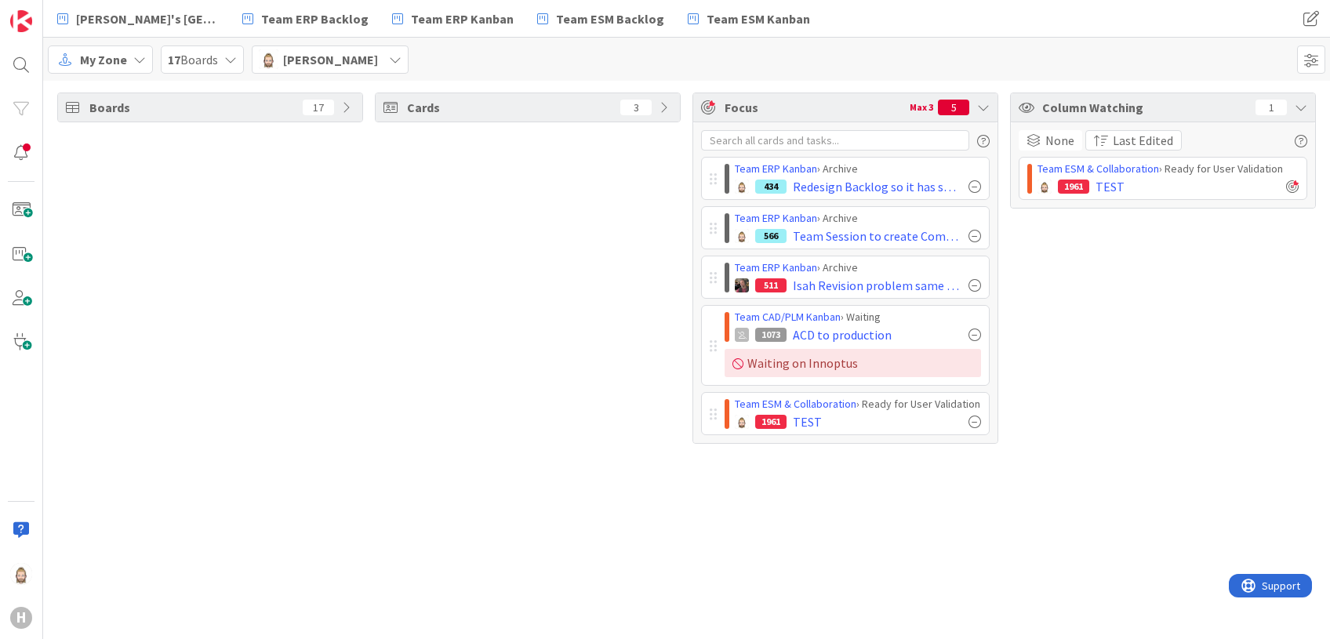
click at [1107, 104] on icon at bounding box center [1301, 107] width 13 height 13
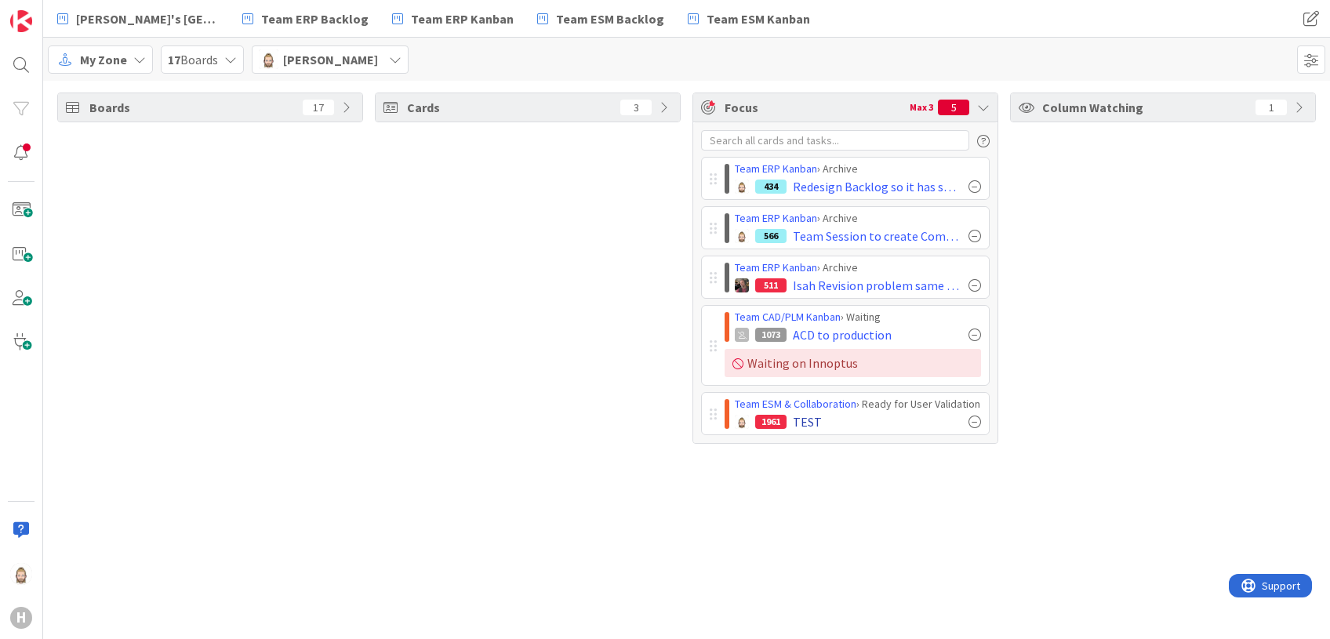
click at [973, 420] on div at bounding box center [975, 422] width 13 height 13
click at [665, 104] on icon at bounding box center [666, 107] width 13 height 13
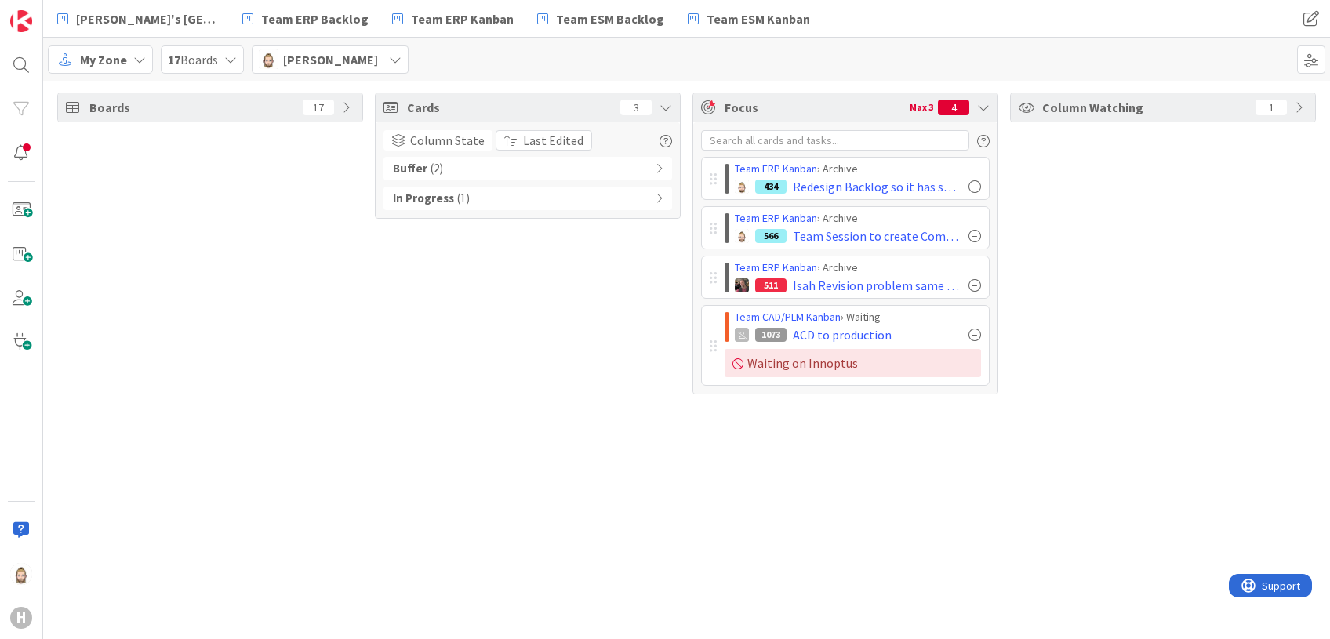
click at [123, 52] on span "My Zone" at bounding box center [103, 59] width 47 height 19
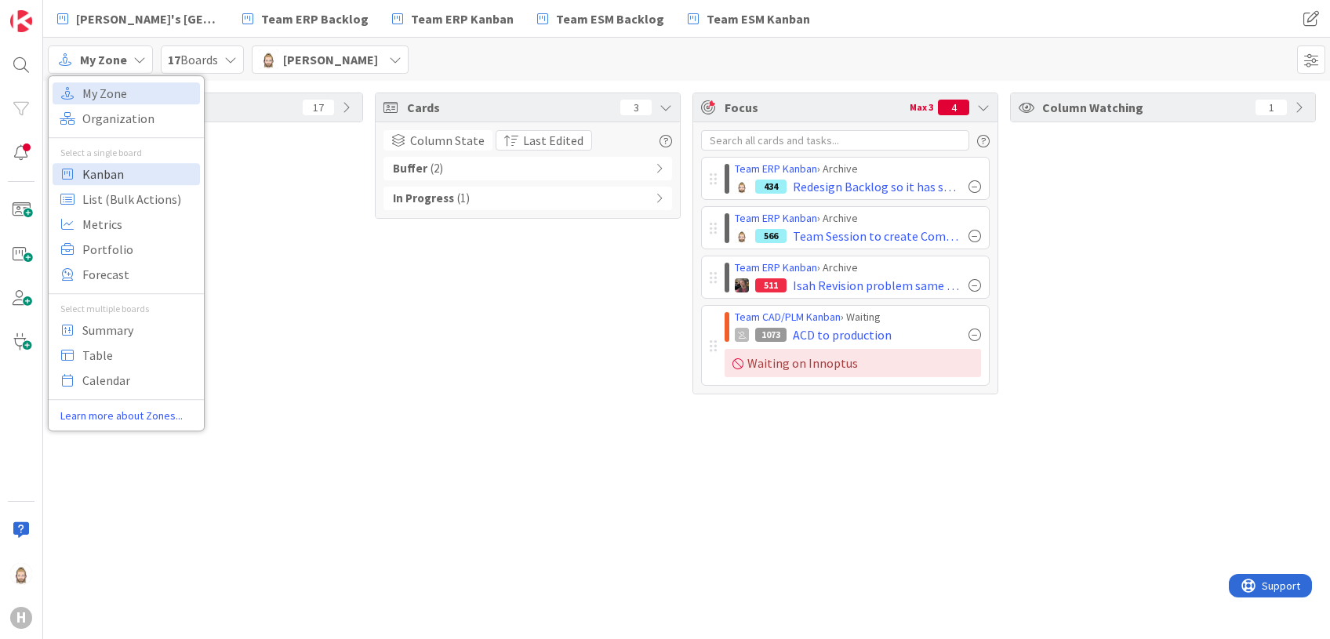
click at [154, 179] on span "Kanban" at bounding box center [138, 174] width 113 height 24
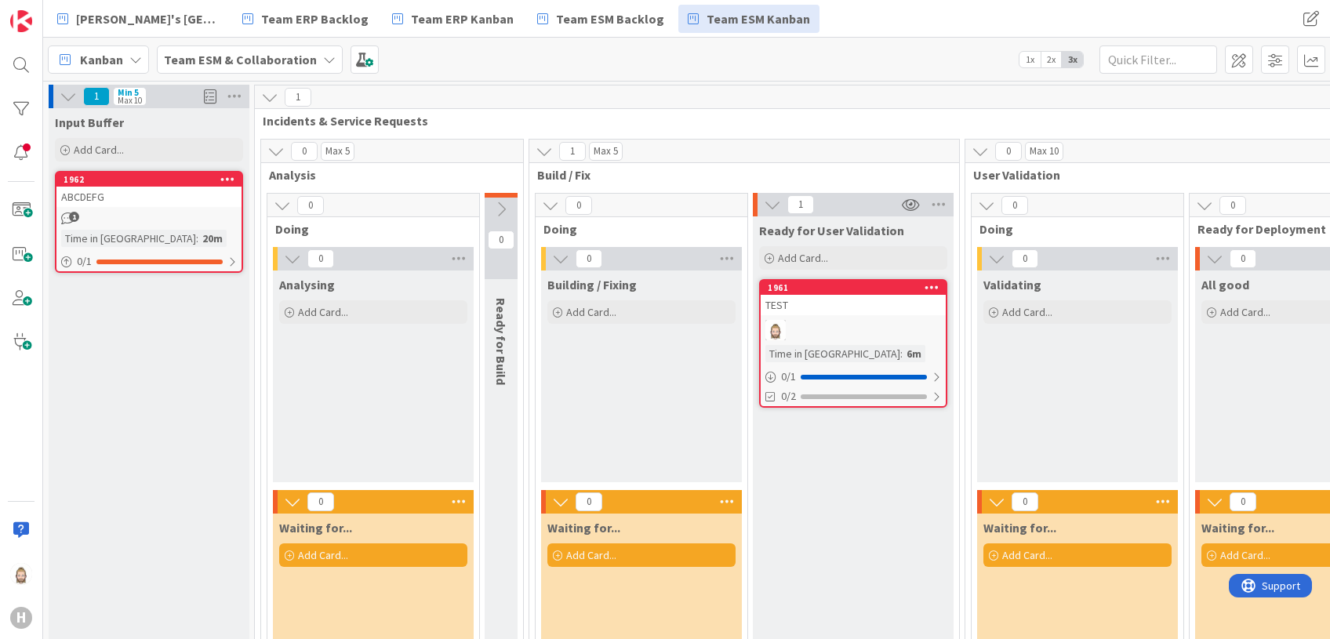
click at [852, 292] on div "1961" at bounding box center [857, 287] width 178 height 11
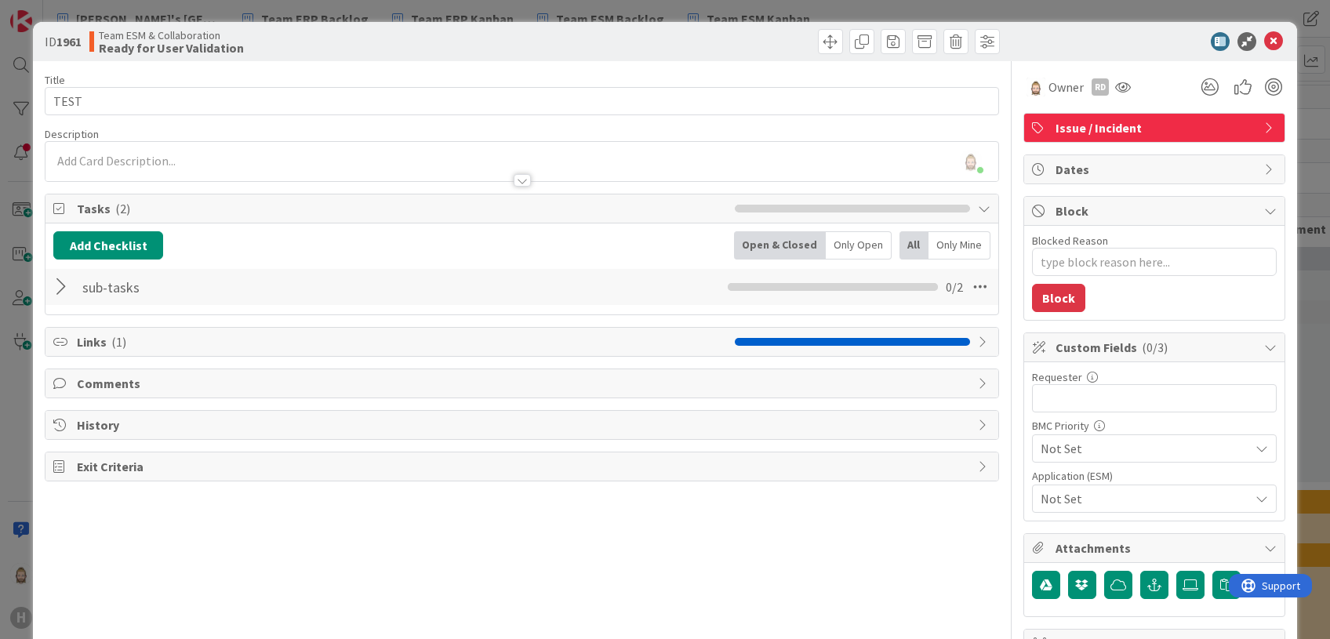
click at [1107, 164] on div "Dates" at bounding box center [1154, 169] width 260 height 28
type textarea "x"
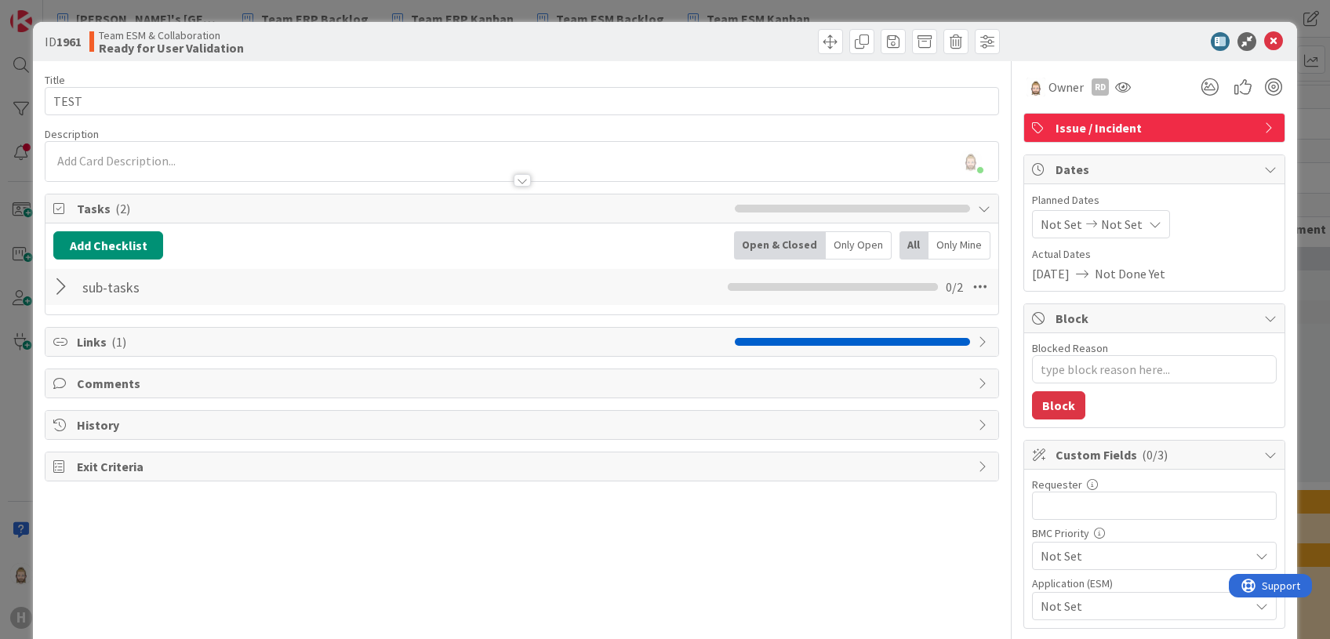
click at [1104, 220] on span "Not Set" at bounding box center [1122, 224] width 42 height 19
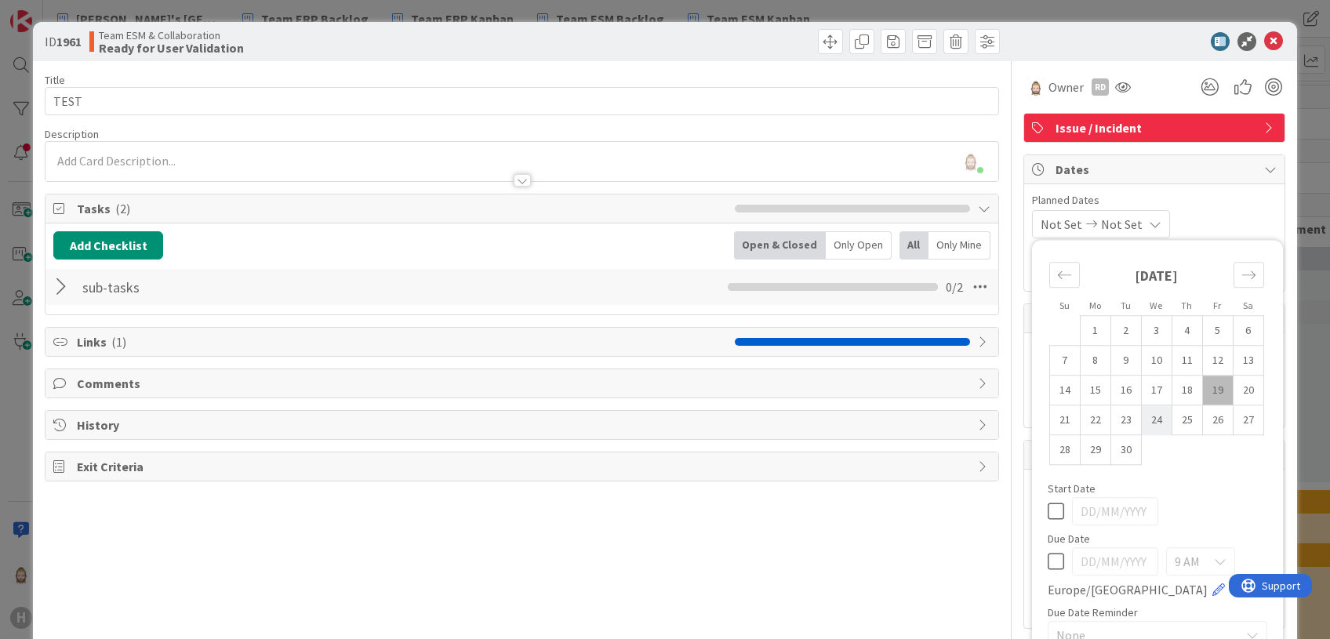
click at [1107, 420] on td "24" at bounding box center [1156, 420] width 31 height 30
type input "[DATE]"
type textarea "x"
click at [1107, 420] on td "24" at bounding box center [1156, 420] width 31 height 30
type input "[DATE]"
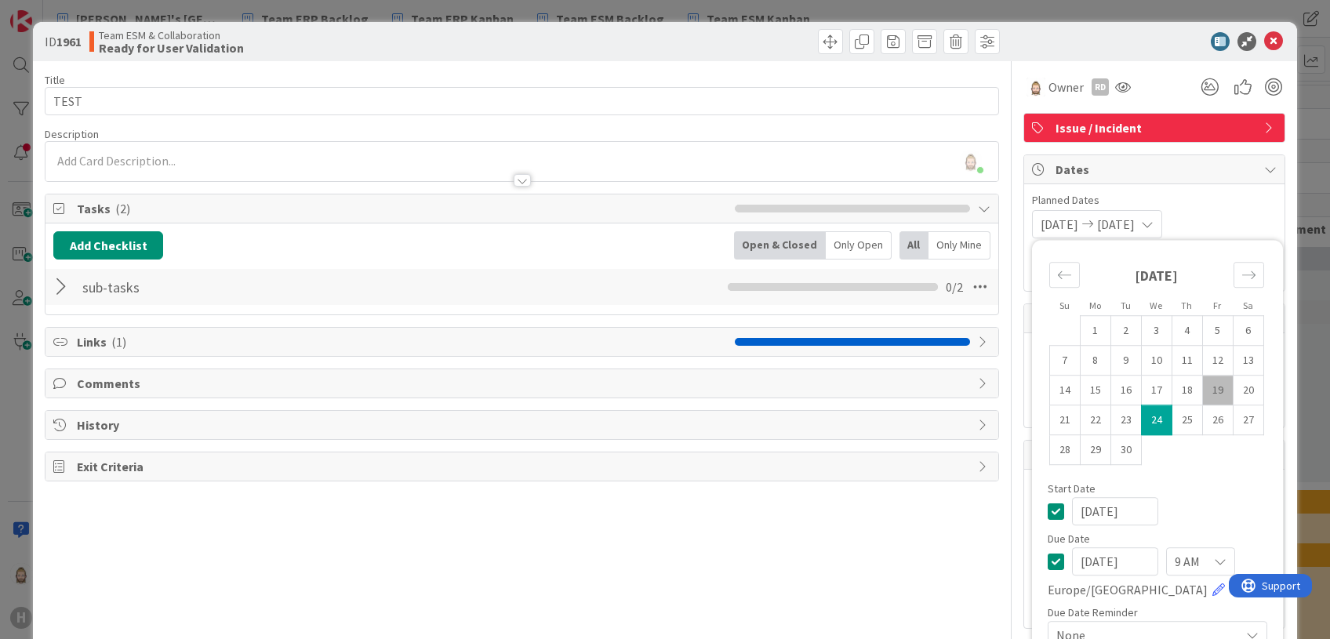
click at [1107, 202] on span "Planned Dates" at bounding box center [1154, 200] width 245 height 16
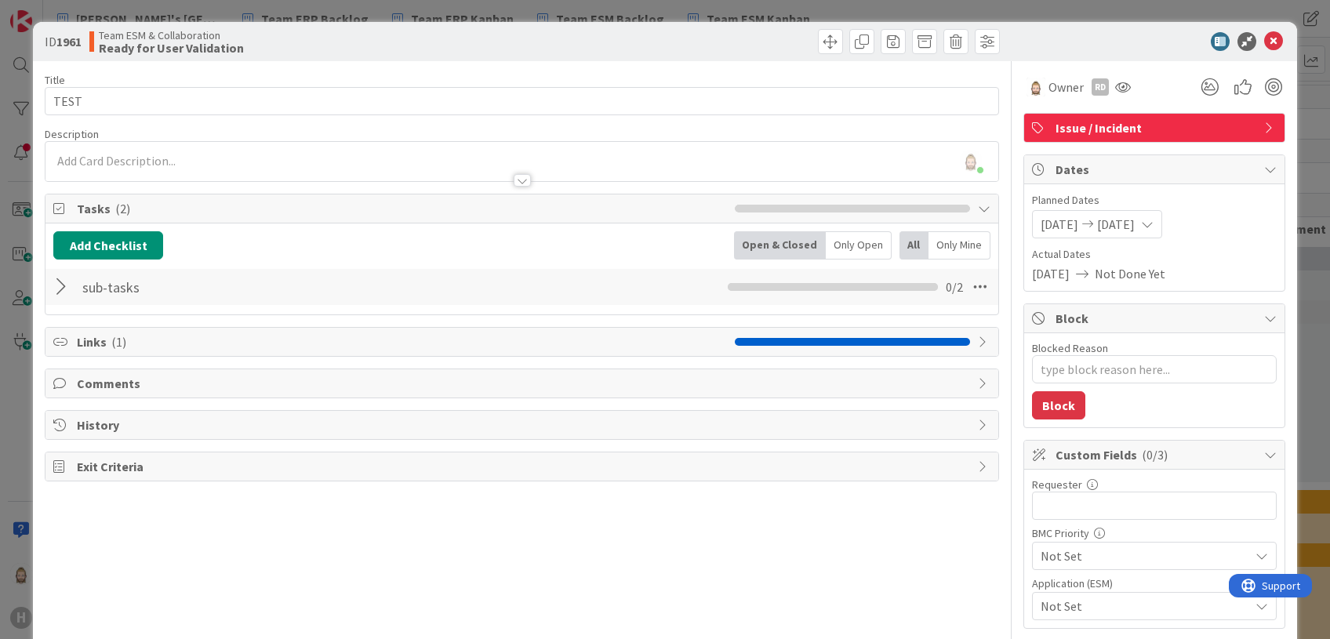
click at [1107, 165] on span "Dates" at bounding box center [1156, 169] width 201 height 19
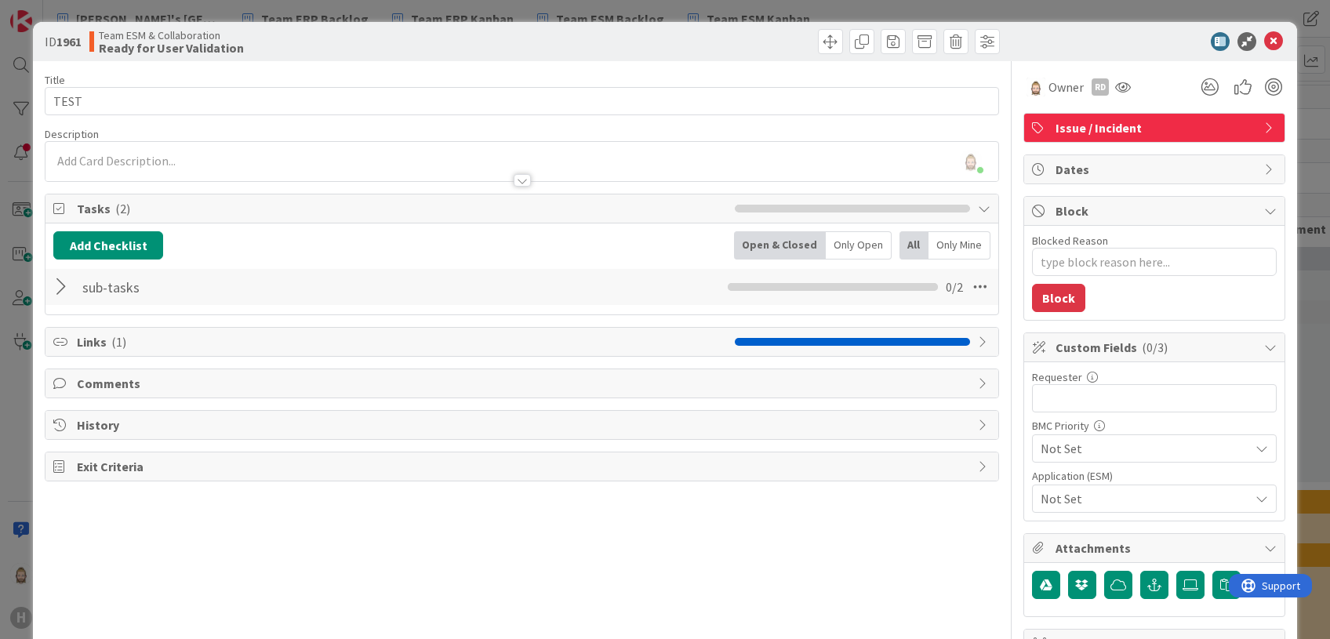
click at [1107, 165] on span "Dates" at bounding box center [1156, 169] width 201 height 19
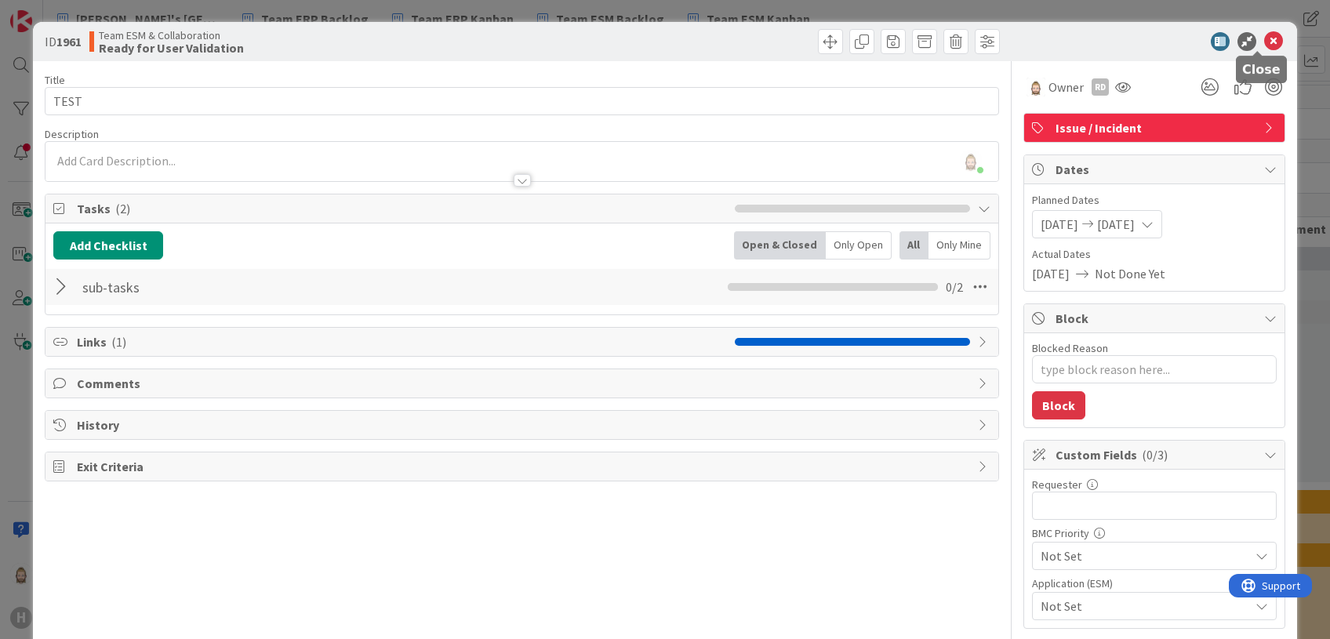
click at [1107, 37] on icon at bounding box center [1273, 41] width 19 height 19
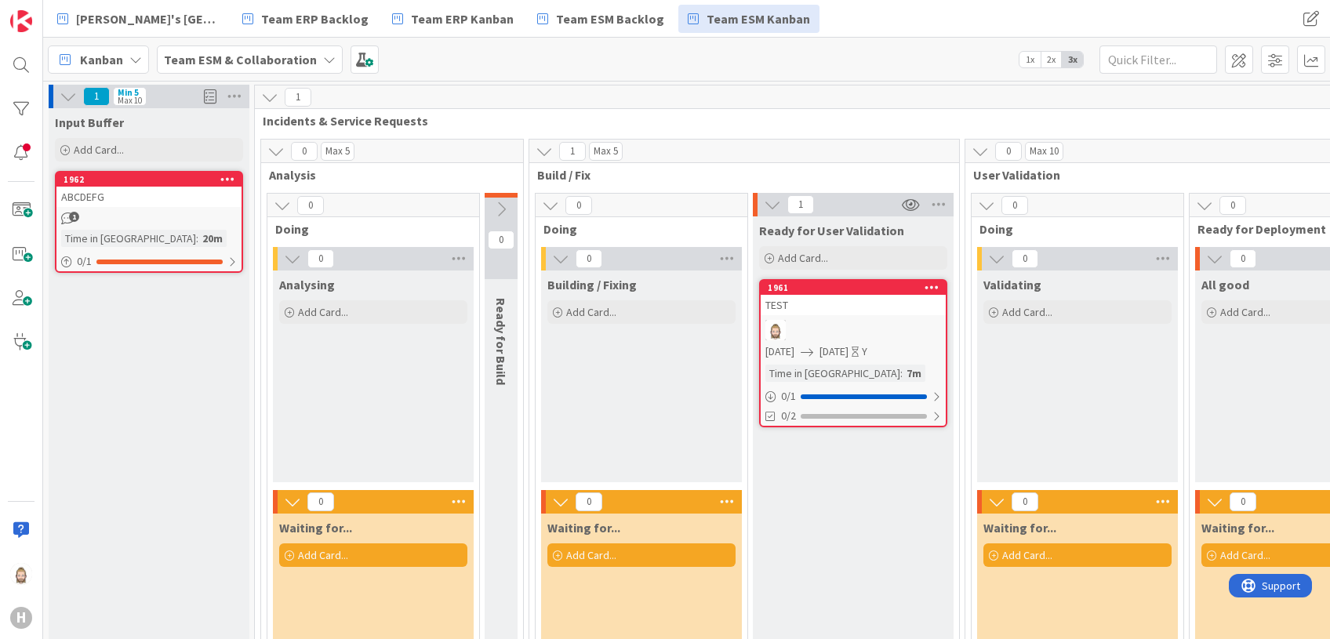
click at [121, 62] on span "Kanban" at bounding box center [101, 59] width 43 height 19
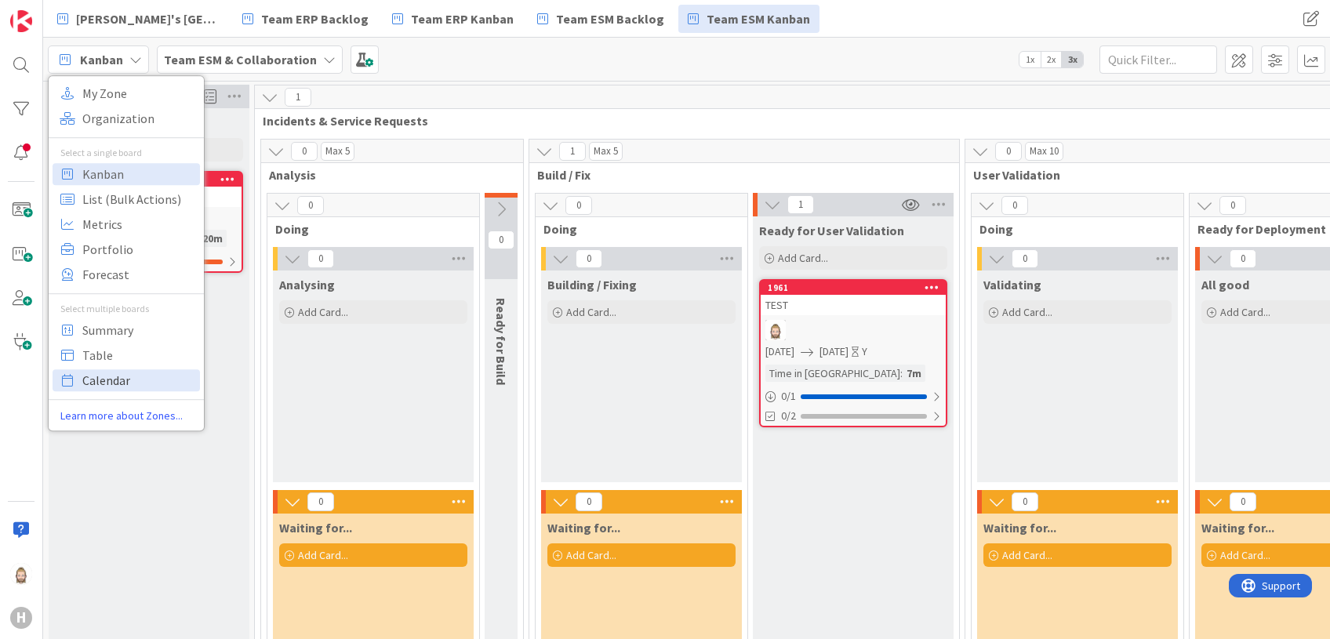
click at [131, 383] on span "Calendar" at bounding box center [138, 381] width 113 height 24
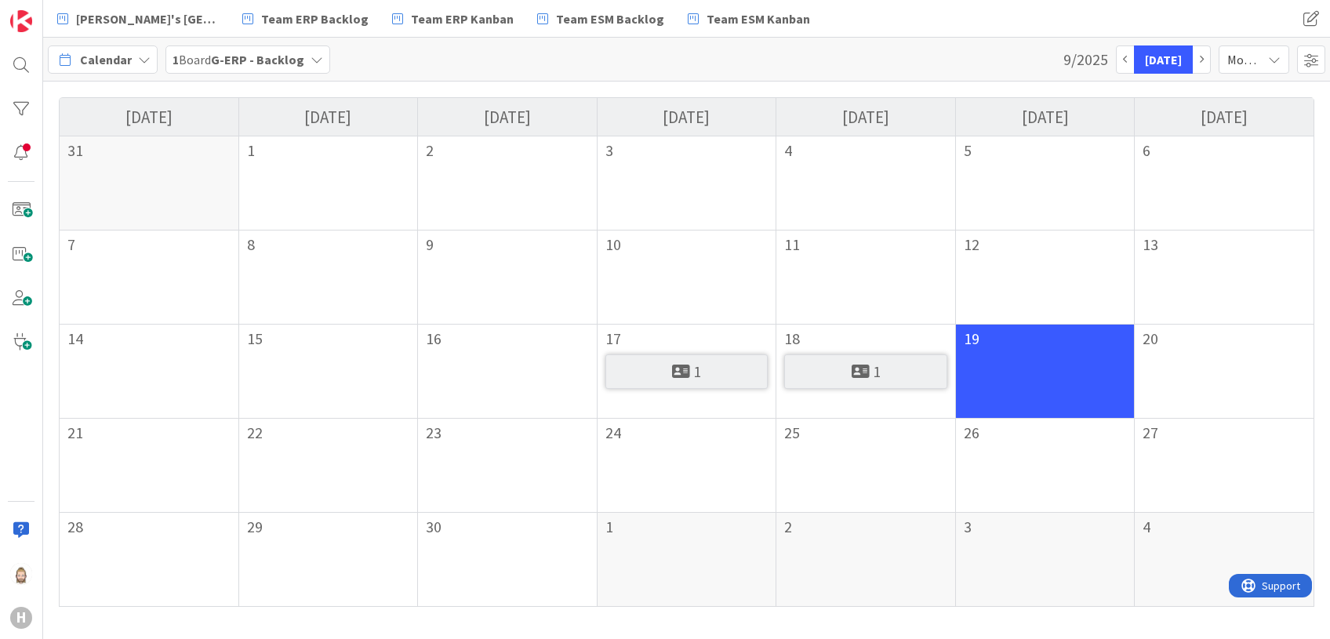
click at [716, 373] on div "1" at bounding box center [686, 372] width 163 height 35
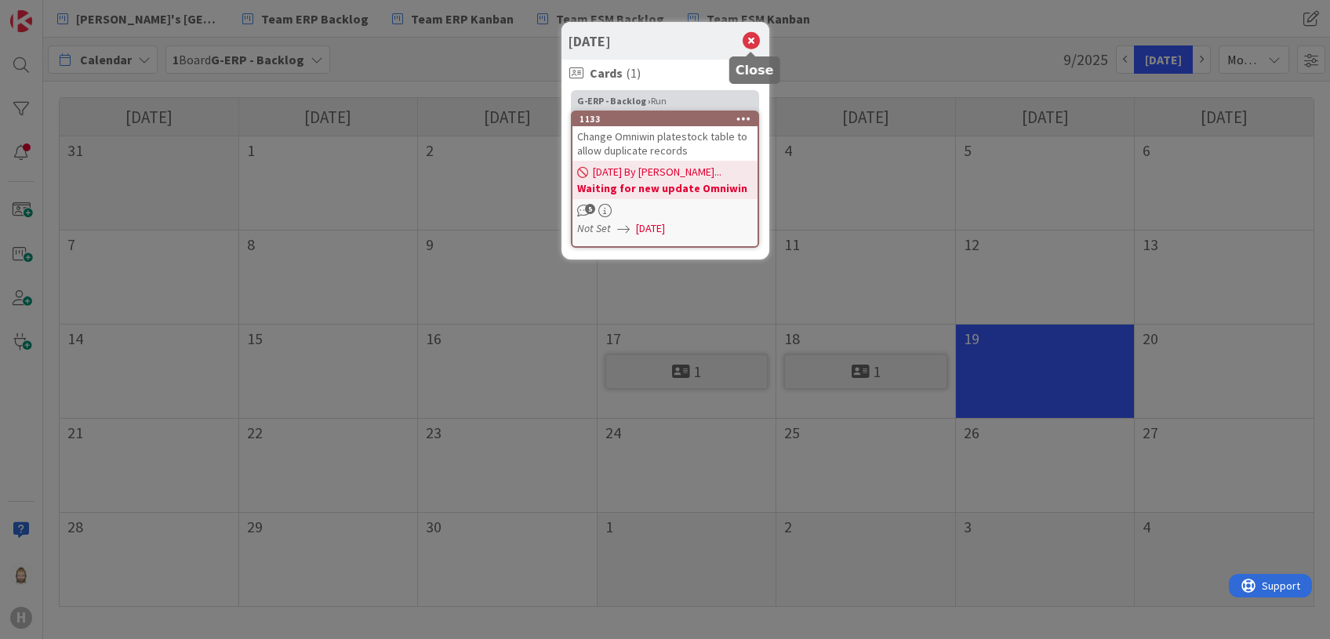
click at [753, 40] on icon at bounding box center [751, 41] width 20 height 22
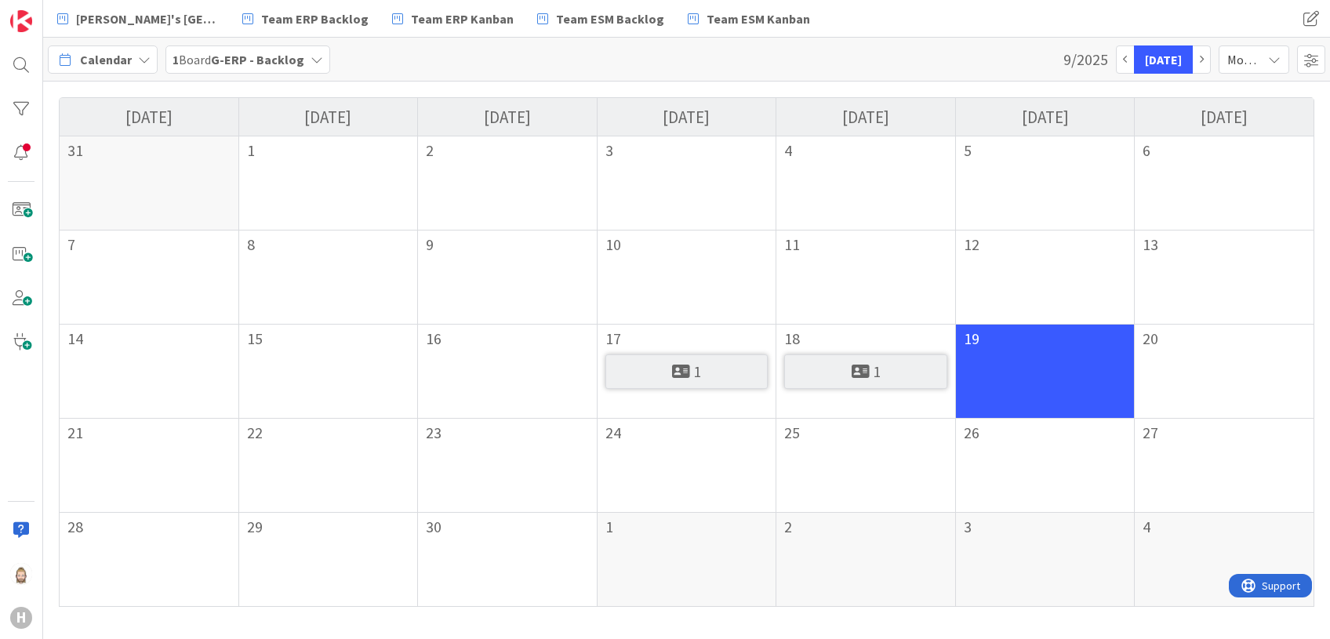
click at [890, 361] on div "1" at bounding box center [865, 372] width 163 height 35
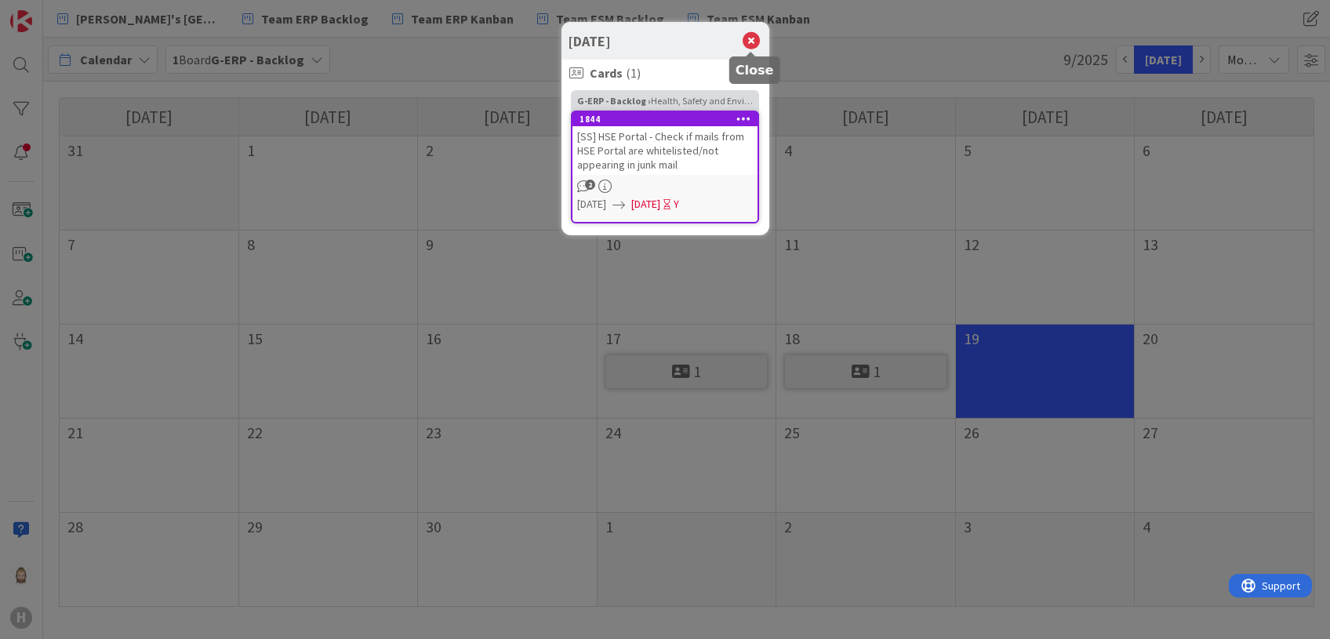
click at [750, 39] on icon at bounding box center [751, 41] width 20 height 22
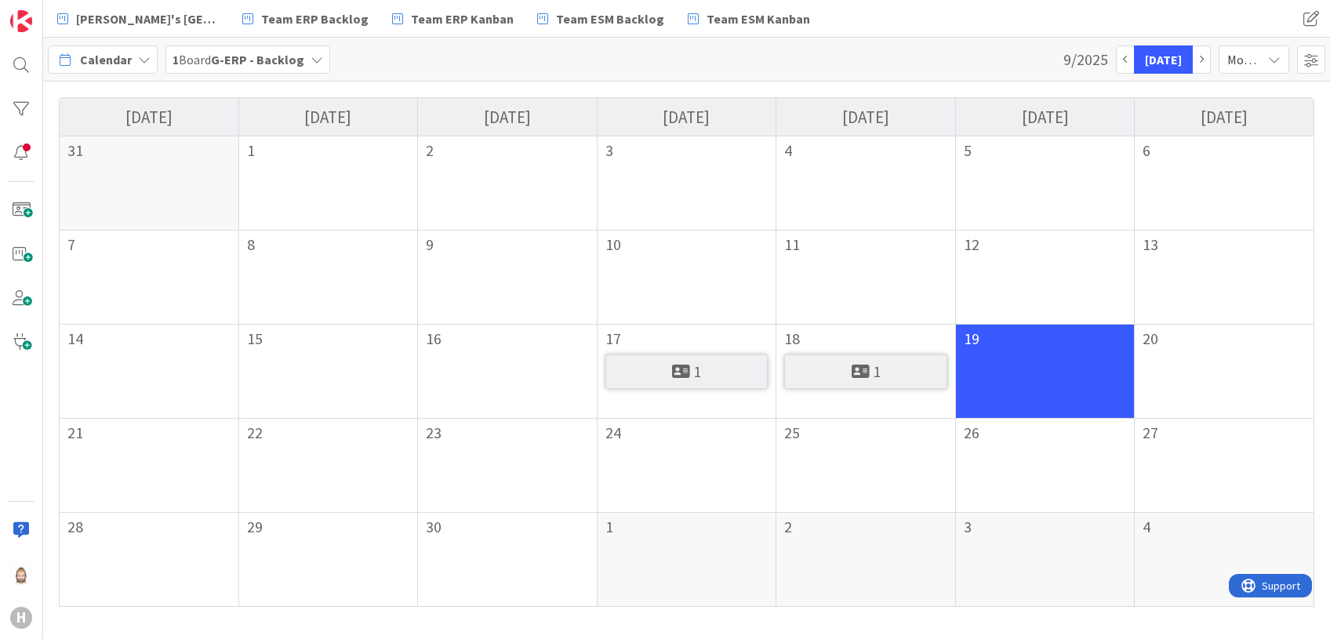
click at [148, 63] on icon at bounding box center [144, 59] width 13 height 13
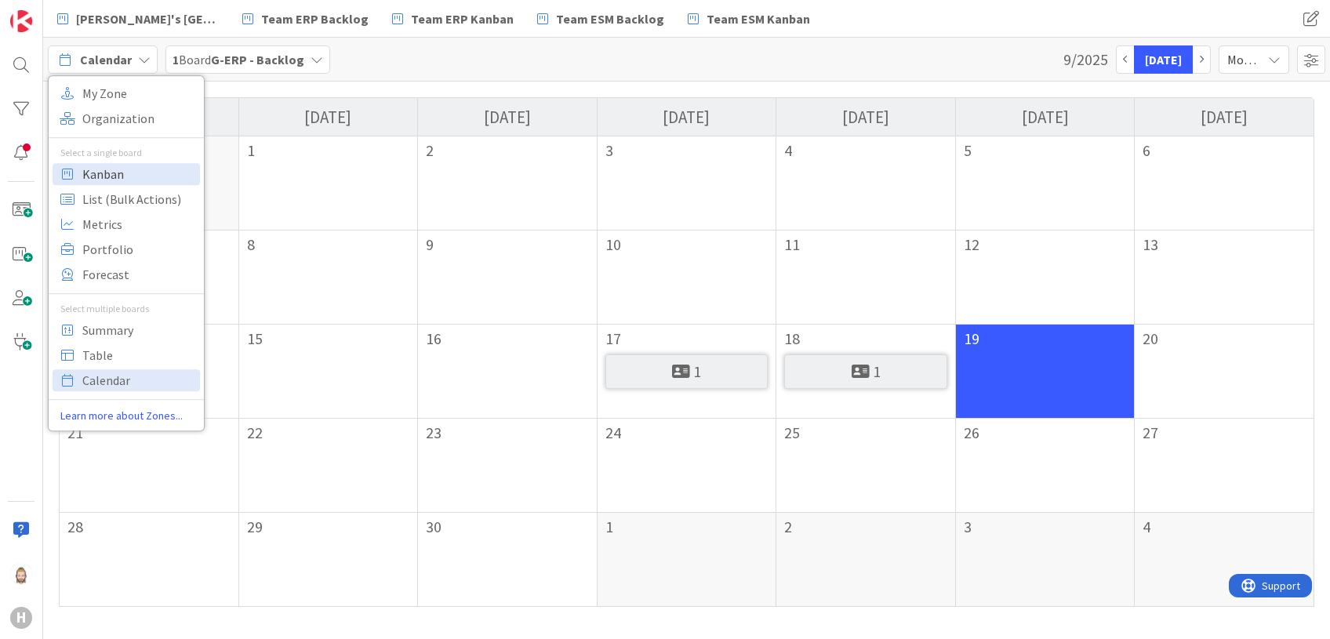
click at [136, 165] on span "Kanban" at bounding box center [138, 174] width 113 height 24
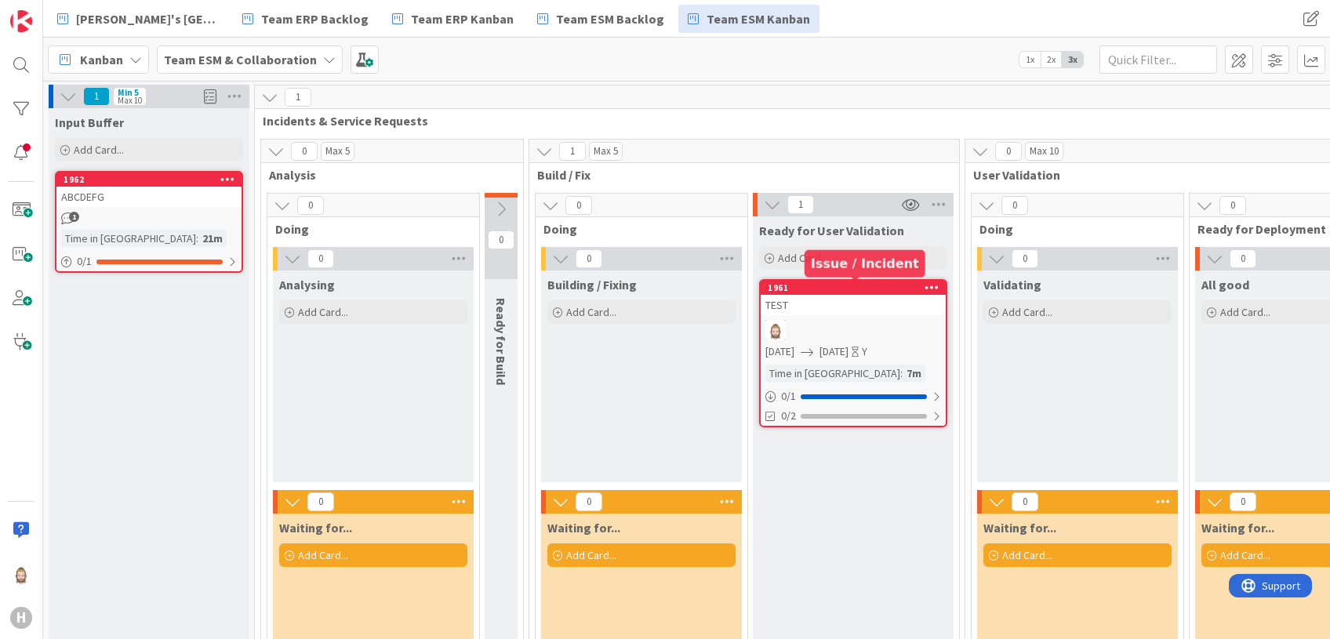
click at [879, 282] on div "1961" at bounding box center [857, 287] width 178 height 11
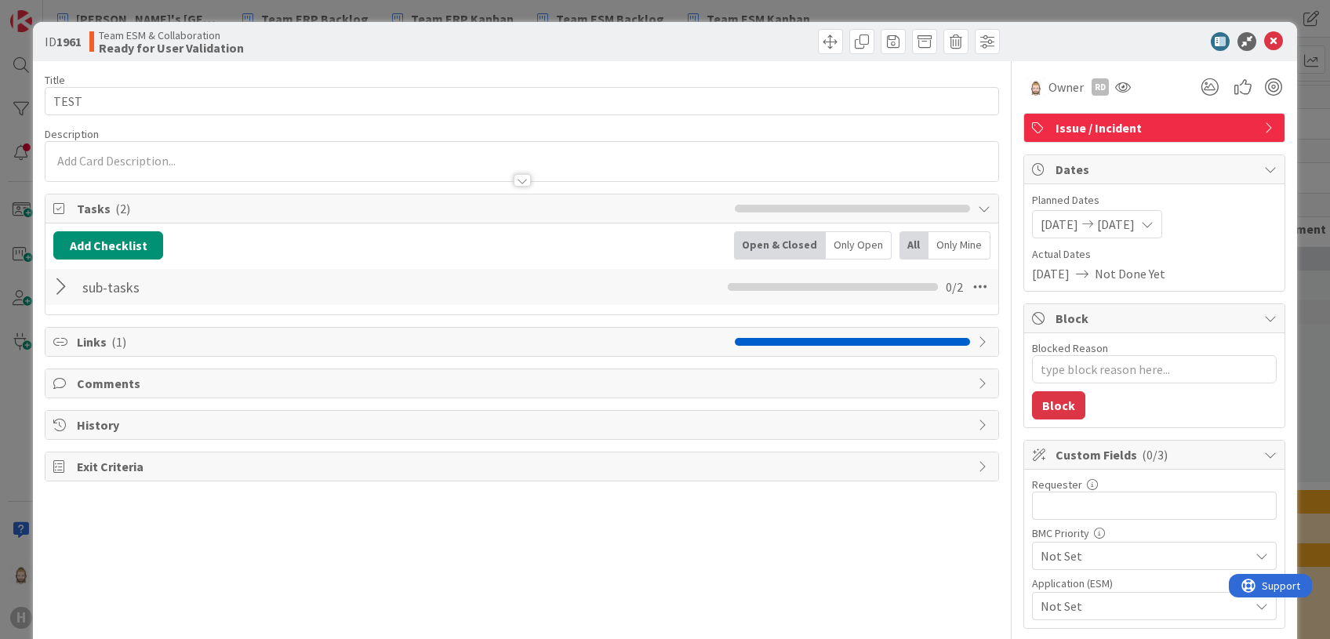
click at [1107, 167] on span "Dates" at bounding box center [1156, 169] width 201 height 19
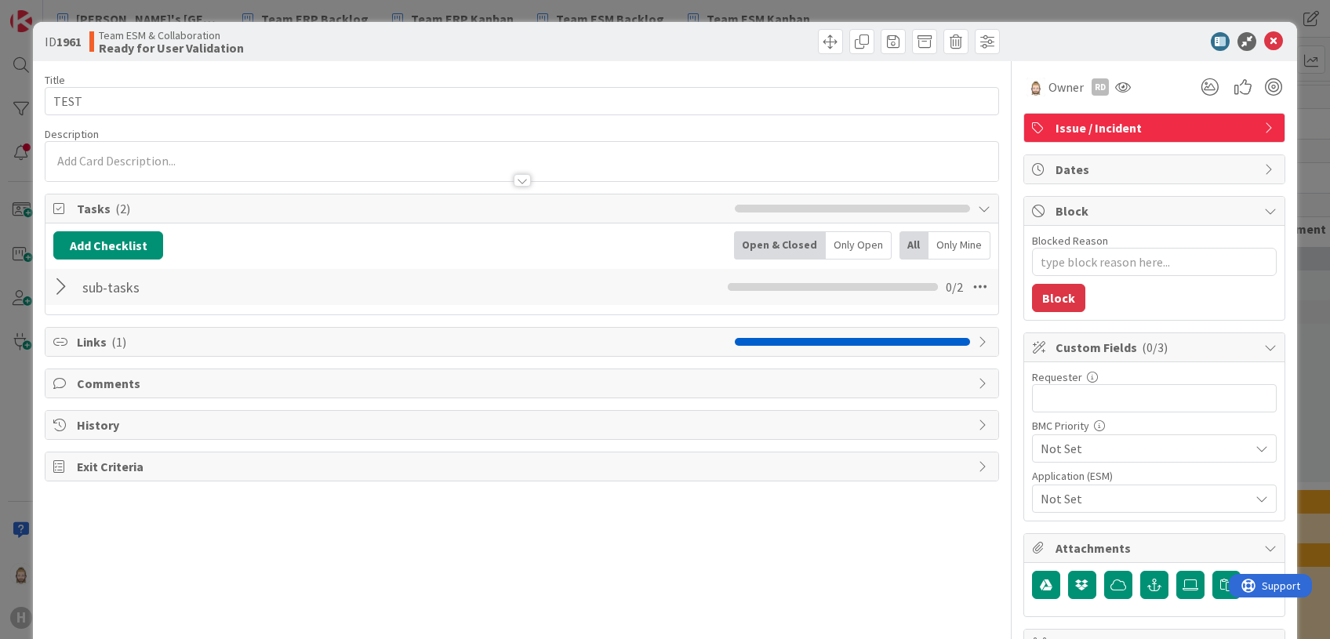
click at [1107, 205] on span "Block" at bounding box center [1156, 211] width 201 height 19
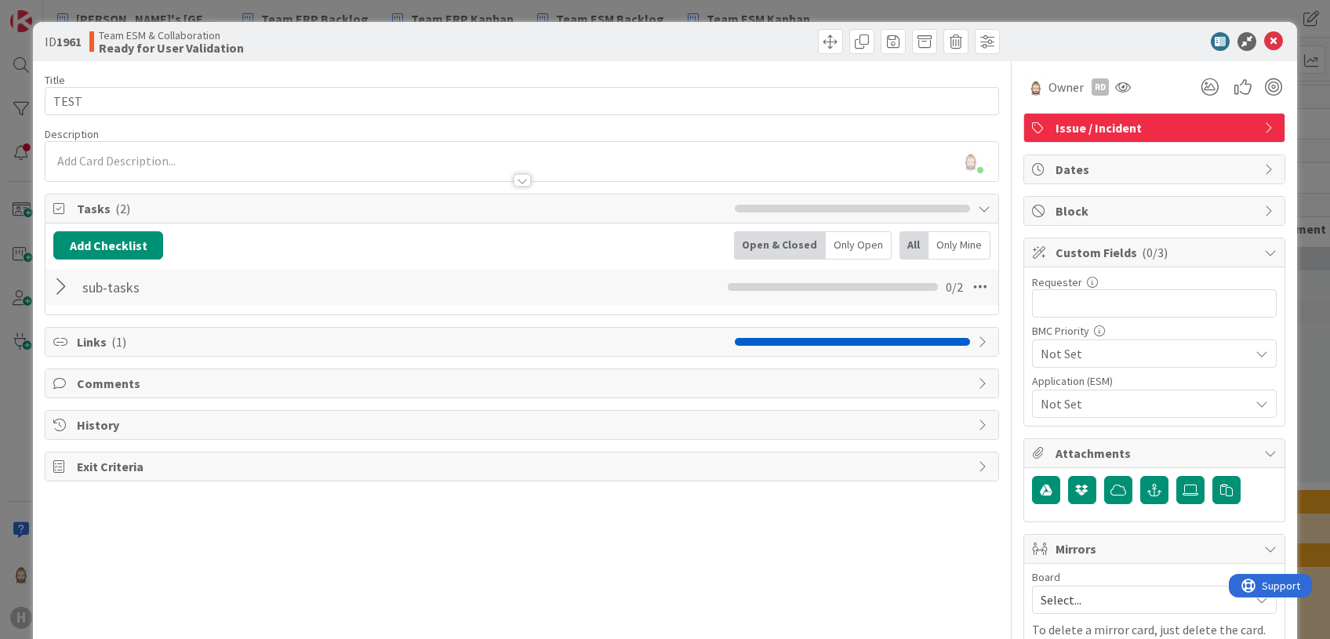
click at [1107, 205] on span "Block" at bounding box center [1156, 211] width 201 height 19
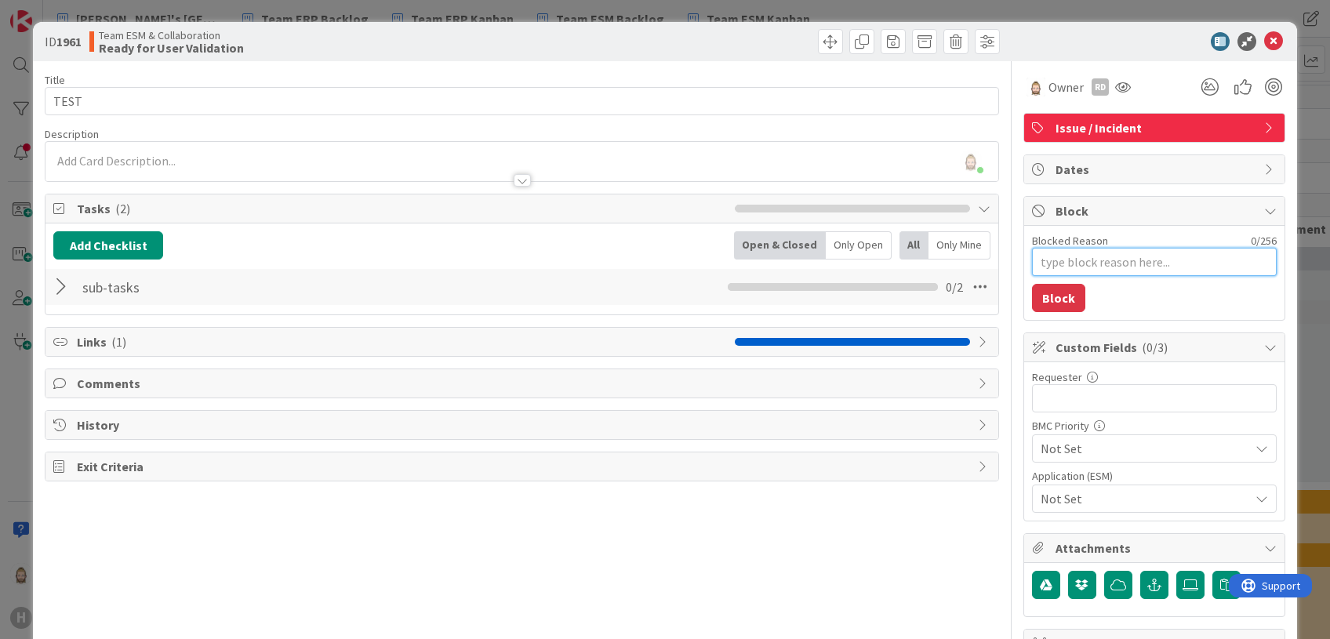
click at [1107, 261] on textarea "Blocked Reason" at bounding box center [1154, 262] width 245 height 28
type textarea "x"
type textarea "S"
type textarea "x"
type textarea "Se"
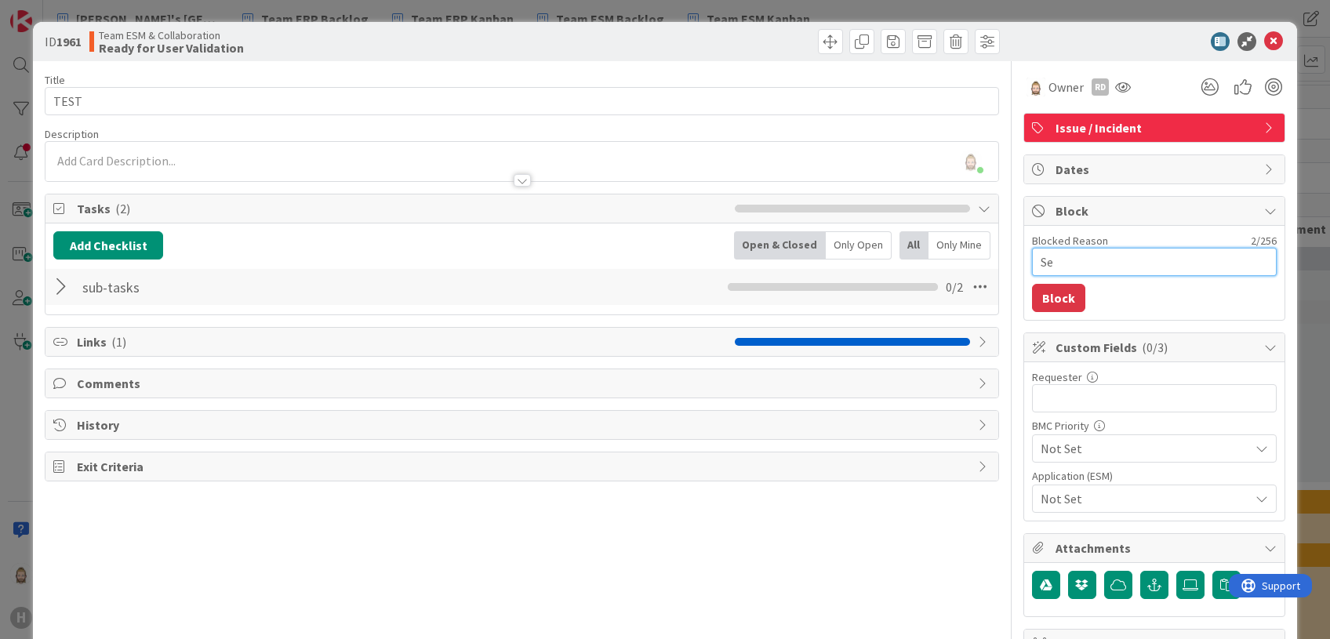
type textarea "x"
type textarea "Ser"
type textarea "x"
type textarea "Serv"
type textarea "x"
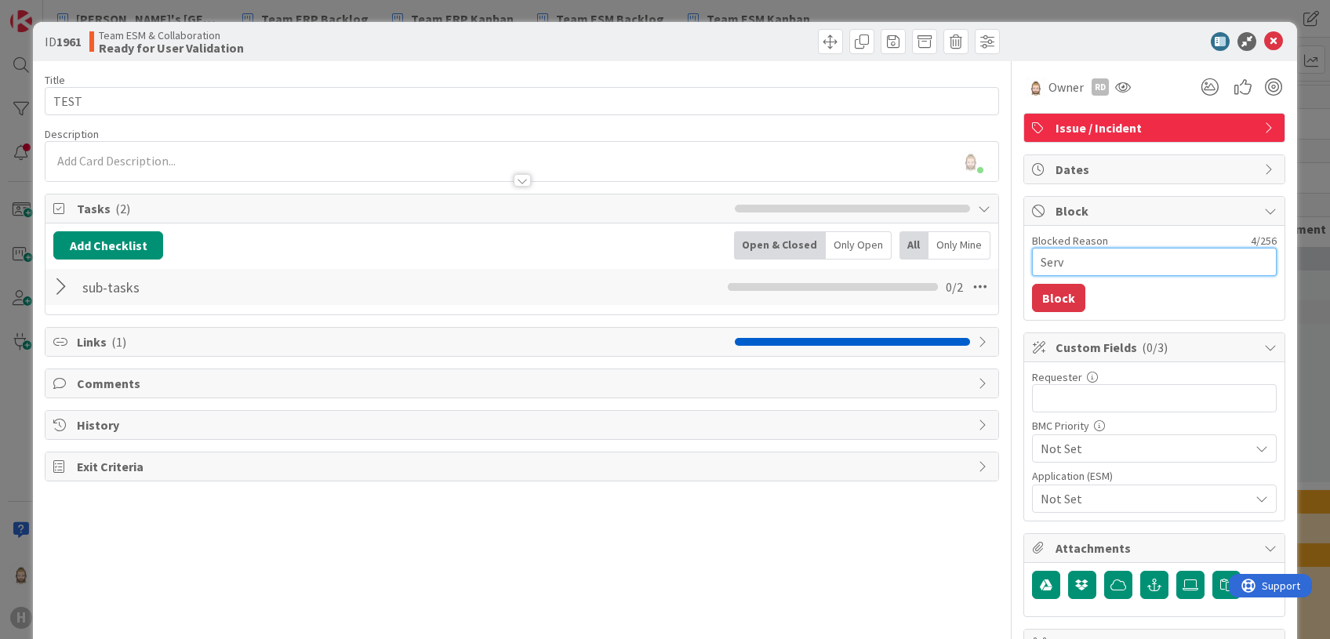
type textarea "Serve"
type textarea "x"
type textarea "Server"
type textarea "x"
type textarea "Server"
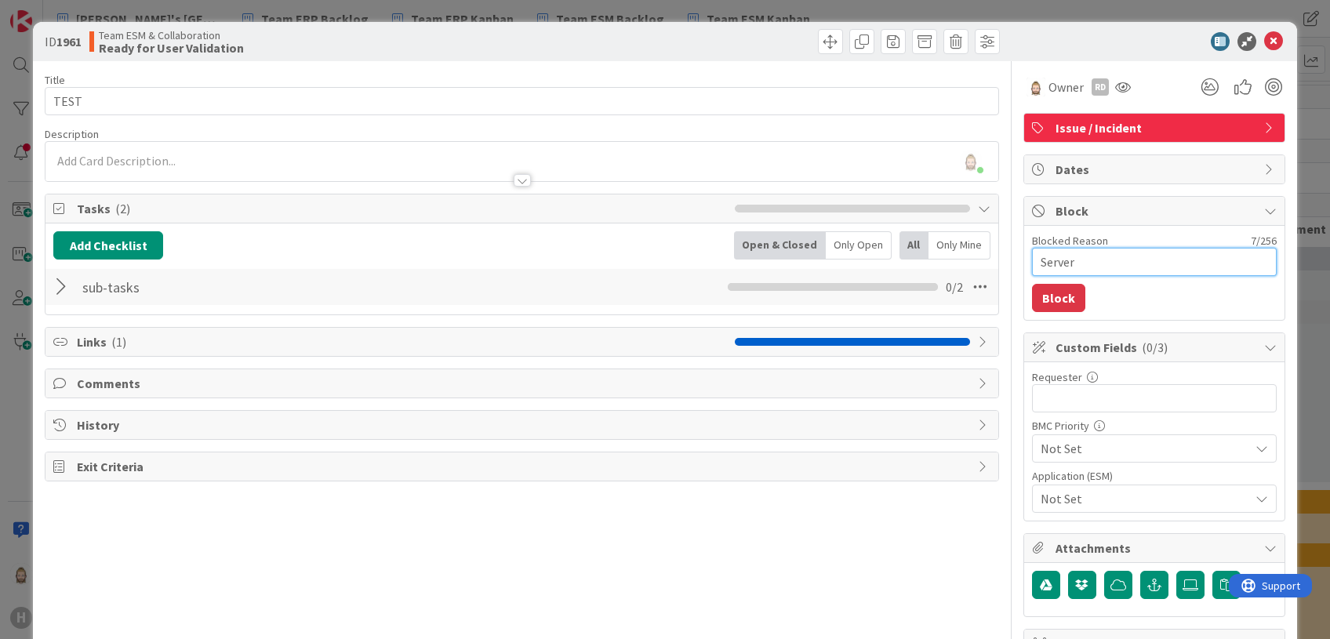
type textarea "x"
type textarea "Server n"
type textarea "x"
type textarea "Server no"
type textarea "x"
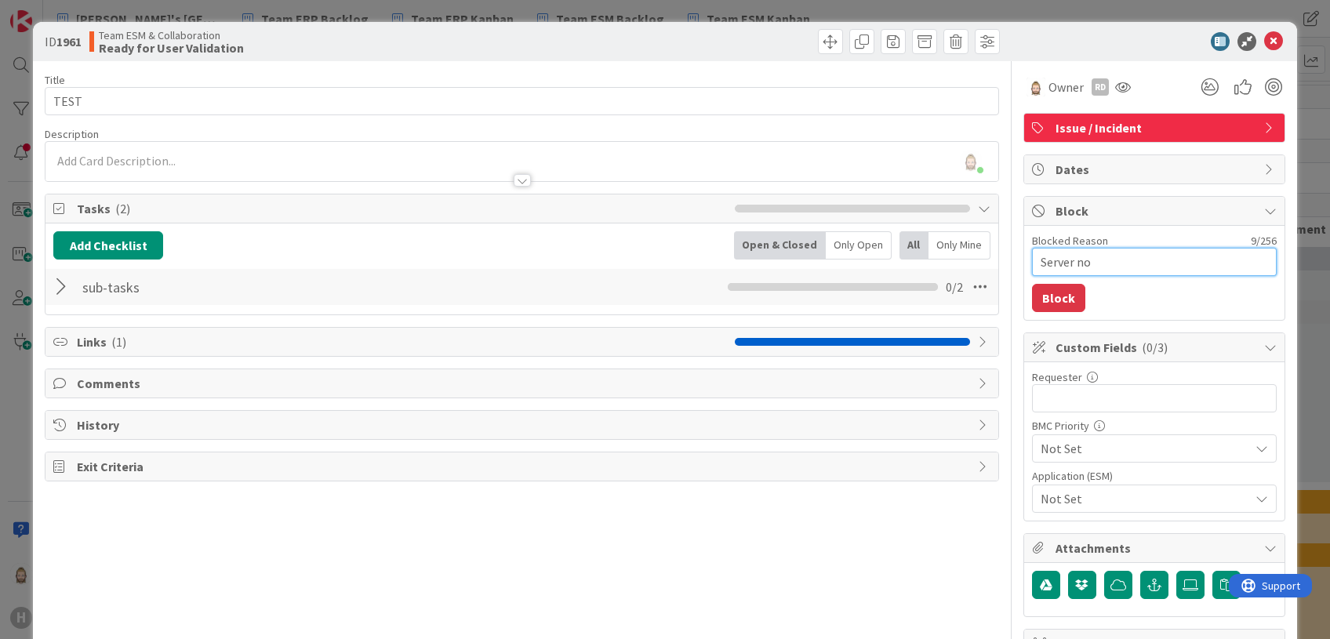
type textarea "Server not"
type textarea "x"
type textarea "Server not"
type textarea "x"
type textarea "Server not i"
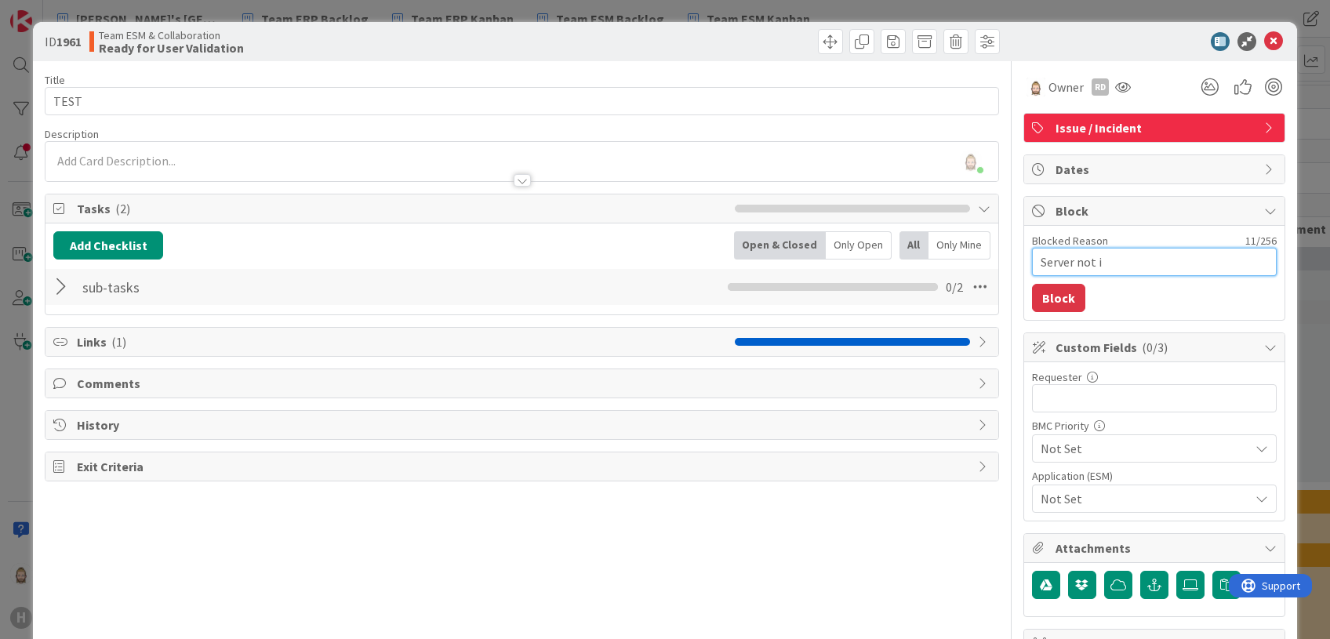
type textarea "x"
type textarea "Server not in"
type textarea "x"
type textarea "Server not in"
type textarea "x"
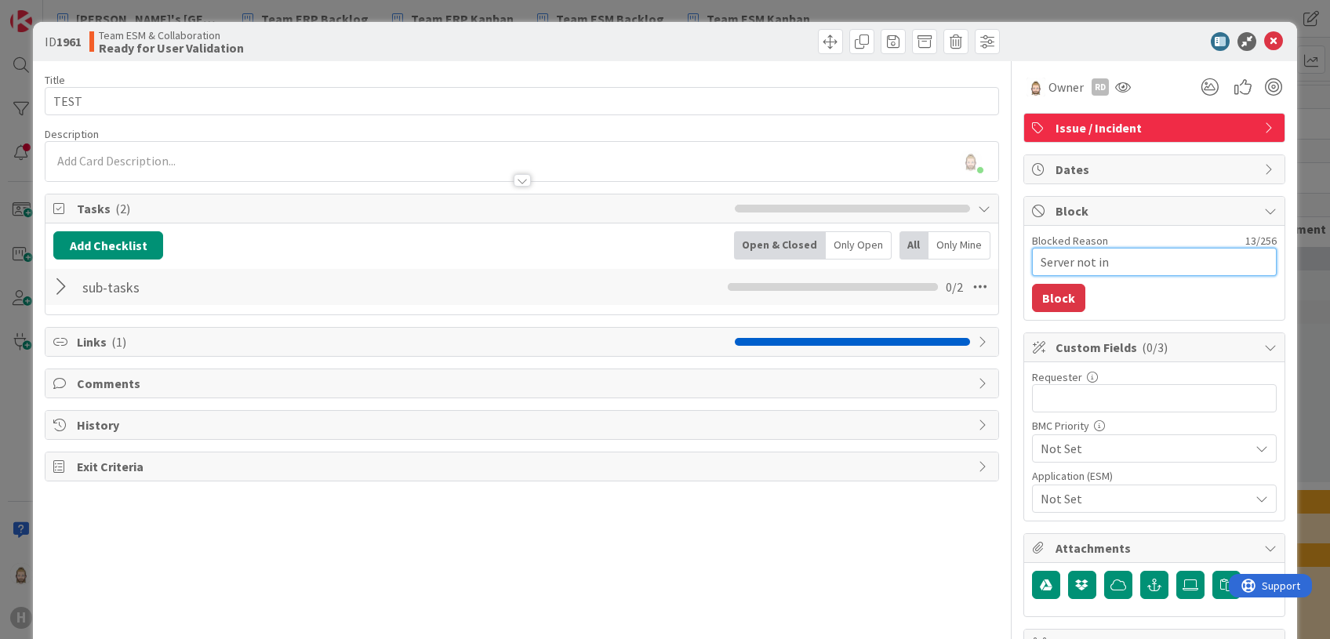
type textarea "Server not in o"
type textarea "x"
type textarea "Server not in or"
type textarea "x"
type textarea "Server not in ord"
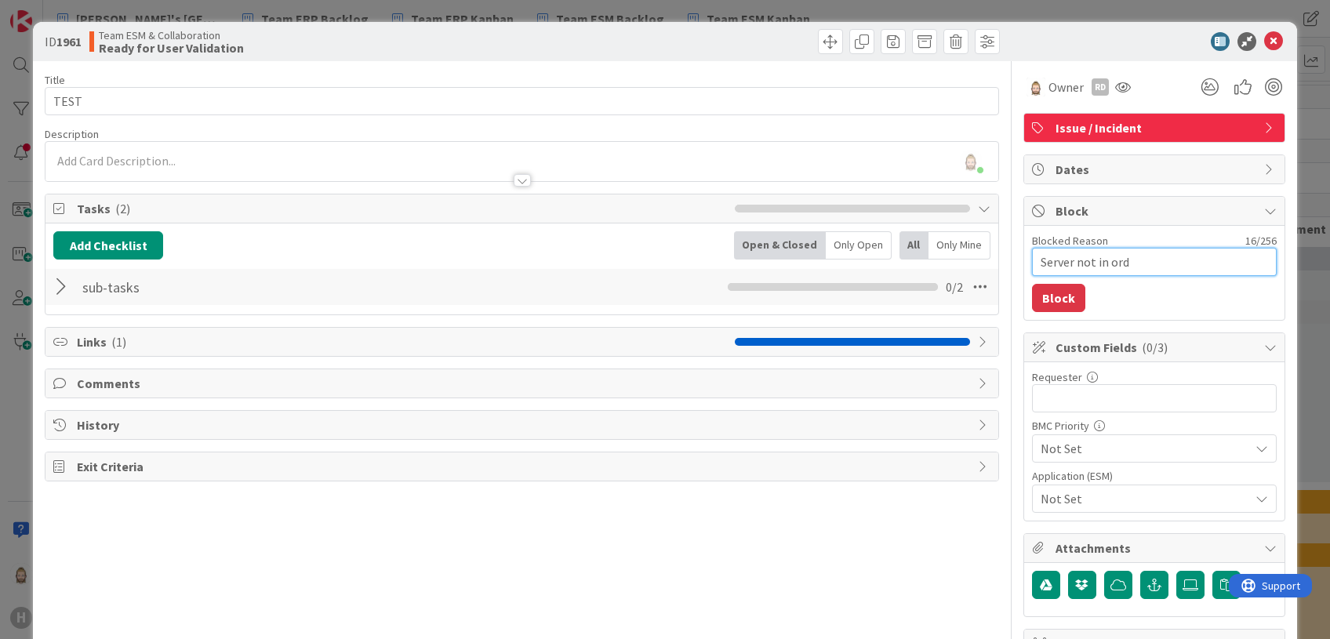
type textarea "x"
type textarea "Server not in orde"
type textarea "x"
type textarea "Server not in order"
click at [1032, 296] on button "Block" at bounding box center [1058, 298] width 53 height 28
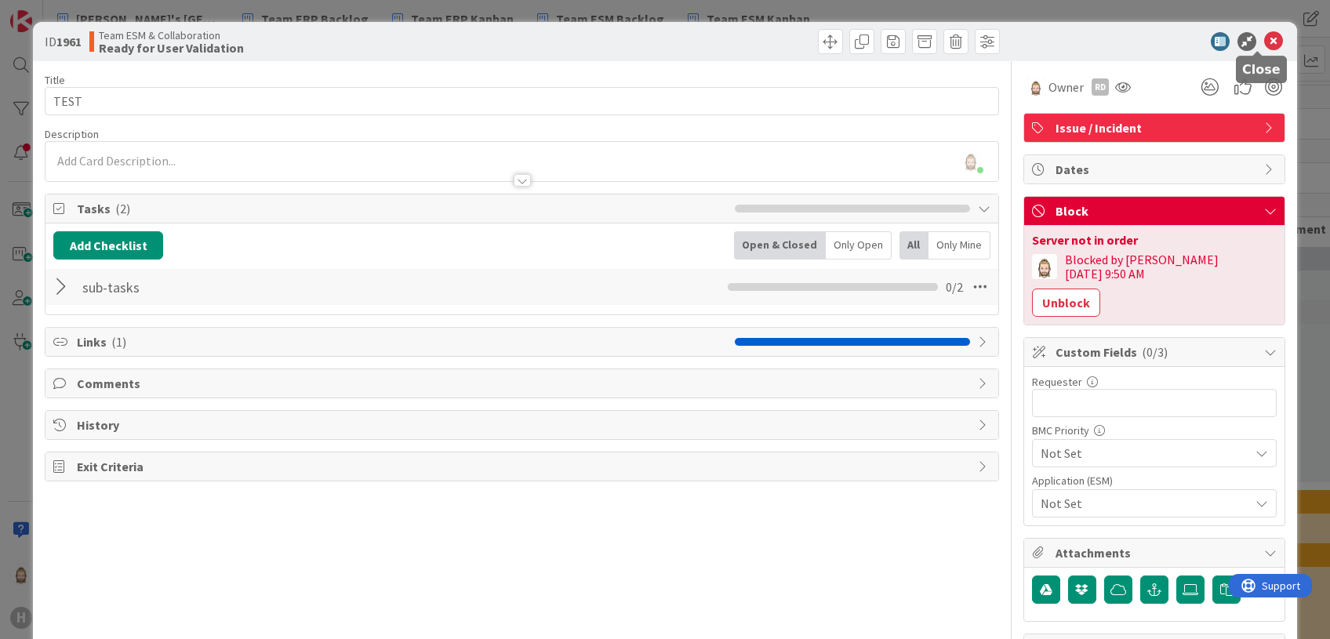
click at [1107, 35] on icon at bounding box center [1273, 41] width 19 height 19
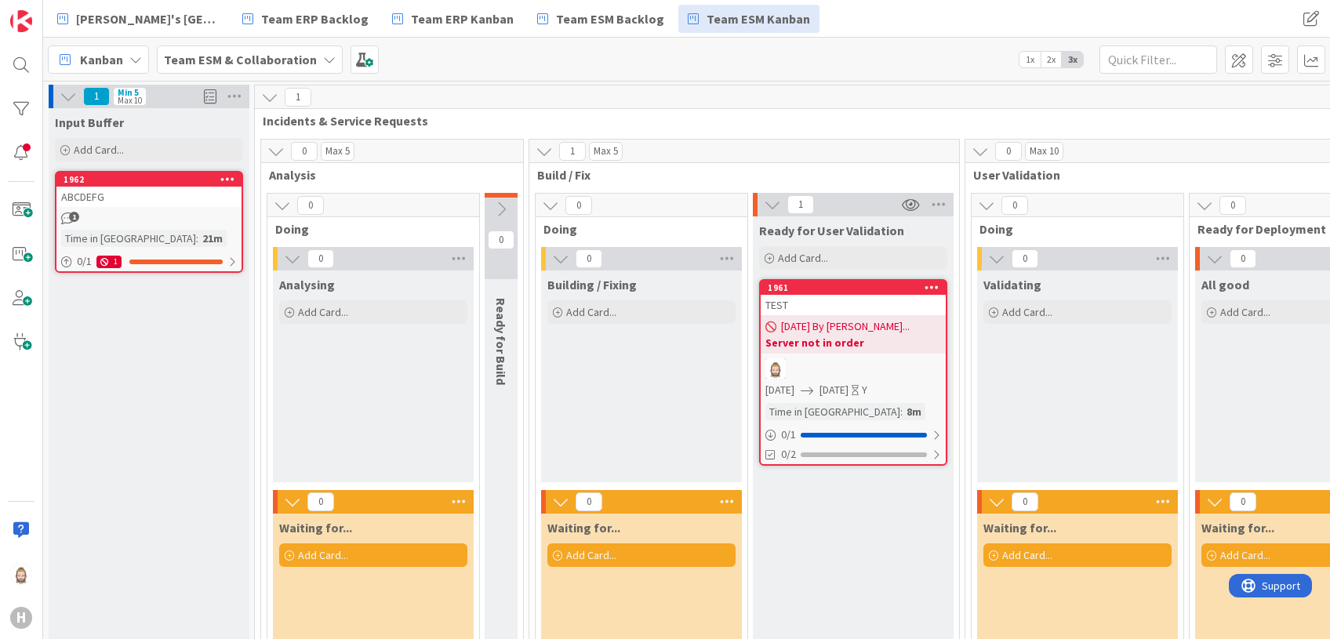
click at [1051, 64] on span "2x" at bounding box center [1051, 60] width 21 height 16
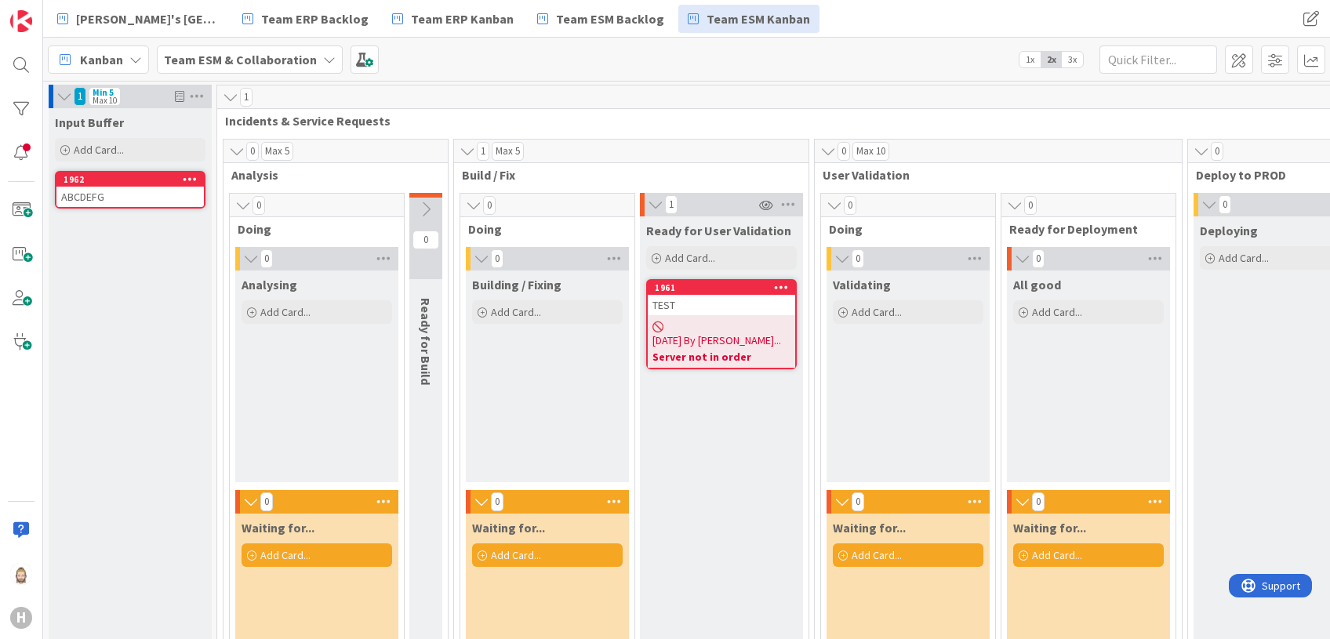
click at [1027, 57] on span "1x" at bounding box center [1030, 60] width 21 height 16
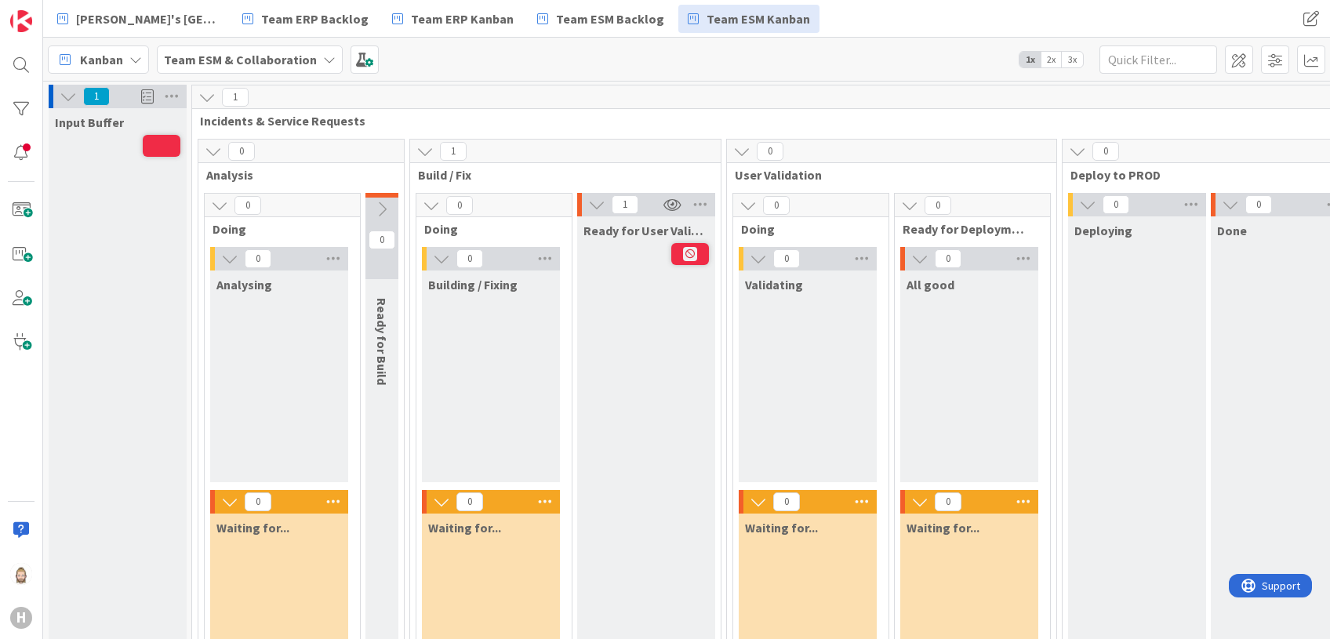
click at [1054, 60] on span "2x" at bounding box center [1051, 60] width 21 height 16
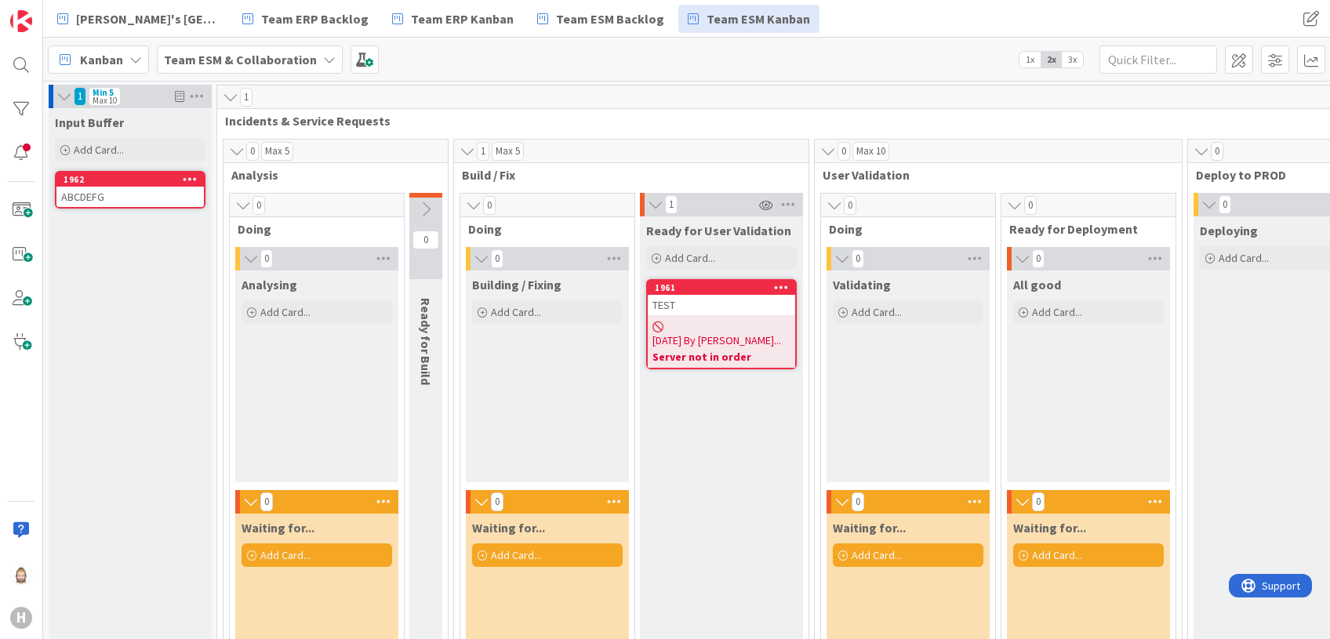
click at [1072, 56] on span "3x" at bounding box center [1072, 60] width 21 height 16
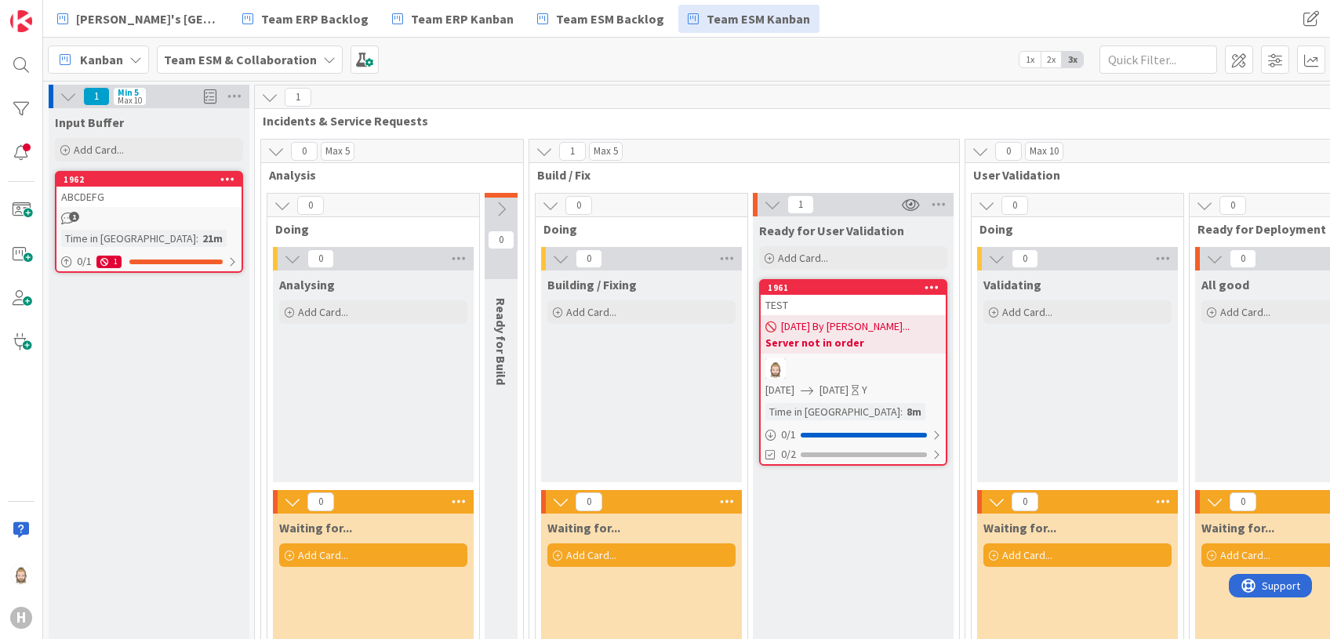
click at [865, 335] on b "Server not in order" at bounding box center [853, 343] width 176 height 16
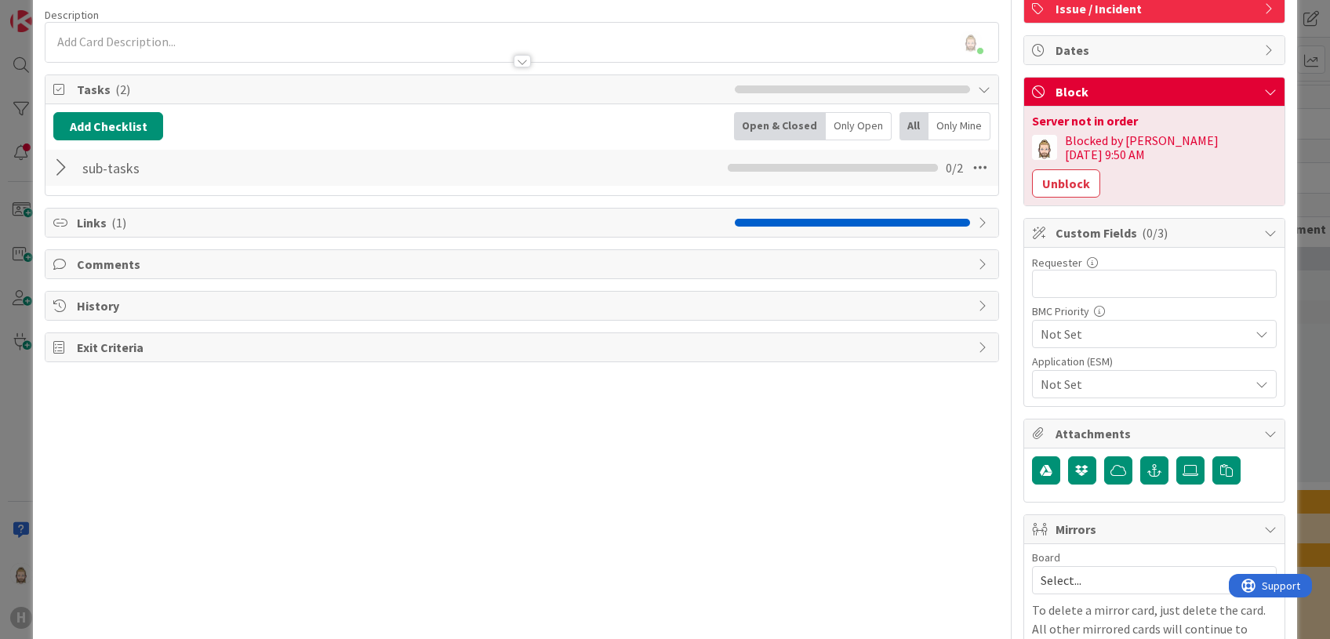
scroll to position [140, 0]
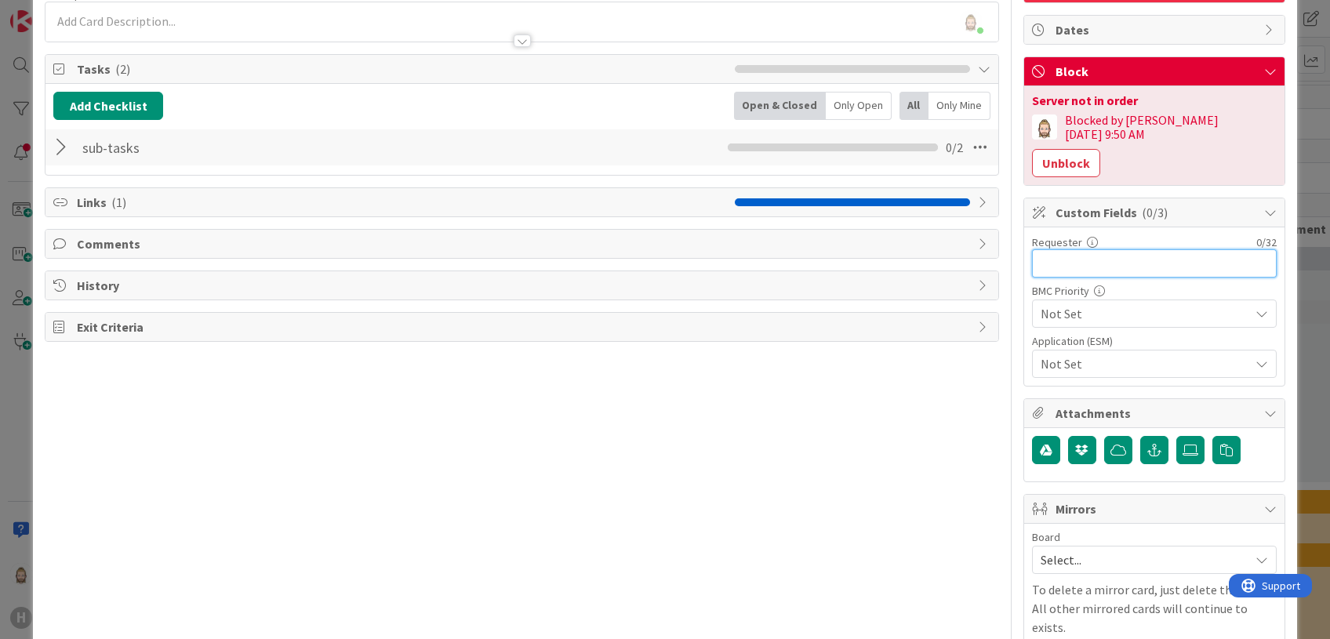
click at [1107, 249] on input "text" at bounding box center [1154, 263] width 245 height 28
click at [1100, 353] on span "Not Set" at bounding box center [1141, 364] width 201 height 22
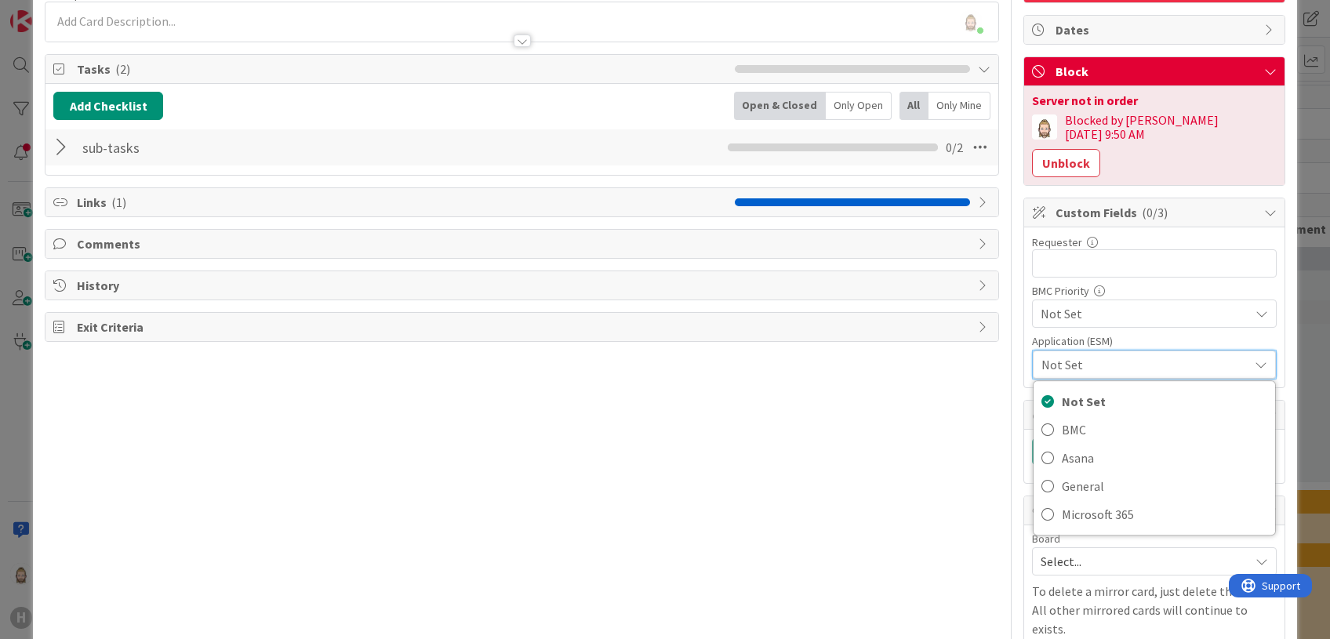
click at [926, 404] on div "Title 4 / 128 TEST Description Rob van Wees just joined Owner Rd Issue / Incide…" at bounding box center [522, 439] width 954 height 1034
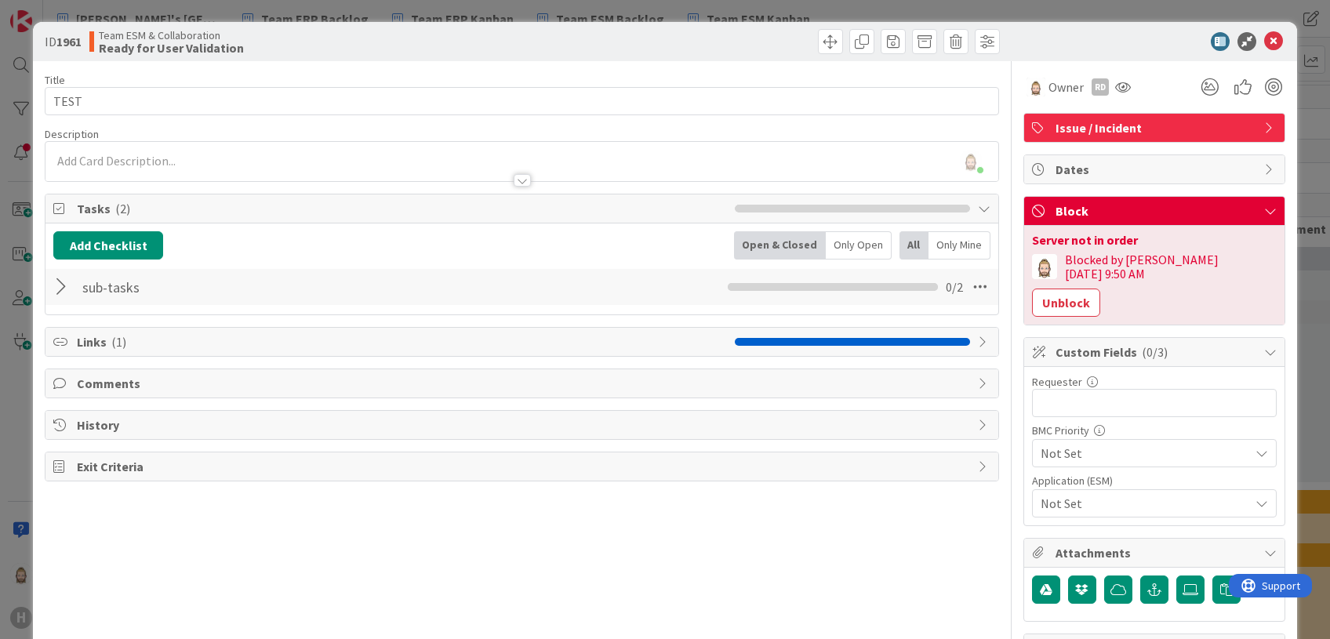
scroll to position [0, 0]
click at [1107, 38] on icon at bounding box center [1273, 41] width 19 height 19
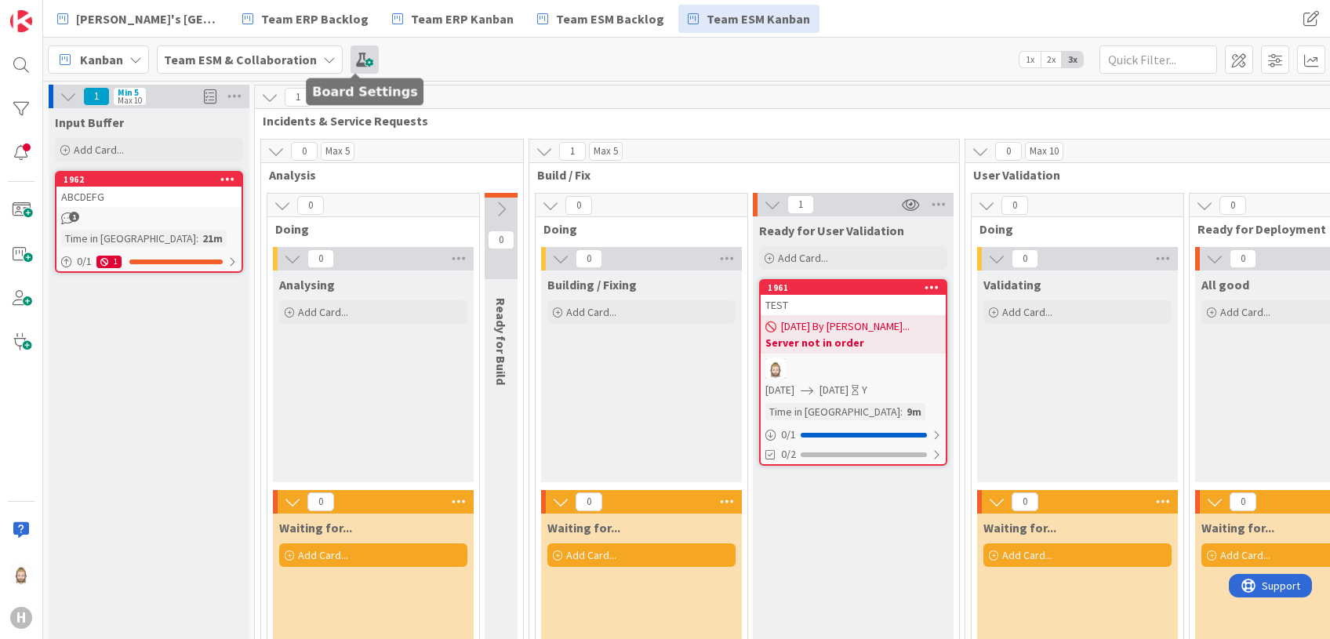
click at [352, 58] on span at bounding box center [365, 59] width 28 height 28
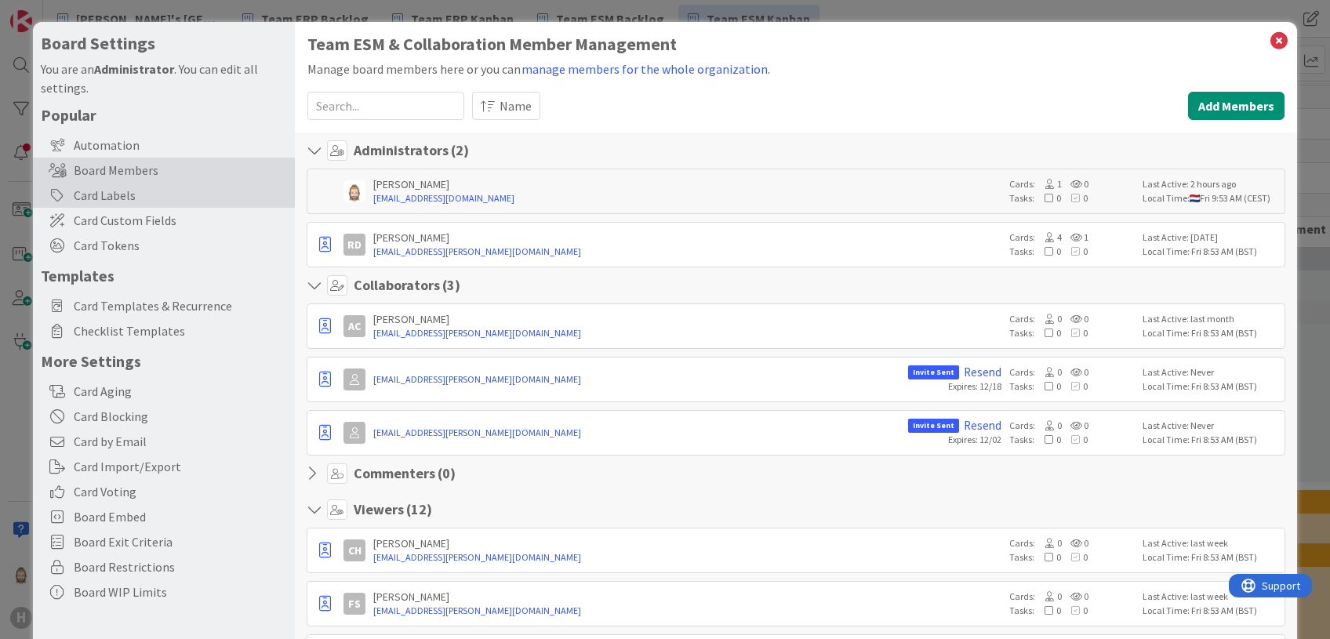
click at [183, 193] on div "Card Labels" at bounding box center [164, 195] width 262 height 25
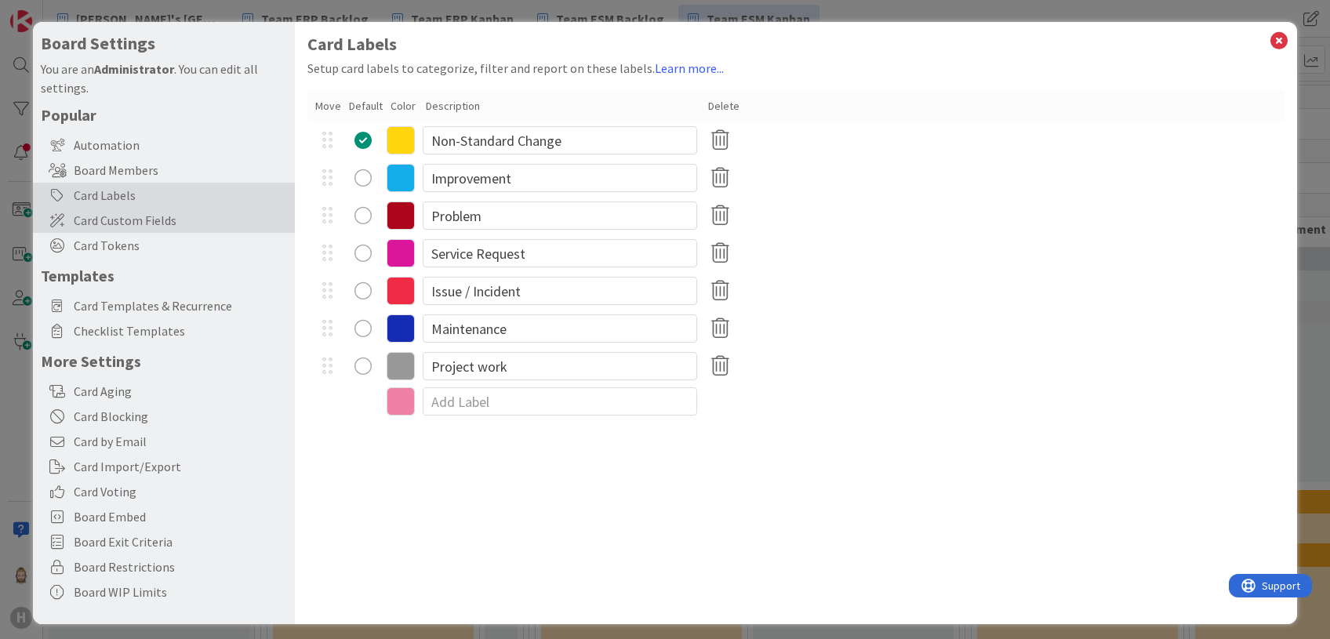
click at [163, 216] on span "Card Custom Fields" at bounding box center [180, 220] width 213 height 19
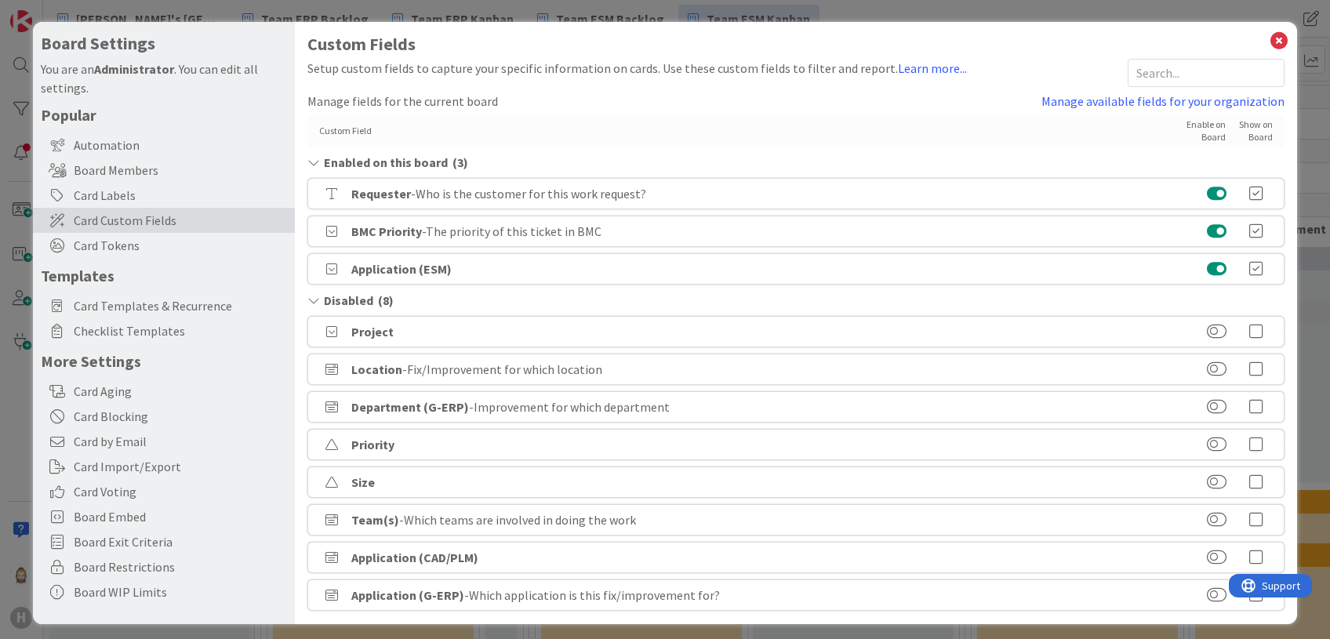
click at [313, 301] on icon at bounding box center [313, 300] width 12 height 13
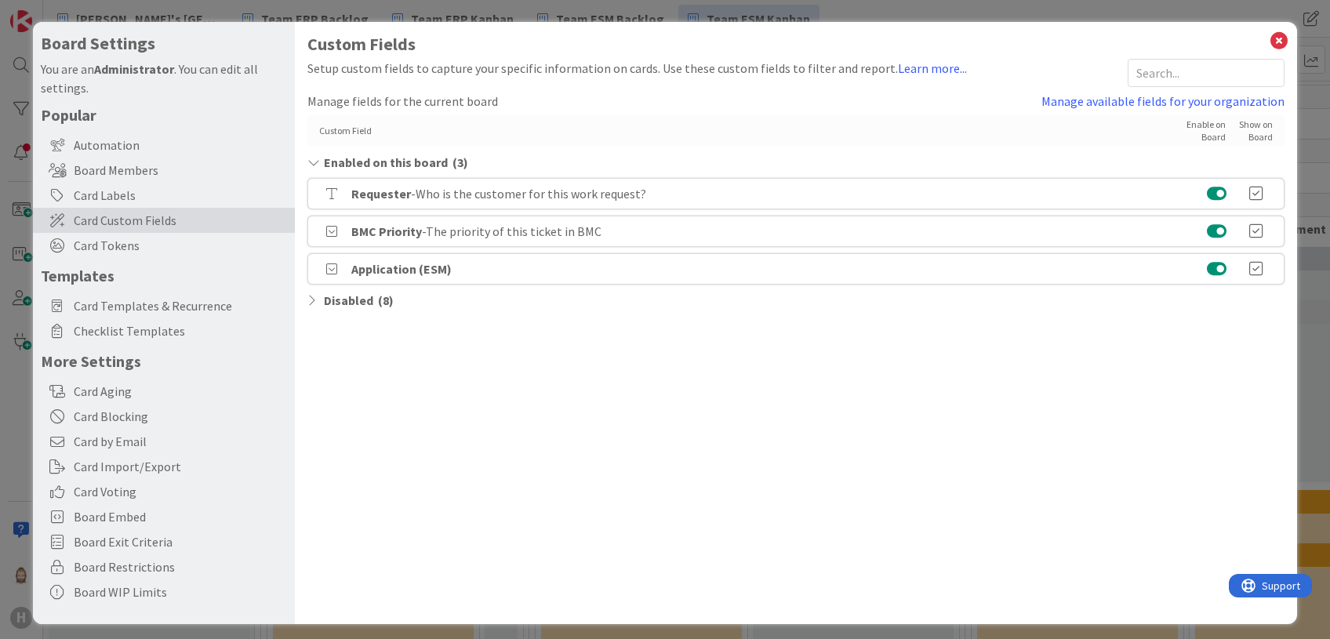
click at [311, 296] on icon at bounding box center [313, 300] width 12 height 13
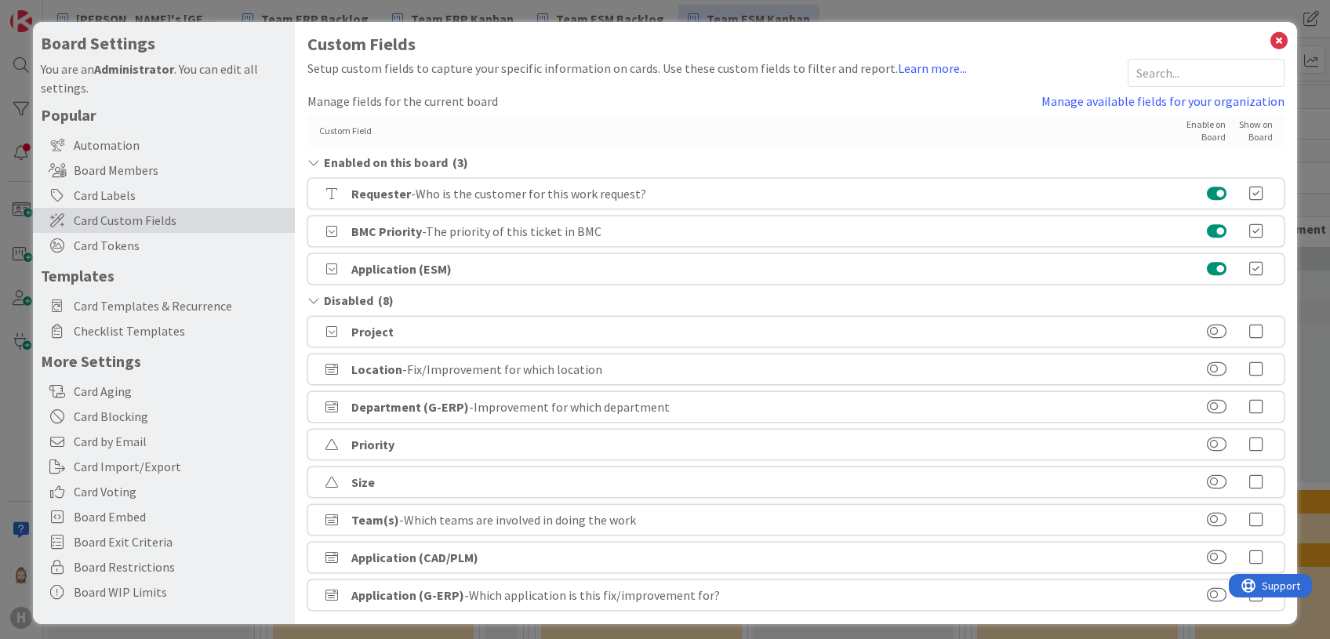
click at [311, 296] on icon at bounding box center [313, 300] width 12 height 13
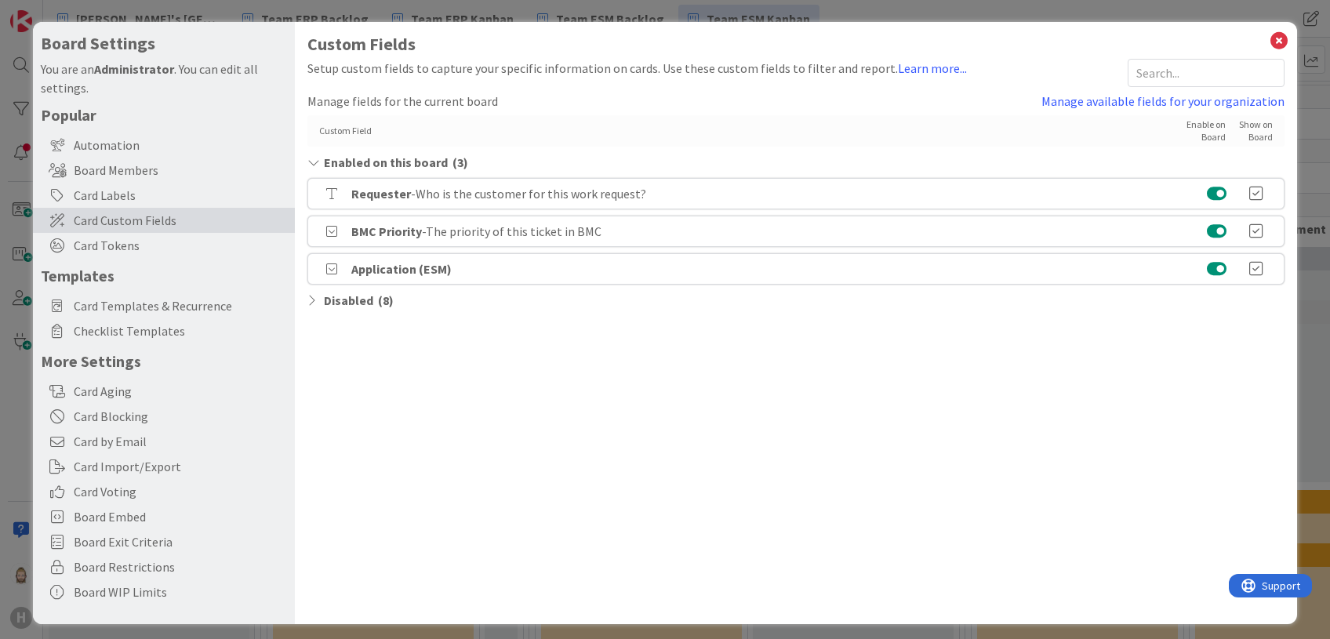
click at [316, 300] on icon at bounding box center [313, 300] width 12 height 13
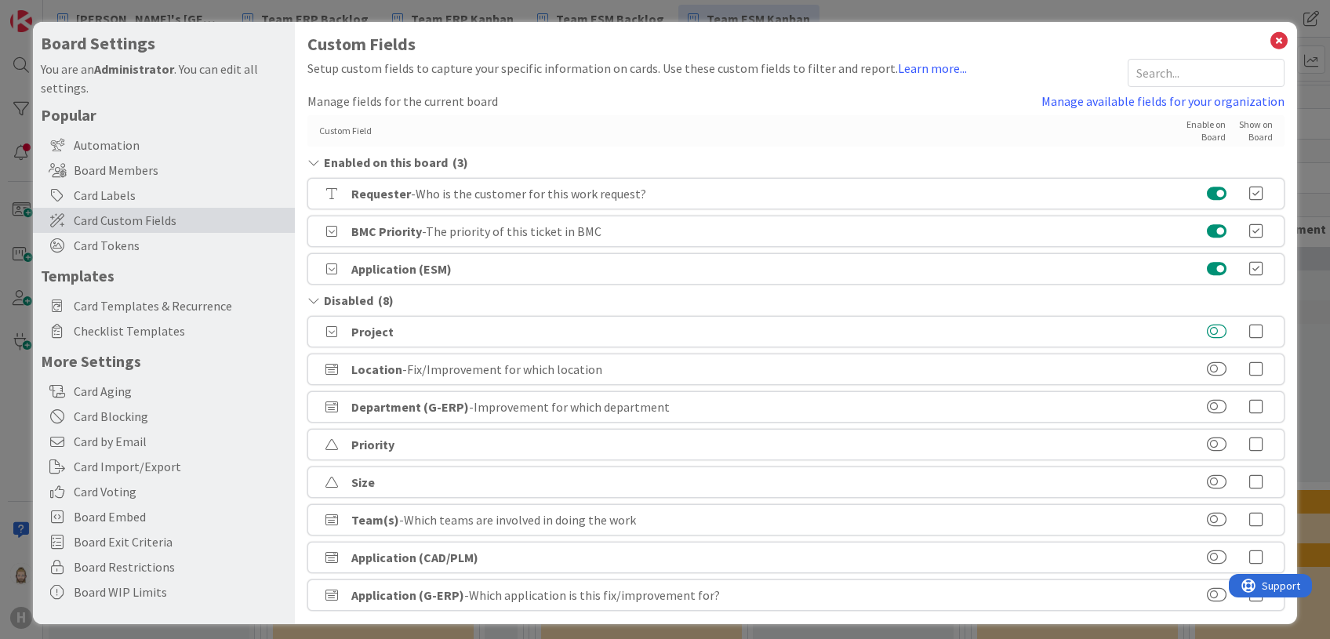
click at [1107, 331] on button at bounding box center [1217, 332] width 20 height 16
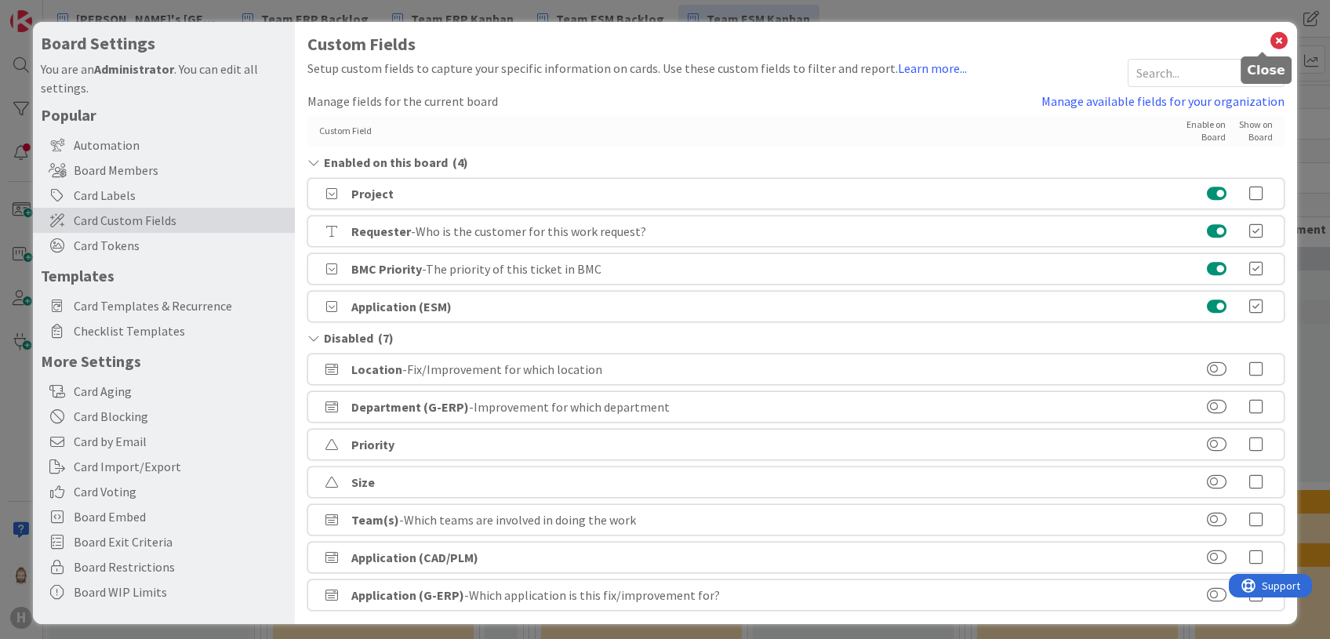
click at [1107, 38] on icon at bounding box center [1279, 41] width 20 height 22
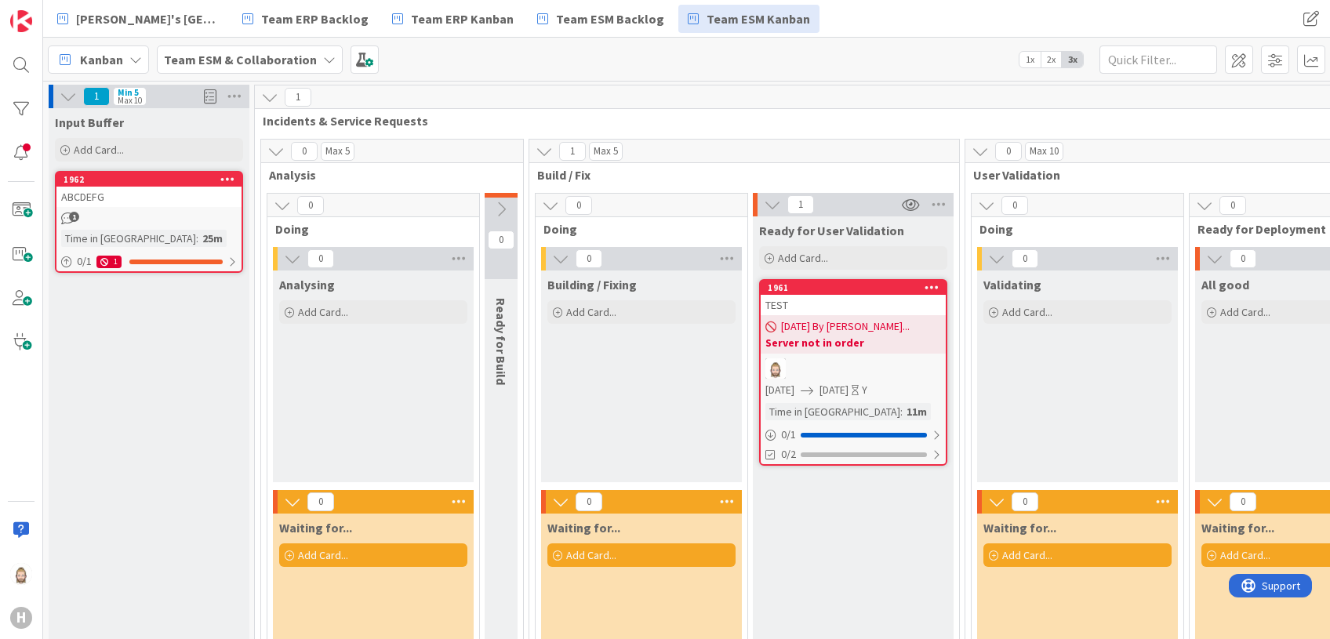
click at [907, 360] on div at bounding box center [853, 368] width 185 height 20
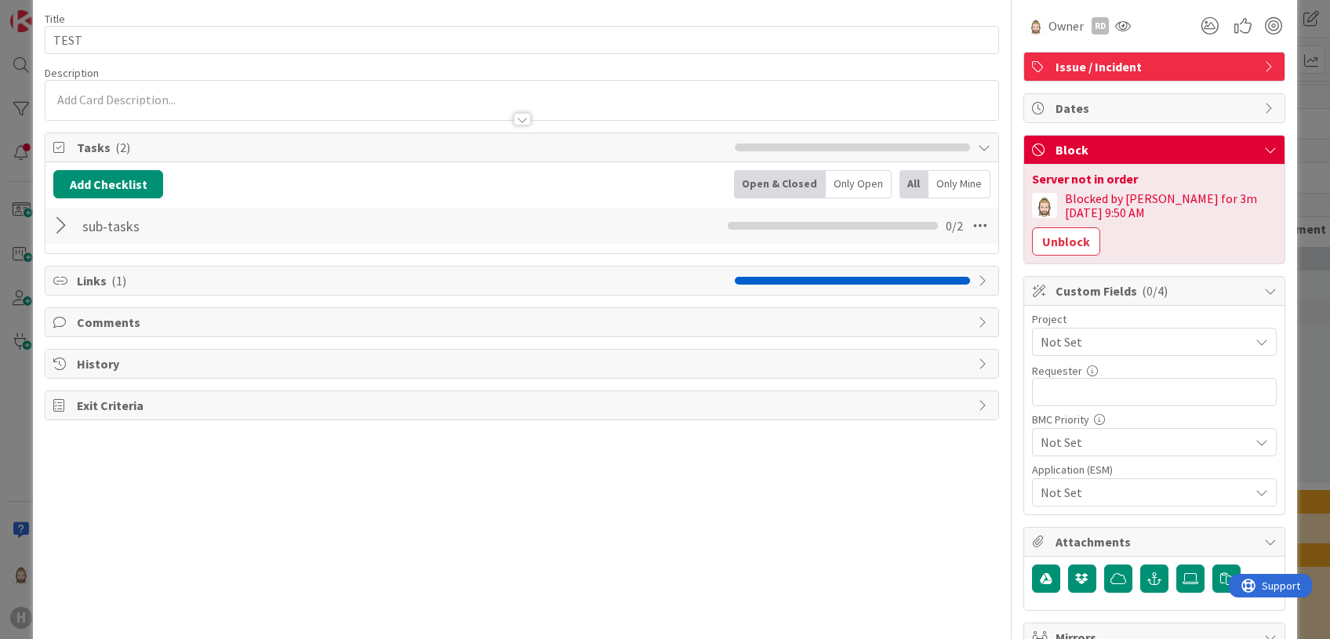
scroll to position [104, 0]
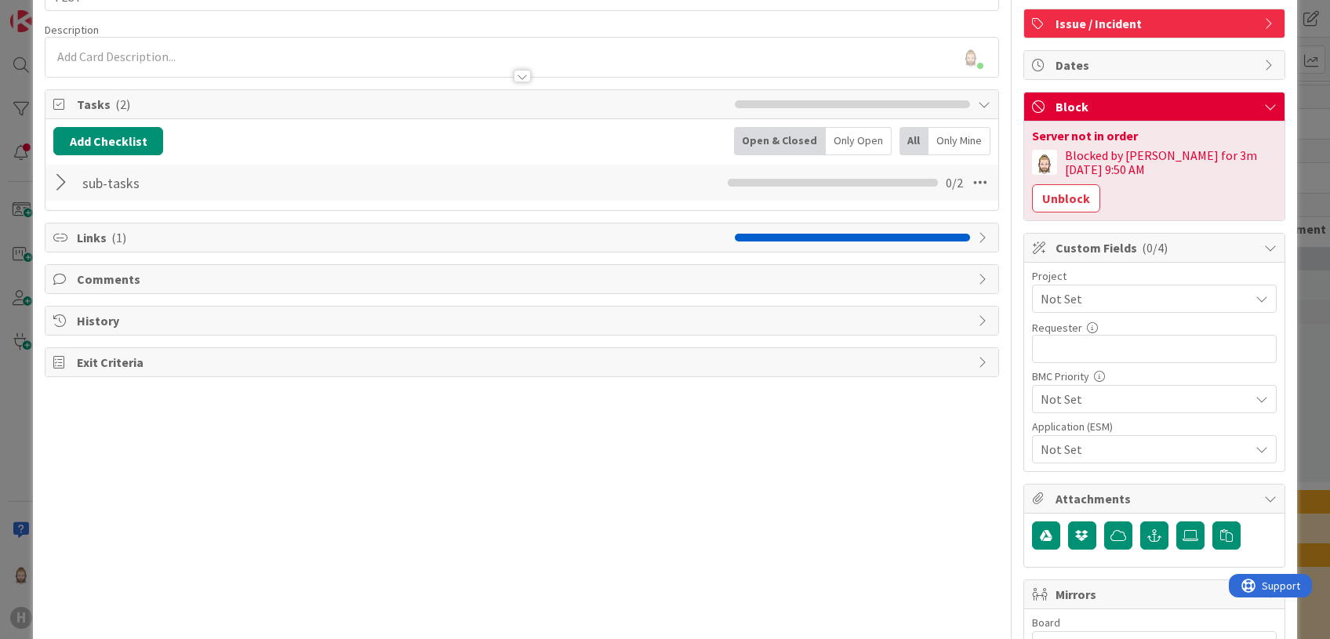
click at [1087, 288] on span "Not Set" at bounding box center [1141, 299] width 201 height 22
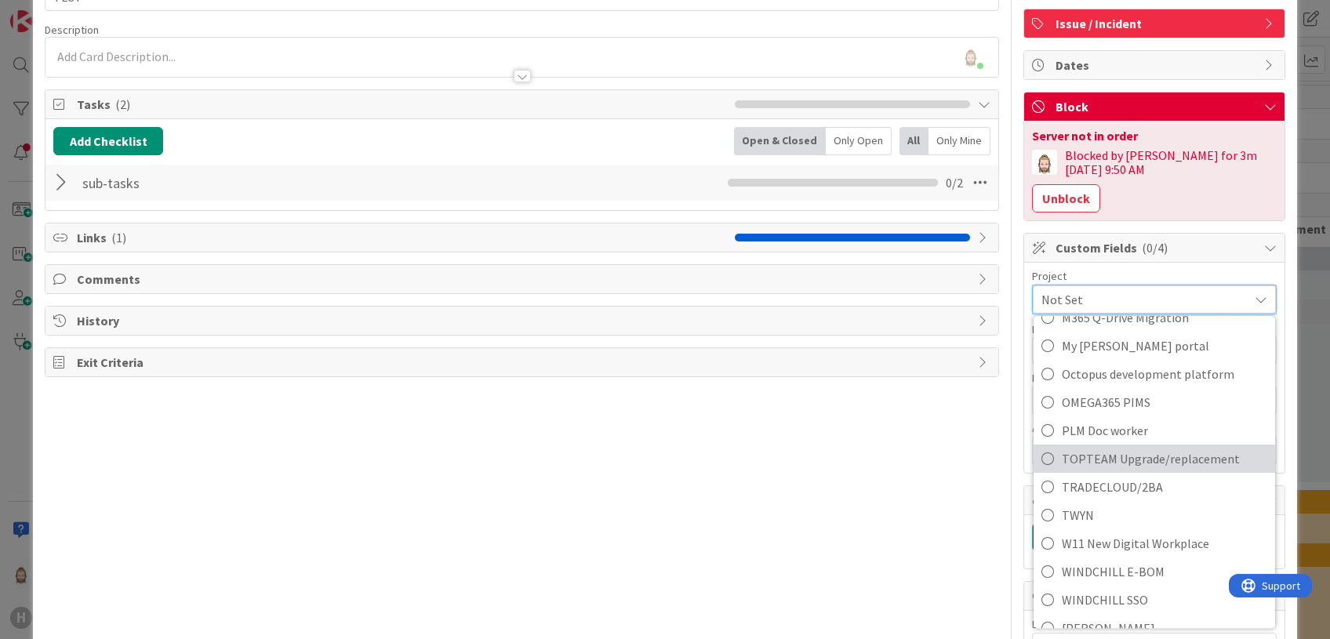
scroll to position [998, 0]
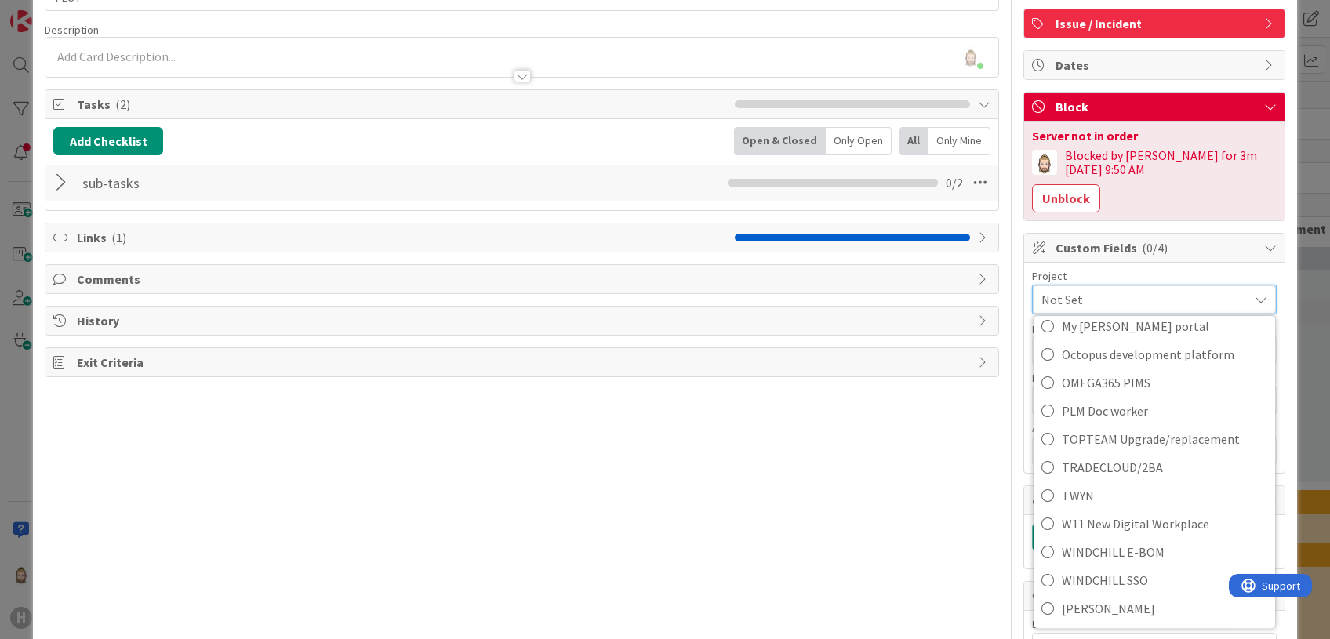
click at [1107, 271] on div "Project" at bounding box center [1154, 276] width 245 height 11
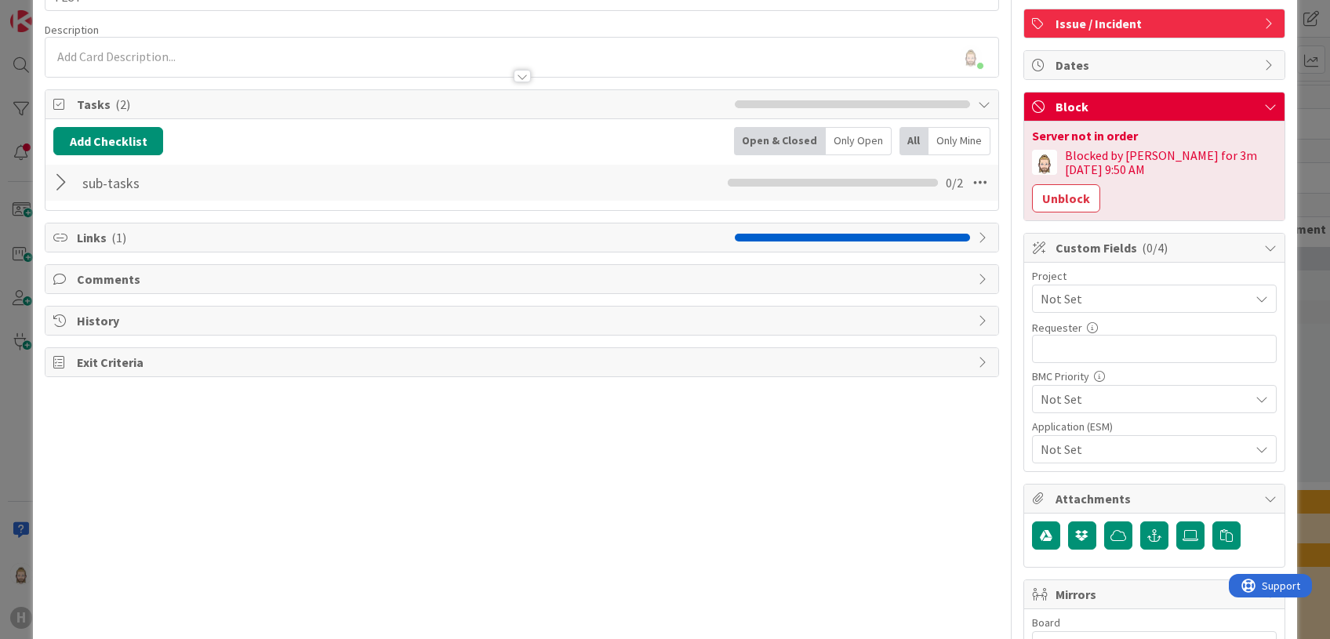
click at [1107, 288] on span "Not Set" at bounding box center [1141, 299] width 201 height 22
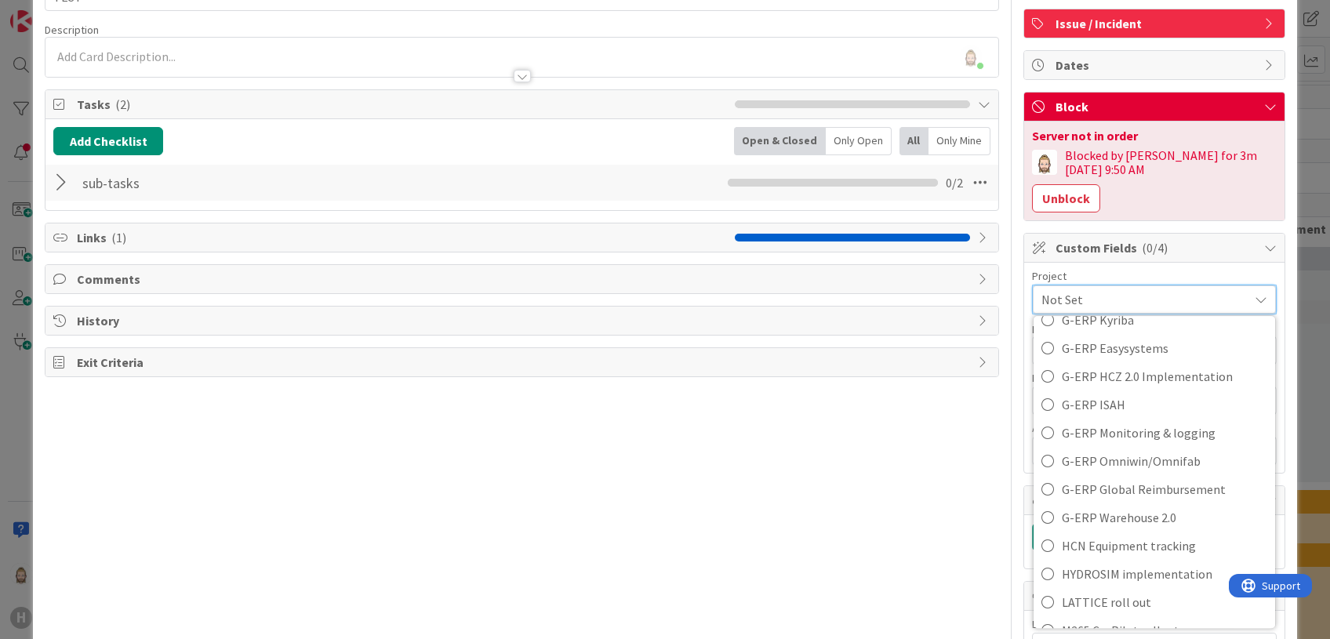
scroll to position [580, 0]
click at [1107, 293] on icon at bounding box center [1261, 299] width 13 height 13
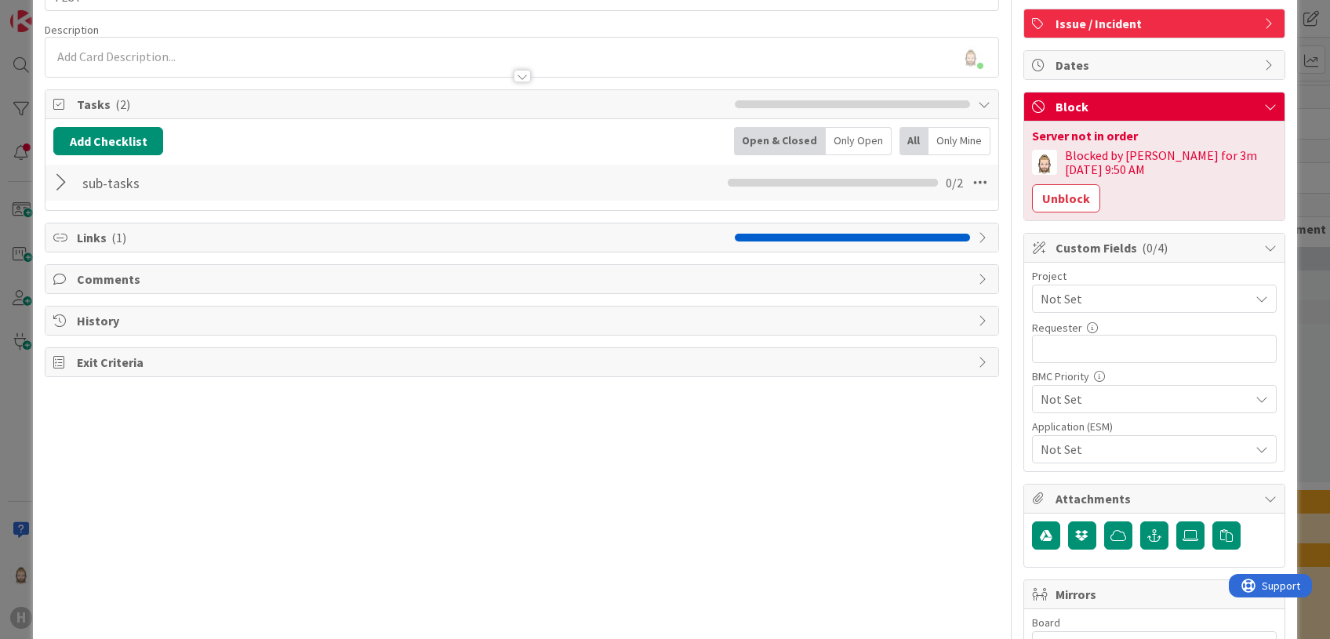
click at [1107, 293] on icon at bounding box center [1262, 299] width 13 height 13
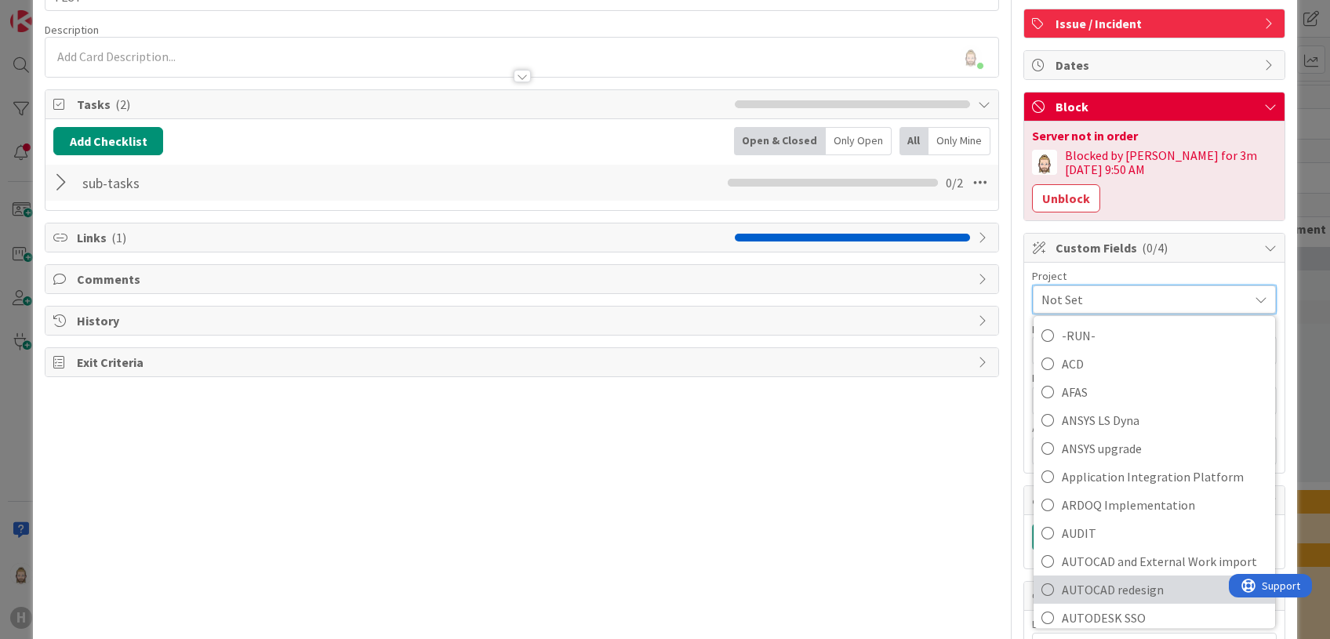
scroll to position [0, 0]
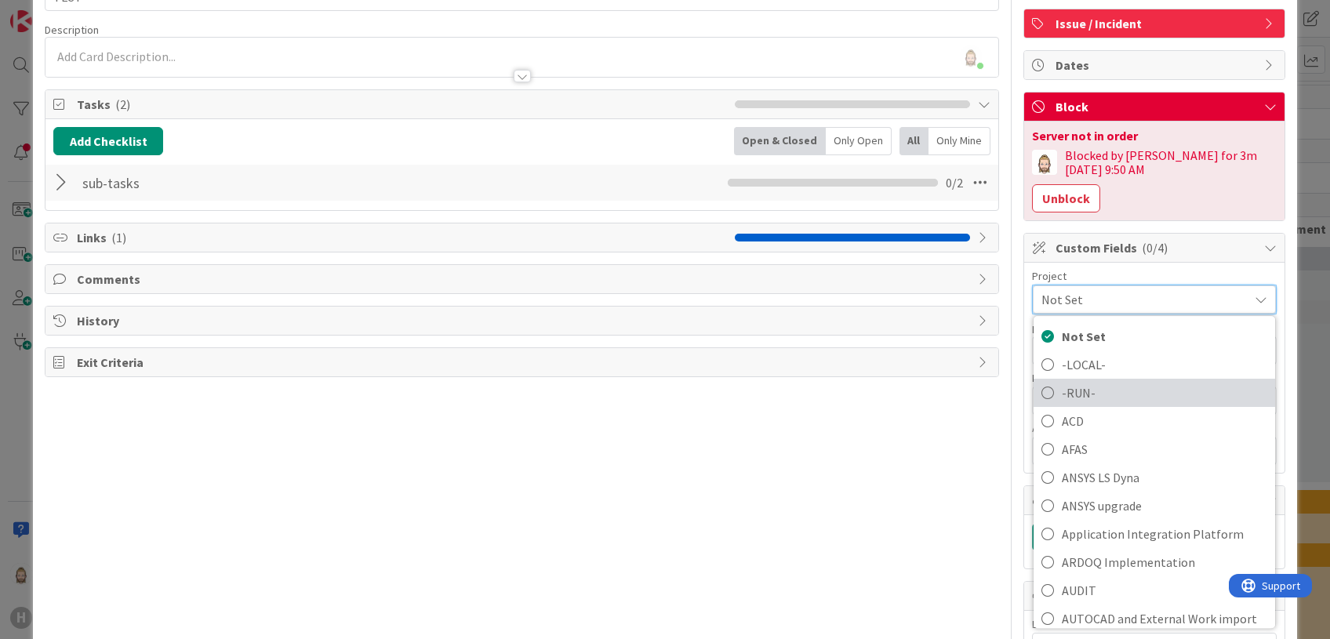
click at [1107, 381] on span "-RUN-" at bounding box center [1164, 393] width 205 height 24
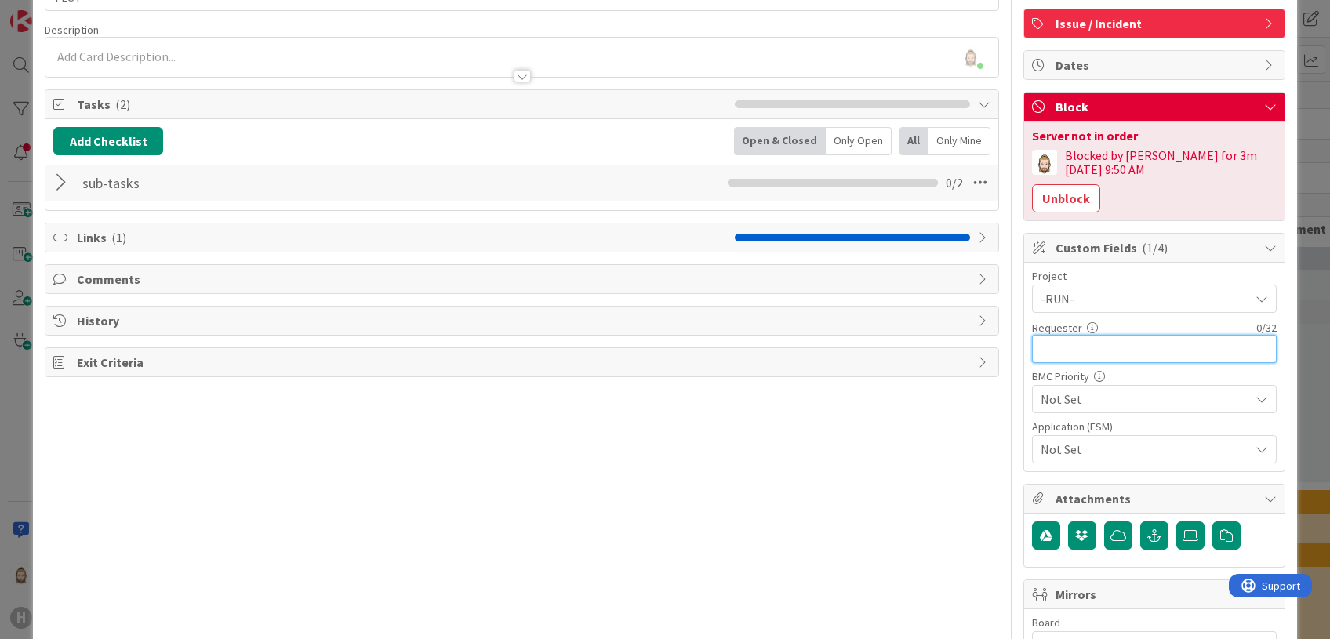
click at [1107, 335] on input "text" at bounding box center [1154, 349] width 245 height 28
type input "[PERSON_NAME]"
click at [1107, 388] on span "Not Set" at bounding box center [1141, 399] width 201 height 22
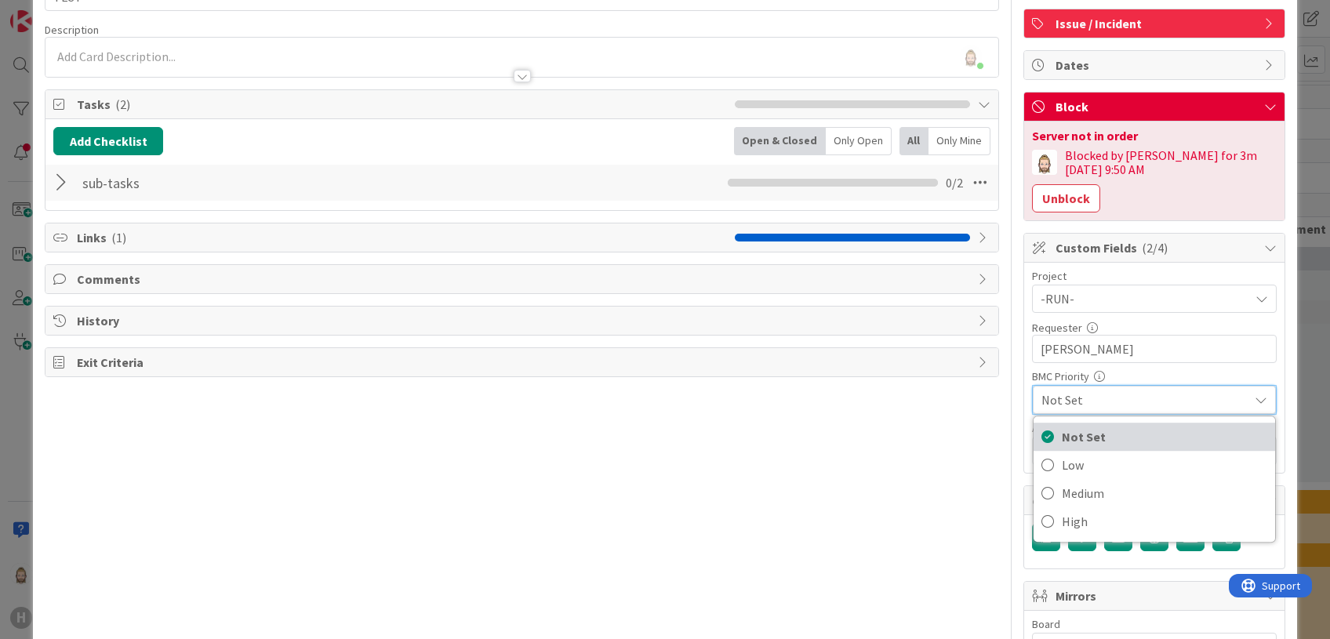
click at [1107, 425] on span "Not Set" at bounding box center [1164, 437] width 205 height 24
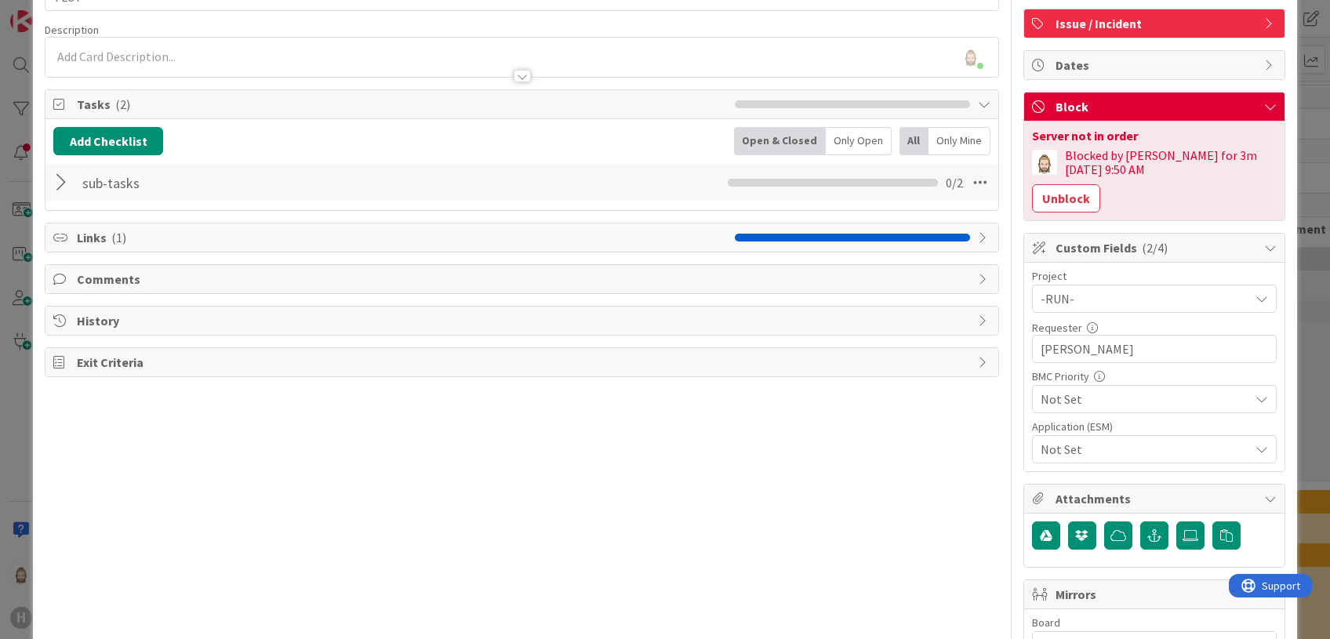
click at [1107, 438] on span "Not Set" at bounding box center [1141, 449] width 201 height 22
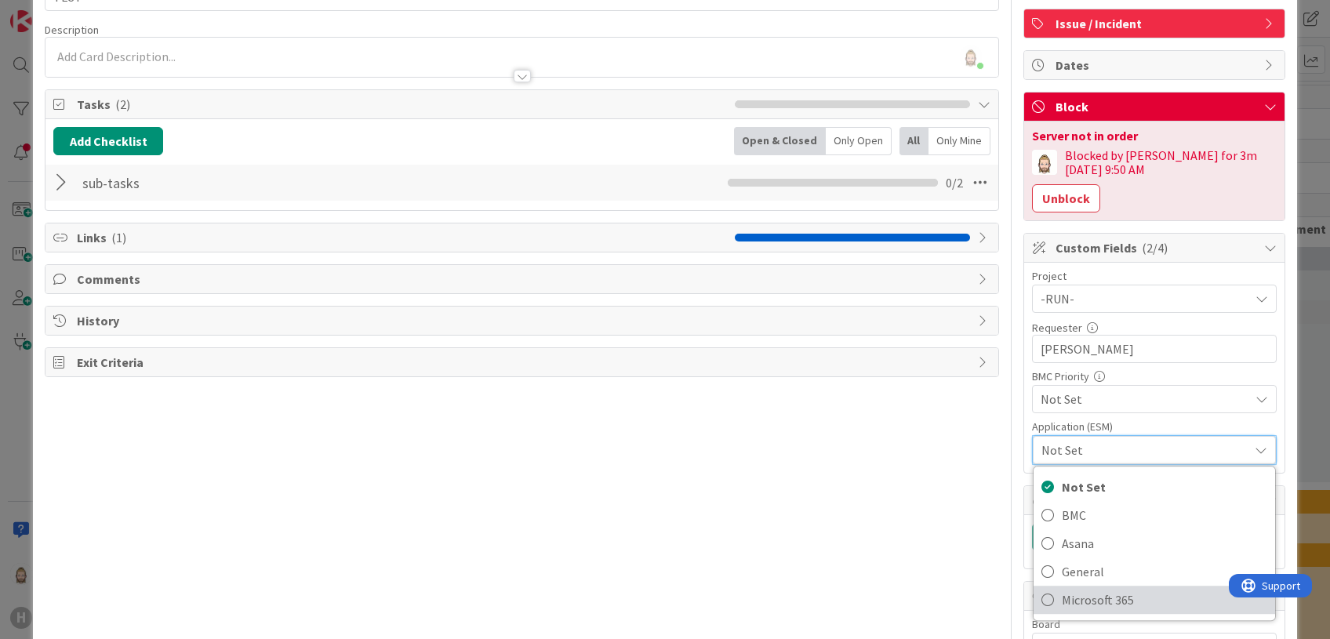
click at [1107, 532] on span "Microsoft 365" at bounding box center [1164, 600] width 205 height 24
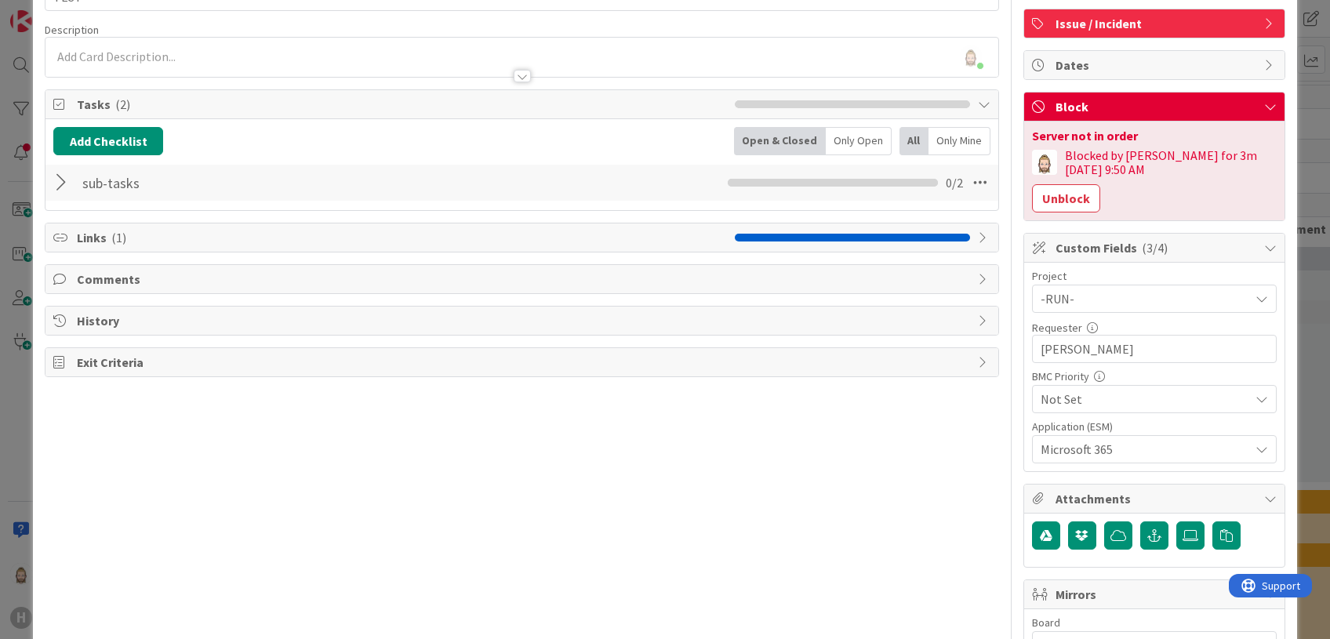
click at [929, 489] on div "Title 4 / 128 TEST Description Rob van Wees just joined Owner Rd Issue / Incide…" at bounding box center [522, 498] width 954 height 1083
click at [1107, 242] on icon at bounding box center [1270, 248] width 13 height 13
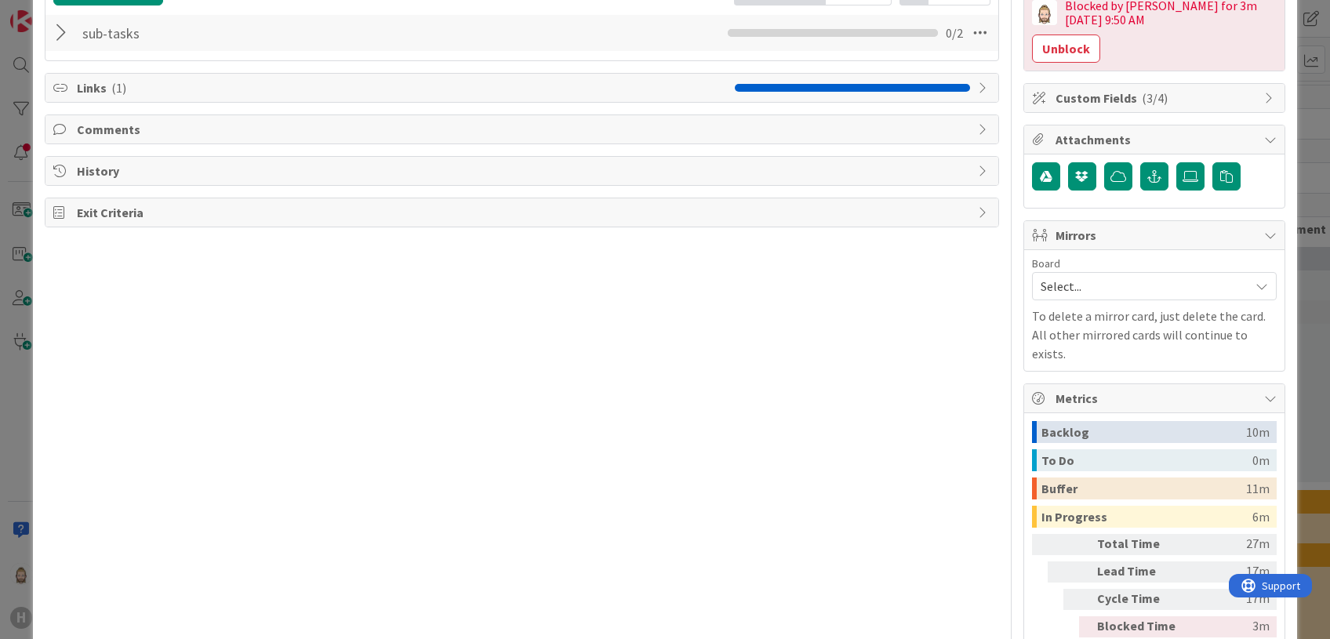
scroll to position [272, 0]
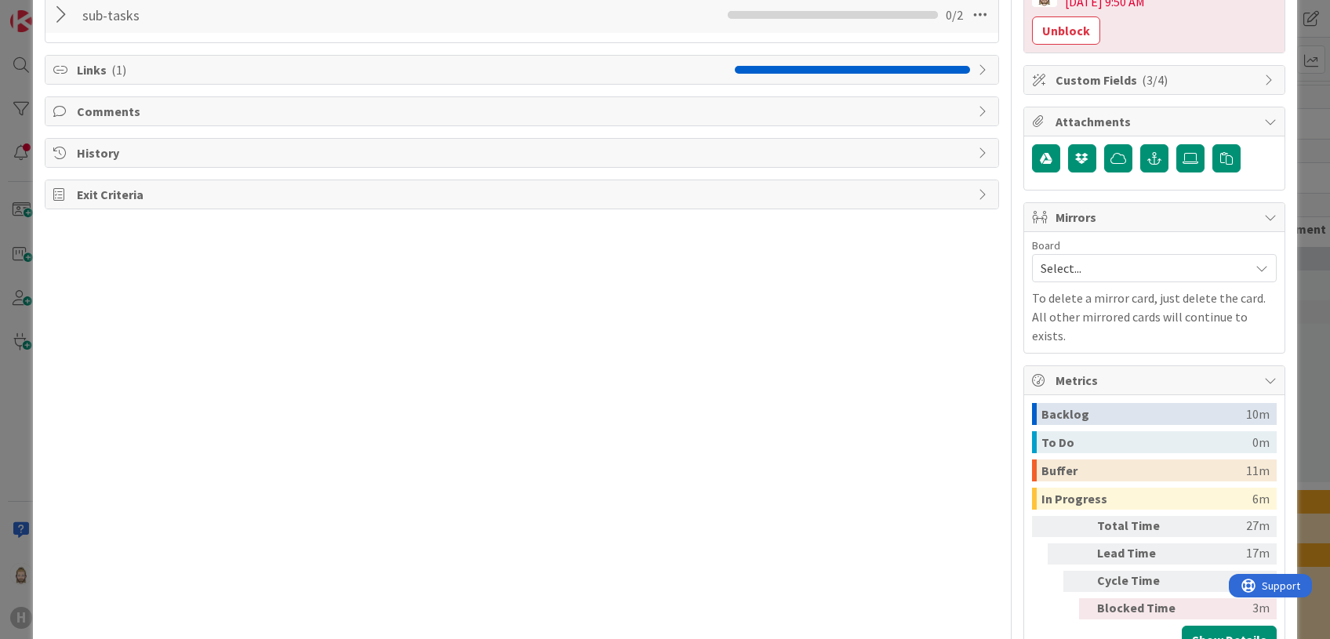
click at [1094, 257] on span "Select..." at bounding box center [1141, 268] width 201 height 22
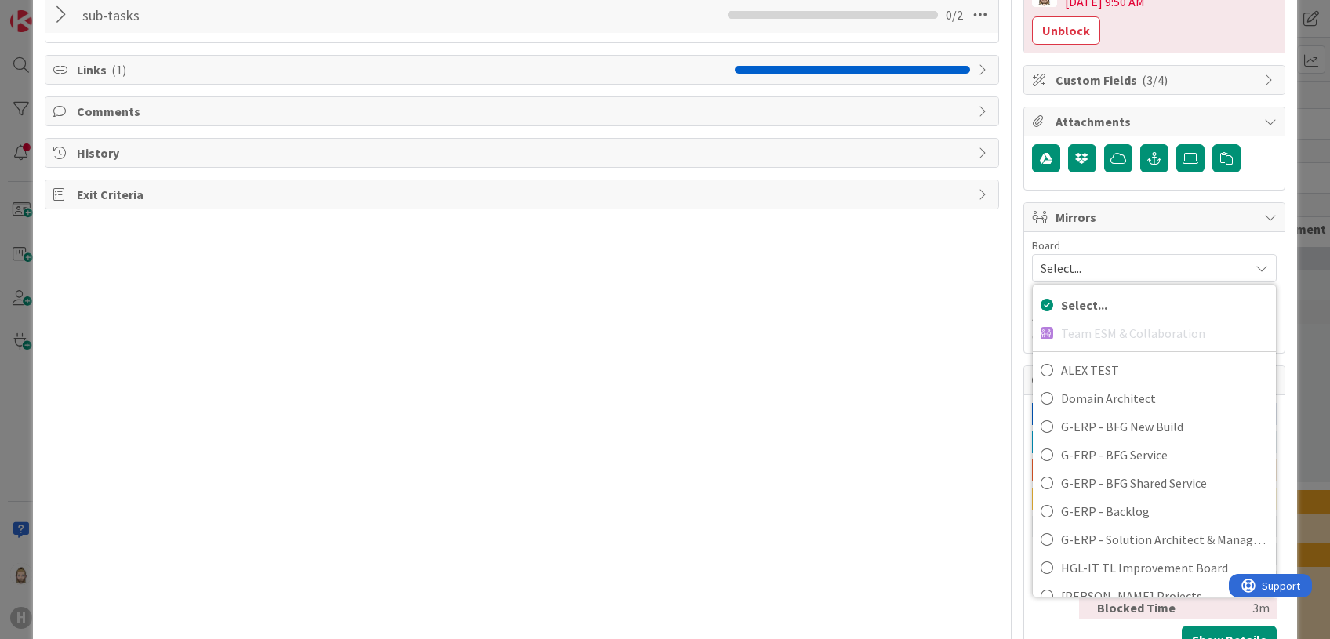
click at [929, 264] on div "Title 4 / 128 TEST Description Rob van Wees just joined Owner Rd Issue / Incide…" at bounding box center [522, 226] width 954 height 874
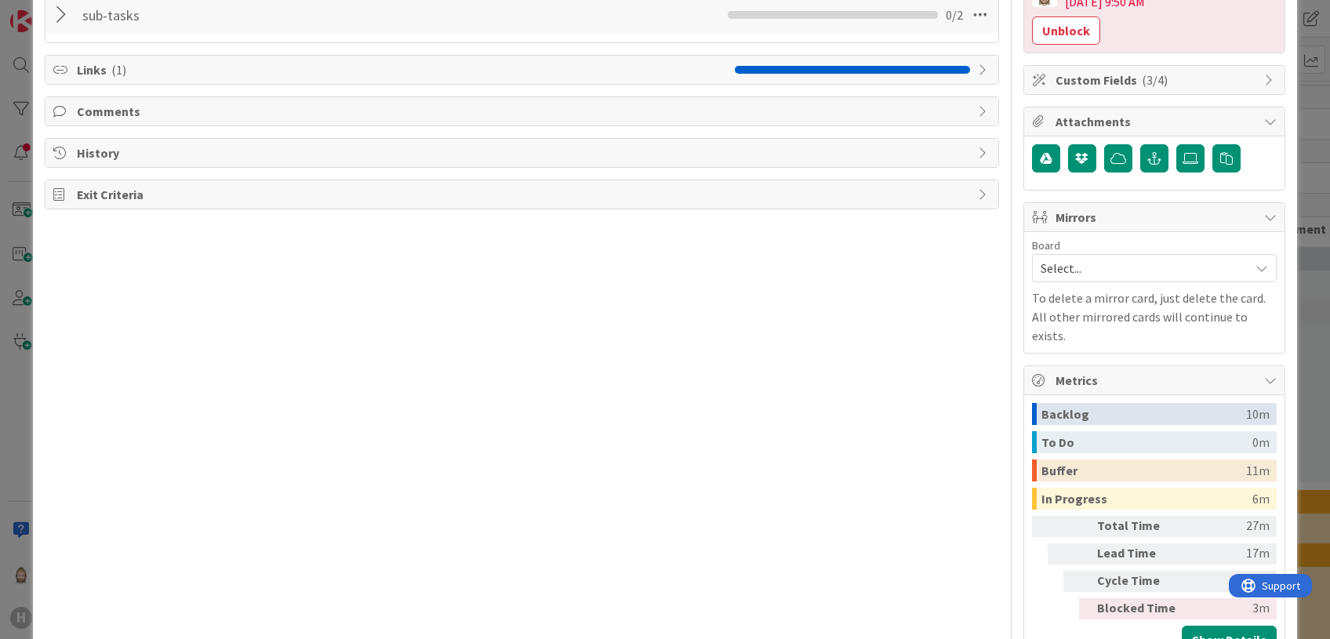
click at [1107, 208] on span "Mirrors" at bounding box center [1156, 217] width 201 height 19
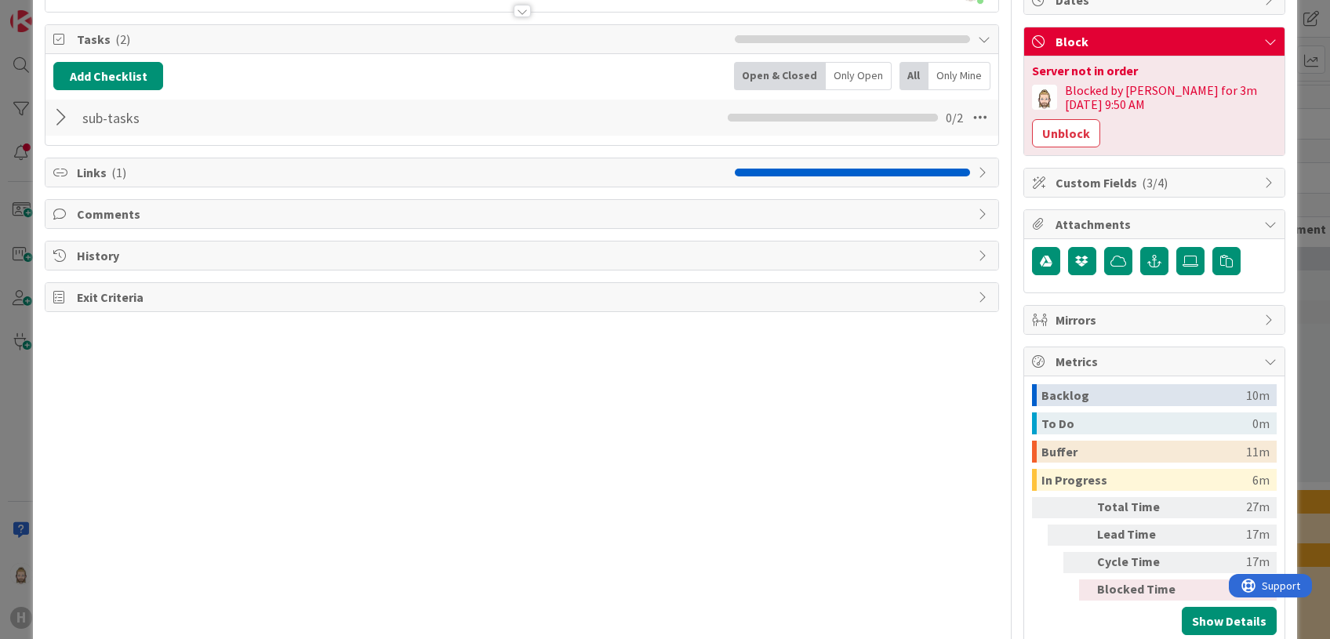
click at [1107, 469] on div "6m" at bounding box center [1261, 480] width 17 height 22
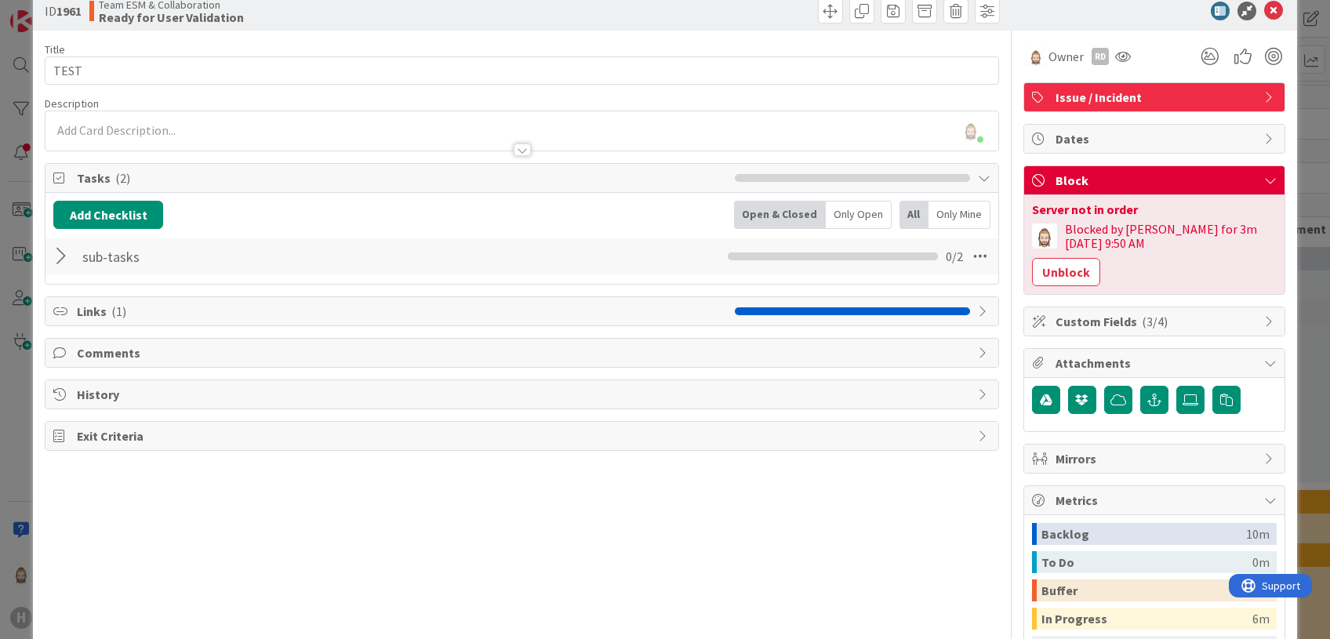
scroll to position [0, 0]
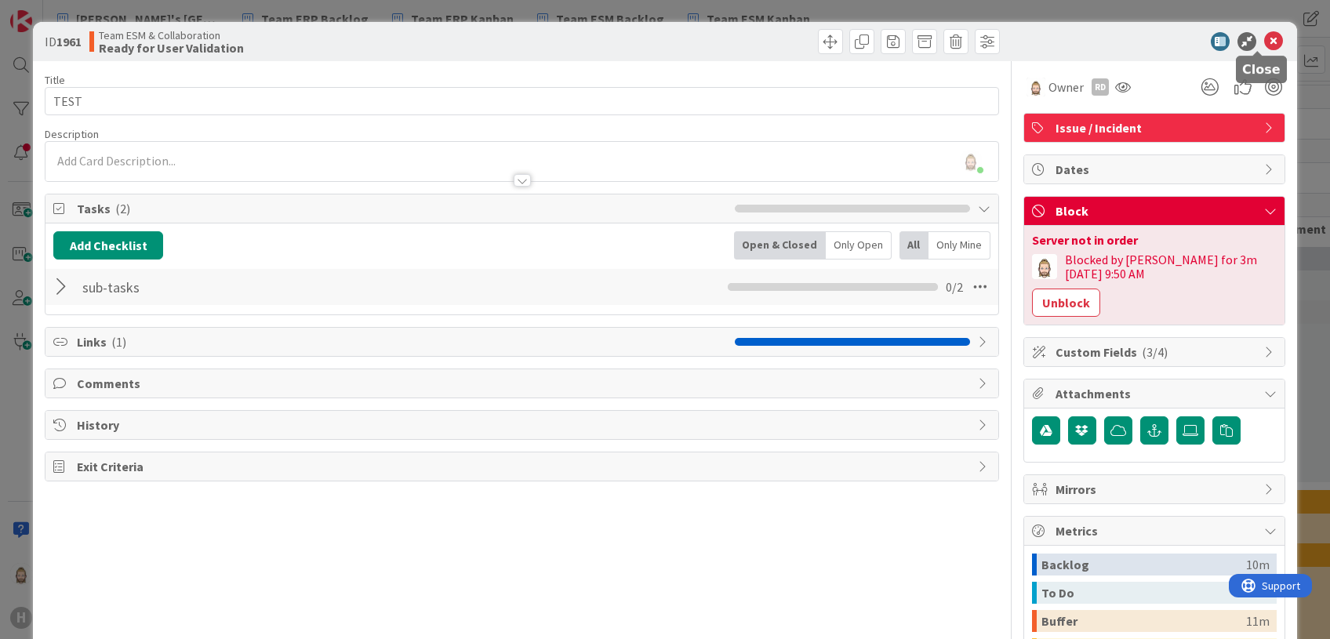
click at [1107, 38] on icon at bounding box center [1273, 41] width 19 height 19
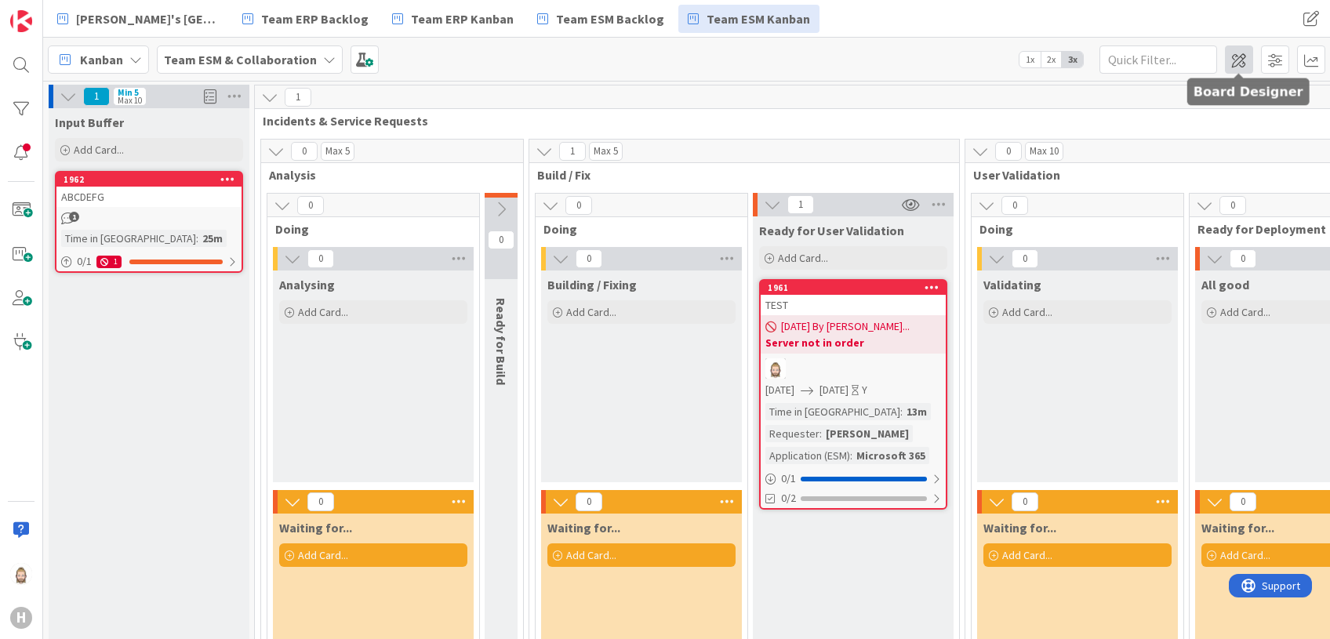
click at [1107, 59] on span at bounding box center [1239, 59] width 28 height 28
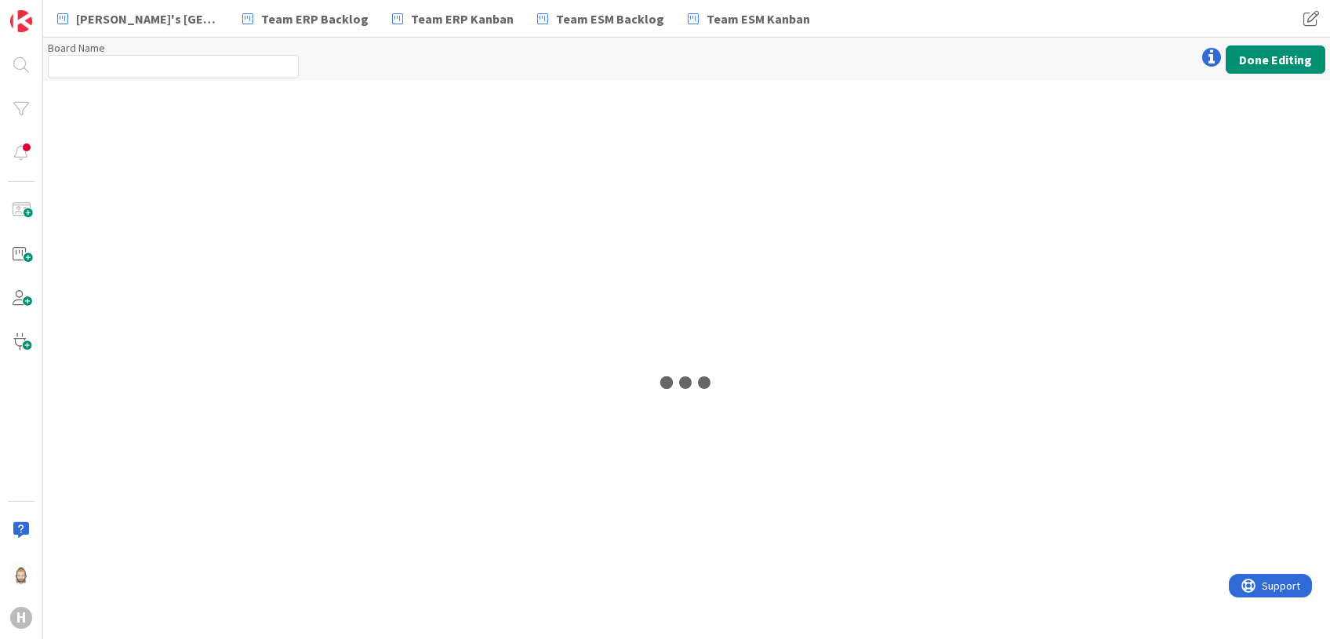
type input "Team ESM & Collaboration"
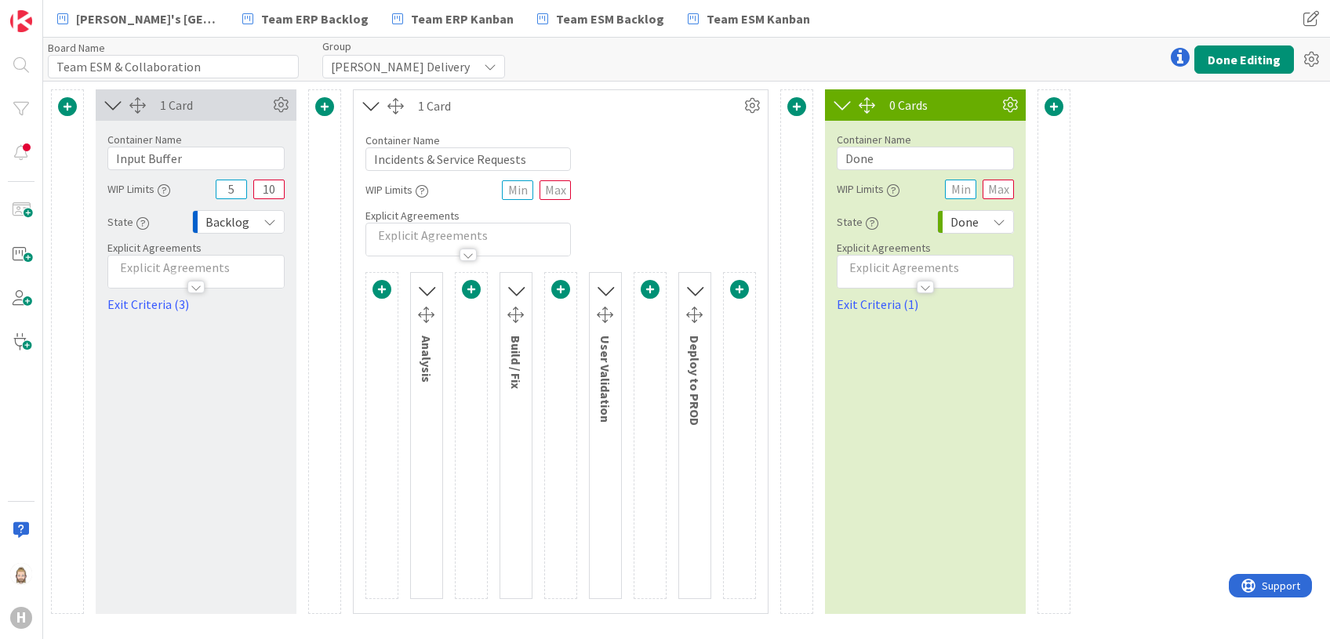
click at [140, 223] on icon "button" at bounding box center [142, 223] width 13 height 13
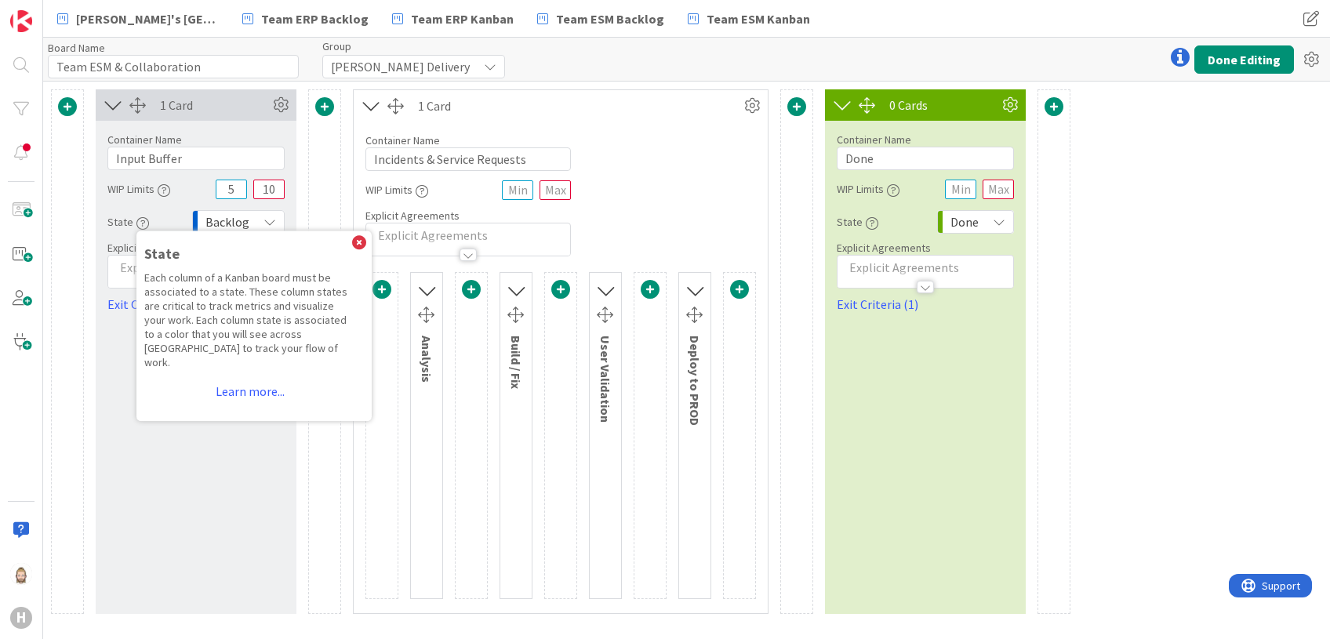
click at [168, 211] on div "State State Each column of a Kanban board must be associated to a state. These …" at bounding box center [195, 222] width 177 height 28
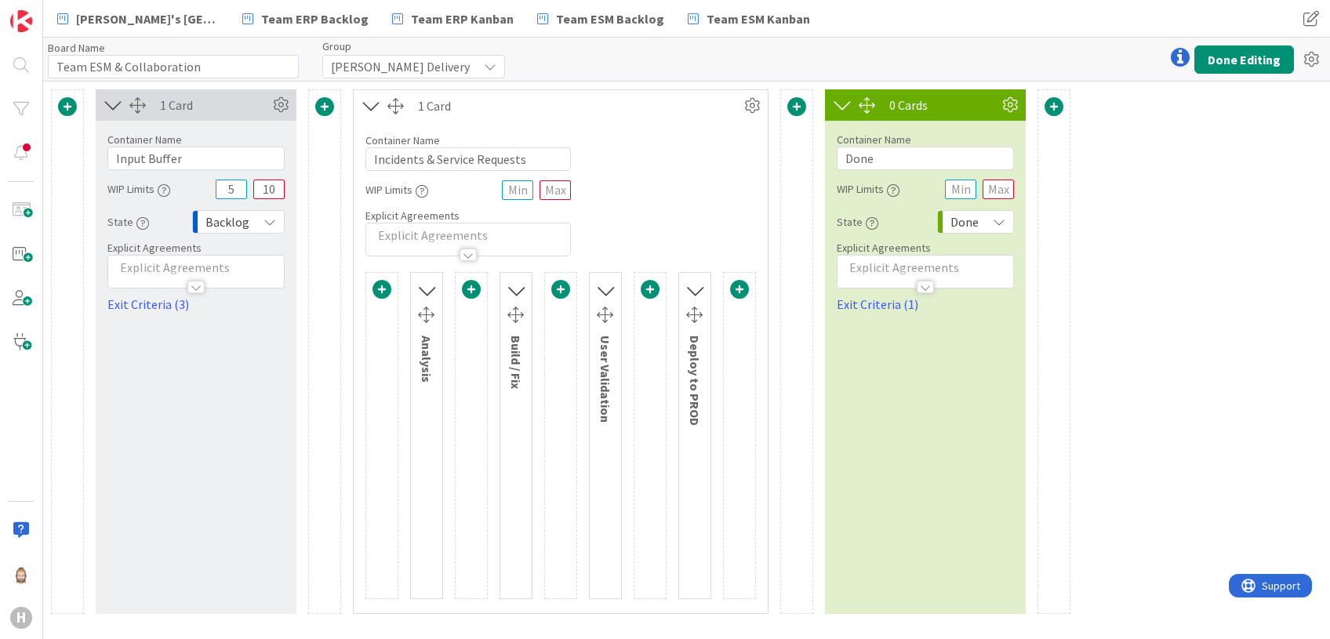
click at [275, 231] on div "Backlog" at bounding box center [238, 222] width 93 height 24
click at [198, 479] on div "1 Card Container Name 12 / 64 Input Buffer WIP Limits 5 10 State State Each col…" at bounding box center [196, 351] width 201 height 525
click at [427, 289] on icon at bounding box center [426, 291] width 20 height 26
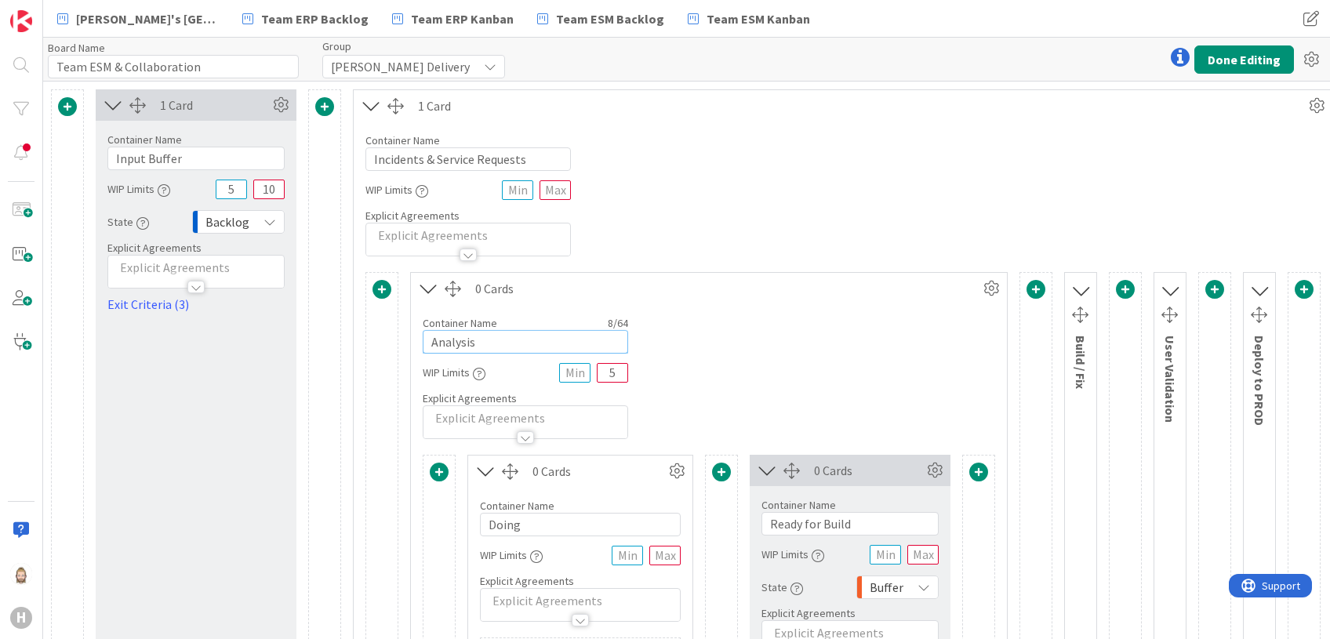
click at [434, 339] on input "Analysis" at bounding box center [525, 342] width 205 height 24
click at [233, 219] on span "Backlog" at bounding box center [227, 222] width 44 height 22
click at [558, 63] on div "Board Name 24 / 64 Team ESM & Collaboration Group Huisman Delivery Done Editing" at bounding box center [686, 59] width 1287 height 43
click at [258, 224] on div "Backlog" at bounding box center [238, 222] width 93 height 24
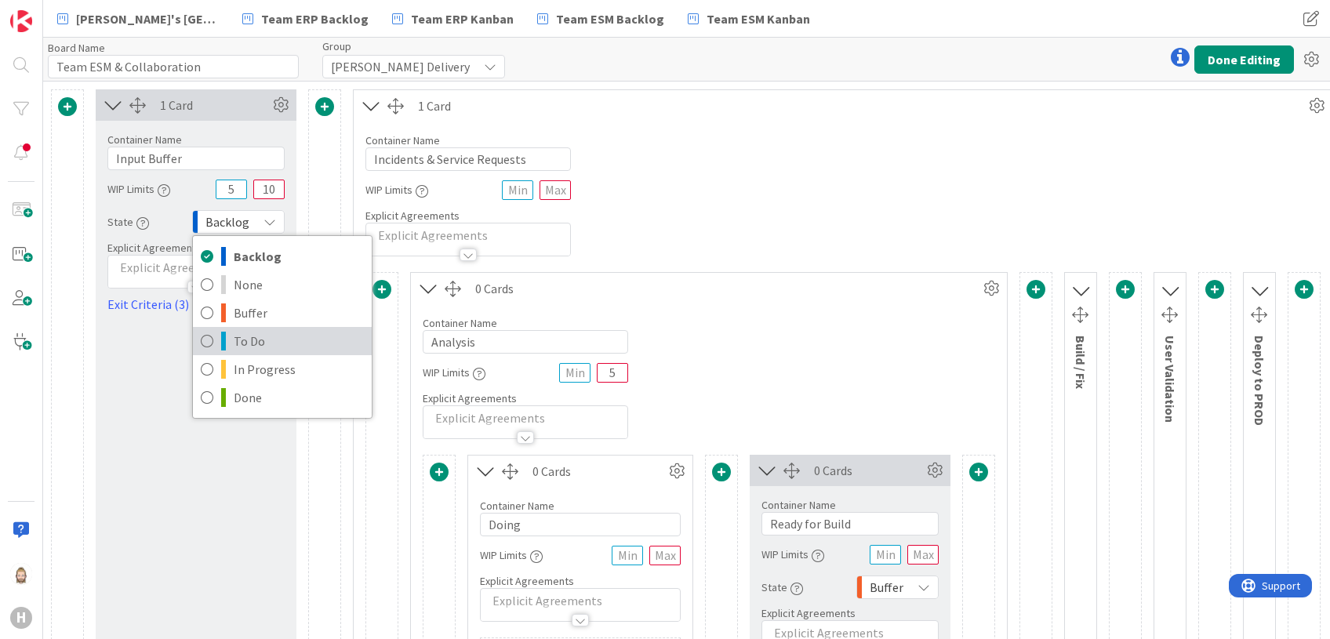
click at [287, 337] on span "To Do" at bounding box center [299, 341] width 130 height 24
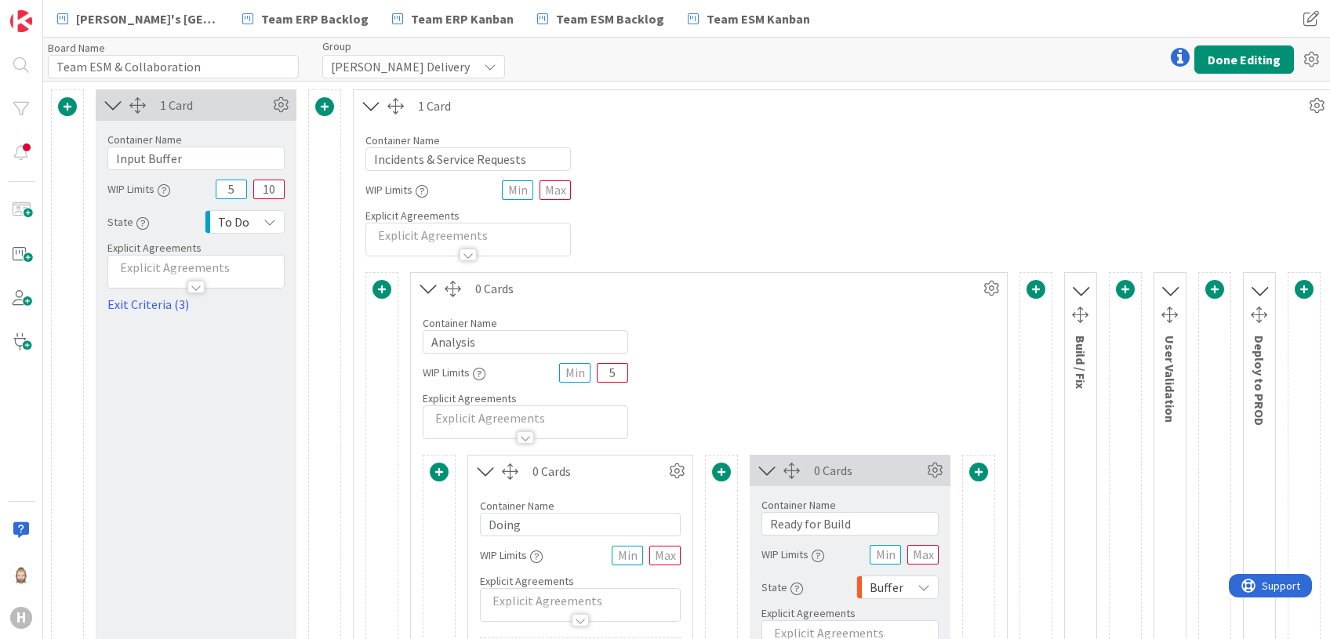
click at [255, 220] on div "To Do" at bounding box center [245, 222] width 80 height 24
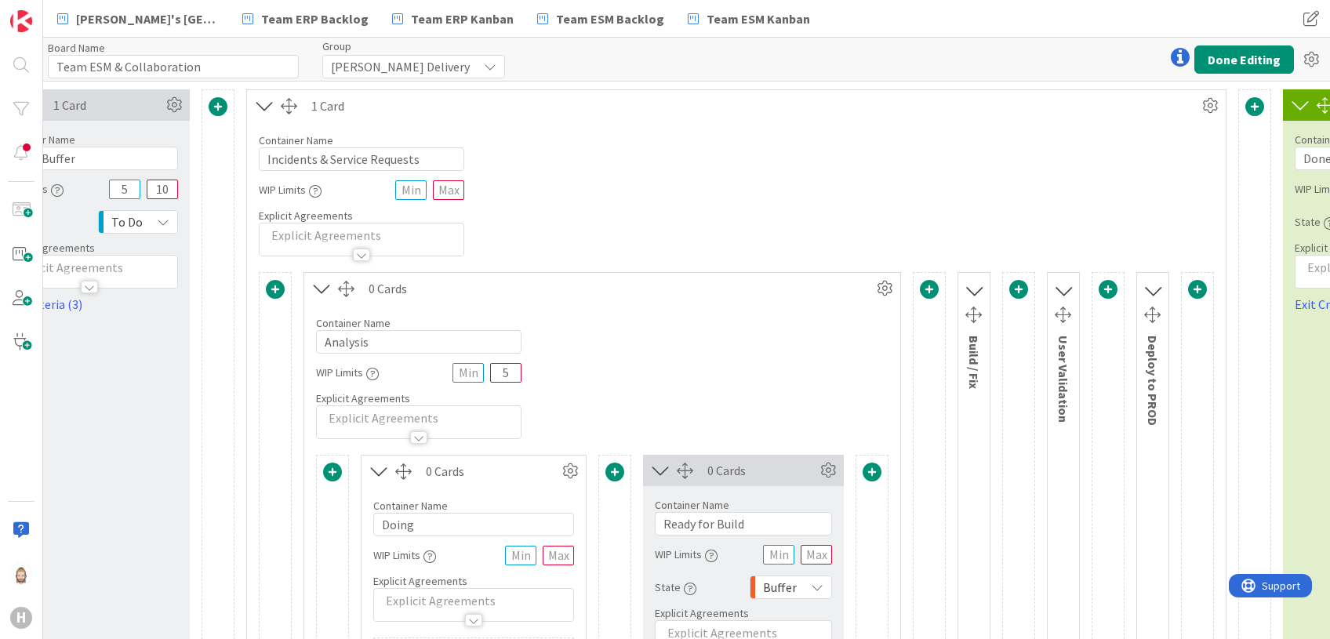
scroll to position [0, 328]
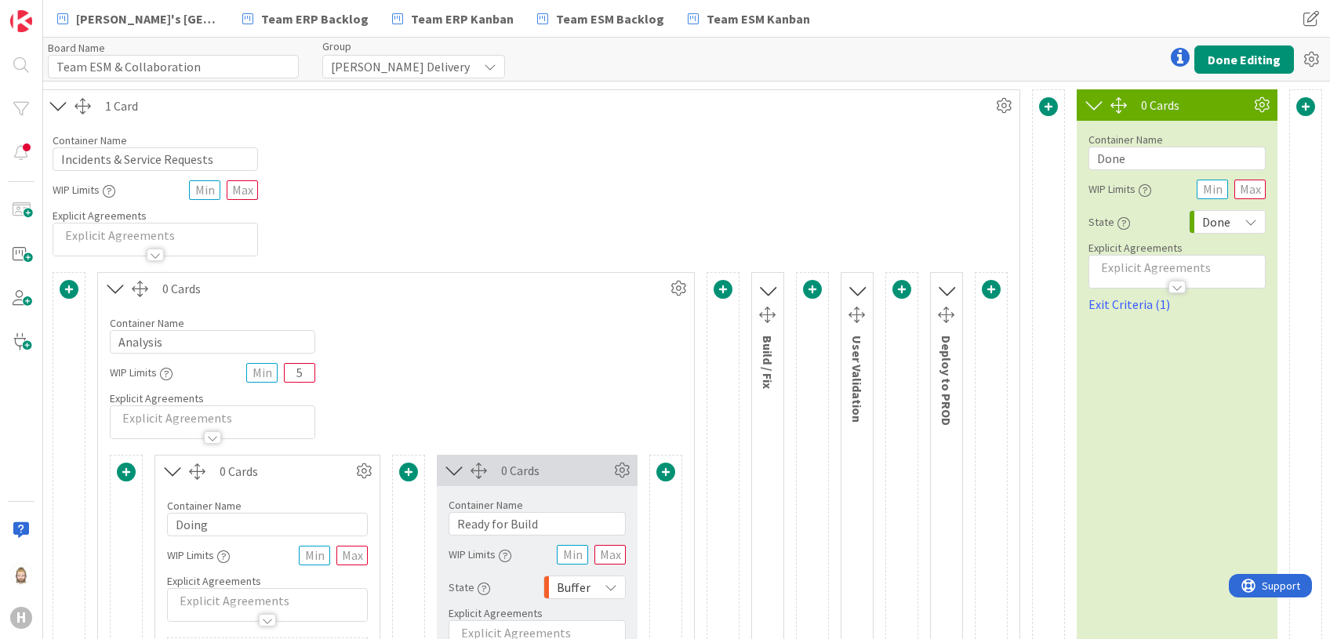
click at [1107, 225] on span "Done" at bounding box center [1216, 222] width 28 height 22
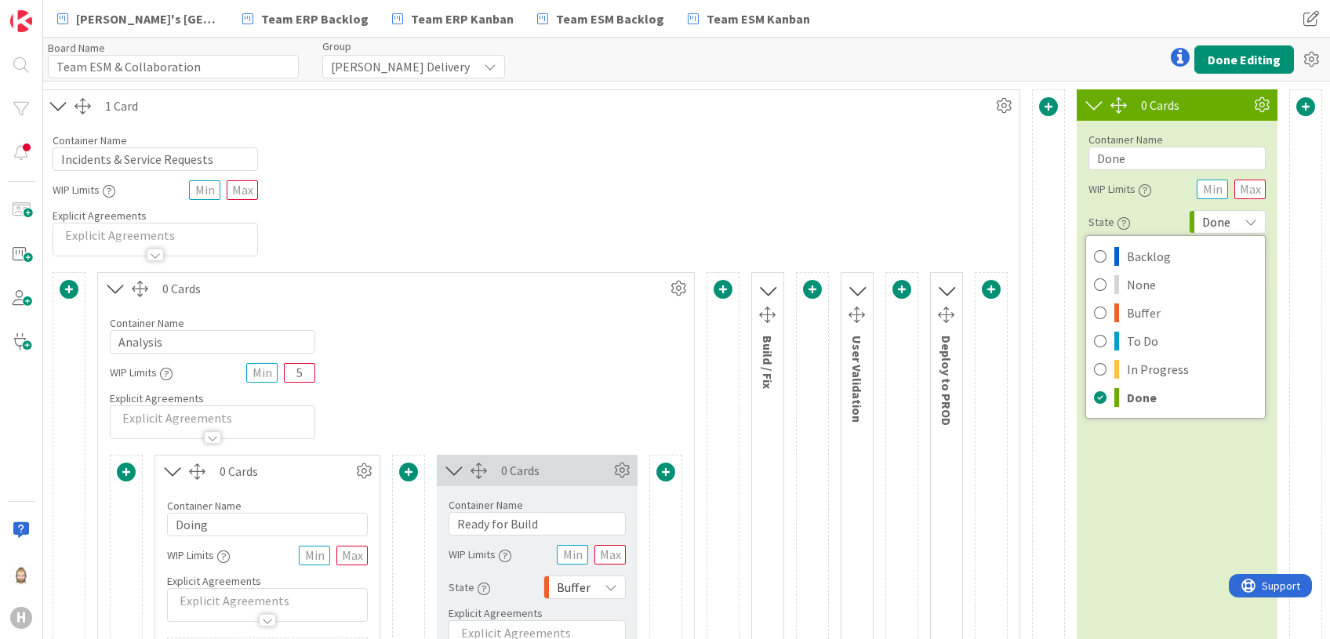
click at [1074, 56] on div "Board Name 24 / 64 Team ESM & Collaboration Group Huisman Delivery Done Editing" at bounding box center [686, 59] width 1287 height 43
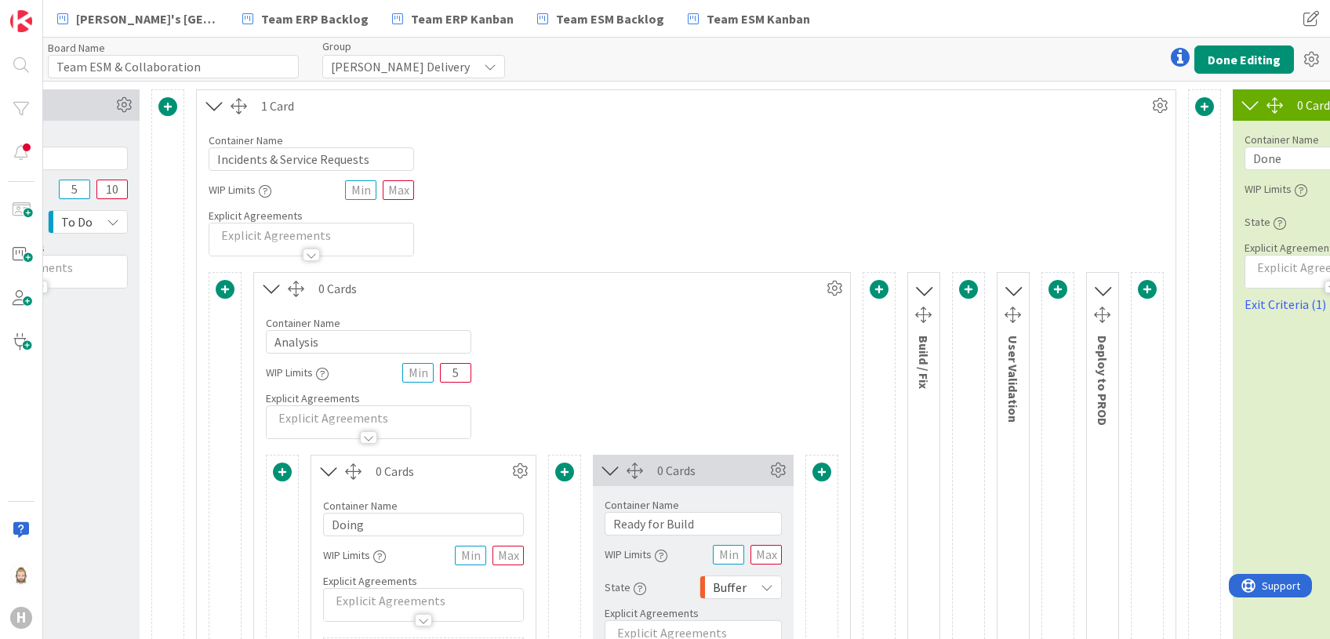
scroll to position [0, 0]
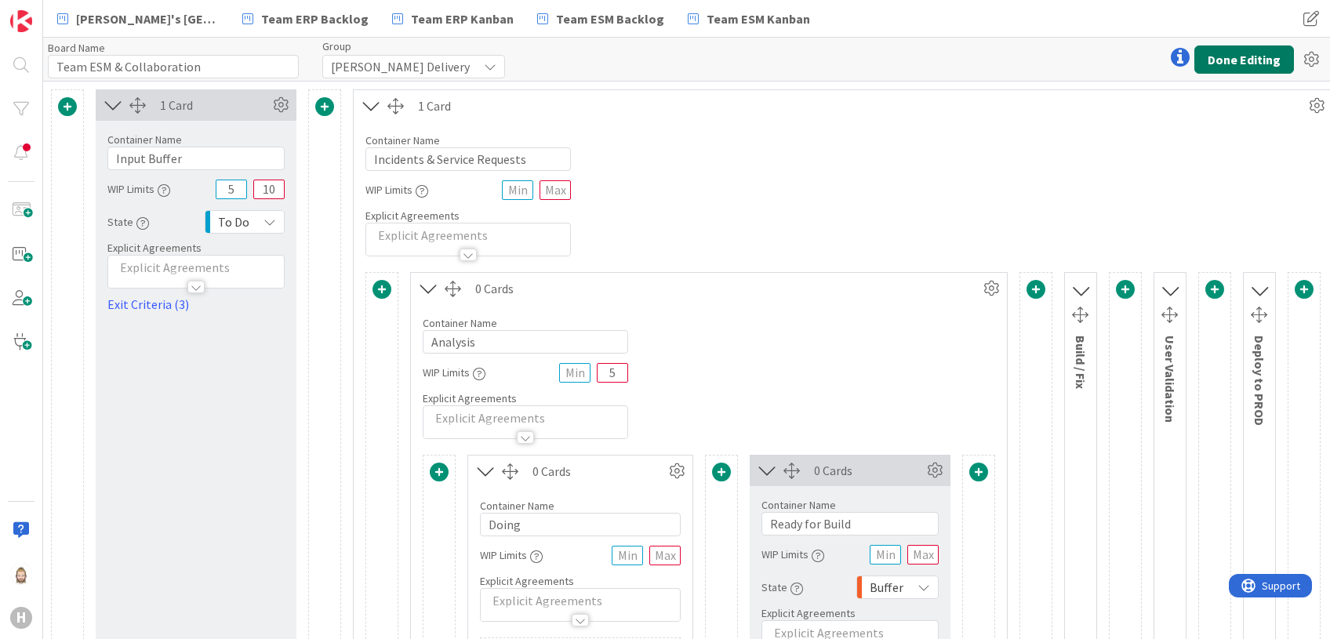
click at [1107, 52] on button "Done Editing" at bounding box center [1244, 59] width 100 height 28
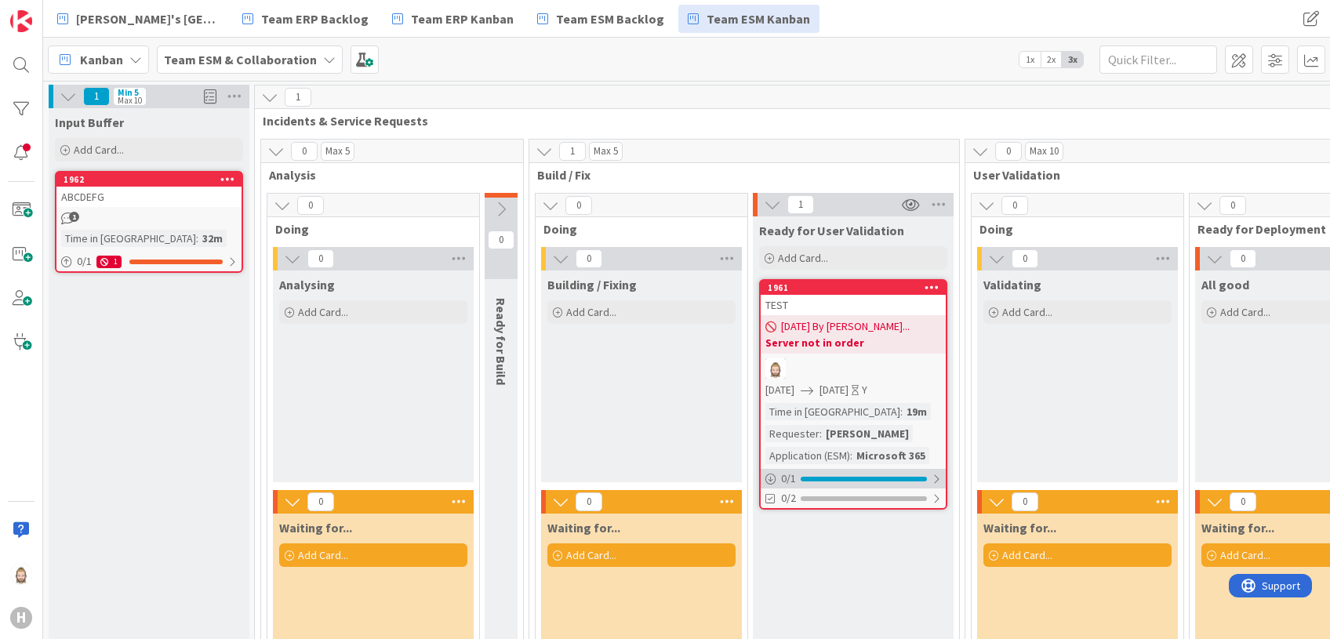
click at [822, 478] on div at bounding box center [864, 479] width 126 height 5
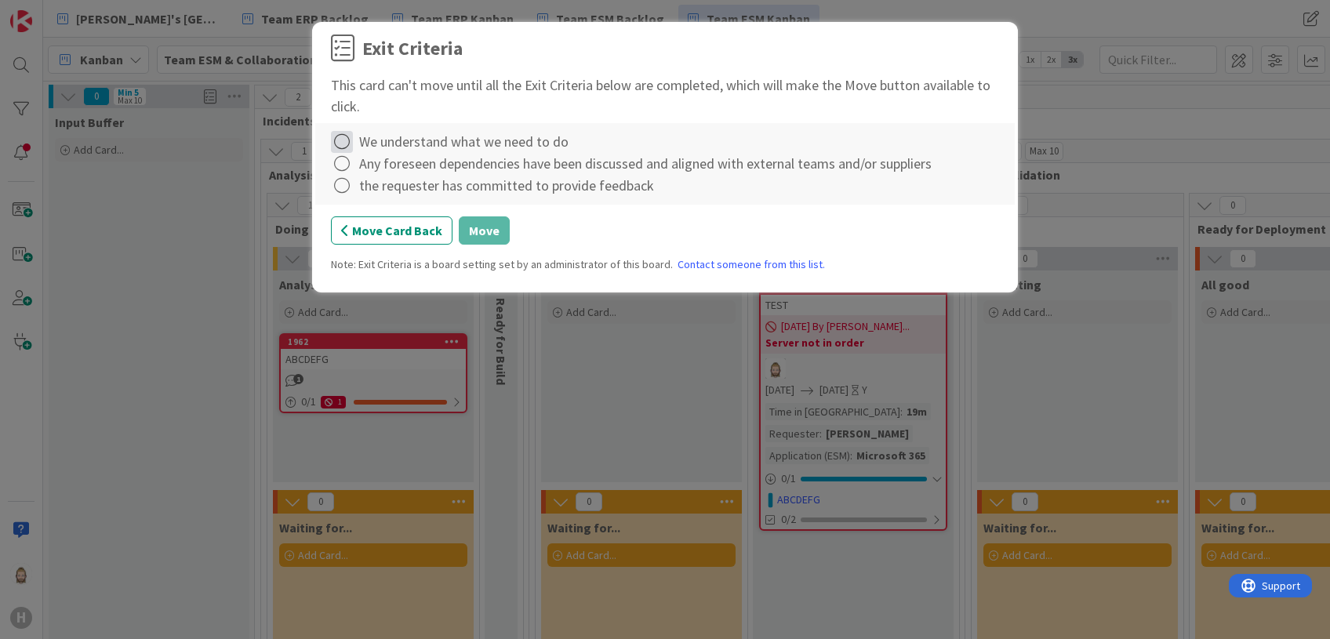
click at [336, 133] on icon at bounding box center [342, 142] width 22 height 22
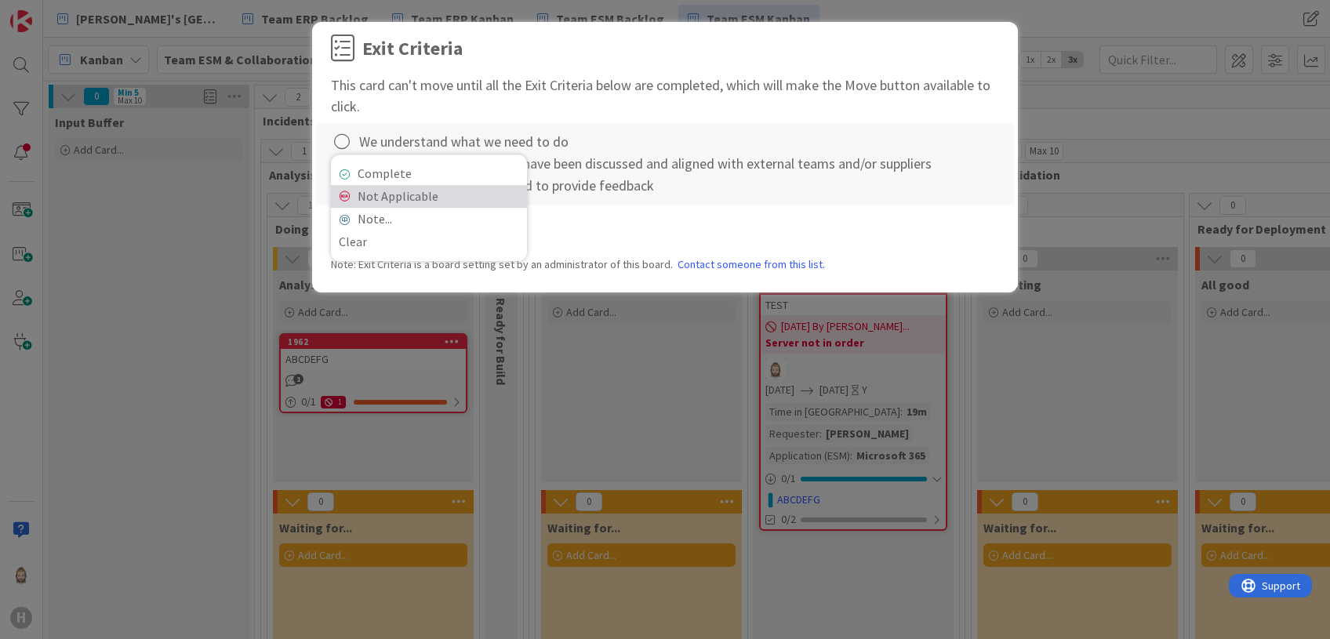
click at [368, 191] on link "Not Applicable" at bounding box center [429, 196] width 196 height 23
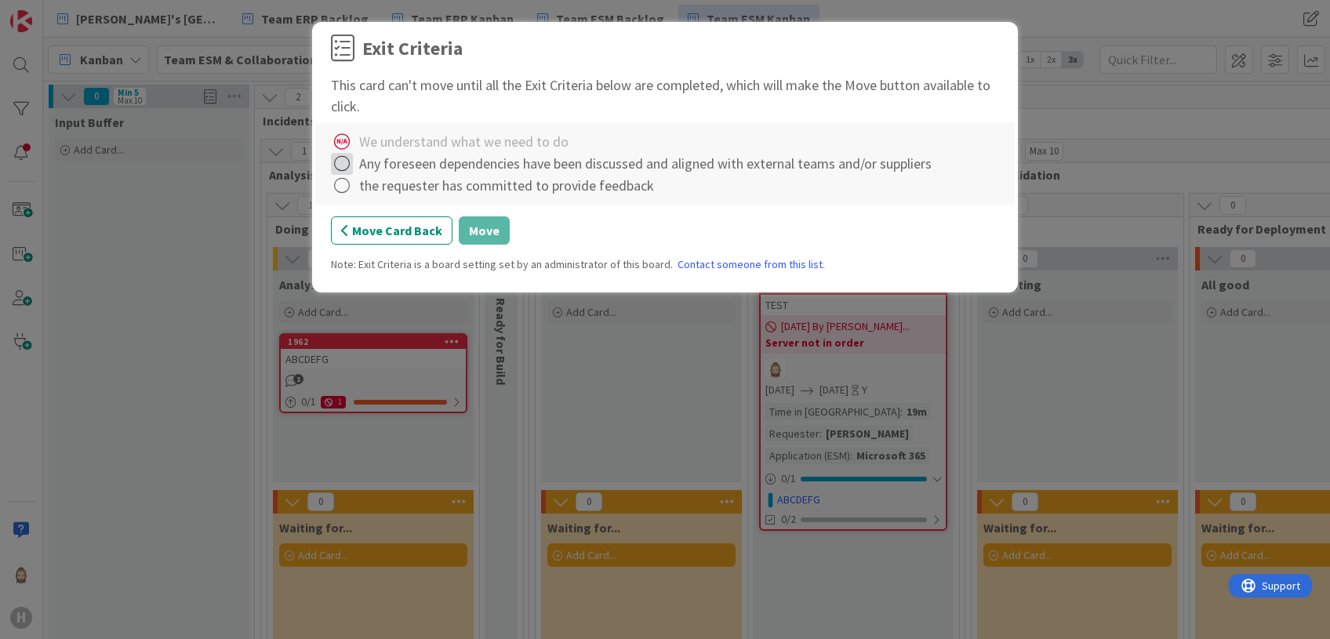
click at [342, 169] on icon at bounding box center [342, 164] width 22 height 22
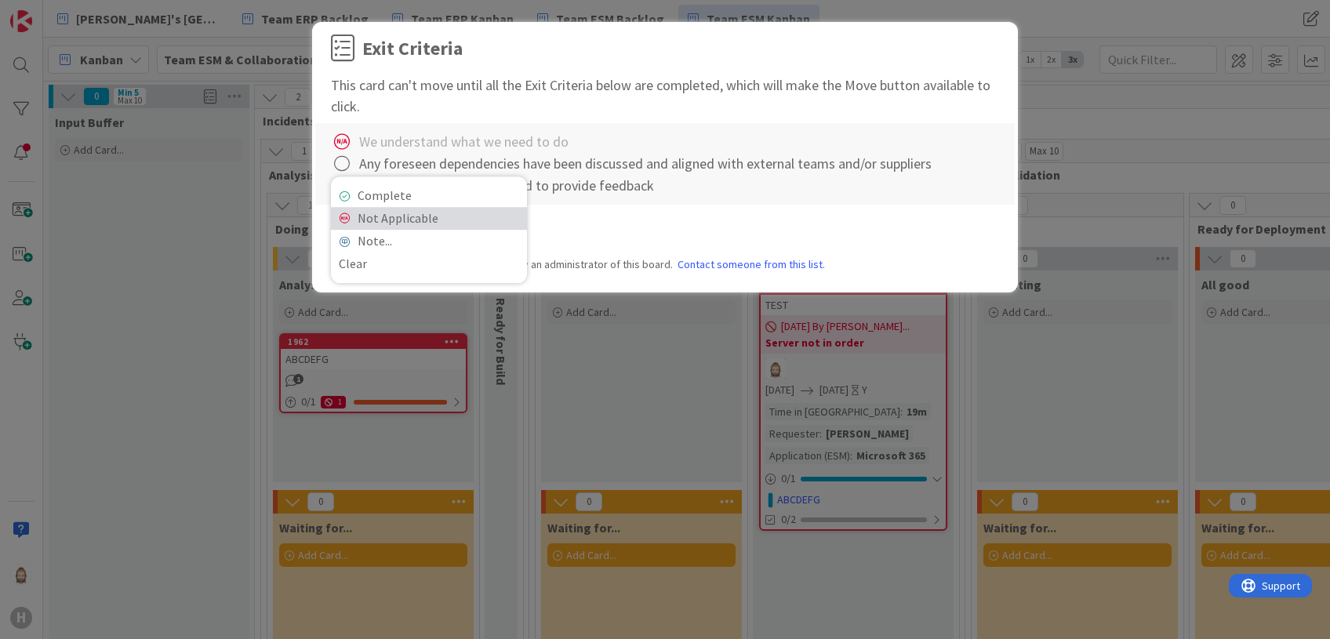
click at [360, 213] on link "Not Applicable" at bounding box center [429, 218] width 196 height 23
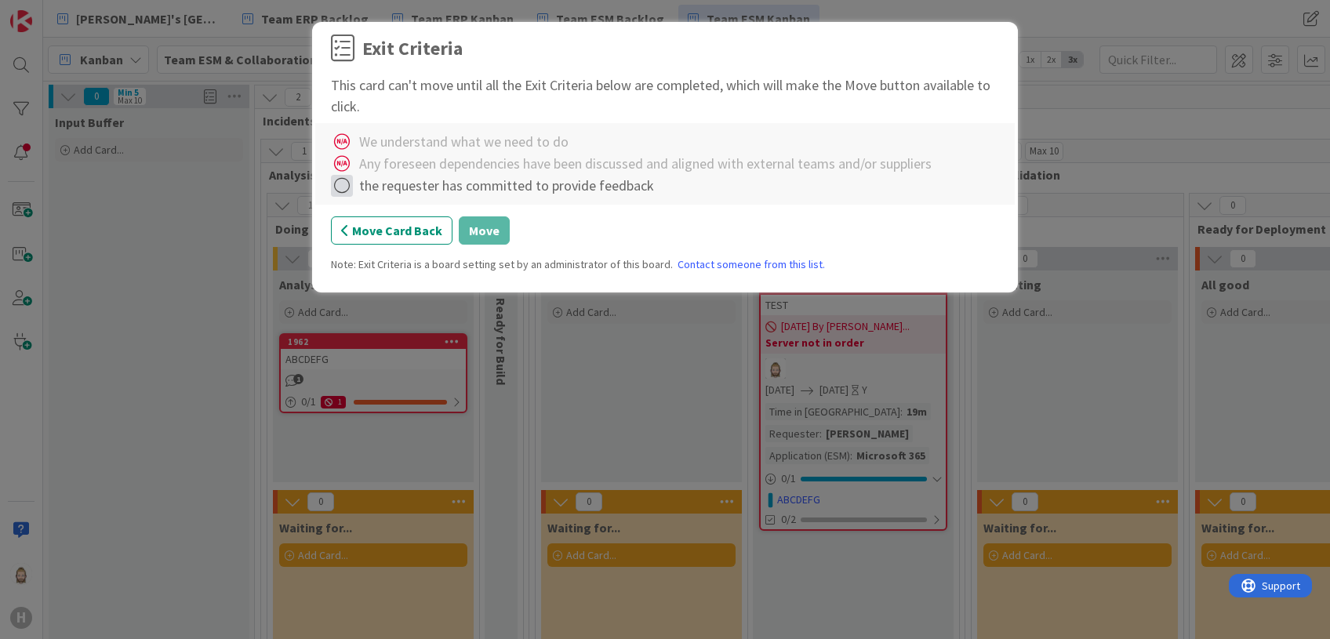
click at [341, 190] on icon at bounding box center [342, 186] width 22 height 22
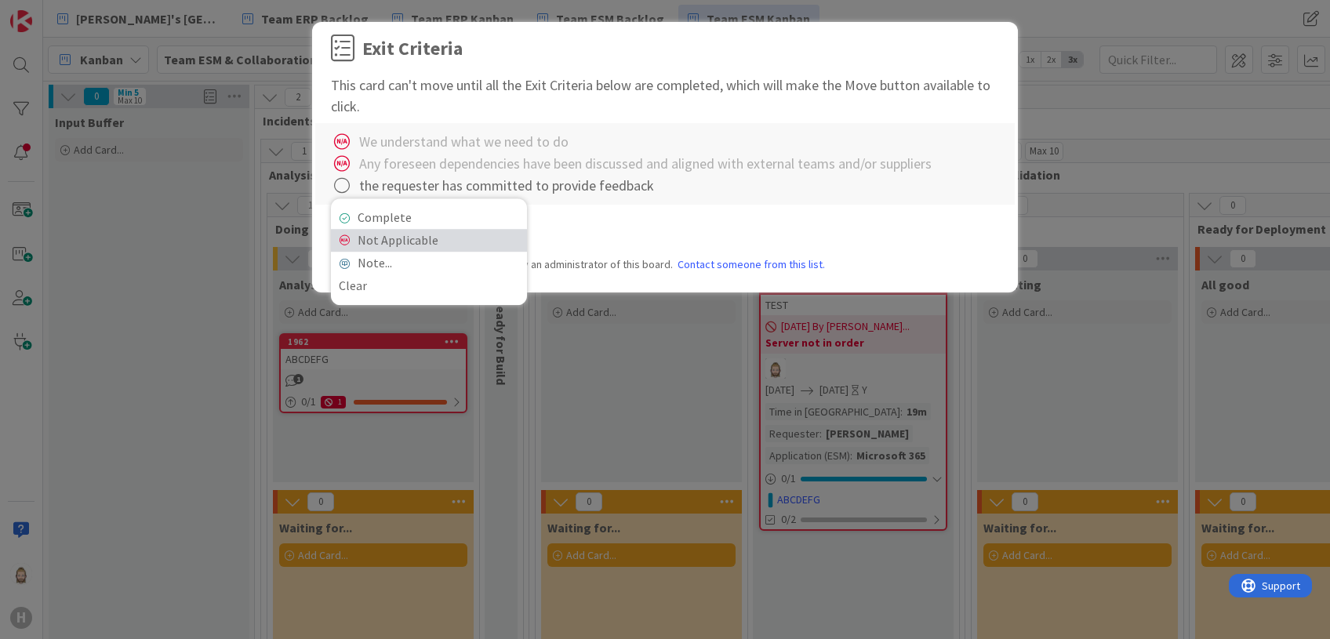
click at [384, 238] on link "Not Applicable" at bounding box center [429, 240] width 196 height 23
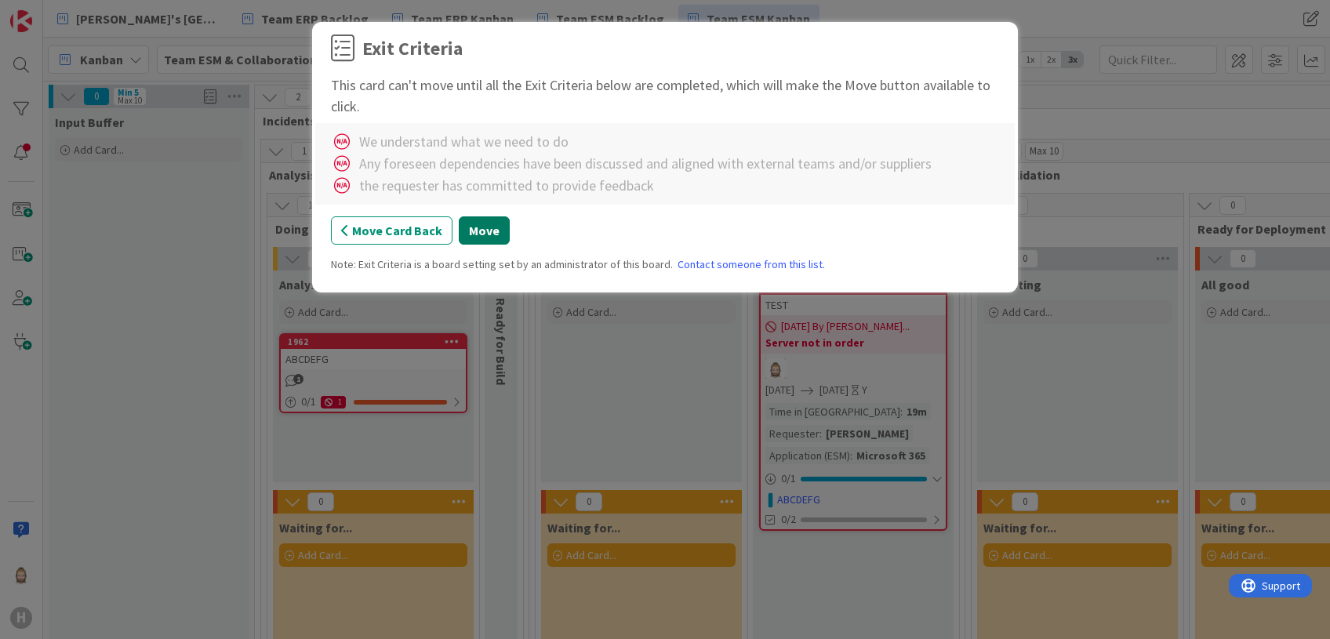
click at [484, 235] on button "Move" at bounding box center [484, 230] width 51 height 28
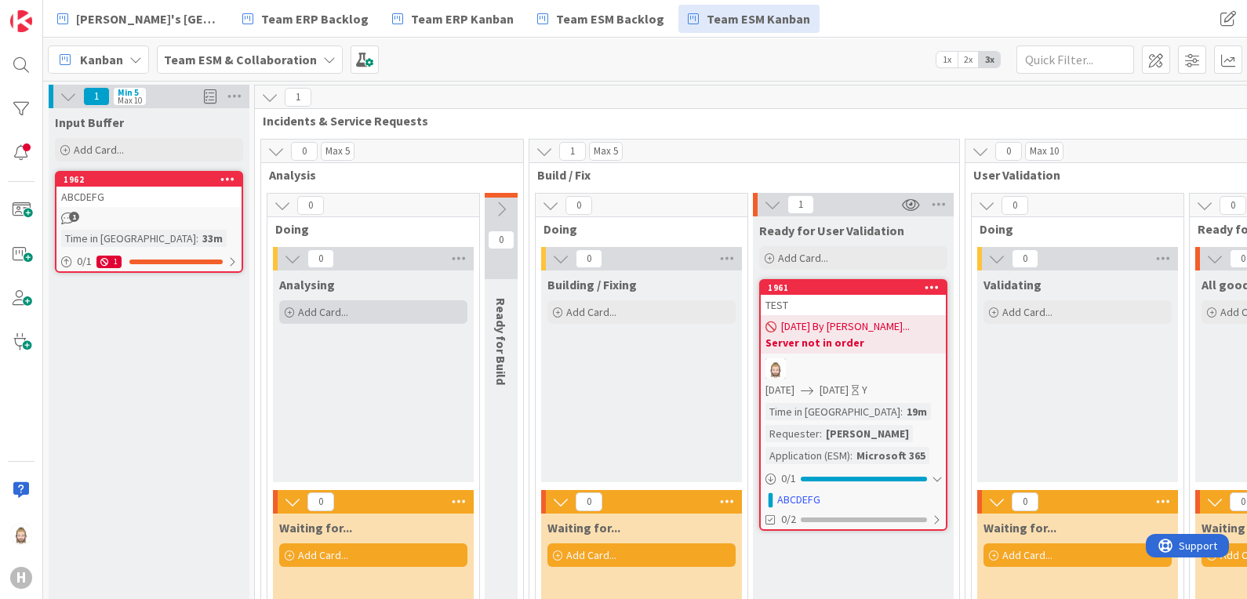
click at [355, 304] on div "Add Card..." at bounding box center [373, 312] width 188 height 24
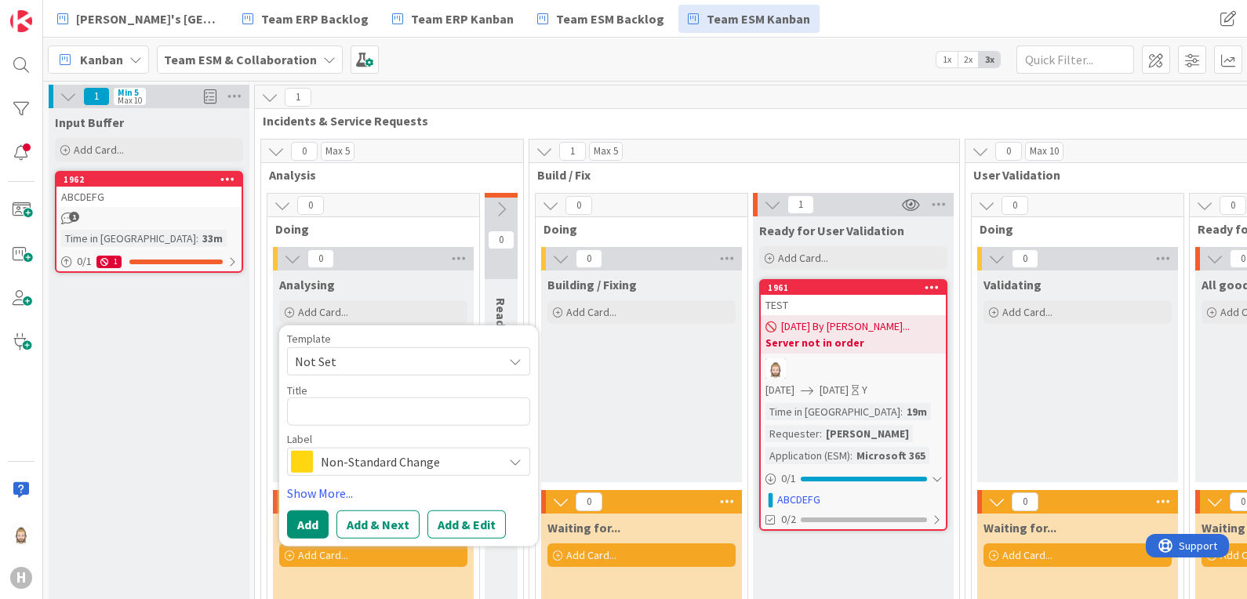
type textarea "x"
type textarea "Q"
type textarea "x"
type textarea "QW"
type textarea "x"
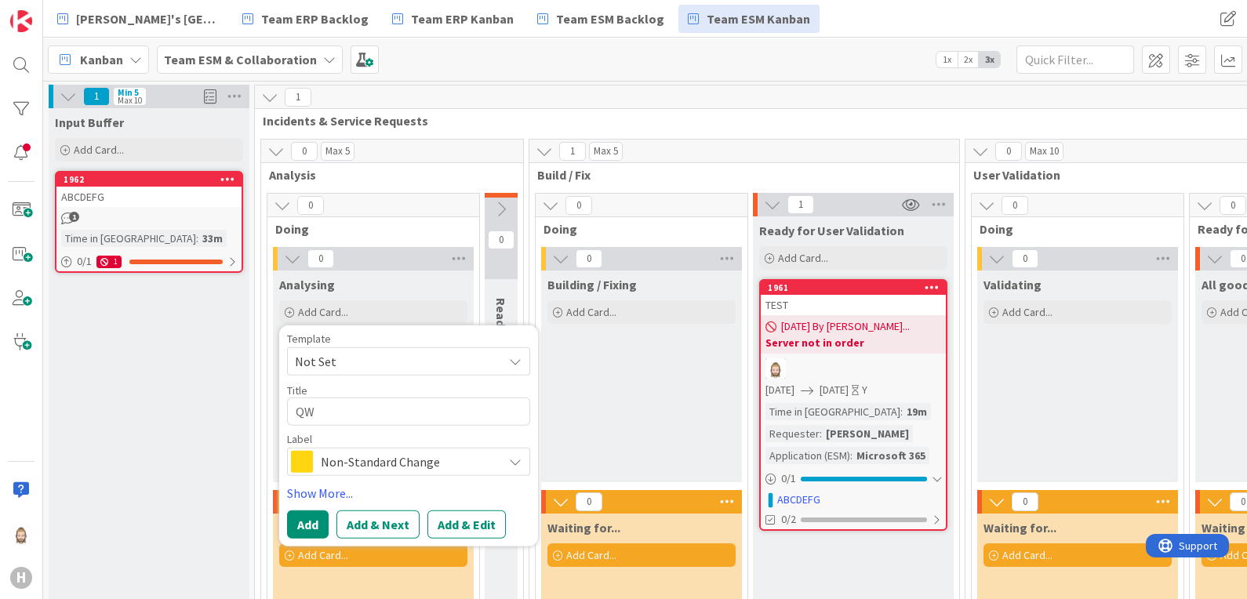
type textarea "QWE"
type textarea "x"
type textarea "QWER"
type textarea "x"
type textarea "QWERT"
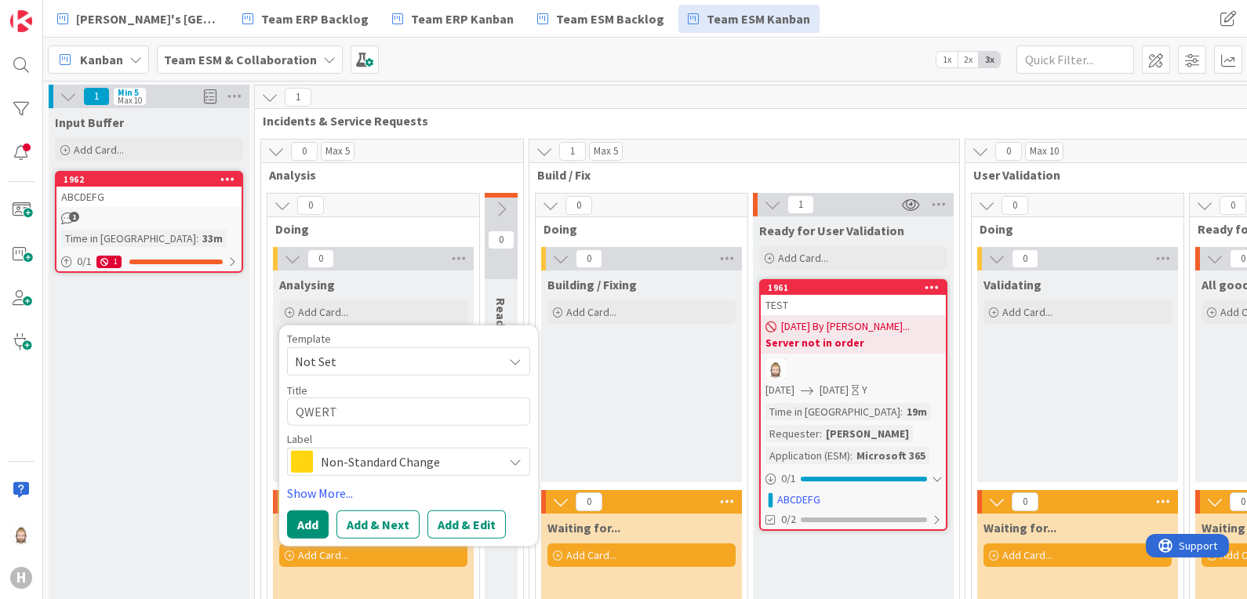
type textarea "x"
type textarea "QWERTY"
drag, startPoint x: 482, startPoint y: 520, endPoint x: 489, endPoint y: 498, distance: 22.8
click at [482, 520] on button "Add & Edit" at bounding box center [466, 525] width 78 height 28
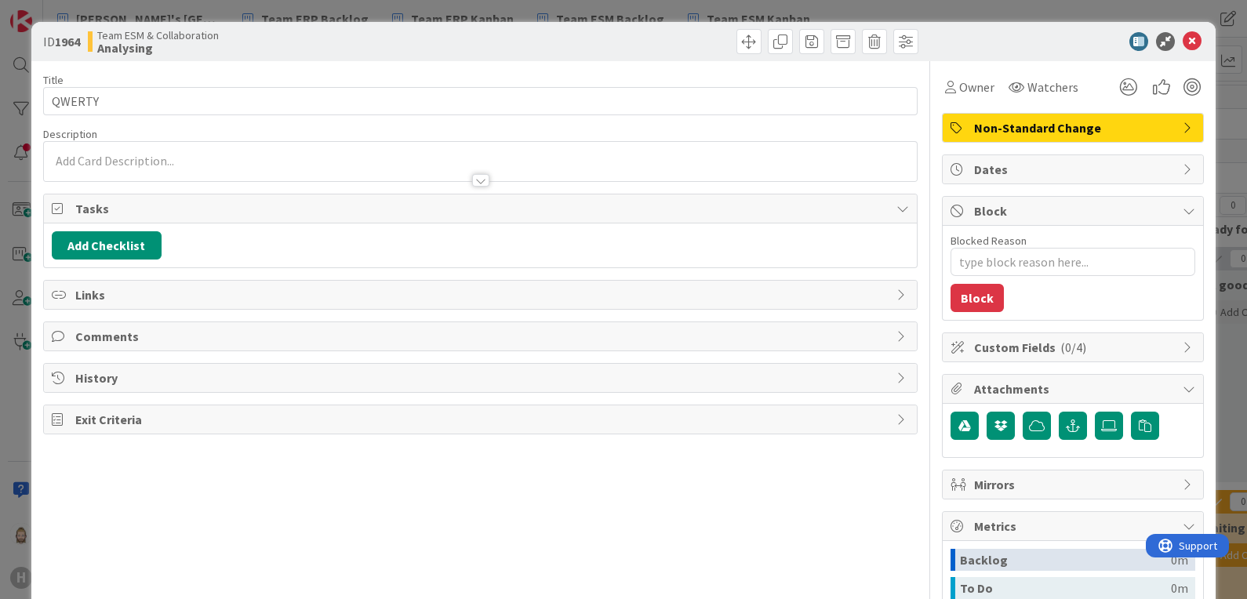
click at [91, 301] on span "Links" at bounding box center [482, 294] width 814 height 19
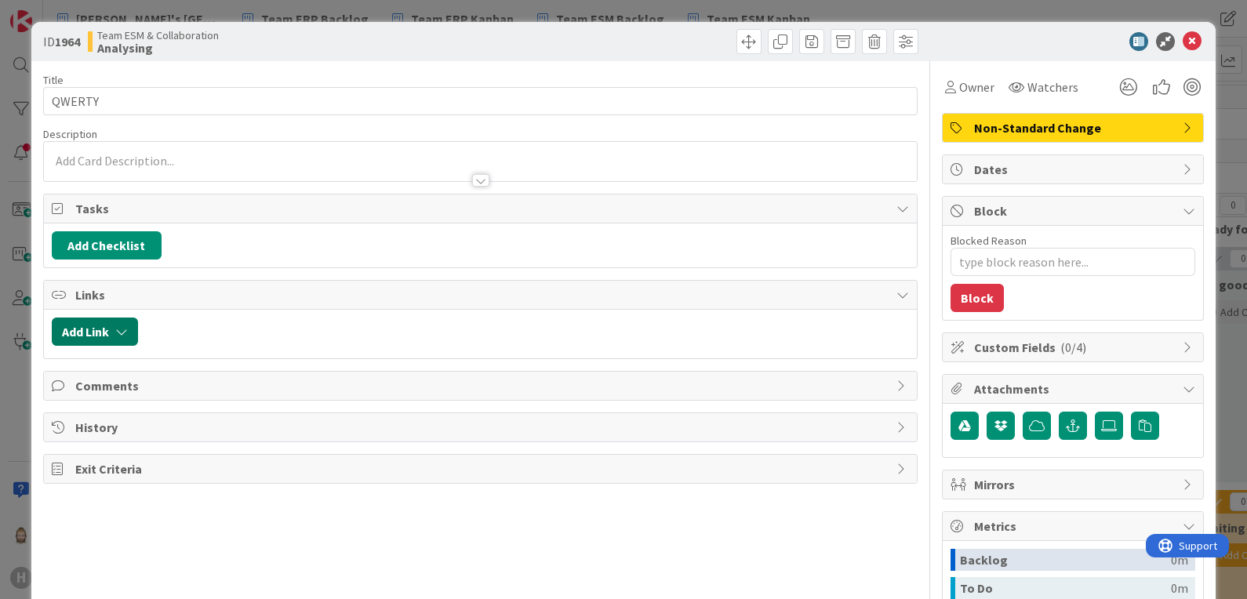
click at [98, 328] on button "Add Link" at bounding box center [95, 332] width 86 height 28
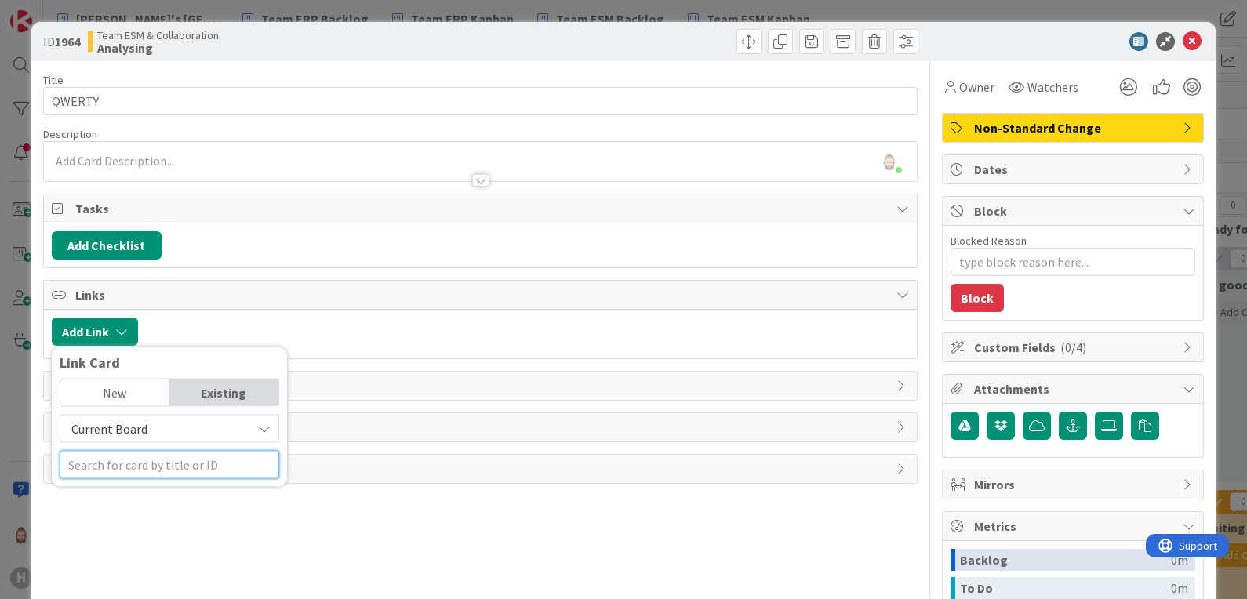
click at [125, 464] on input "text" at bounding box center [170, 465] width 220 height 28
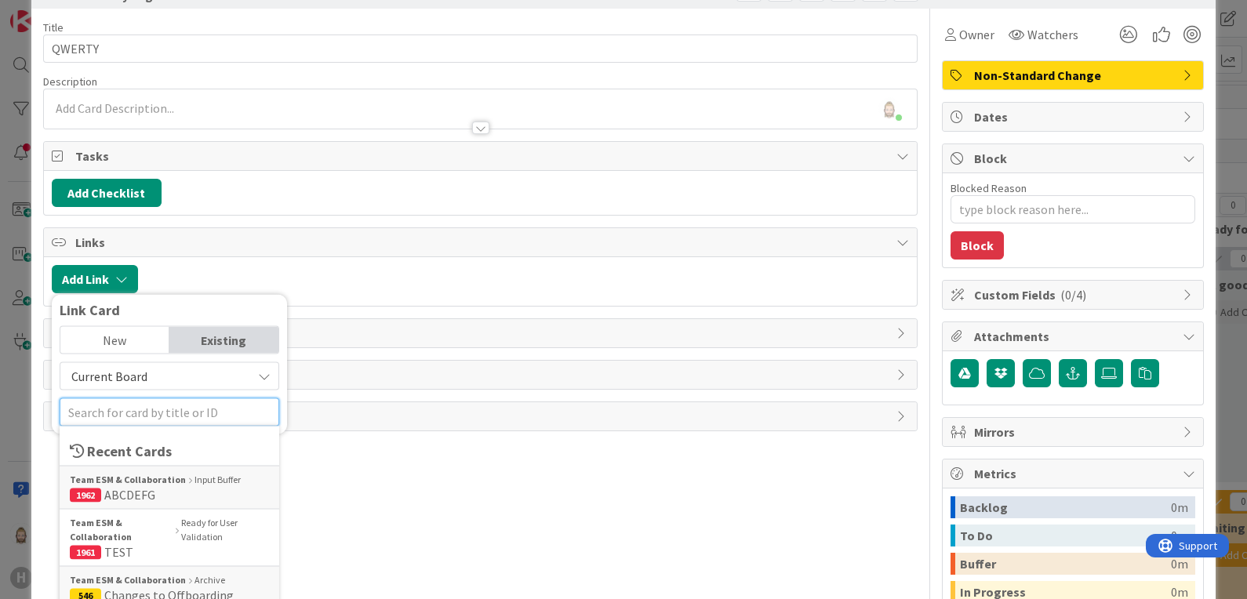
scroll to position [97, 0]
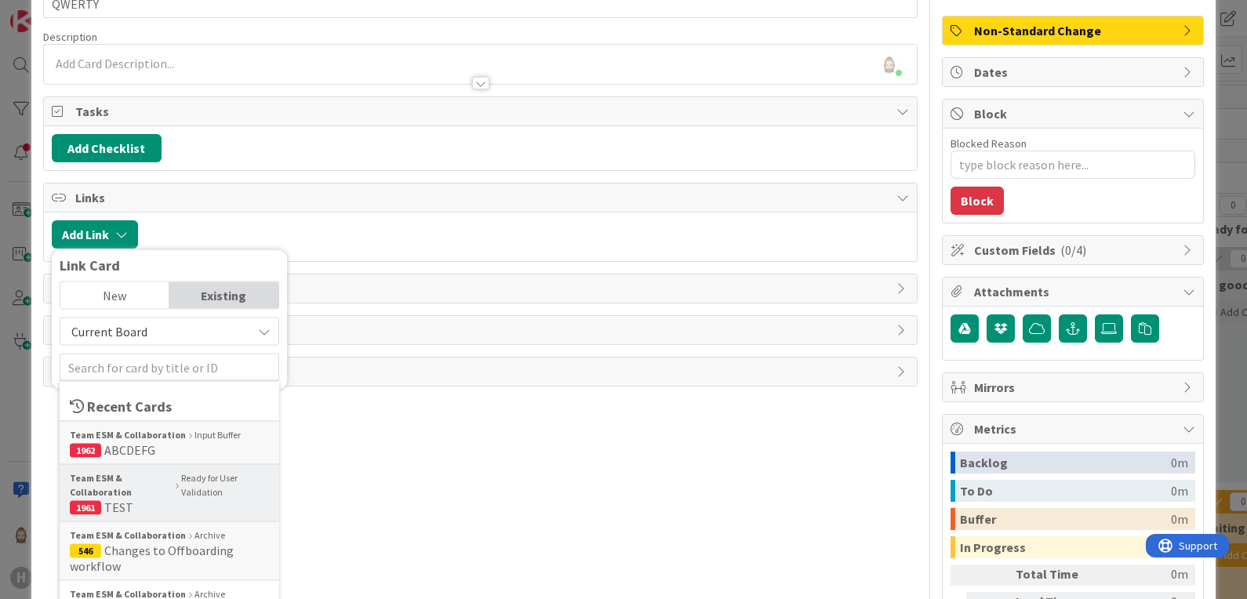
click at [155, 495] on b "Team ESM & Collaboration" at bounding box center [121, 485] width 103 height 28
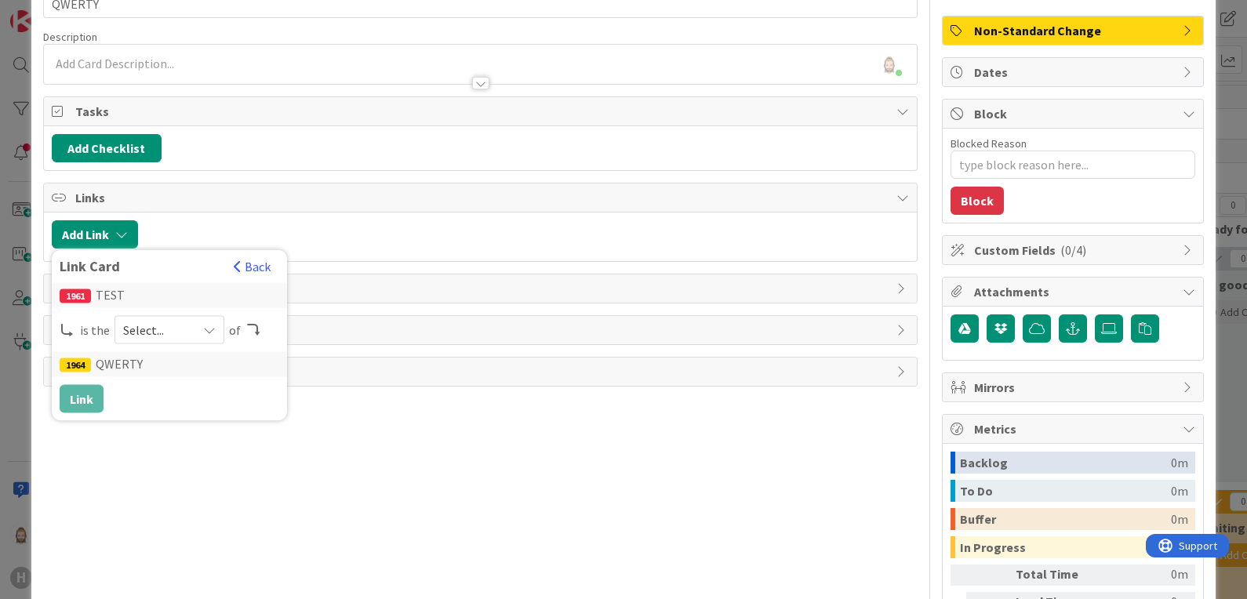
click at [188, 329] on div "Select..." at bounding box center [170, 330] width 110 height 28
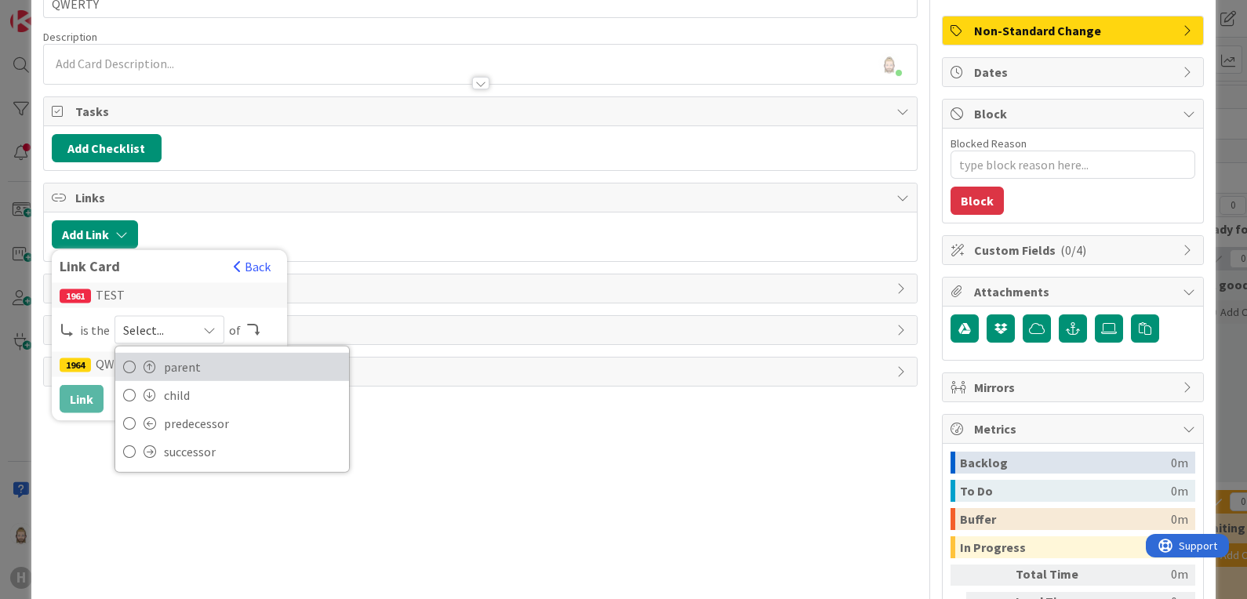
click at [198, 355] on span "parent" at bounding box center [252, 367] width 177 height 24
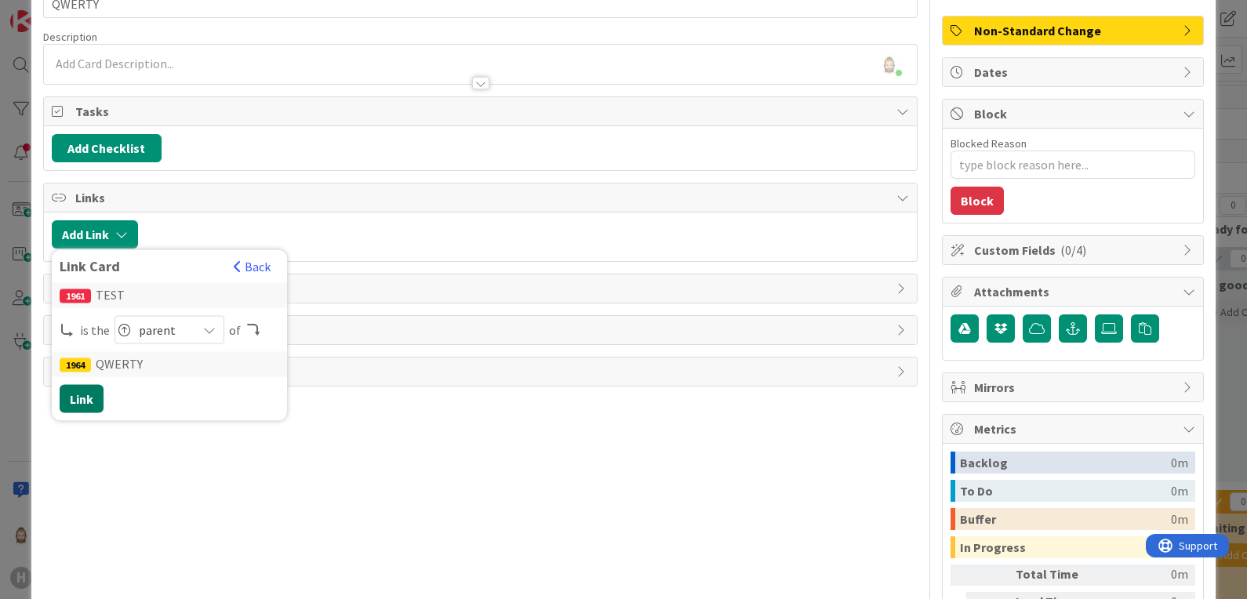
click at [88, 395] on button "Link" at bounding box center [82, 399] width 44 height 28
type textarea "x"
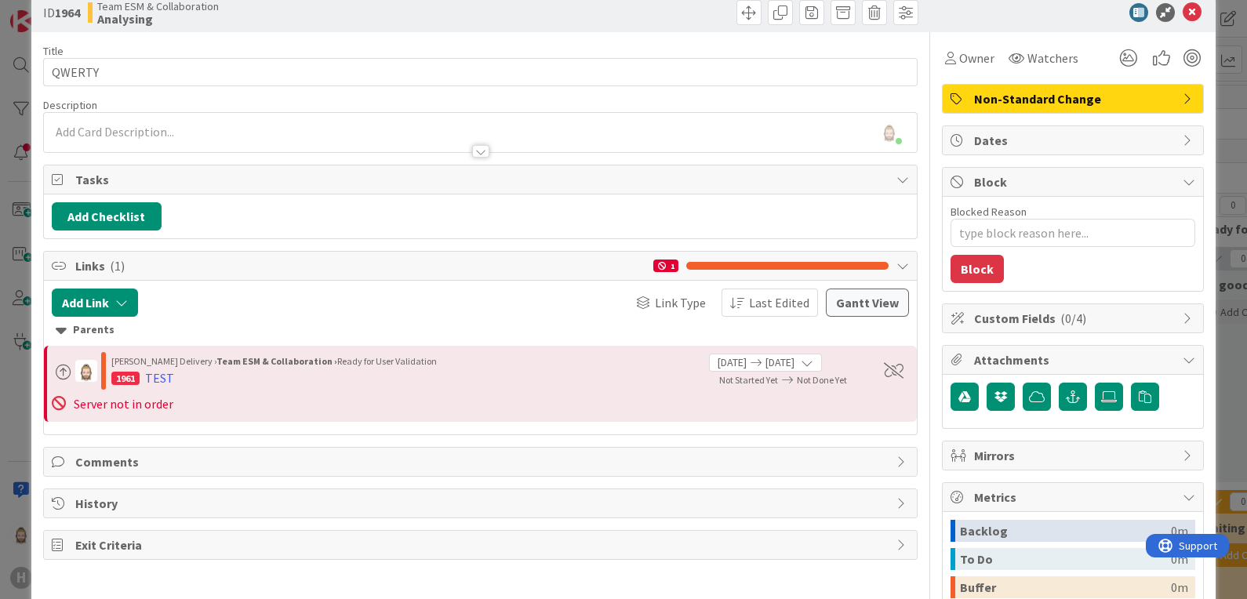
scroll to position [0, 0]
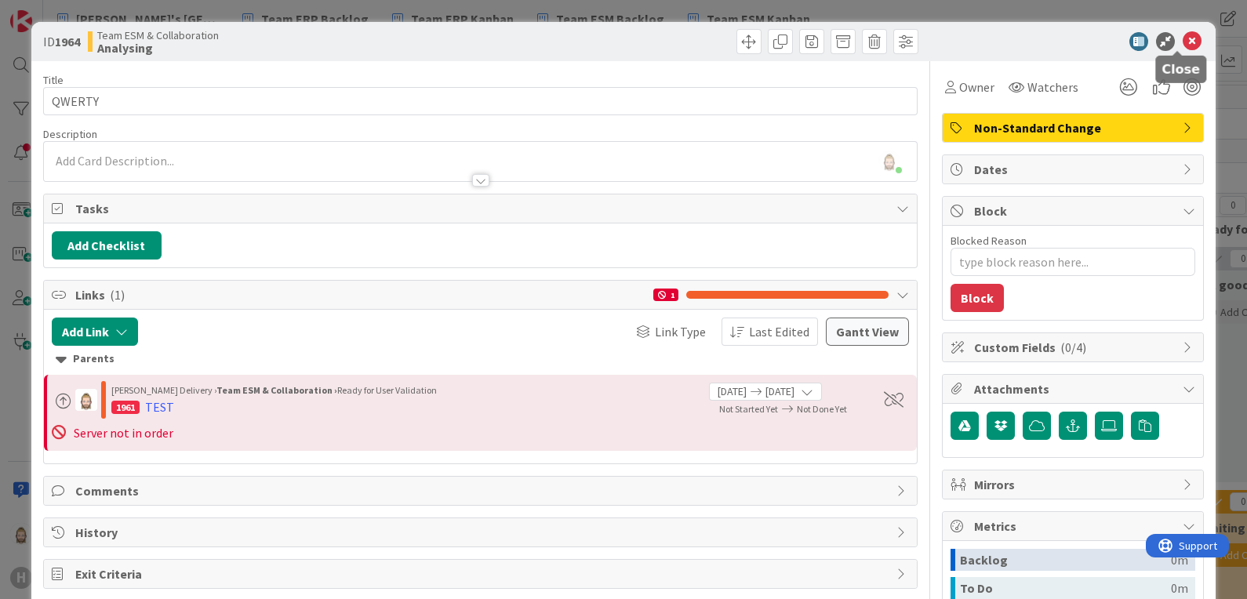
click at [1107, 42] on icon at bounding box center [1192, 41] width 19 height 19
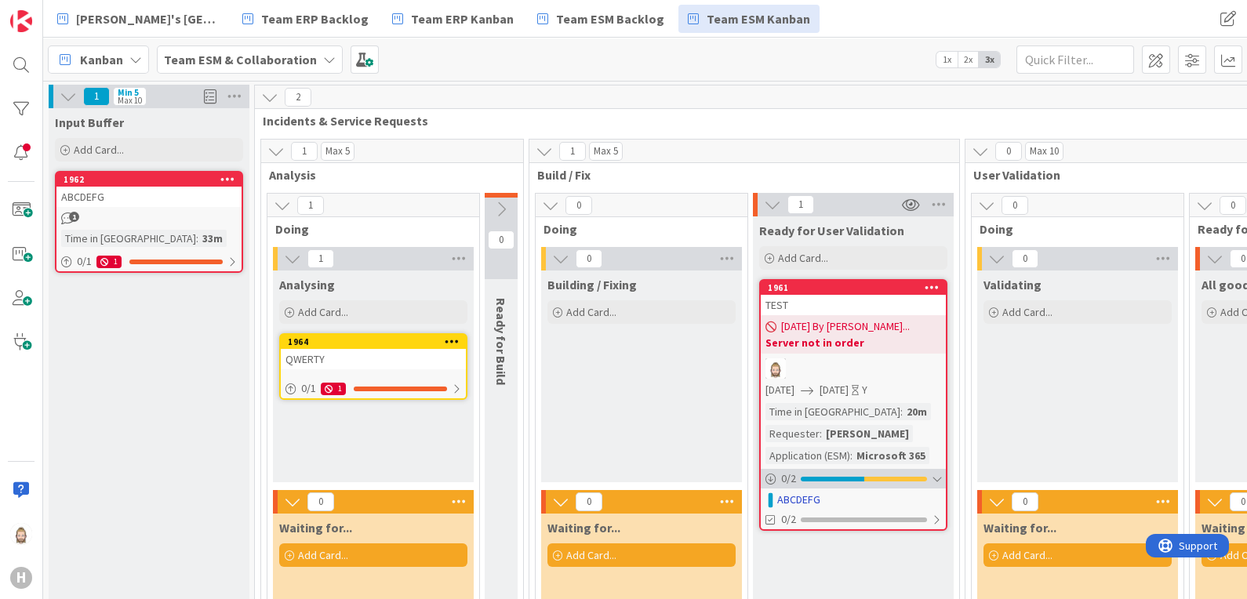
click at [907, 474] on div "0 / 2" at bounding box center [853, 479] width 185 height 20
click at [926, 479] on div "0 / 2" at bounding box center [853, 479] width 185 height 20
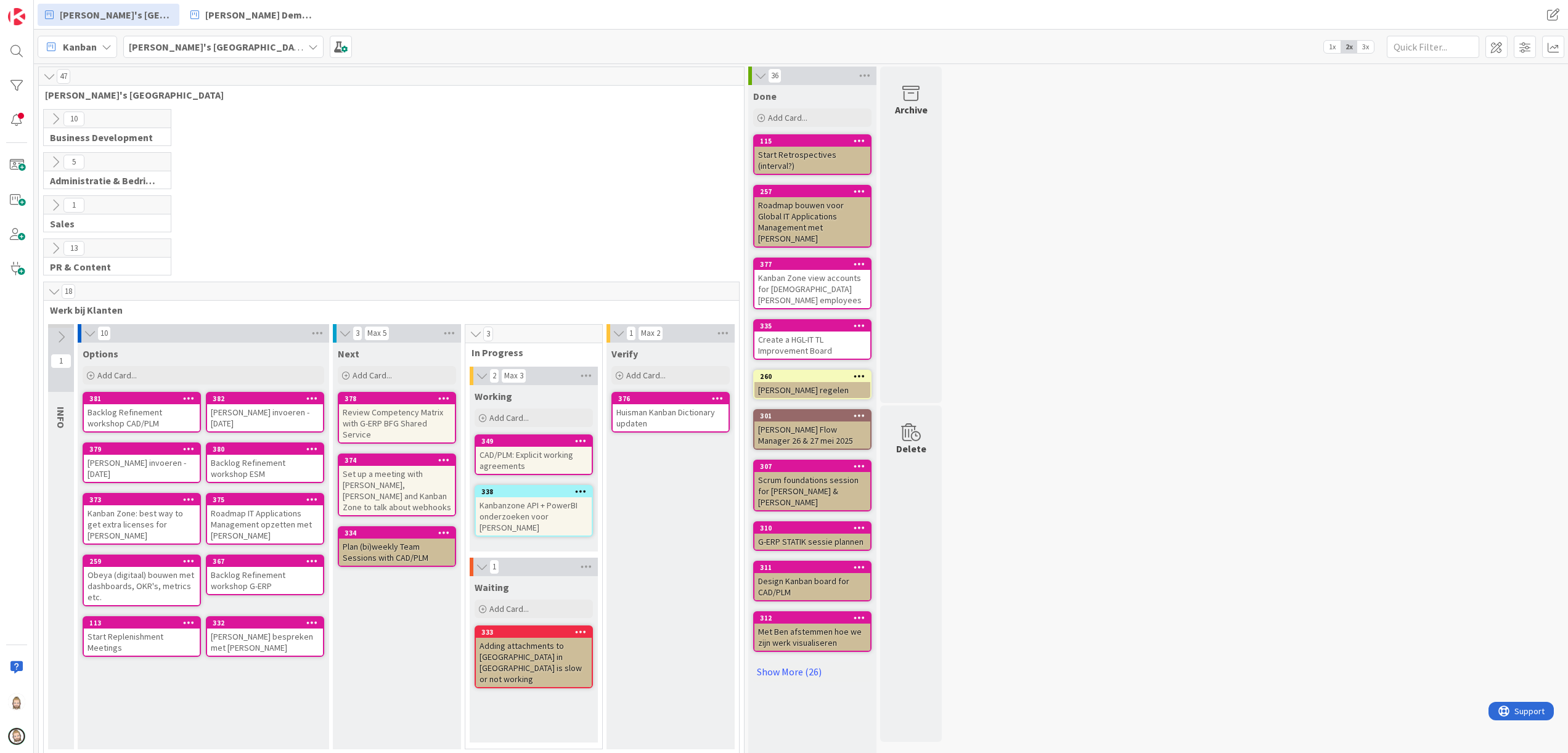
click at [211, 42] on b "[PERSON_NAME]'s [GEOGRAPHIC_DATA]" at bounding box center [218, 47] width 178 height 13
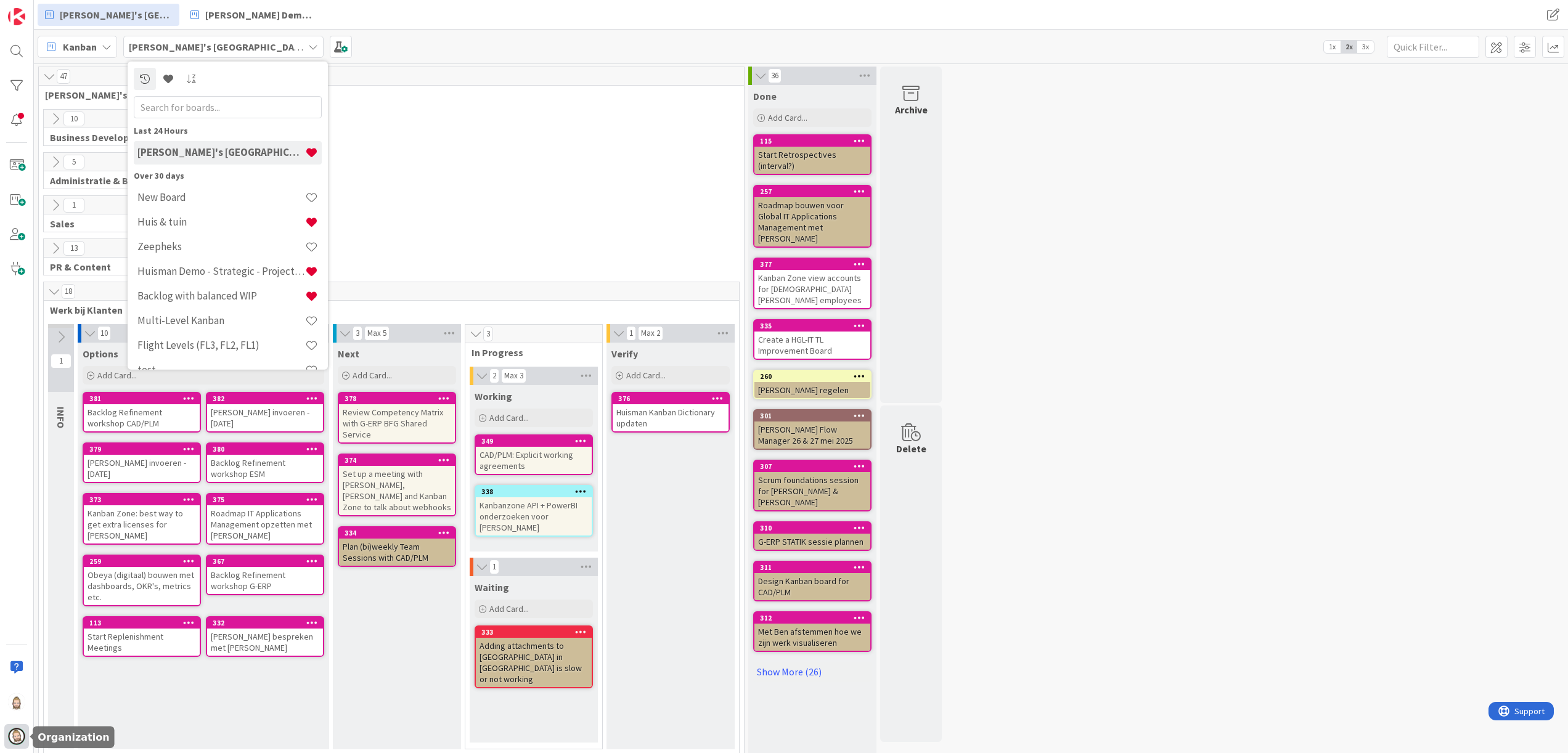
click at [9, 730] on div at bounding box center [16, 736] width 24 height 24
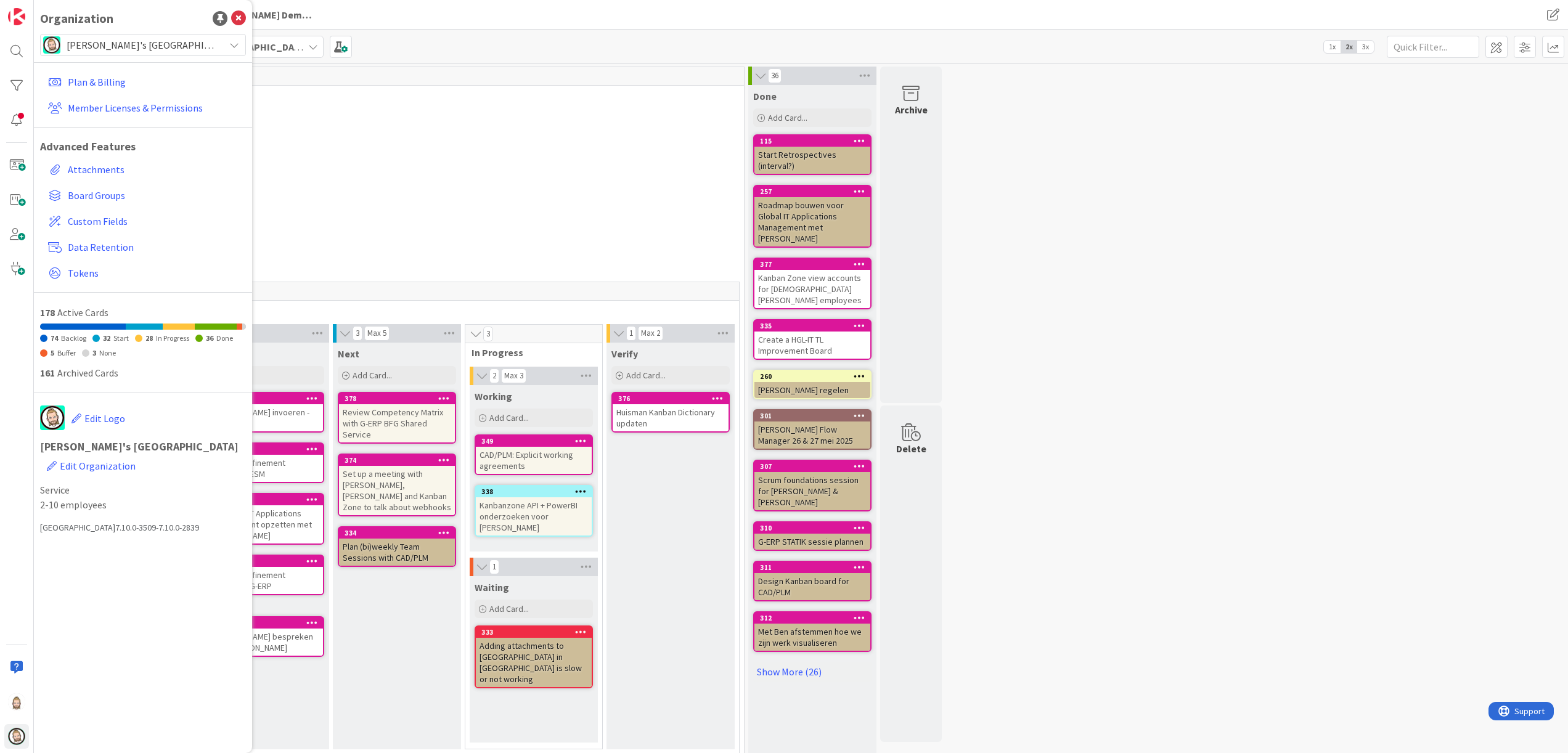
click at [156, 45] on span "[PERSON_NAME]'s [GEOGRAPHIC_DATA]" at bounding box center [142, 45] width 152 height 17
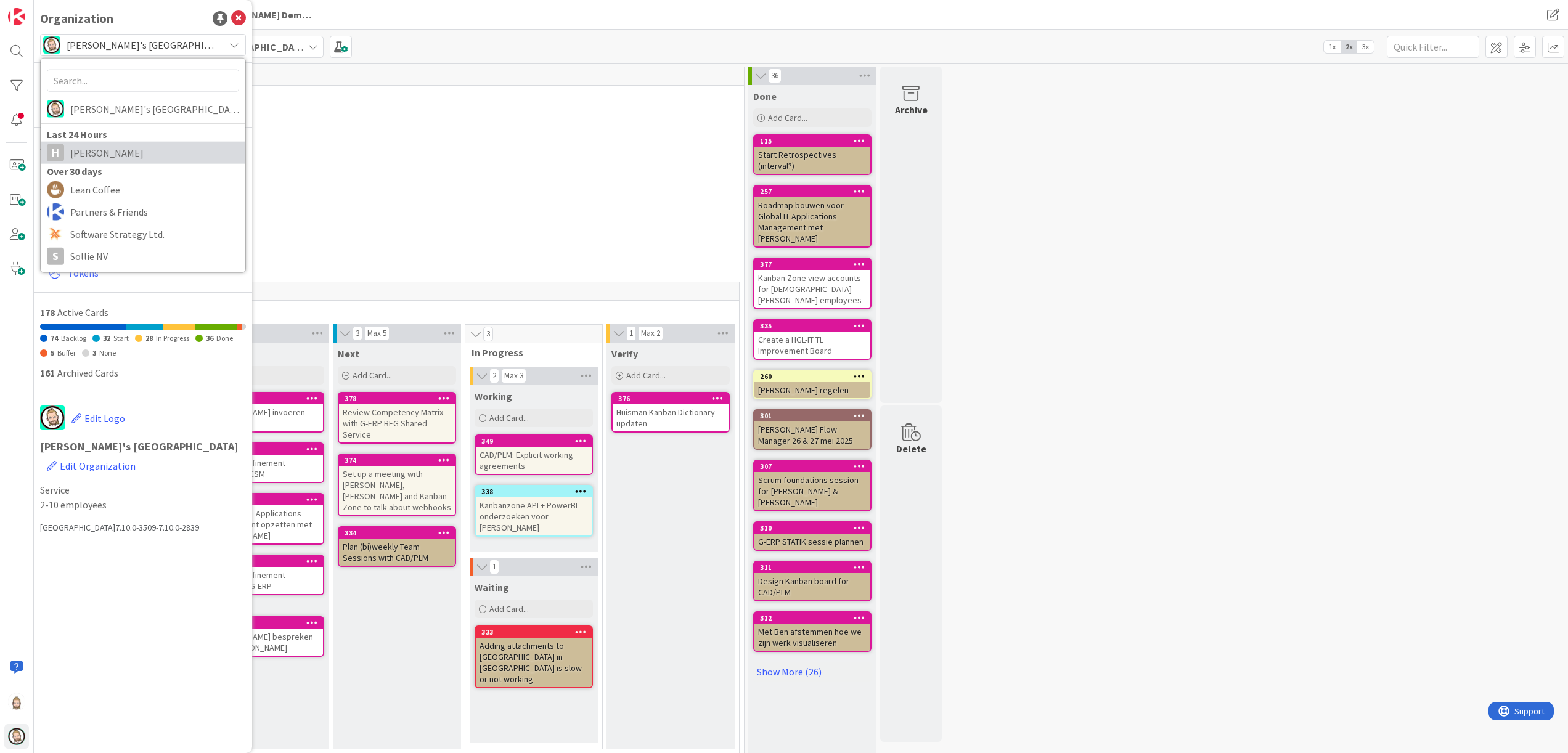
click at [138, 149] on span "Huisman" at bounding box center [154, 153] width 169 height 19
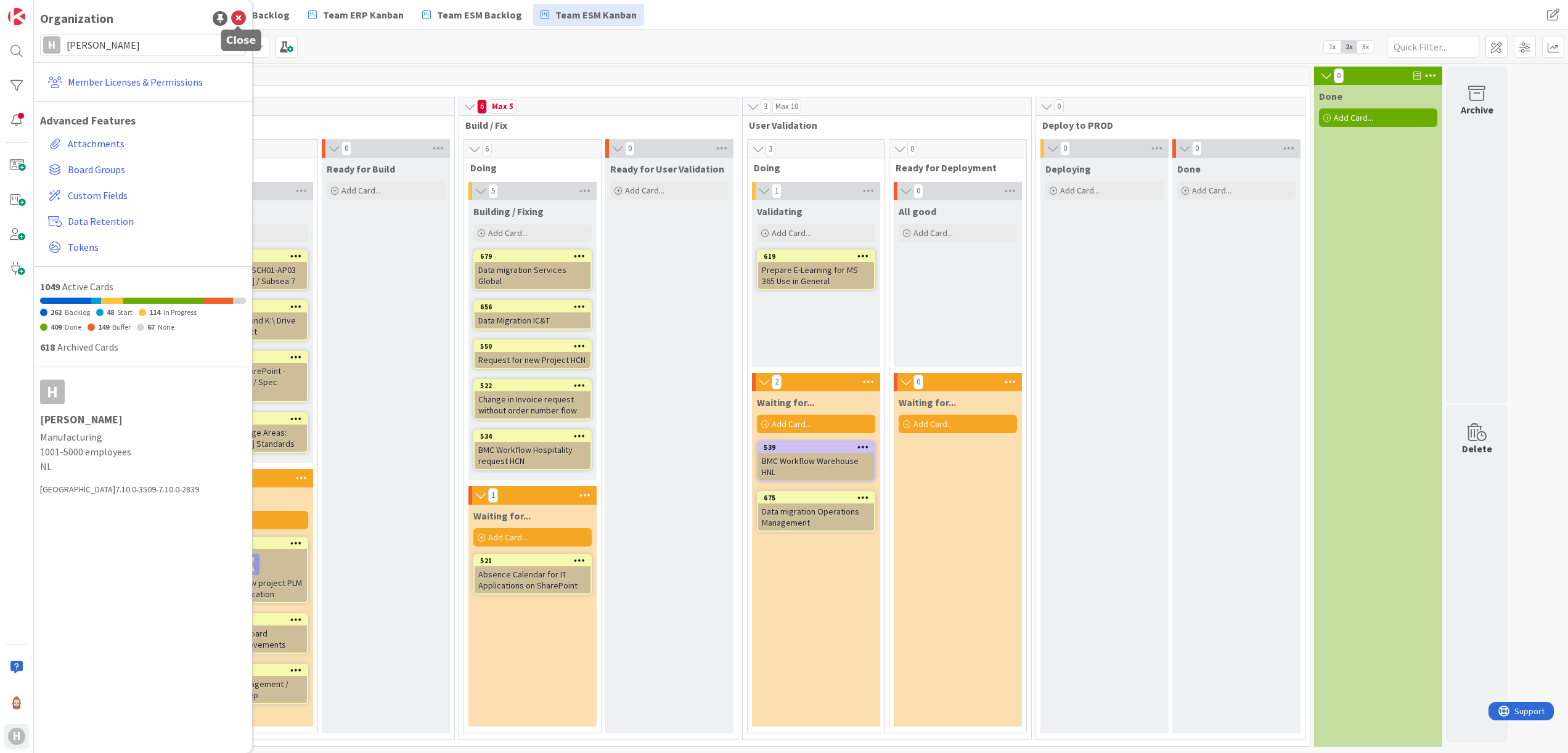
click at [245, 19] on icon at bounding box center [238, 18] width 15 height 15
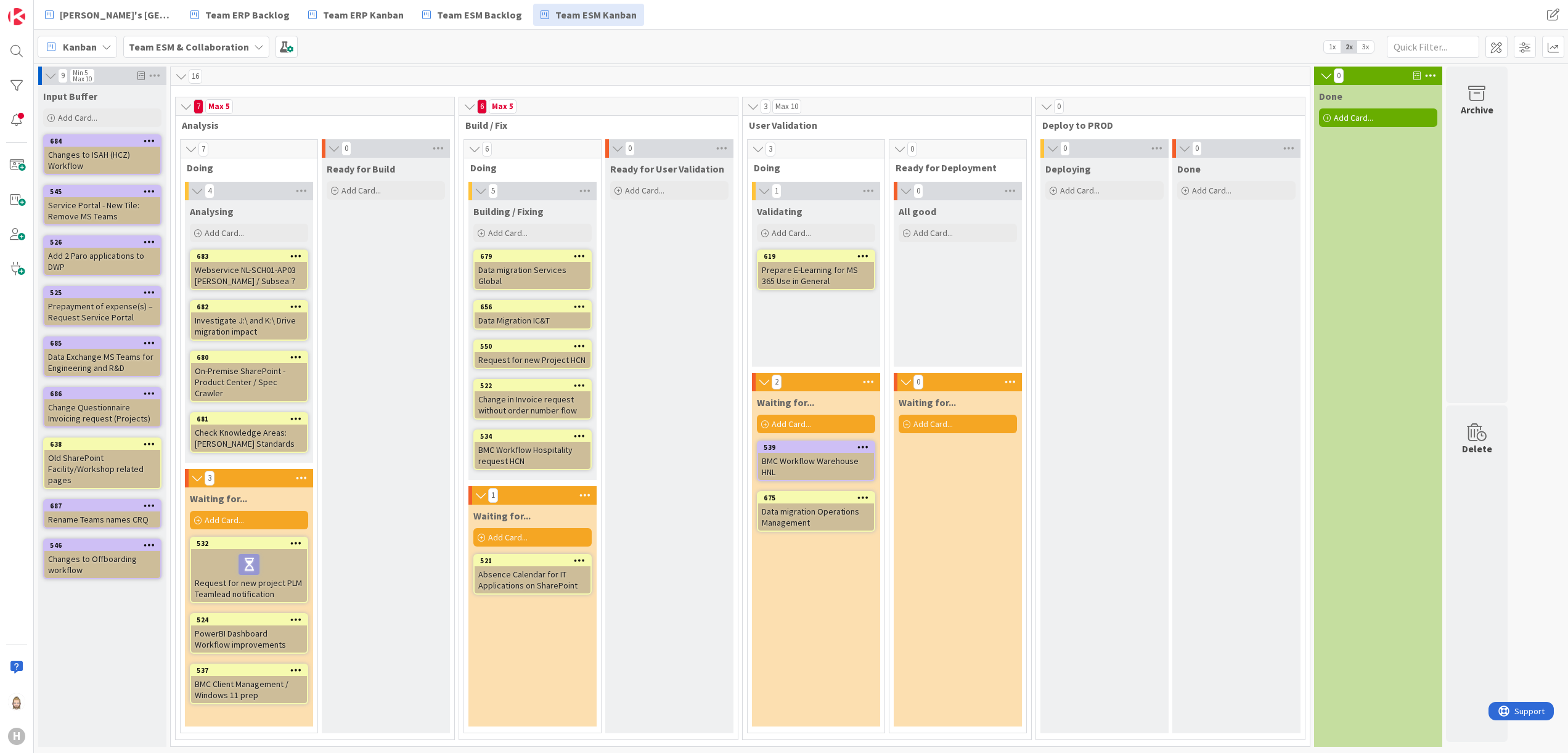
click at [299, 469] on icon at bounding box center [301, 479] width 16 height 19
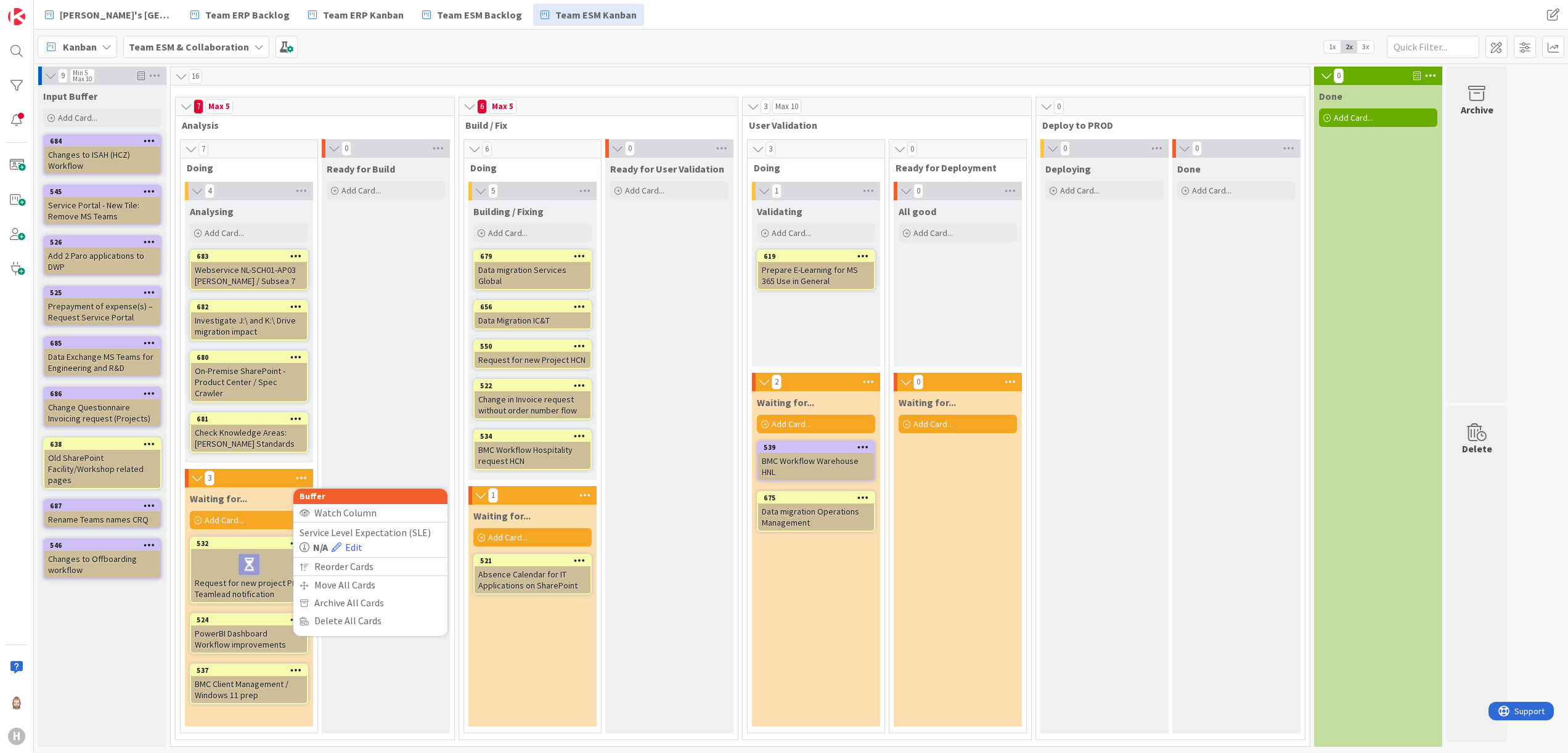
click at [353, 400] on div "Ready for Build Add Card..." at bounding box center [385, 446] width 128 height 576
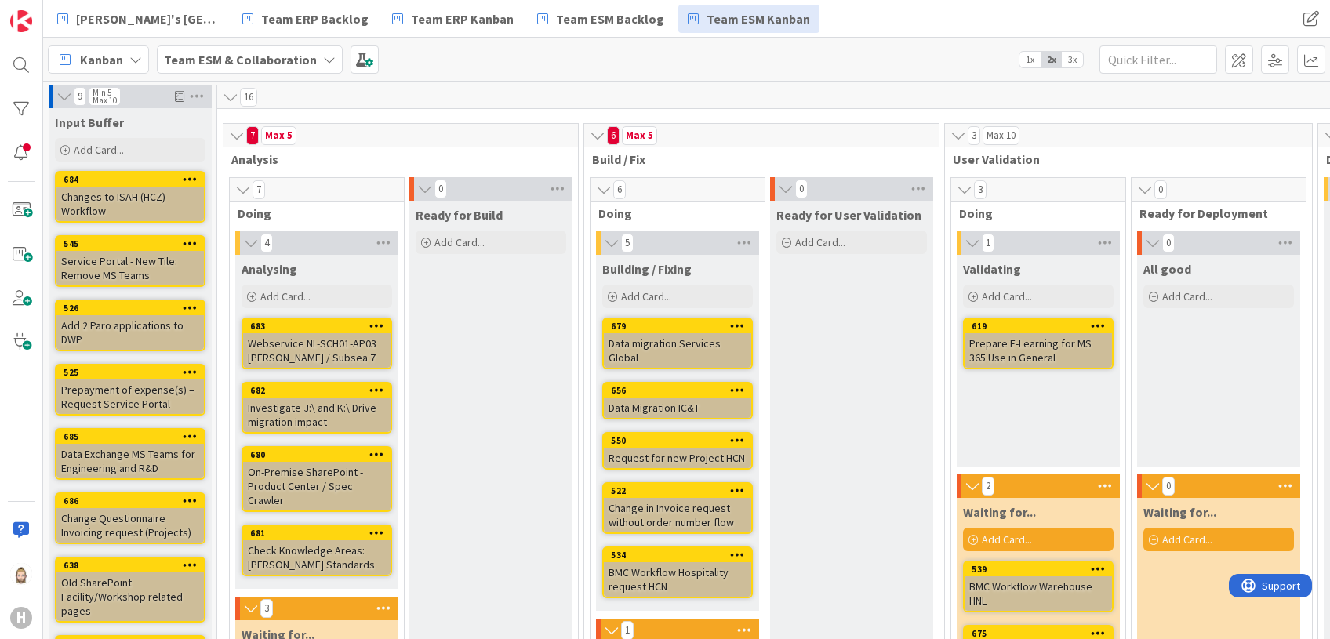
click at [237, 52] on b "Team ESM & Collaboration" at bounding box center [240, 60] width 153 height 16
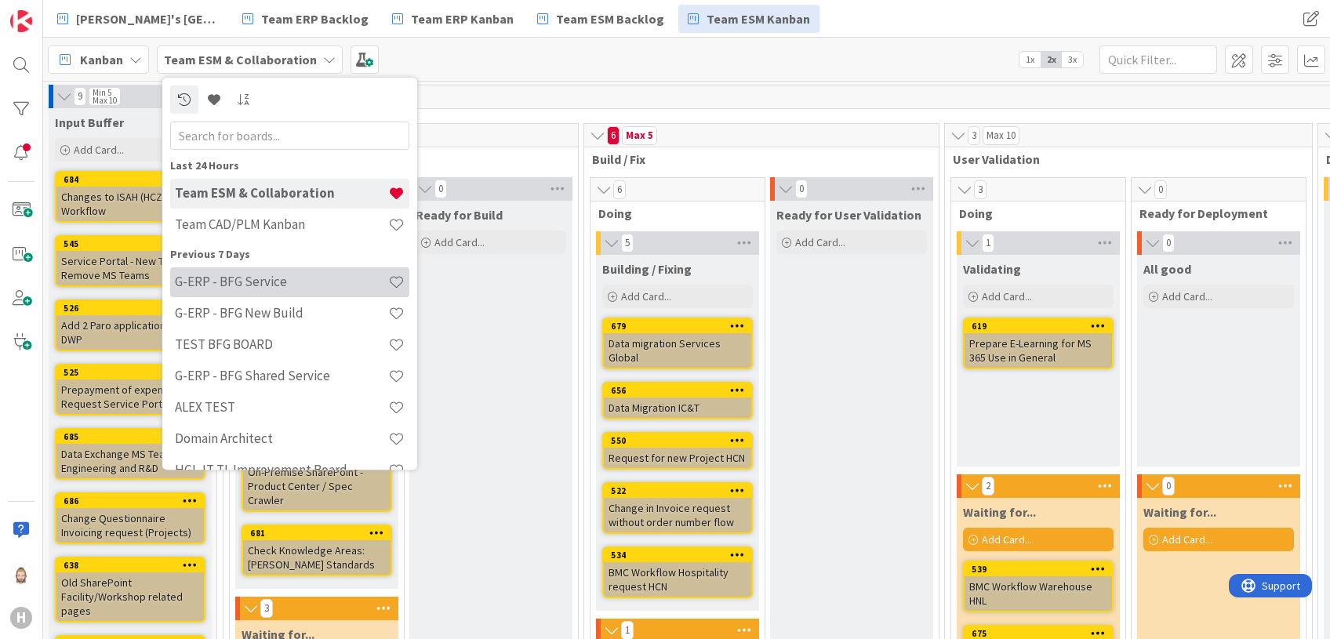
click at [267, 278] on h4 "G-ERP - BFG Service" at bounding box center [281, 283] width 213 height 16
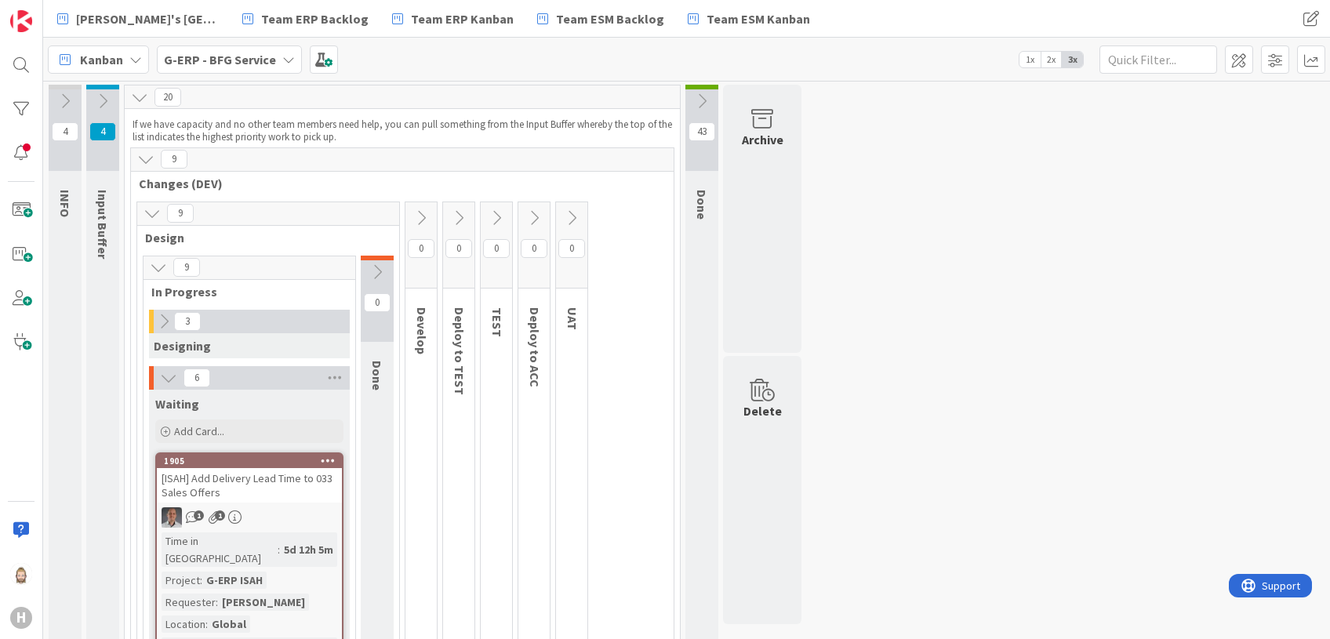
click at [67, 99] on icon at bounding box center [64, 101] width 17 height 17
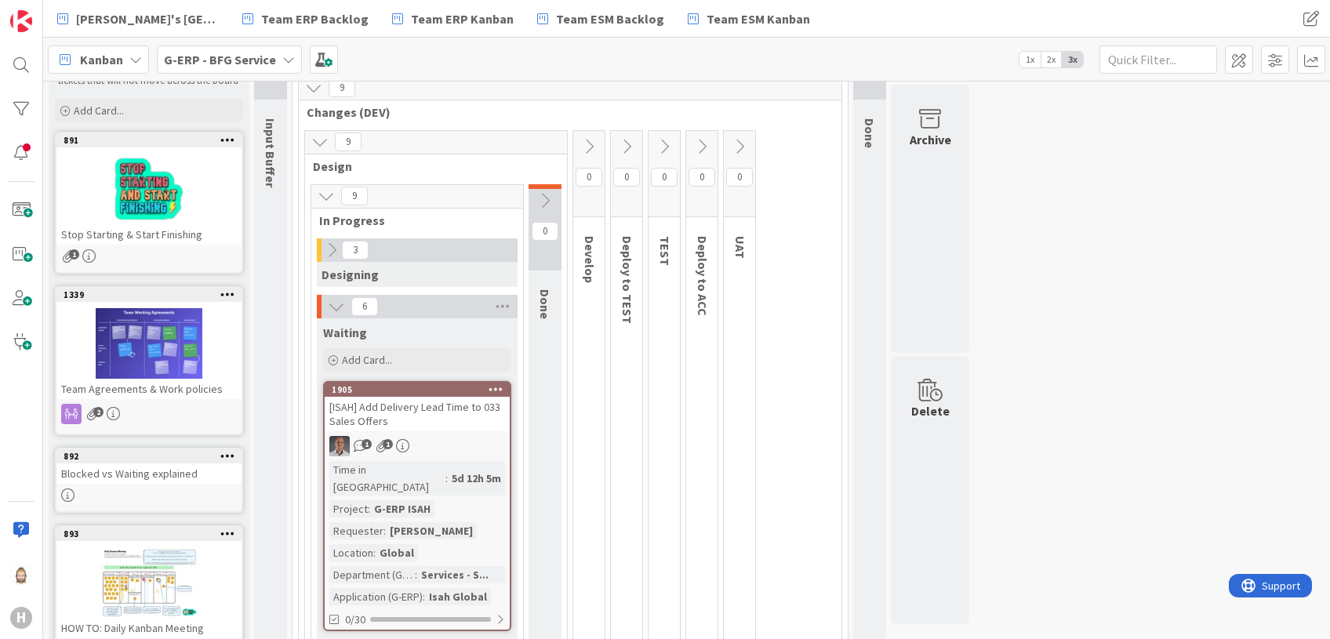
scroll to position [104, 0]
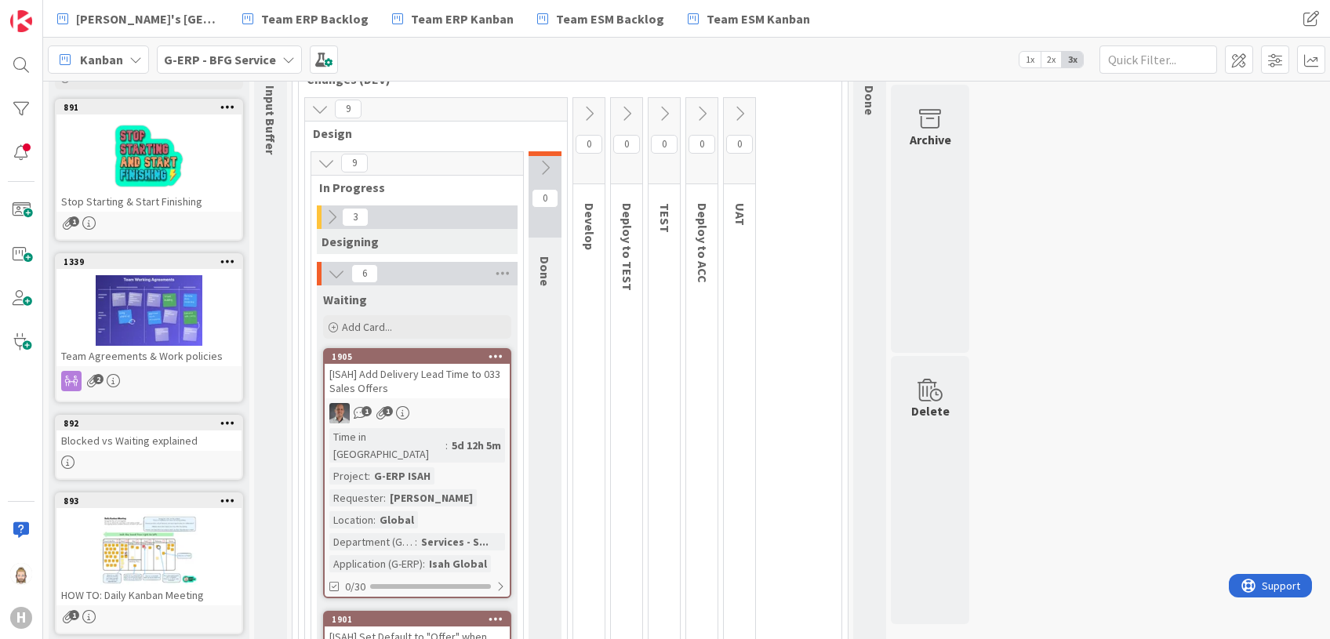
click at [547, 161] on icon at bounding box center [544, 167] width 17 height 17
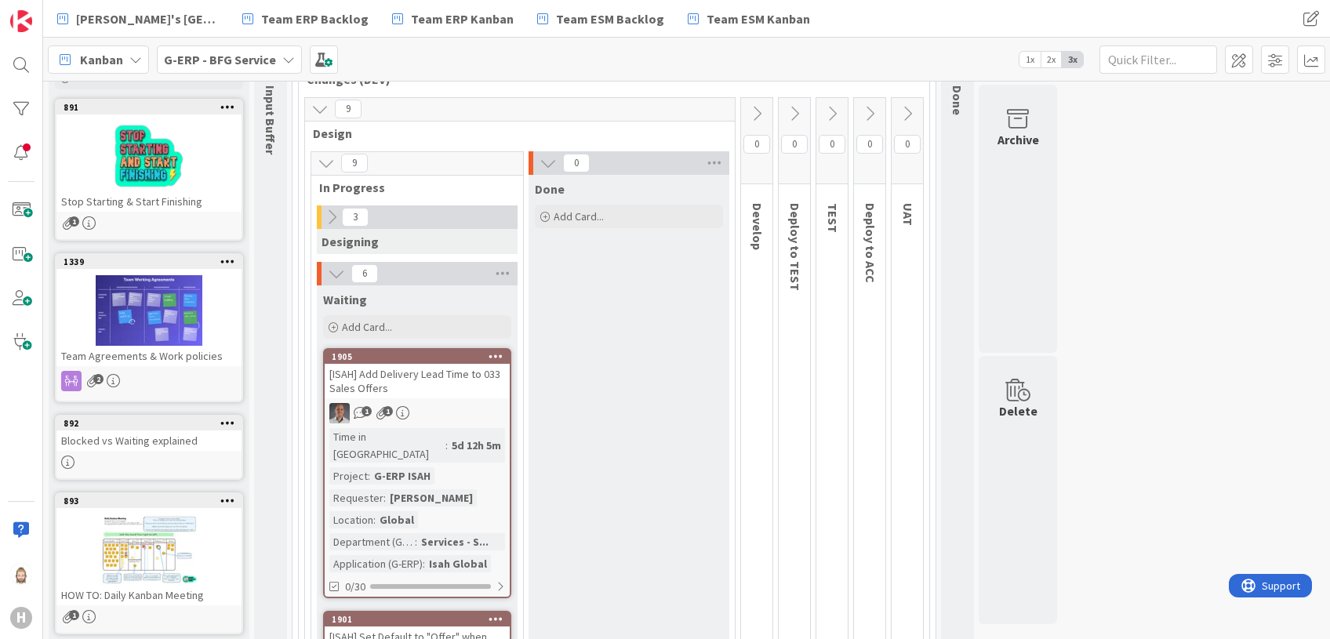
click at [765, 108] on icon at bounding box center [756, 113] width 17 height 17
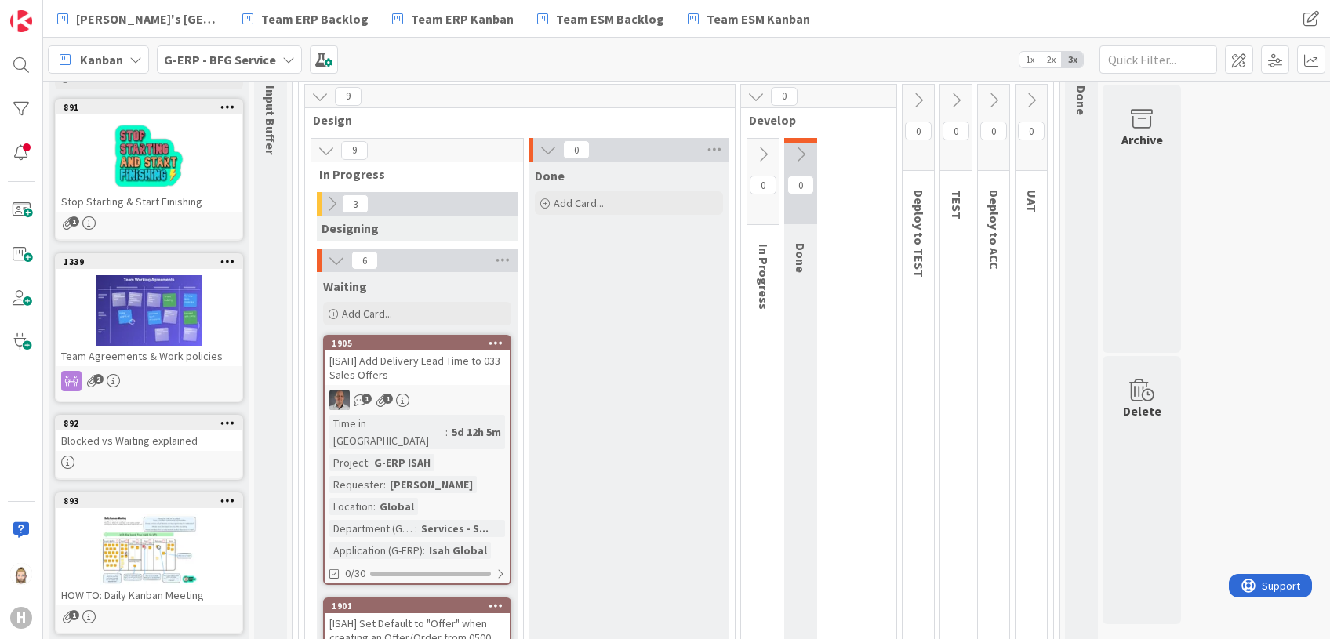
click at [333, 204] on icon at bounding box center [331, 203] width 17 height 17
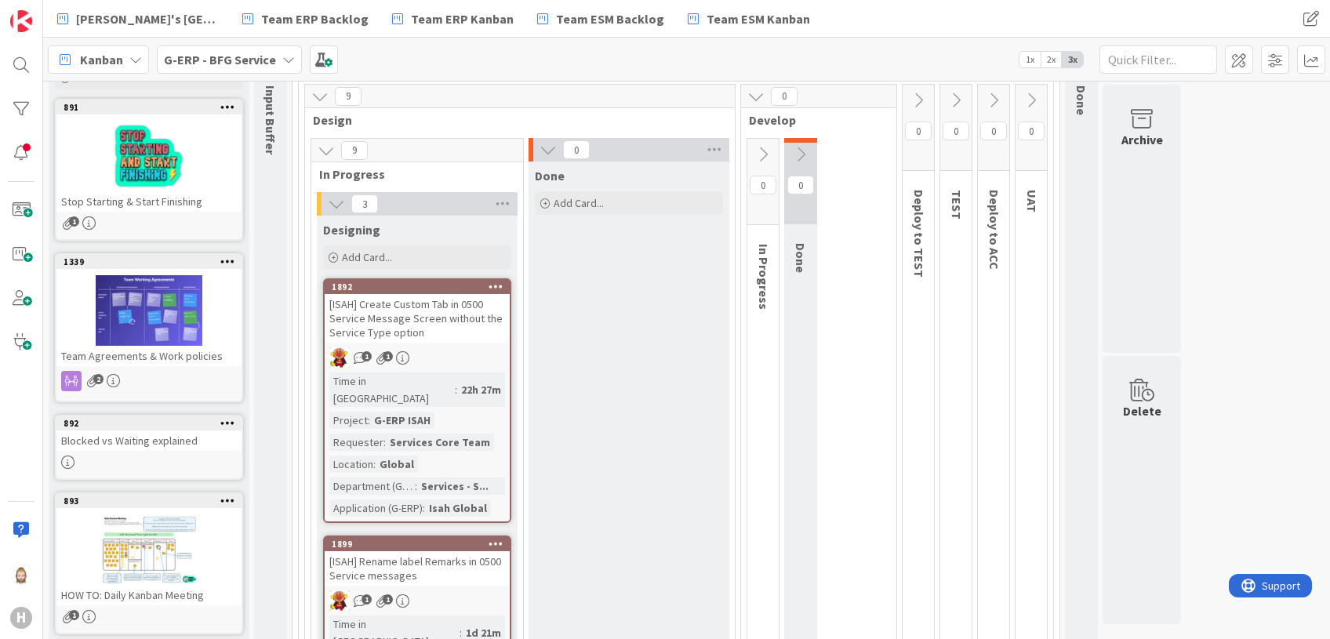
click at [769, 151] on icon at bounding box center [762, 154] width 17 height 17
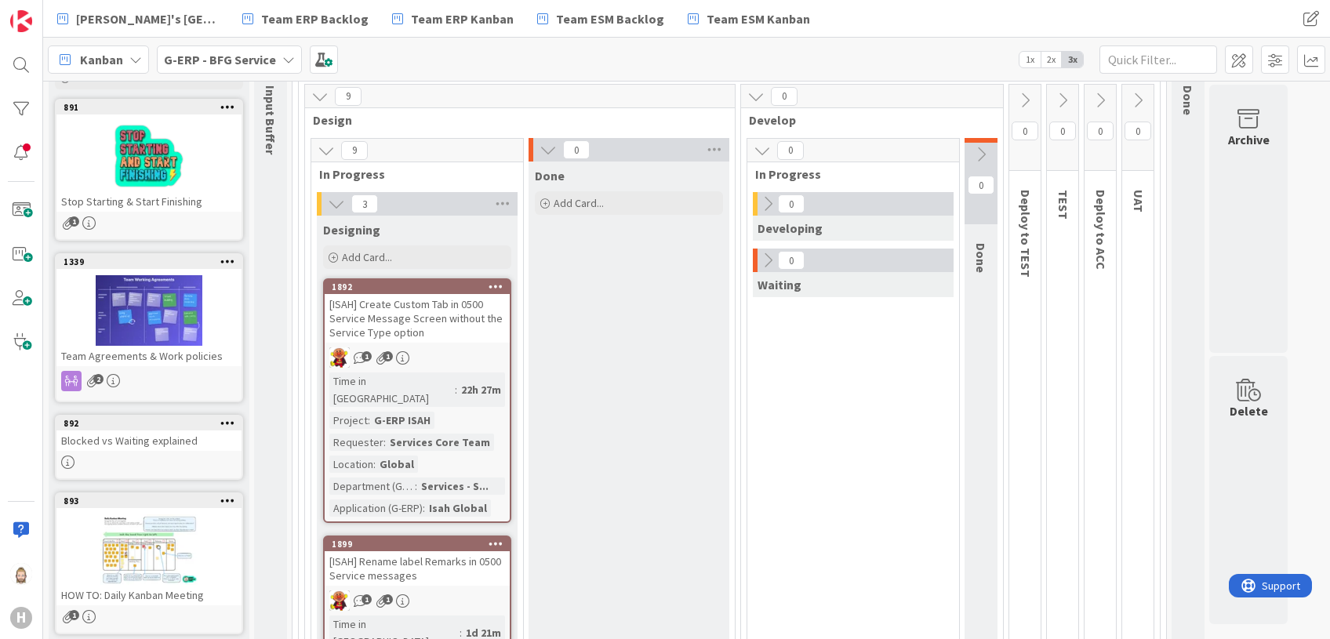
click at [769, 200] on icon at bounding box center [767, 203] width 17 height 17
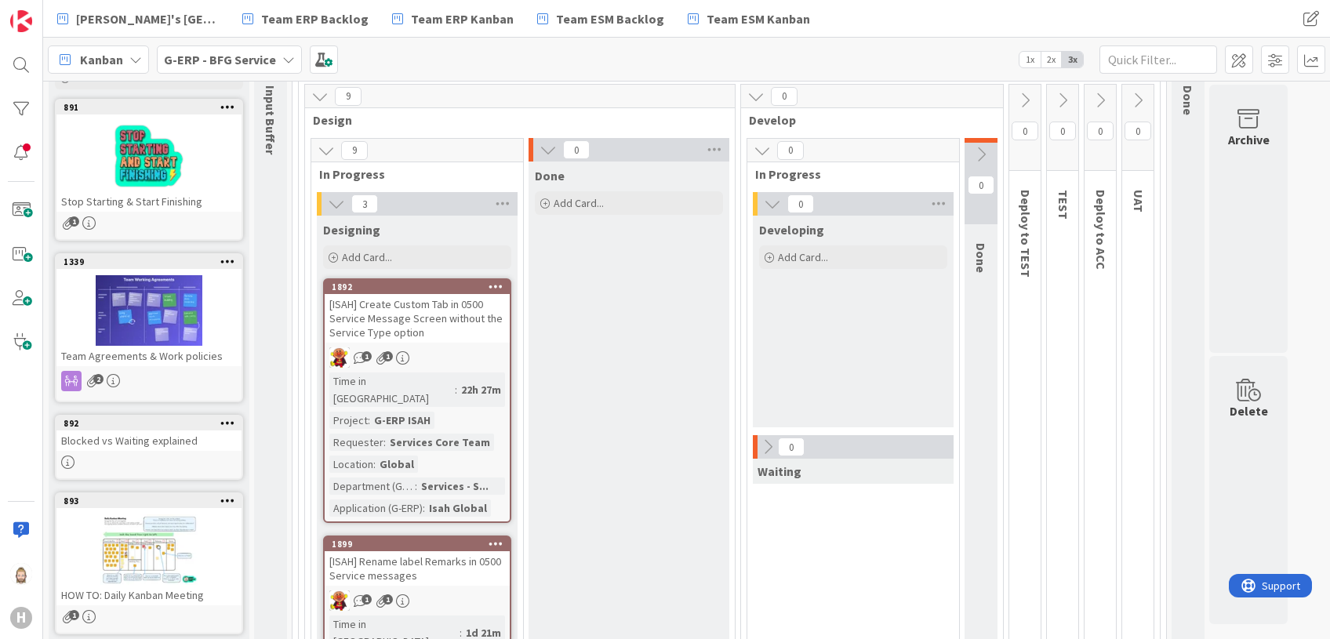
click at [1022, 99] on icon at bounding box center [1024, 100] width 17 height 17
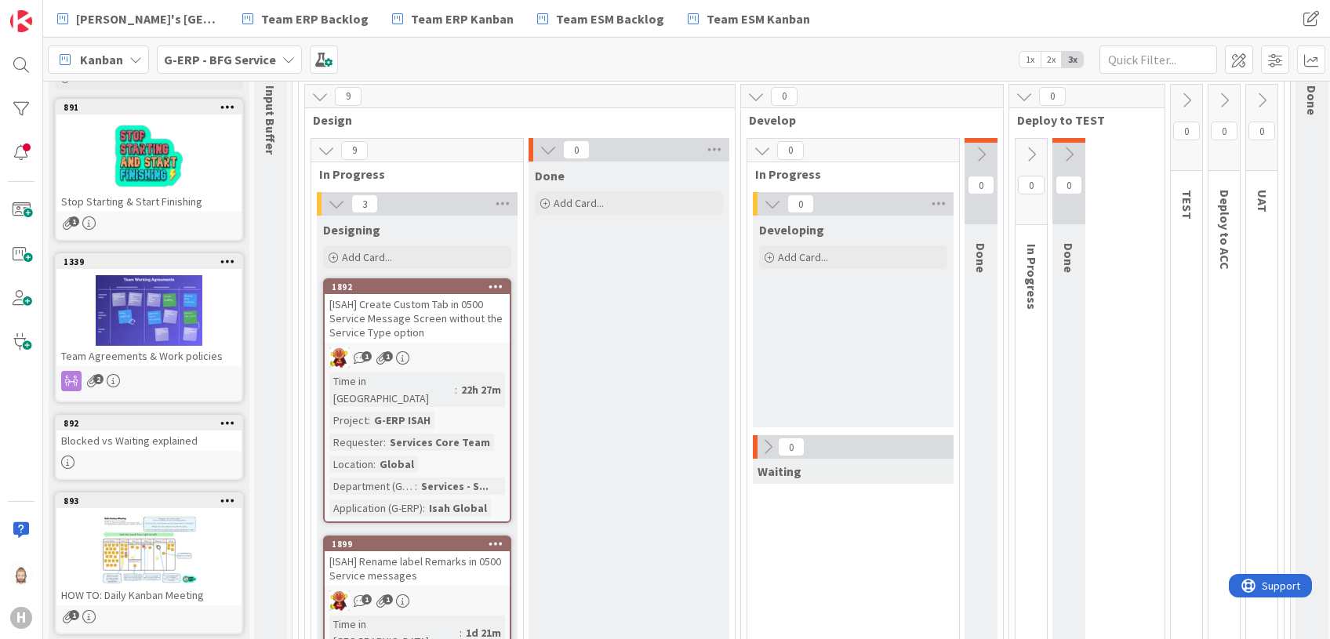
click at [1031, 151] on icon at bounding box center [1031, 154] width 17 height 17
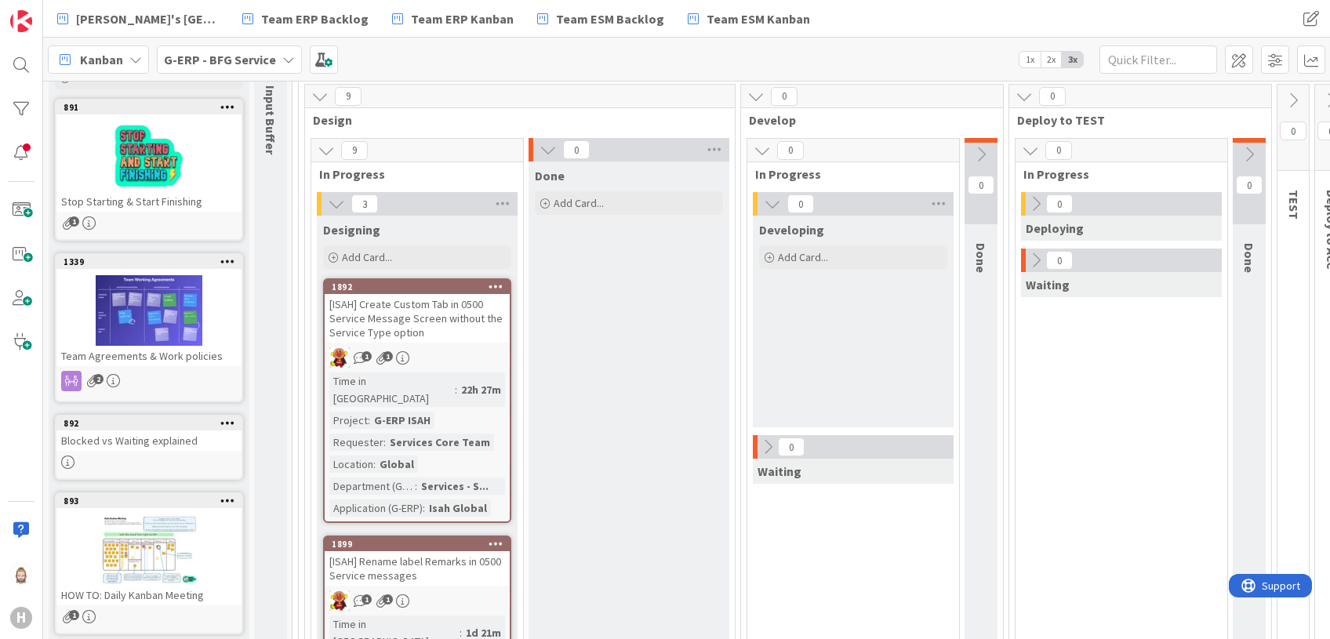
click at [1032, 200] on icon at bounding box center [1035, 203] width 17 height 17
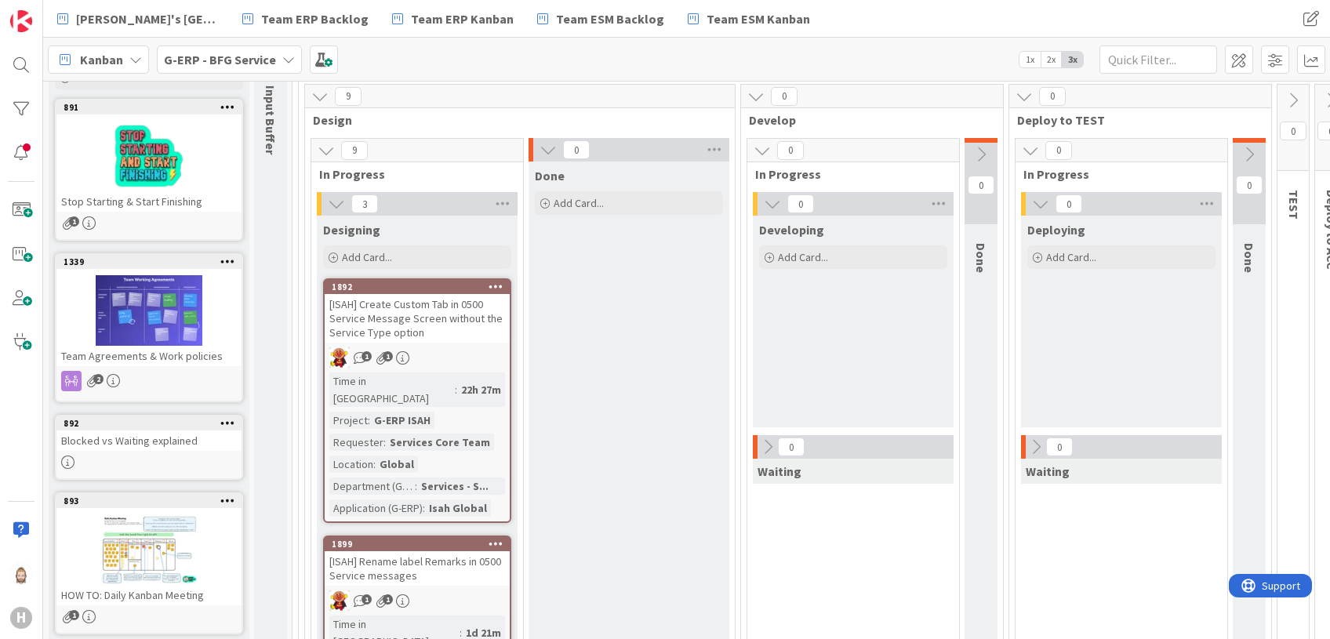
click at [267, 52] on b "G-ERP - BFG Service" at bounding box center [220, 60] width 112 height 16
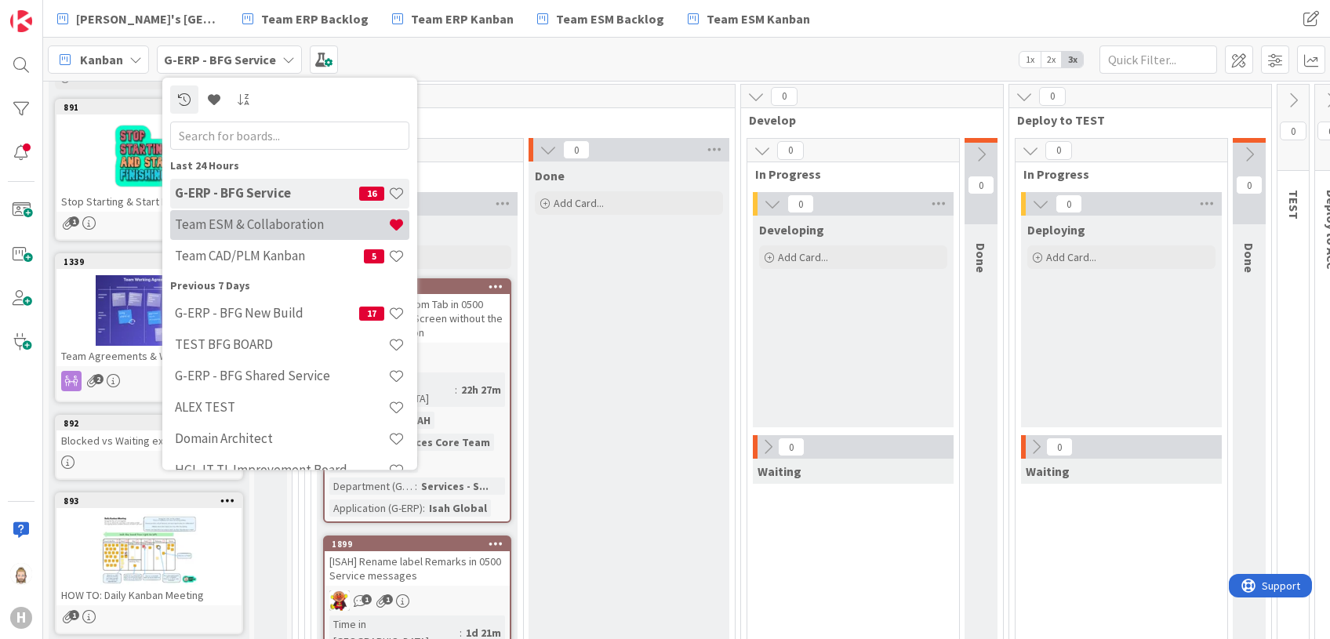
click at [266, 227] on h4 "Team ESM & Collaboration" at bounding box center [281, 225] width 213 height 16
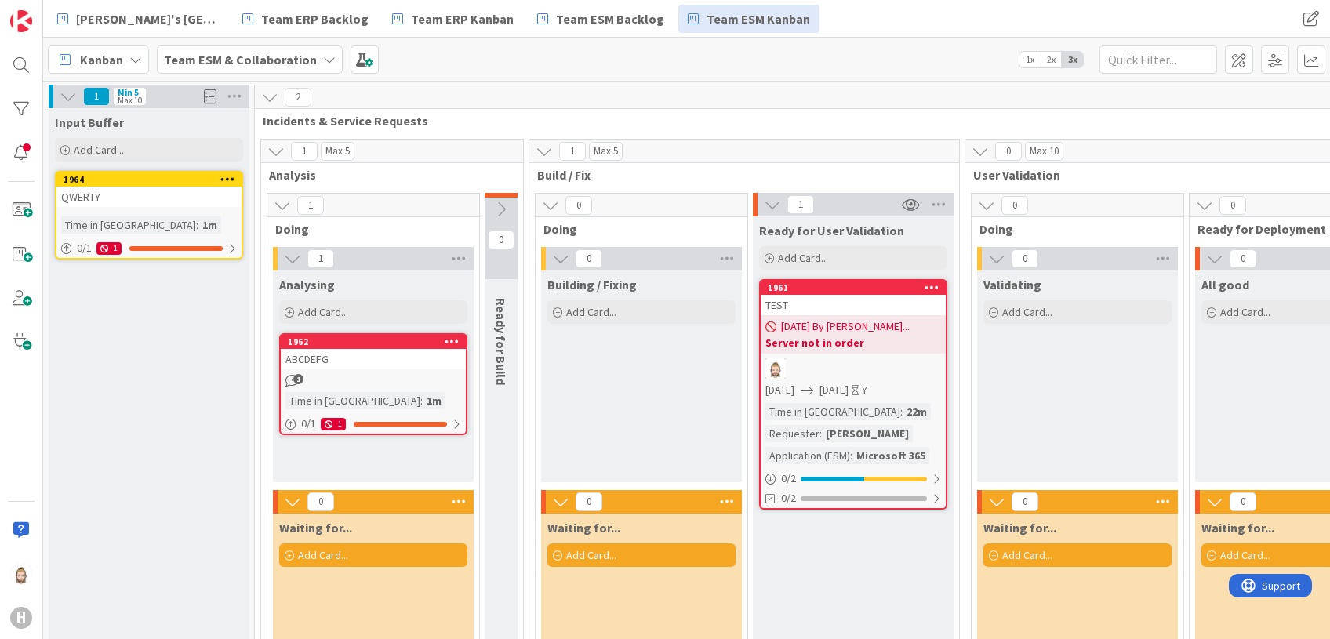
click at [299, 174] on span "Analysis" at bounding box center [386, 175] width 235 height 16
click at [506, 207] on icon at bounding box center [501, 209] width 17 height 17
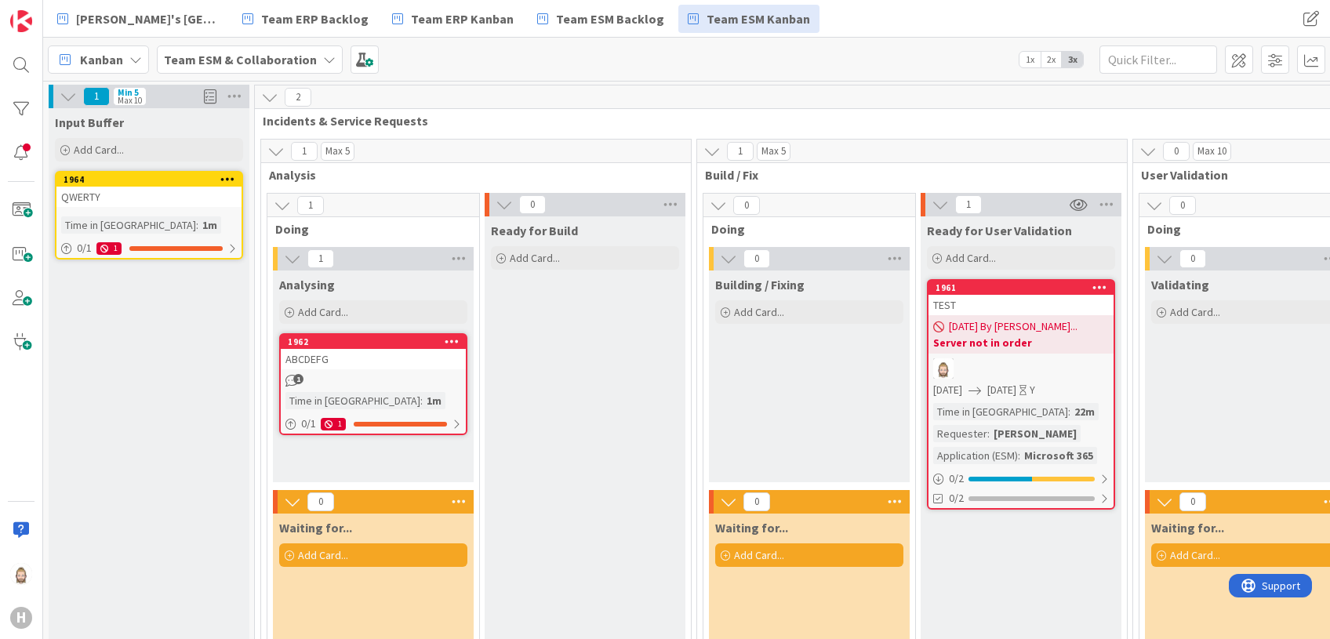
click at [347, 147] on div "Max 5" at bounding box center [337, 151] width 24 height 8
click at [708, 150] on icon at bounding box center [712, 151] width 17 height 17
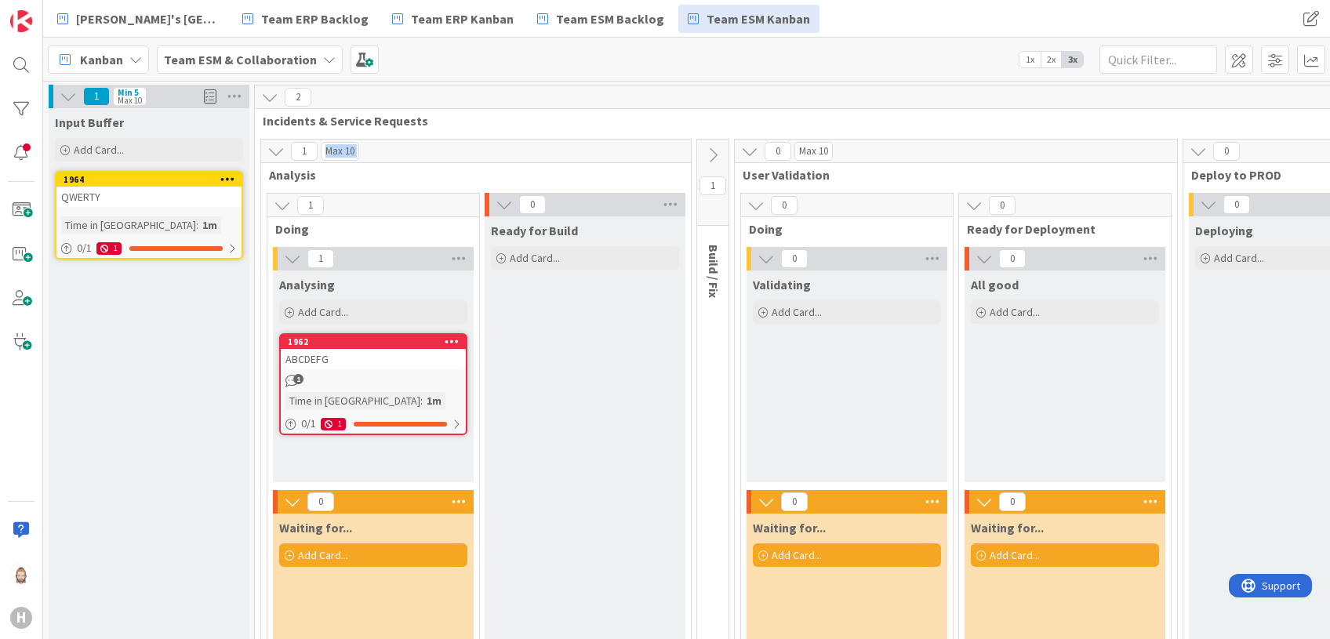
click at [708, 150] on icon at bounding box center [712, 155] width 17 height 17
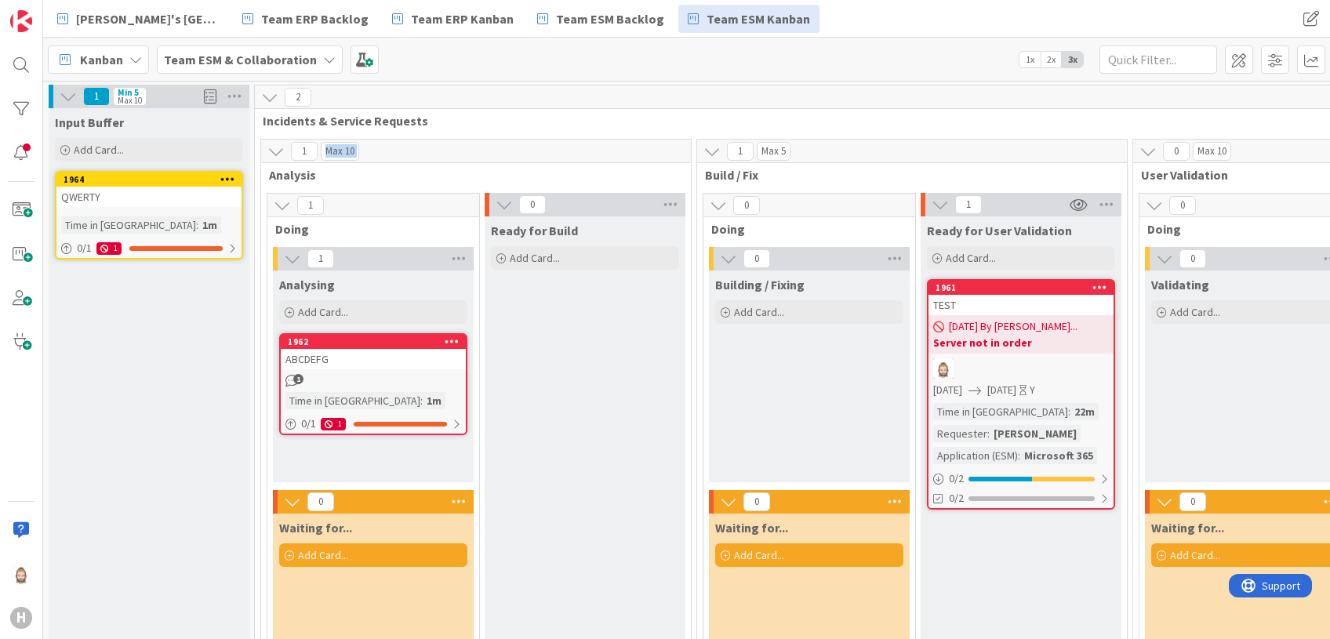
click at [708, 150] on icon at bounding box center [712, 151] width 17 height 17
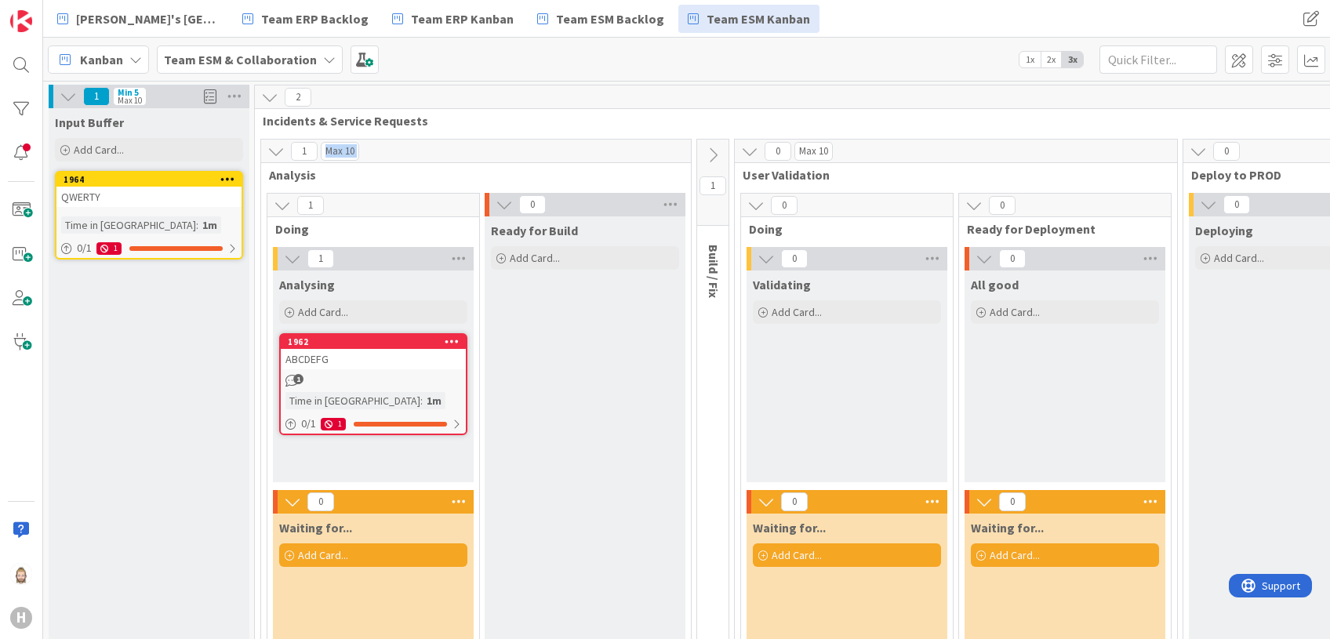
click at [747, 149] on icon at bounding box center [749, 151] width 17 height 17
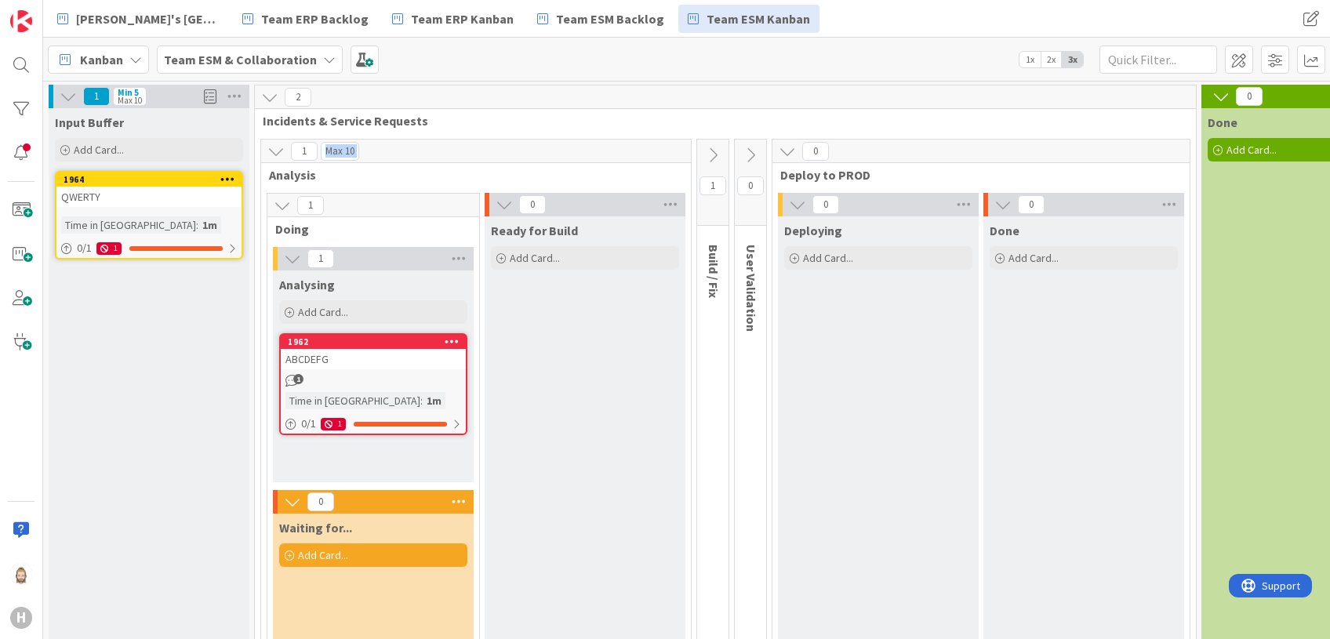
click at [784, 151] on icon at bounding box center [787, 151] width 17 height 17
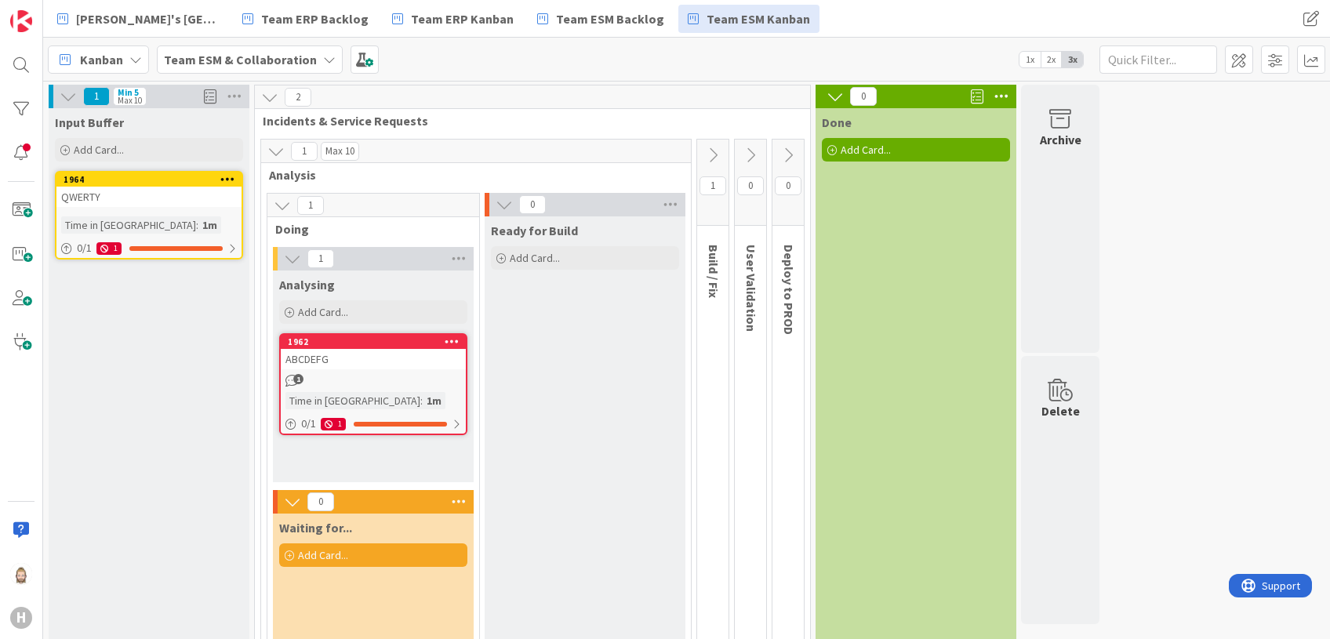
click at [337, 183] on div "1 Max 10 Analysis" at bounding box center [476, 162] width 430 height 45
click at [276, 151] on icon at bounding box center [275, 151] width 17 height 17
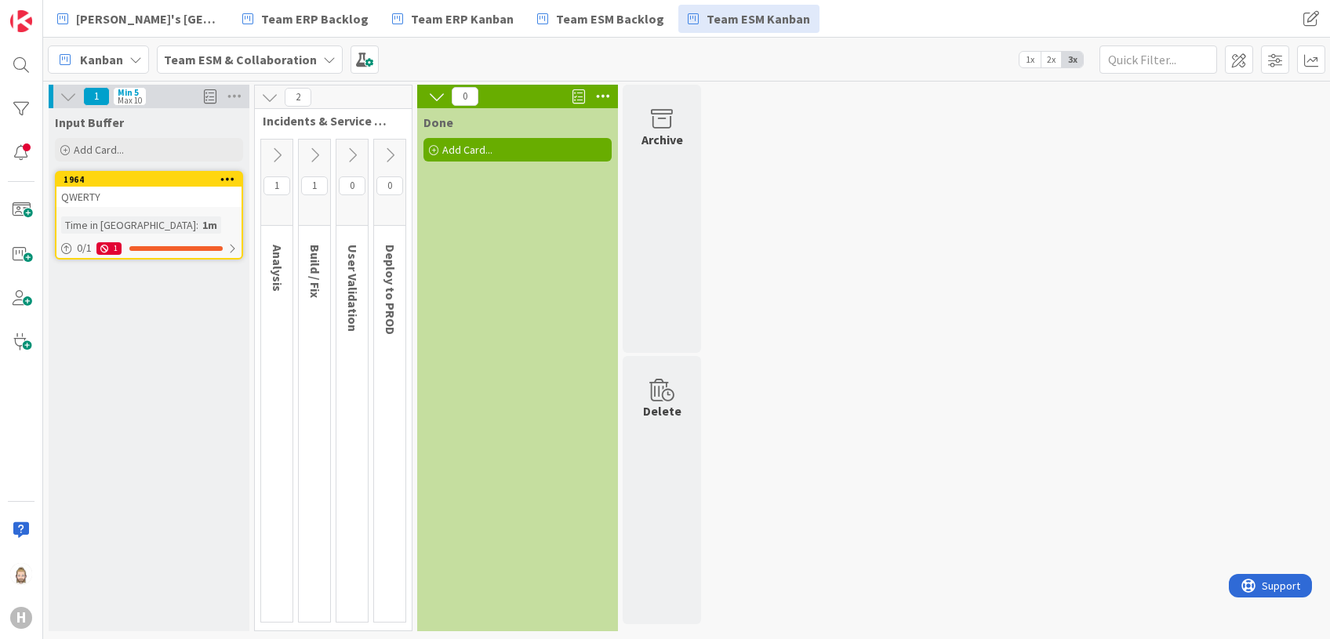
click at [276, 151] on icon at bounding box center [276, 155] width 17 height 17
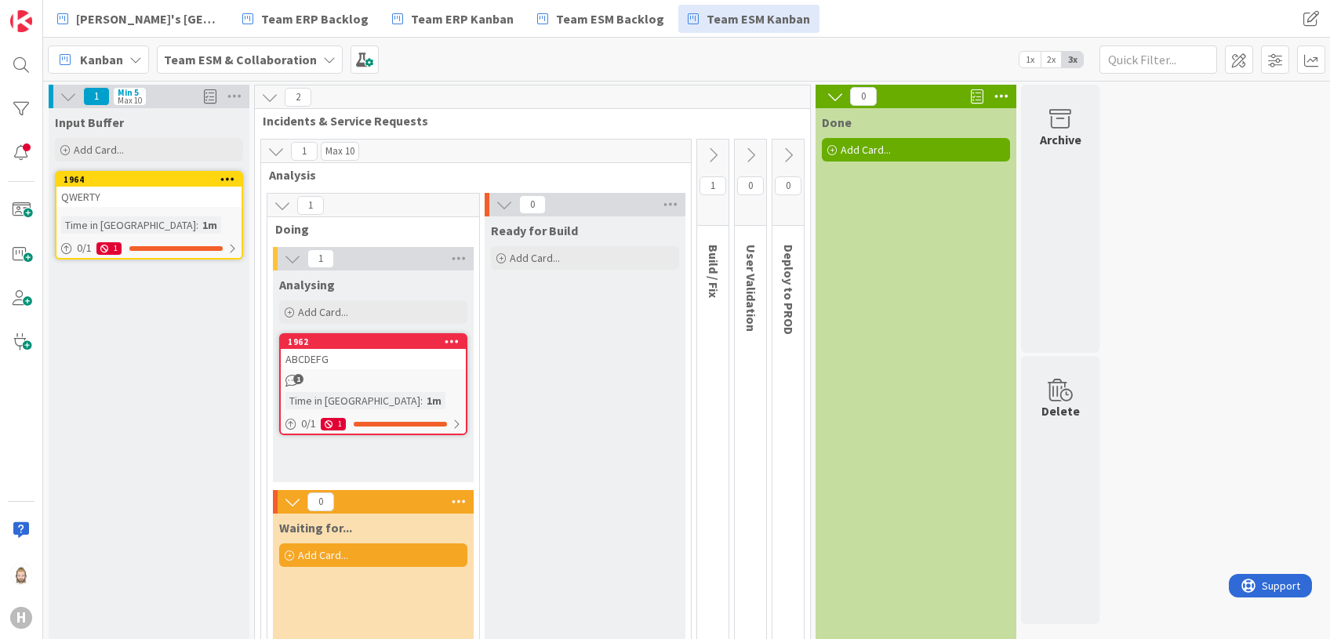
click at [273, 151] on icon at bounding box center [275, 151] width 17 height 17
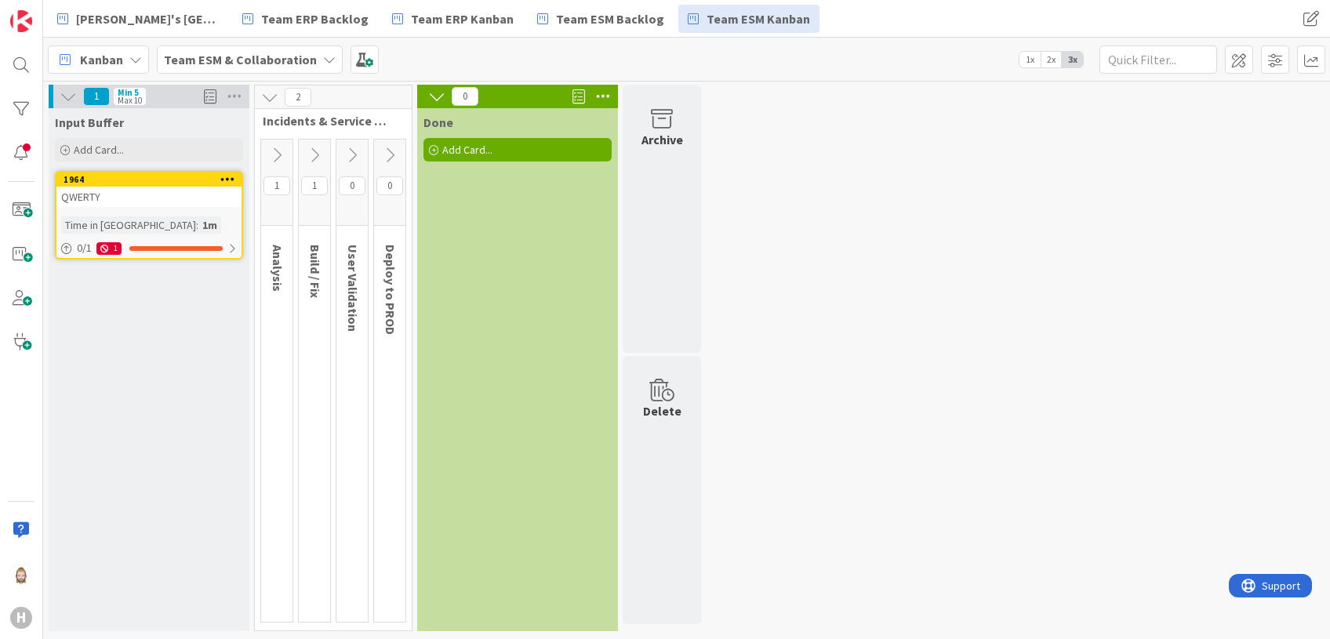
click at [273, 151] on icon at bounding box center [276, 155] width 17 height 17
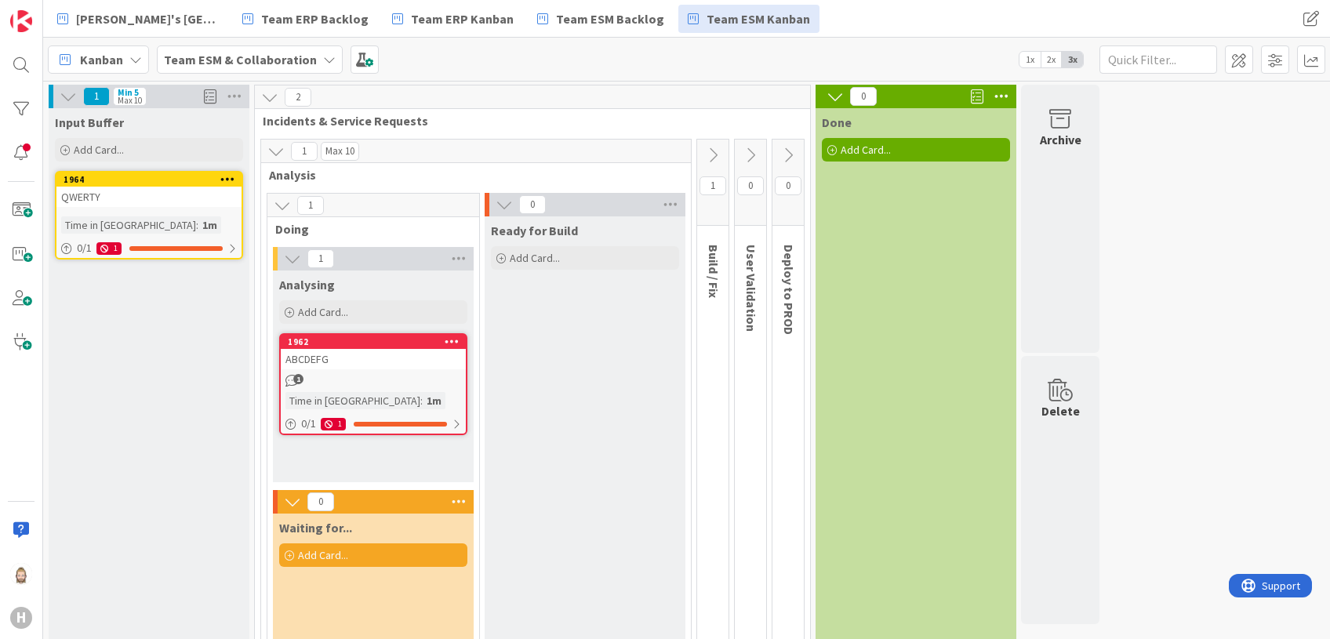
click at [281, 202] on icon at bounding box center [282, 205] width 17 height 17
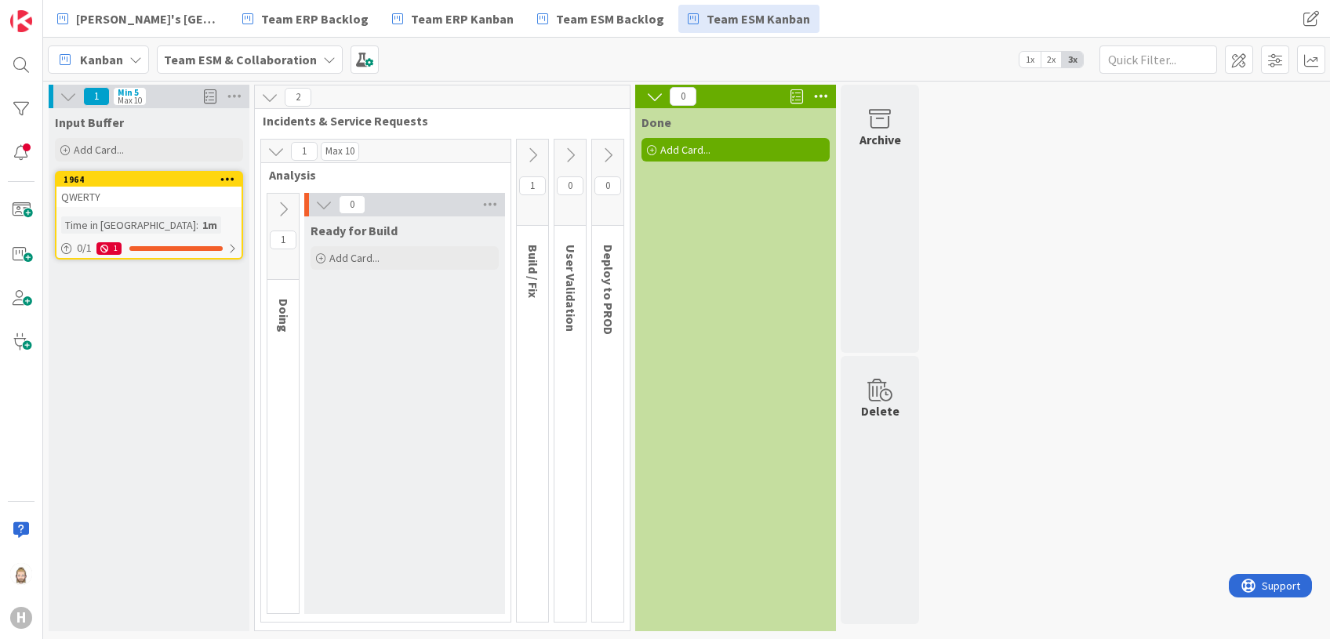
click at [317, 204] on icon at bounding box center [323, 204] width 17 height 17
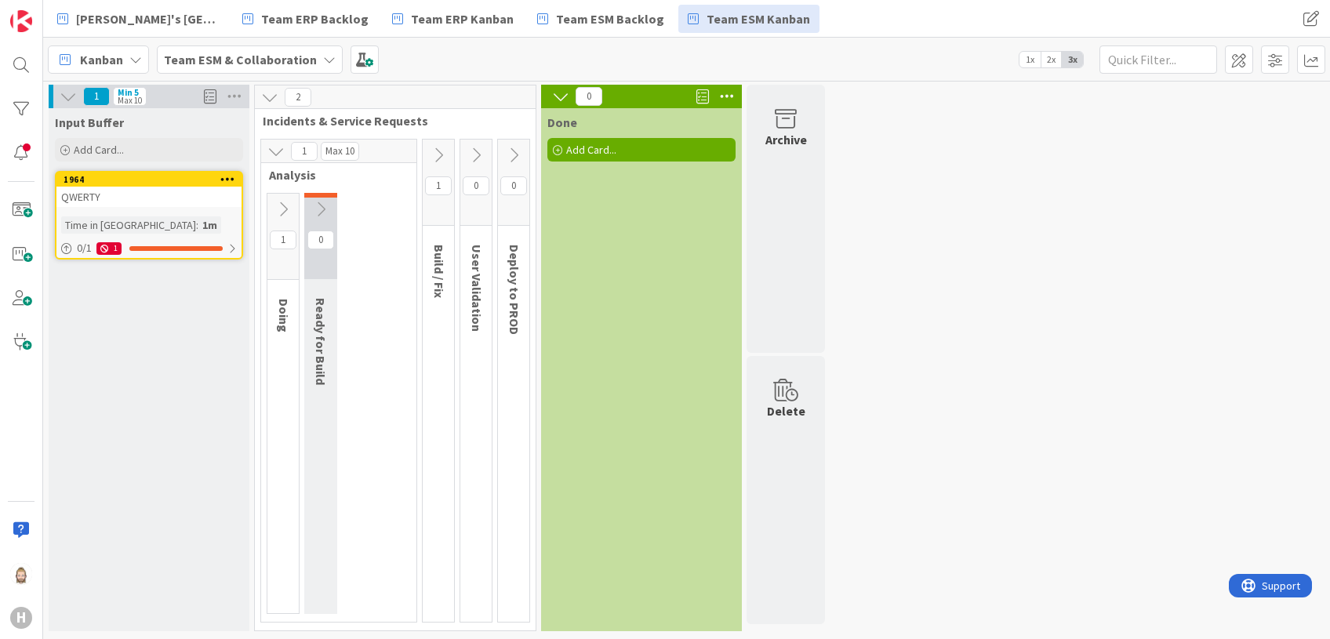
click at [270, 159] on button at bounding box center [276, 151] width 20 height 20
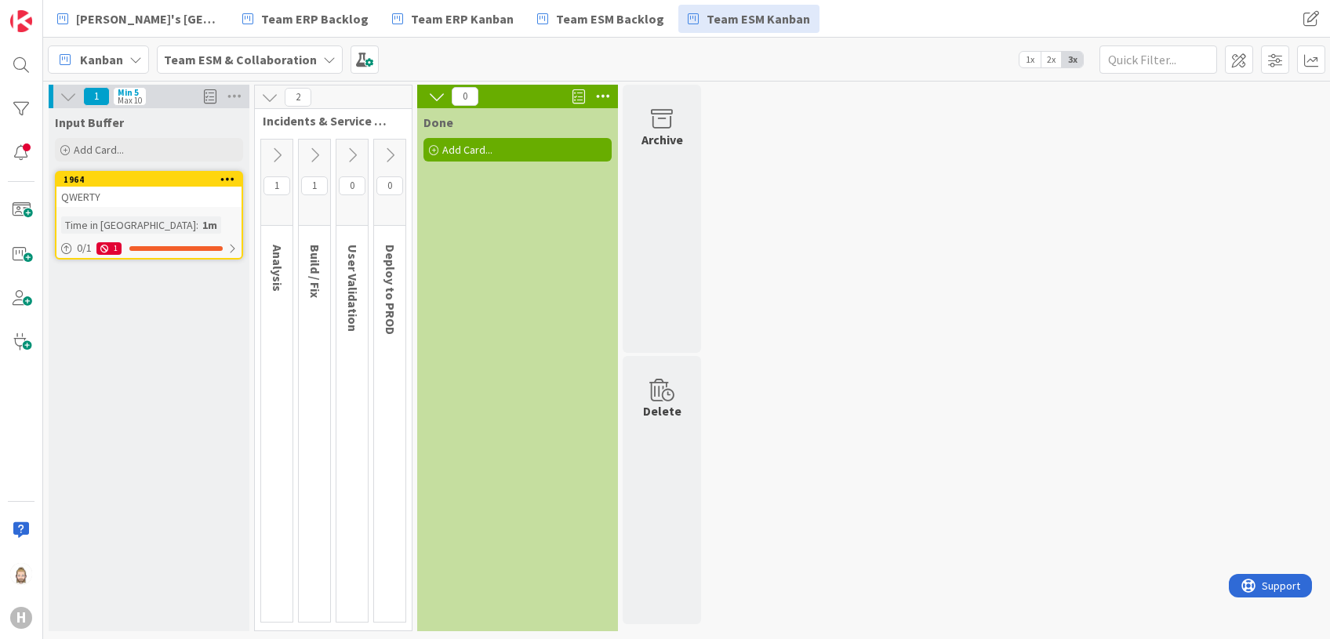
click at [309, 151] on icon at bounding box center [314, 155] width 17 height 17
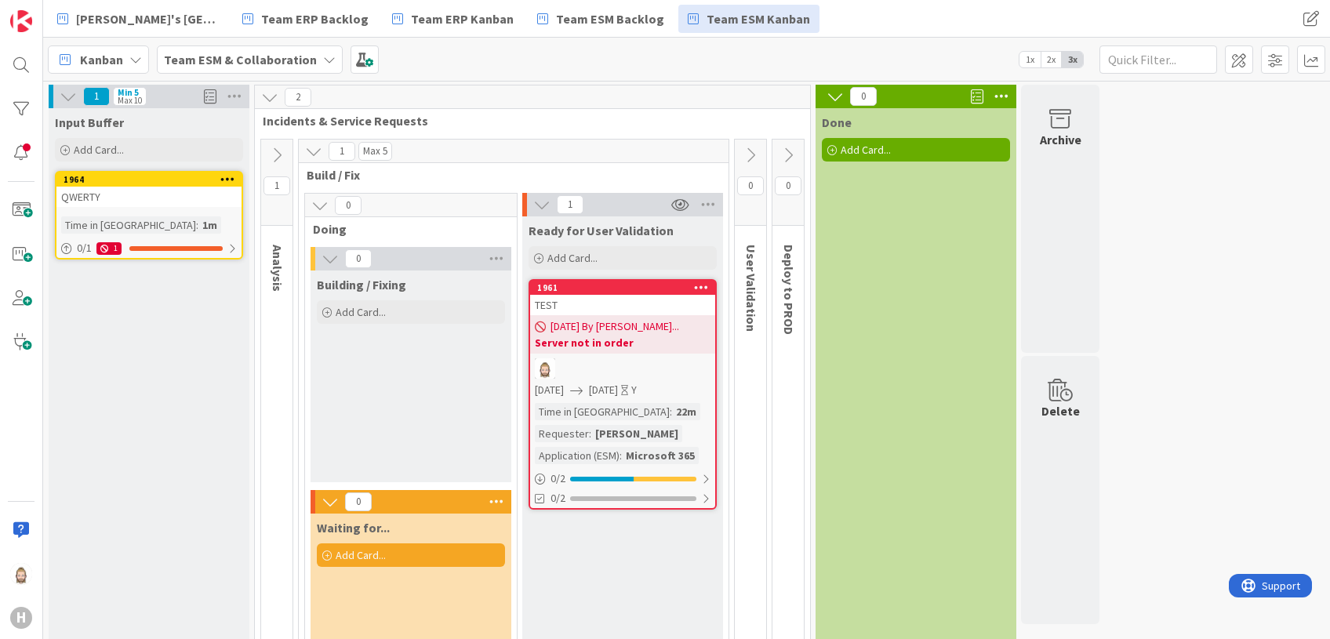
click at [315, 151] on icon at bounding box center [313, 151] width 17 height 17
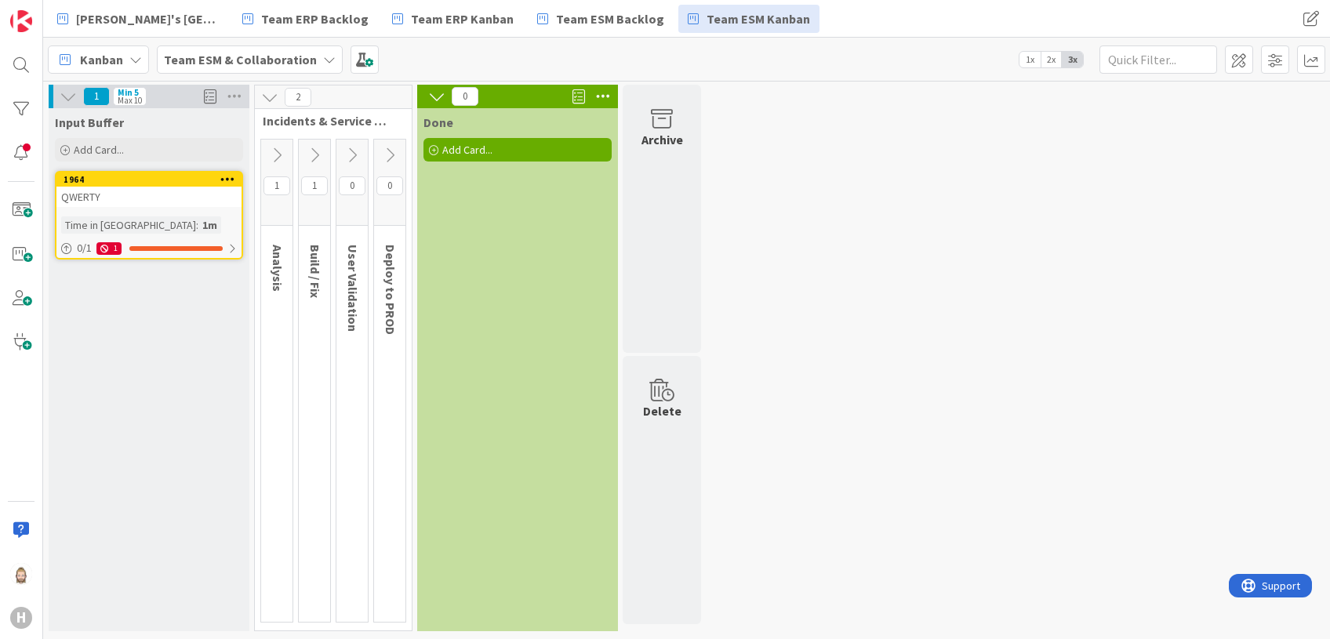
click at [279, 153] on icon at bounding box center [276, 155] width 17 height 17
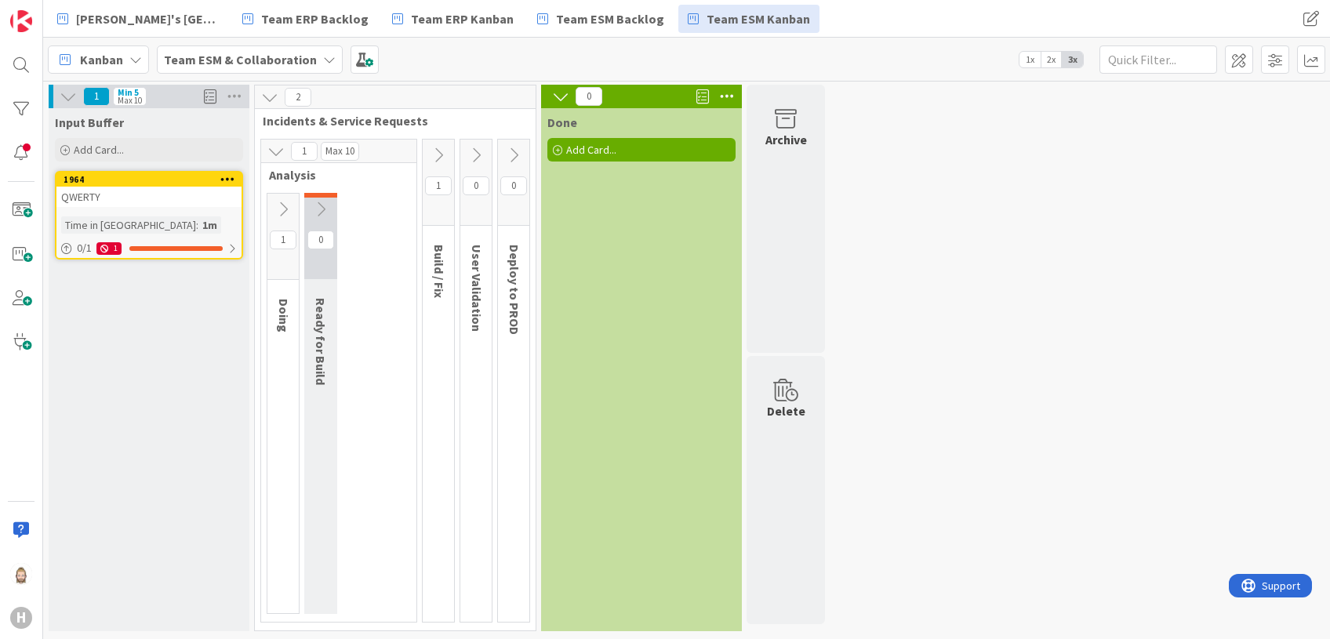
click at [284, 201] on icon at bounding box center [283, 209] width 17 height 17
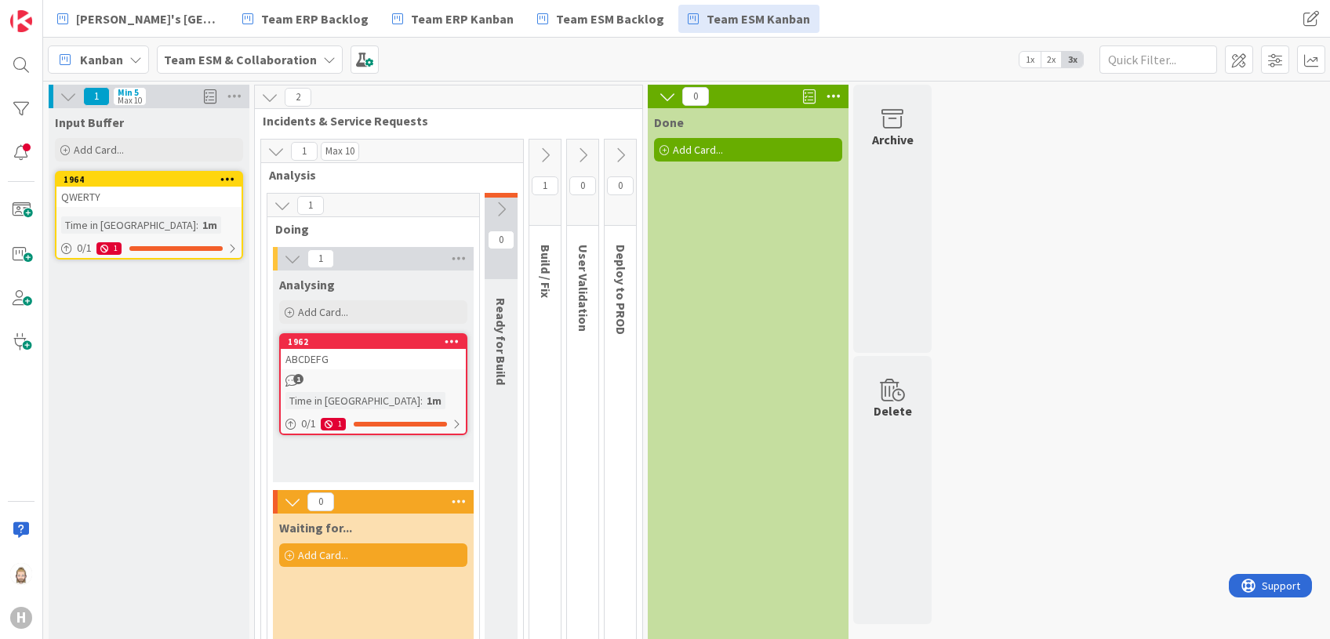
click at [507, 209] on icon at bounding box center [501, 209] width 17 height 17
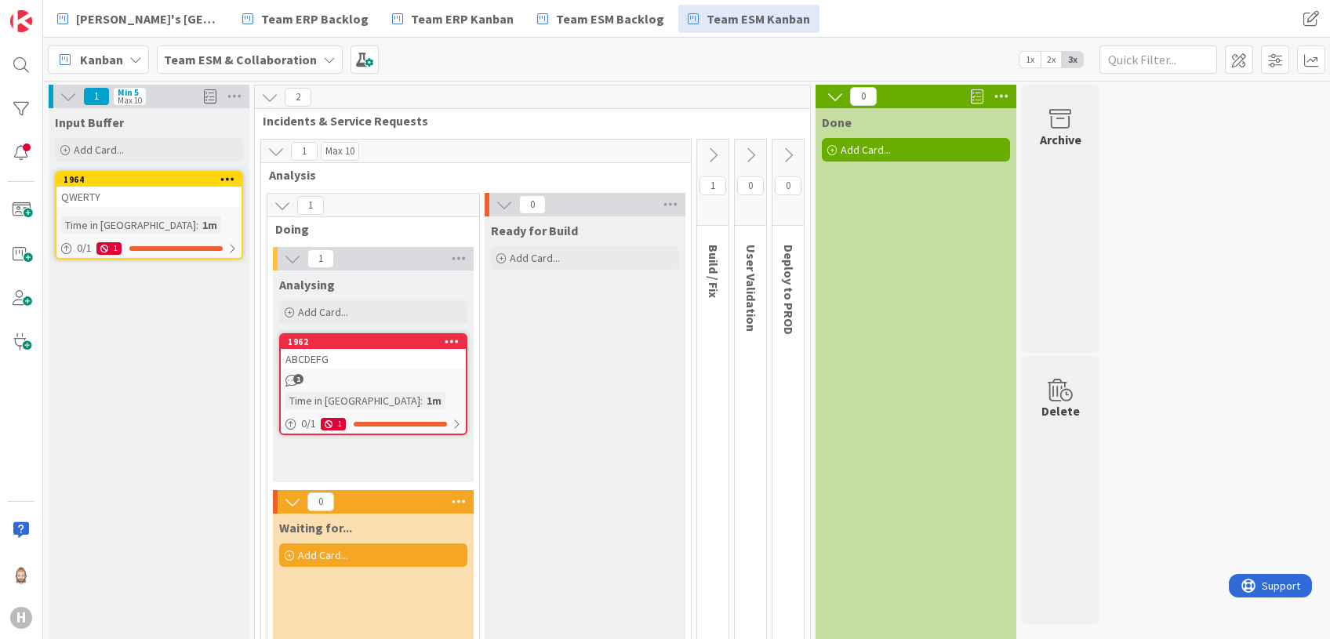
click at [1052, 59] on span "2x" at bounding box center [1051, 60] width 21 height 16
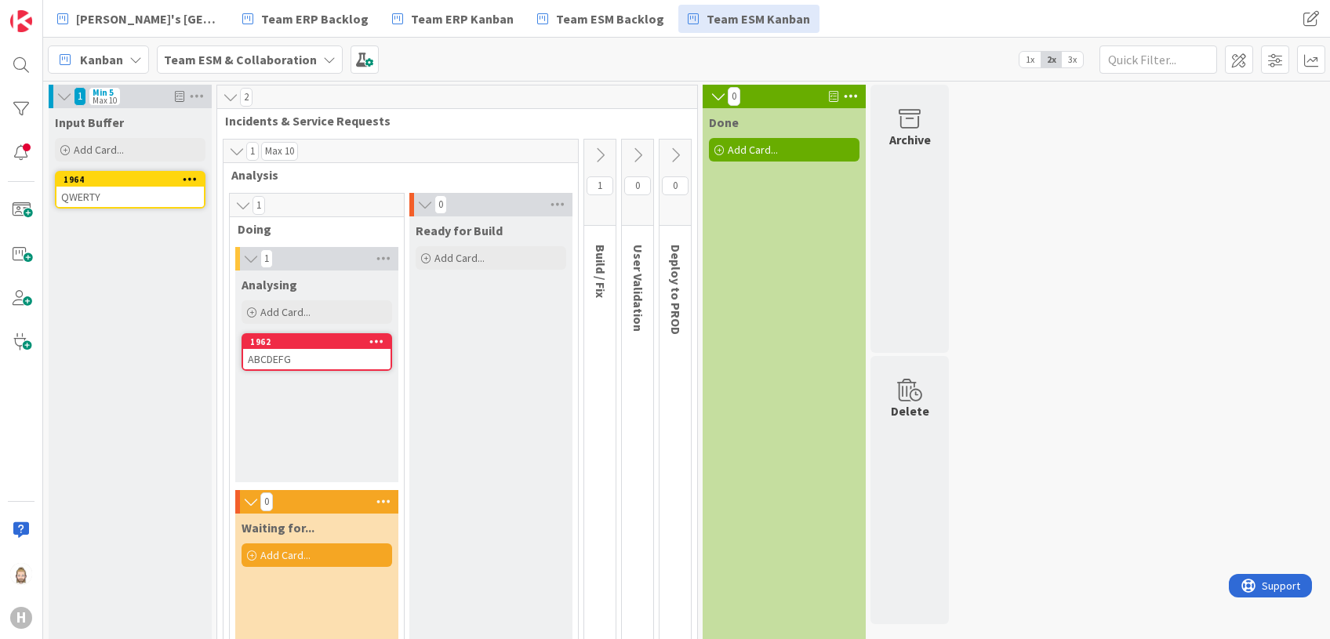
click at [1034, 60] on span "1x" at bounding box center [1030, 60] width 21 height 16
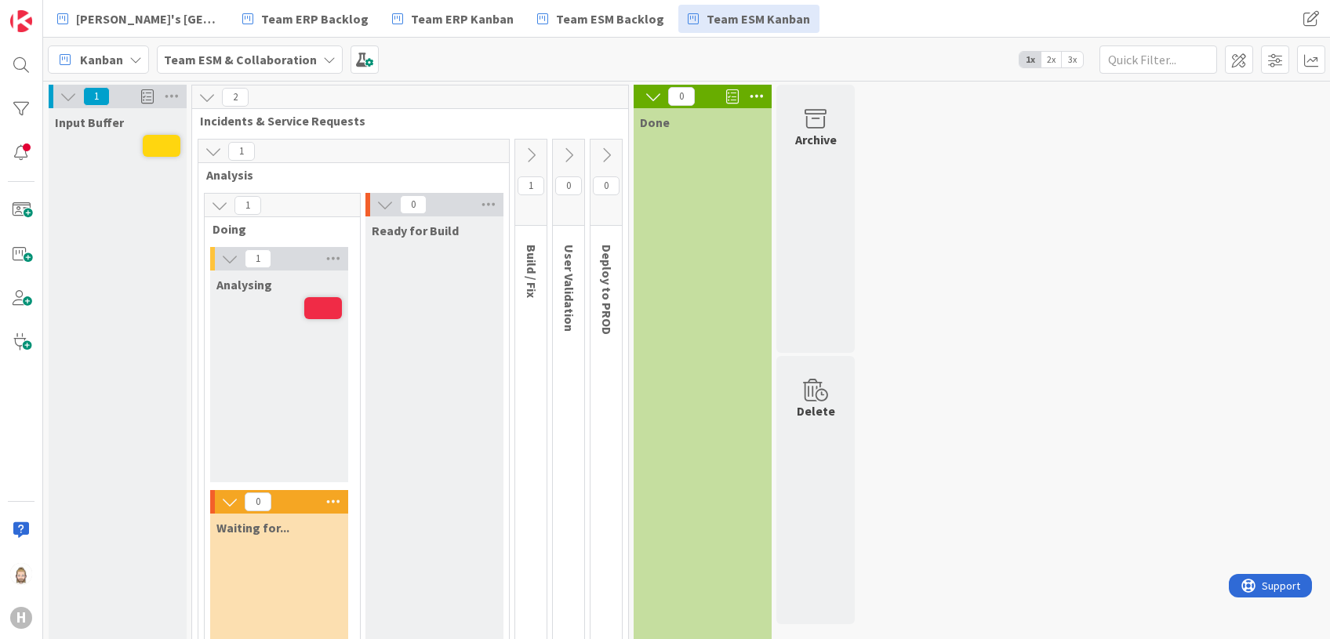
click at [1078, 56] on span "3x" at bounding box center [1072, 60] width 21 height 16
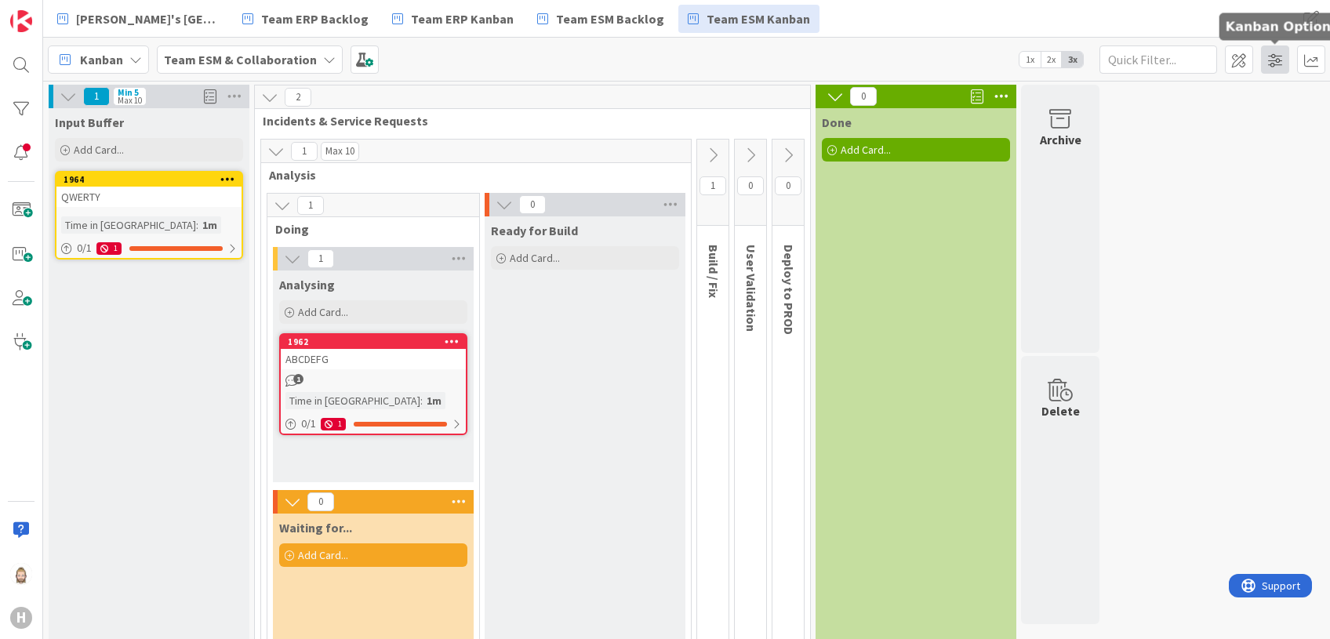
click at [1280, 67] on span at bounding box center [1275, 59] width 28 height 28
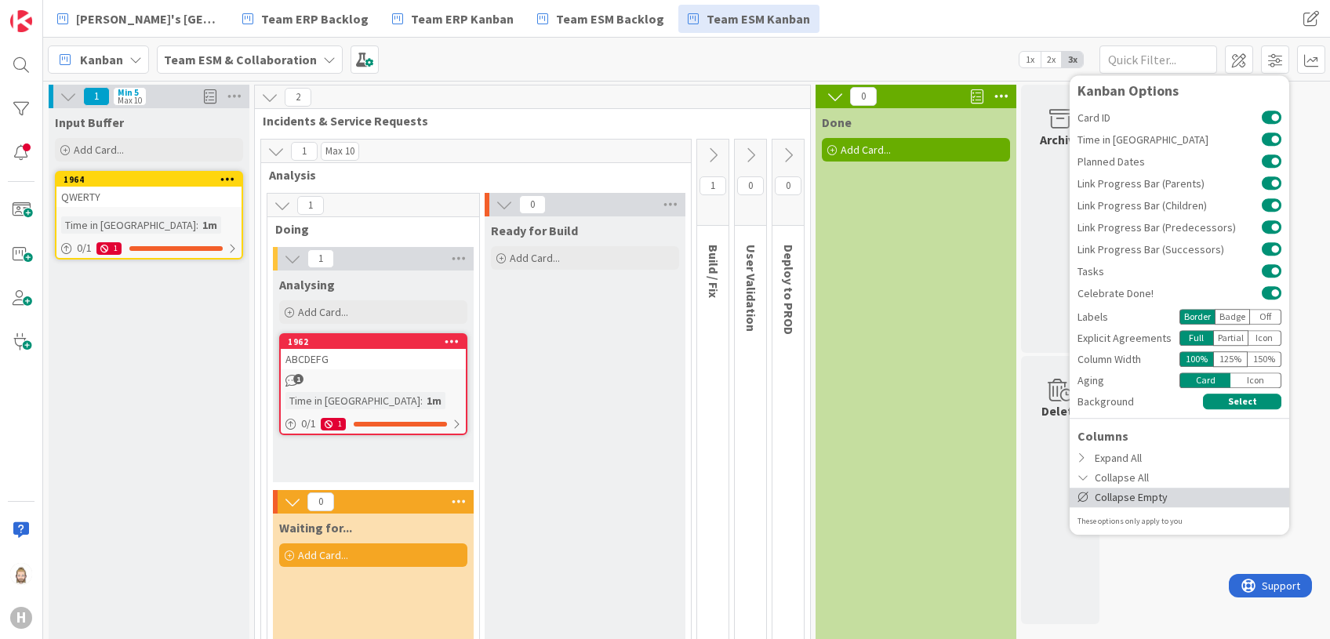
click at [1151, 494] on div "Collapse Empty" at bounding box center [1180, 498] width 220 height 20
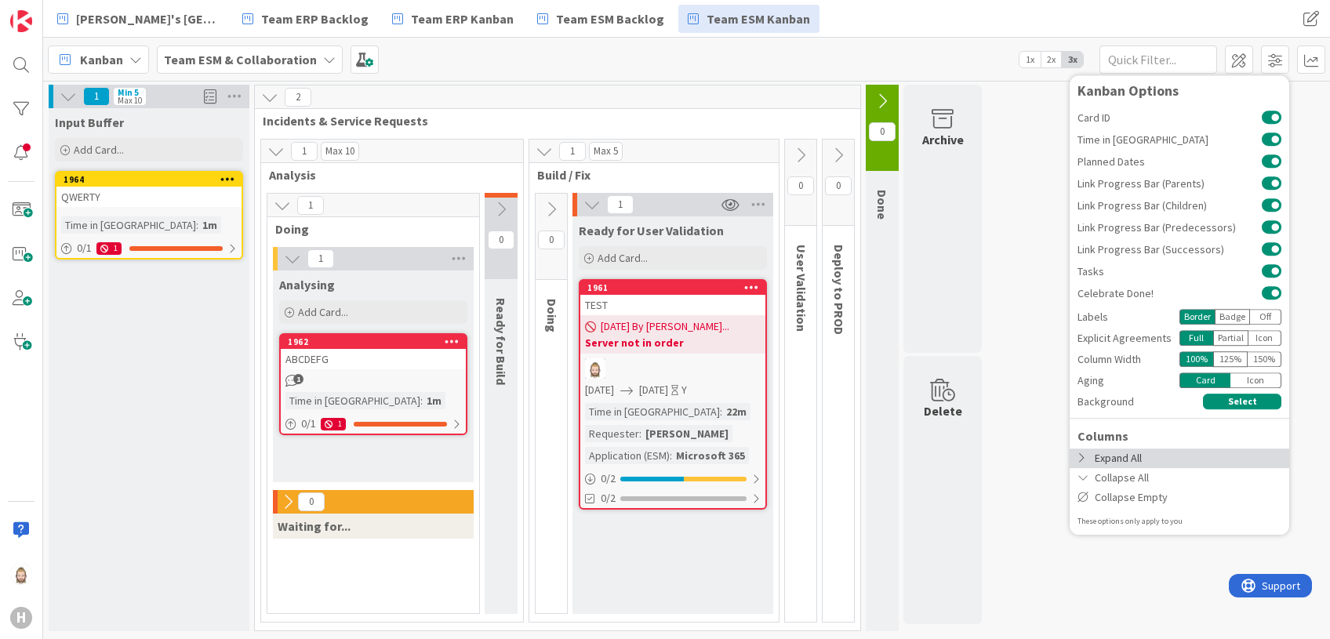
click at [1129, 458] on div "Expand All" at bounding box center [1180, 459] width 220 height 20
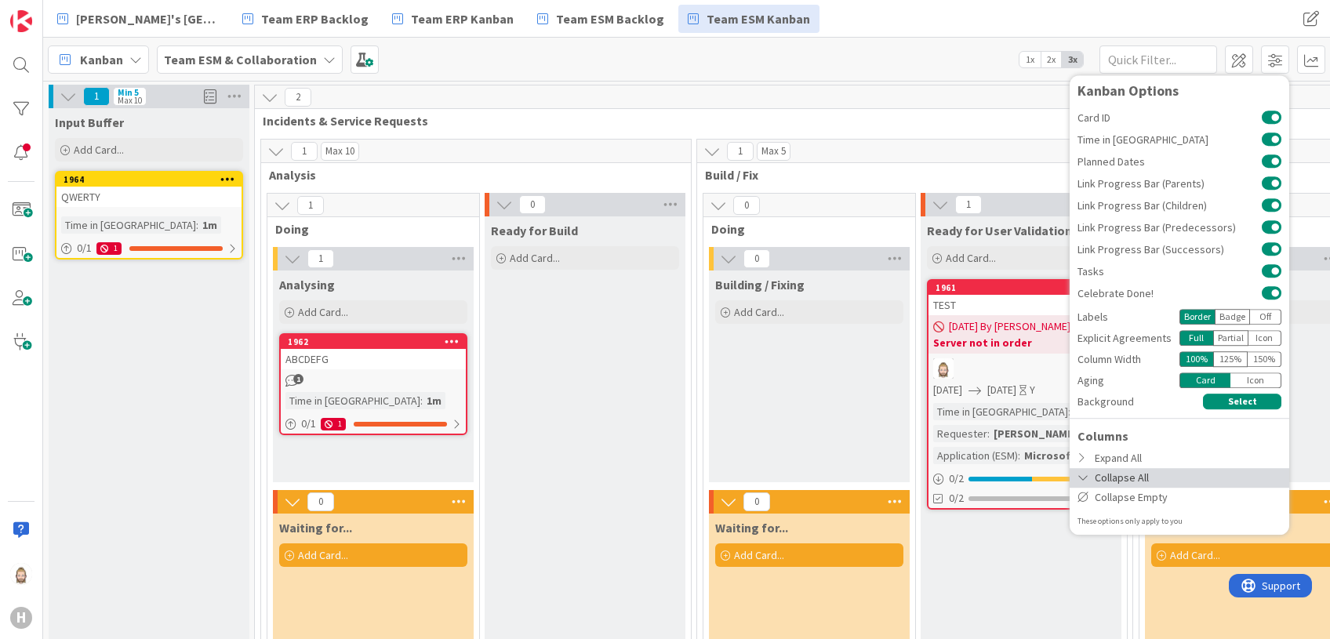
click at [1129, 476] on div "Collapse All" at bounding box center [1180, 478] width 220 height 20
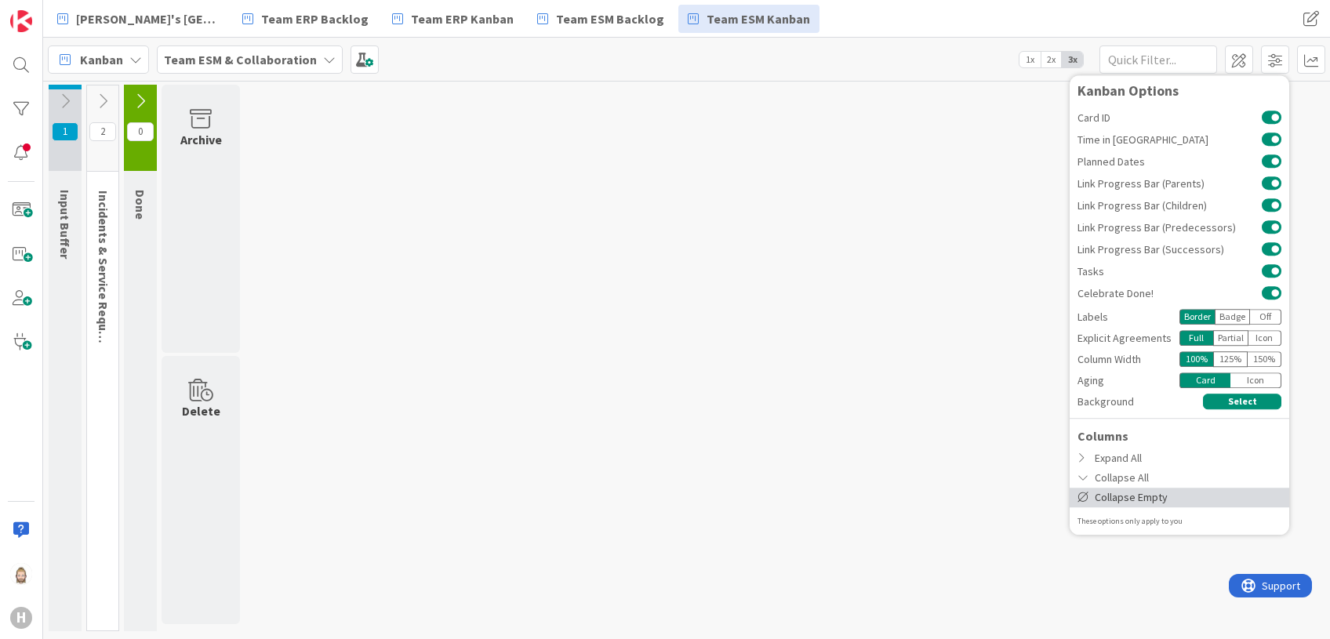
click at [1113, 496] on div "Collapse Empty" at bounding box center [1180, 498] width 220 height 20
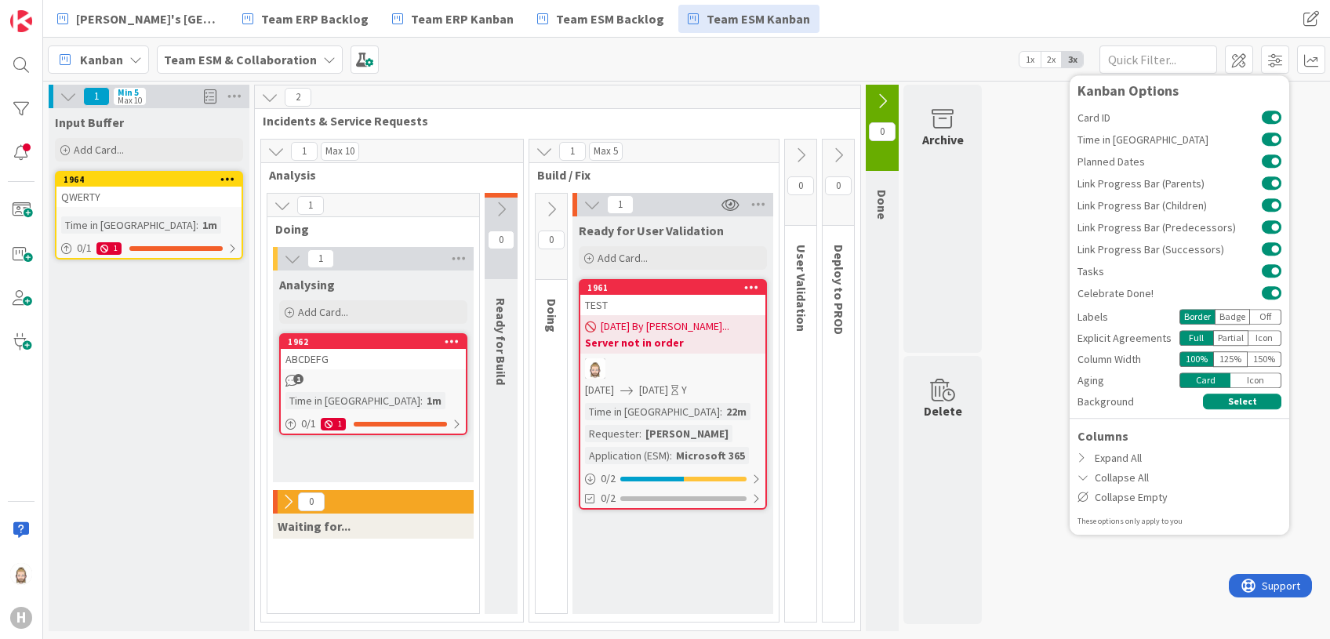
click at [1009, 363] on div "1 Min 5 Max 10 Input Buffer Add Card... 1964 QWERTY Time in Column : 1m 0 / 1 1…" at bounding box center [686, 362] width 1281 height 554
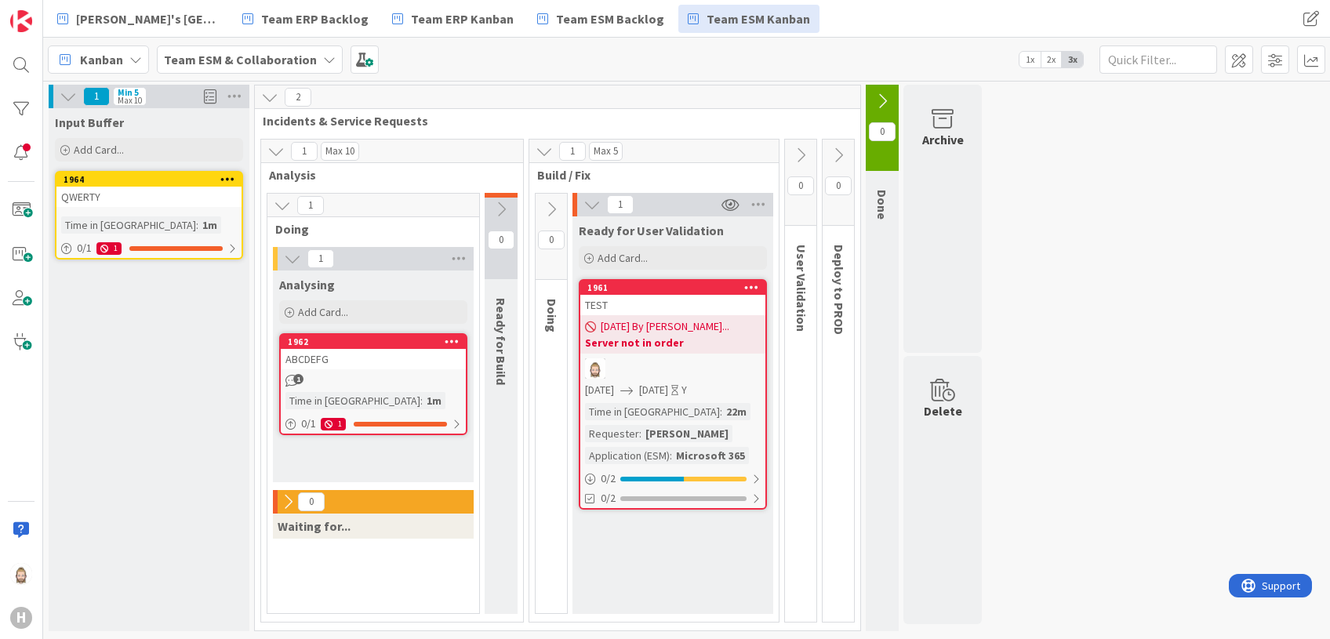
click at [549, 203] on icon at bounding box center [551, 209] width 17 height 17
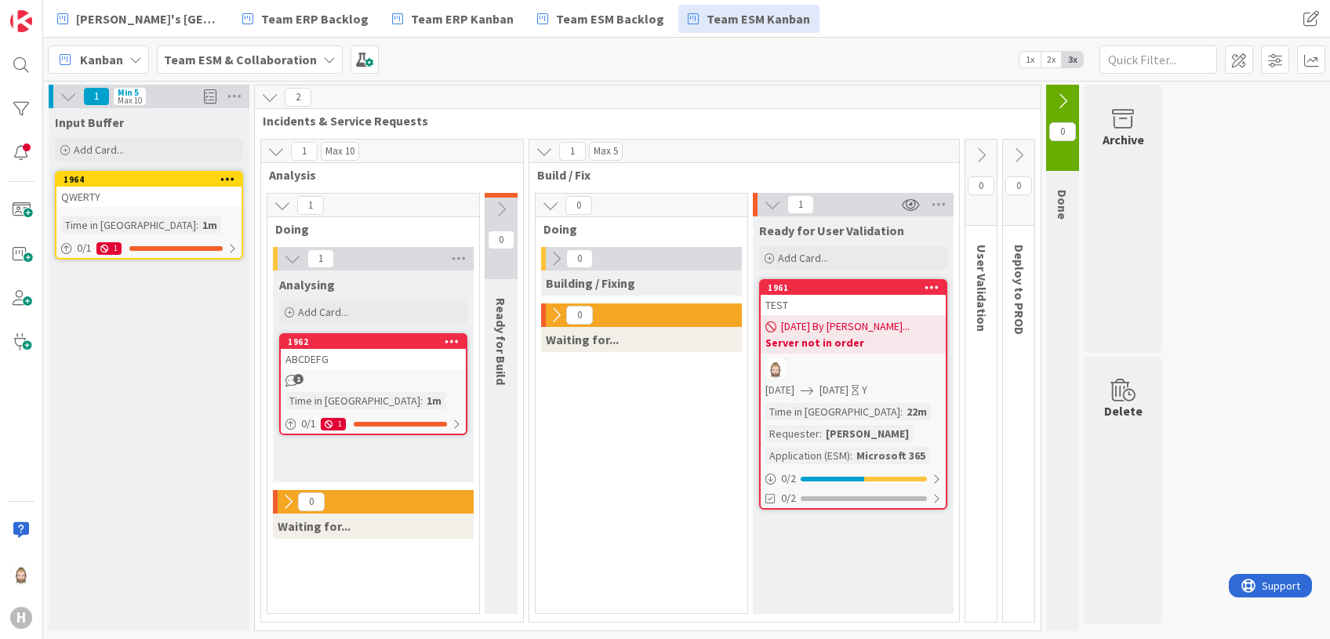
click at [501, 201] on icon at bounding box center [501, 209] width 17 height 17
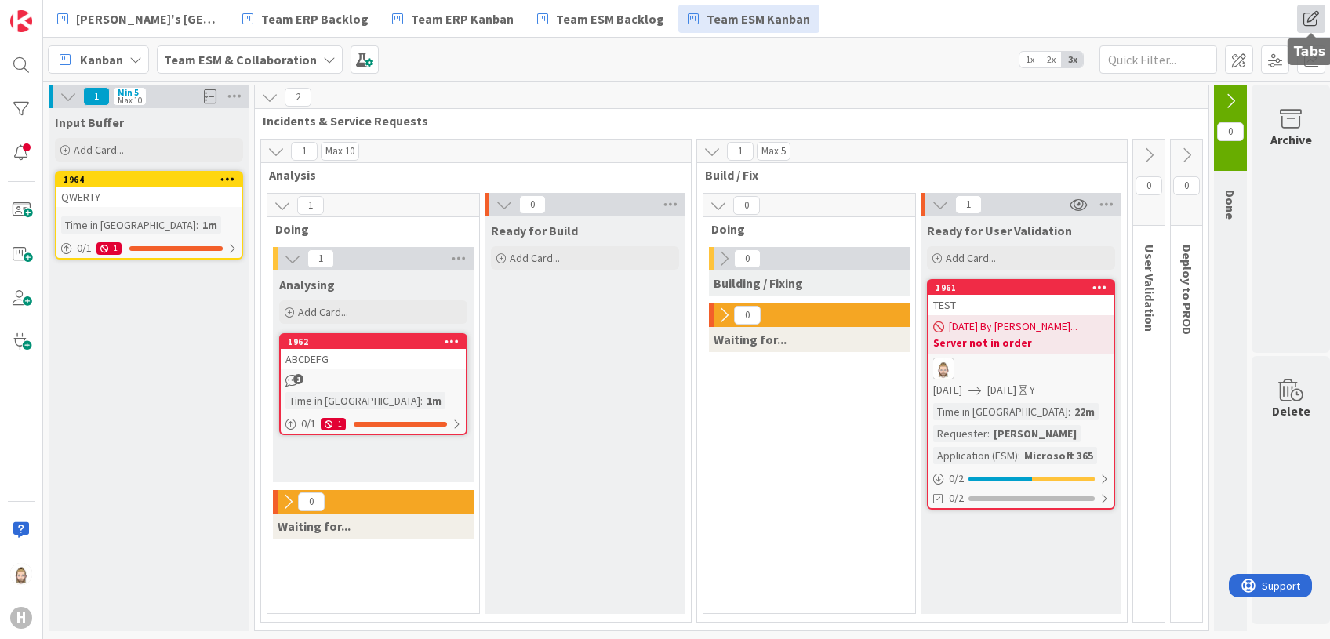
click at [1320, 19] on span at bounding box center [1311, 19] width 28 height 28
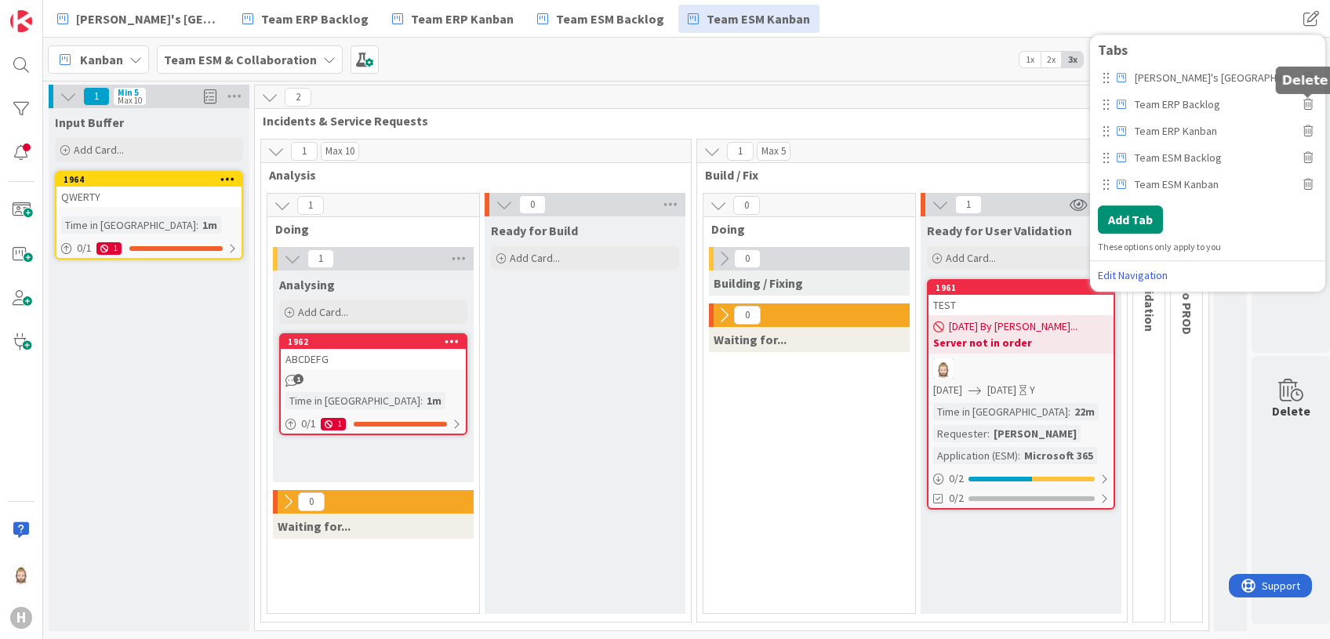
click at [1307, 99] on div at bounding box center [1308, 96] width 10 height 5
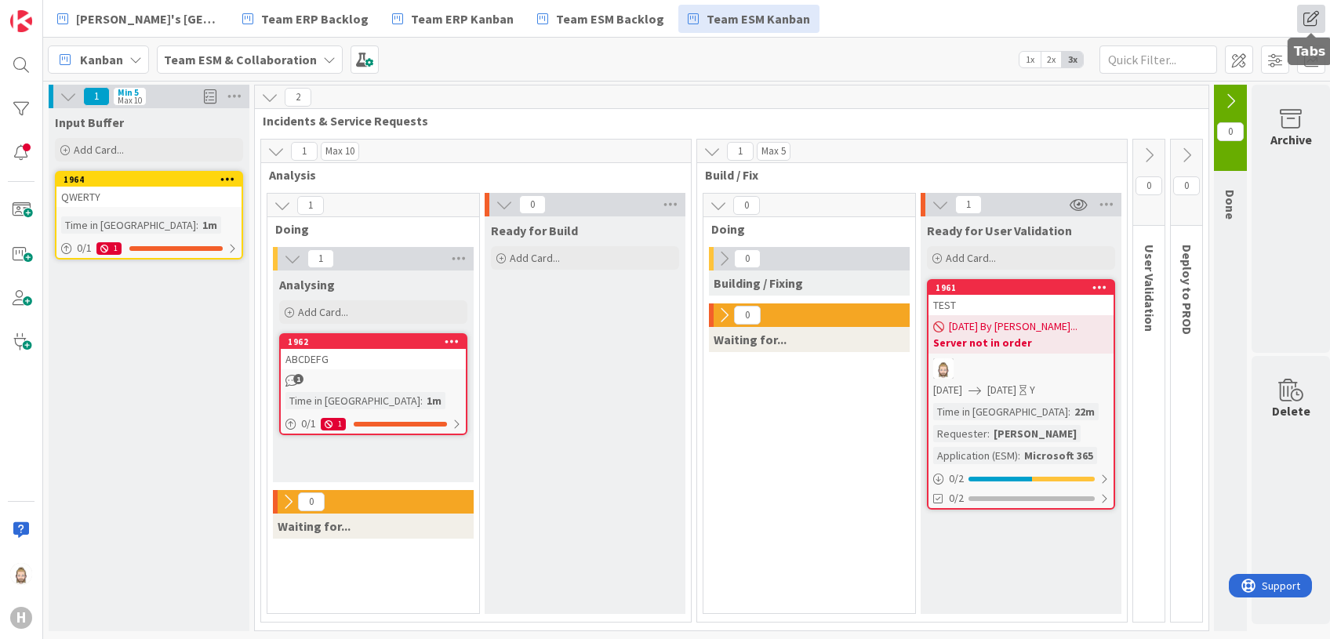
click at [1312, 19] on span at bounding box center [1311, 19] width 28 height 28
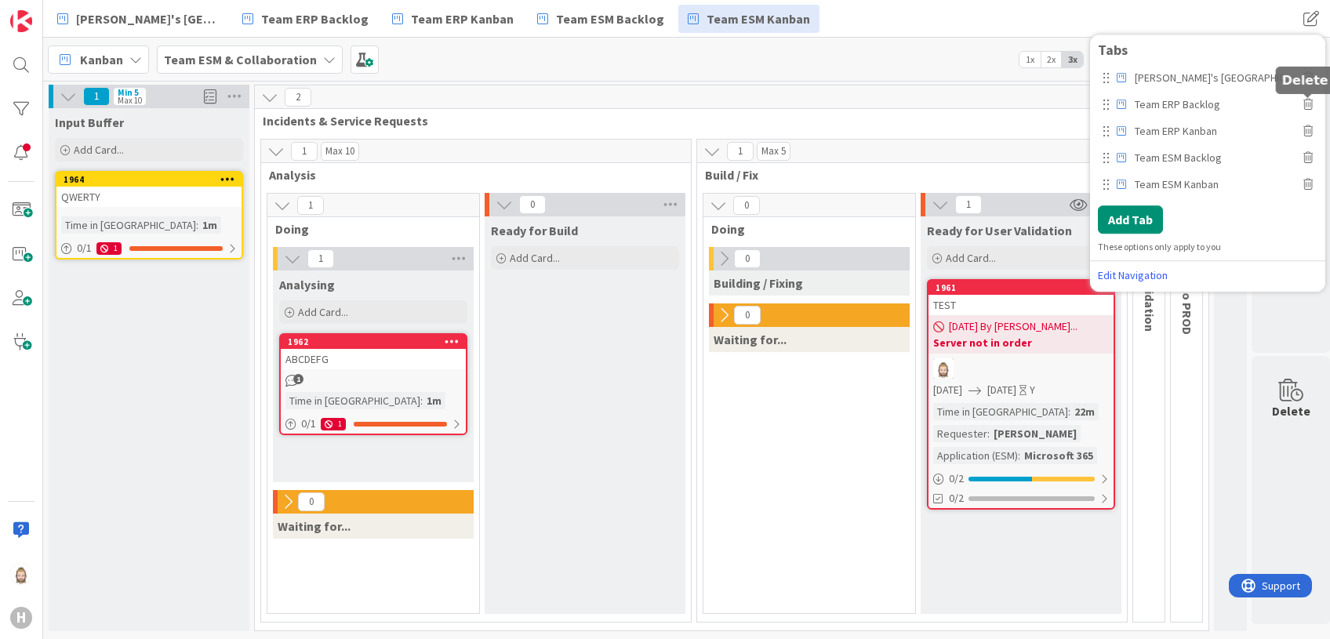
click at [1307, 101] on icon at bounding box center [1307, 104] width 9 height 11
click at [1117, 164] on button "Delete" at bounding box center [1114, 174] width 59 height 28
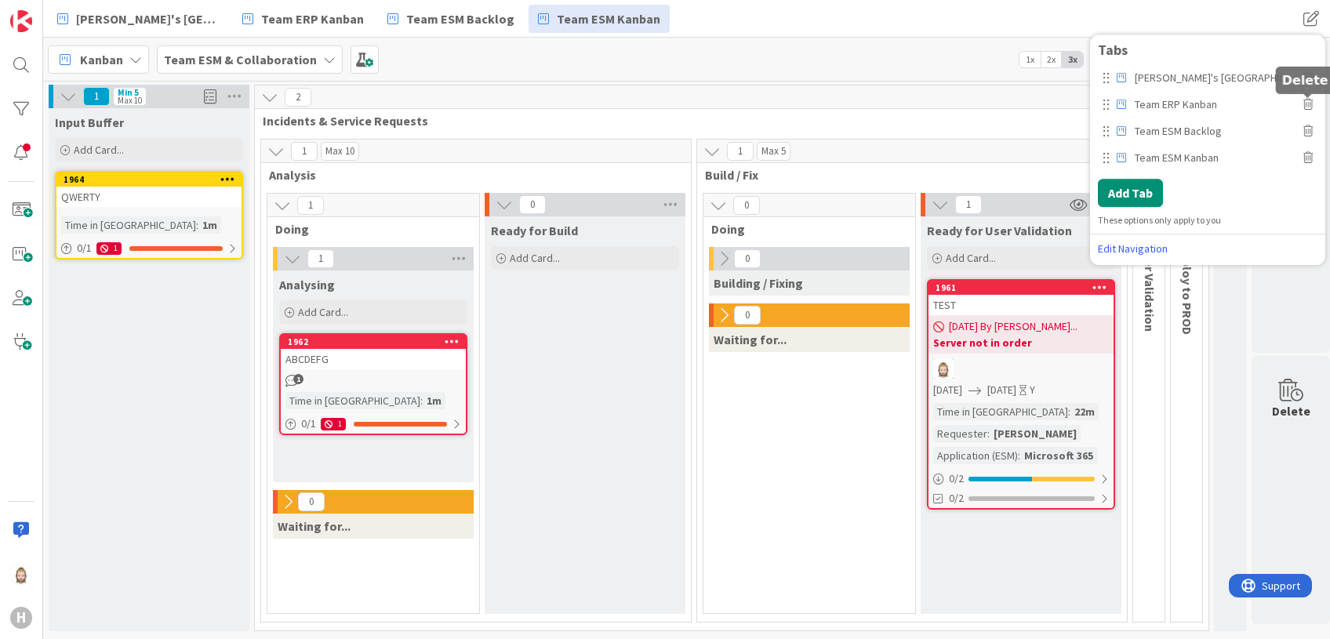
click at [1307, 104] on icon at bounding box center [1307, 104] width 9 height 11
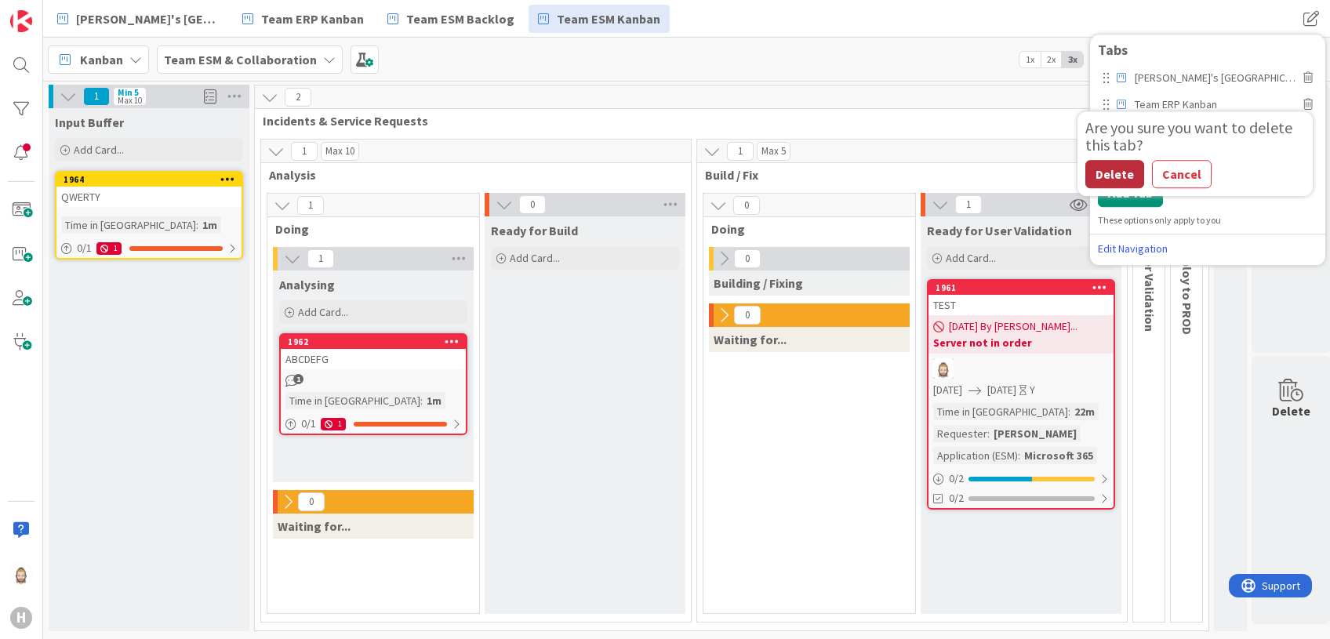
click at [1104, 180] on button "Delete" at bounding box center [1114, 174] width 59 height 28
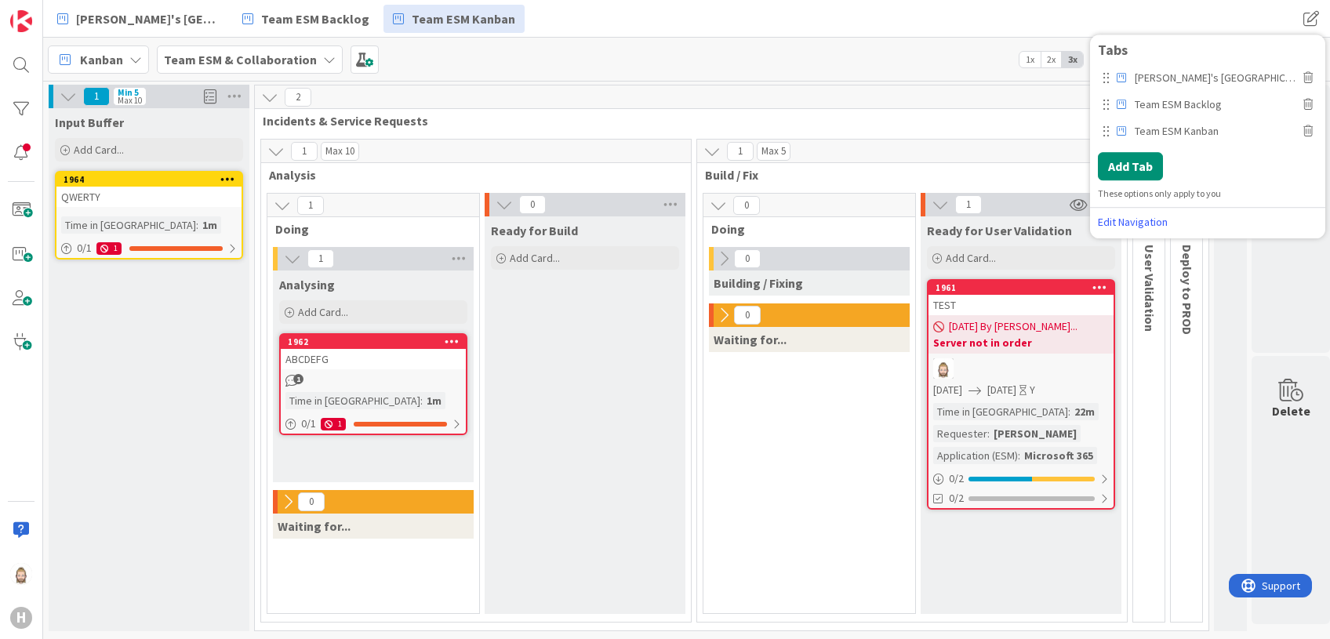
click at [1016, 25] on div "Rob's Kanban Zone Team ESM Backlog Team ESM Kanban Rob's Kanban Zone Team ESM B…" at bounding box center [686, 19] width 1287 height 38
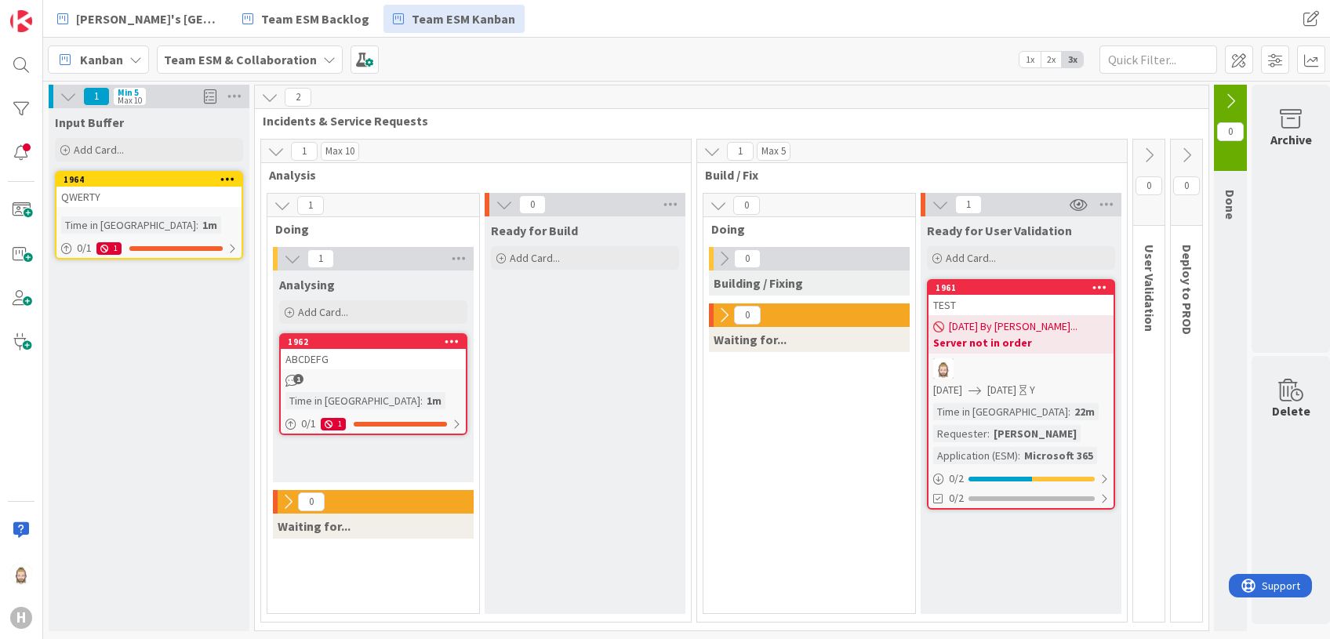
click at [267, 96] on icon at bounding box center [269, 97] width 17 height 17
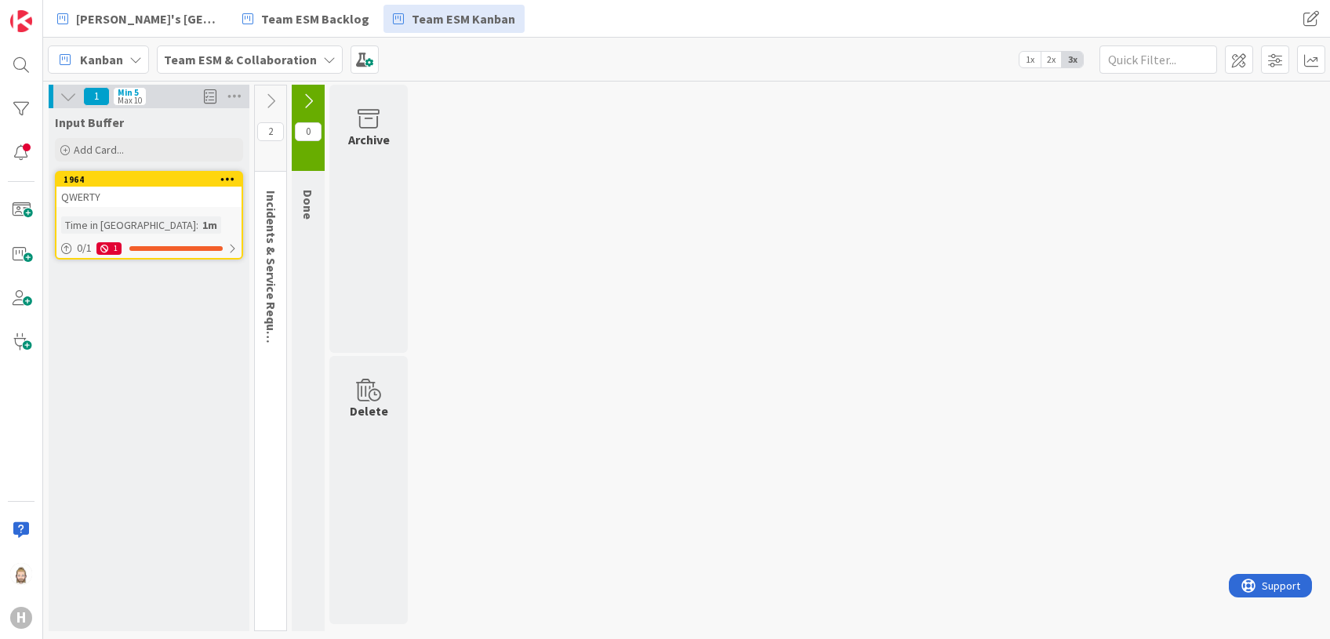
click at [67, 96] on icon at bounding box center [68, 96] width 17 height 17
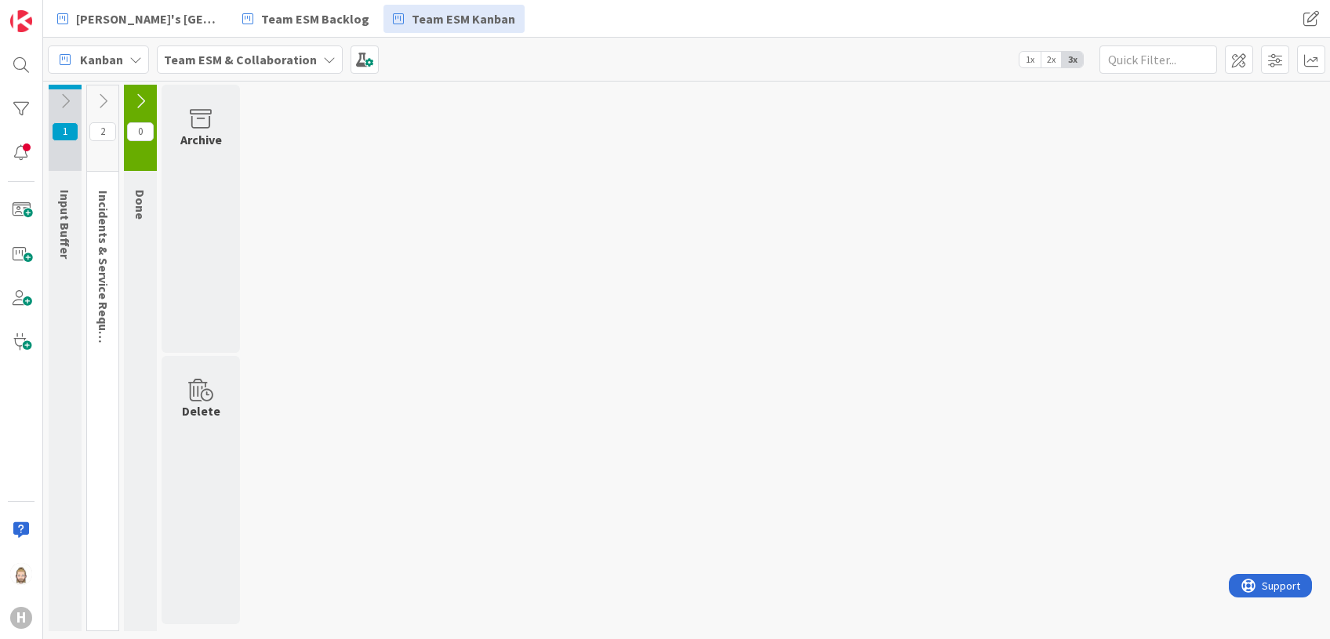
click at [109, 99] on icon at bounding box center [102, 101] width 17 height 17
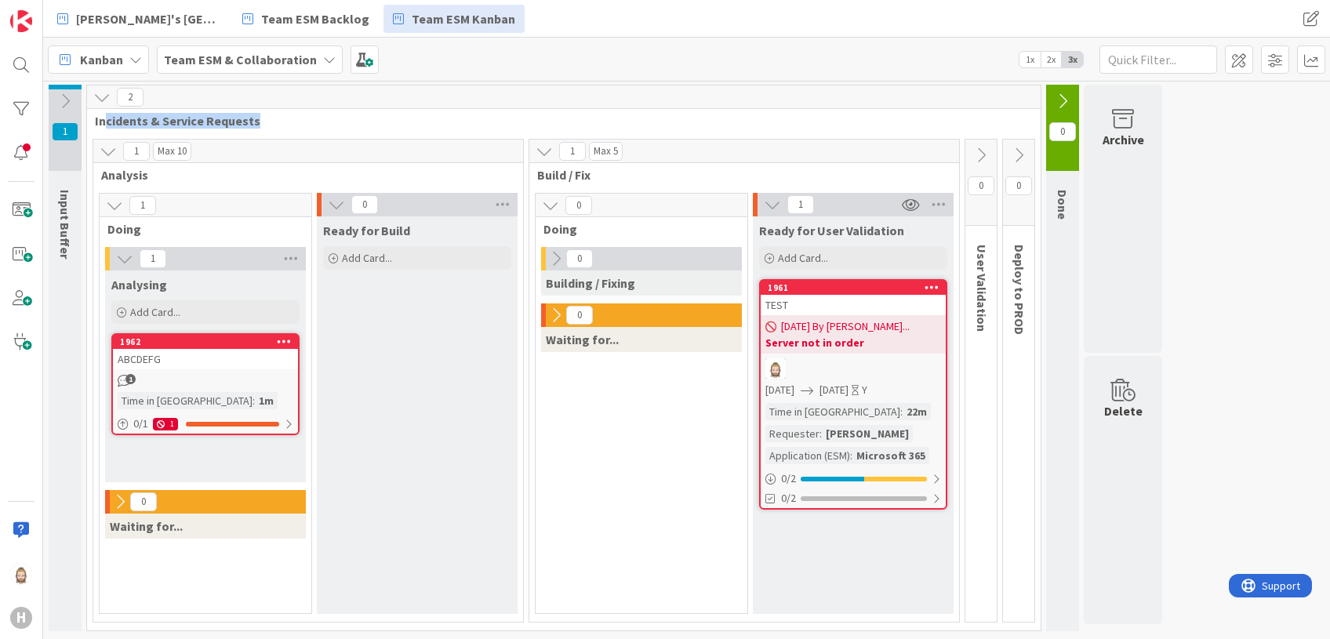
drag, startPoint x: 104, startPoint y: 122, endPoint x: 277, endPoint y: 122, distance: 173.3
click at [277, 122] on span "Incidents & Service Requests" at bounding box center [558, 121] width 926 height 16
click at [310, 118] on span "Incidents & Service Requests" at bounding box center [558, 121] width 926 height 16
drag, startPoint x: 97, startPoint y: 119, endPoint x: 257, endPoint y: 115, distance: 160.0
click at [257, 115] on span "Incidents & Service Requests" at bounding box center [558, 121] width 926 height 16
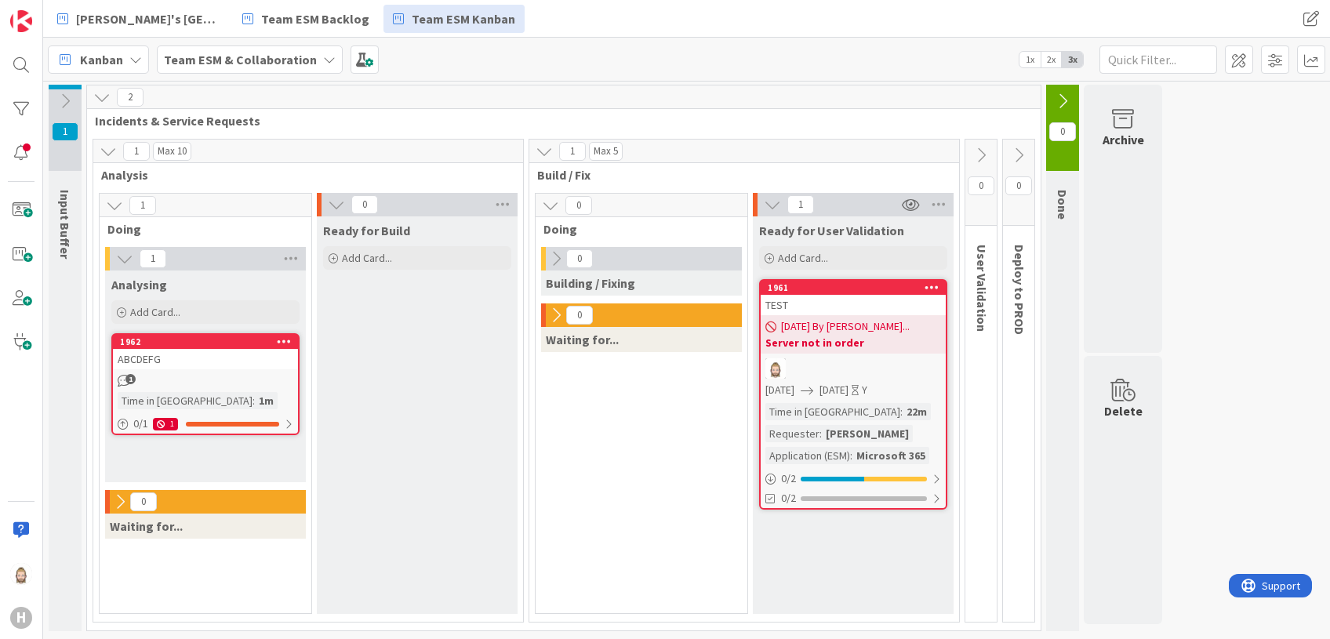
click at [321, 96] on div "2" at bounding box center [564, 97] width 954 height 24
click at [68, 102] on icon at bounding box center [64, 101] width 17 height 17
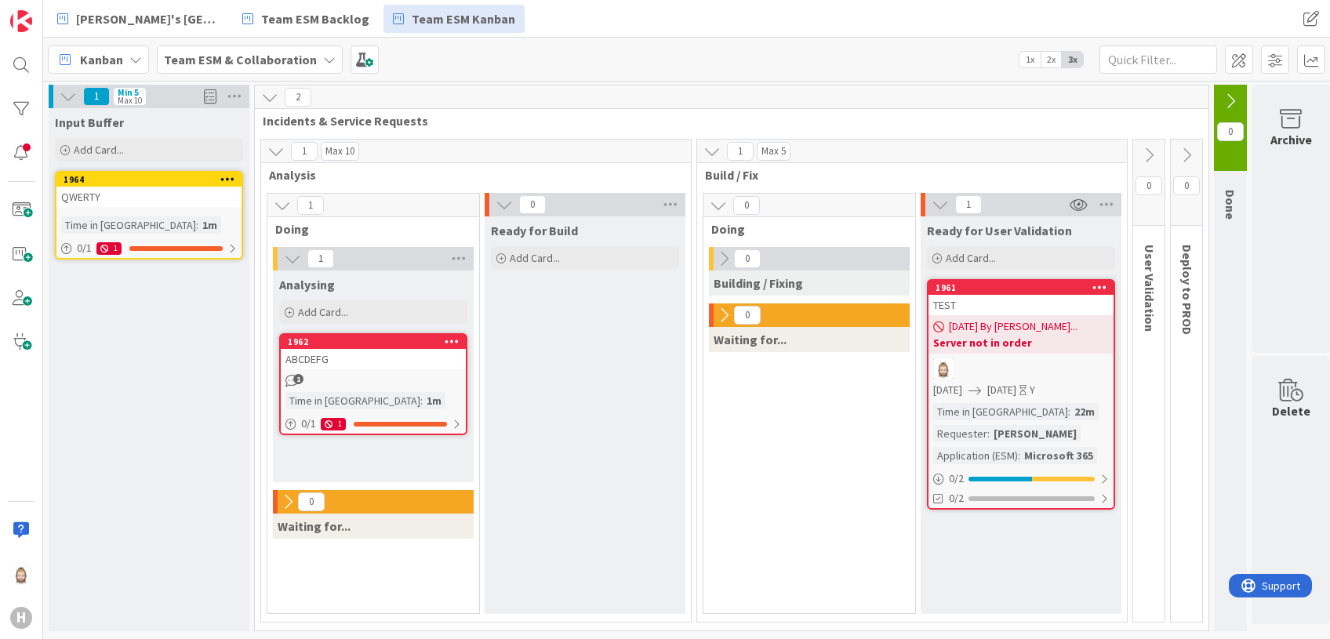
click at [64, 97] on icon at bounding box center [68, 96] width 17 height 17
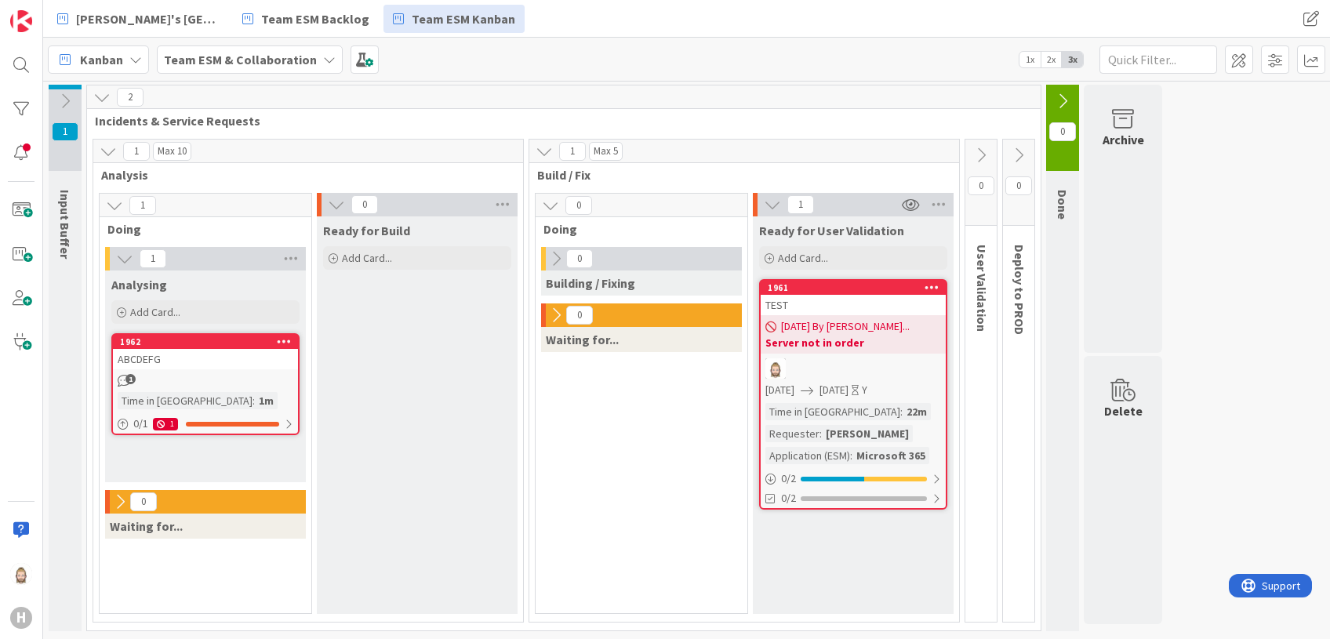
click at [105, 94] on icon at bounding box center [101, 97] width 17 height 17
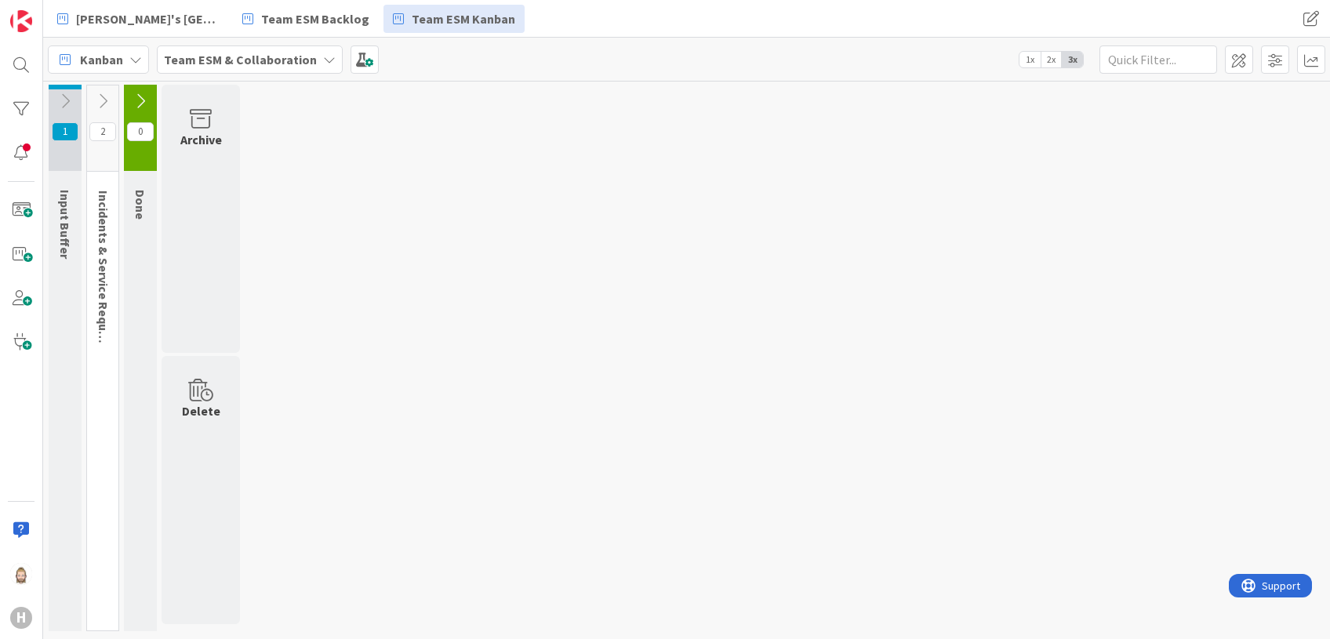
click at [60, 102] on icon at bounding box center [64, 101] width 17 height 17
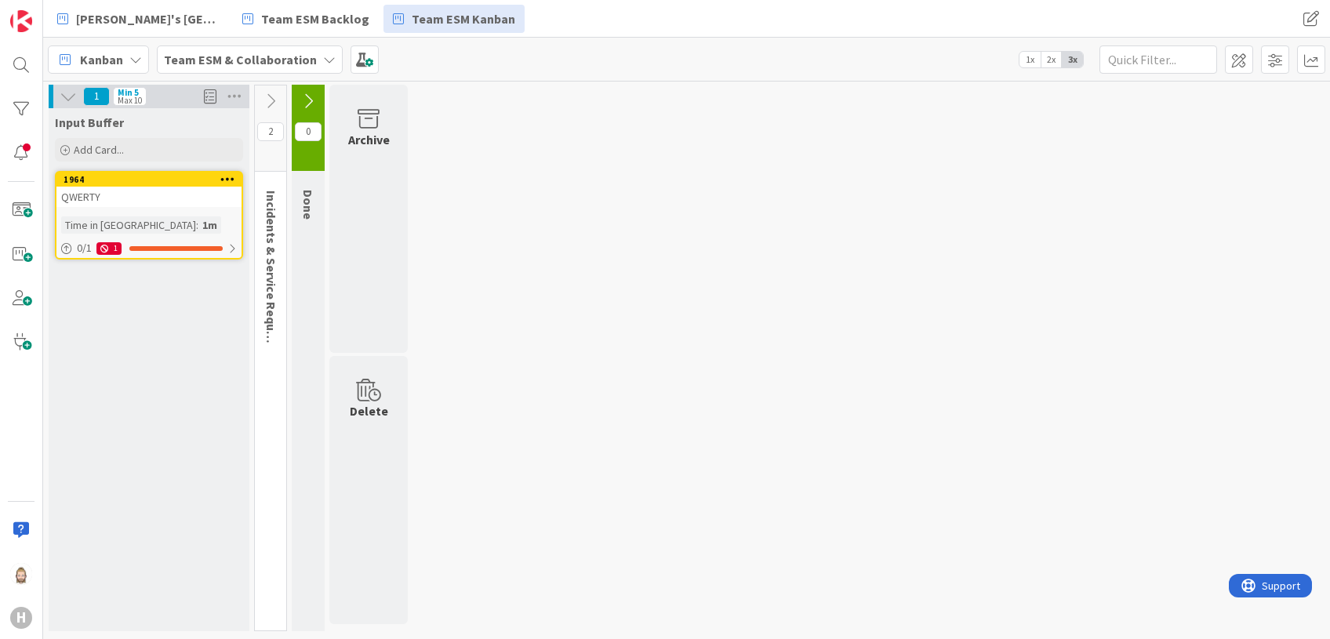
click at [276, 98] on icon at bounding box center [270, 101] width 17 height 17
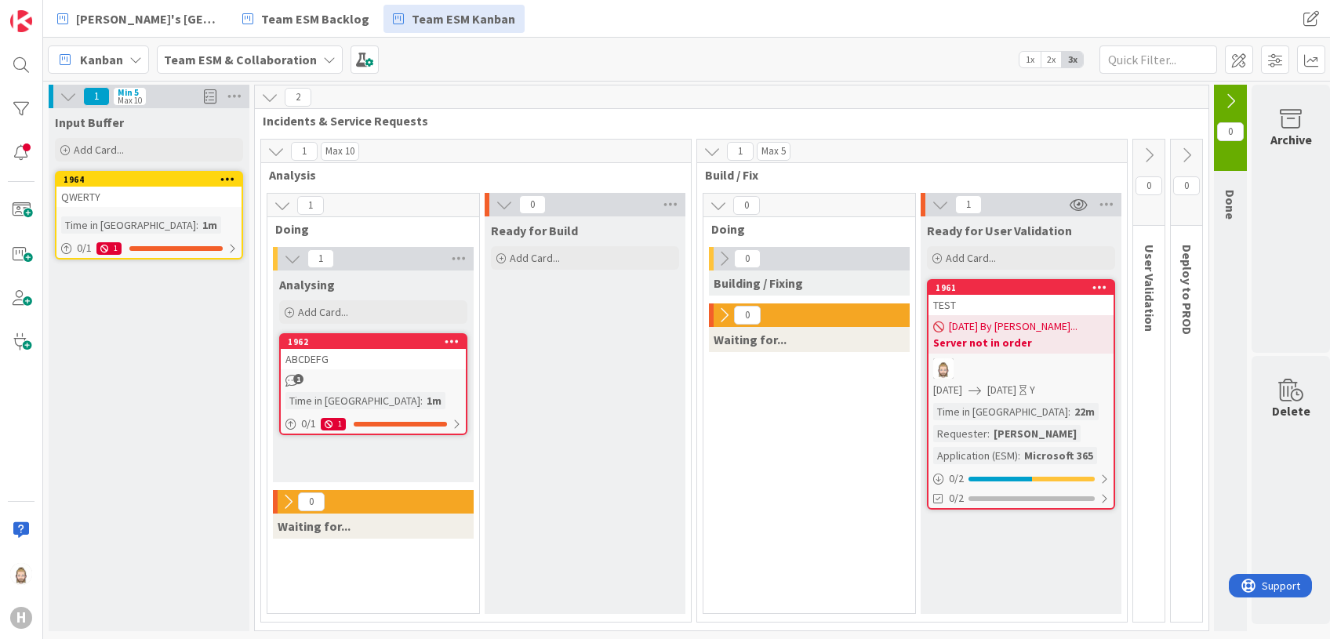
click at [270, 95] on icon at bounding box center [269, 97] width 17 height 17
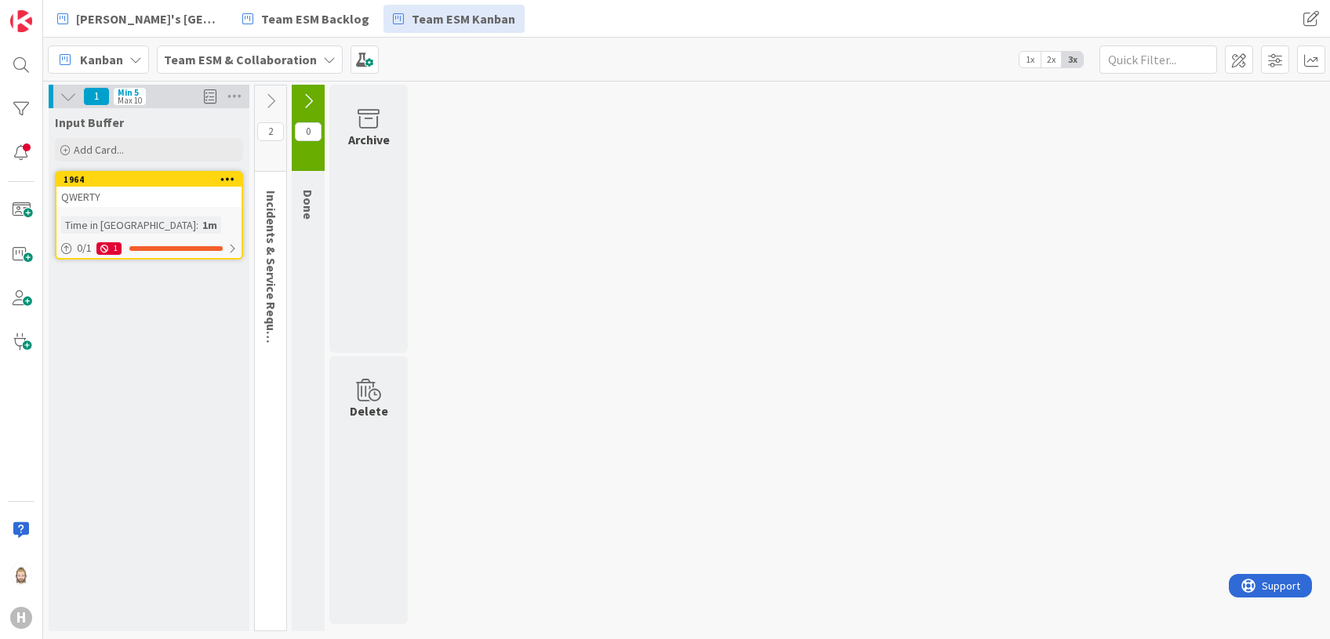
click at [270, 95] on icon at bounding box center [270, 101] width 17 height 17
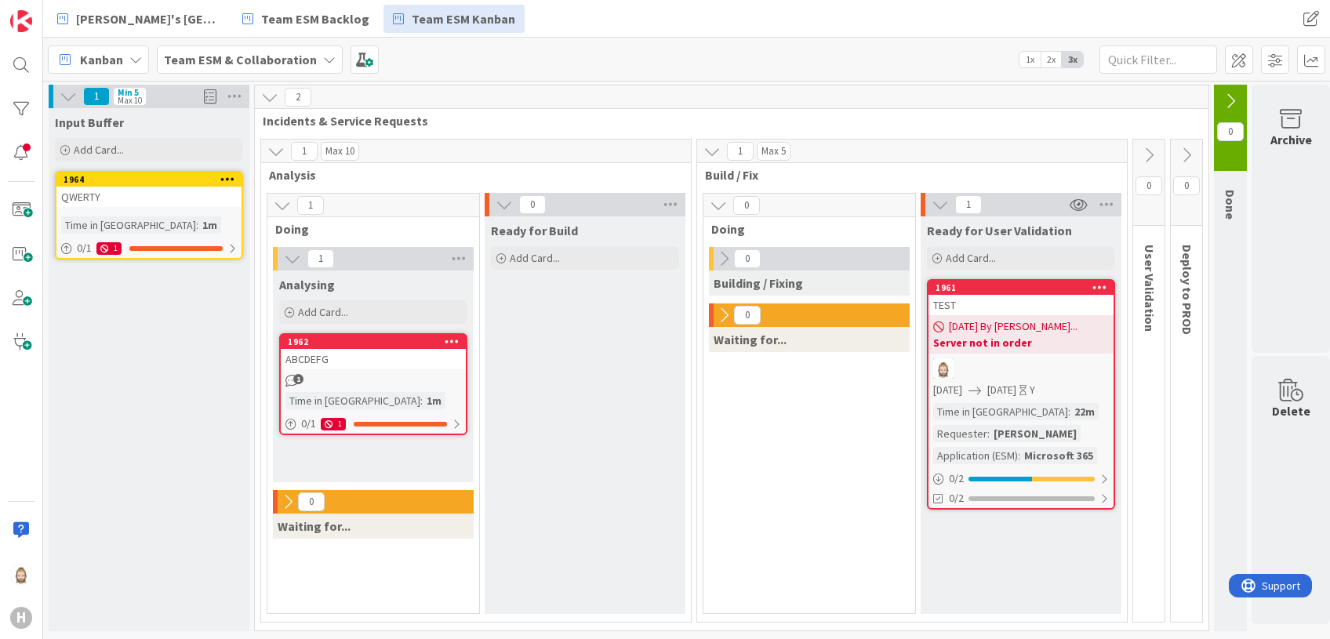
click at [726, 311] on icon at bounding box center [723, 315] width 17 height 17
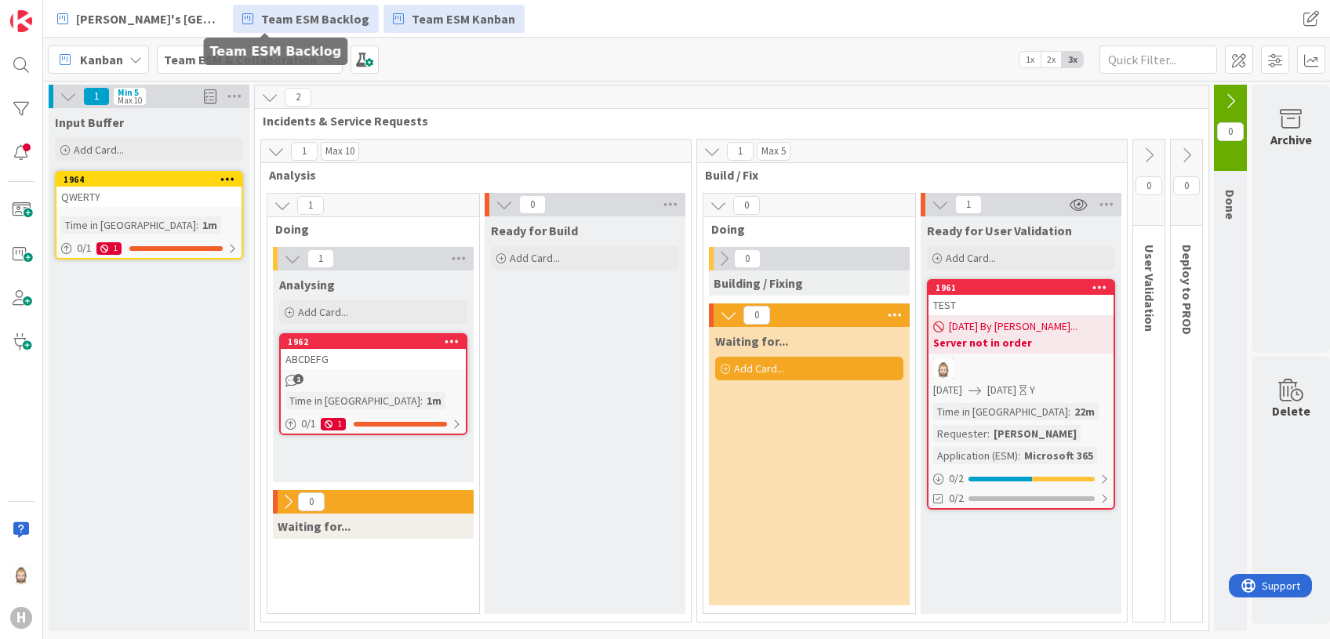
click at [290, 16] on span "Team ESM Backlog" at bounding box center [315, 18] width 108 height 19
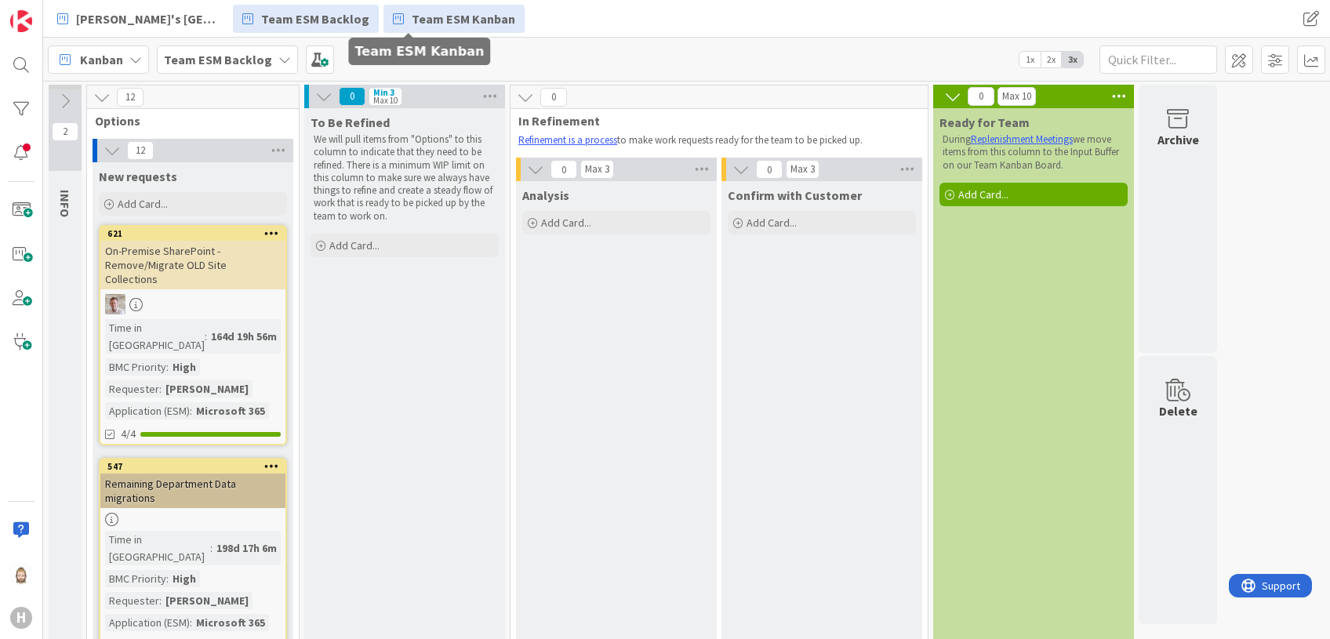
click at [412, 19] on span "Team ESM Kanban" at bounding box center [464, 18] width 104 height 19
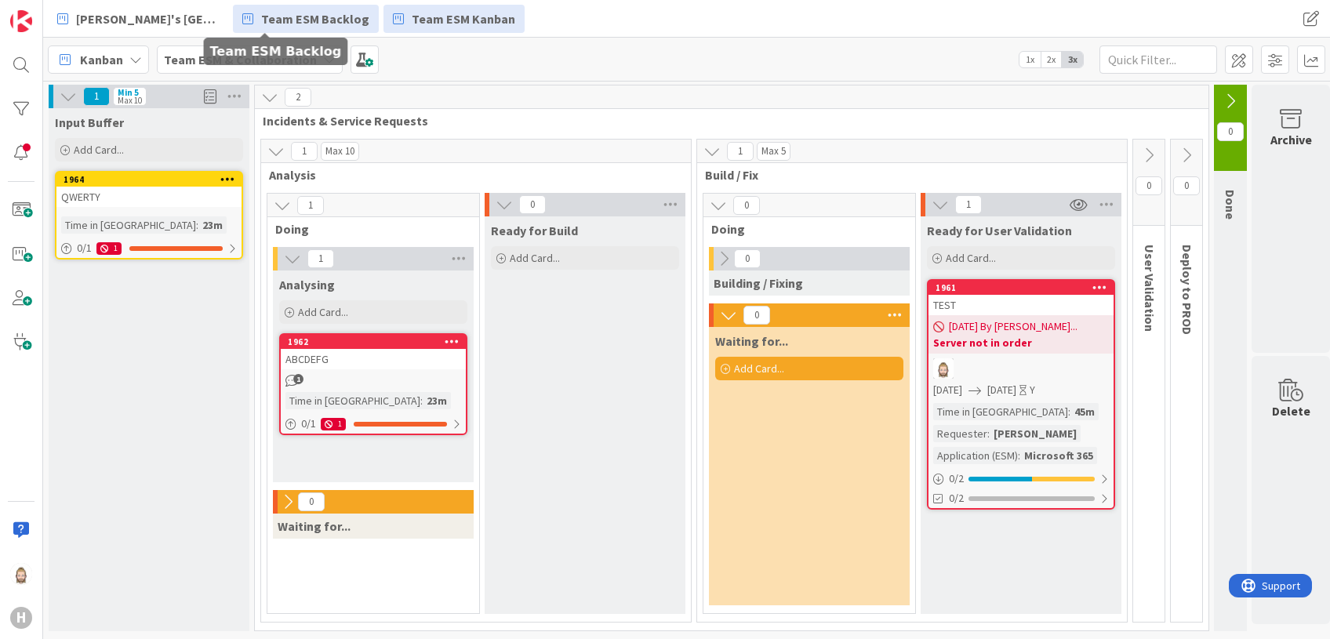
click at [262, 13] on span "Team ESM Backlog" at bounding box center [315, 18] width 108 height 19
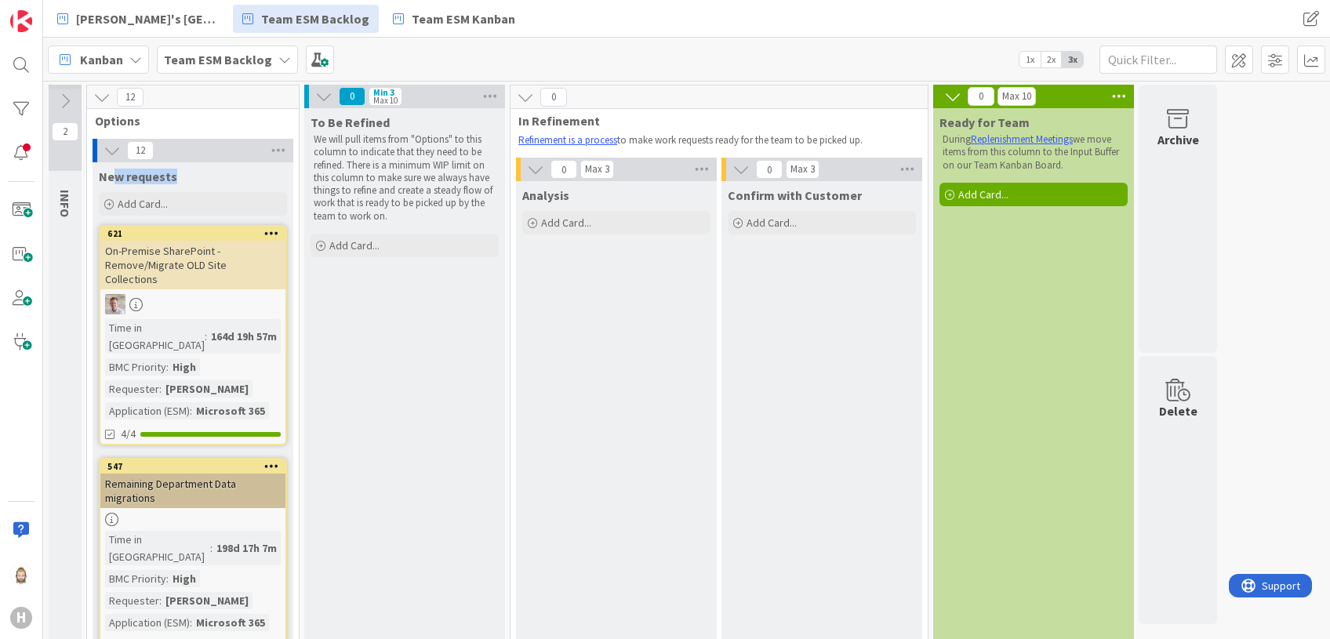
drag, startPoint x: 112, startPoint y: 178, endPoint x: 187, endPoint y: 171, distance: 74.8
click at [187, 171] on div "New requests" at bounding box center [193, 177] width 188 height 16
drag, startPoint x: 187, startPoint y: 171, endPoint x: 214, endPoint y: 176, distance: 27.9
click at [214, 176] on div "New requests" at bounding box center [193, 177] width 188 height 16
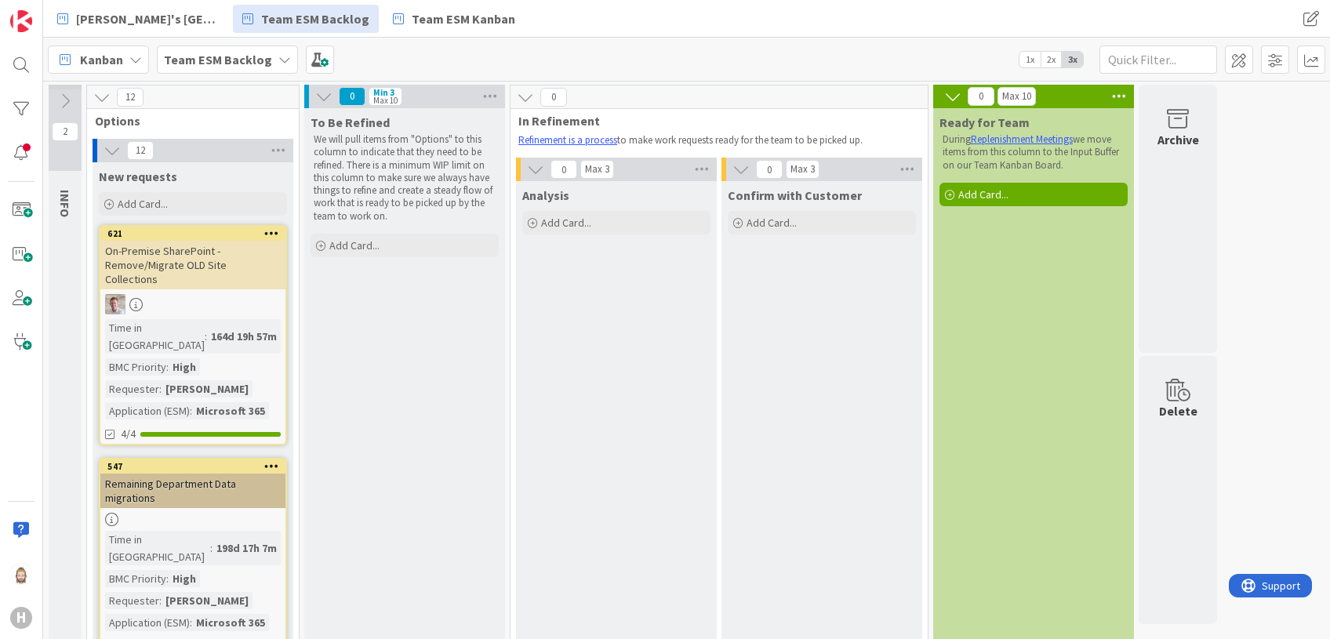
click at [214, 176] on div "New requests" at bounding box center [193, 177] width 188 height 16
click at [1243, 55] on span at bounding box center [1239, 59] width 28 height 28
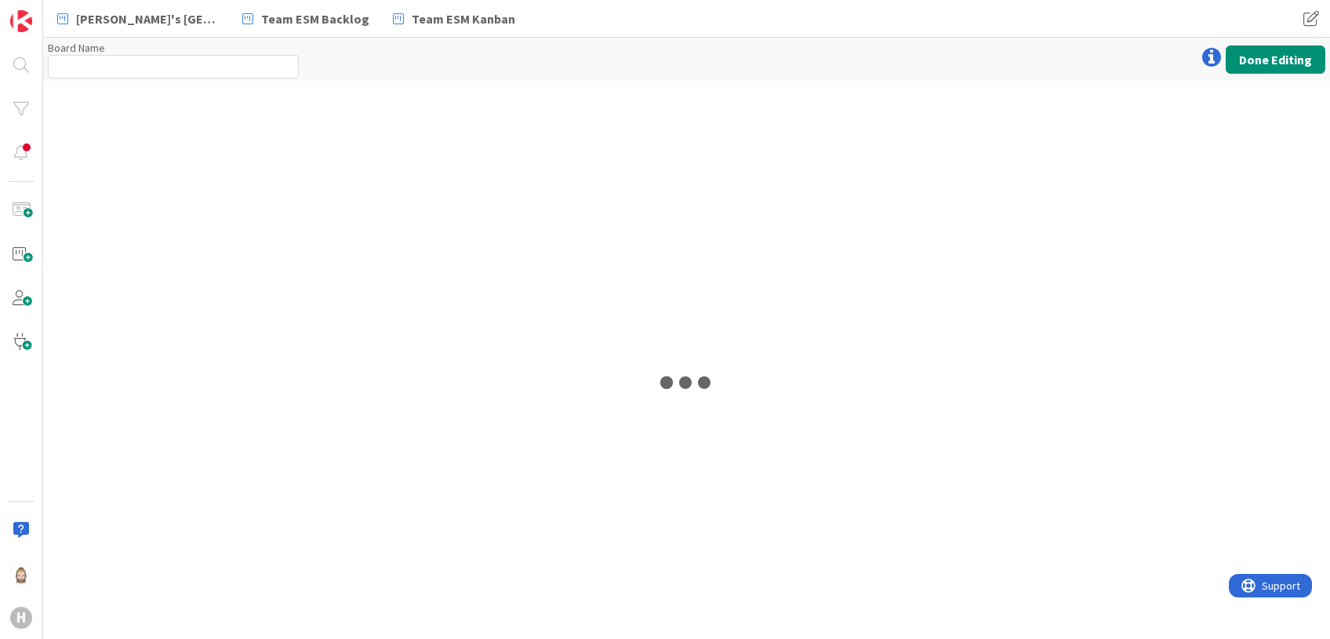
type input "Team ESM Backlog"
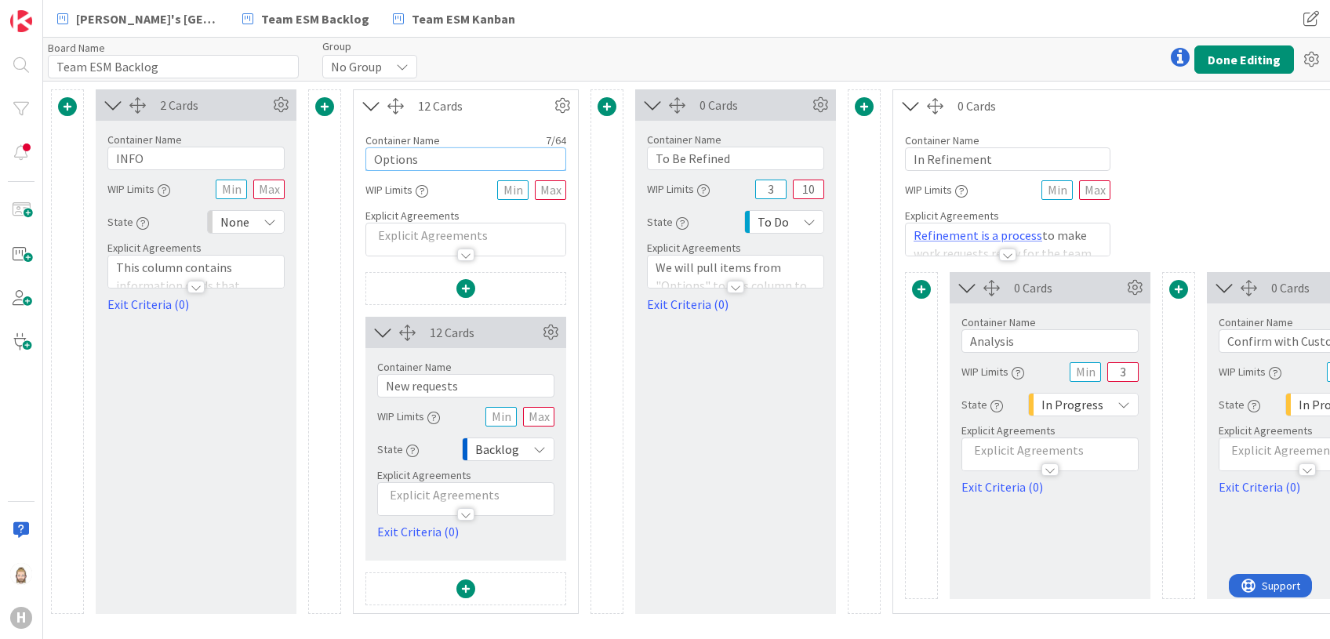
click at [453, 155] on input "Options" at bounding box center [465, 159] width 201 height 24
click at [467, 587] on span at bounding box center [465, 589] width 19 height 19
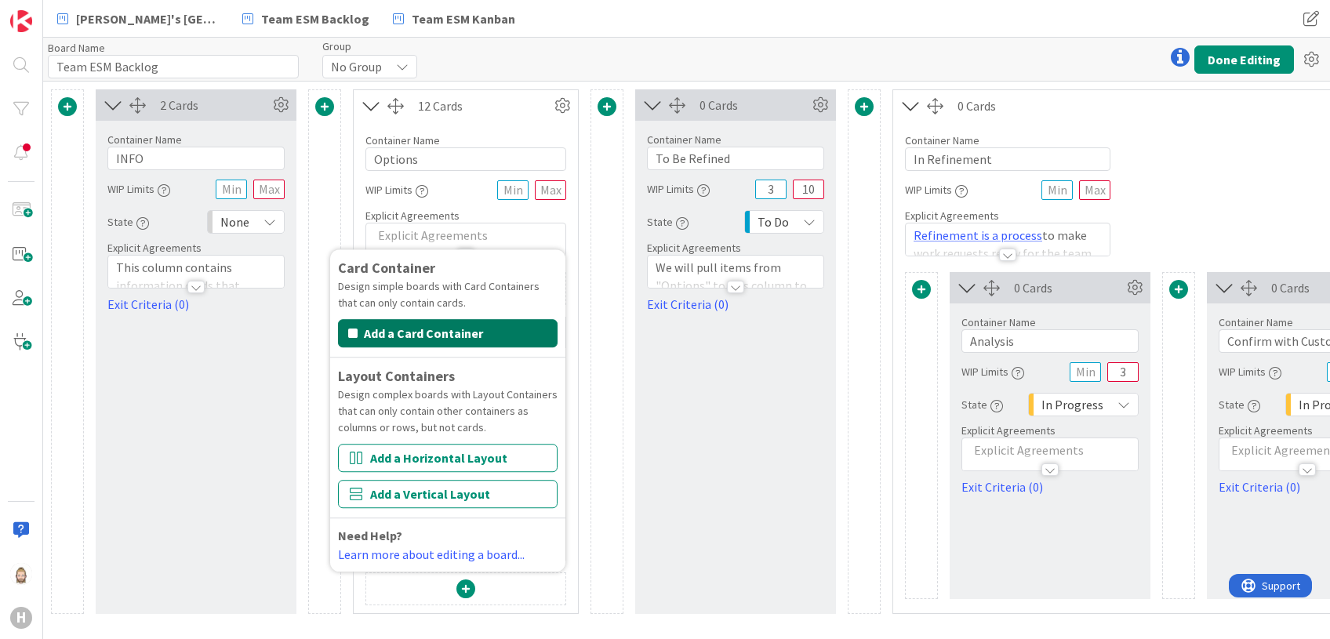
click at [470, 327] on button "Add a Card Container" at bounding box center [448, 333] width 220 height 28
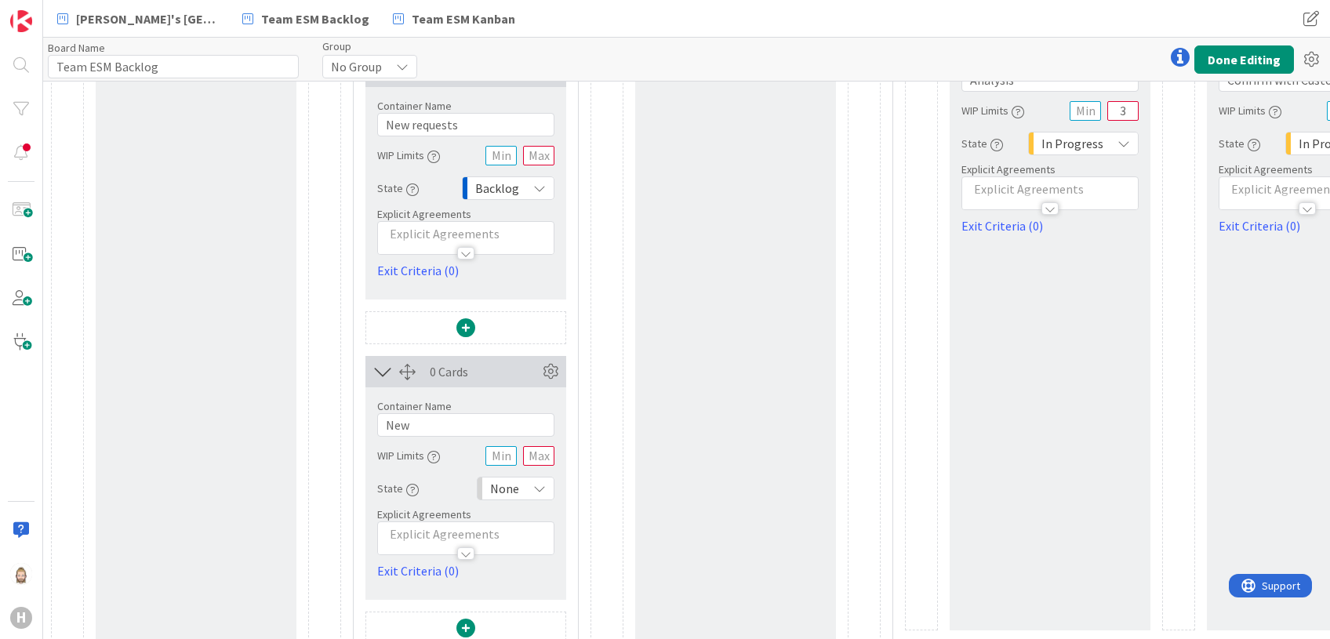
scroll to position [290, 0]
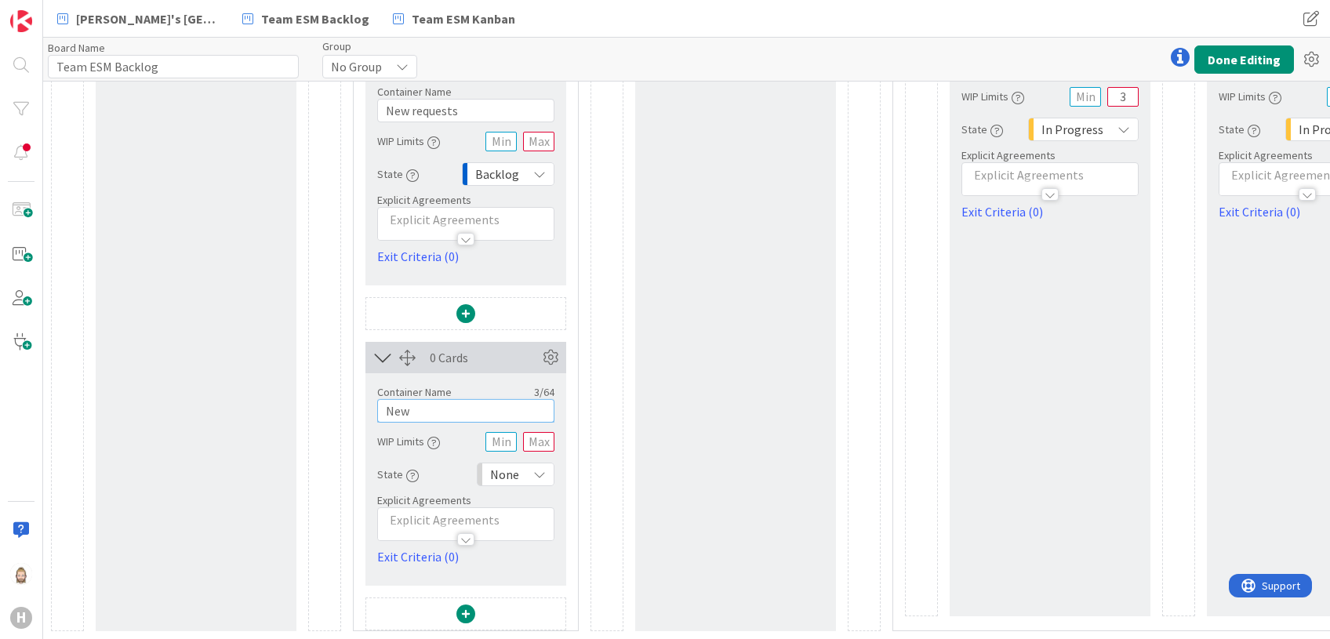
click at [514, 399] on input "New" at bounding box center [465, 411] width 177 height 24
click at [578, 391] on div "2 Cards Container Name 4 / 64 INFO WIP Limits State None Explicit Agreements Th…" at bounding box center [909, 222] width 1716 height 817
click at [1255, 50] on button "Done Editing" at bounding box center [1244, 59] width 100 height 28
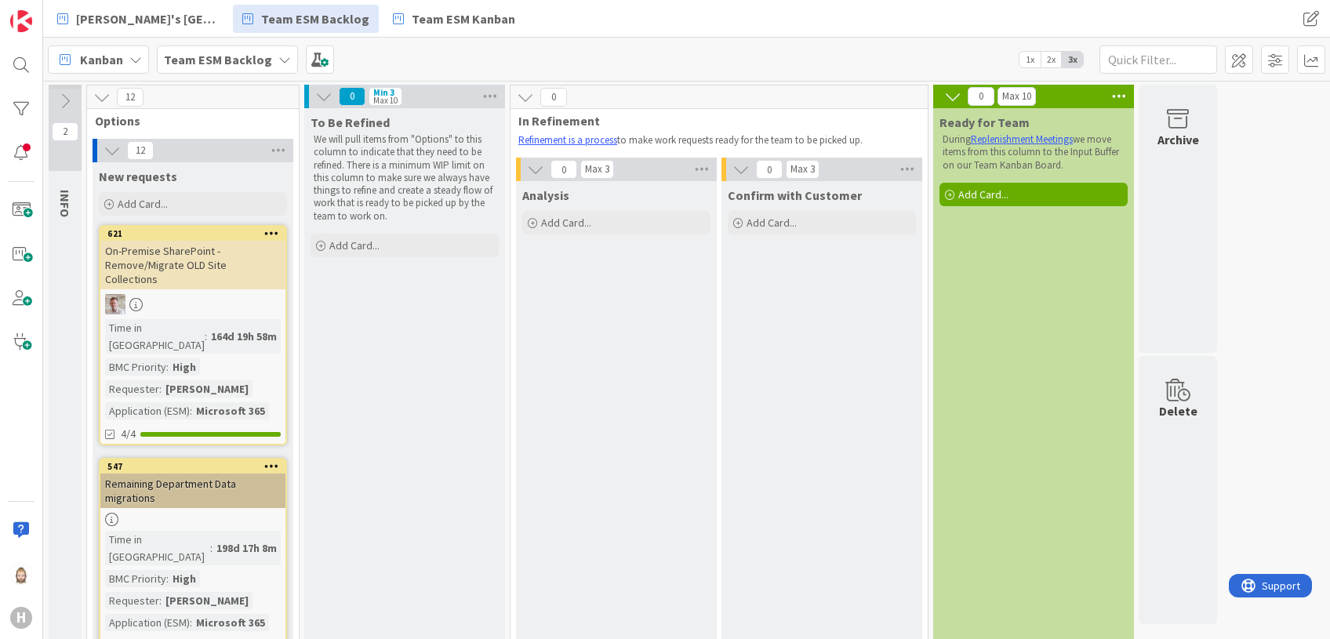
click at [108, 148] on icon at bounding box center [112, 150] width 17 height 17
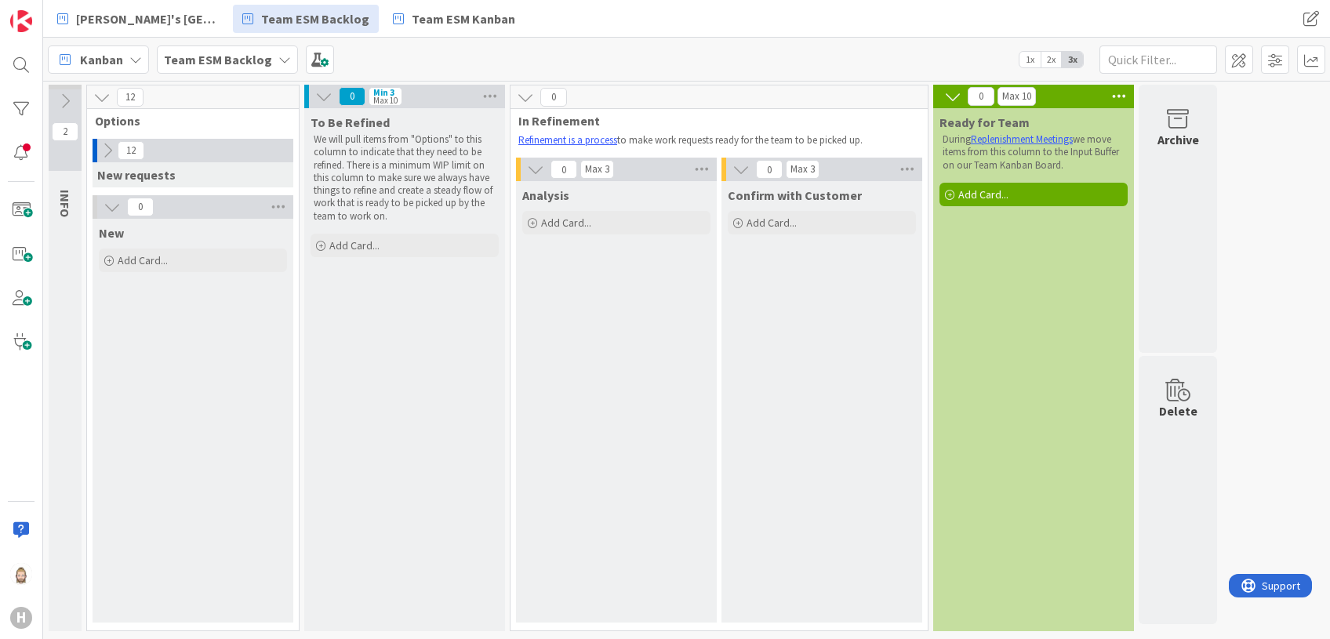
click at [109, 211] on icon at bounding box center [112, 206] width 17 height 17
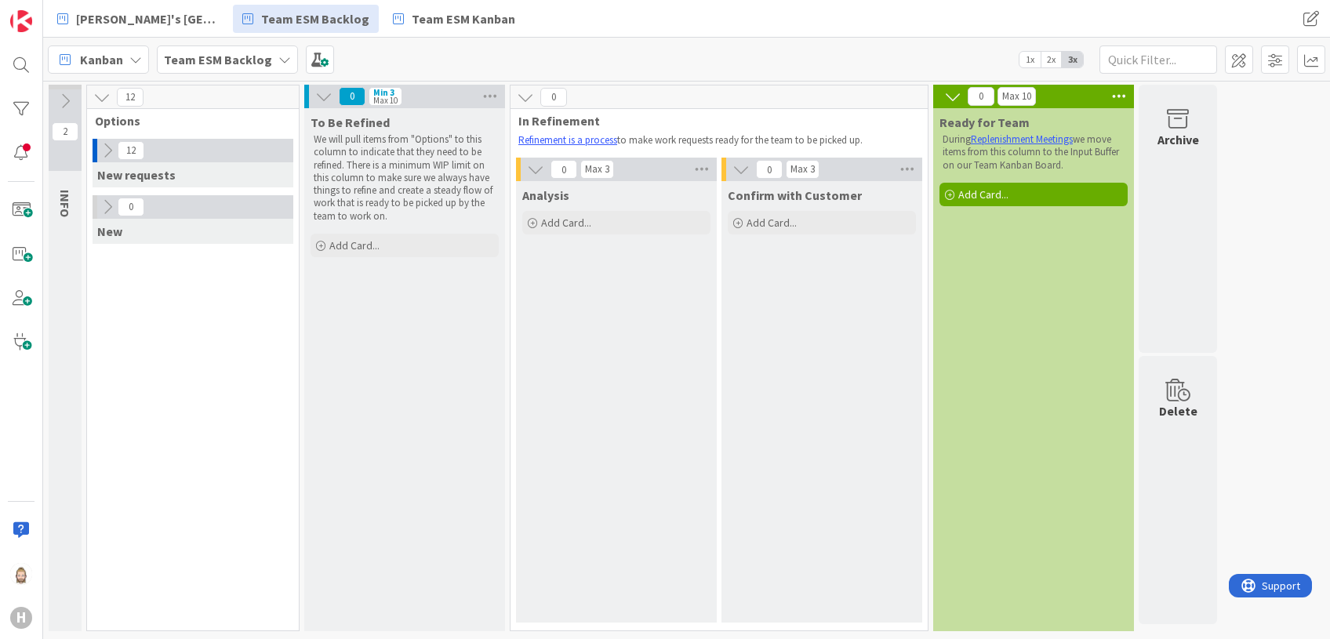
click at [109, 209] on icon at bounding box center [107, 206] width 17 height 17
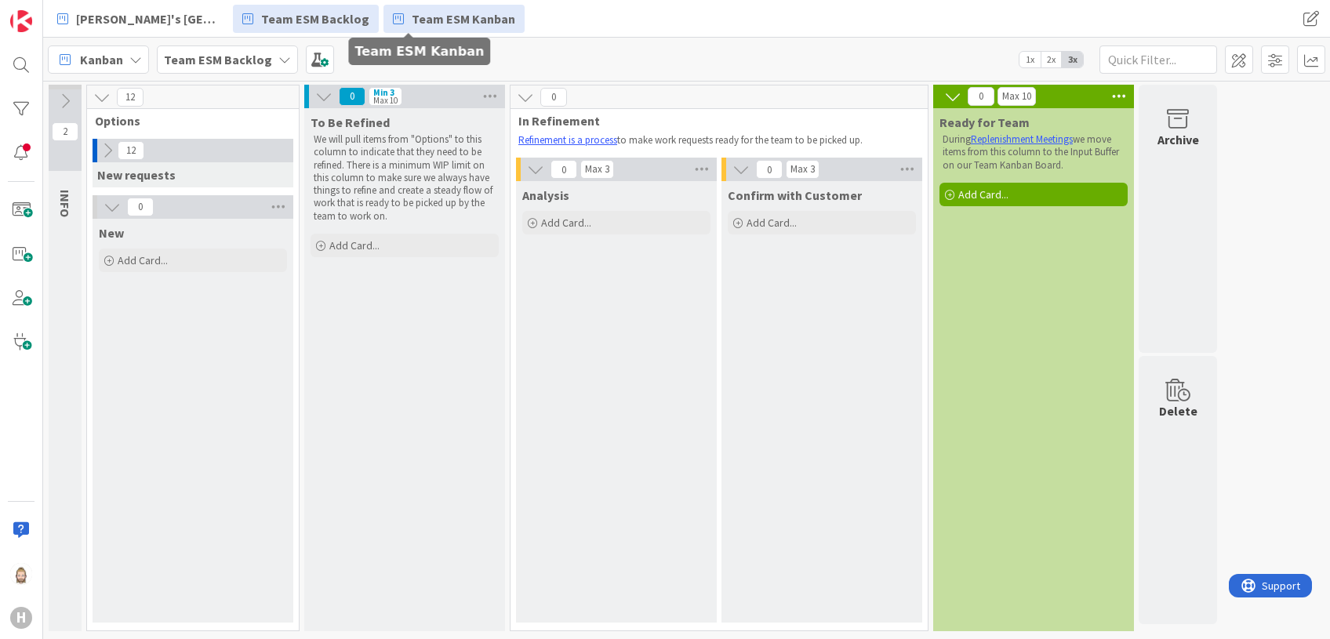
click at [419, 18] on span "Team ESM Kanban" at bounding box center [464, 18] width 104 height 19
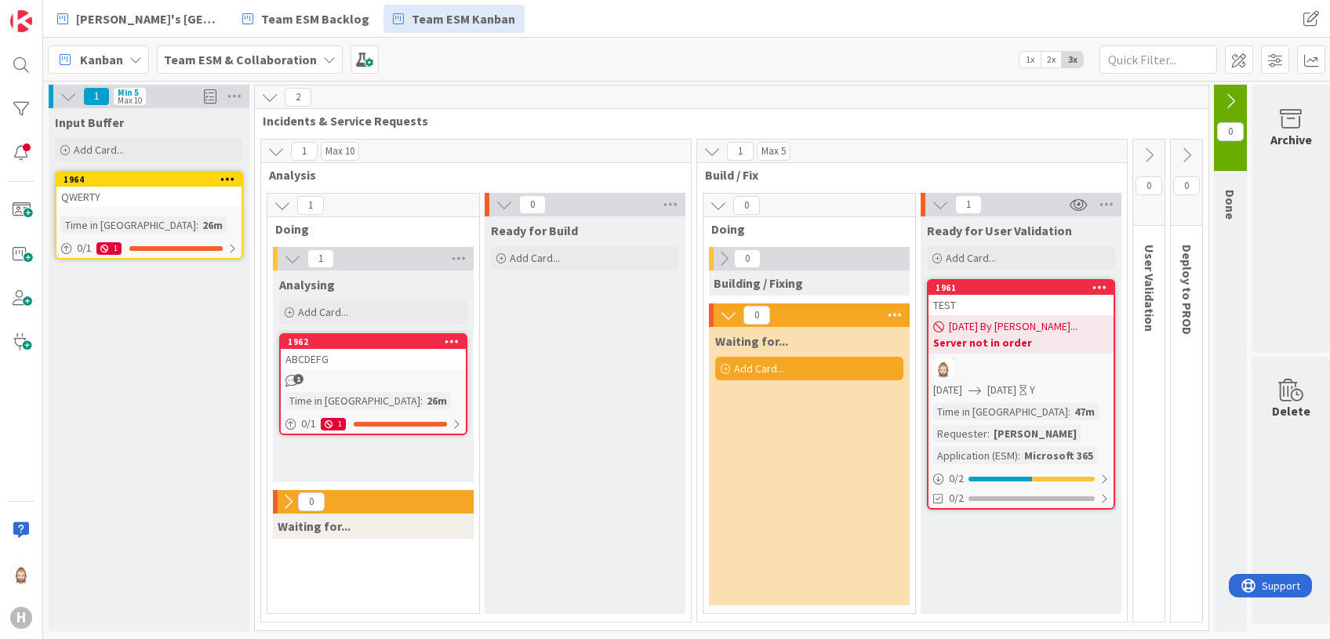
click at [1051, 58] on span "2x" at bounding box center [1051, 60] width 21 height 16
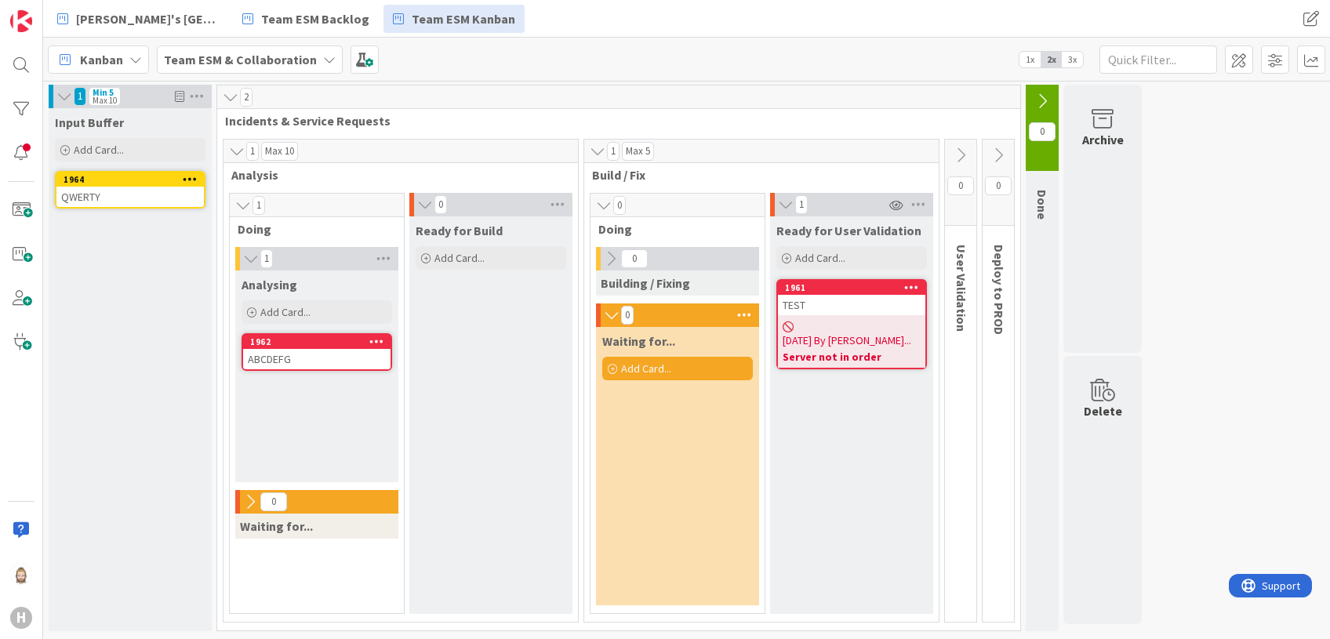
click at [1007, 152] on button at bounding box center [998, 156] width 31 height 24
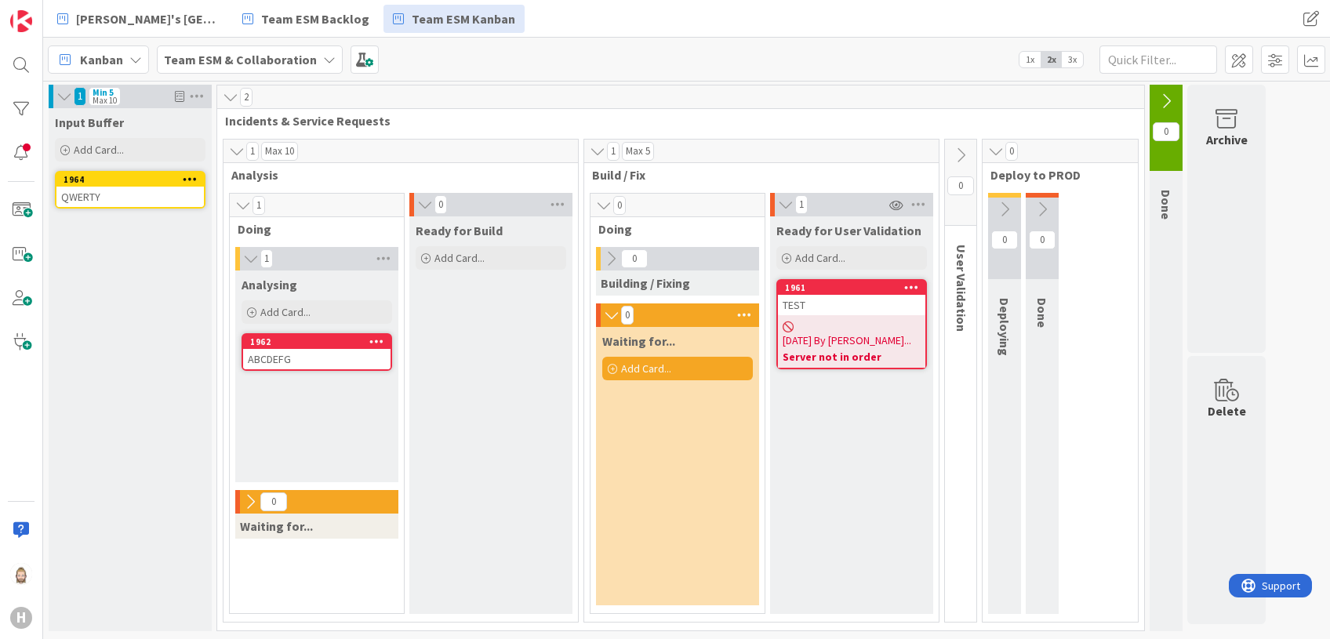
click at [1032, 59] on span "1x" at bounding box center [1030, 60] width 21 height 16
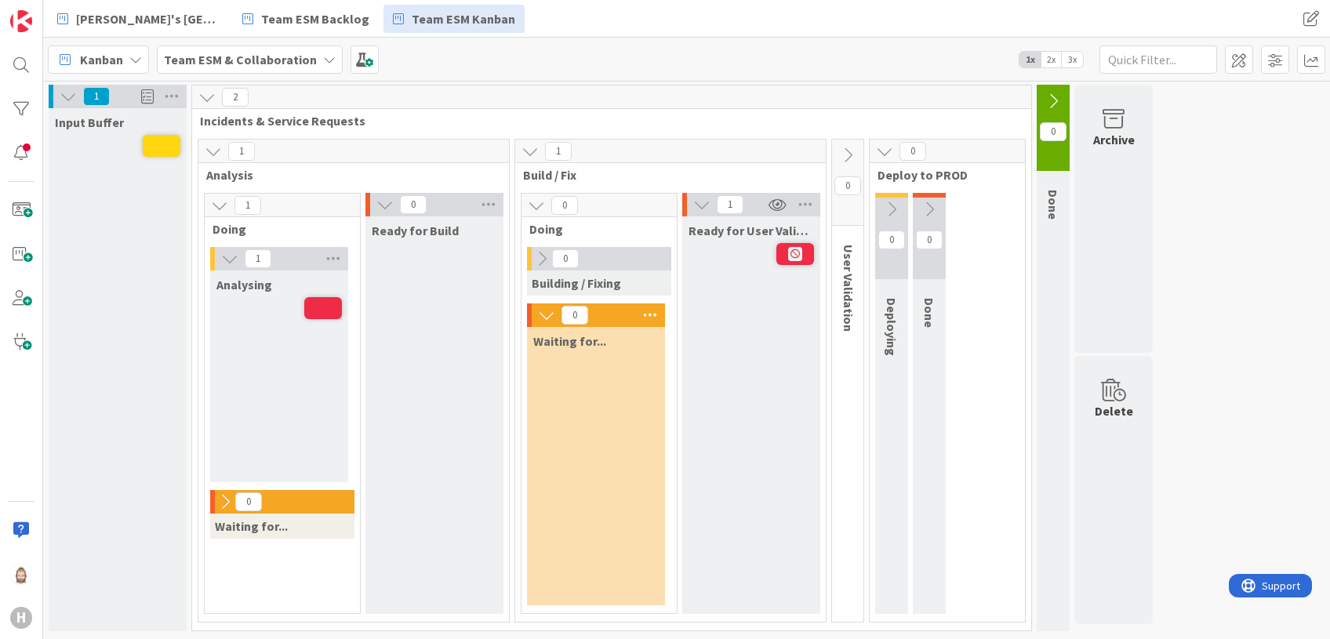
click at [887, 150] on icon at bounding box center [884, 151] width 17 height 17
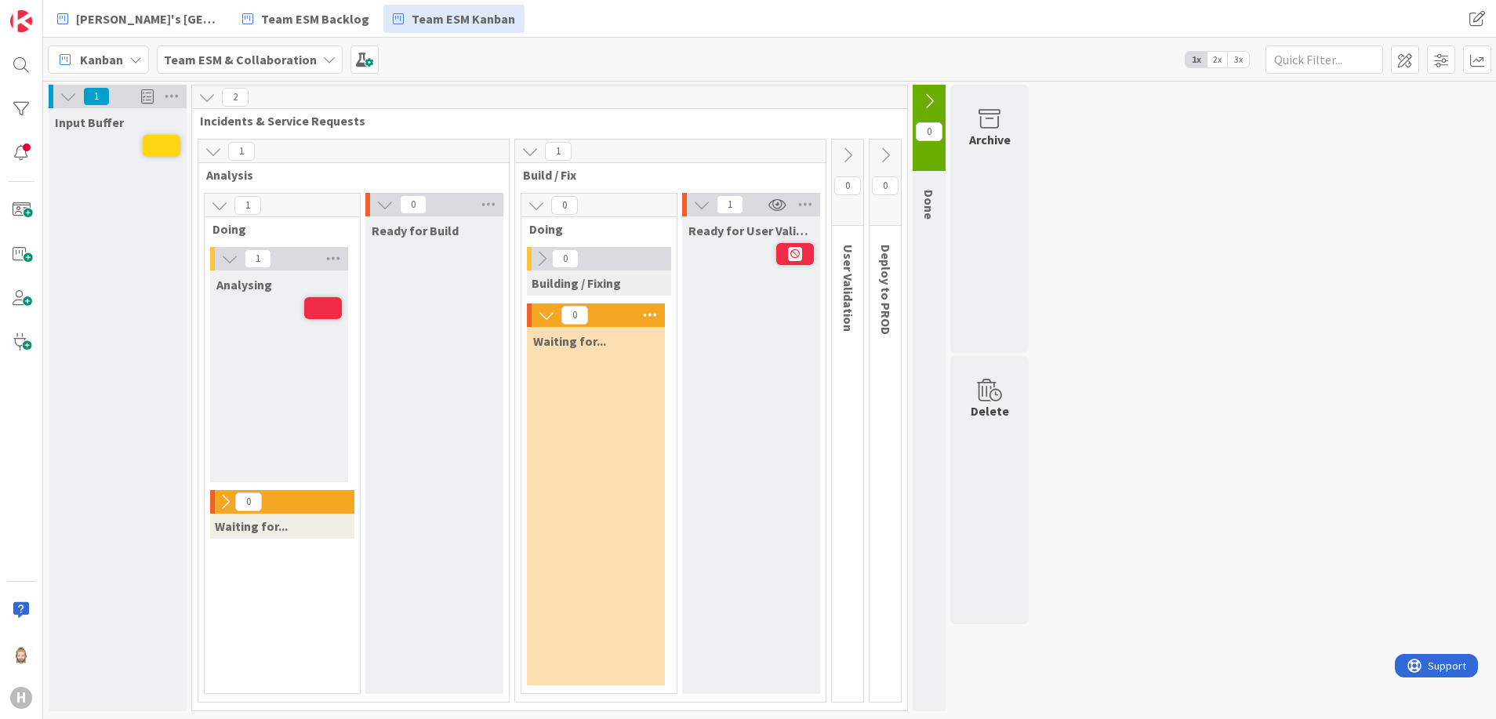
click at [849, 156] on icon at bounding box center [847, 155] width 17 height 17
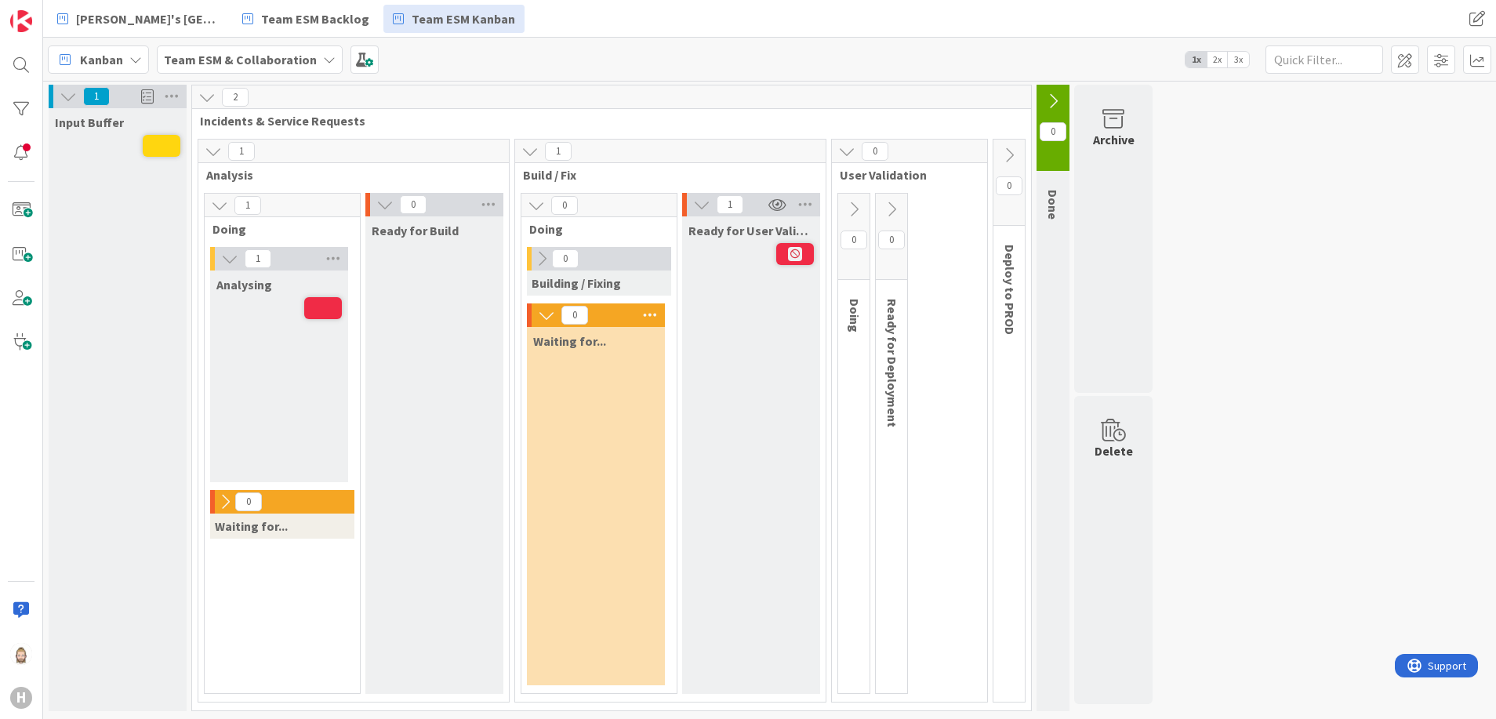
click at [859, 205] on icon at bounding box center [853, 209] width 17 height 17
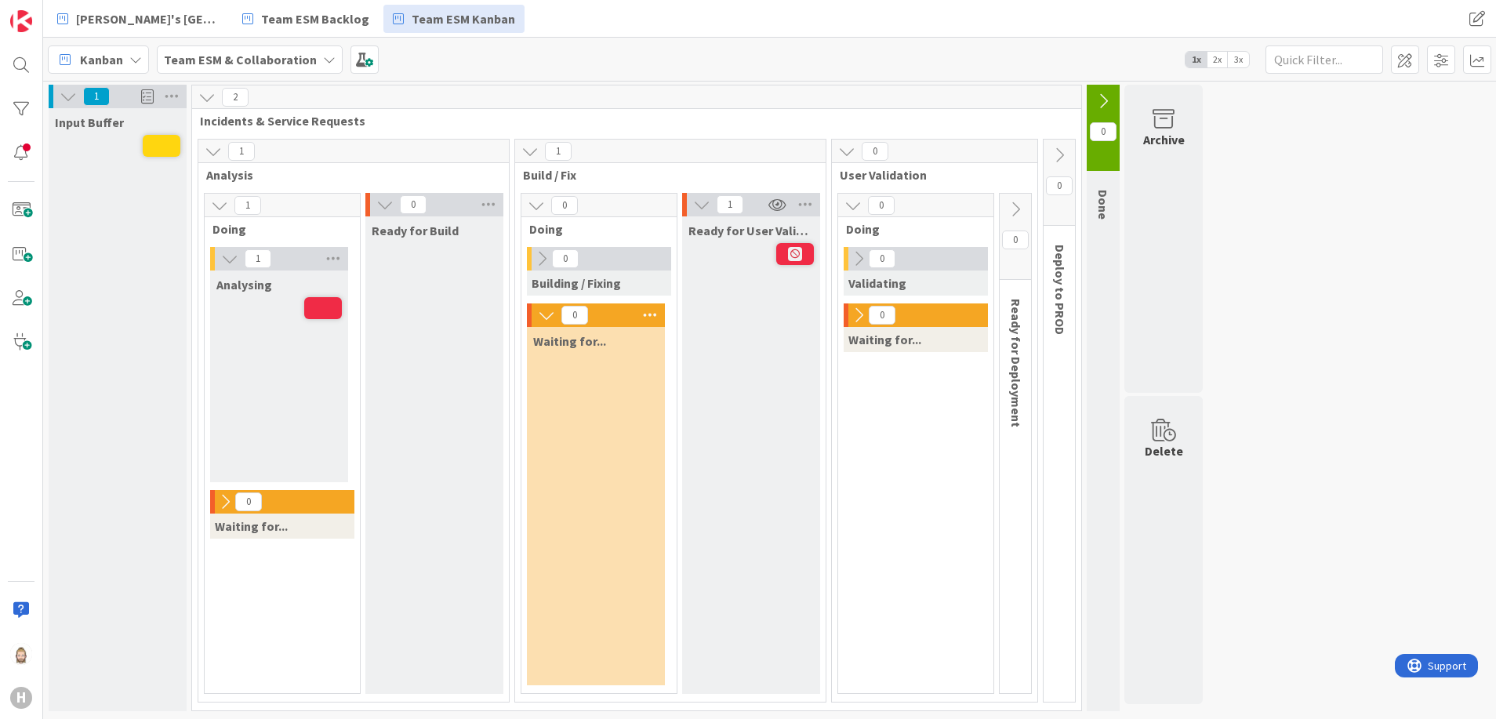
click at [1057, 155] on icon at bounding box center [1059, 155] width 17 height 17
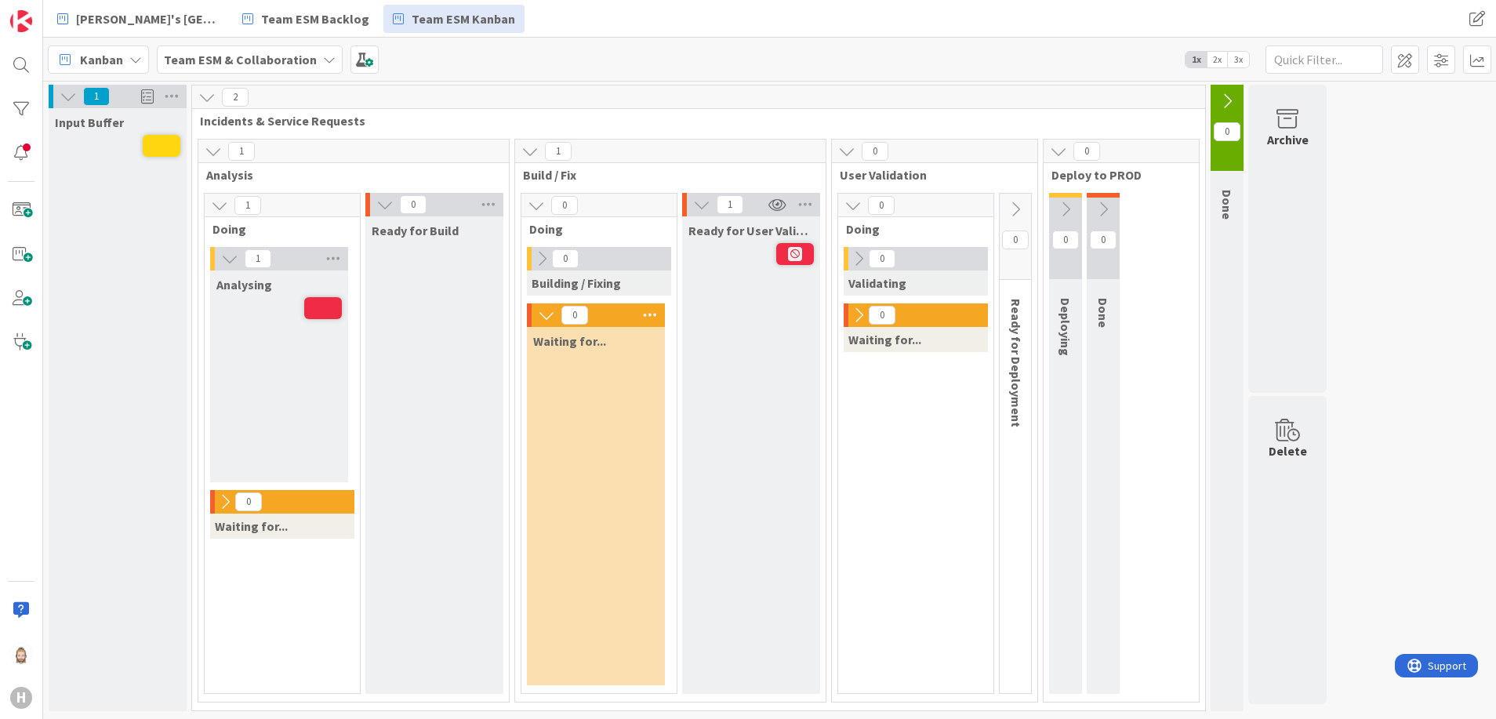
click at [1064, 205] on icon at bounding box center [1065, 209] width 17 height 17
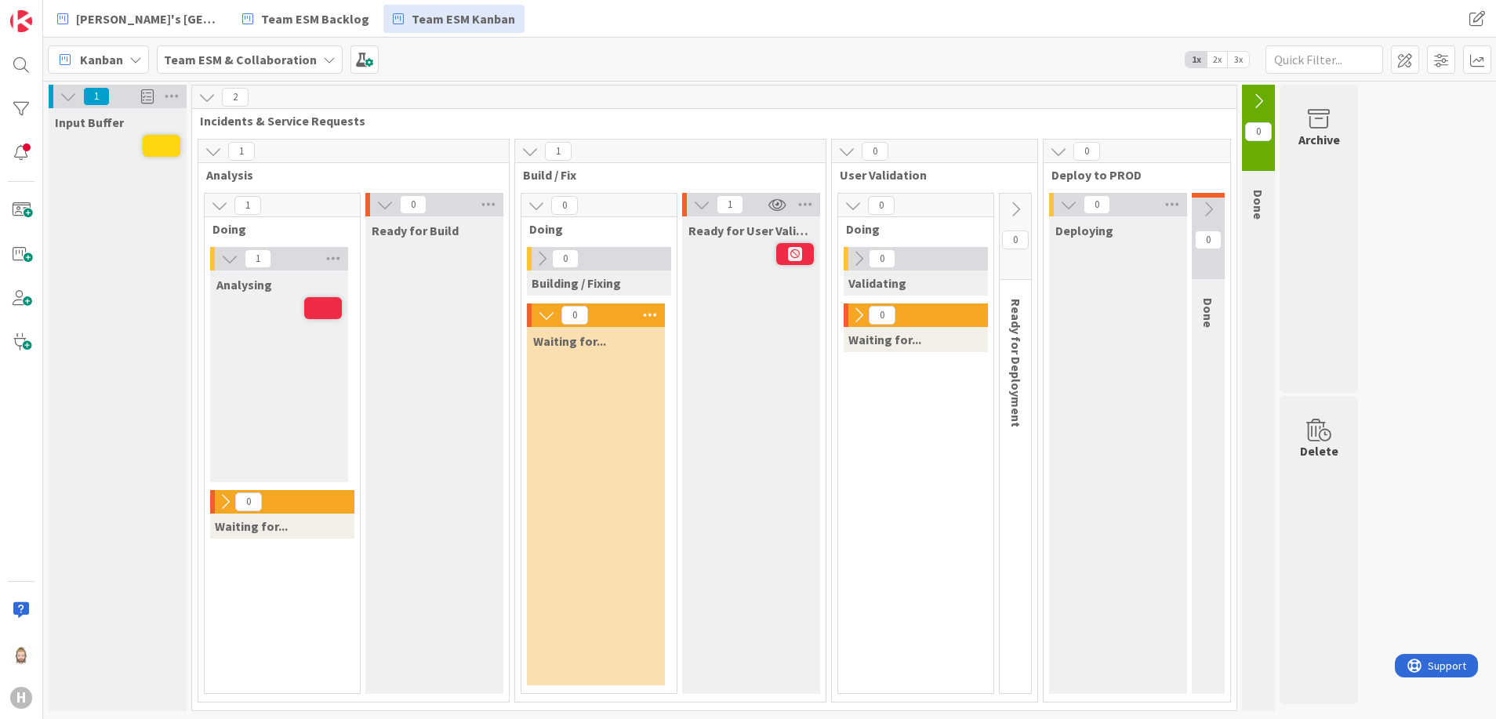
click at [861, 310] on icon at bounding box center [858, 315] width 17 height 17
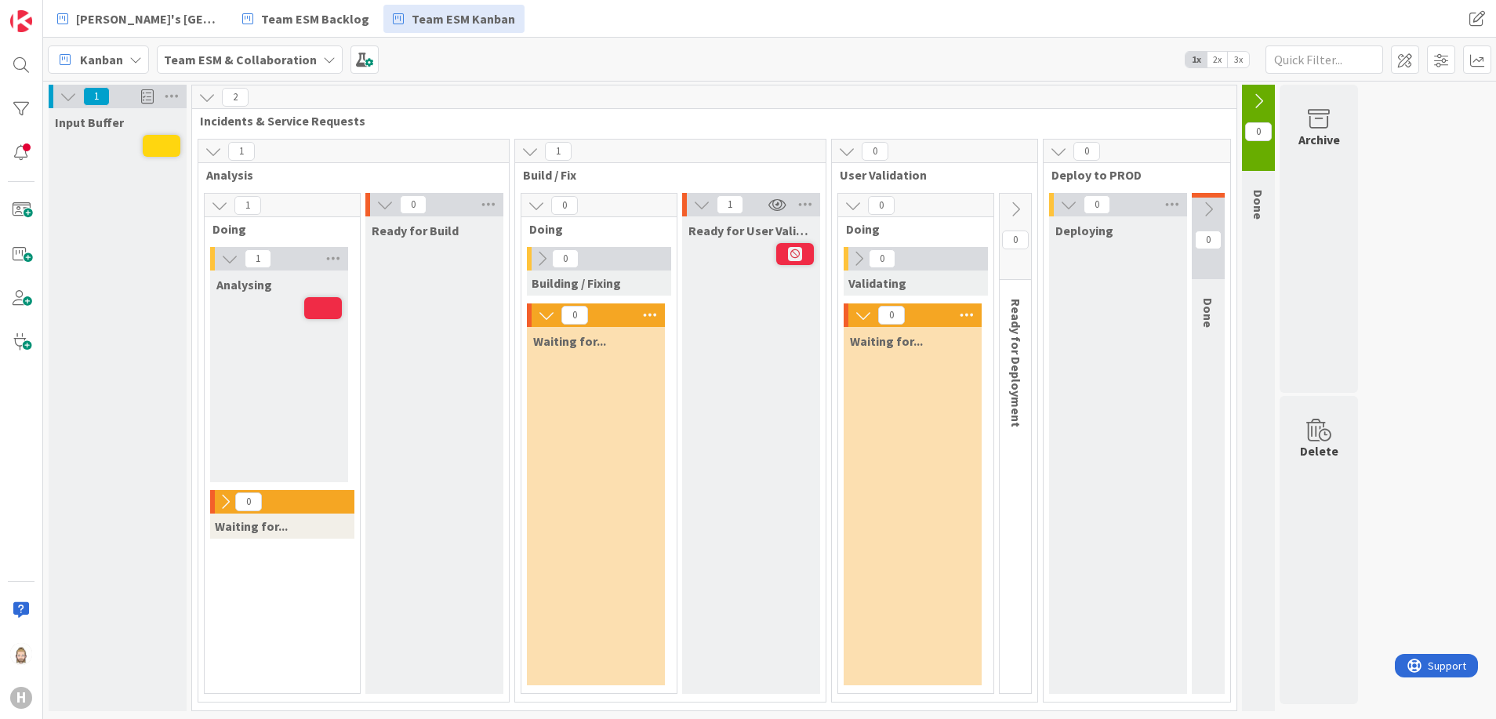
click at [221, 502] on icon at bounding box center [224, 501] width 17 height 17
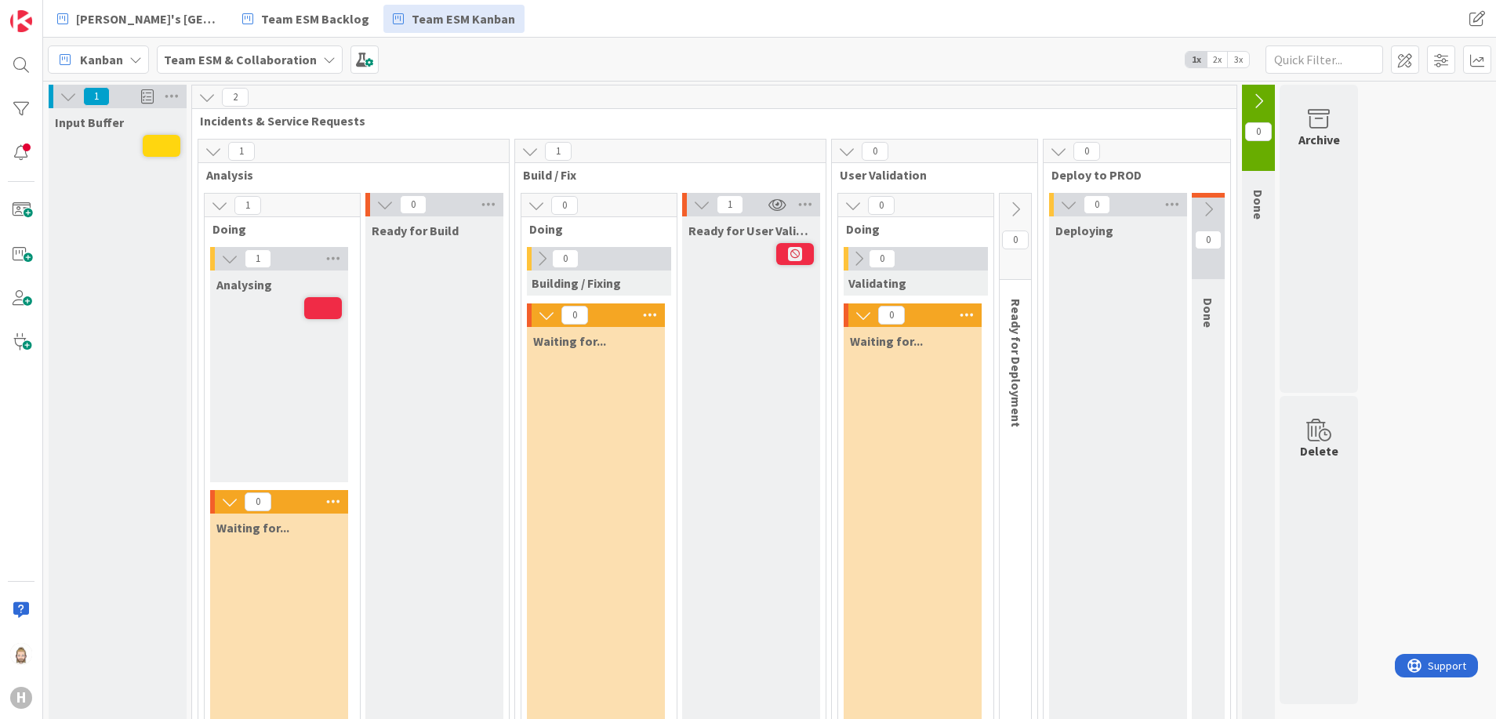
click at [864, 257] on icon at bounding box center [858, 258] width 17 height 17
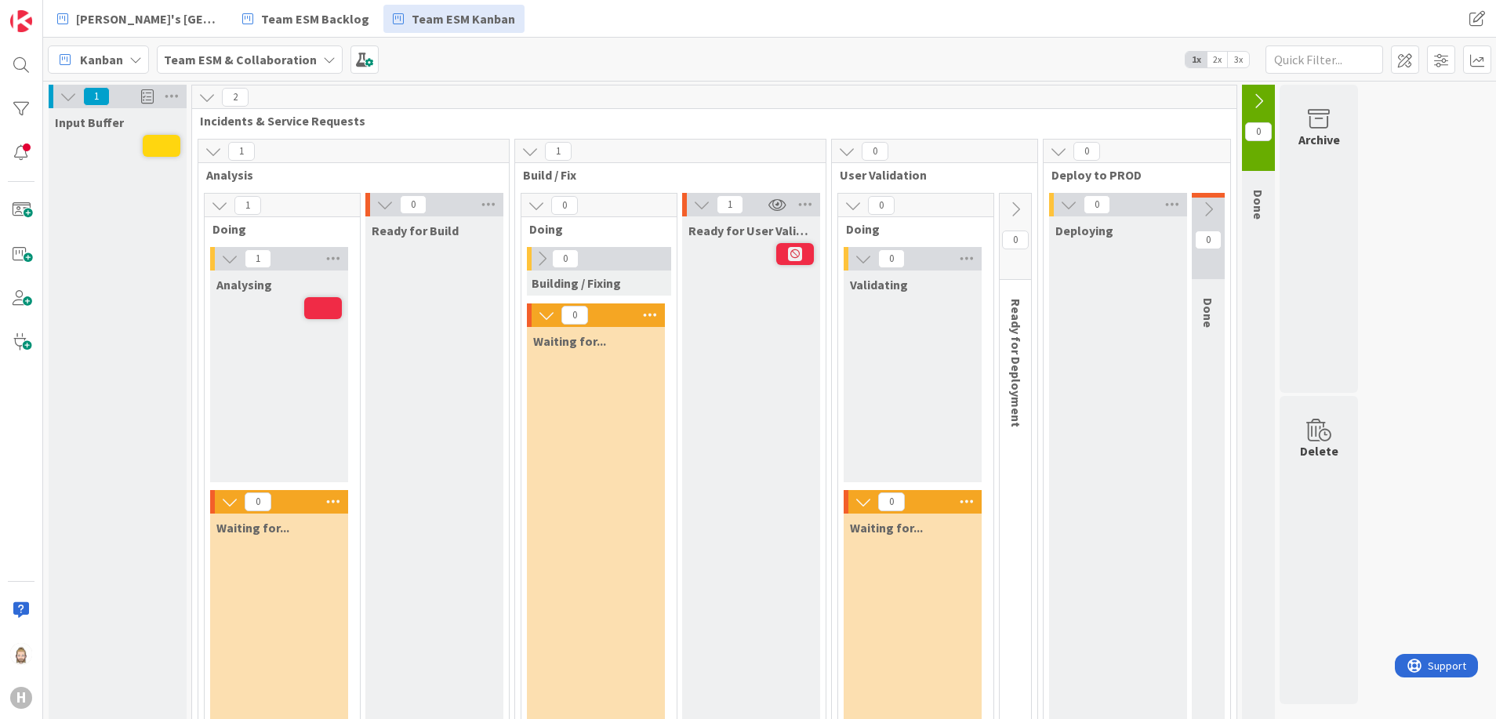
click at [702, 206] on icon at bounding box center [701, 204] width 17 height 17
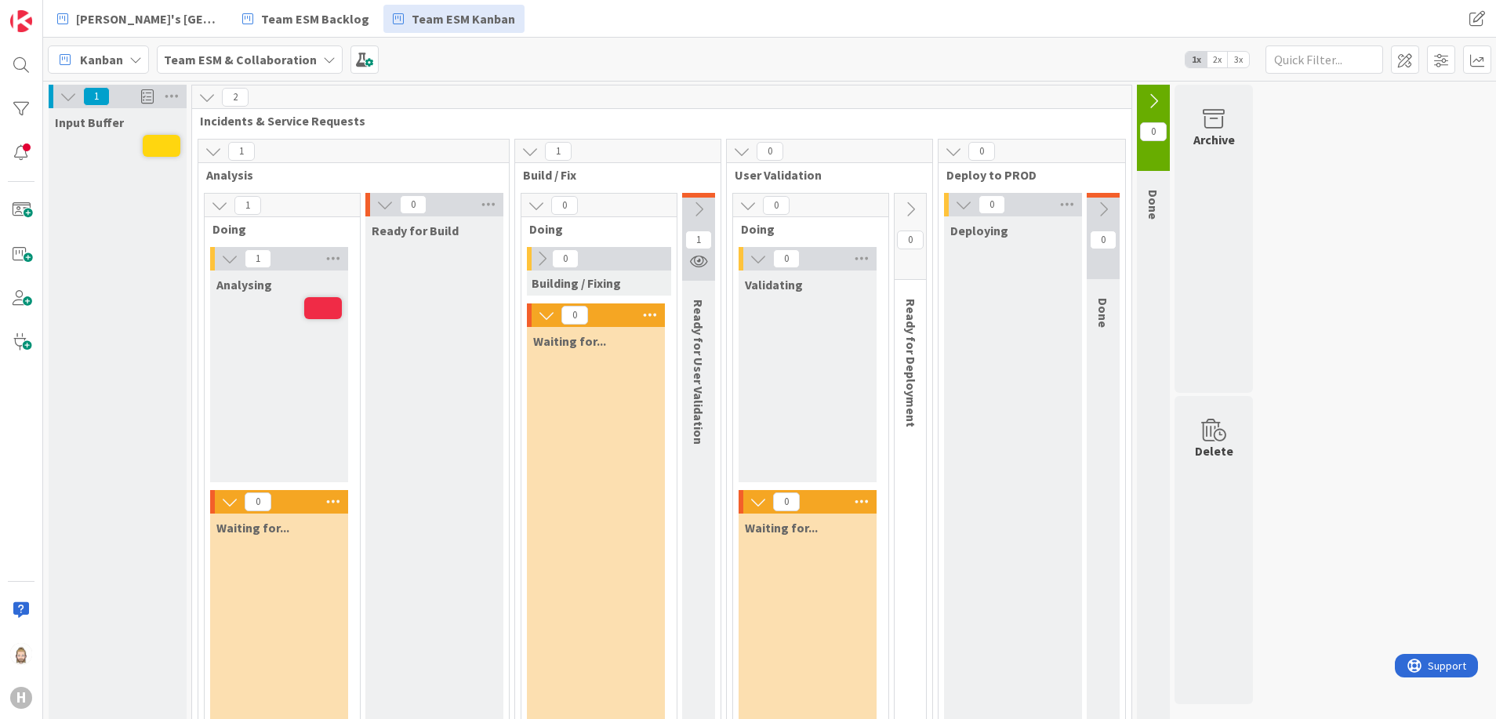
click at [384, 205] on icon at bounding box center [384, 204] width 17 height 17
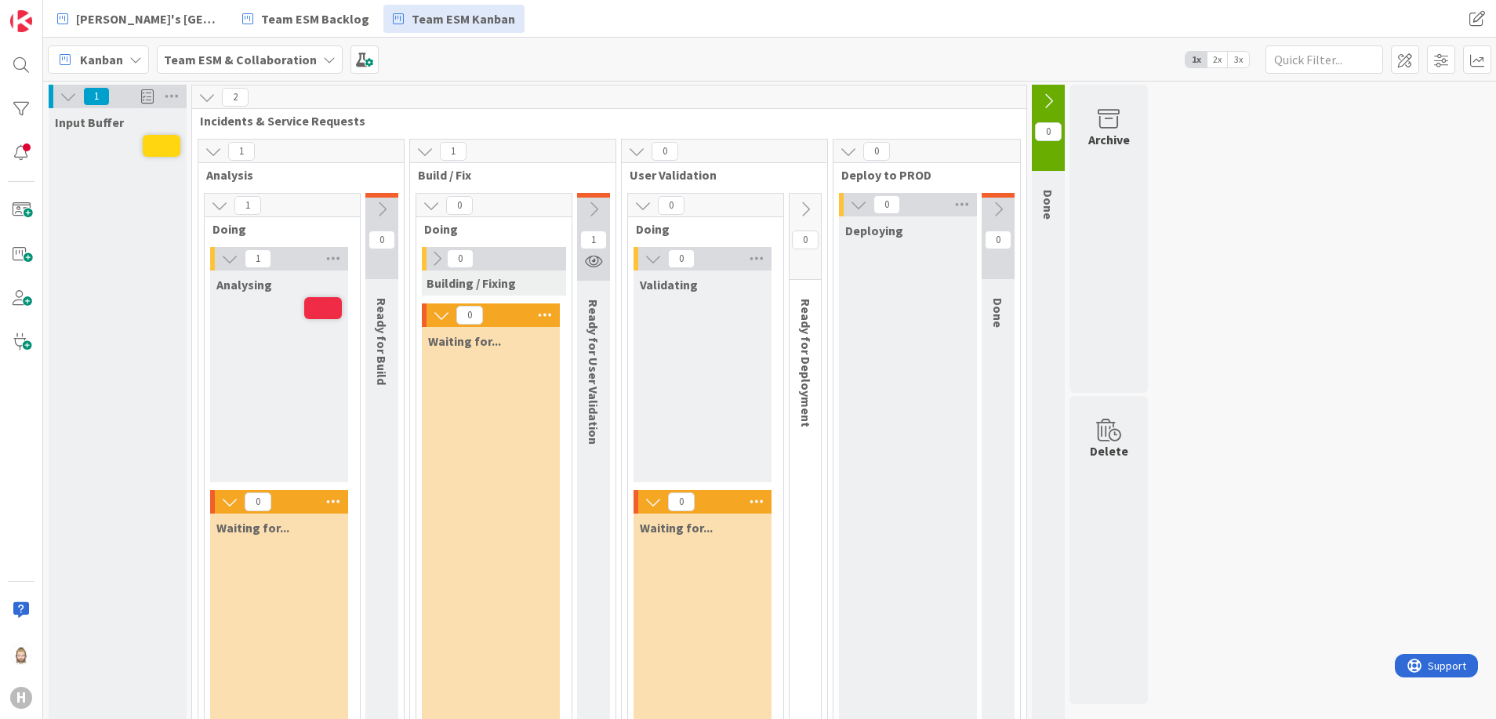
click at [386, 210] on icon at bounding box center [381, 209] width 17 height 17
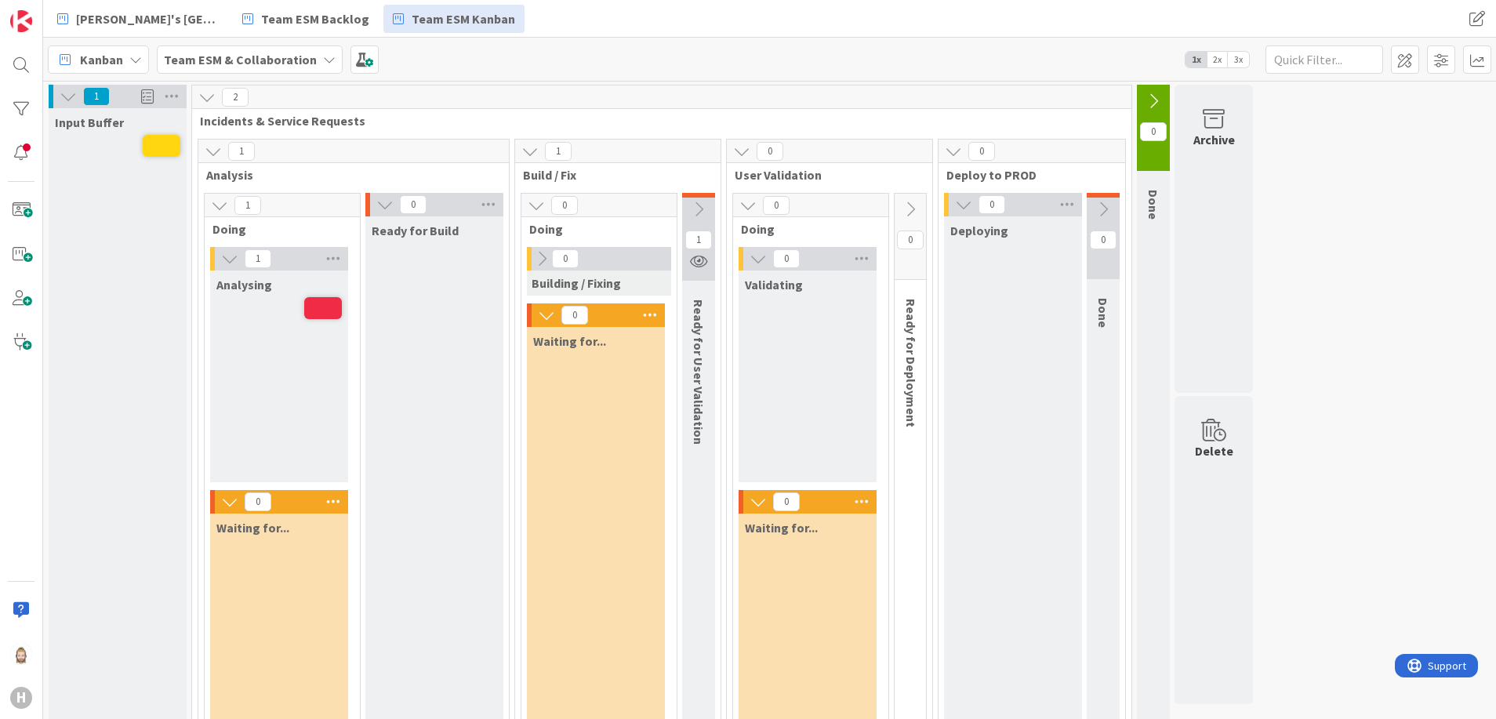
click at [546, 261] on icon at bounding box center [541, 258] width 17 height 17
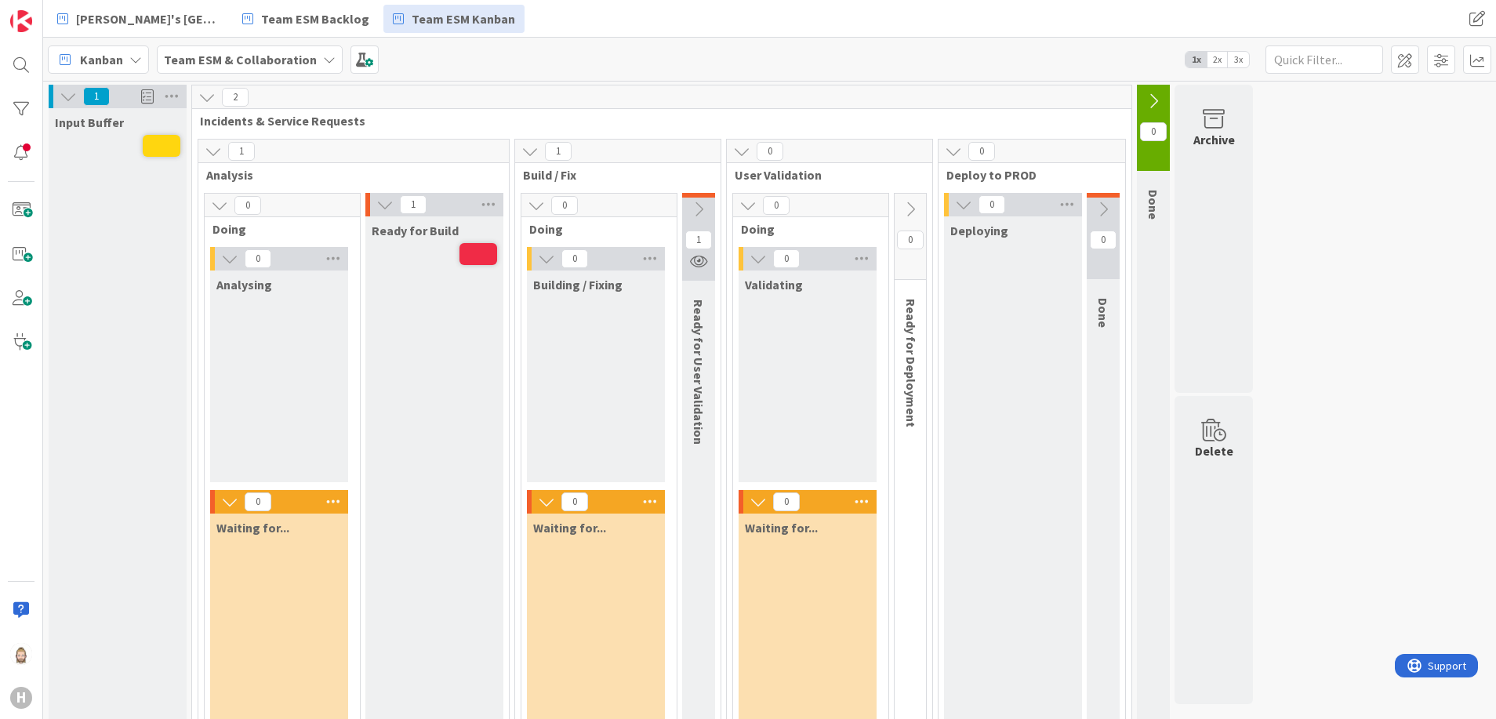
click at [1223, 61] on span "2x" at bounding box center [1217, 60] width 21 height 16
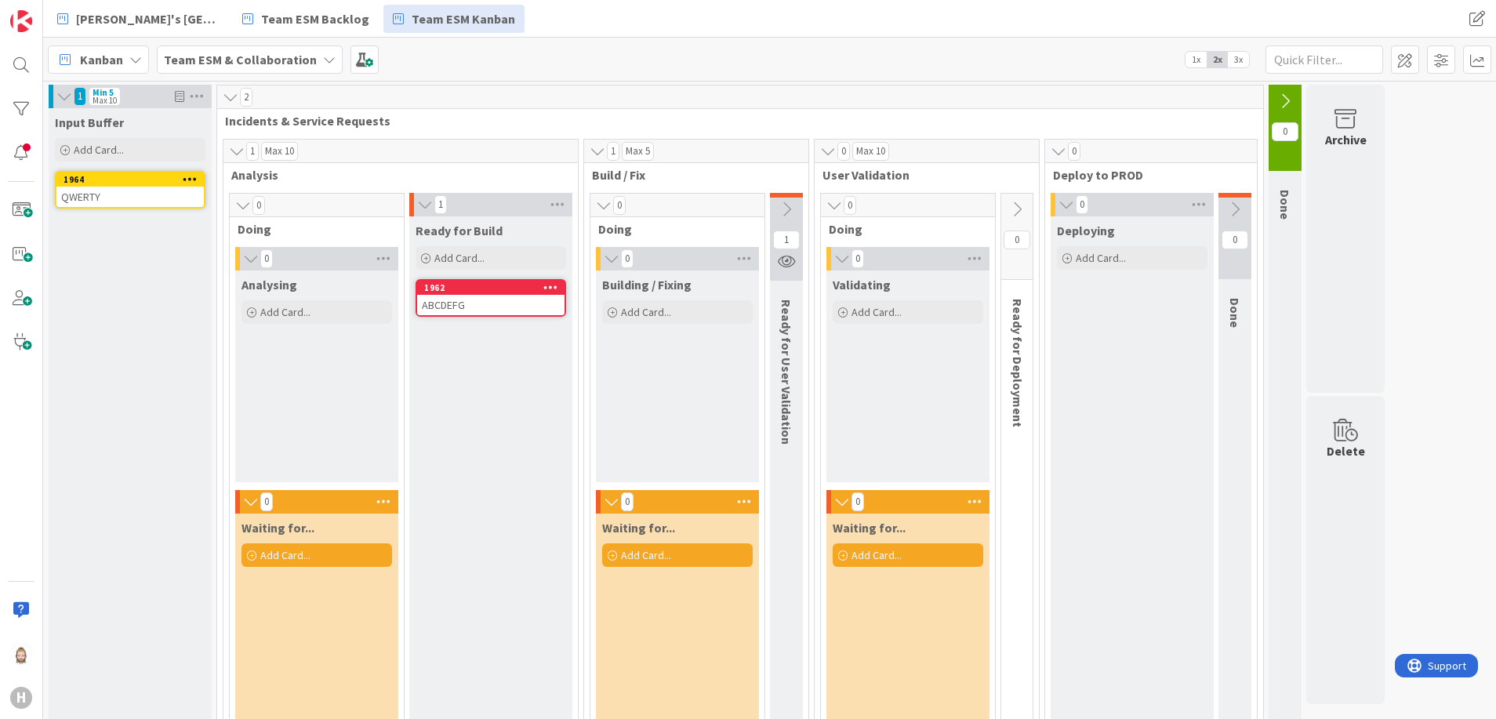
click at [1247, 60] on span "3x" at bounding box center [1238, 60] width 21 height 16
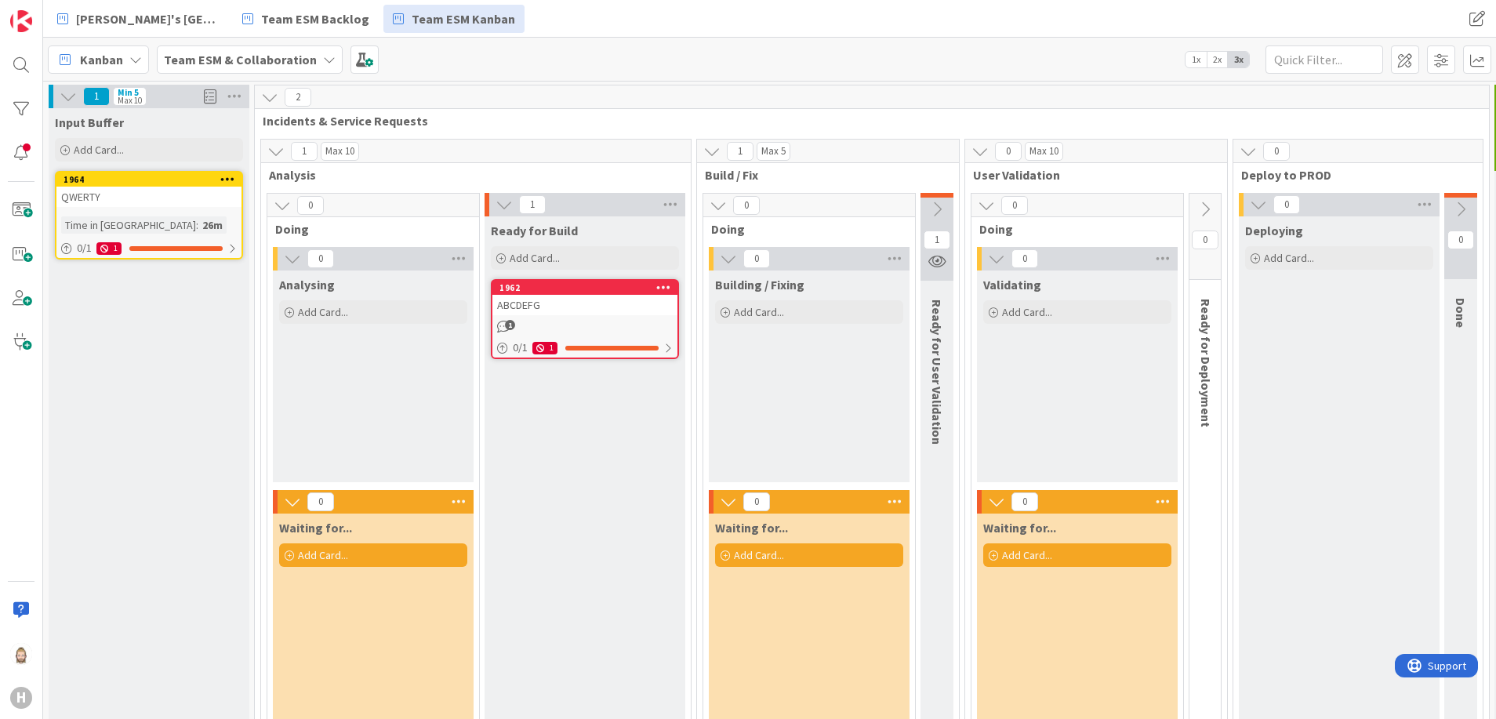
scroll to position [0, 138]
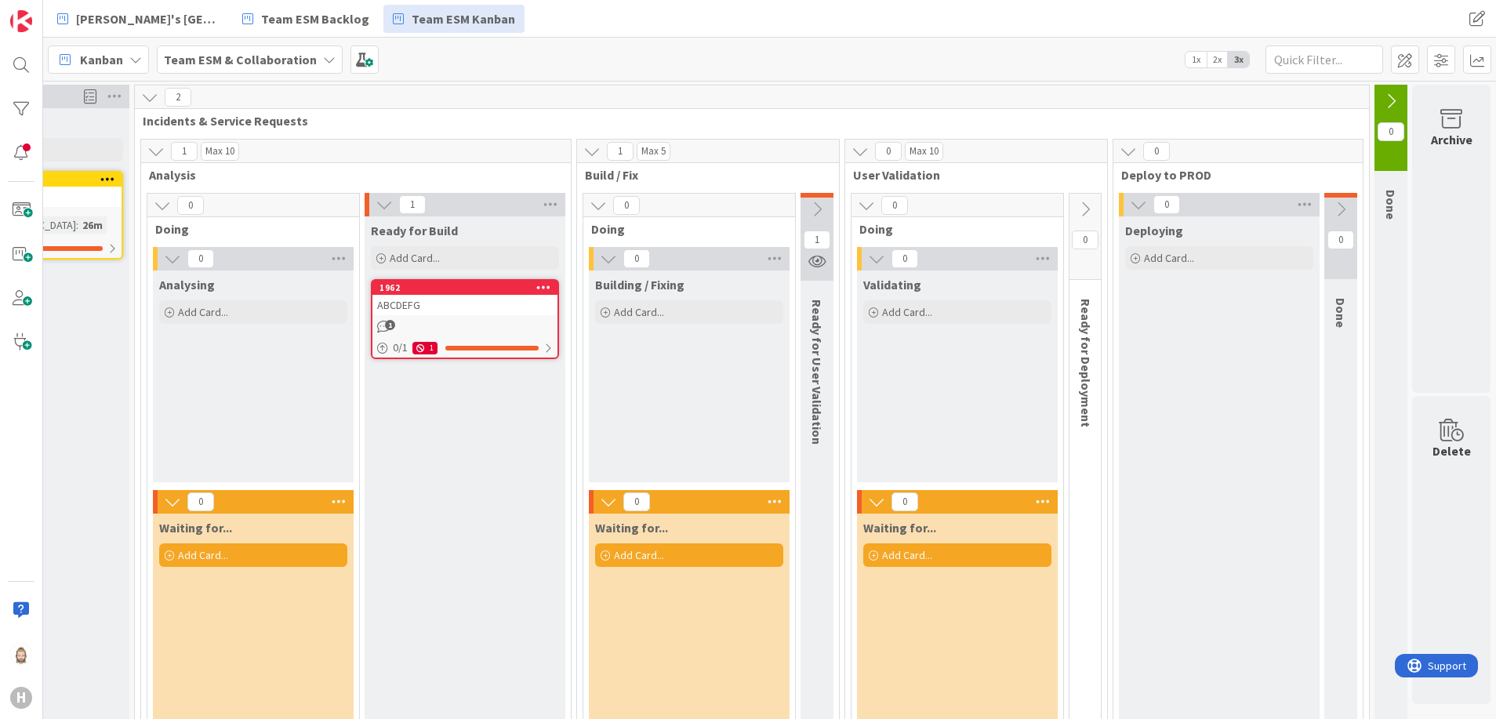
click at [809, 209] on icon at bounding box center [817, 209] width 17 height 17
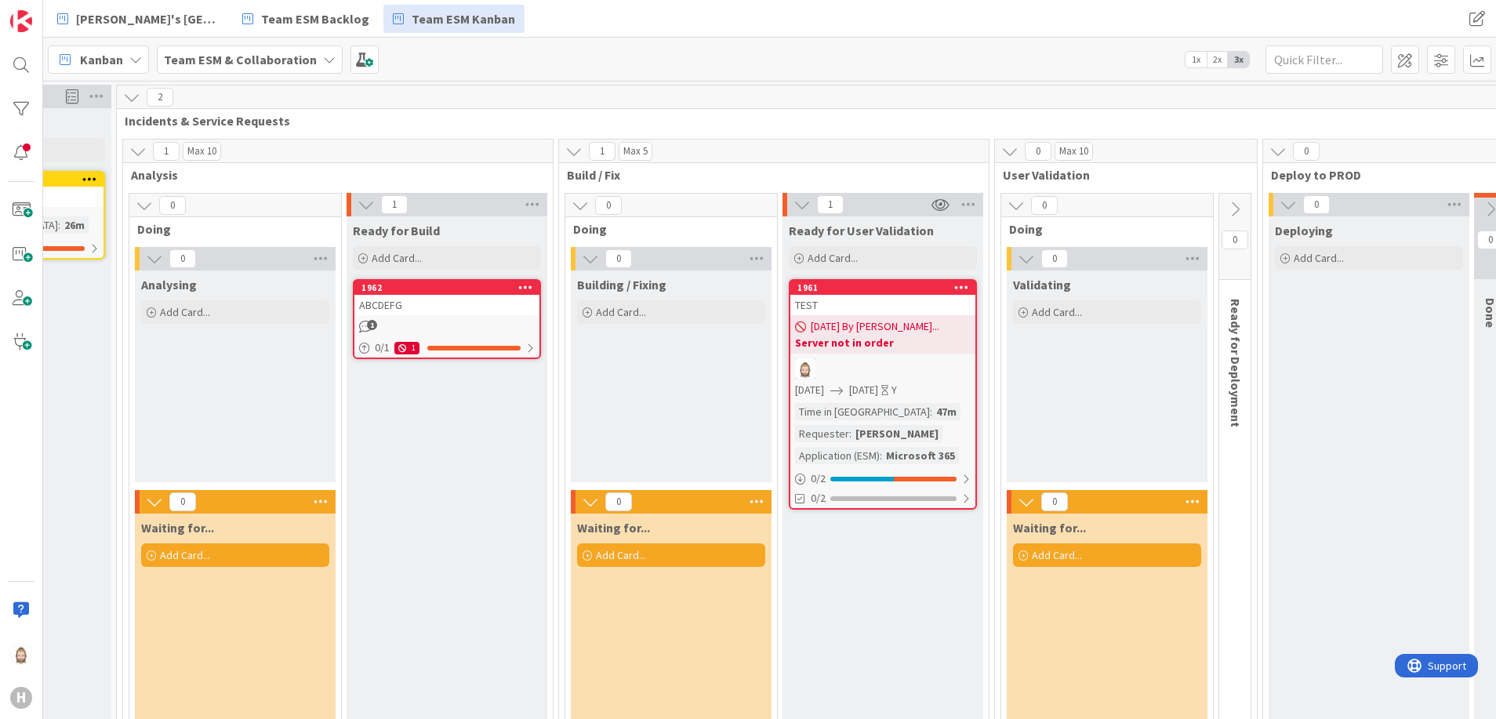
click at [942, 204] on icon "button" at bounding box center [941, 205] width 18 height 14
click at [980, 233] on link "Stop Watching Column" at bounding box center [1008, 238] width 159 height 23
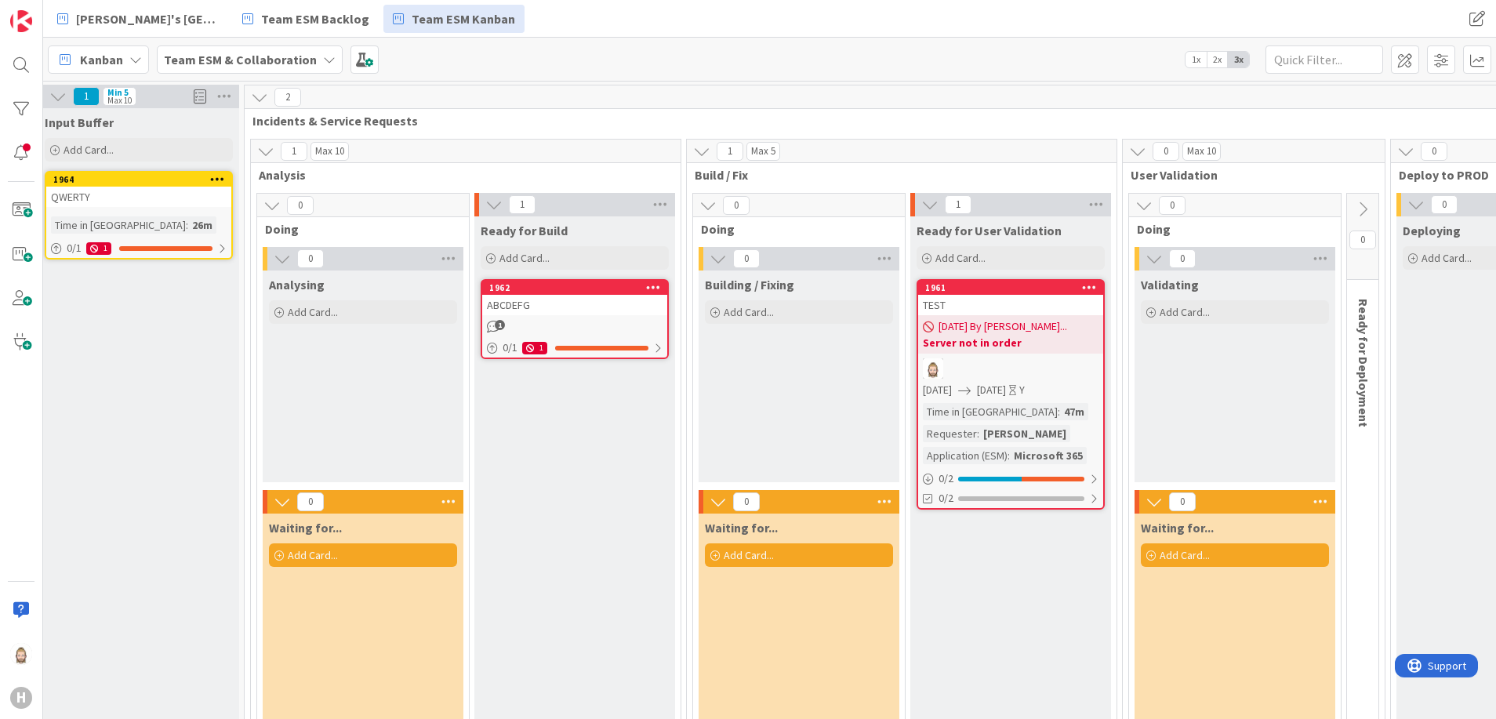
scroll to position [0, 0]
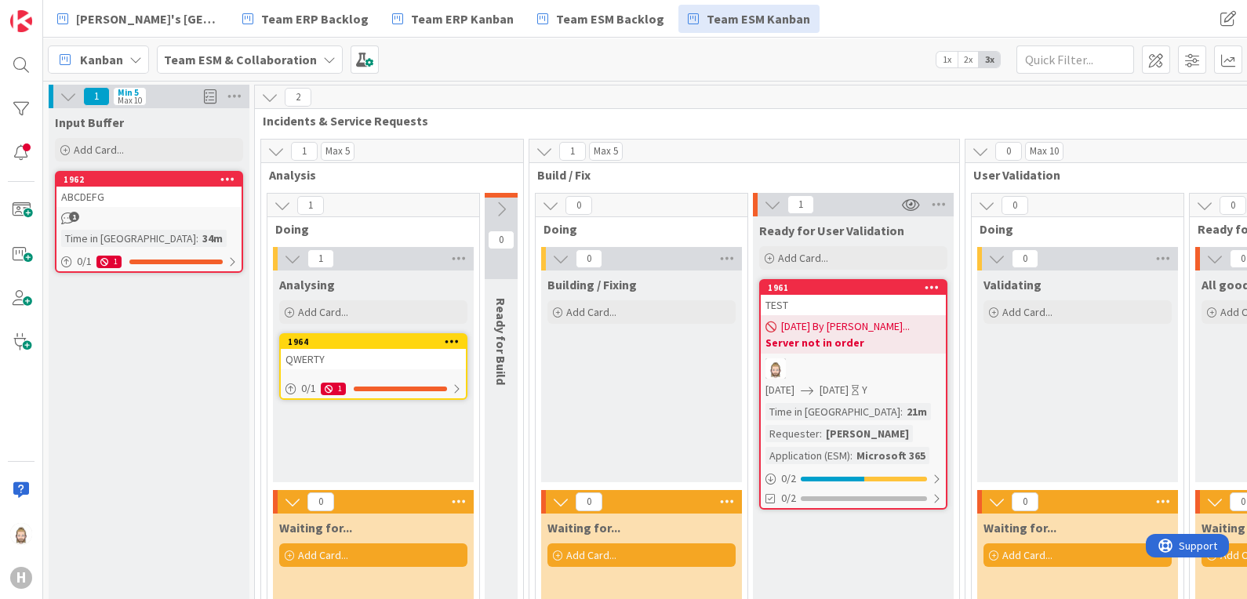
click at [831, 348] on b "Server not in order" at bounding box center [853, 343] width 176 height 16
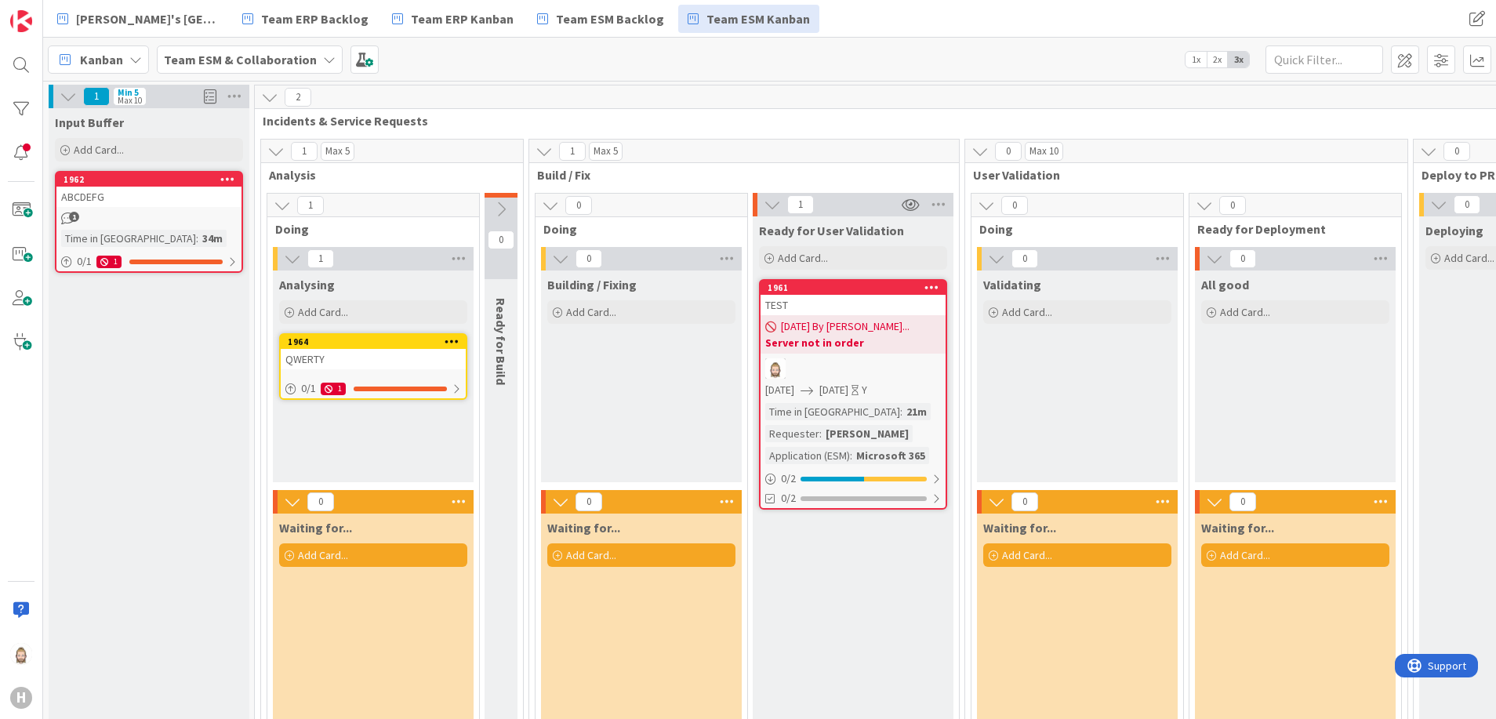
click at [306, 151] on span "1" at bounding box center [304, 151] width 27 height 19
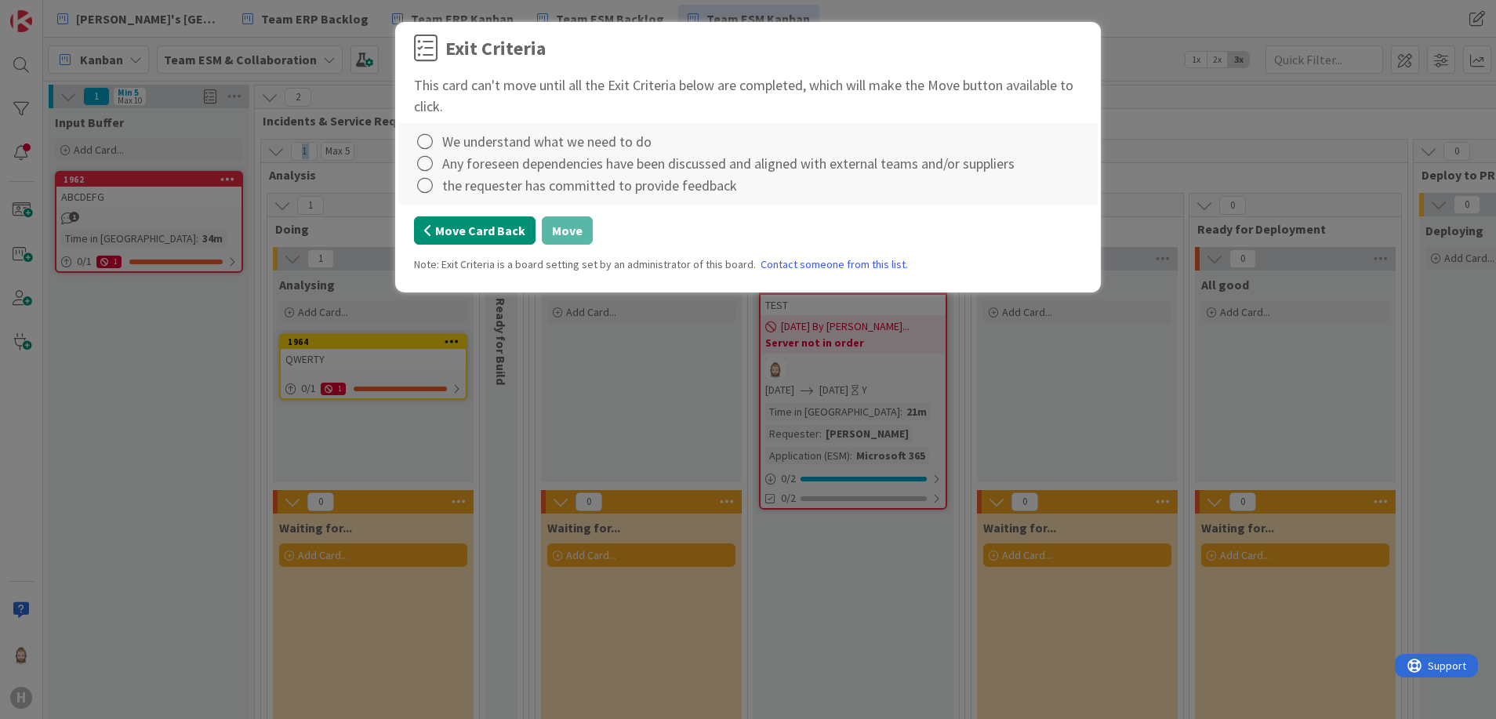
click at [455, 233] on button "Move Card Back" at bounding box center [475, 230] width 122 height 28
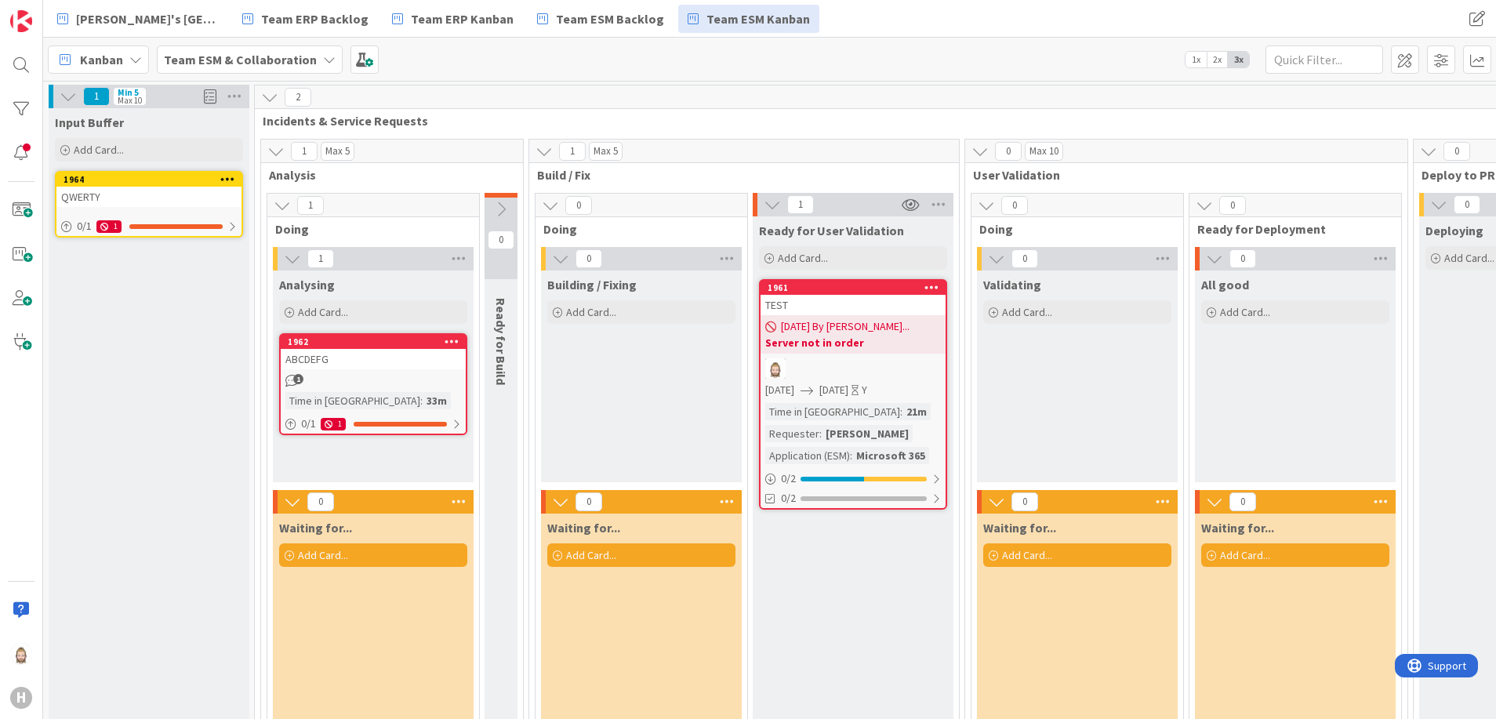
click at [475, 127] on span "Incidents & Service Requests" at bounding box center [1040, 121] width 1555 height 16
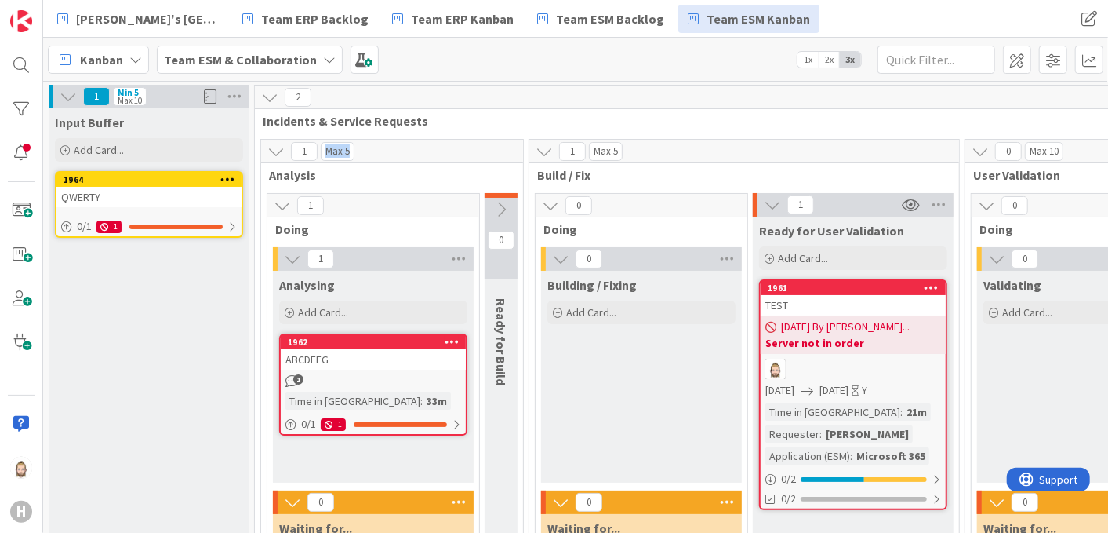
drag, startPoint x: 325, startPoint y: 150, endPoint x: 371, endPoint y: 152, distance: 45.5
click at [371, 152] on div "1 Max 5" at bounding box center [392, 152] width 262 height 24
drag, startPoint x: 371, startPoint y: 152, endPoint x: 409, endPoint y: 151, distance: 38.4
click at [409, 151] on div "1 Max 5" at bounding box center [392, 152] width 262 height 24
click at [383, 155] on div "1 Max 5" at bounding box center [392, 152] width 262 height 24
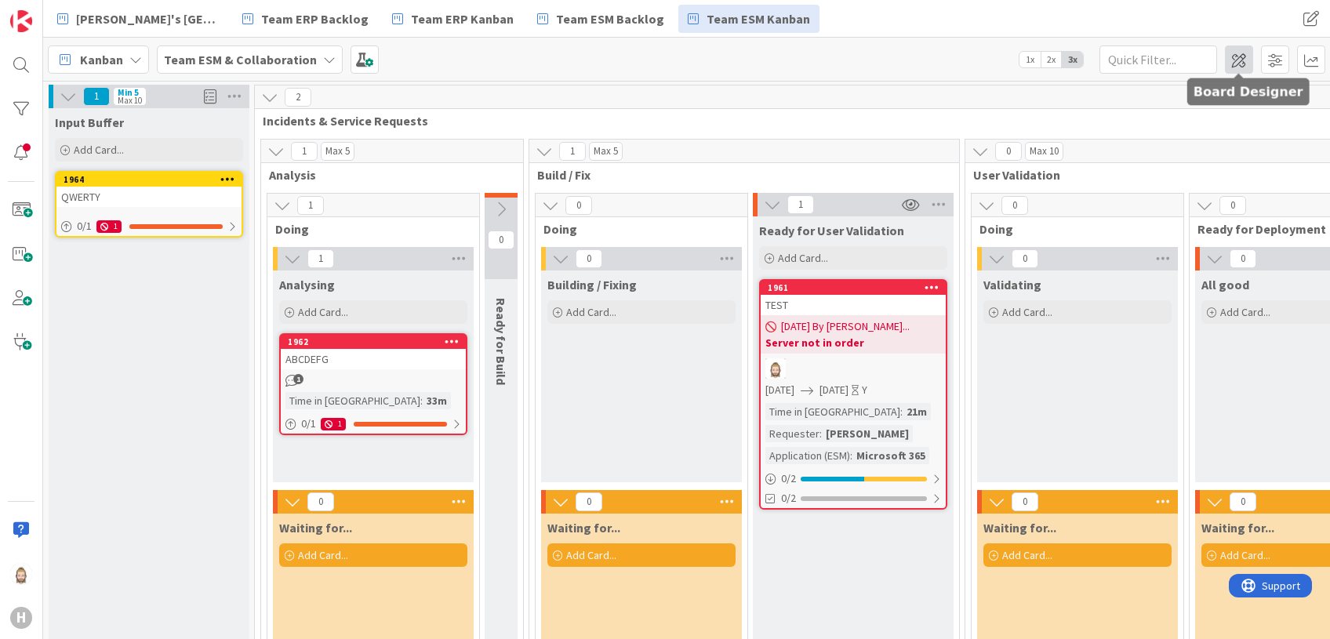
click at [1243, 61] on span at bounding box center [1239, 59] width 28 height 28
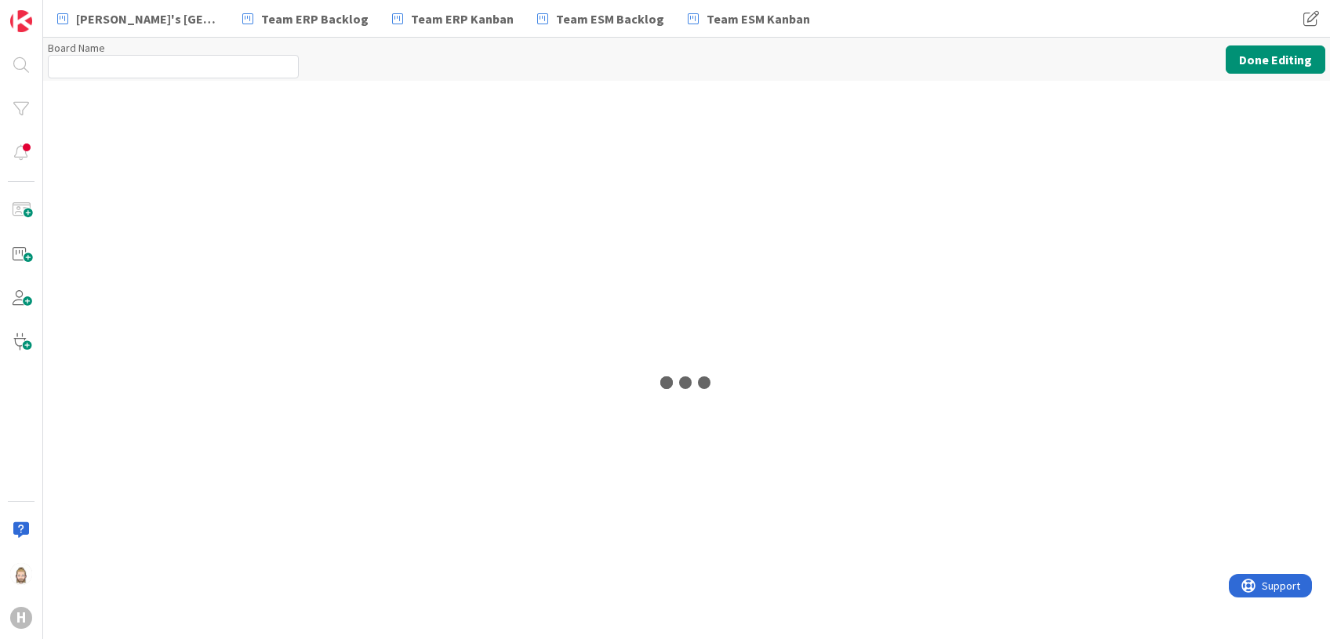
type input "Team ESM & Collaboration"
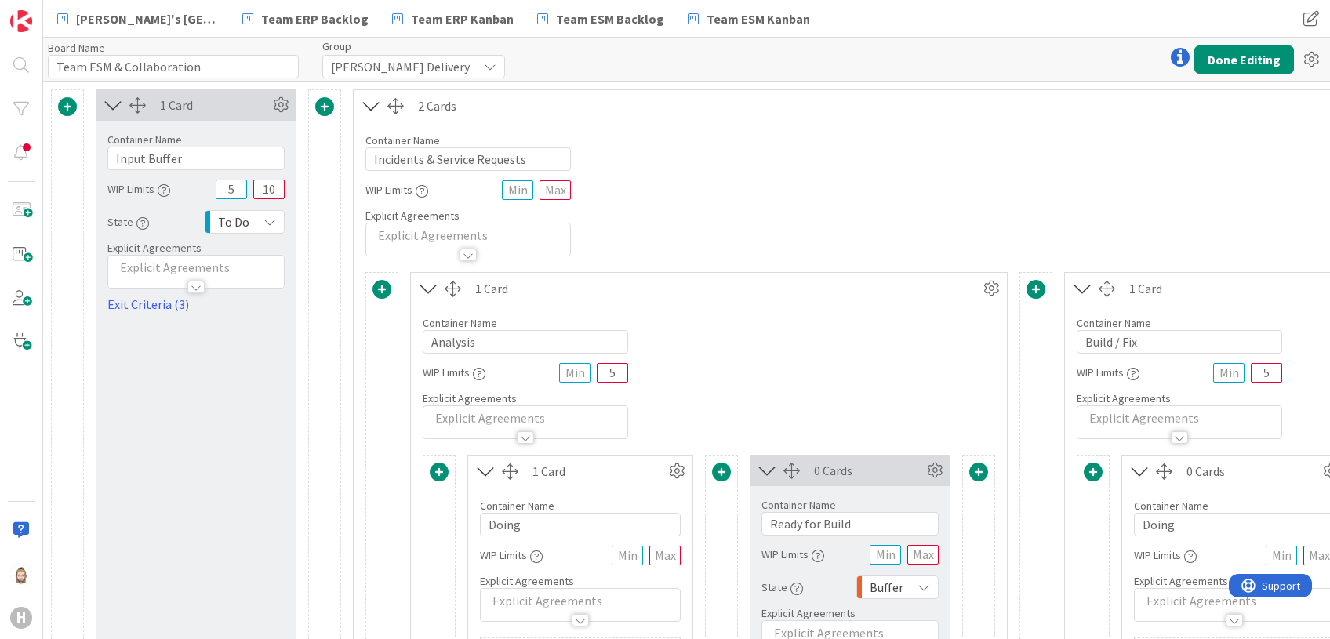
click at [1082, 296] on icon at bounding box center [1083, 288] width 26 height 20
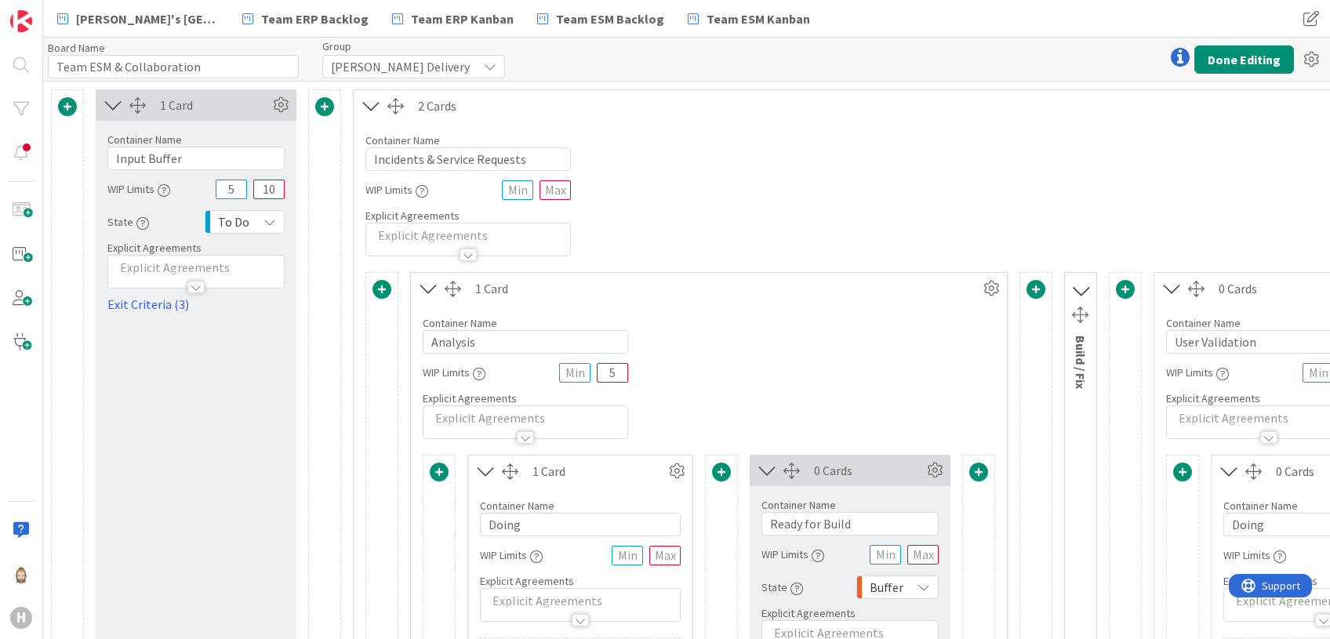
click at [365, 105] on icon at bounding box center [371, 106] width 26 height 20
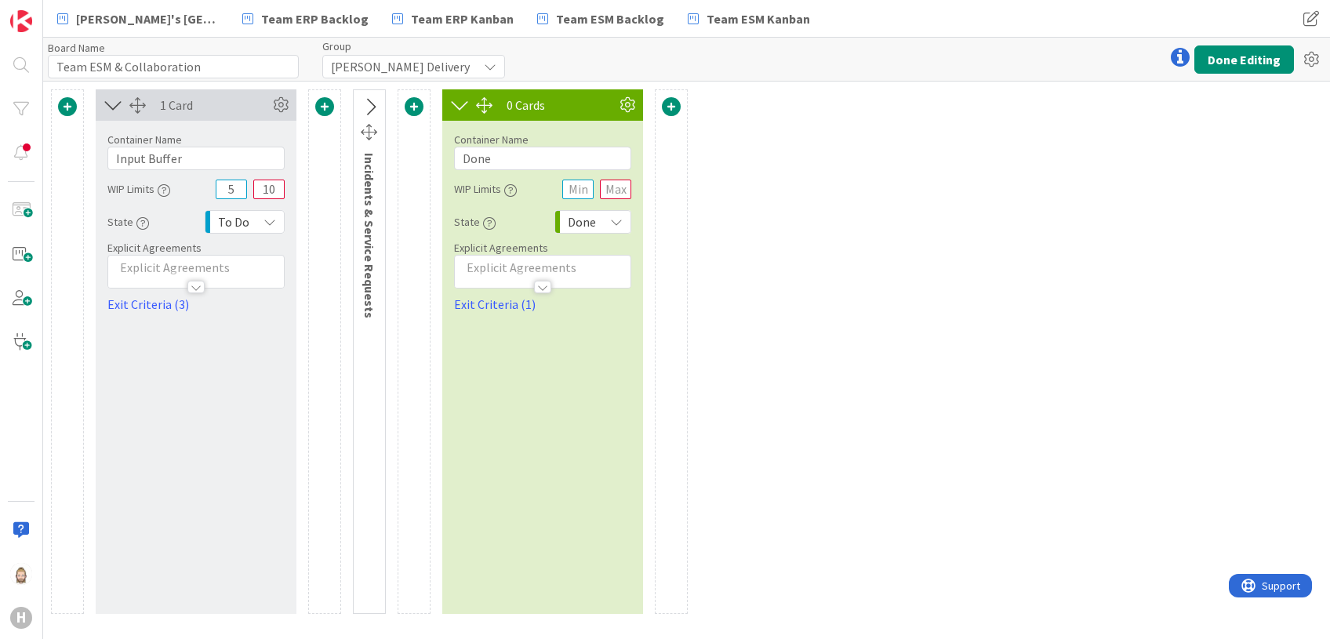
click at [461, 106] on icon at bounding box center [460, 105] width 26 height 20
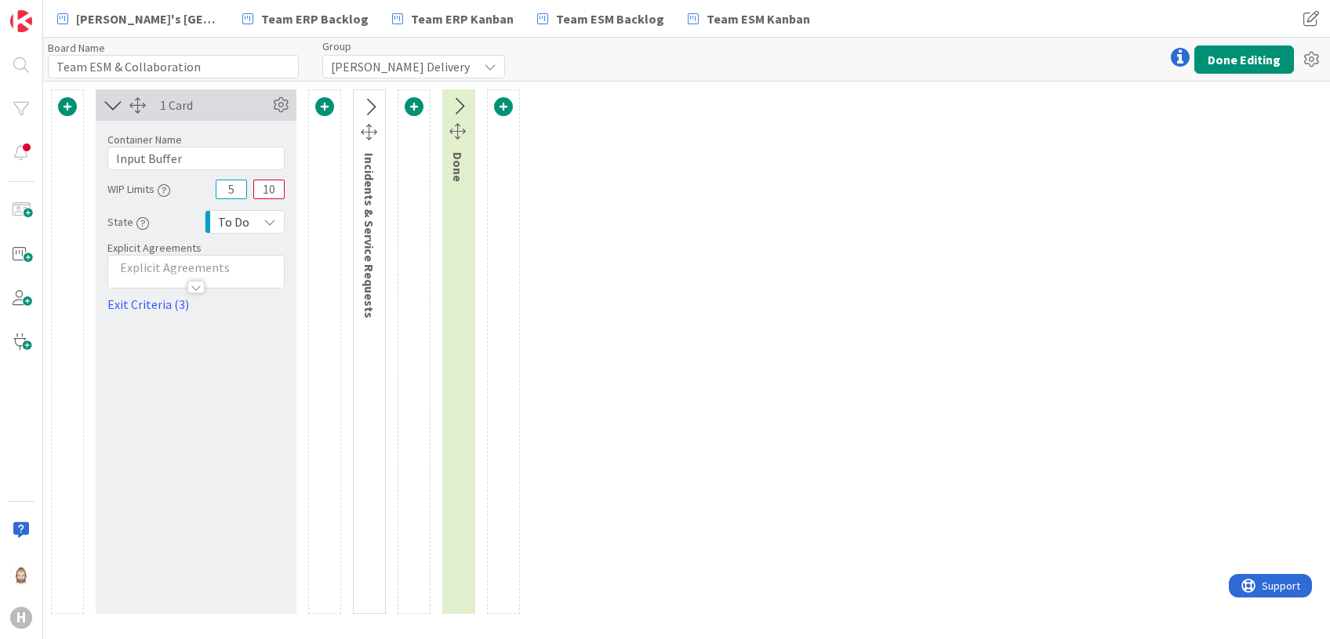
click at [104, 104] on icon at bounding box center [113, 105] width 26 height 20
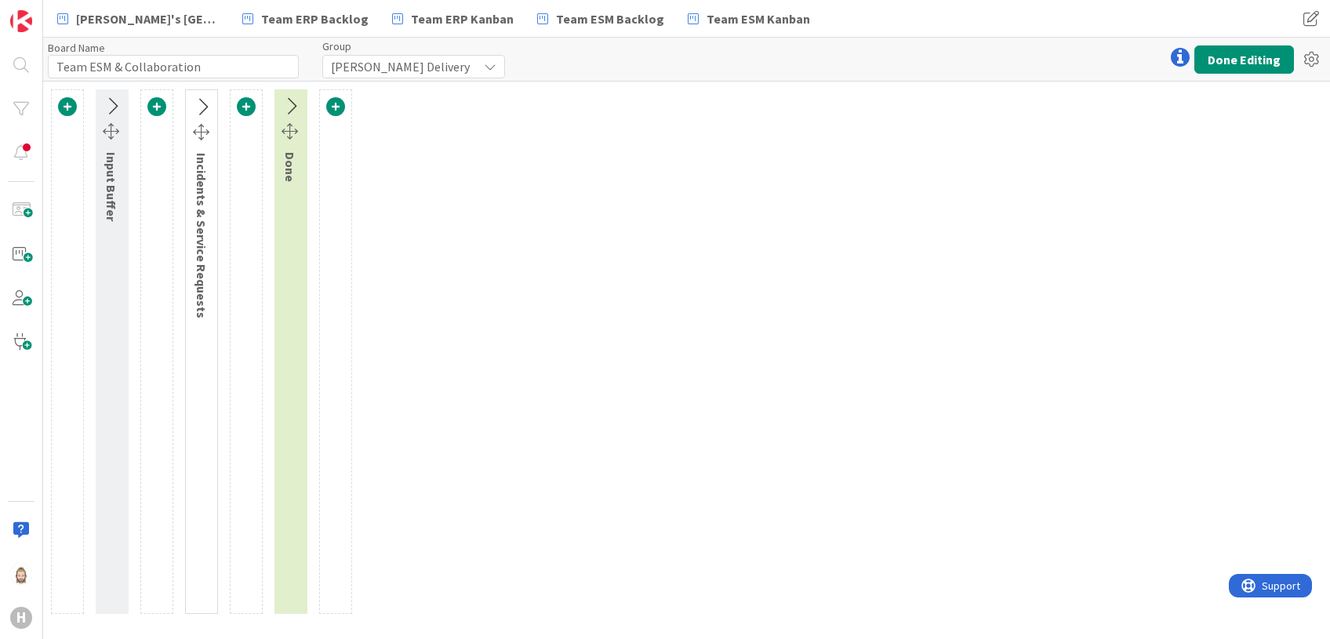
click at [205, 111] on icon at bounding box center [202, 107] width 26 height 20
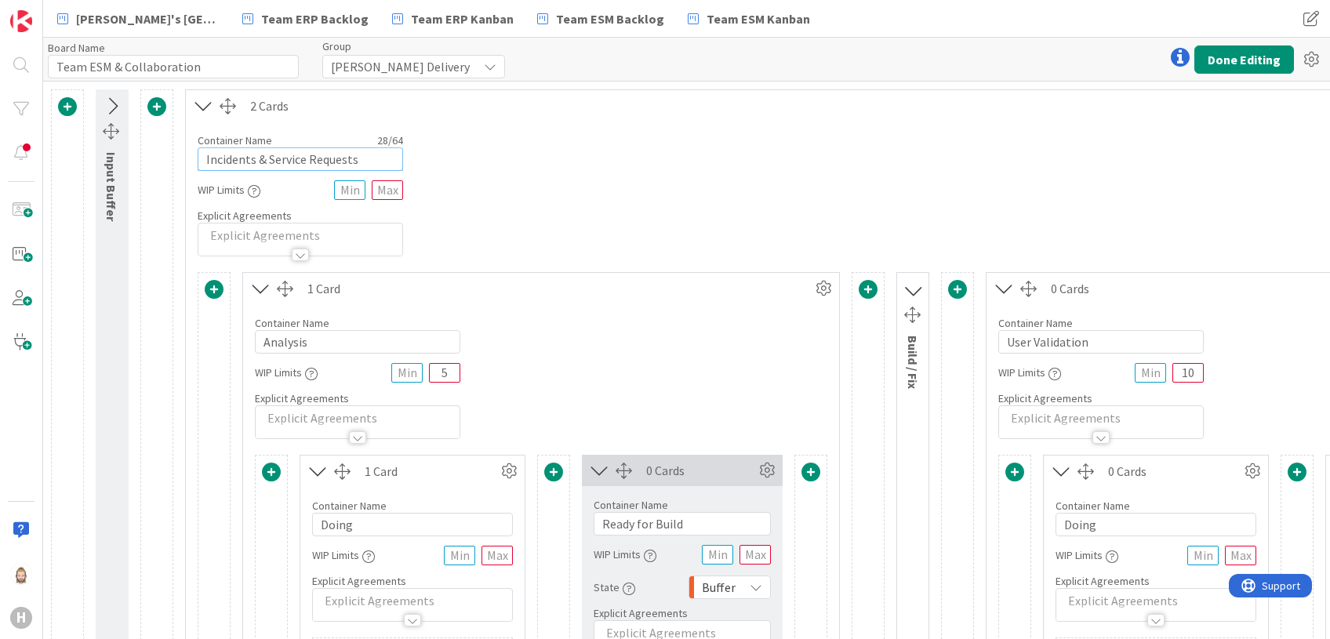
drag, startPoint x: 205, startPoint y: 159, endPoint x: 372, endPoint y: 159, distance: 166.3
click at [372, 159] on input "Incidents & Service Requests" at bounding box center [300, 159] width 205 height 24
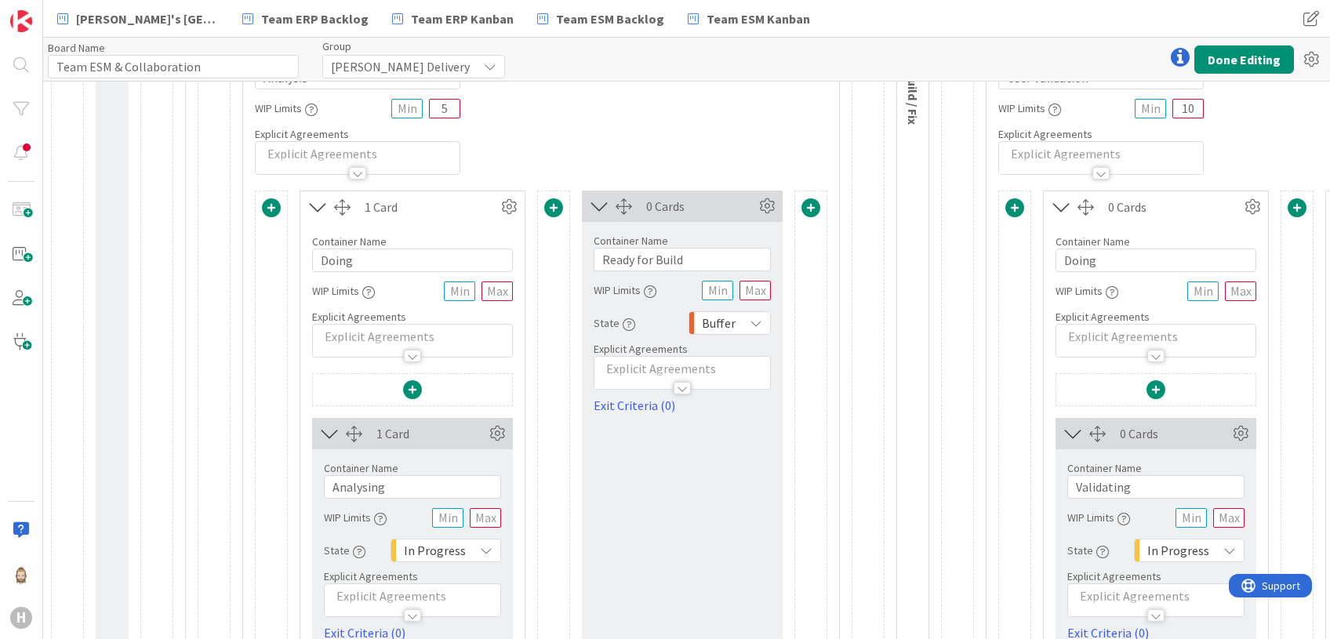
scroll to position [104, 0]
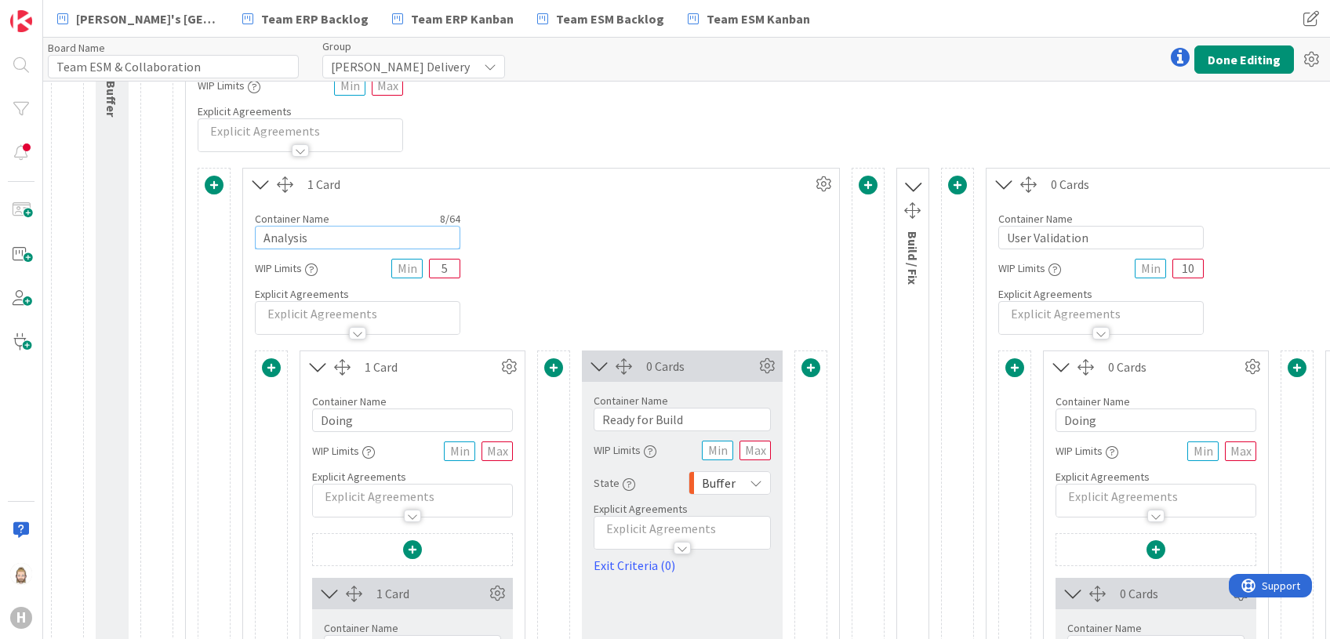
click at [278, 235] on input "Analysis" at bounding box center [357, 238] width 205 height 24
click at [658, 253] on div "Container Name 8 / 64 Analysis WIP Limits 5 Explicit Agreements" at bounding box center [541, 267] width 596 height 135
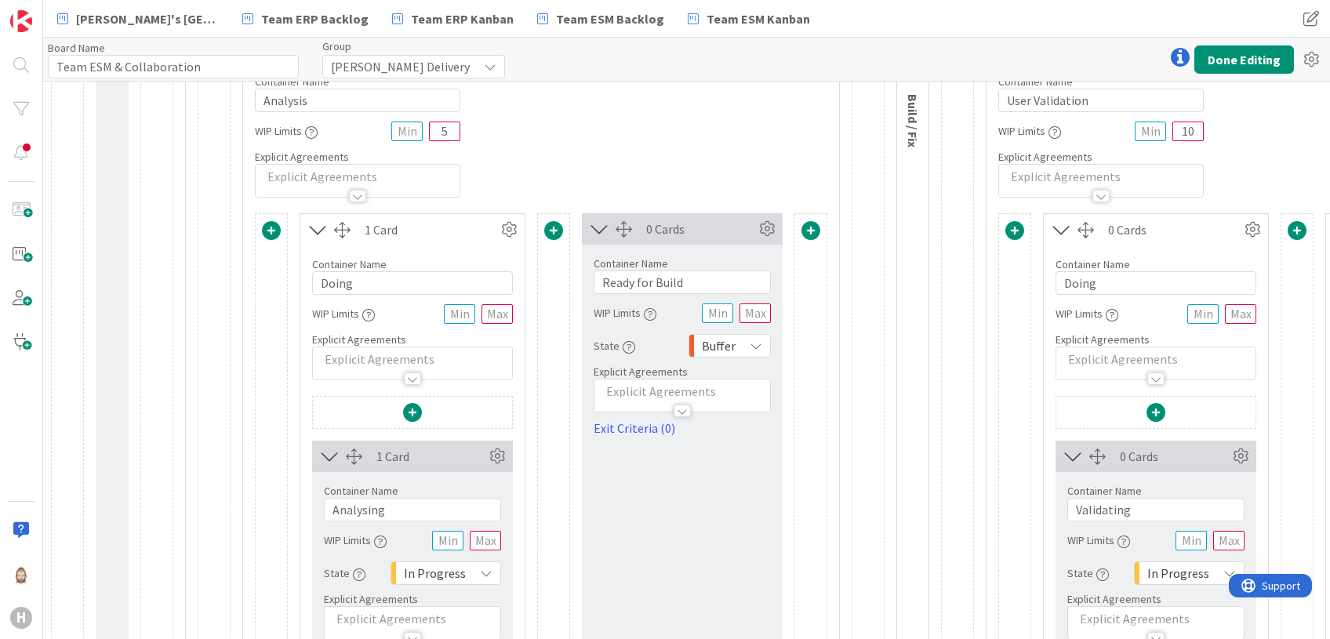
scroll to position [209, 0]
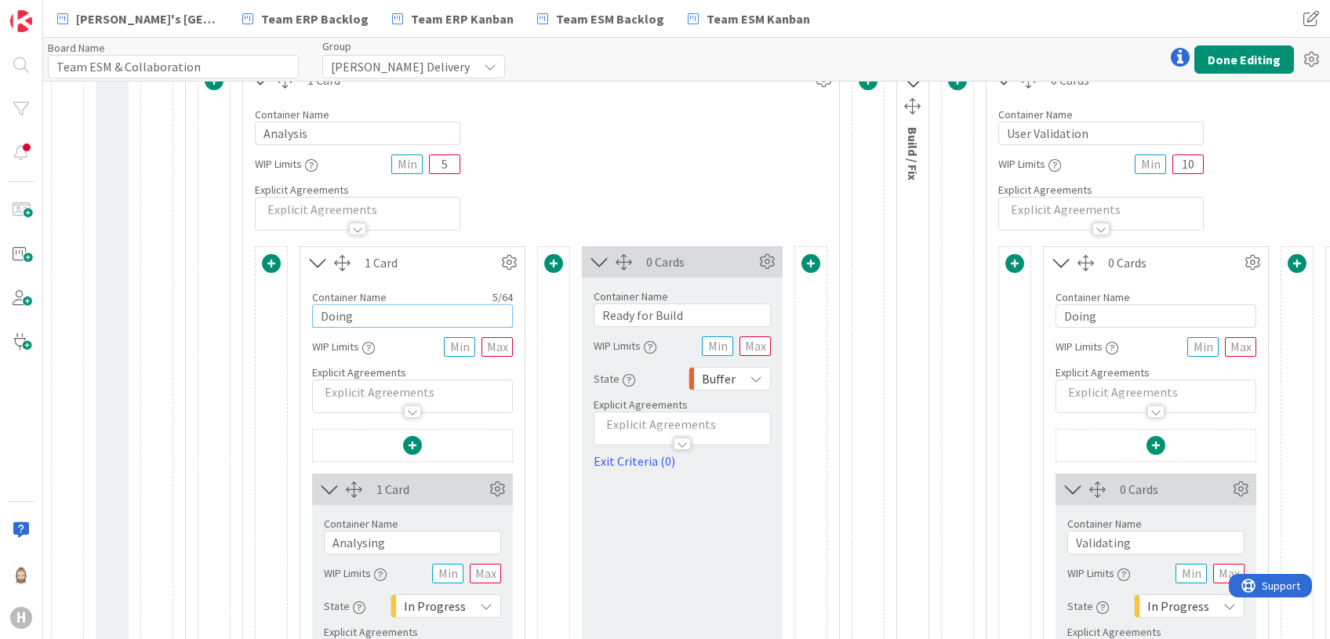
click at [355, 314] on input "Doing" at bounding box center [412, 316] width 201 height 24
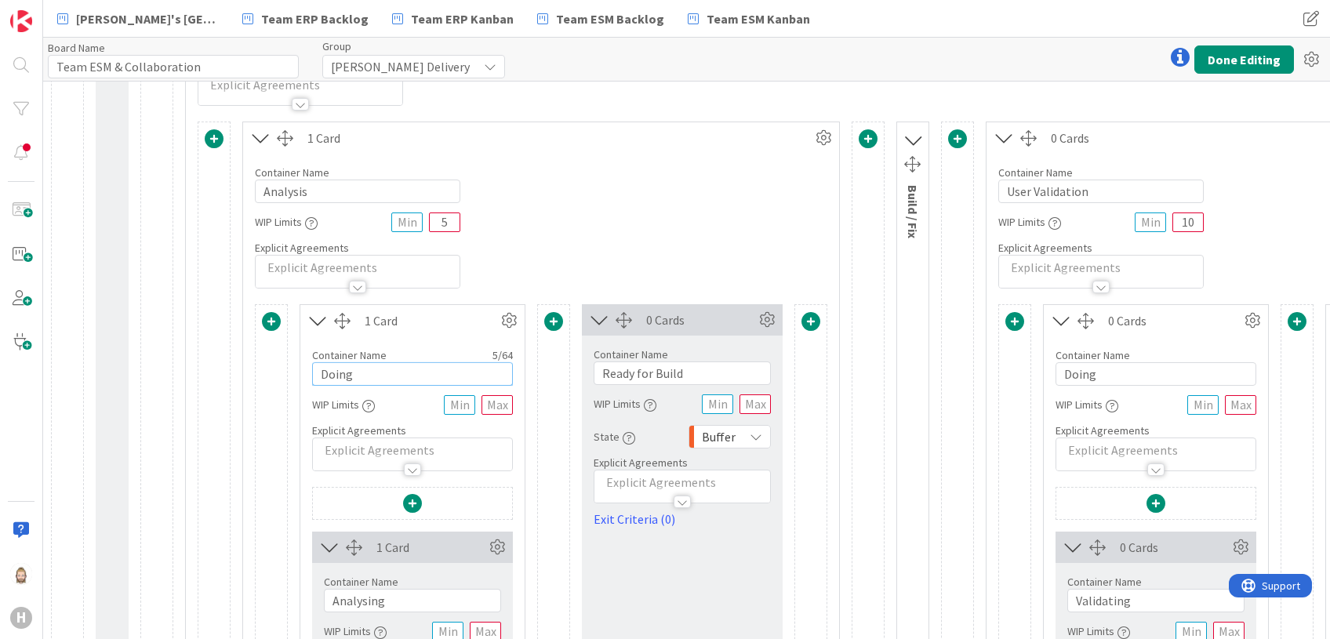
scroll to position [104, 0]
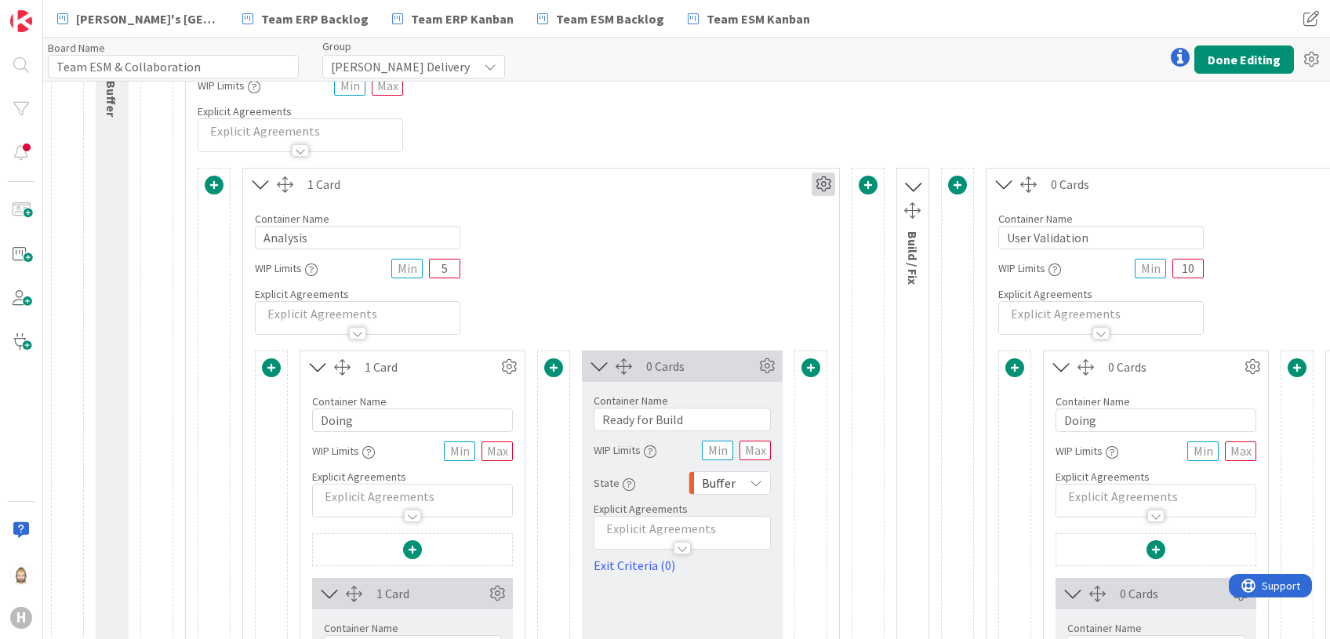
click at [822, 182] on icon at bounding box center [824, 185] width 24 height 24
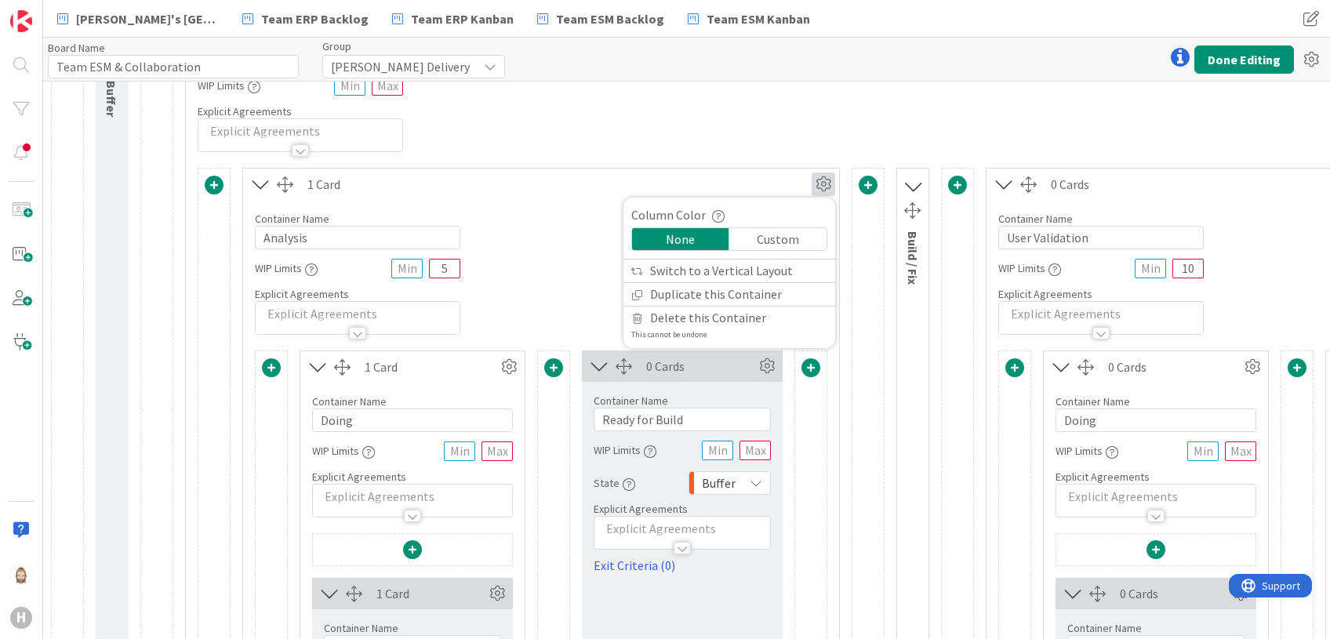
click at [765, 125] on div "Container Name 28 / 64 Incidents & Service Requests WIP Limits Explicit Agreeme…" at bounding box center [1240, 84] width 2108 height 135
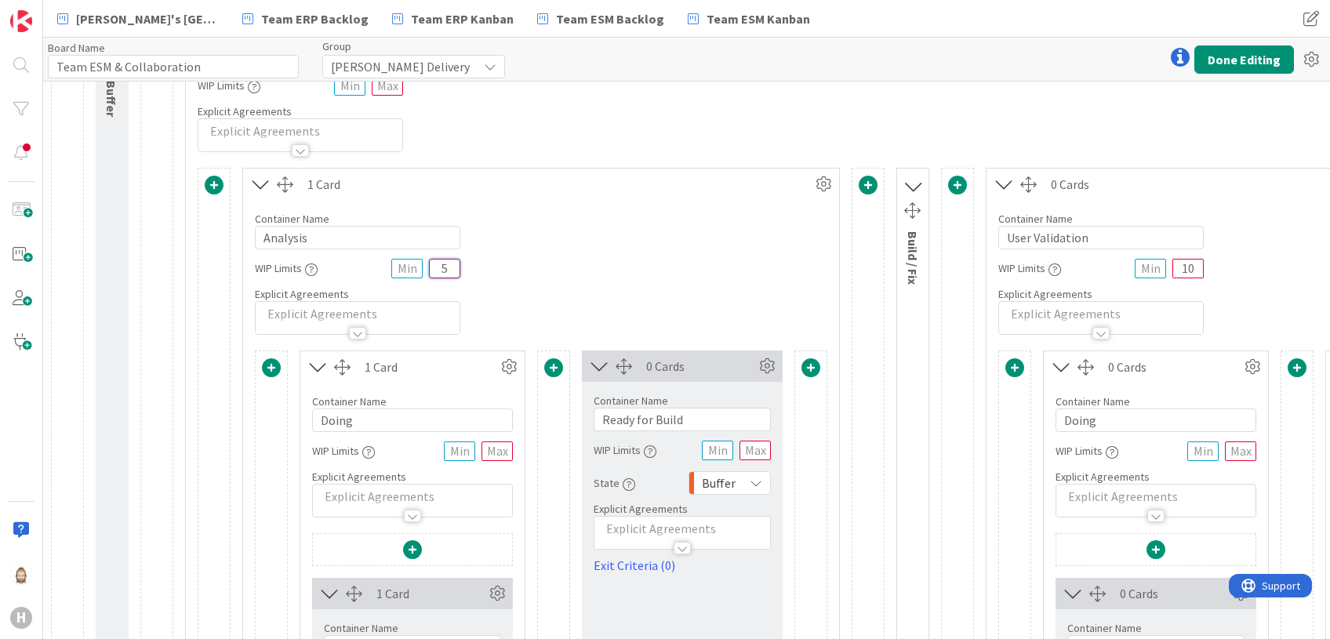
click at [450, 265] on input "5" at bounding box center [444, 269] width 31 height 20
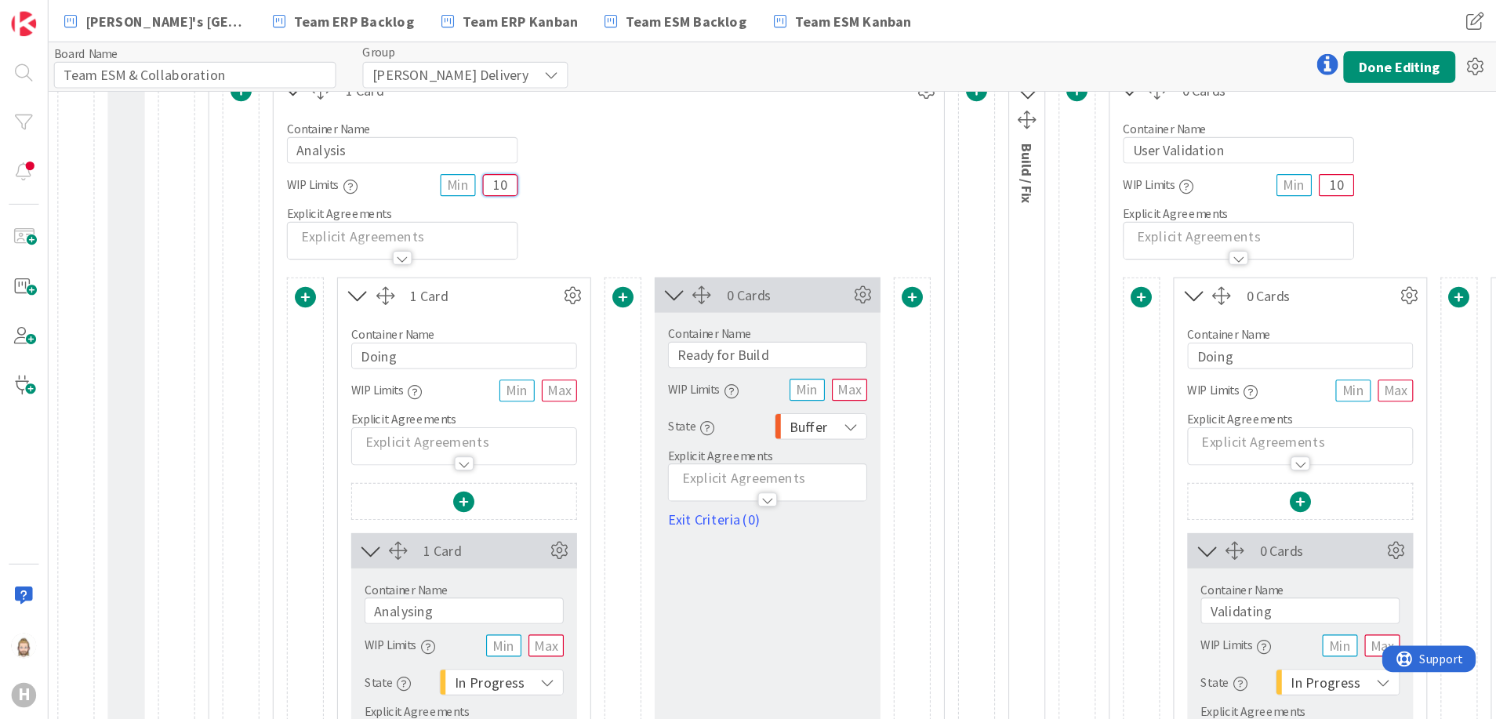
scroll to position [0, 0]
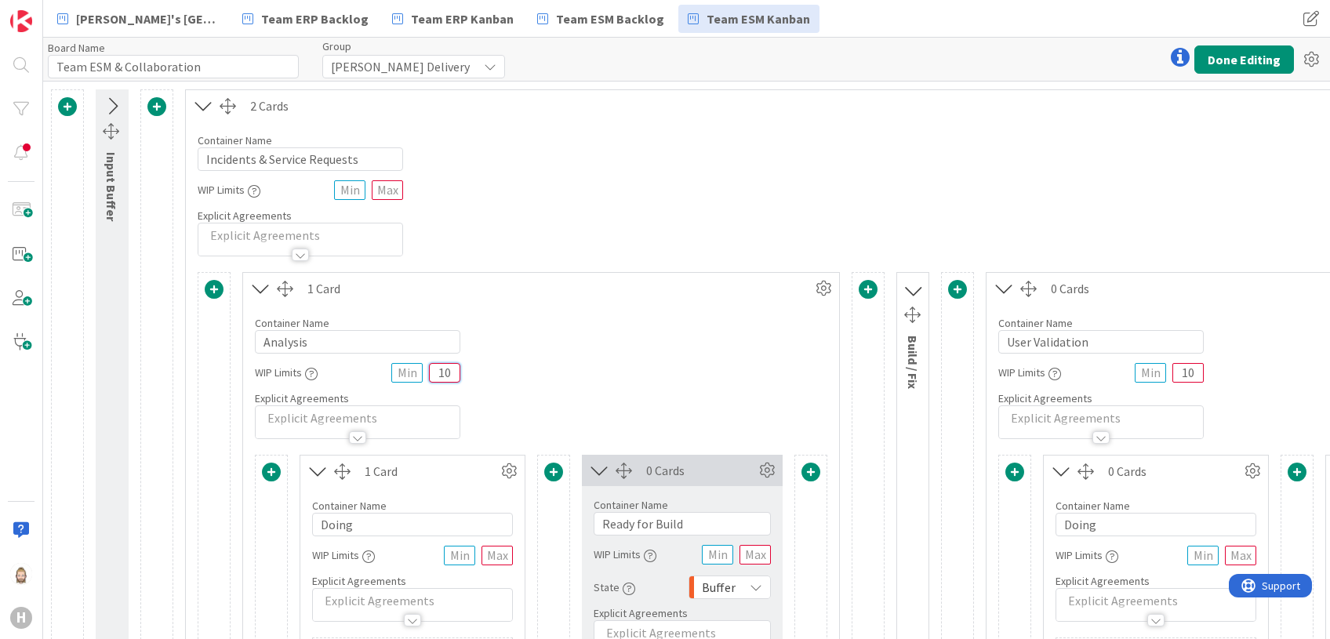
type input "10"
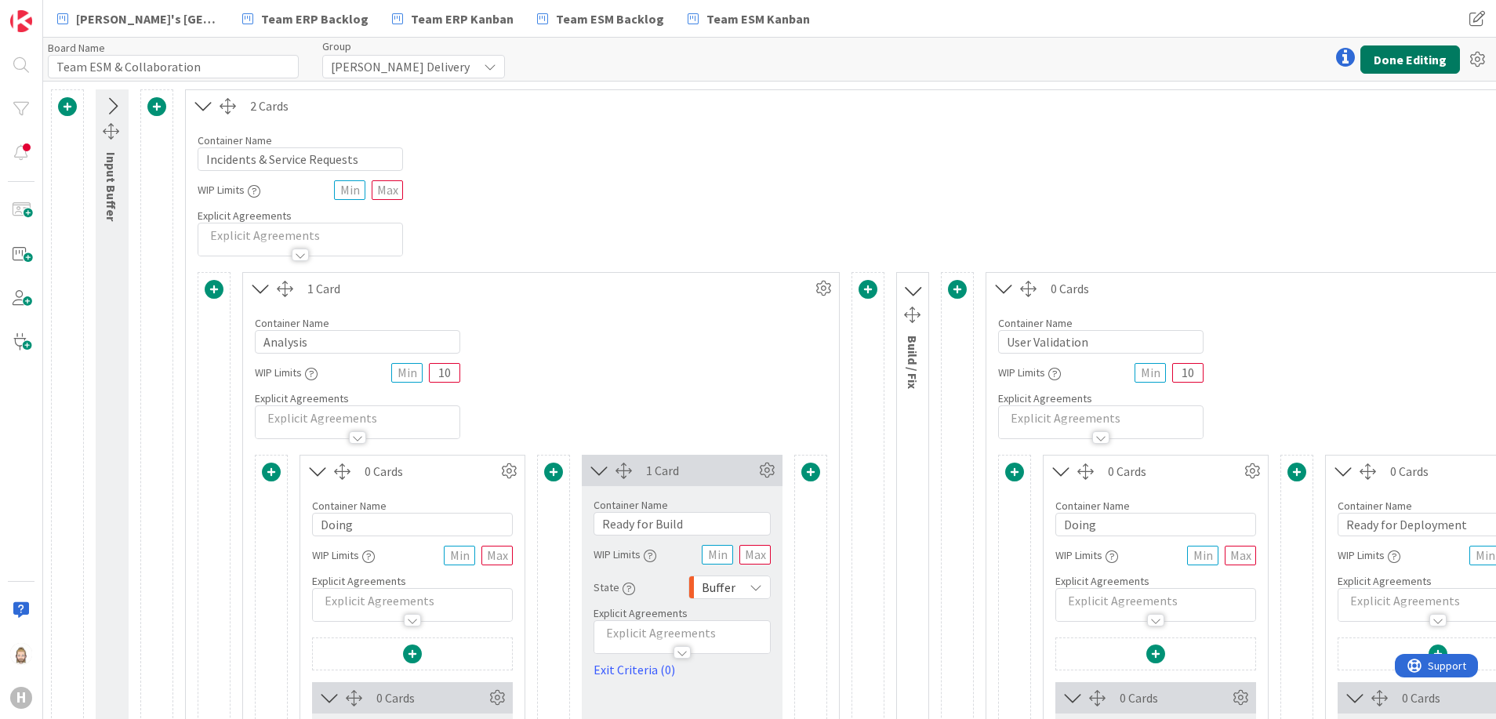
click at [1398, 57] on button "Done Editing" at bounding box center [1411, 59] width 100 height 28
